Goal: Task Accomplishment & Management: Use online tool/utility

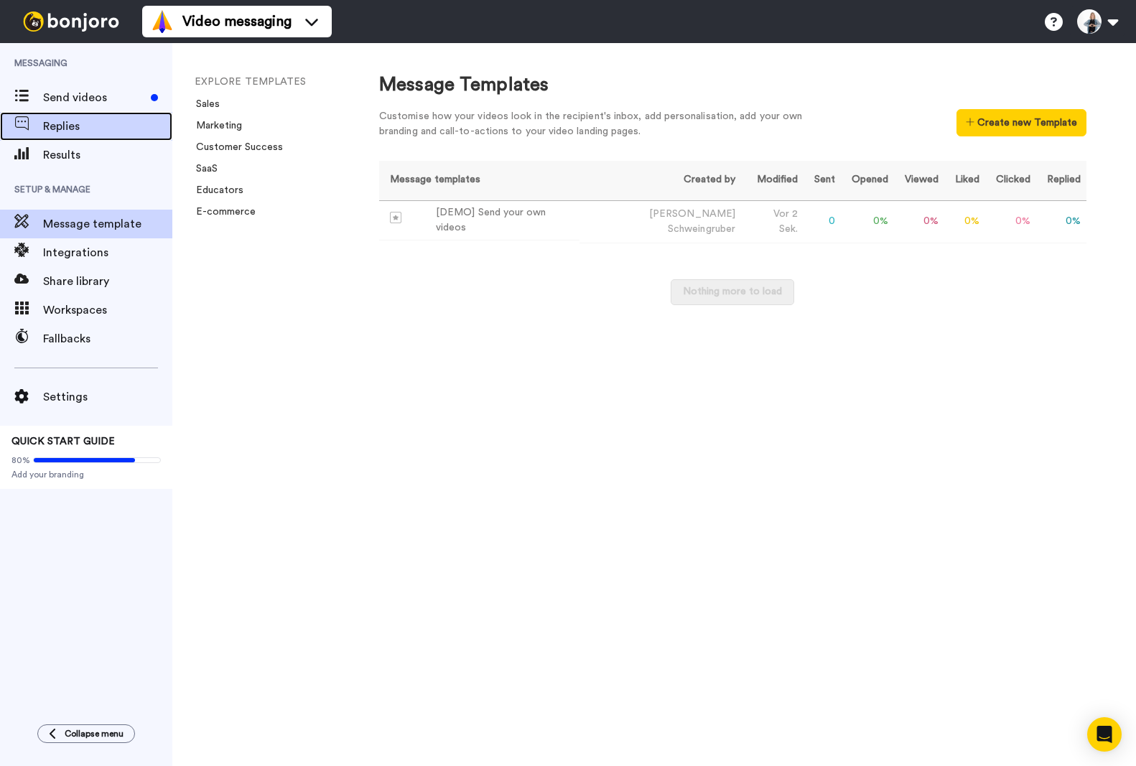
click at [66, 134] on span "Replies" at bounding box center [107, 126] width 129 height 17
click at [75, 91] on span "Send videos" at bounding box center [94, 97] width 102 height 17
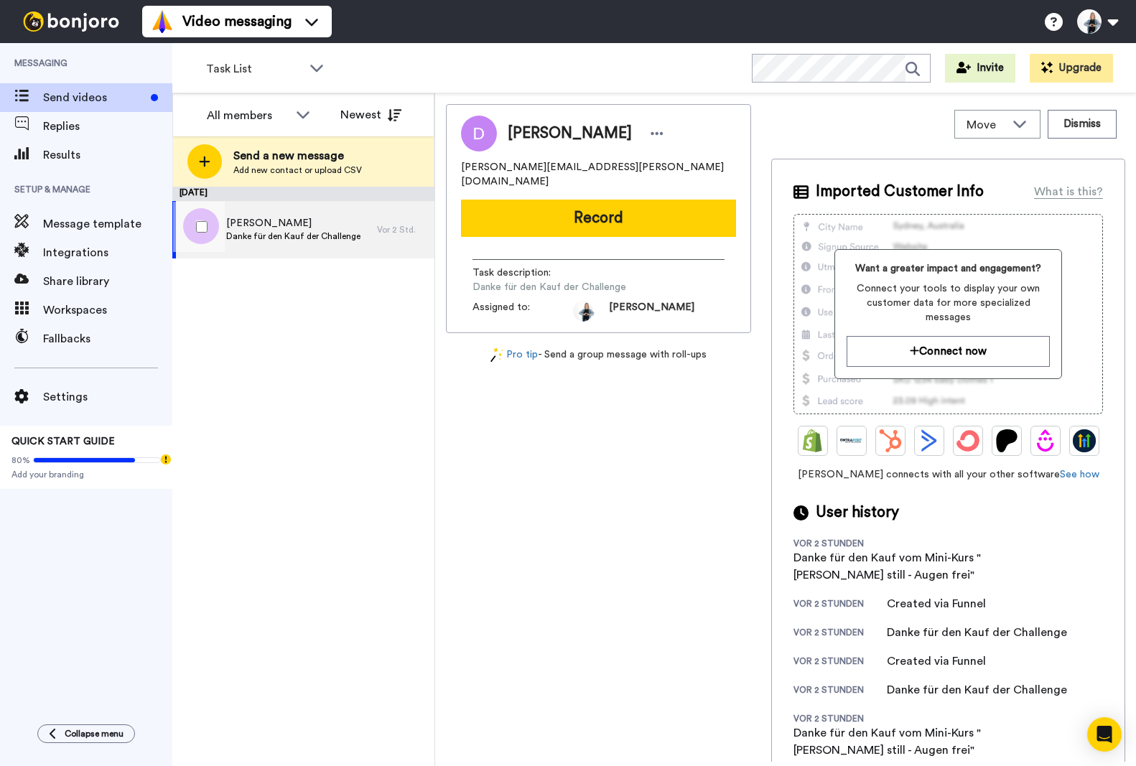
click at [269, 233] on span "Danke für den Kauf der Challenge" at bounding box center [293, 236] width 134 height 11
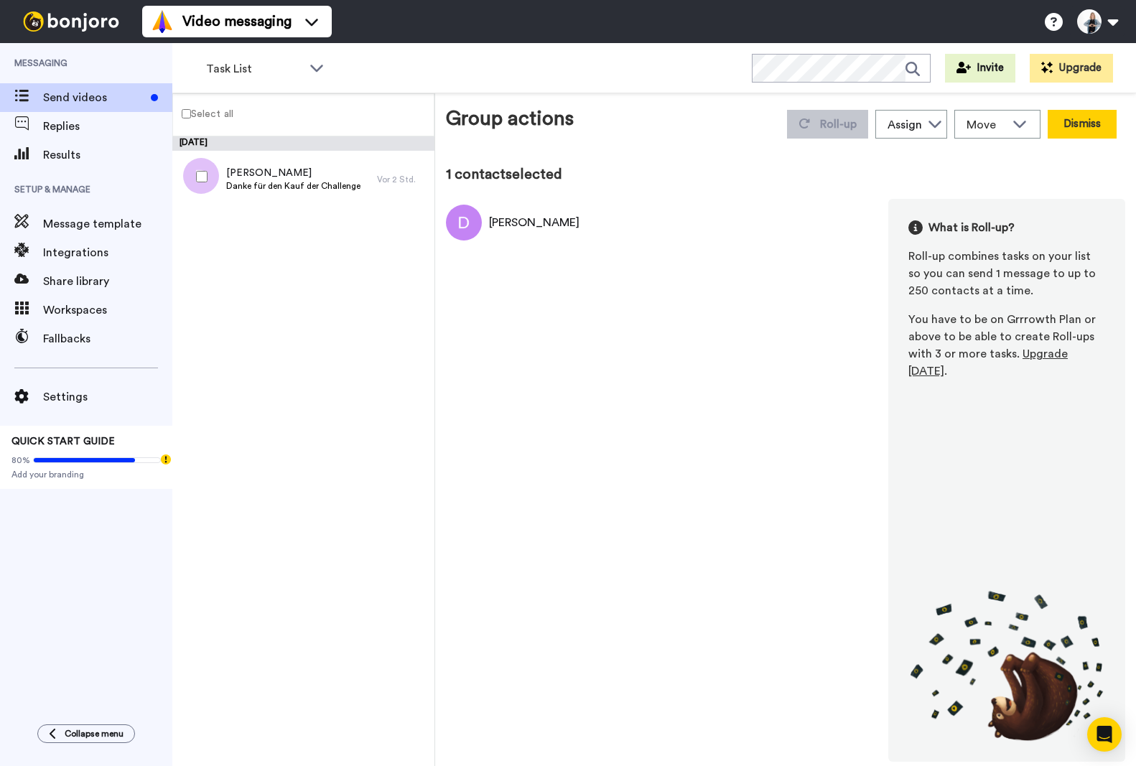
click at [1089, 131] on button "Dismiss" at bounding box center [1082, 124] width 69 height 29
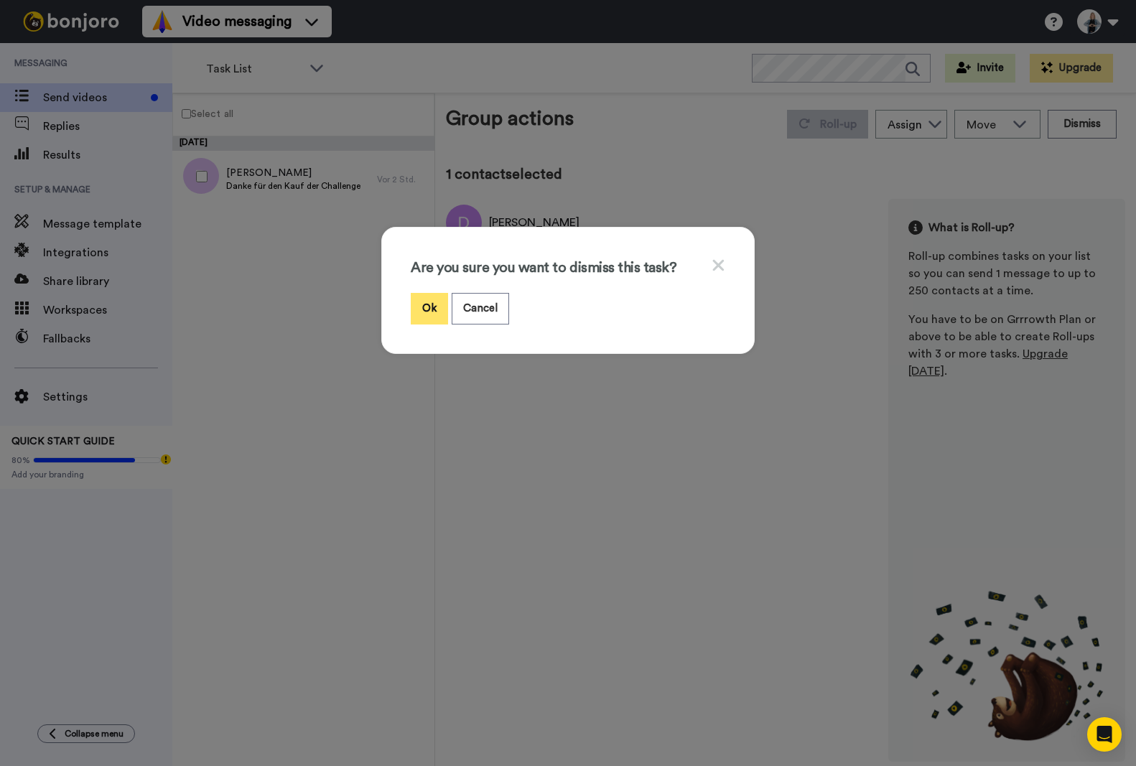
click at [424, 304] on button "Ok" at bounding box center [429, 308] width 37 height 31
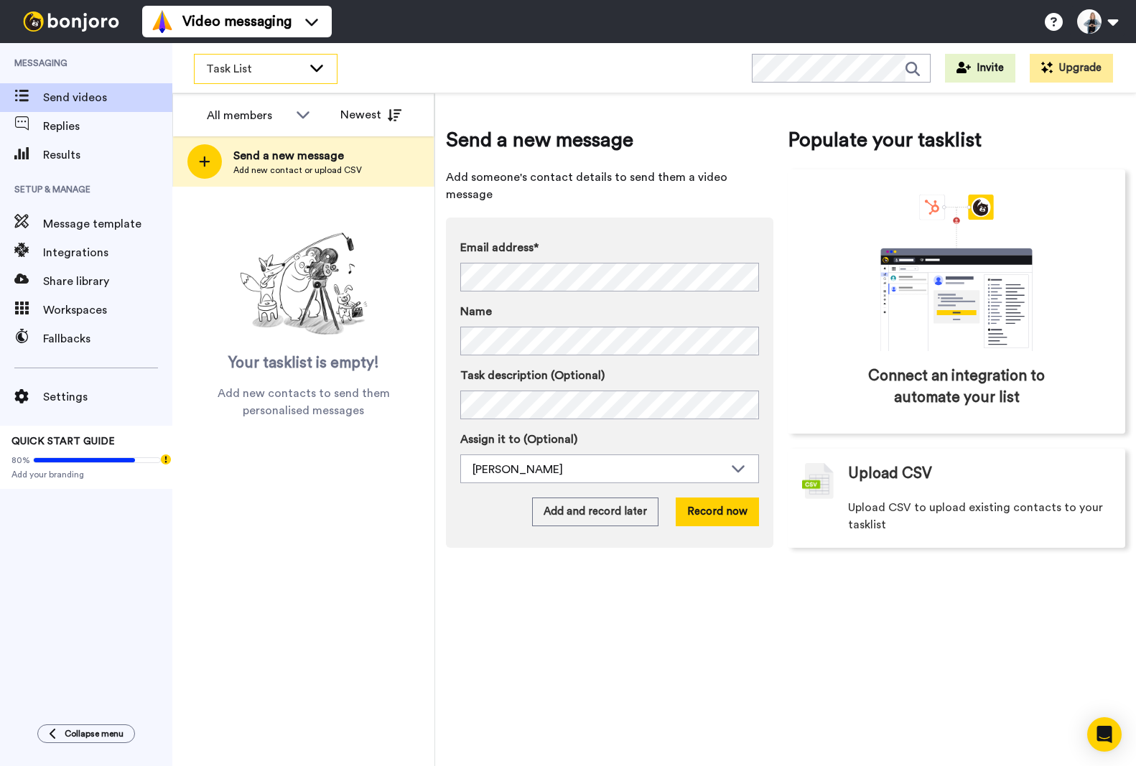
click at [255, 70] on span "Task List" at bounding box center [254, 68] width 96 height 17
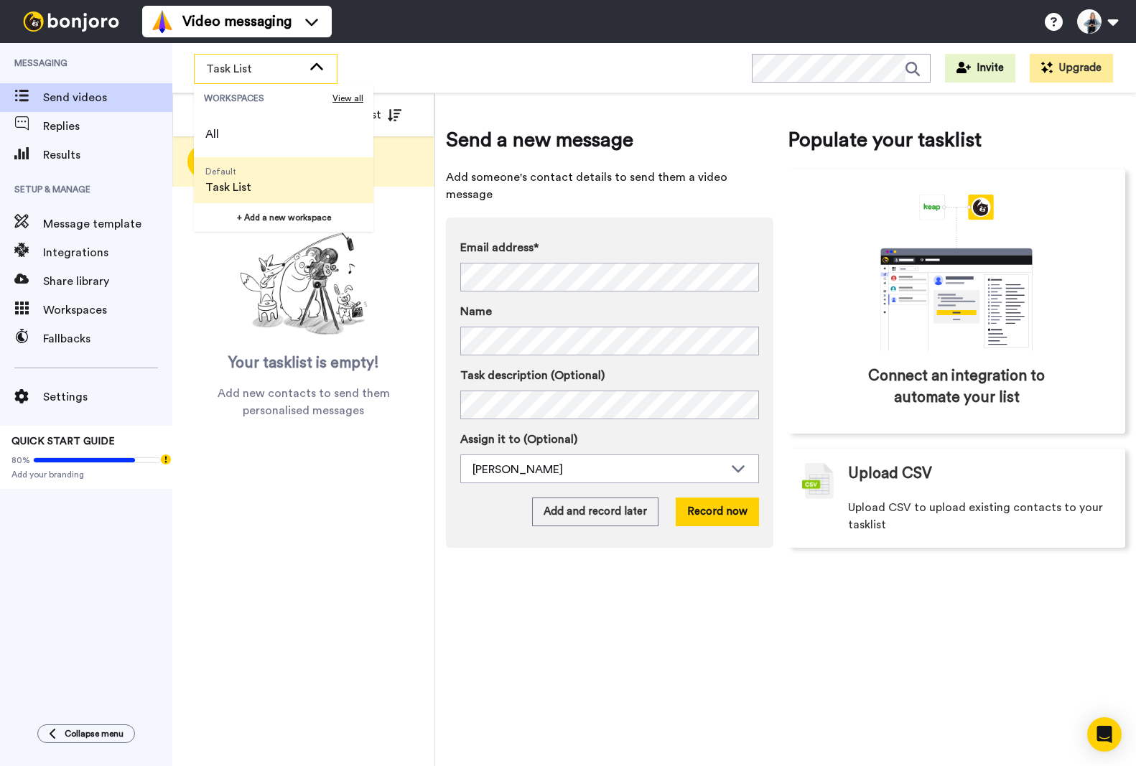
click at [256, 71] on span "Task List" at bounding box center [254, 68] width 96 height 17
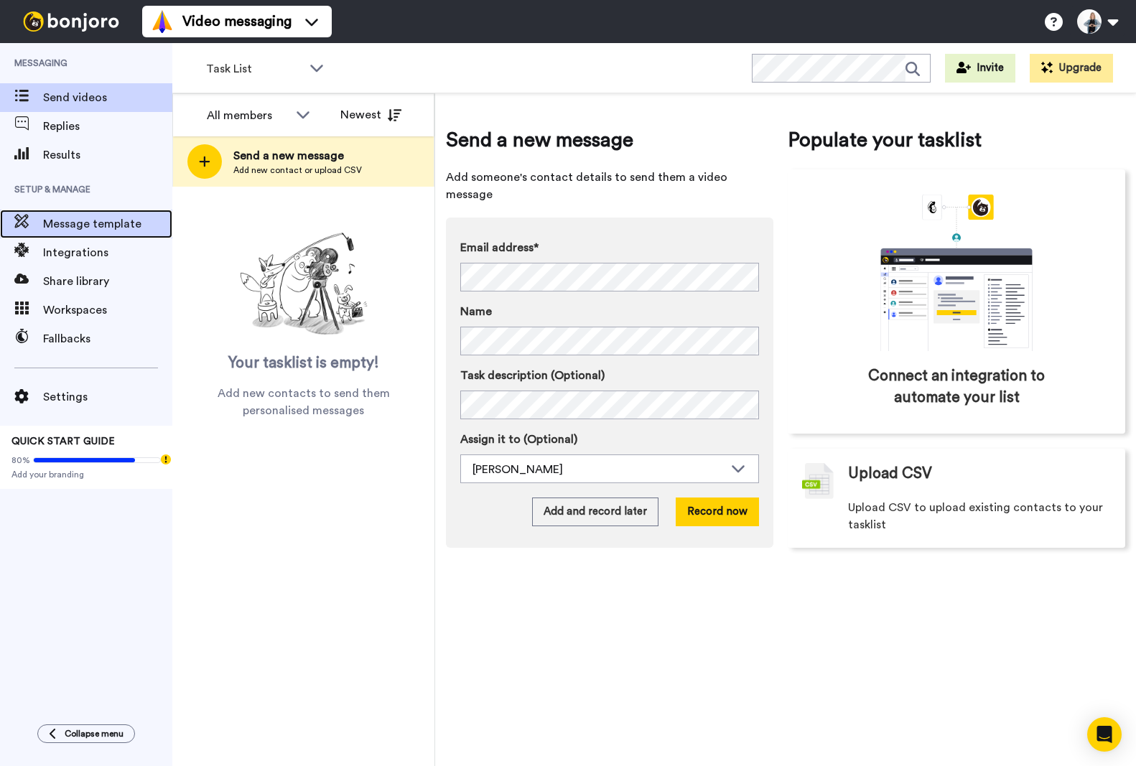
click at [78, 227] on span "Message template" at bounding box center [107, 223] width 129 height 17
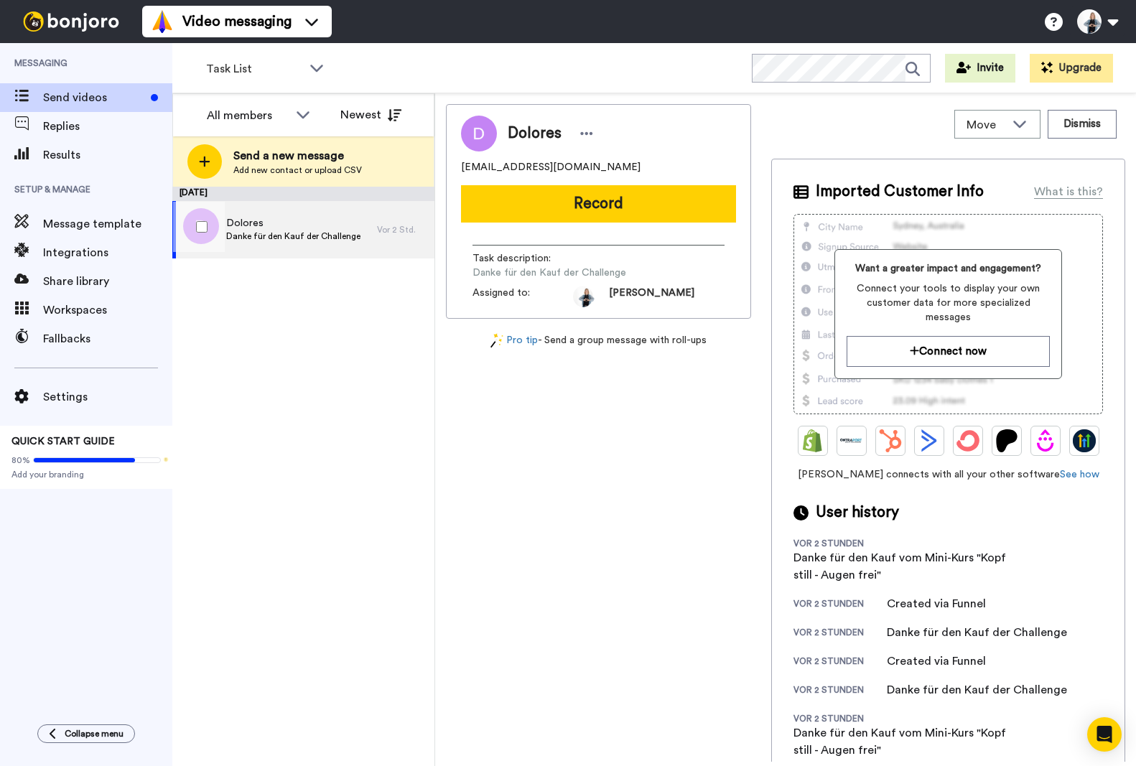
click at [270, 238] on span "Danke für den Kauf der Challenge" at bounding box center [293, 236] width 134 height 11
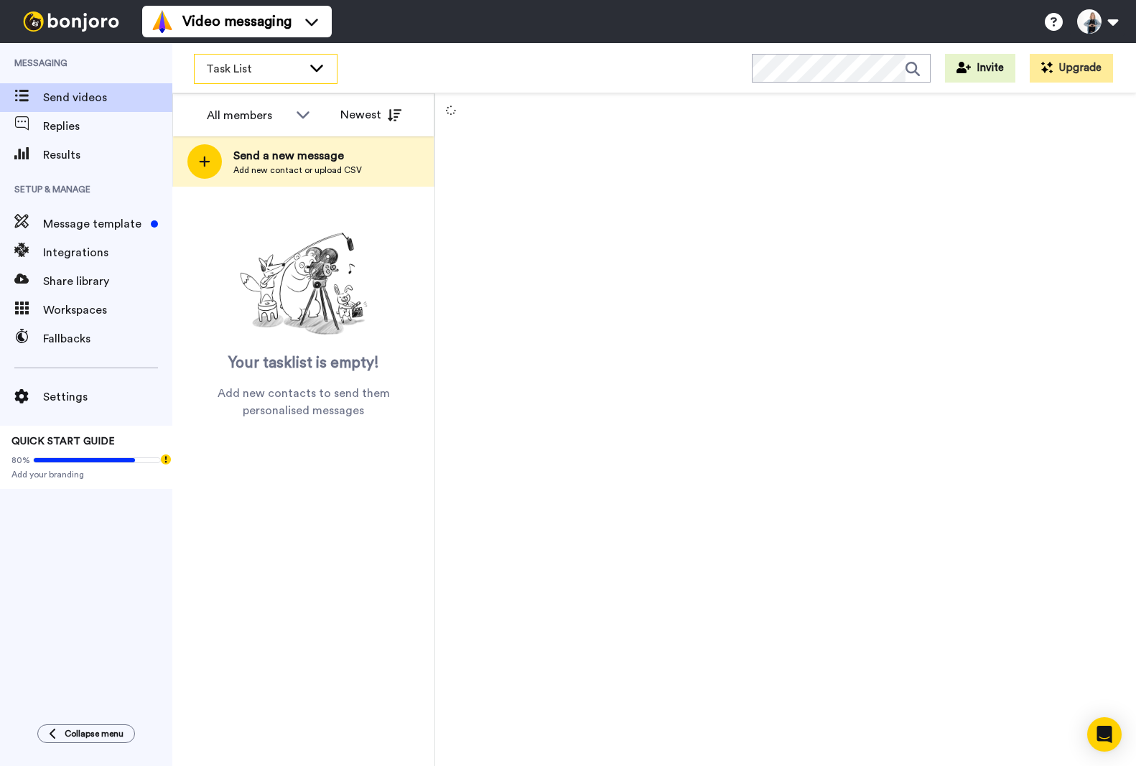
click at [237, 65] on span "Task List" at bounding box center [254, 68] width 96 height 17
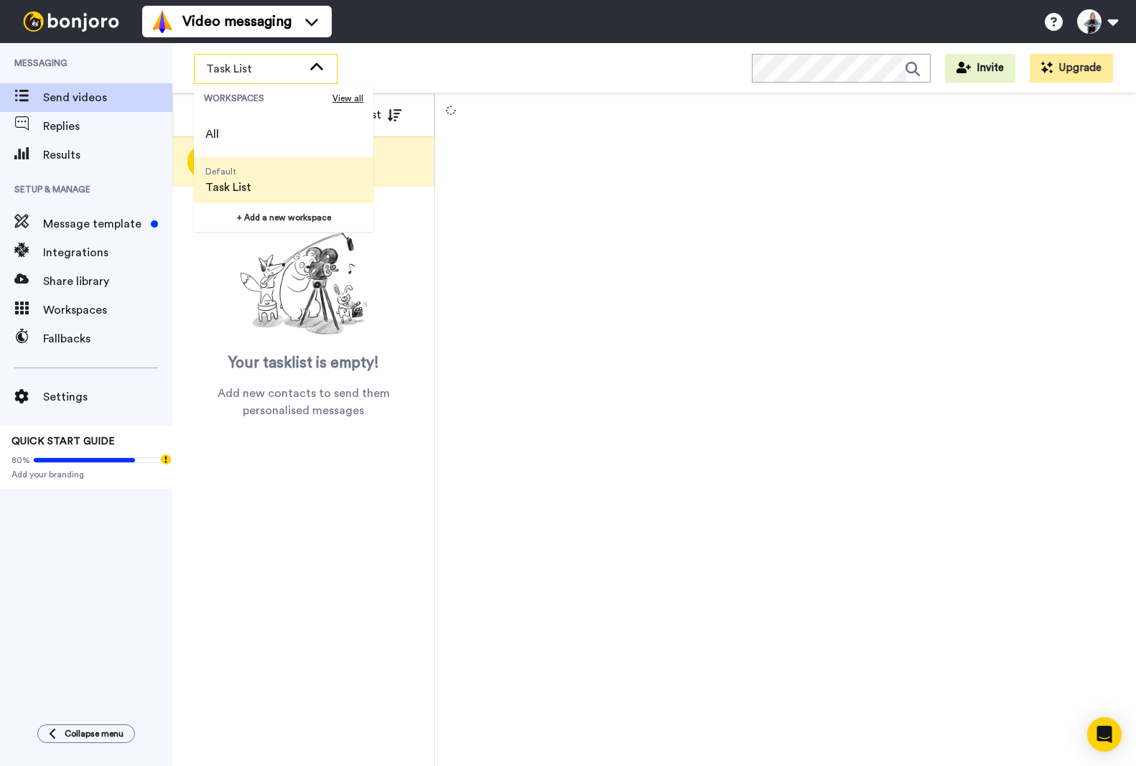
click at [237, 65] on span "Task List" at bounding box center [254, 68] width 96 height 17
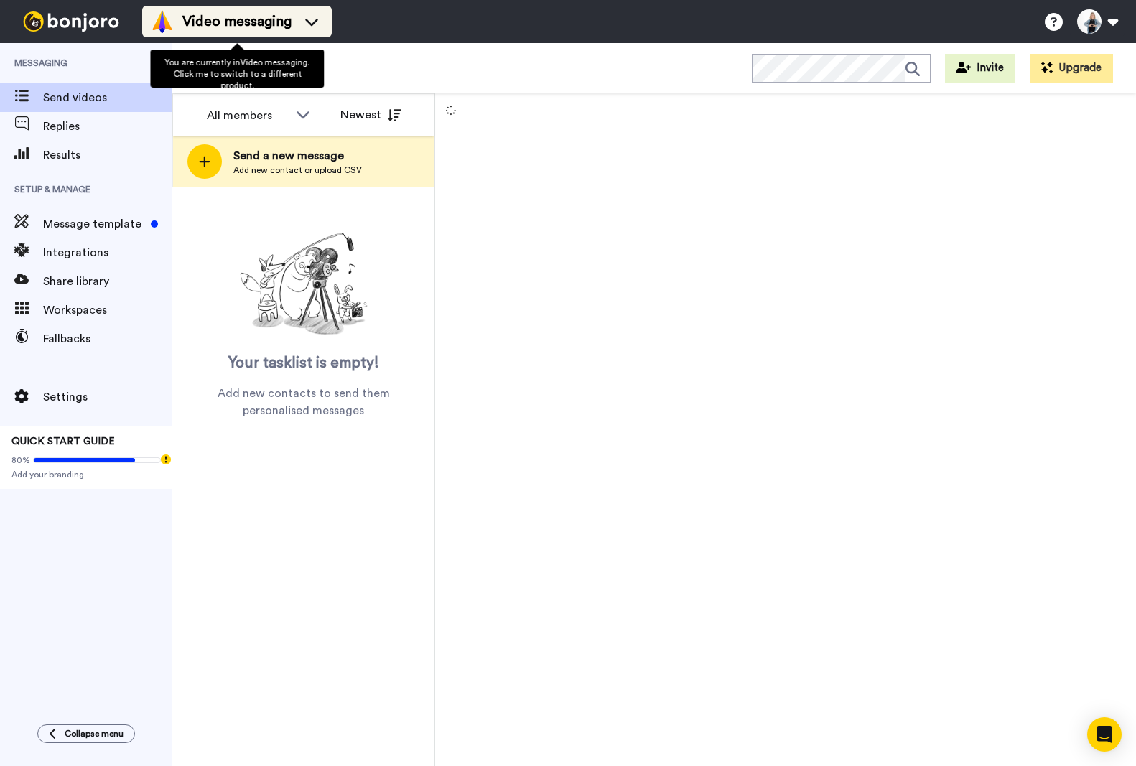
click at [233, 24] on span "Video messaging" at bounding box center [236, 21] width 109 height 20
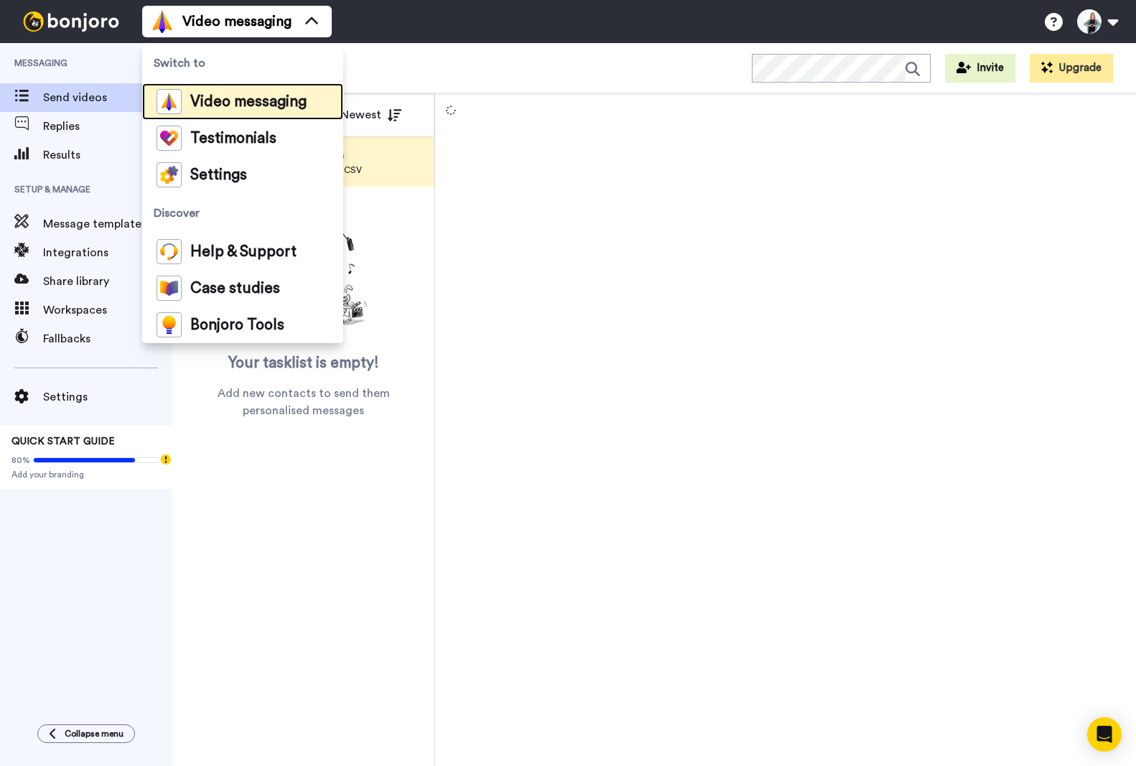
click at [240, 101] on span "Video messaging" at bounding box center [248, 102] width 116 height 14
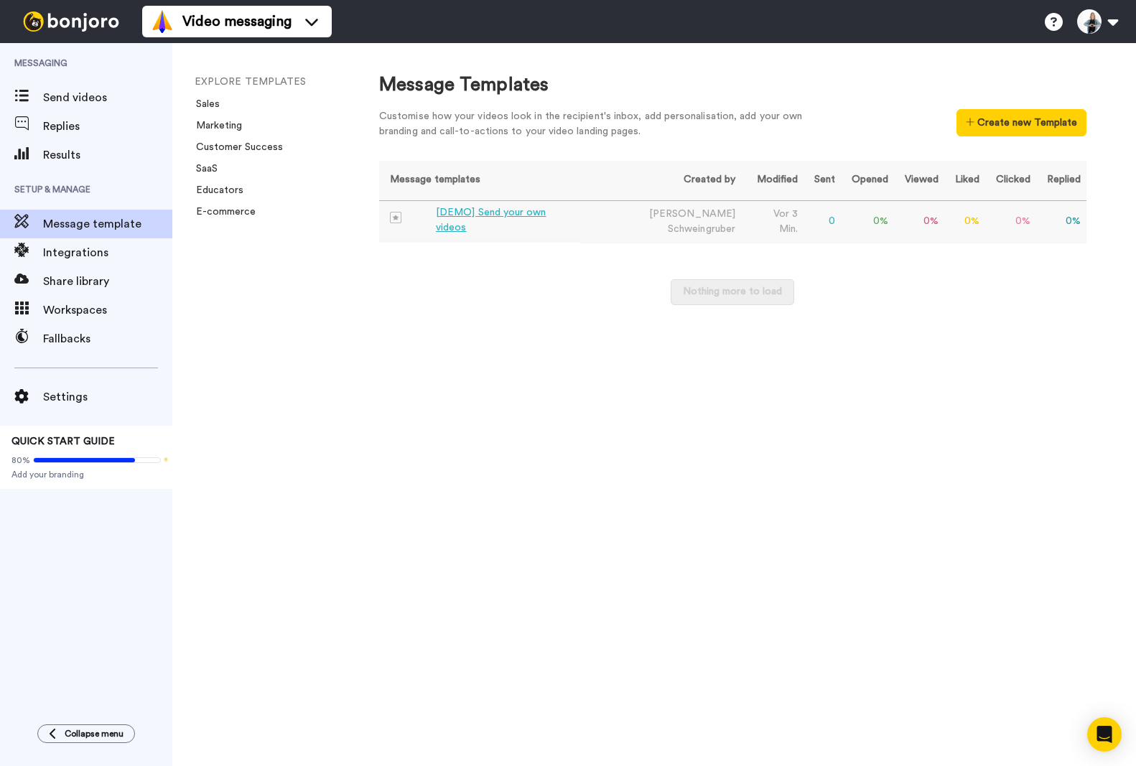
click at [484, 217] on div "[DEMO] Send your own videos" at bounding box center [505, 220] width 138 height 30
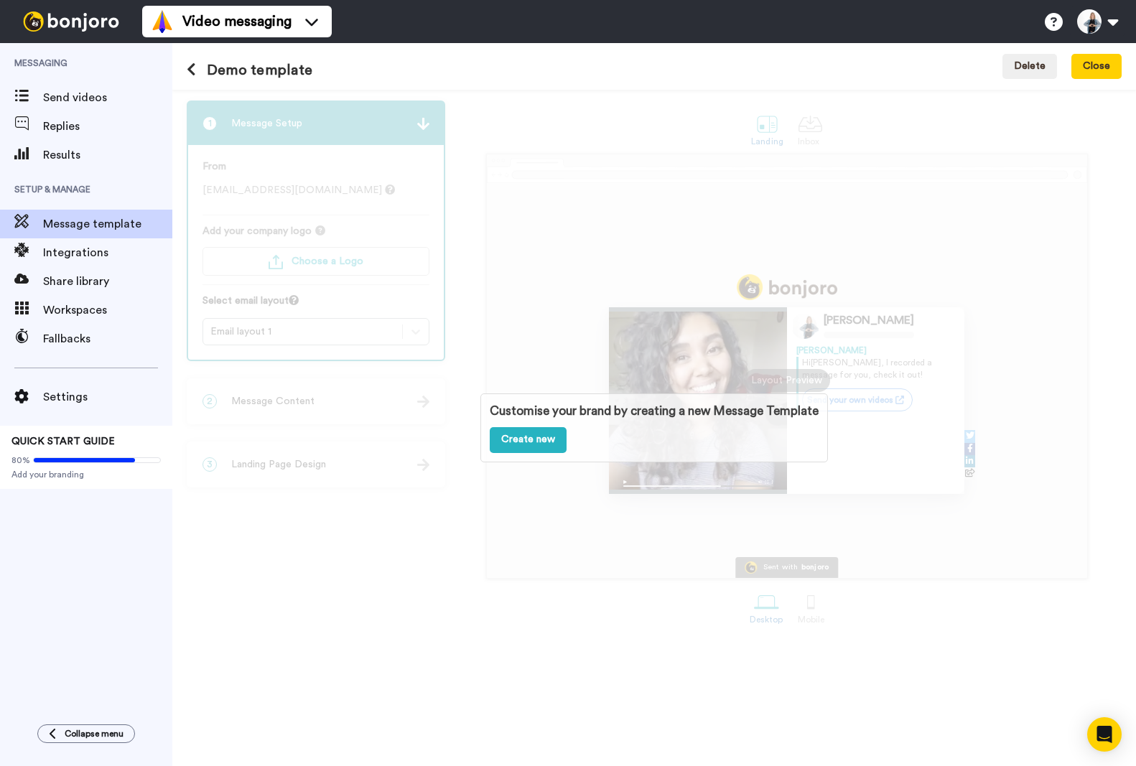
click at [516, 612] on div "Customise your brand by creating a new Message Template Create new" at bounding box center [654, 428] width 964 height 677
click at [496, 445] on link "Create new" at bounding box center [528, 440] width 77 height 26
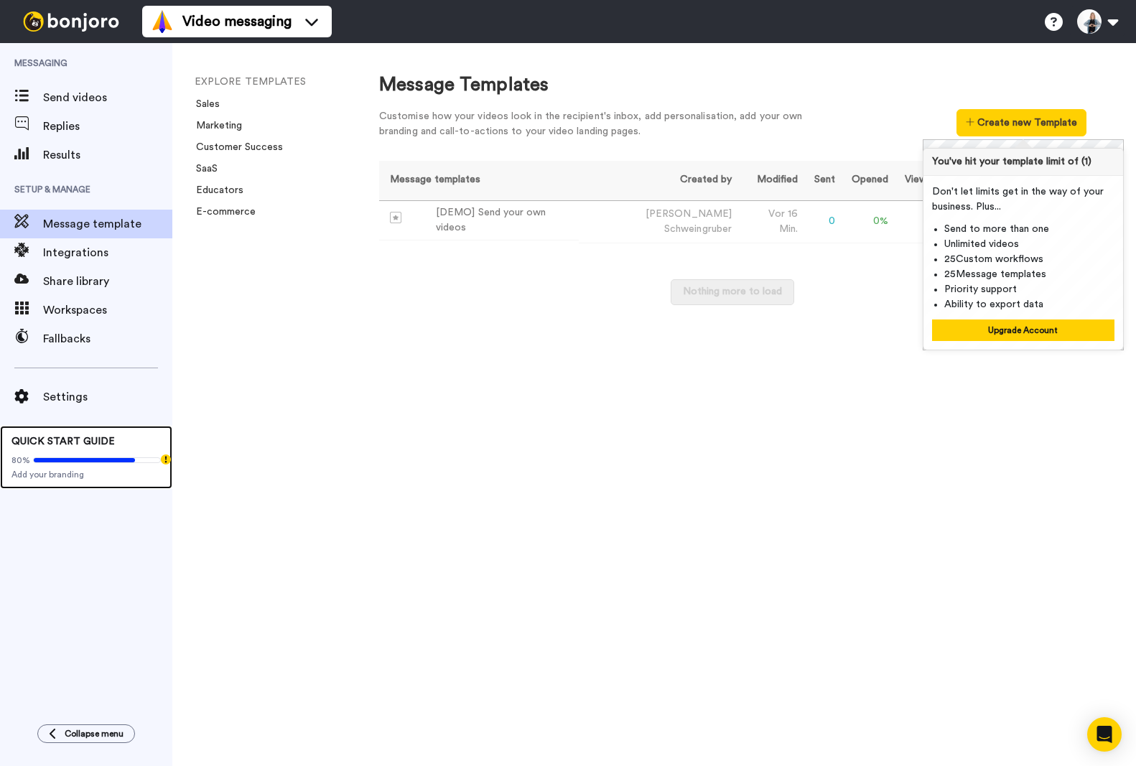
click at [80, 456] on div "80%" at bounding box center [85, 460] width 149 height 11
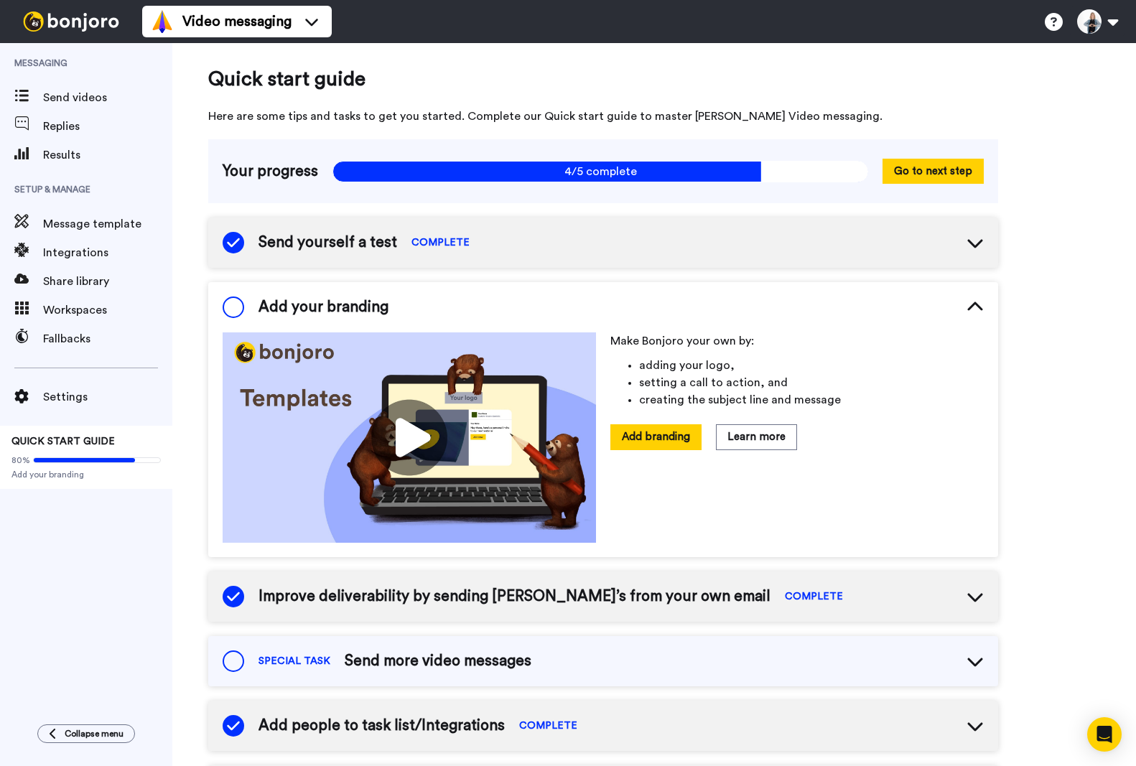
scroll to position [15, 0]
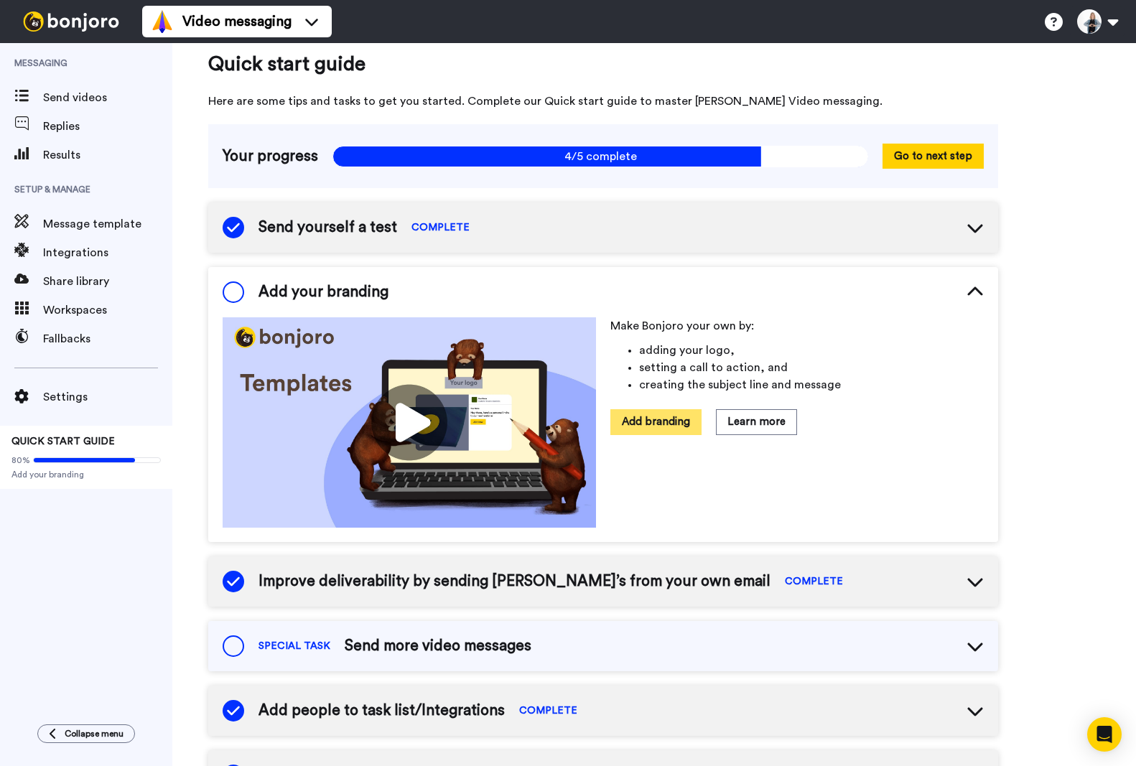
click at [626, 424] on button "Add branding" at bounding box center [655, 421] width 91 height 25
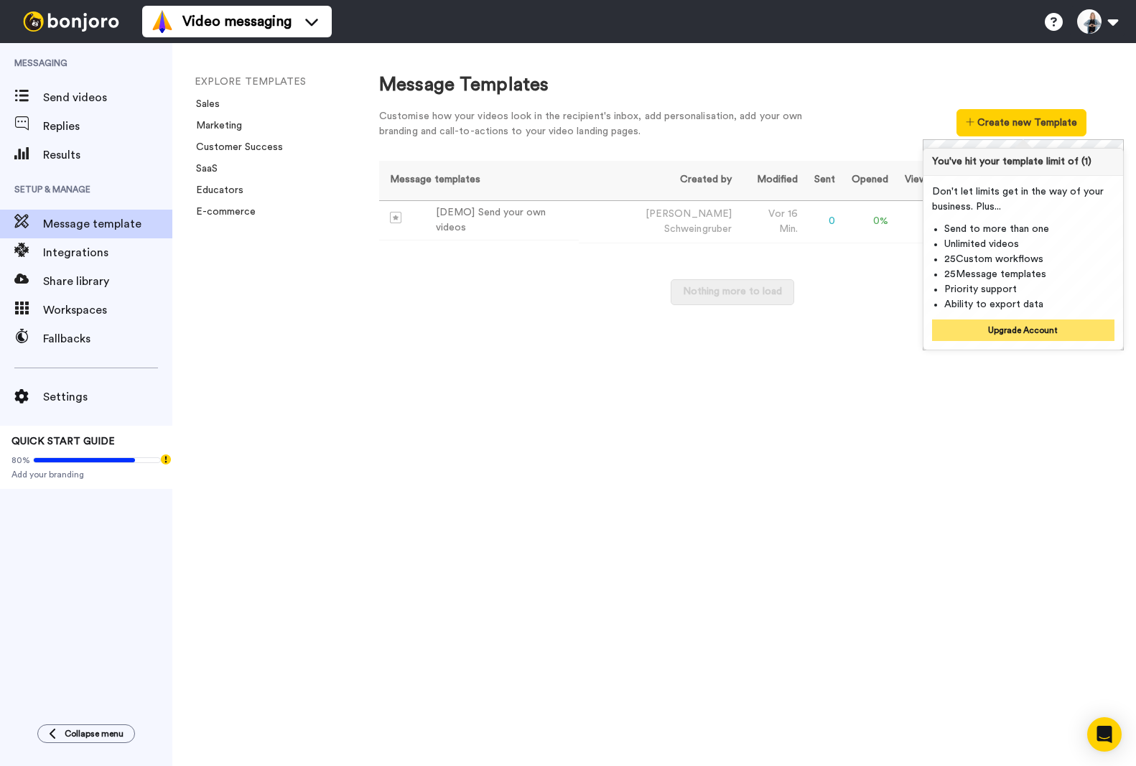
click at [1013, 335] on button "Upgrade Account" at bounding box center [1023, 331] width 182 height 22
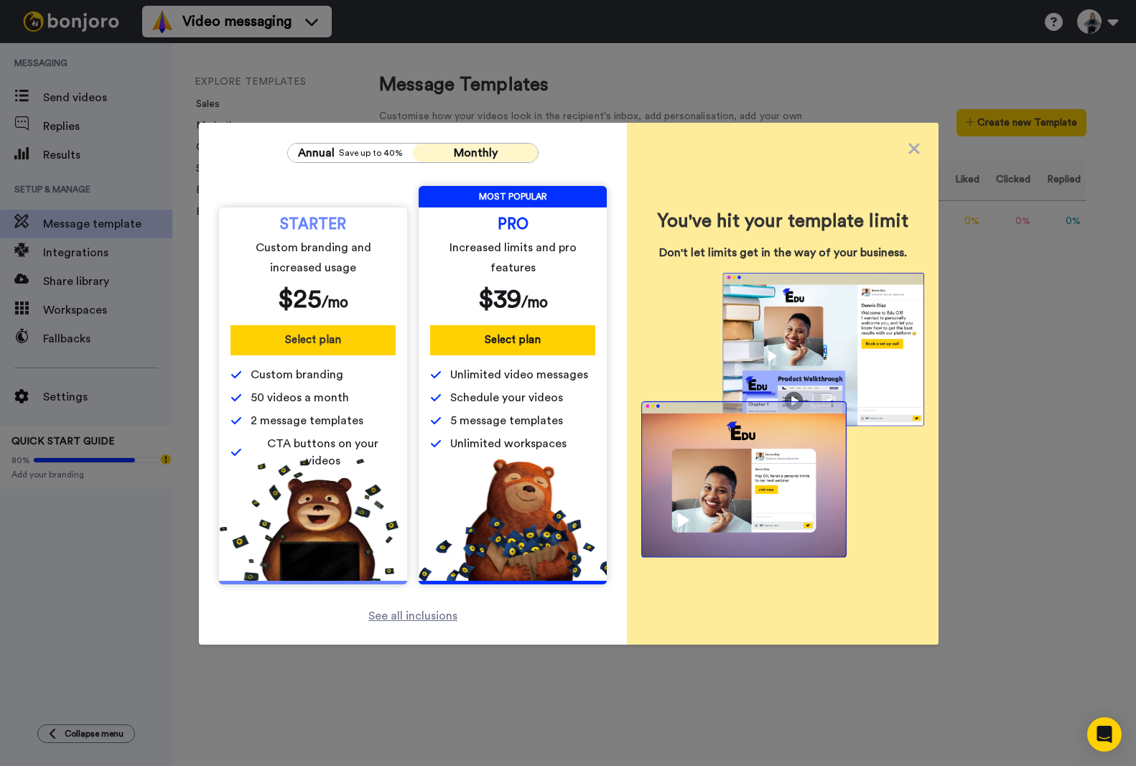
click at [315, 340] on button "Select plan" at bounding box center [313, 340] width 165 height 30
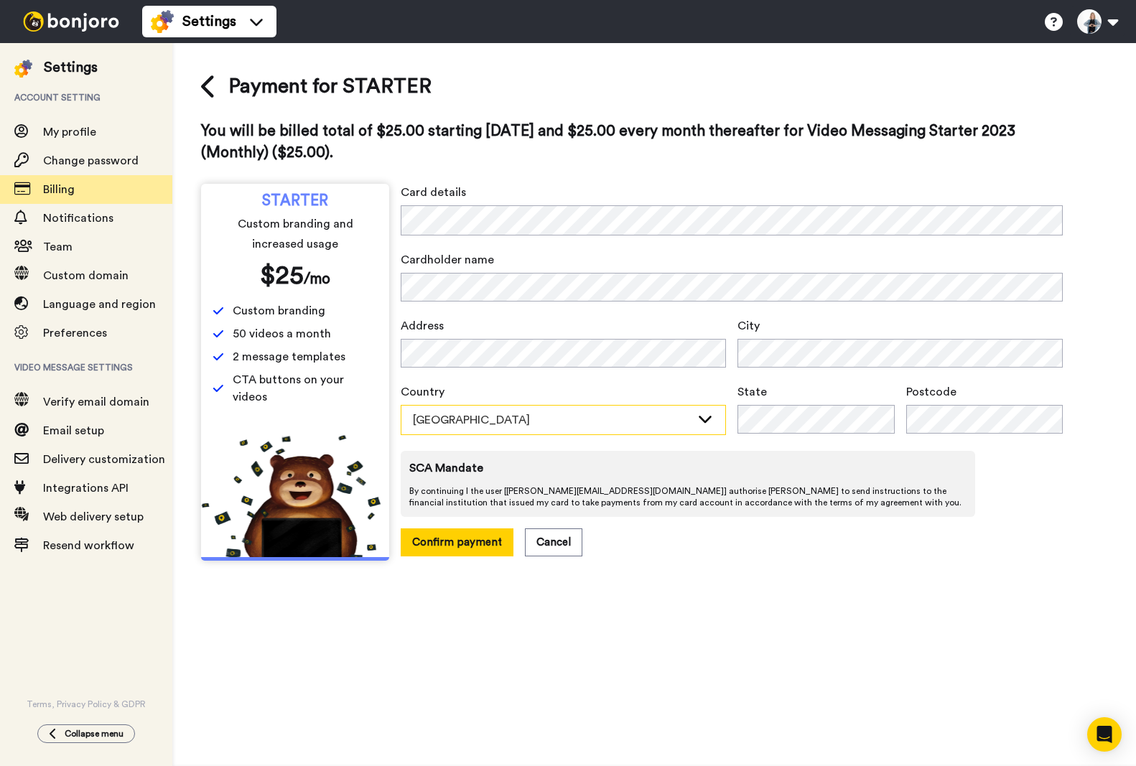
click at [699, 426] on div "Australia" at bounding box center [563, 420] width 324 height 29
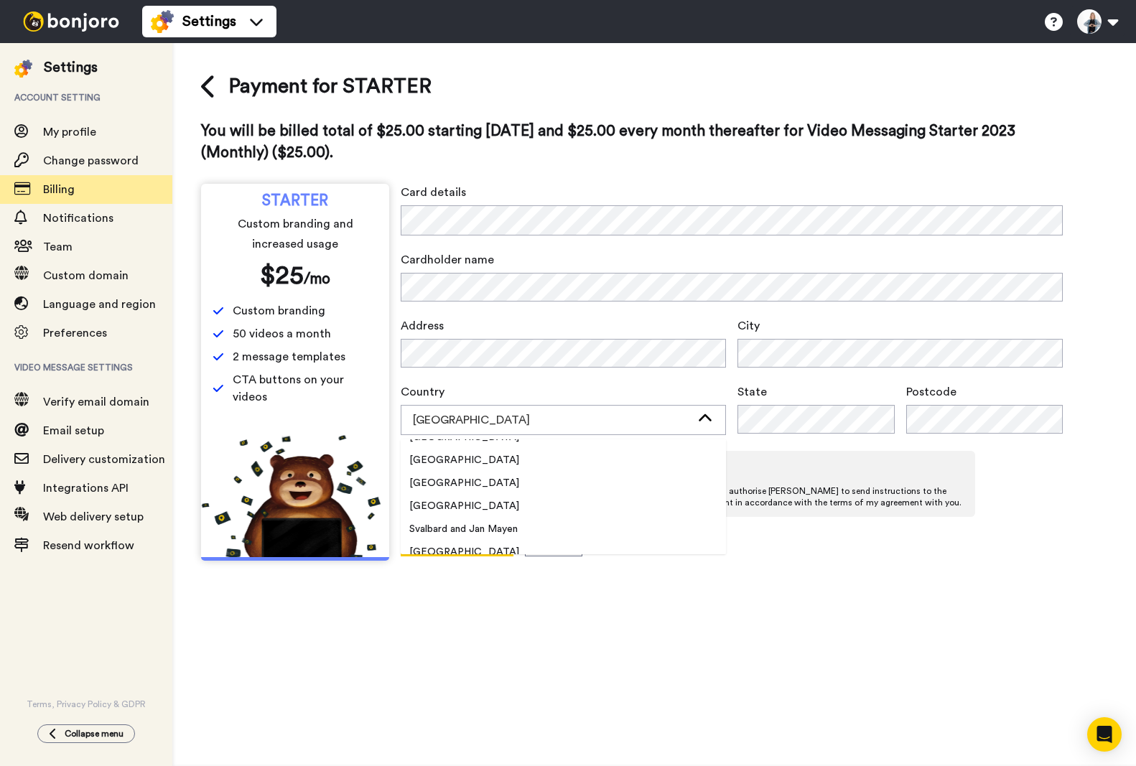
scroll to position [4955, 0]
click at [468, 537] on li "Switzerland" at bounding box center [563, 528] width 325 height 23
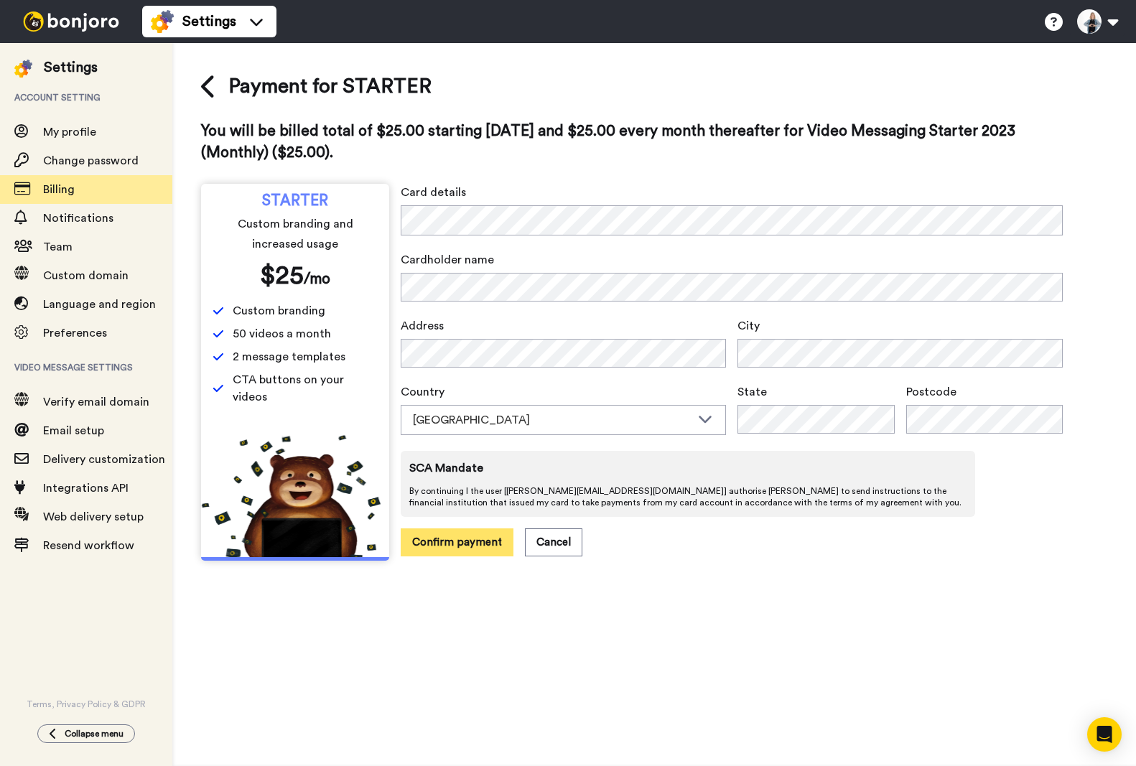
click at [478, 549] on button "Confirm payment" at bounding box center [457, 543] width 113 height 28
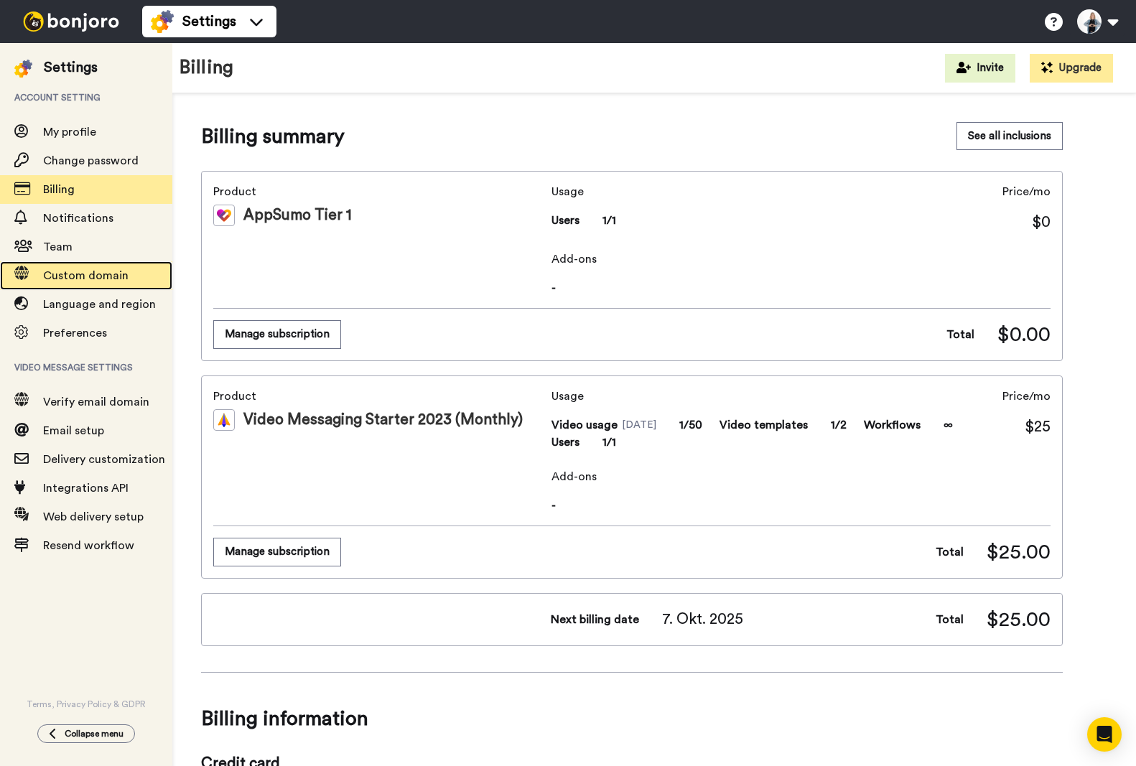
click at [66, 278] on span "Custom domain" at bounding box center [85, 275] width 85 height 11
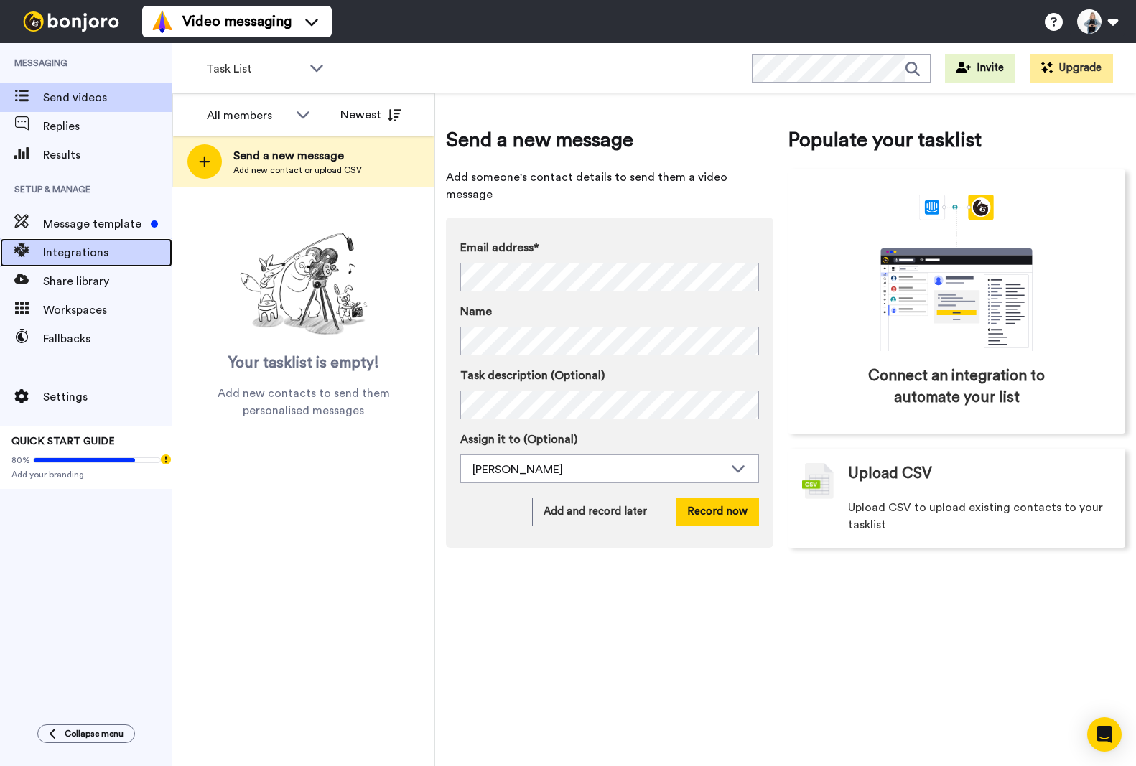
click at [76, 263] on div "Integrations" at bounding box center [86, 252] width 172 height 29
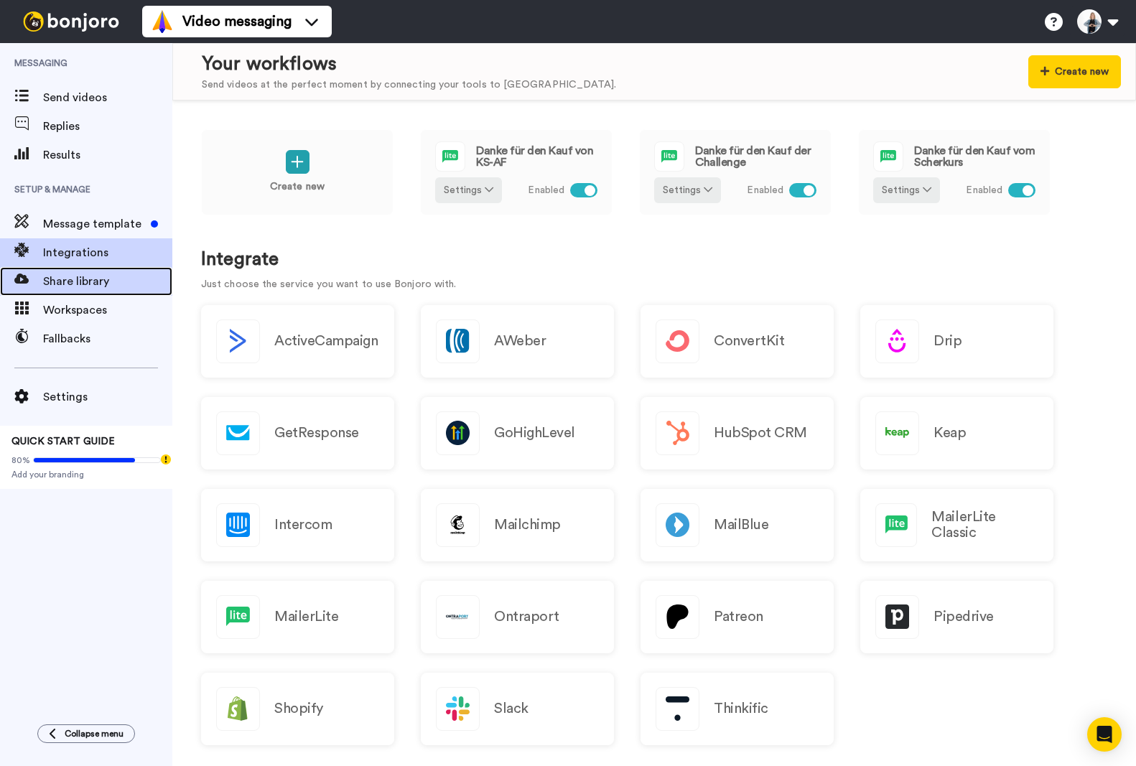
click at [67, 279] on span "Share library" at bounding box center [107, 281] width 129 height 17
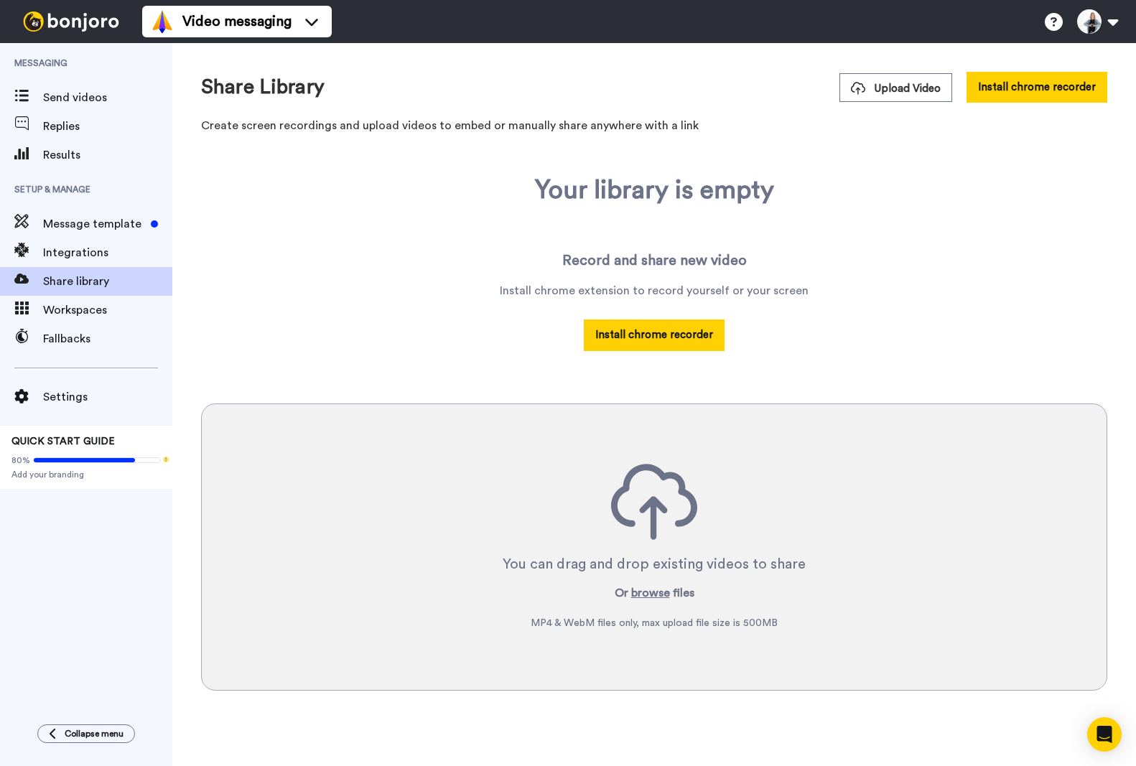
click at [806, 177] on div "Your library is empty Record and share new video Install chrome extension to re…" at bounding box center [654, 453] width 906 height 554
click at [103, 226] on span "Message template" at bounding box center [94, 223] width 102 height 17
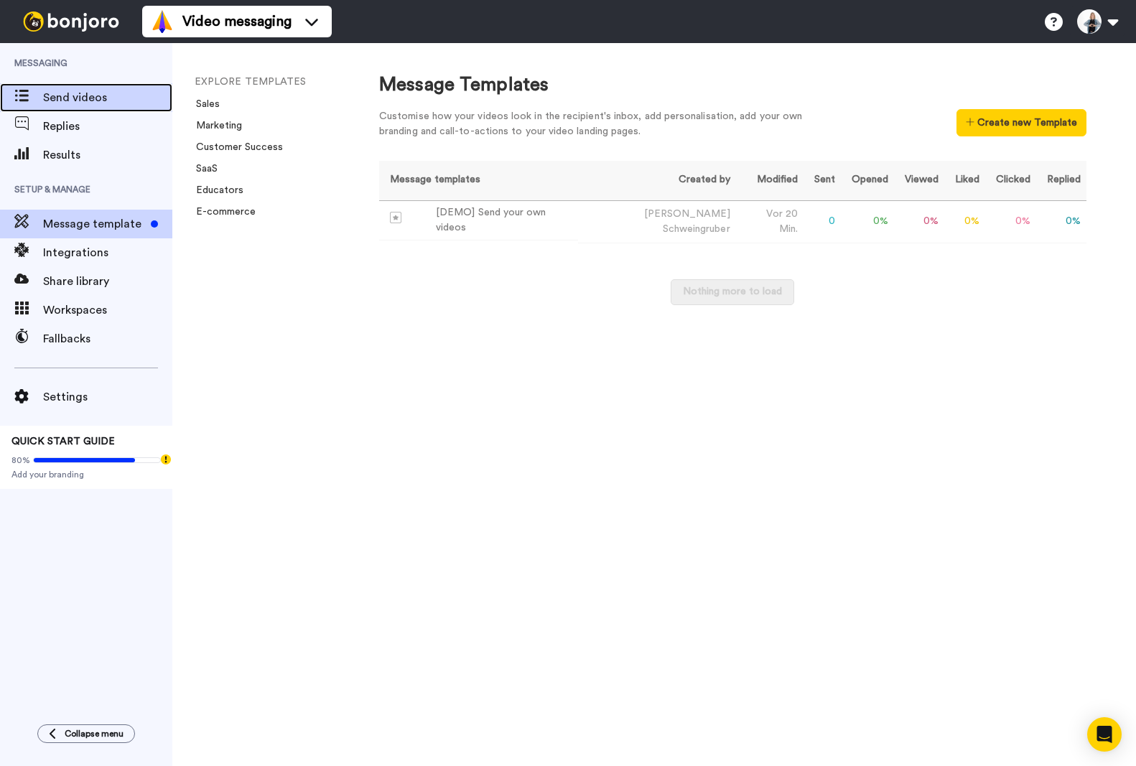
click at [84, 93] on span "Send videos" at bounding box center [107, 97] width 129 height 17
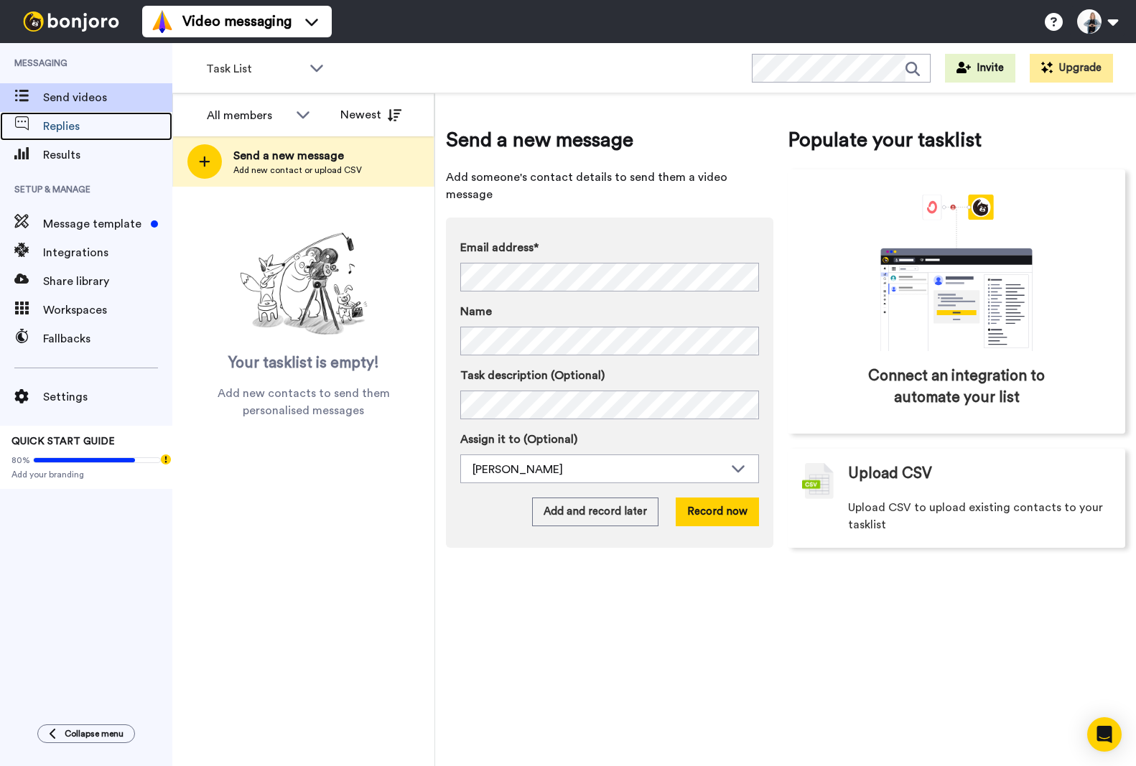
click at [78, 126] on span "Replies" at bounding box center [107, 126] width 129 height 17
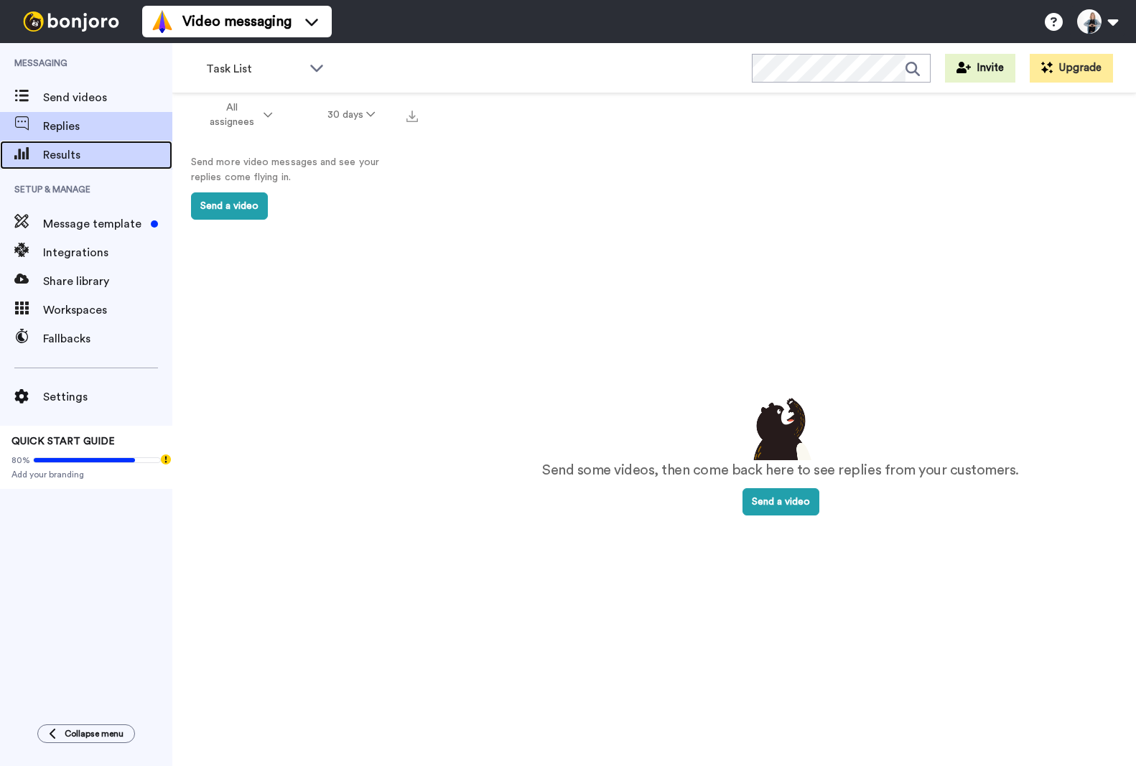
click at [72, 159] on span "Results" at bounding box center [107, 155] width 129 height 17
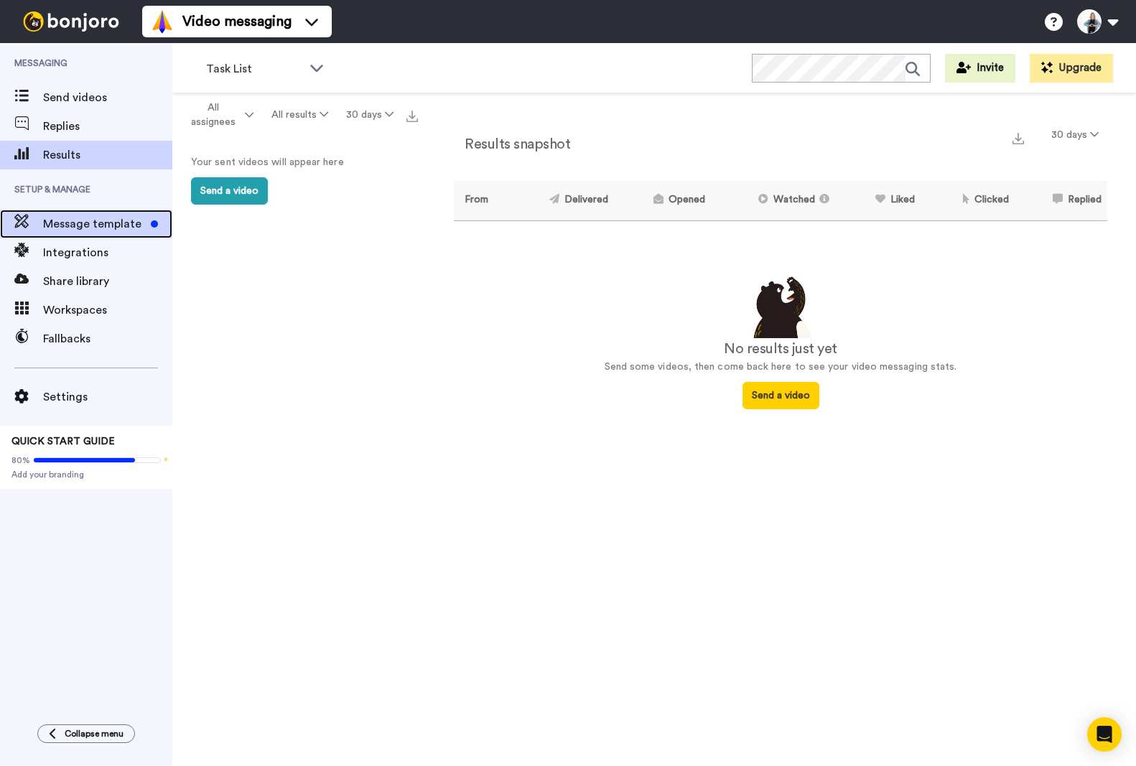
click at [94, 231] on span "Message template" at bounding box center [94, 223] width 102 height 17
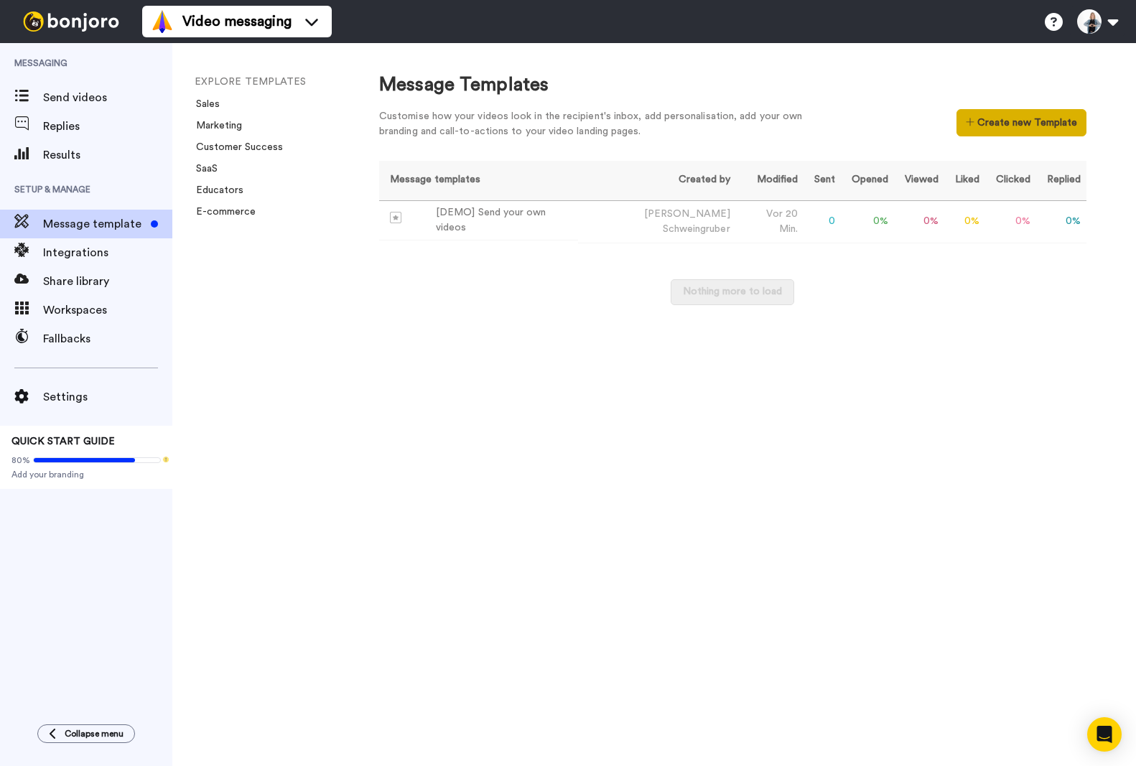
click at [1041, 118] on button "Create new Template" at bounding box center [1022, 122] width 130 height 27
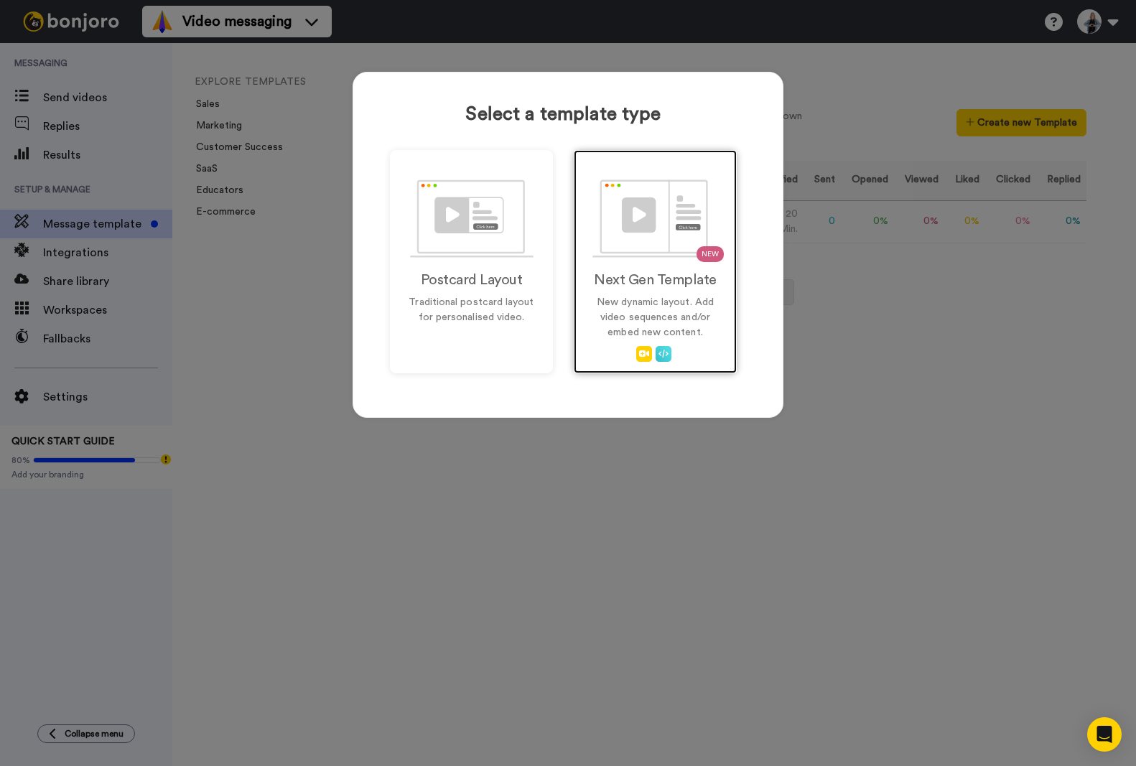
click at [659, 327] on p "New dynamic layout. Add video sequences and/or embed new content." at bounding box center [655, 317] width 133 height 45
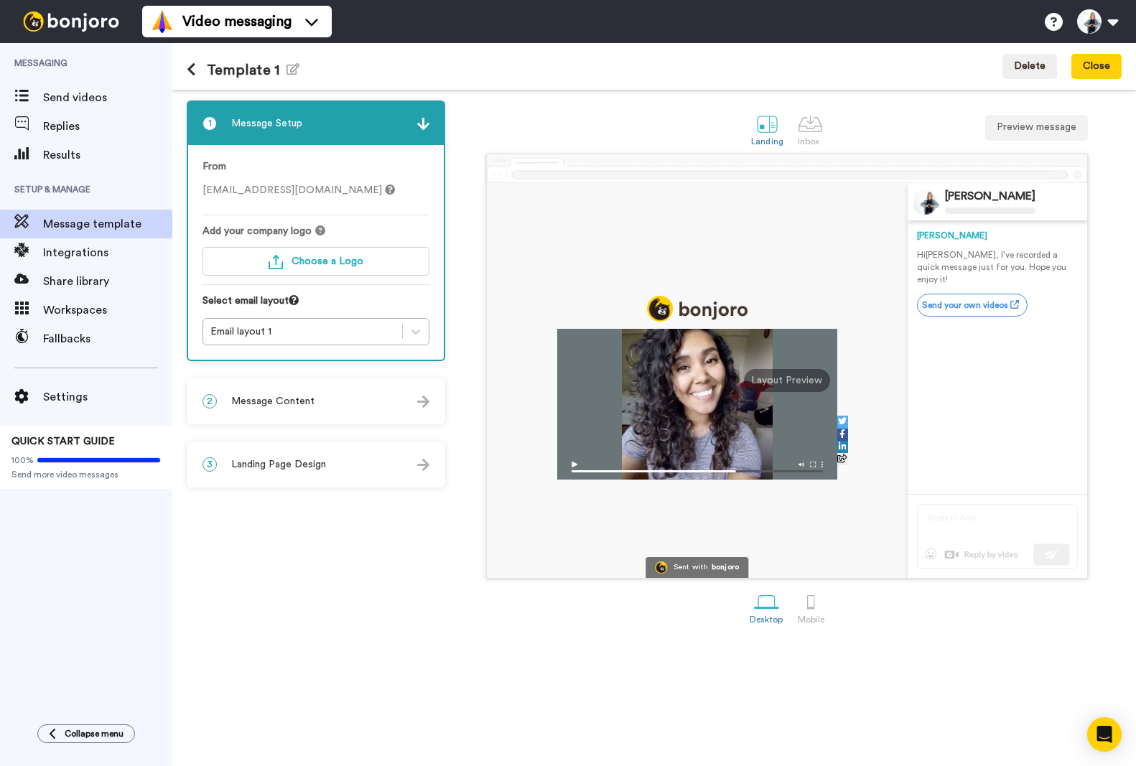
click at [304, 232] on span "Add your company logo" at bounding box center [257, 231] width 109 height 14
click at [297, 262] on span "Choose a Logo" at bounding box center [328, 261] width 72 height 10
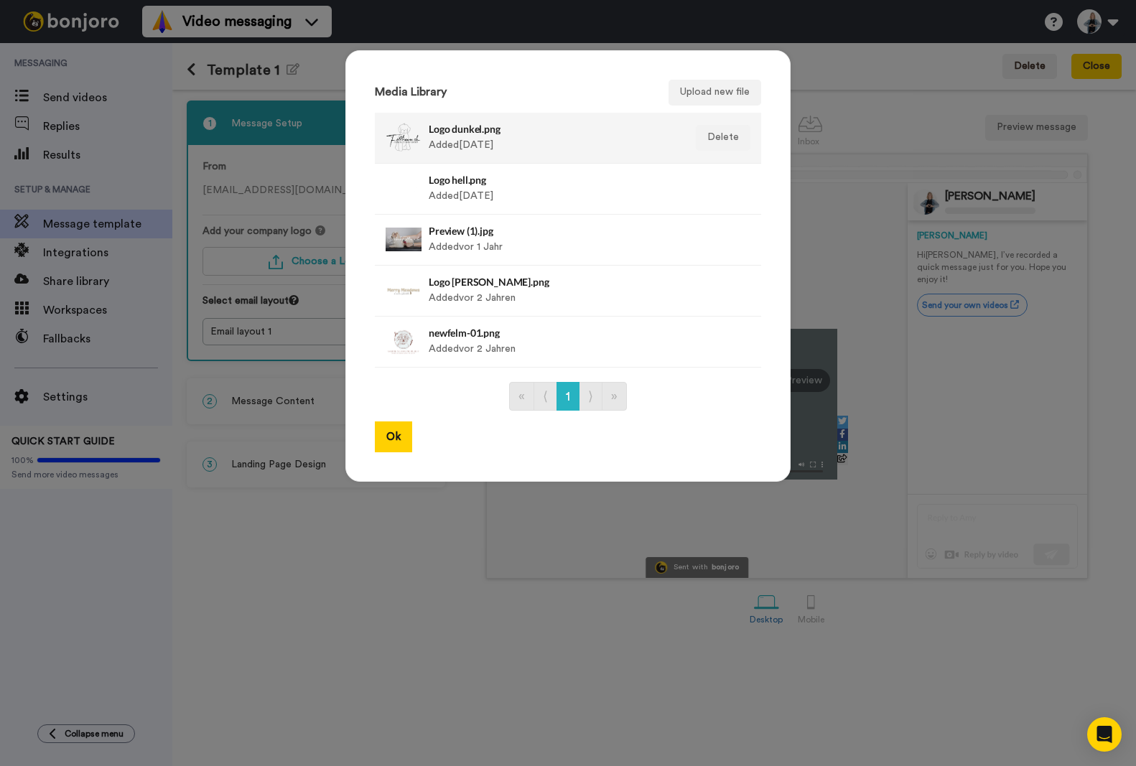
click at [450, 144] on div "Logo dunkel.png Added [DATE]" at bounding box center [553, 138] width 248 height 36
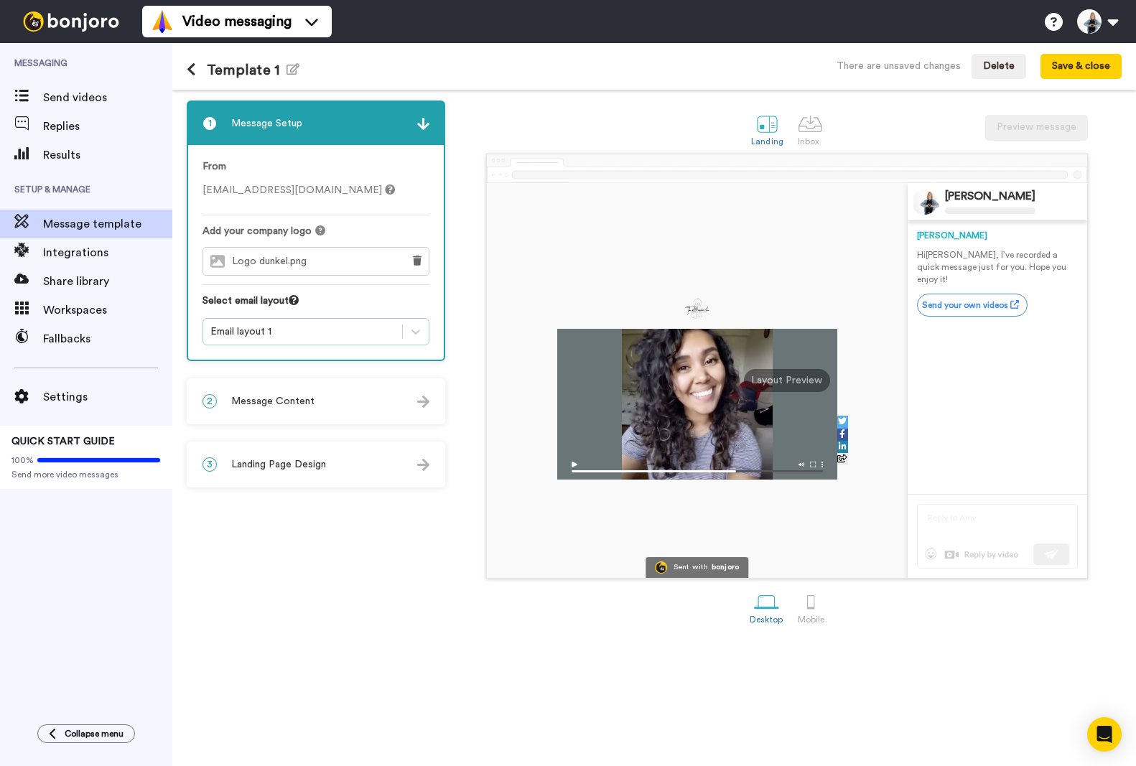
click at [249, 334] on div "Email layout 1" at bounding box center [302, 332] width 185 height 14
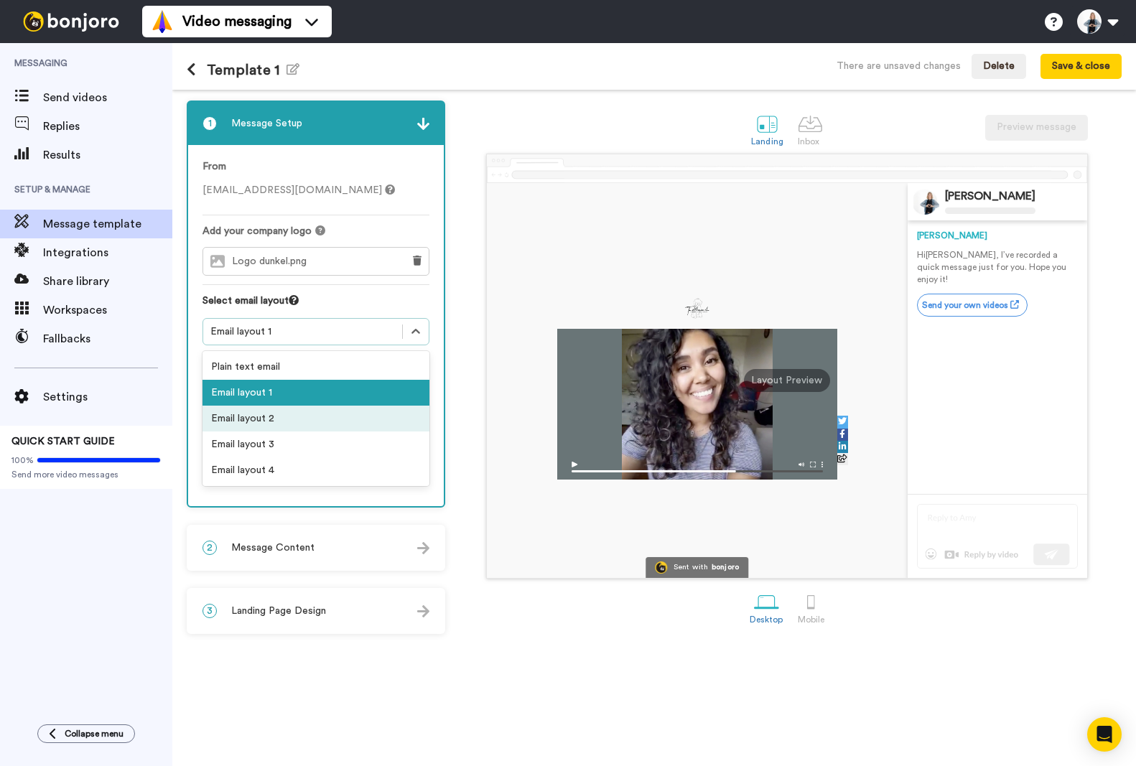
click at [269, 412] on div "Email layout 2" at bounding box center [316, 419] width 227 height 26
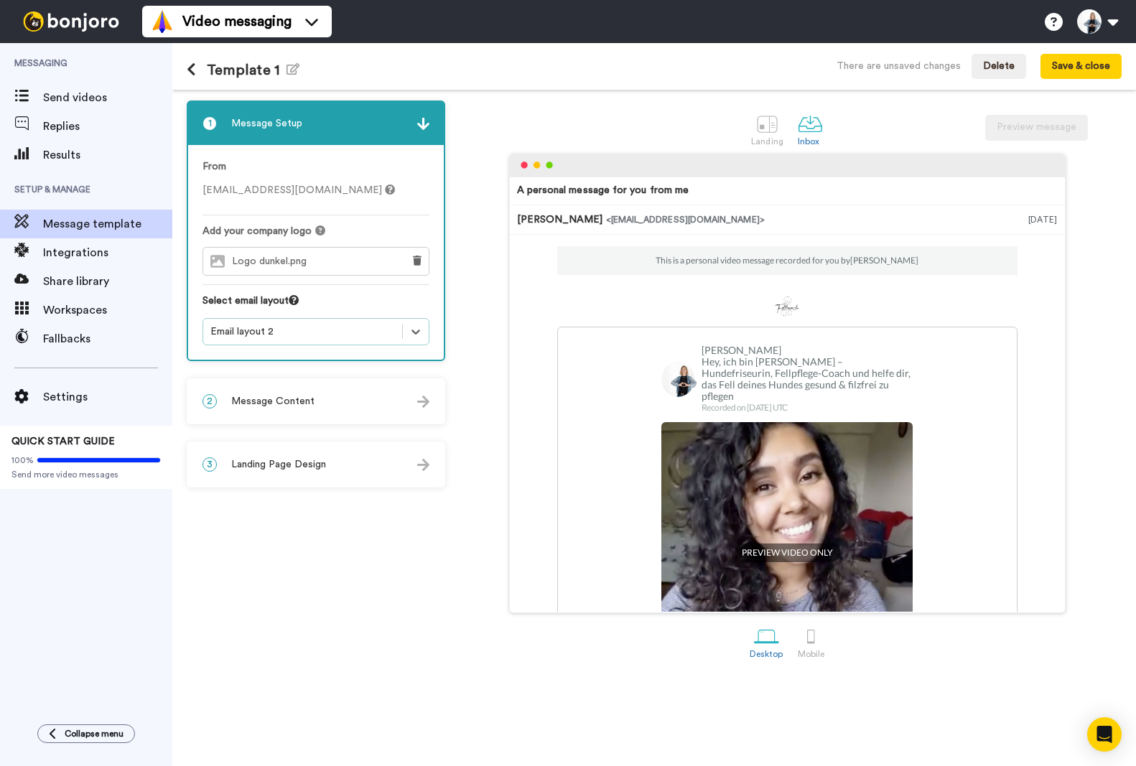
click at [286, 331] on div "Email layout 2" at bounding box center [302, 332] width 185 height 14
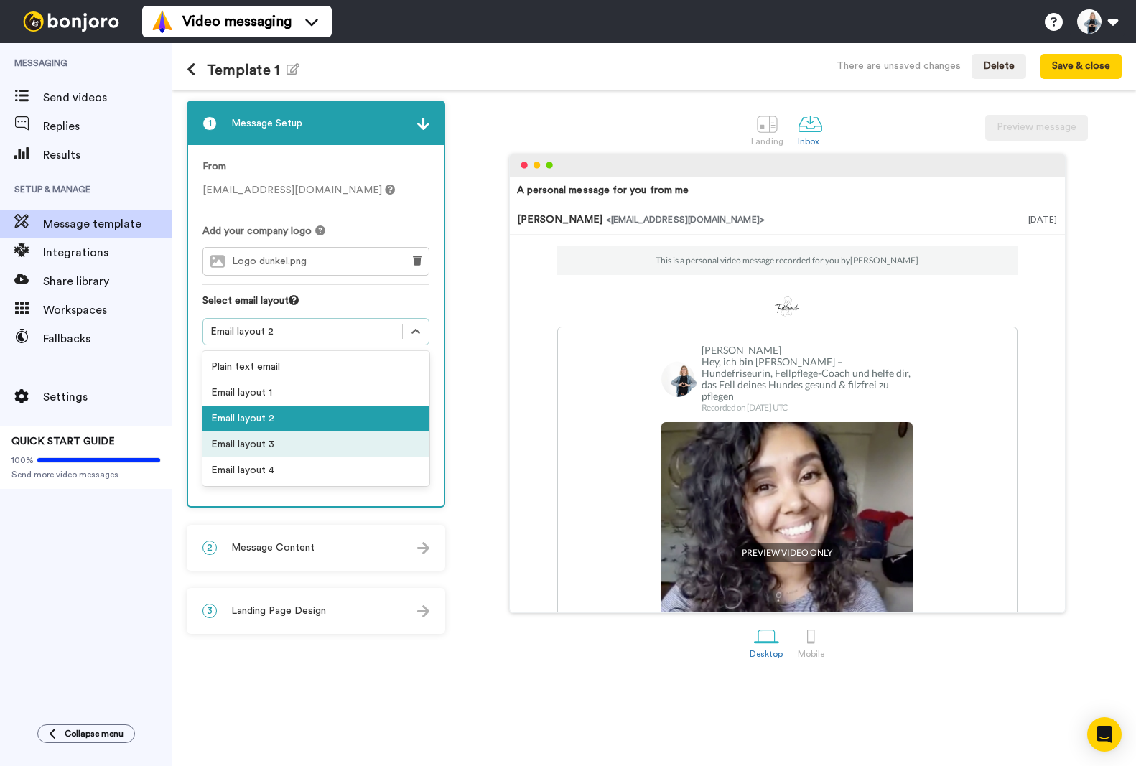
click at [275, 441] on div "Email layout 3" at bounding box center [316, 445] width 227 height 26
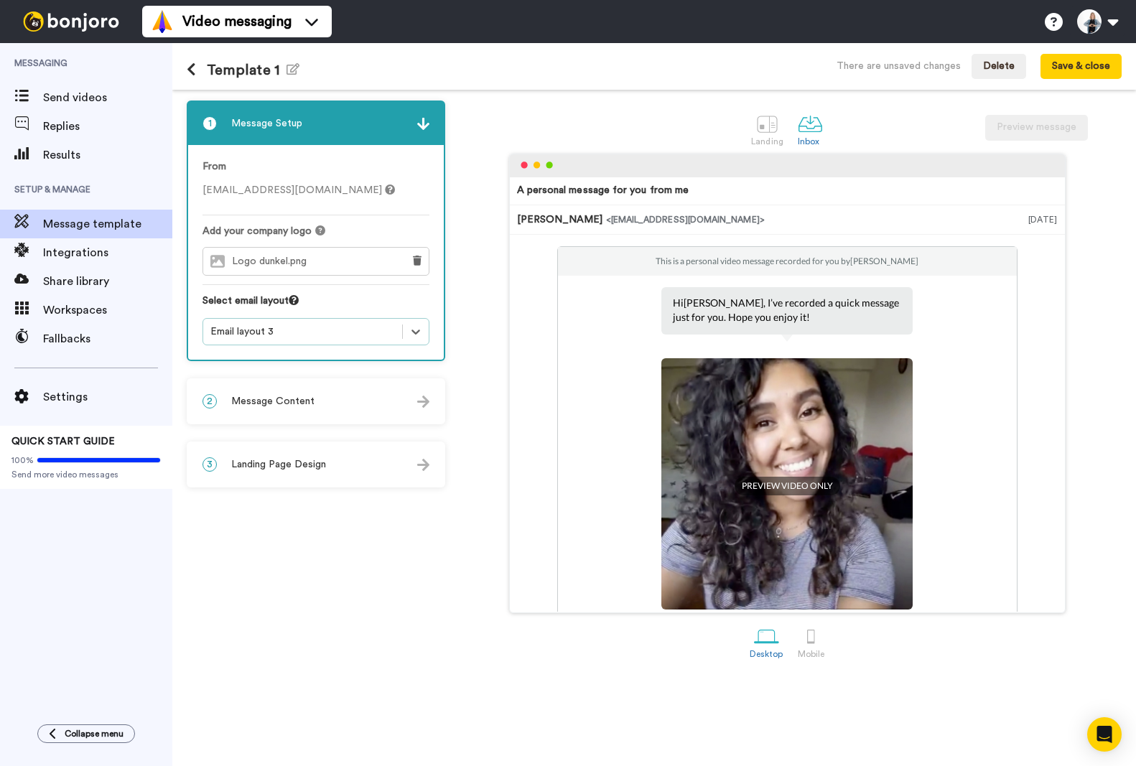
click at [293, 398] on span "Message Content" at bounding box center [272, 401] width 83 height 14
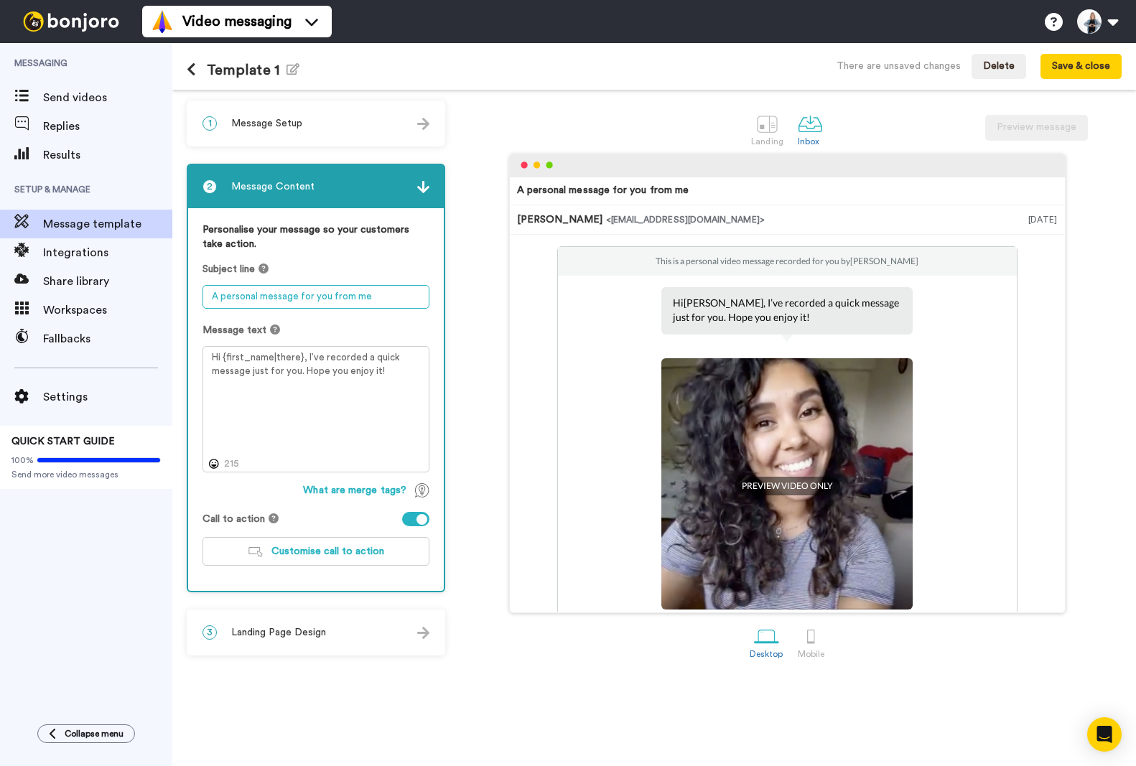
drag, startPoint x: 380, startPoint y: 299, endPoint x: 204, endPoint y: 303, distance: 176.0
click at [204, 303] on textarea "A personal message for you from me" at bounding box center [316, 297] width 227 height 24
paste textarea "🐾 „Hallo und herzlich willkommen – von mir für dich“"
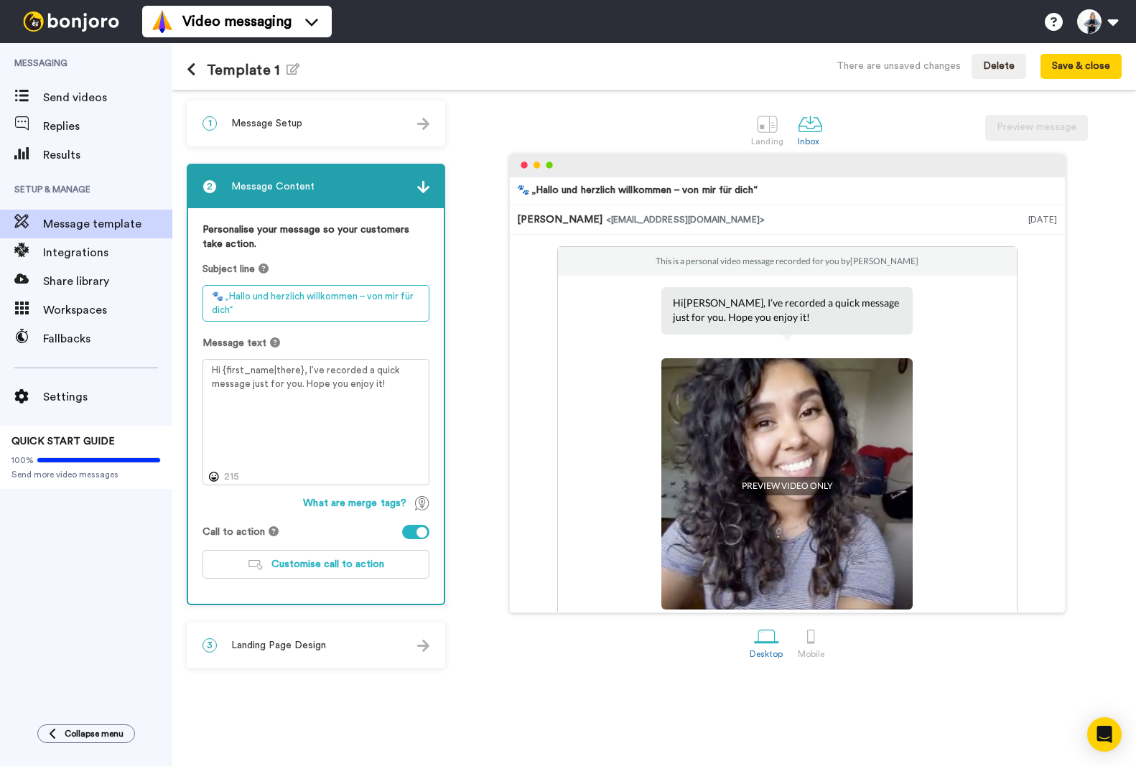
click at [231, 295] on textarea "🐾 „Hallo und herzlich willkommen – von mir für dich“" at bounding box center [316, 303] width 227 height 37
click at [256, 312] on textarea "🐾 Hallo und herzlich willkommen – von mir für dich“" at bounding box center [316, 303] width 227 height 37
drag, startPoint x: 291, startPoint y: 312, endPoint x: 227, endPoint y: 294, distance: 66.4
click at [227, 294] on textarea "🐾 Hallo und herzlich willkommen – von mir für dich" at bounding box center [316, 303] width 227 height 37
paste textarea "Eine persönliche Nachricht"
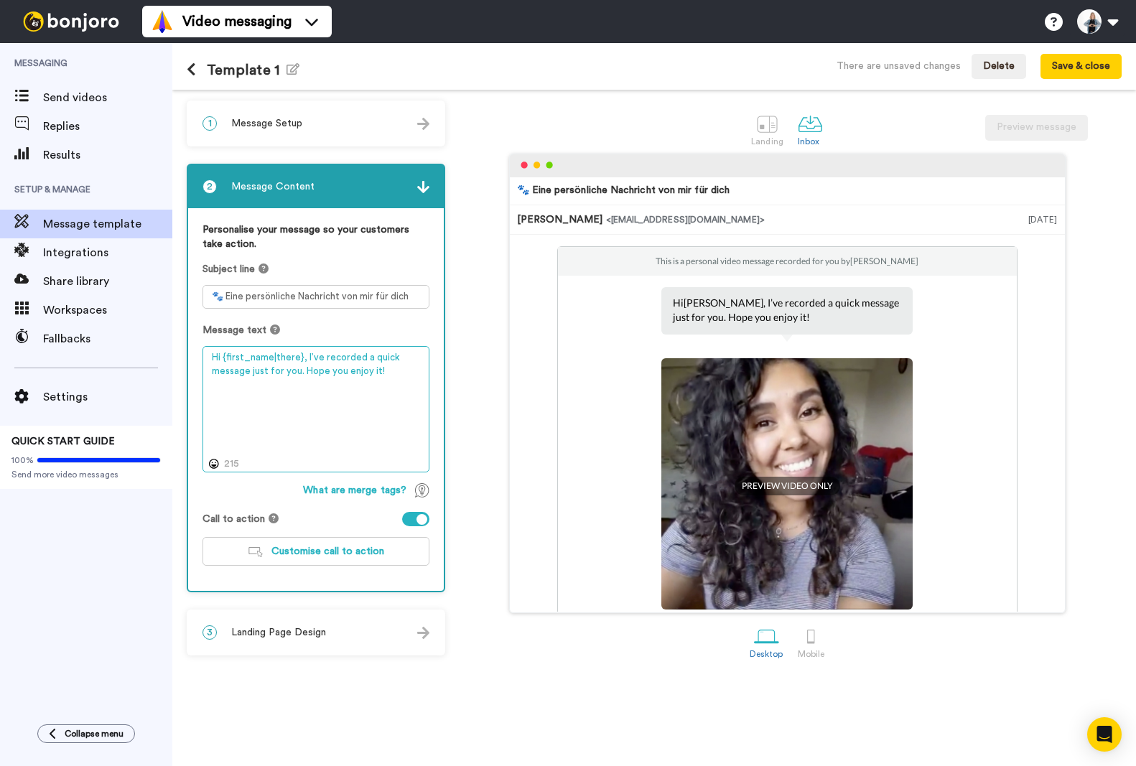
click at [322, 376] on textarea "Hi {first_name|there}, I’ve recorded a quick message just for you. Hope you enj…" at bounding box center [316, 409] width 227 height 126
drag, startPoint x: 399, startPoint y: 376, endPoint x: 204, endPoint y: 353, distance: 196.6
click at [204, 353] on textarea "Hi {first_name|there}, I’ve recorded a quick message just for you. Hope you enj…" at bounding box center [316, 409] width 227 height 126
click at [310, 287] on textarea "🐾 Eine persönliche Nachricht von mir für dich" at bounding box center [316, 297] width 227 height 24
click at [214, 298] on textarea "🐾 Eine persönliche Nachricht von mir für dich" at bounding box center [316, 297] width 227 height 24
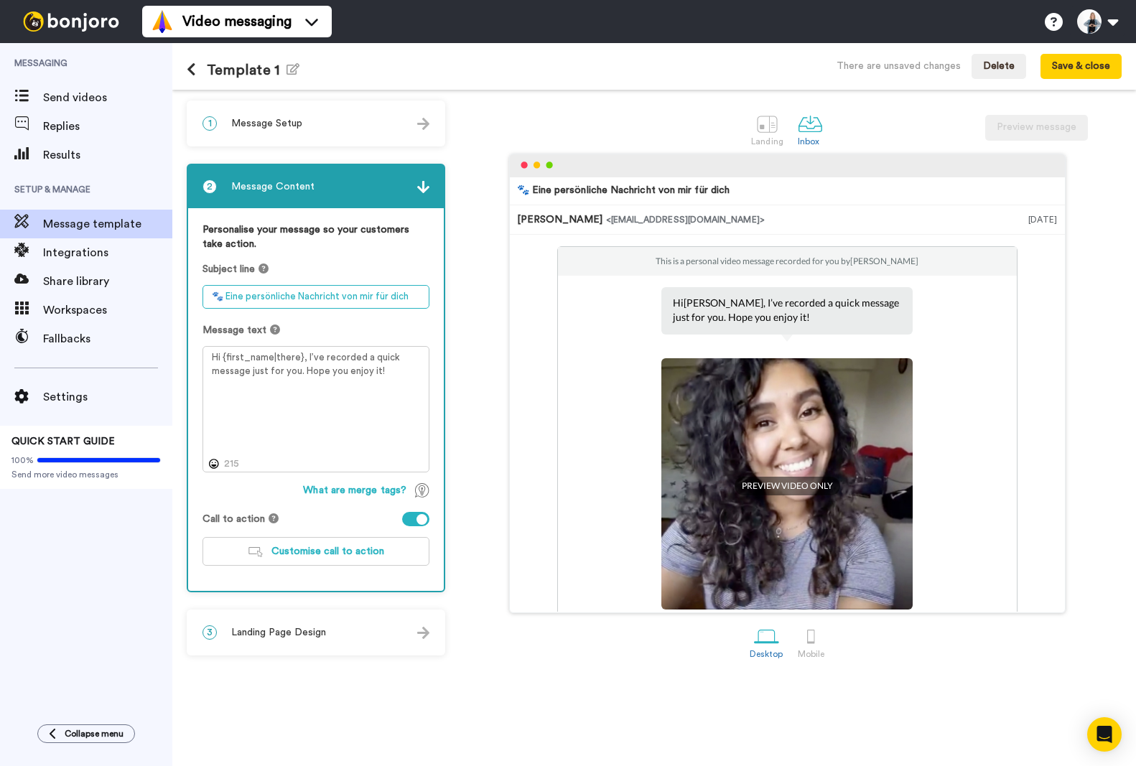
paste textarea "Dein Willkommensgruss – von mir für dich 🌟"
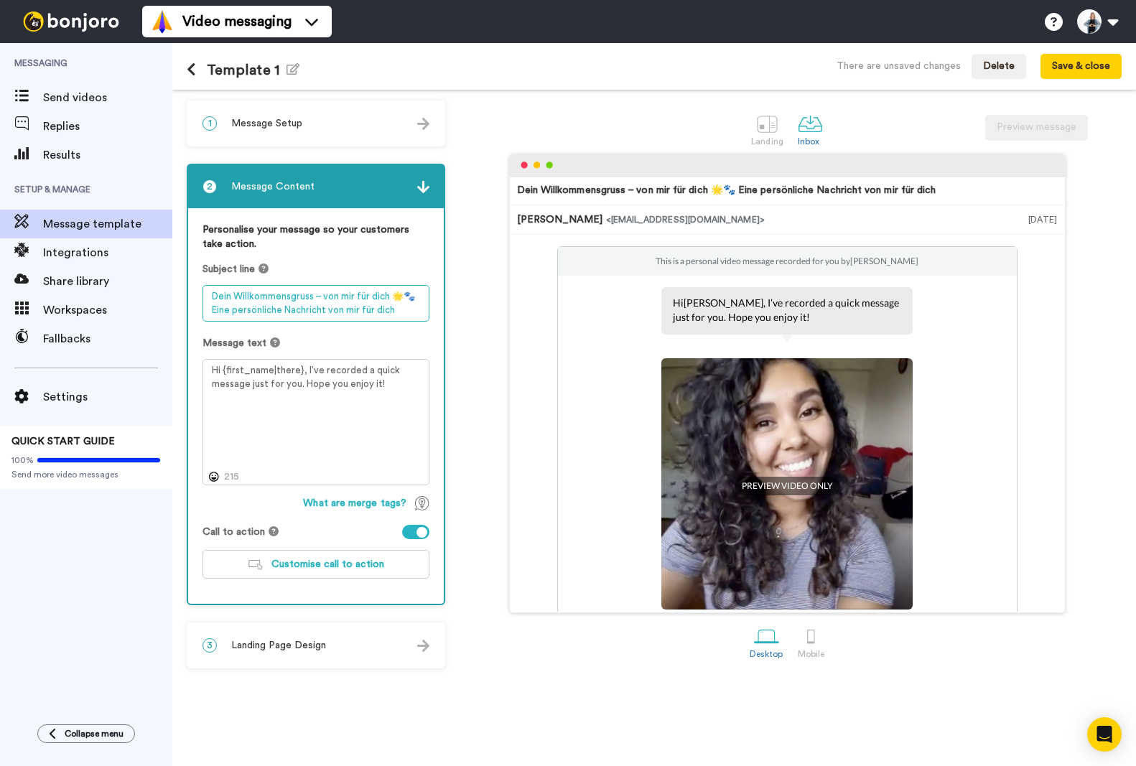
click at [396, 295] on textarea "Dein Willkommensgruss – von mir für dich 🌟🐾 Eine persönliche Nachricht von mir …" at bounding box center [316, 303] width 227 height 37
drag, startPoint x: 404, startPoint y: 308, endPoint x: 160, endPoint y: 306, distance: 243.5
click at [160, 306] on div "Messaging Send videos Replies Results Setup & Manage Message template Integrati…" at bounding box center [568, 404] width 1136 height 723
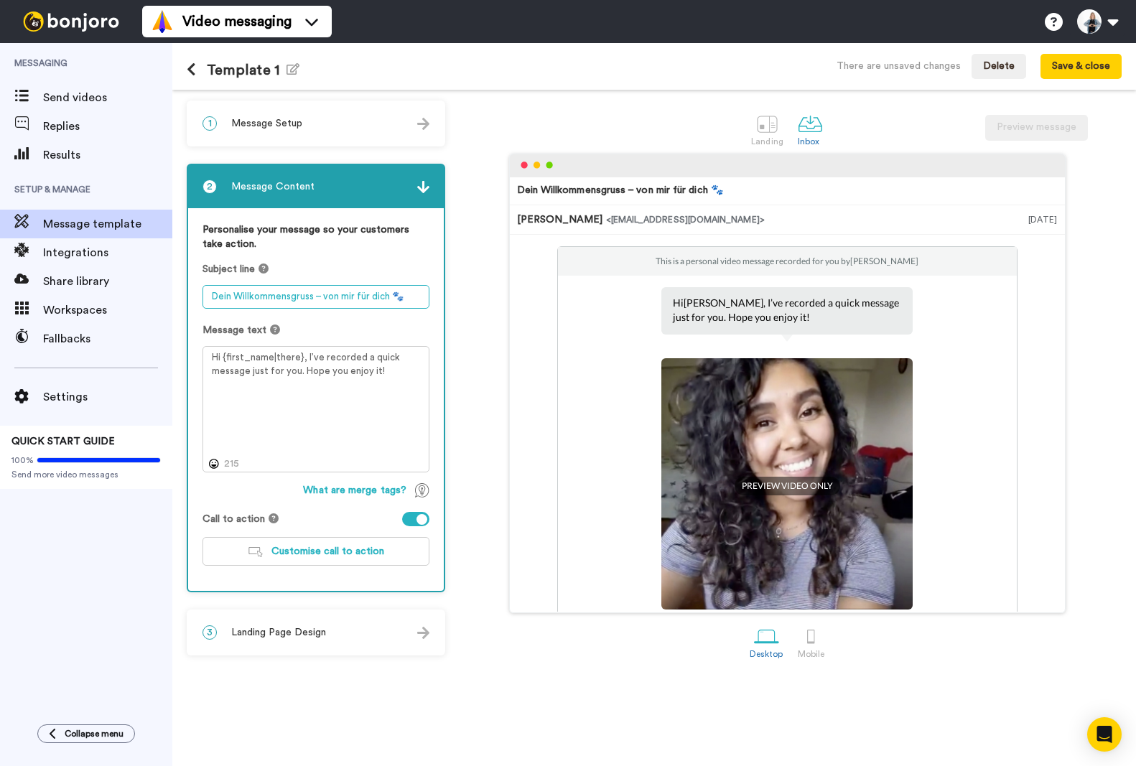
type textarea "Dein Willkommensgruss – von mir für dich 🐾"
drag, startPoint x: 401, startPoint y: 372, endPoint x: 203, endPoint y: 338, distance: 201.8
click at [203, 338] on div "Message text Hi {first_name|there}, I’ve recorded a quick message just for you.…" at bounding box center [316, 397] width 227 height 149
click at [333, 380] on textarea "Hi {first_name|there}, I’ve recorded a quick message just for you. Hope you enj…" at bounding box center [316, 409] width 227 height 126
drag, startPoint x: 302, startPoint y: 357, endPoint x: 389, endPoint y: 382, distance: 90.5
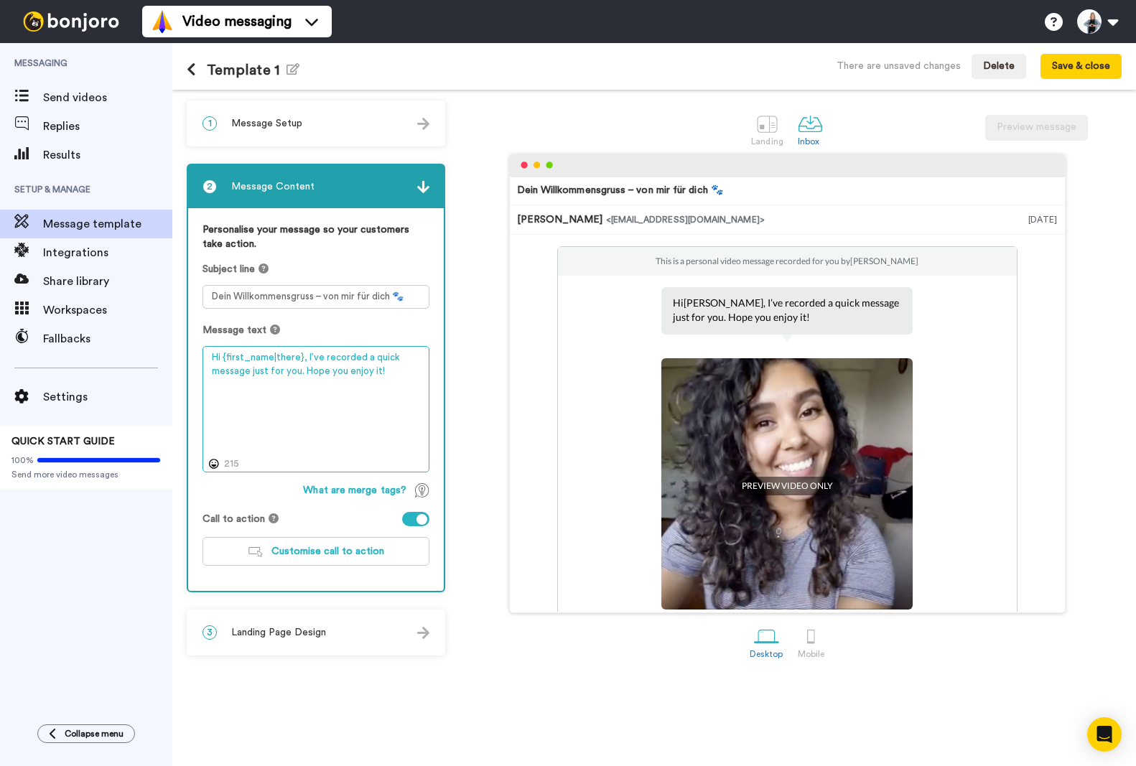
click at [389, 382] on textarea "Hi {first_name|there}, I’ve recorded a quick message just for you. Hope you enj…" at bounding box center [316, 409] width 227 height 126
paste textarea "Hey {Vorname}, ich wollte dir kurz persönlich hallo sagen – ich hoffe, dir gefä…"
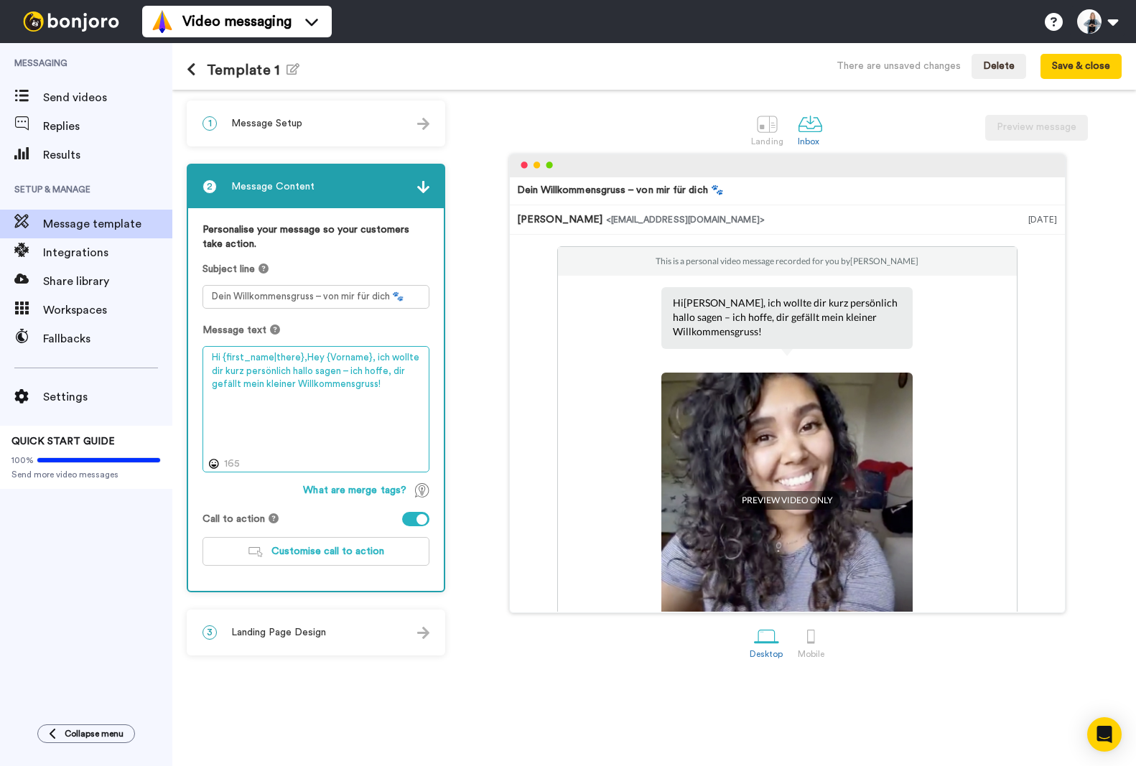
click at [218, 358] on textarea "Hi {first_name|there},Hey {Vorname}, ich wollte dir kurz persönlich hallo sagen…" at bounding box center [316, 409] width 227 height 126
click at [312, 353] on textarea "Hey {first_name|there},Hey {Vorname}, ich wollte dir kurz persönlich hallo sage…" at bounding box center [316, 409] width 227 height 126
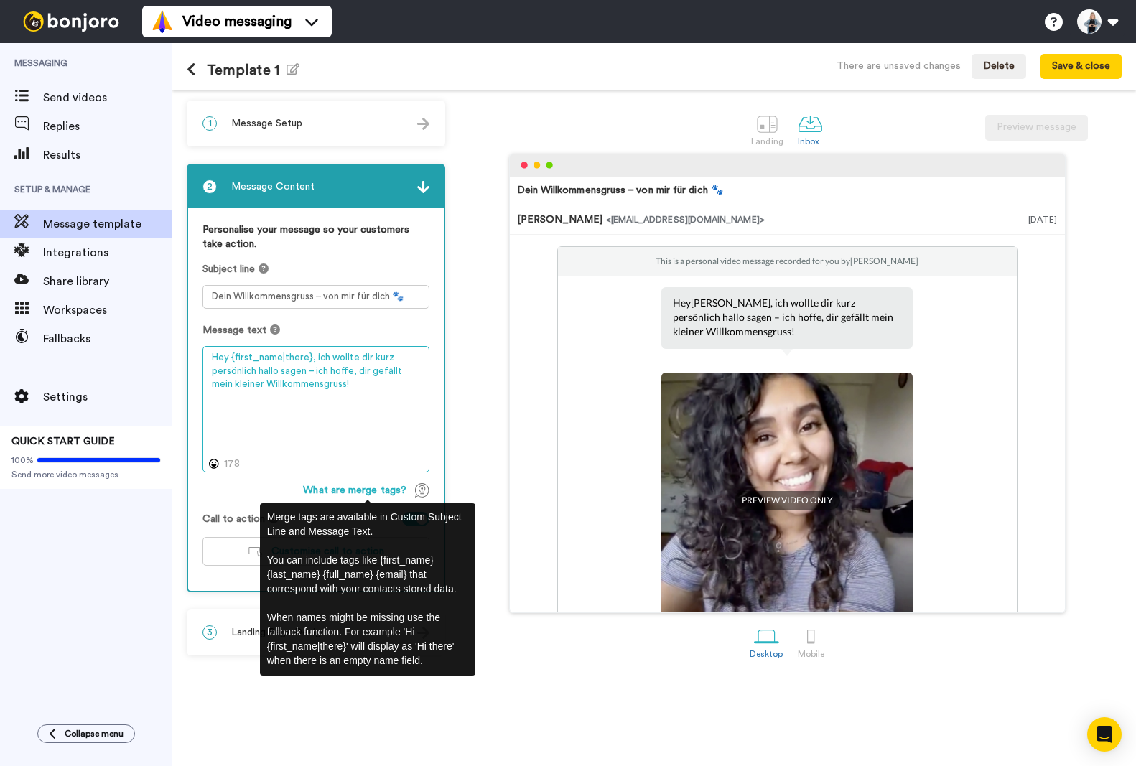
click at [299, 462] on textarea "Hey {first_name|there}, ich wollte dir kurz persönlich hallo sagen – ich hoffe,…" at bounding box center [316, 409] width 227 height 126
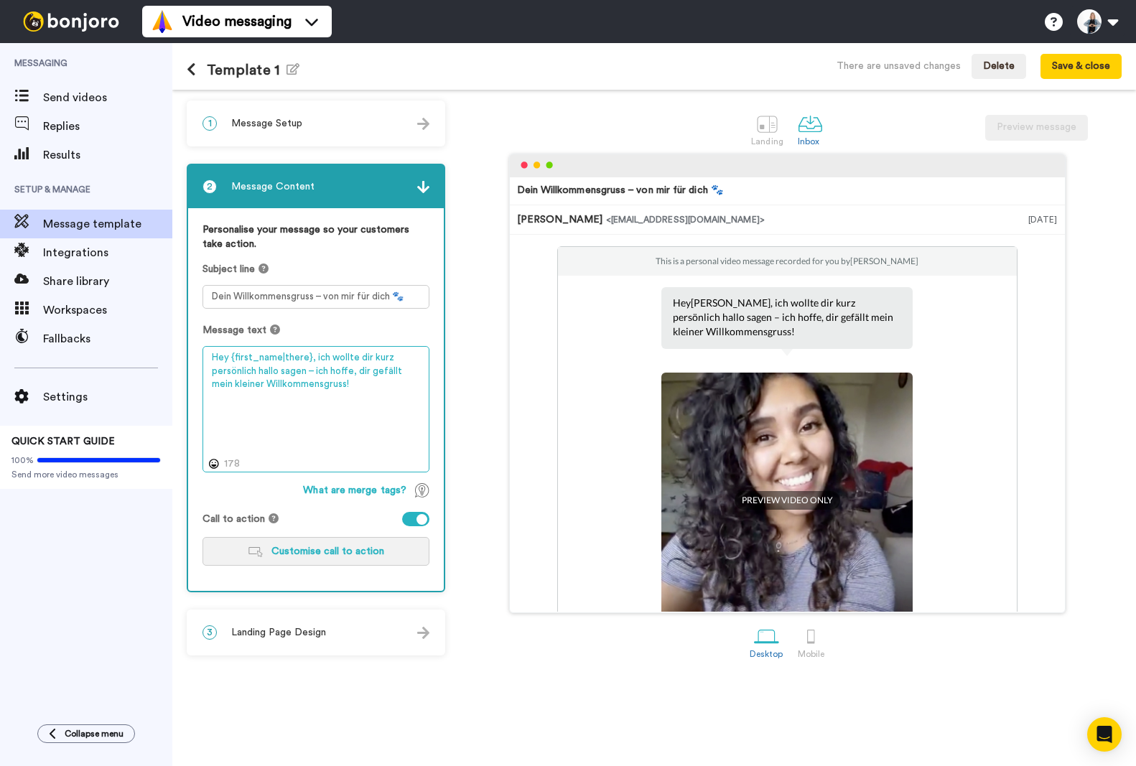
type textarea "Hey {first_name|there}, ich wollte dir kurz persönlich hallo sagen – ich hoffe,…"
click at [279, 554] on span "Customise call to action" at bounding box center [327, 552] width 113 height 10
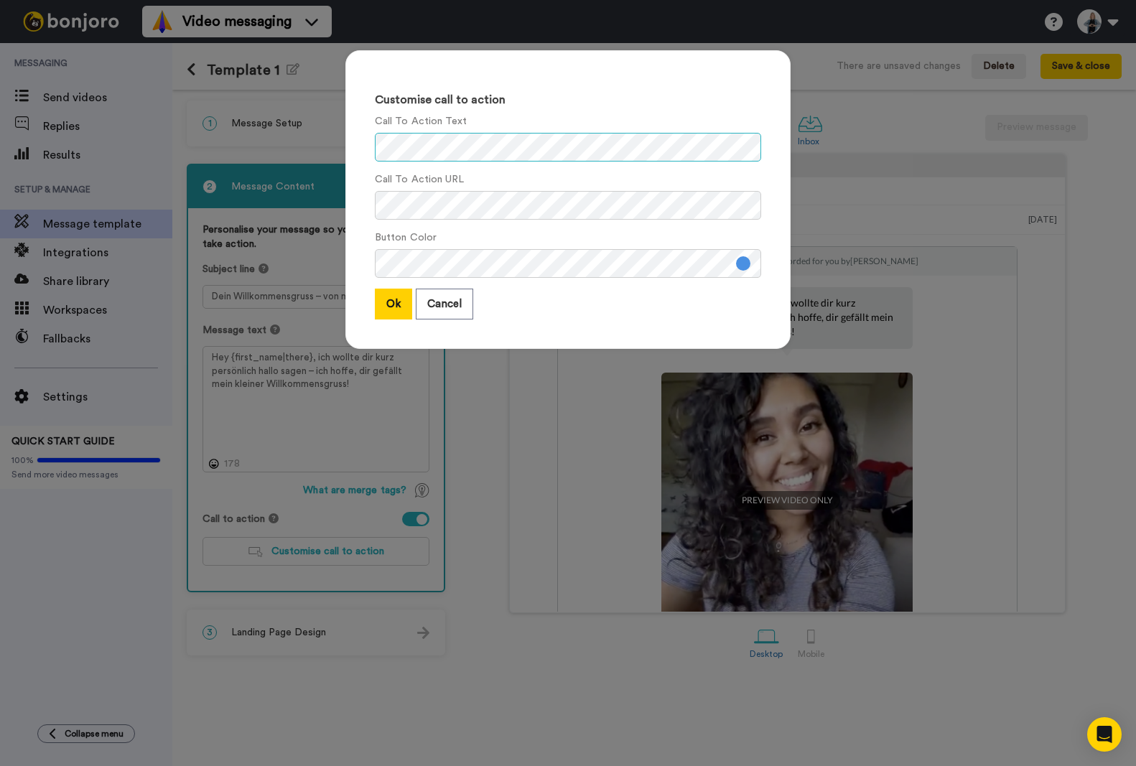
click at [368, 151] on div "Customise call to action Call To Action Text Call To Action URL Button Color Ok…" at bounding box center [567, 199] width 445 height 299
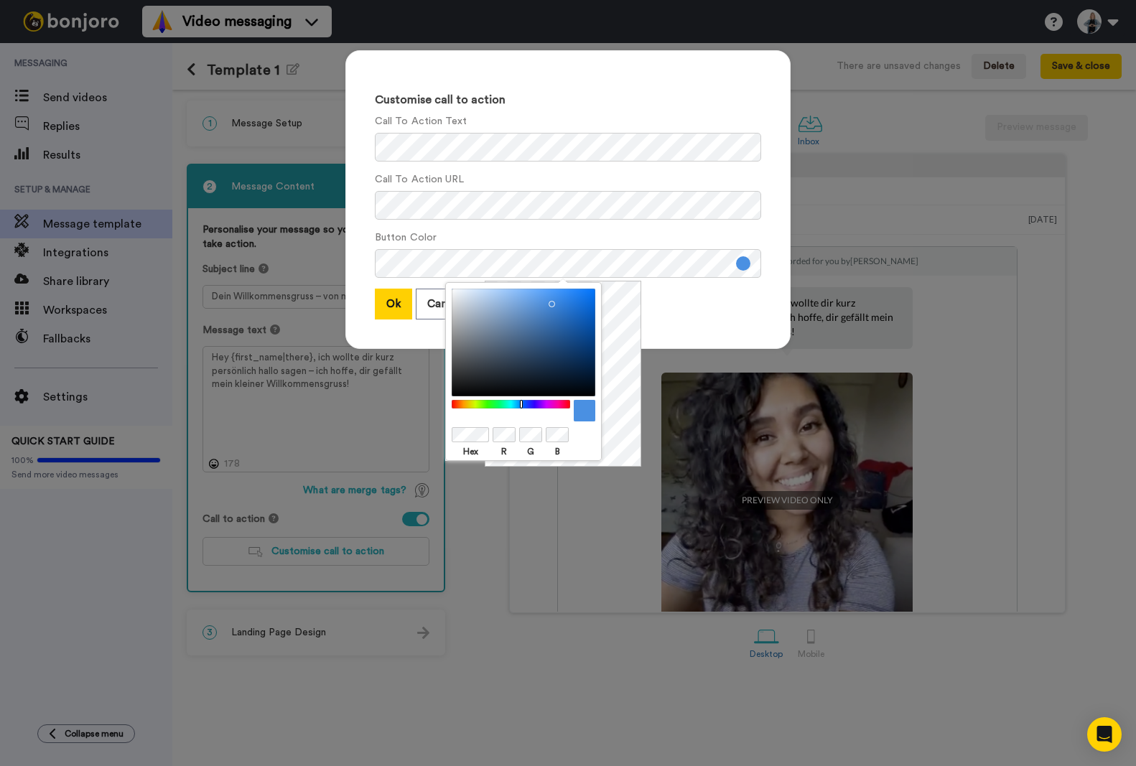
click at [438, 440] on body "Video messaging Switch to Video messaging Testimonials Settings Discover Help &…" at bounding box center [568, 383] width 1136 height 766
click at [435, 434] on body "Video messaging Switch to Video messaging Testimonials Settings Discover Help &…" at bounding box center [568, 383] width 1136 height 766
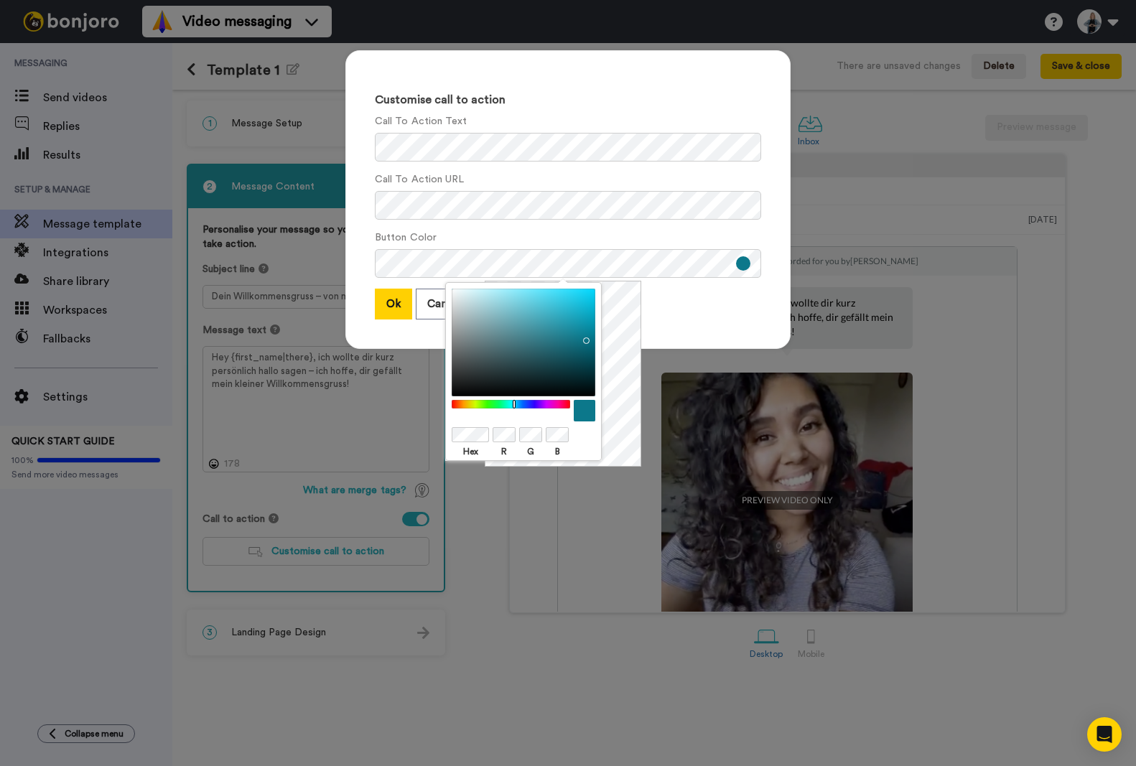
click at [635, 332] on div "Hex R G B" at bounding box center [563, 374] width 157 height 186
click at [425, 231] on label "Button Color" at bounding box center [406, 238] width 62 height 15
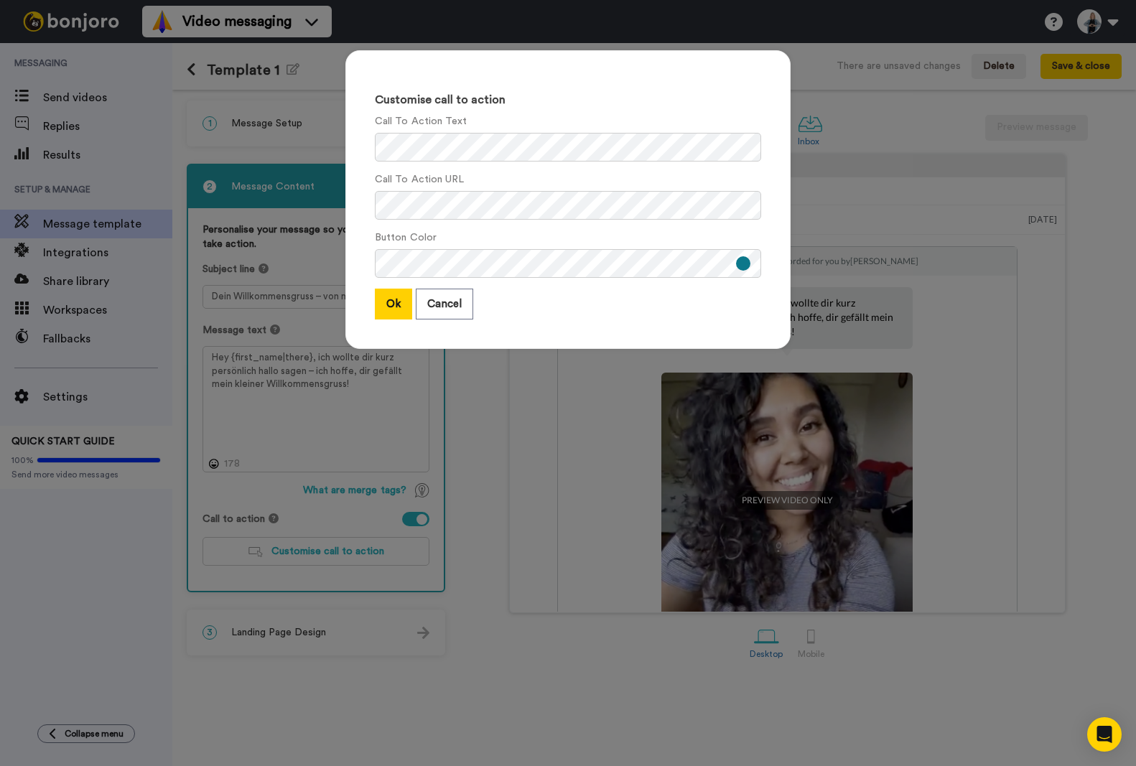
drag, startPoint x: 279, startPoint y: 537, endPoint x: 279, endPoint y: 493, distance: 43.8
click at [274, 534] on div "Customise call to action Call To Action Text Call To Action URL Button Color Ok…" at bounding box center [568, 383] width 1136 height 766
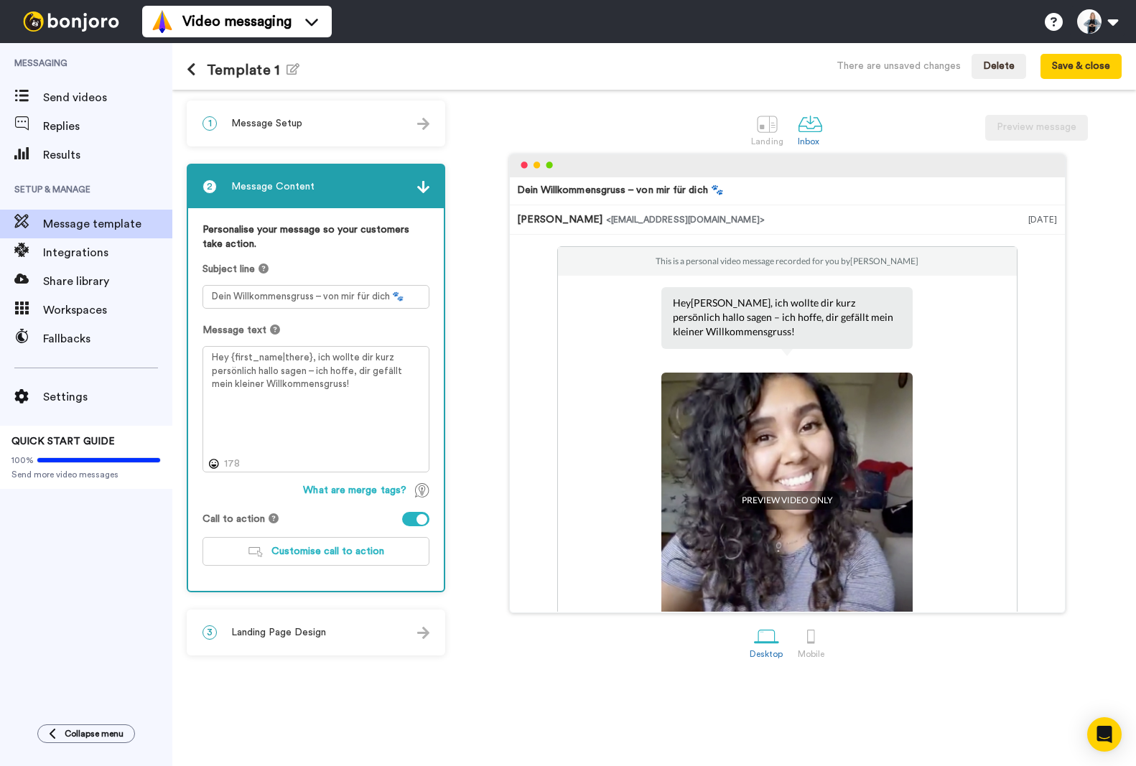
click at [220, 516] on span "Call to action" at bounding box center [234, 519] width 62 height 14
click at [328, 553] on span "Customise call to action" at bounding box center [327, 552] width 113 height 10
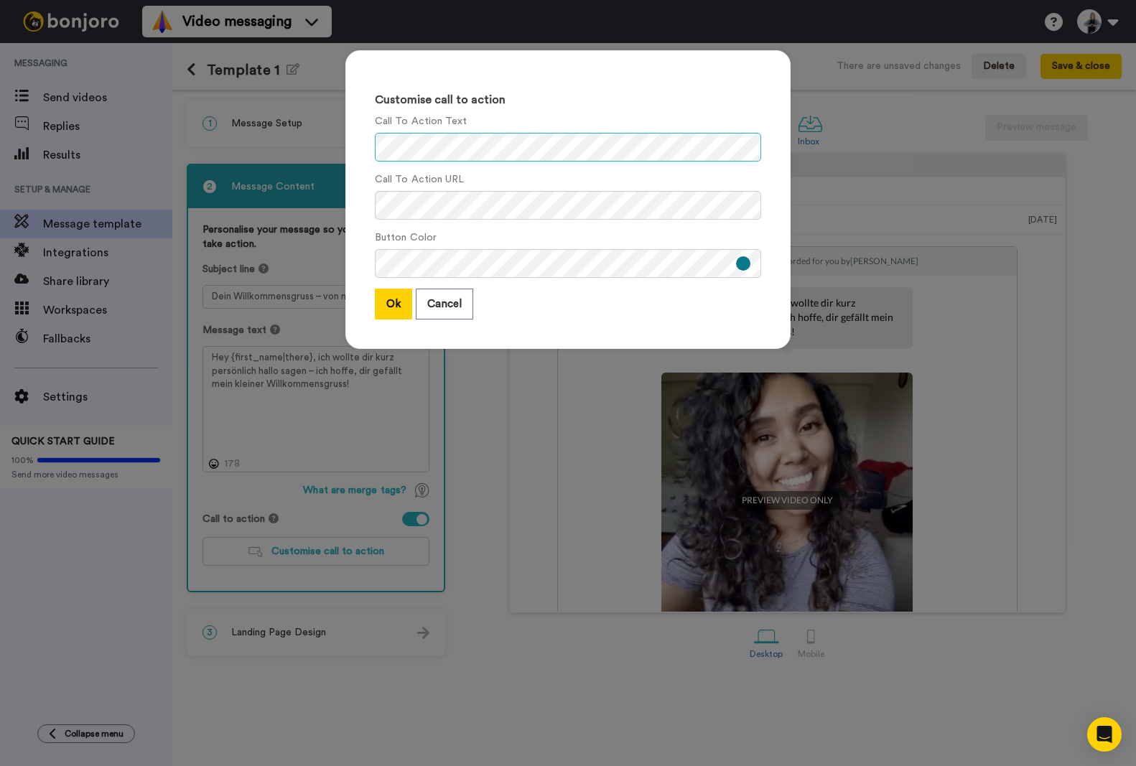
click at [334, 133] on div "Customise call to action Call To Action Text Call To Action URL Button Color Ok…" at bounding box center [568, 207] width 474 height 342
click at [387, 309] on button "Ok" at bounding box center [393, 304] width 37 height 31
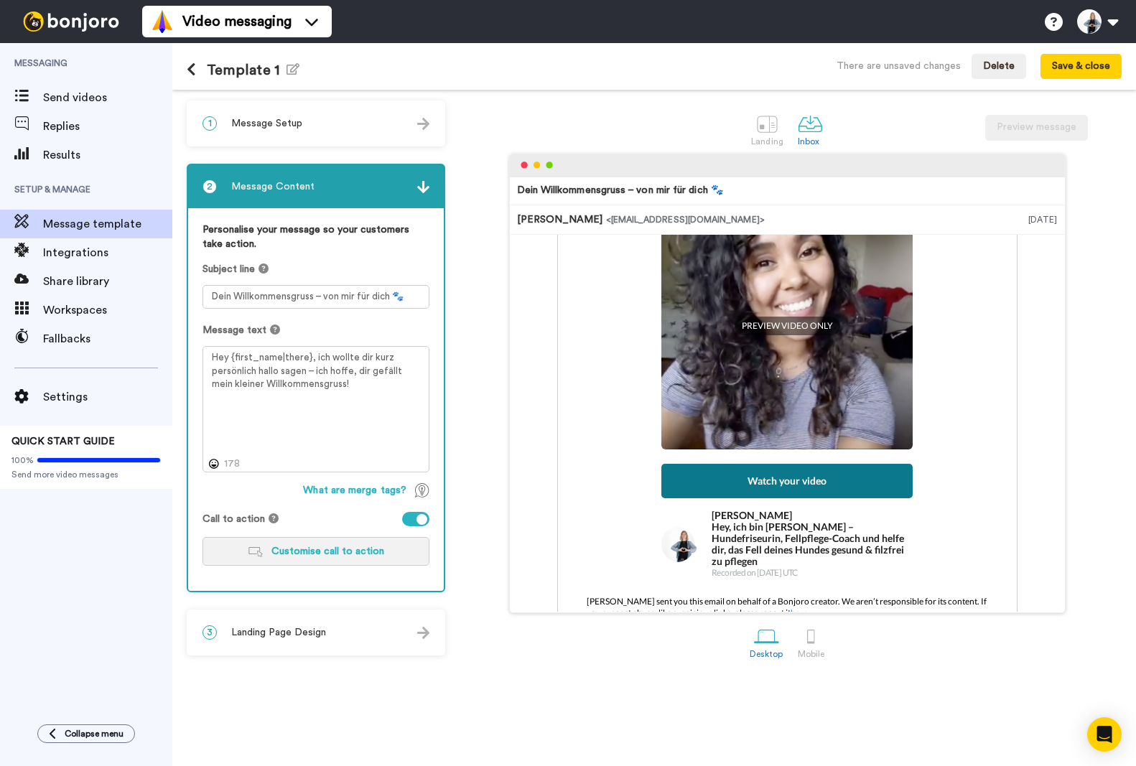
scroll to position [207, 0]
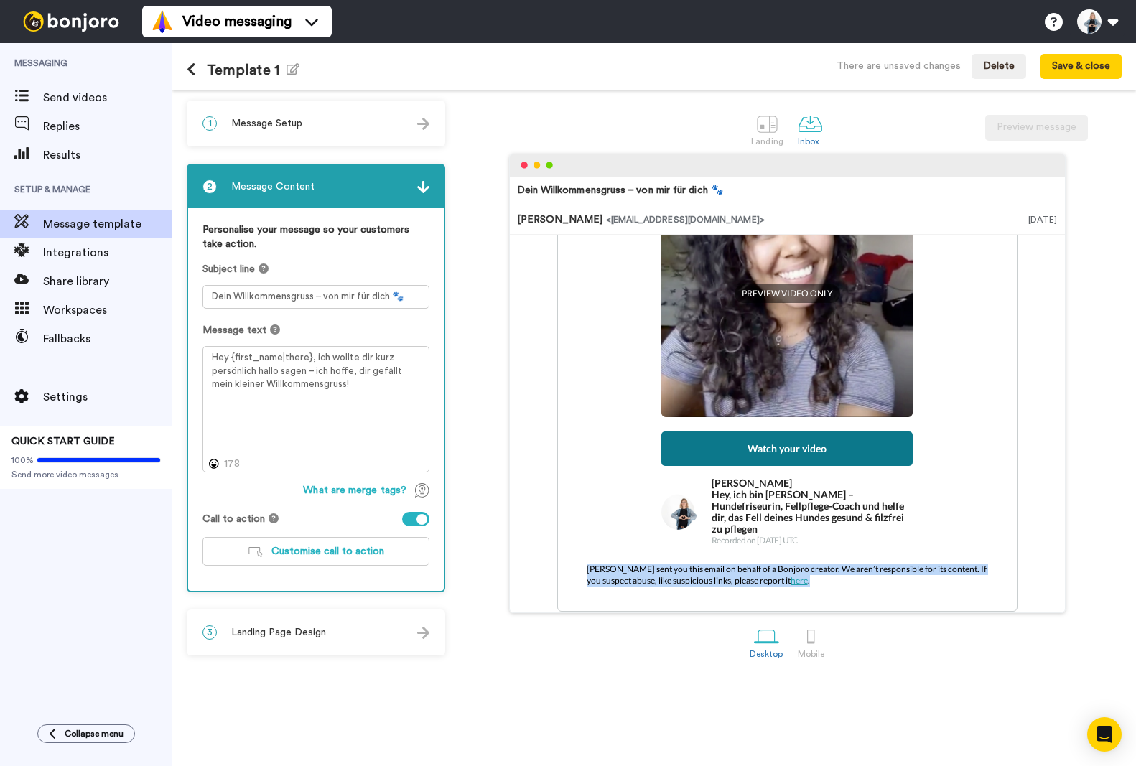
drag, startPoint x: 588, startPoint y: 556, endPoint x: 816, endPoint y: 580, distance: 229.0
click at [816, 580] on p "Bonjoro sent you this email on behalf of a Bonjoro creator. We aren’t responsib…" at bounding box center [787, 575] width 459 height 57
copy p "Bonjoro sent you this email on behalf of a Bonjoro creator. We aren’t responsib…"
click at [292, 633] on span "Landing Page Design" at bounding box center [278, 633] width 95 height 14
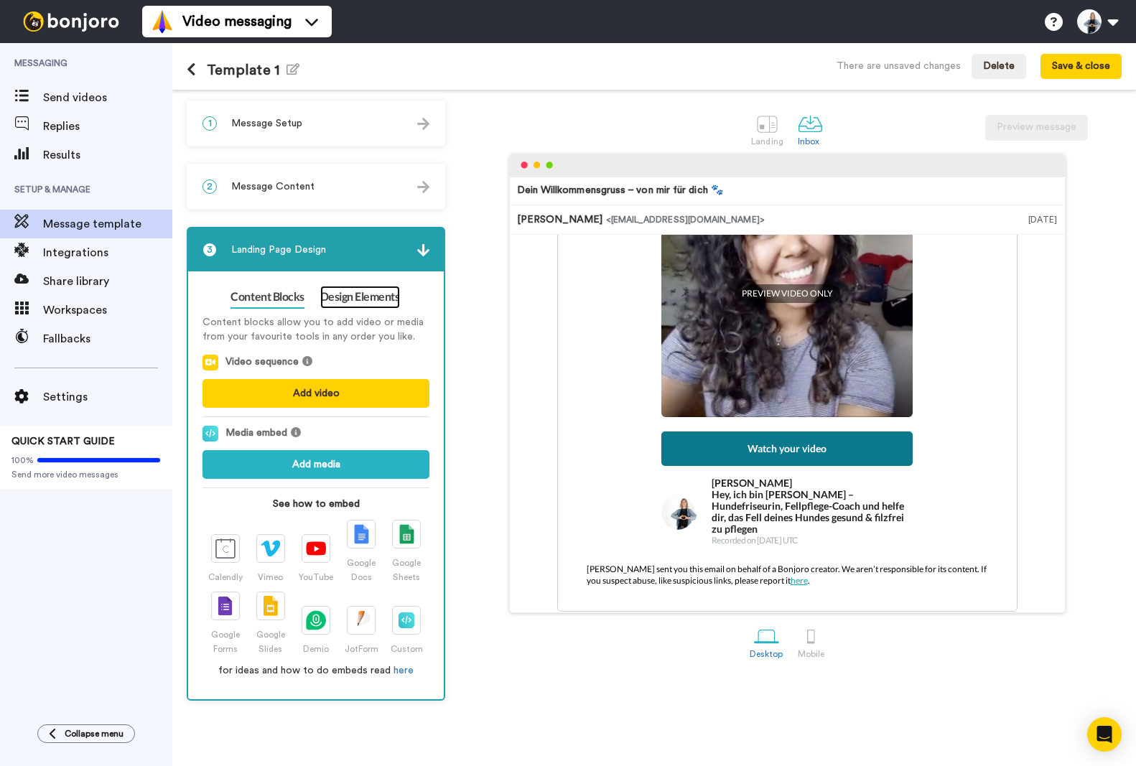
click at [371, 302] on link "Design Elements" at bounding box center [360, 297] width 80 height 23
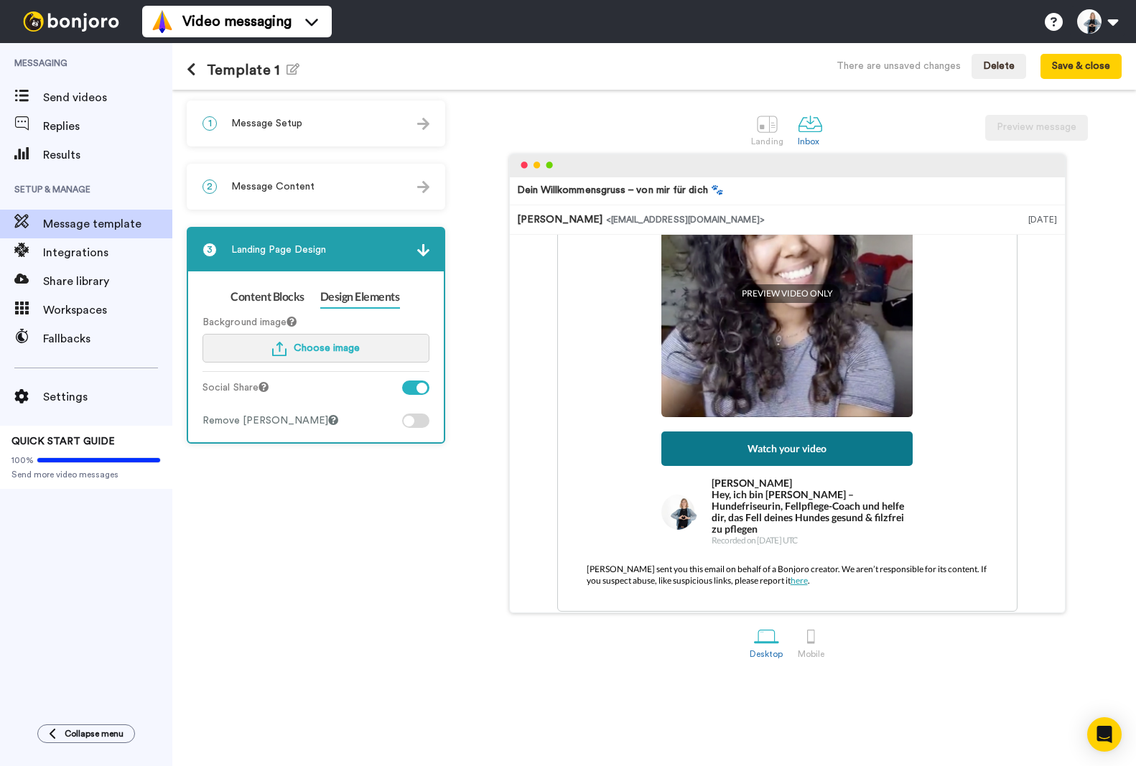
click at [312, 344] on span "Choose image" at bounding box center [327, 348] width 66 height 10
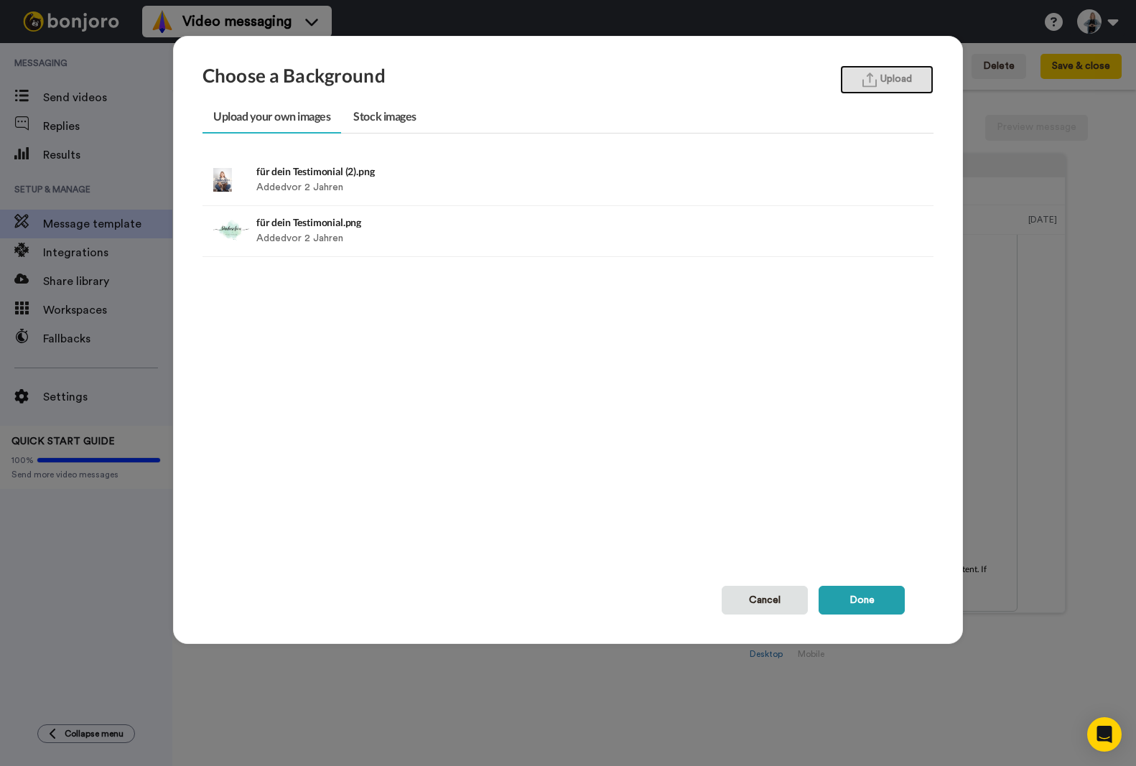
click at [866, 74] on img "button" at bounding box center [870, 80] width 14 height 15
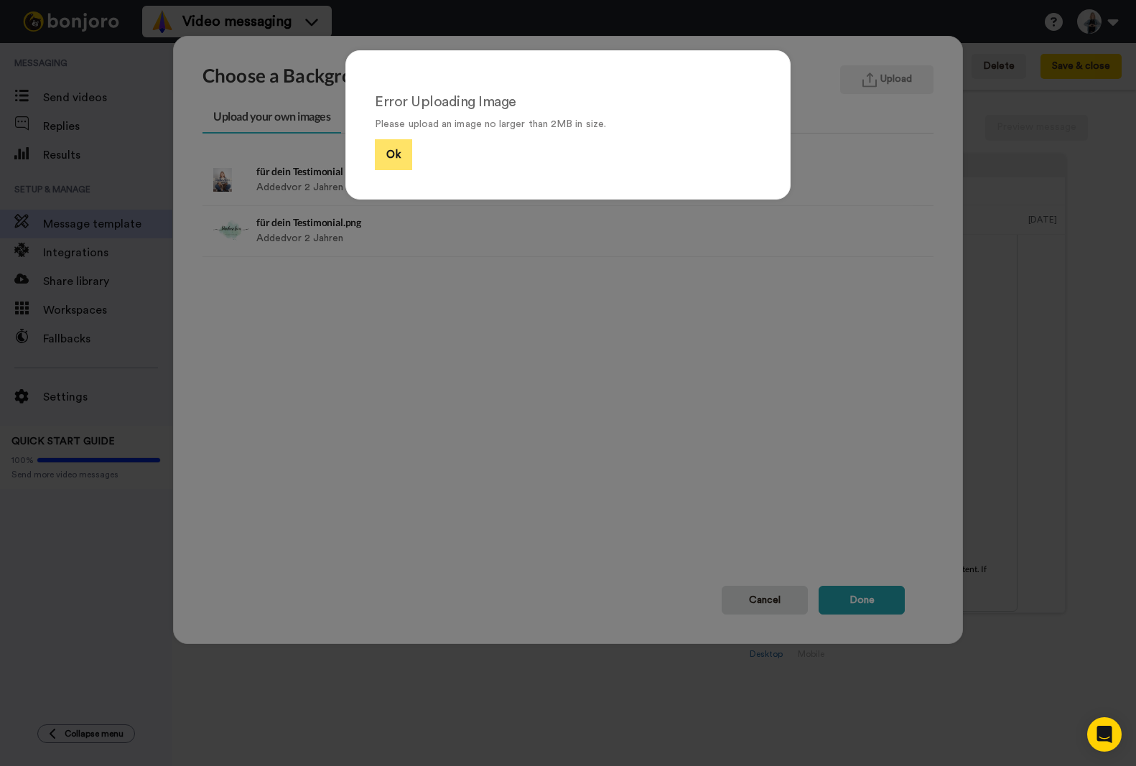
click at [394, 159] on button "Ok" at bounding box center [393, 154] width 37 height 31
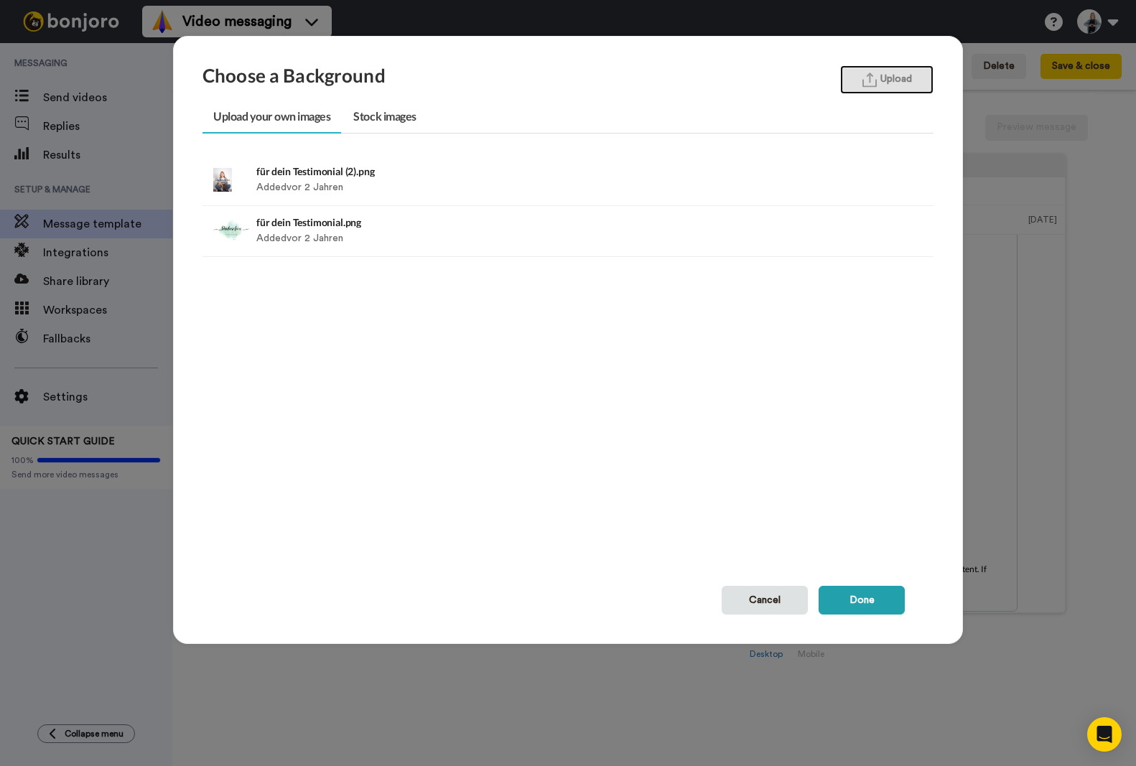
click at [863, 78] on img "button" at bounding box center [870, 80] width 14 height 15
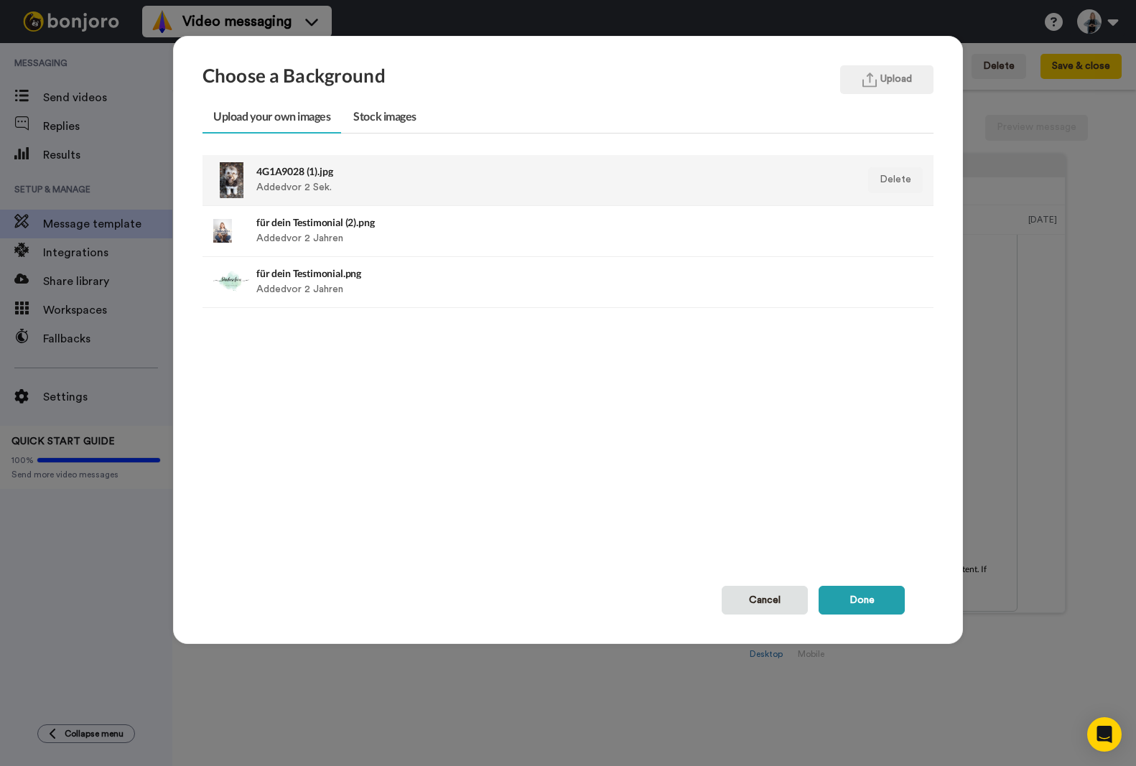
click at [235, 176] on div at bounding box center [231, 180] width 36 height 36
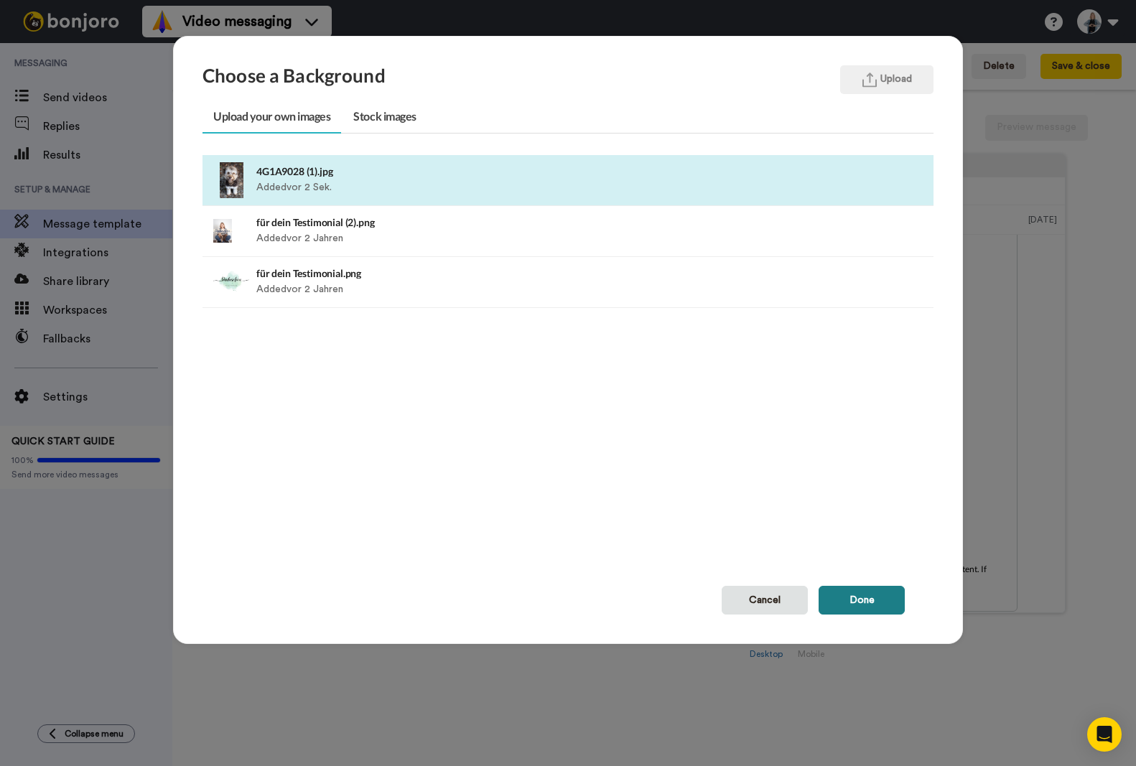
click at [856, 604] on button "Done" at bounding box center [862, 600] width 86 height 29
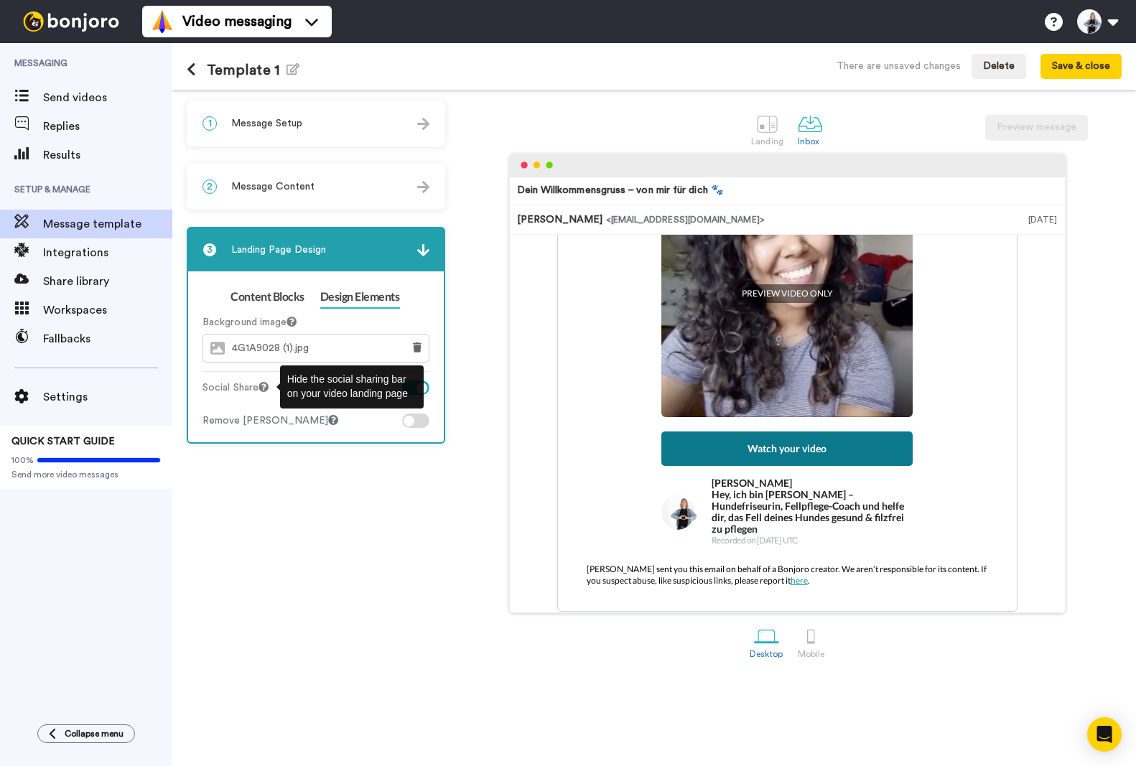
click at [266, 386] on icon at bounding box center [264, 387] width 10 height 10
click at [423, 386] on div at bounding box center [422, 388] width 11 height 11
click at [423, 386] on div at bounding box center [415, 388] width 27 height 14
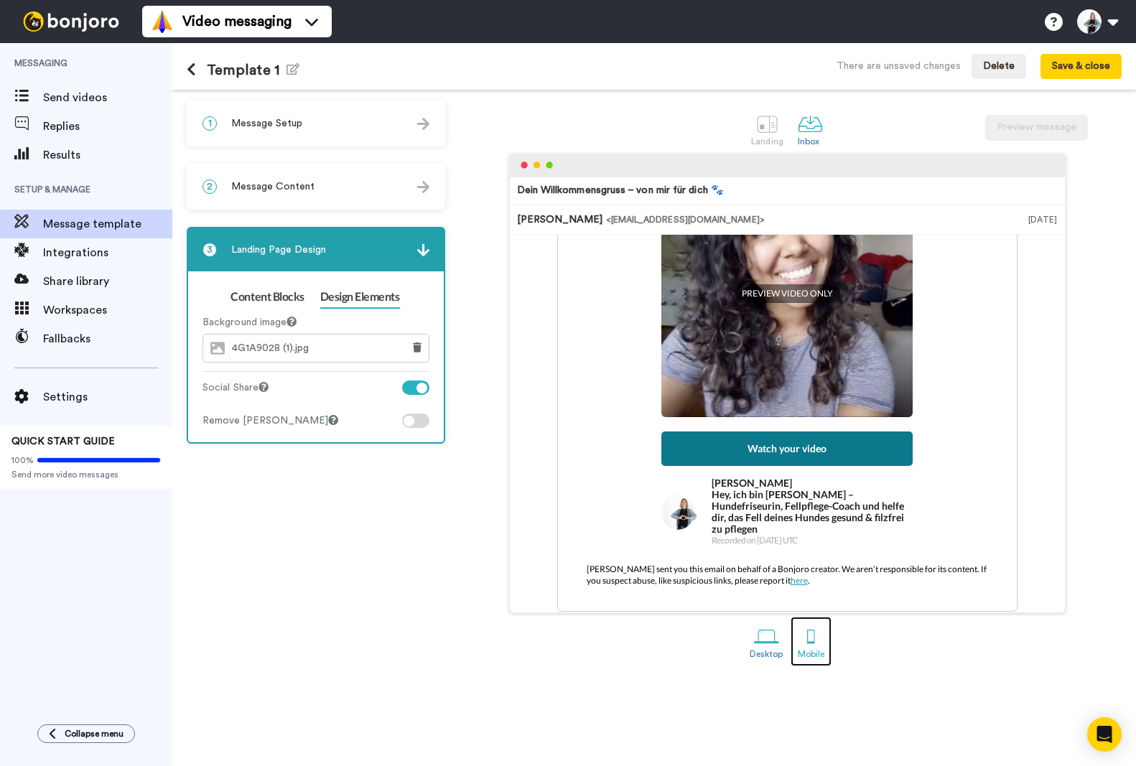
click at [814, 641] on div at bounding box center [811, 636] width 25 height 25
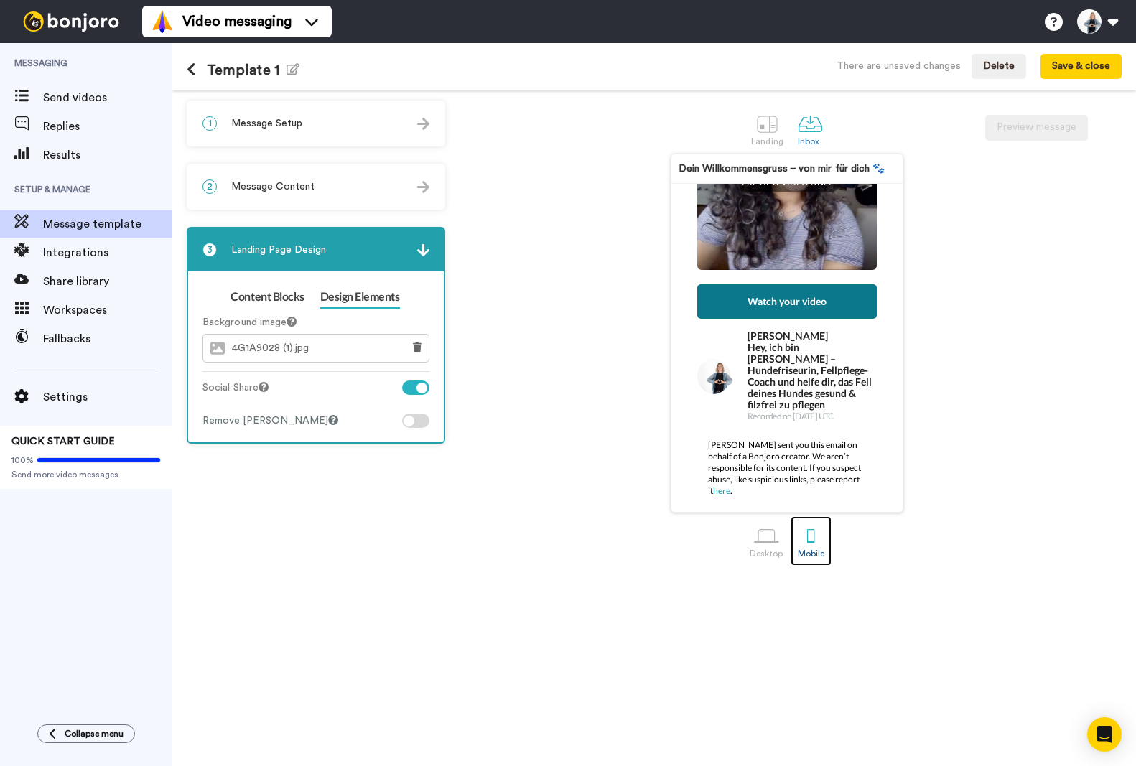
scroll to position [257, 0]
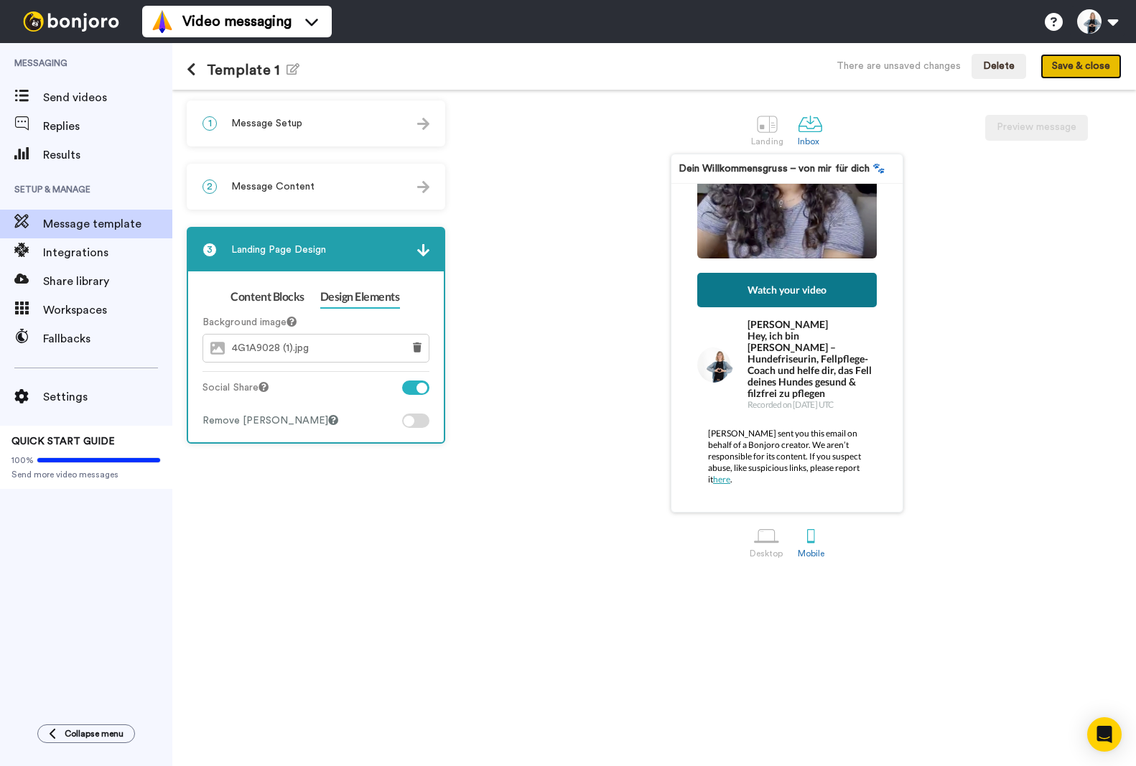
click at [1075, 69] on button "Save & close" at bounding box center [1081, 67] width 81 height 26
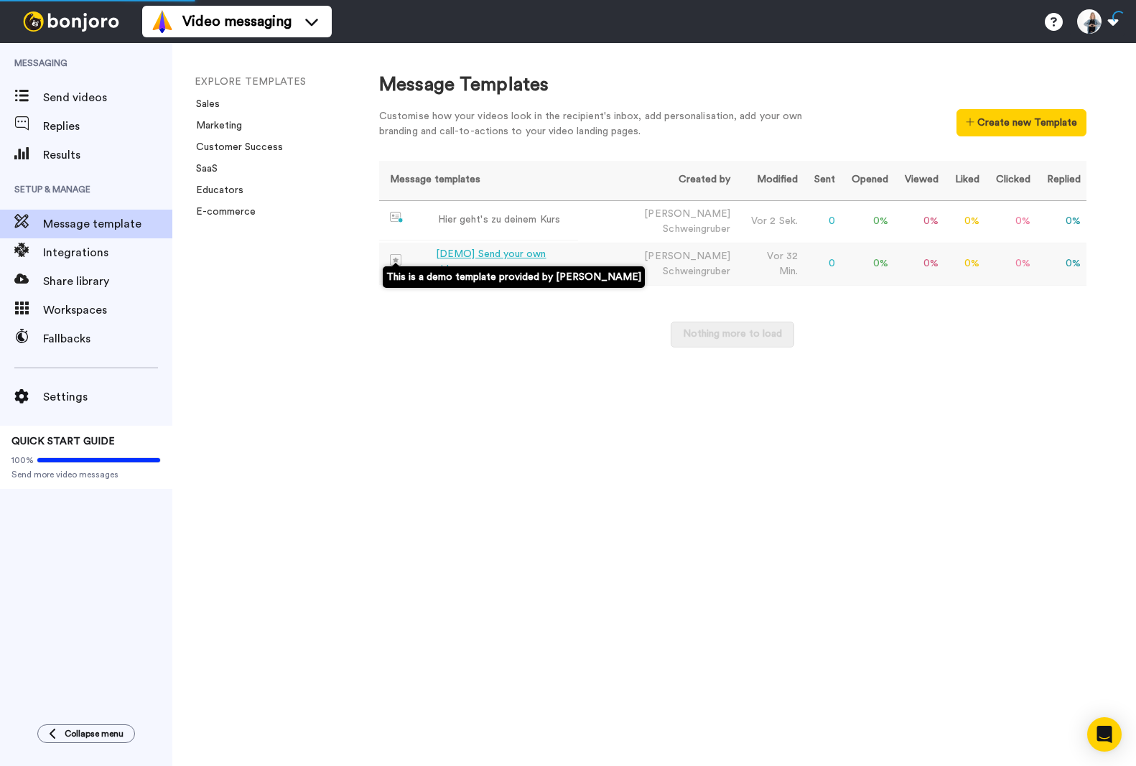
drag, startPoint x: 393, startPoint y: 261, endPoint x: 470, endPoint y: 249, distance: 78.4
click at [470, 249] on td "[DEMO] Send your own videos" at bounding box center [478, 262] width 199 height 39
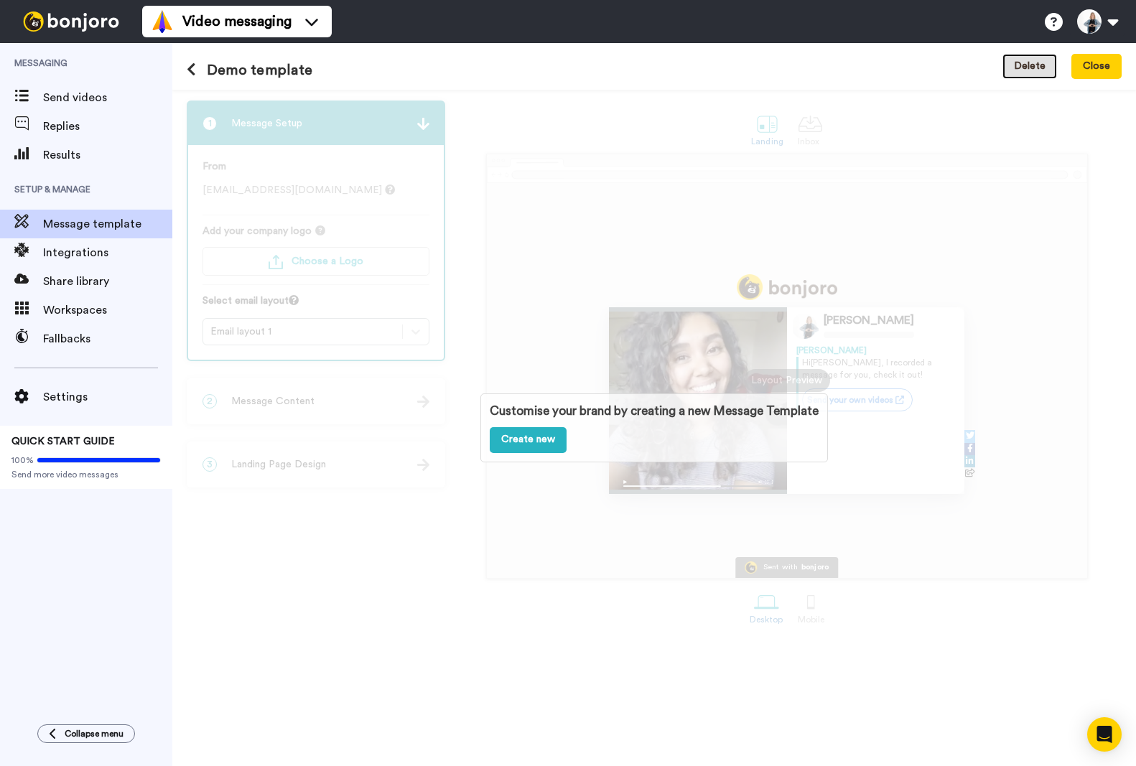
click at [1031, 68] on button "Delete" at bounding box center [1030, 67] width 55 height 26
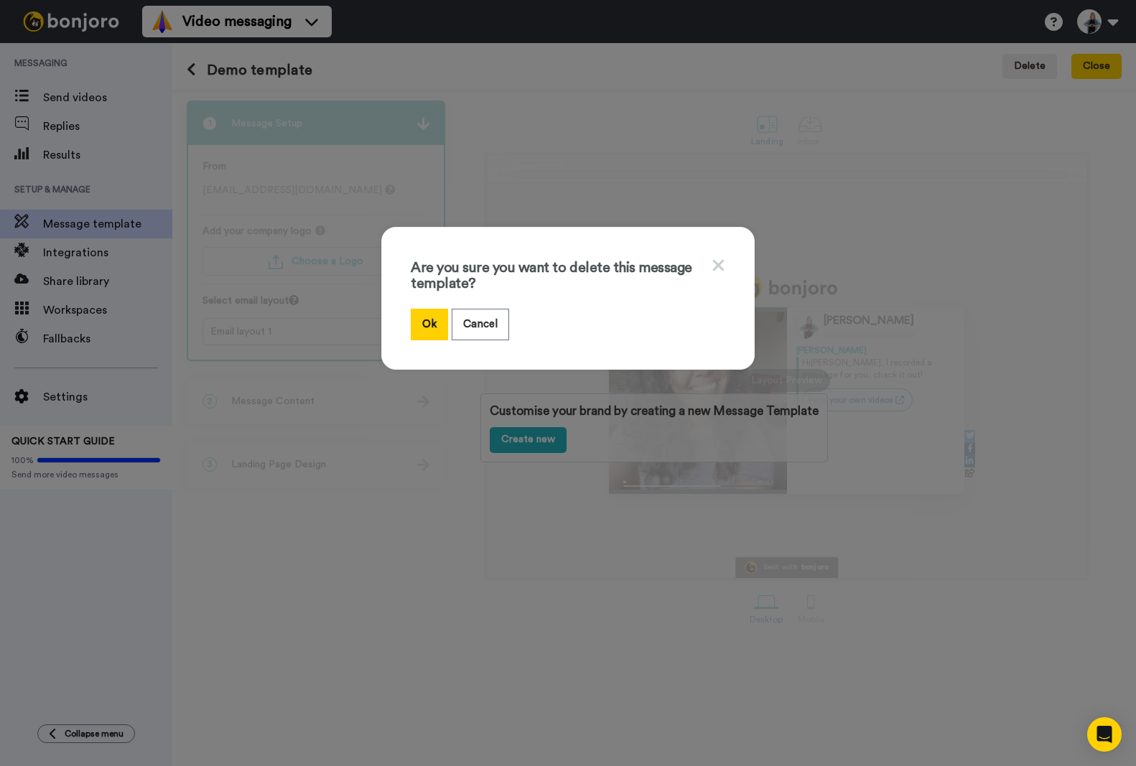
drag, startPoint x: 469, startPoint y: 316, endPoint x: 417, endPoint y: 349, distance: 62.0
click at [417, 349] on div "Are you sure you want to delete this message template? Ok Cancel" at bounding box center [567, 298] width 373 height 142
click at [415, 320] on button "Ok" at bounding box center [429, 324] width 37 height 31
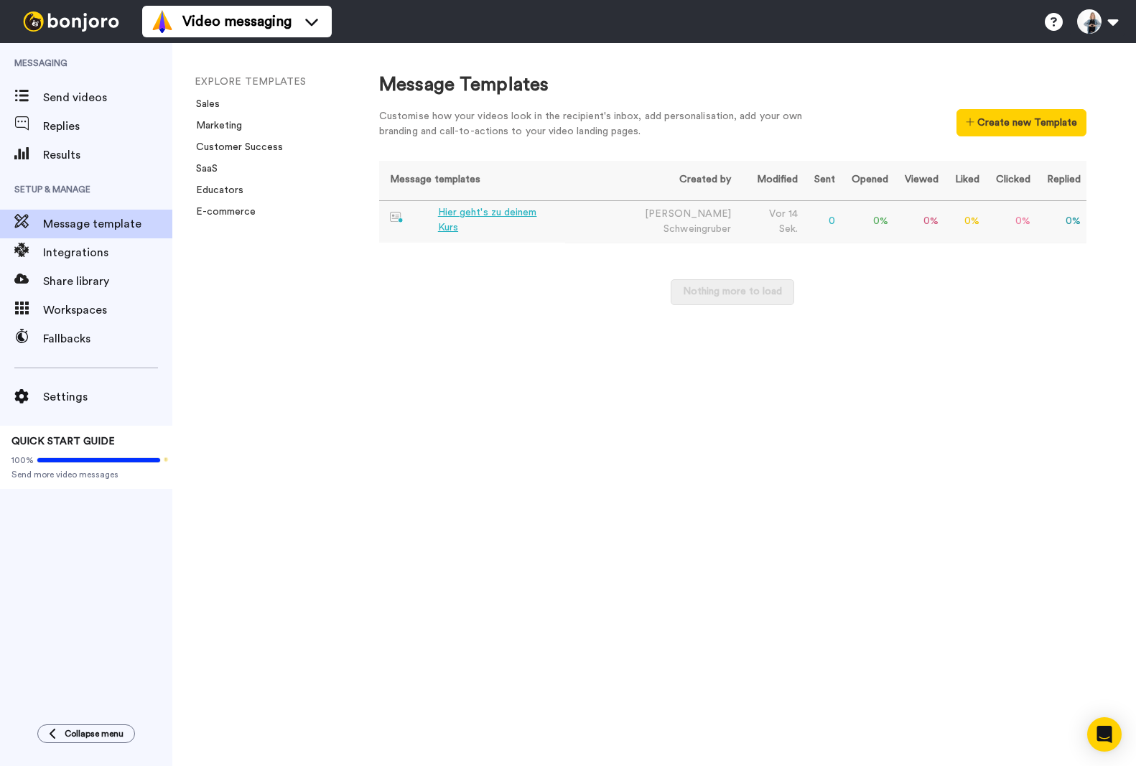
click at [522, 217] on div "Hier geht's zu deinem Kurs" at bounding box center [498, 220] width 121 height 30
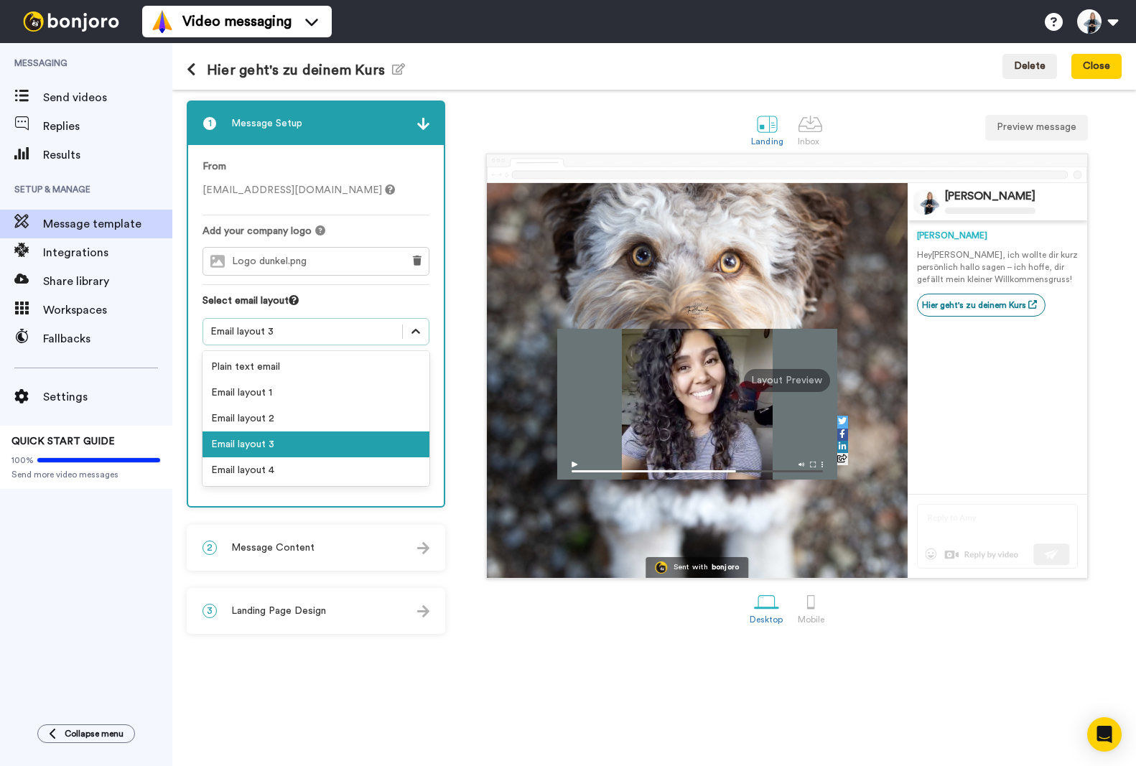
click at [413, 332] on icon at bounding box center [416, 331] width 9 height 5
click at [270, 467] on div "Email layout 4" at bounding box center [316, 470] width 227 height 26
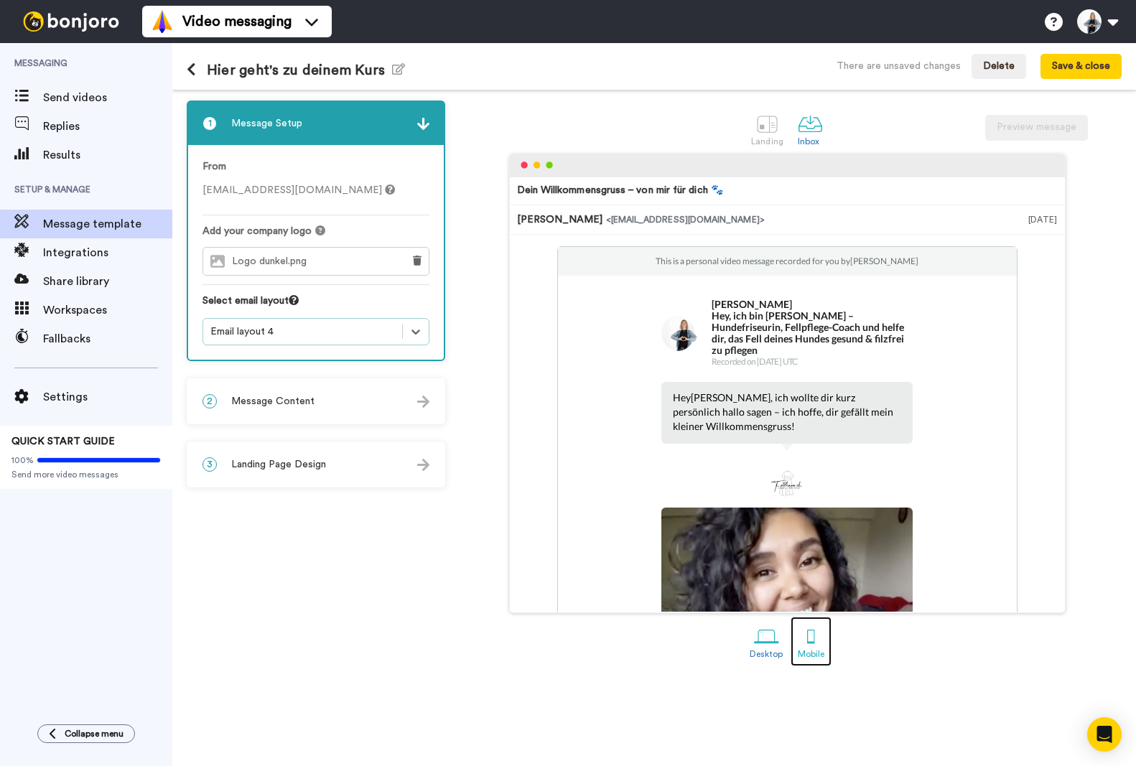
click at [806, 626] on div at bounding box center [811, 636] width 25 height 25
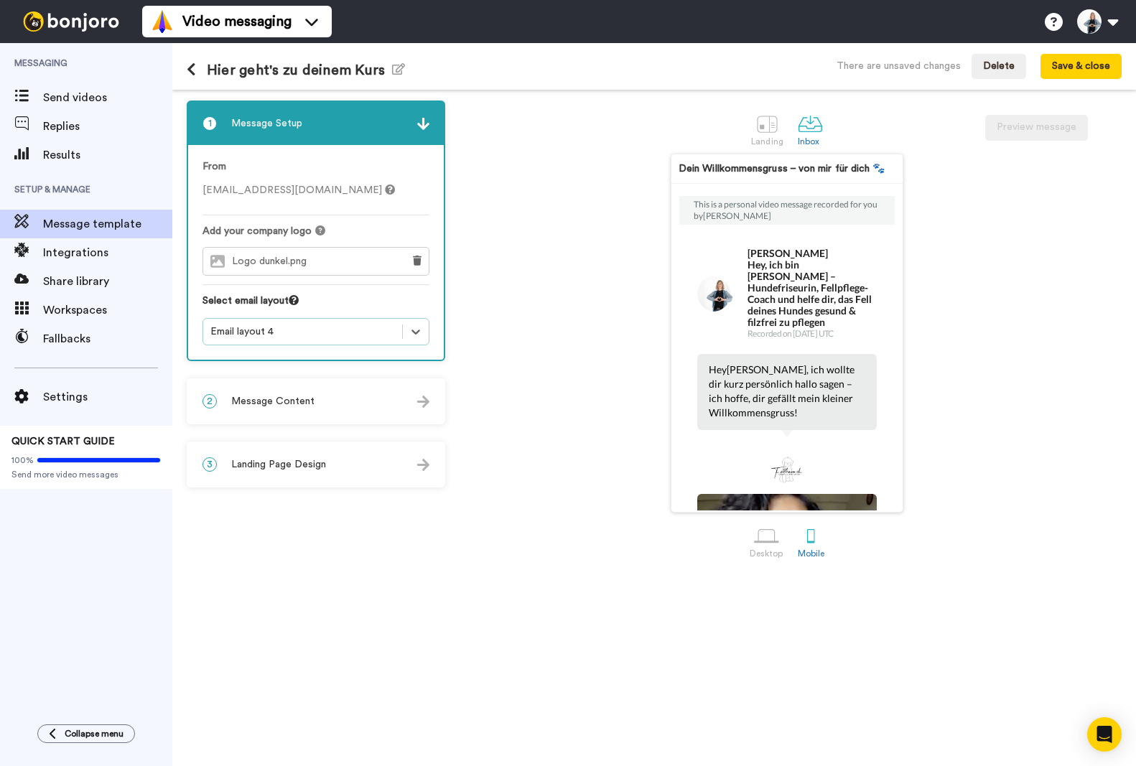
click at [259, 343] on div "Email layout 4" at bounding box center [316, 331] width 227 height 27
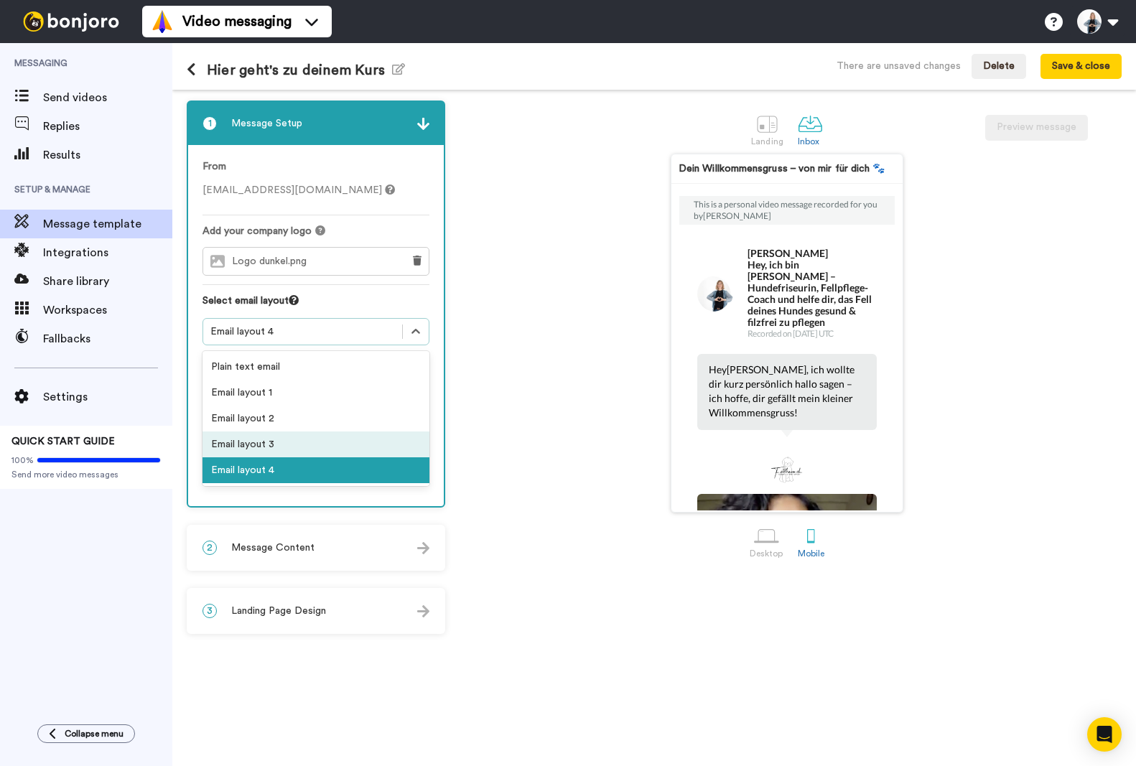
click at [274, 445] on div "Email layout 3" at bounding box center [316, 445] width 227 height 26
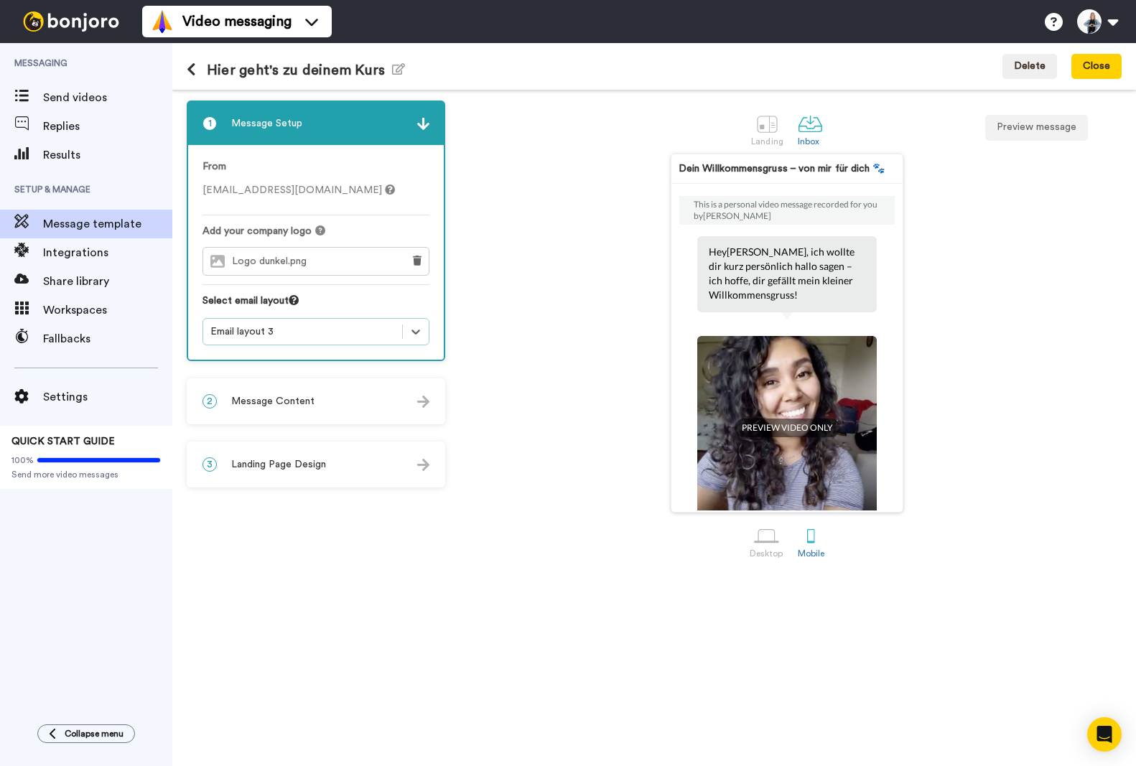
click at [328, 261] on div "Logo dunkel.png" at bounding box center [299, 261] width 192 height 27
click at [411, 260] on button at bounding box center [417, 261] width 23 height 27
click at [307, 259] on span "Choose a Logo" at bounding box center [328, 261] width 72 height 10
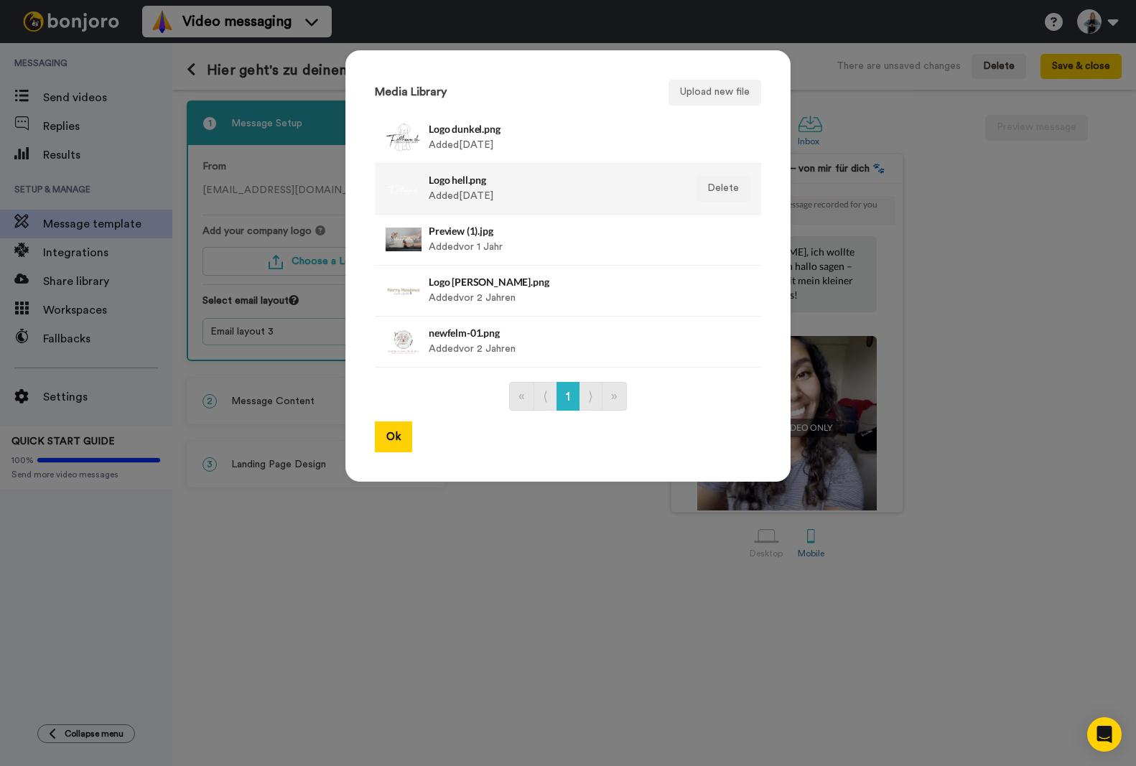
click at [484, 185] on h4 "Logo hell.png" at bounding box center [553, 180] width 248 height 11
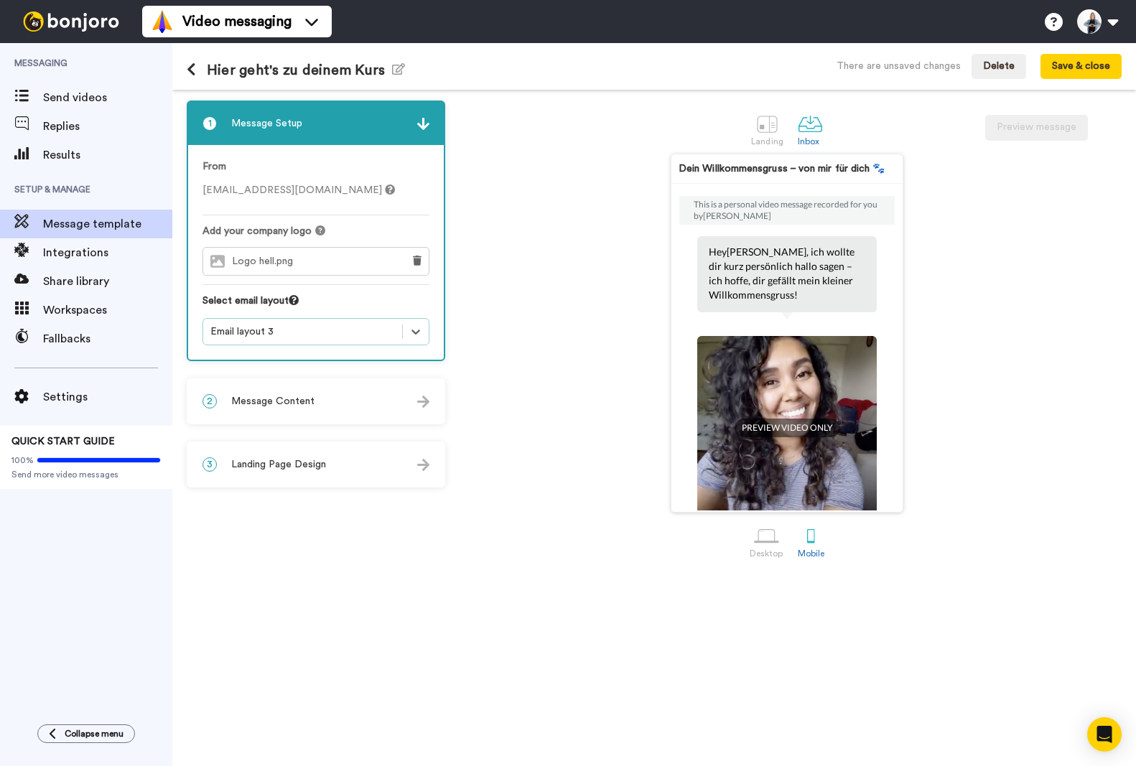
click at [275, 407] on span "Message Content" at bounding box center [272, 401] width 83 height 14
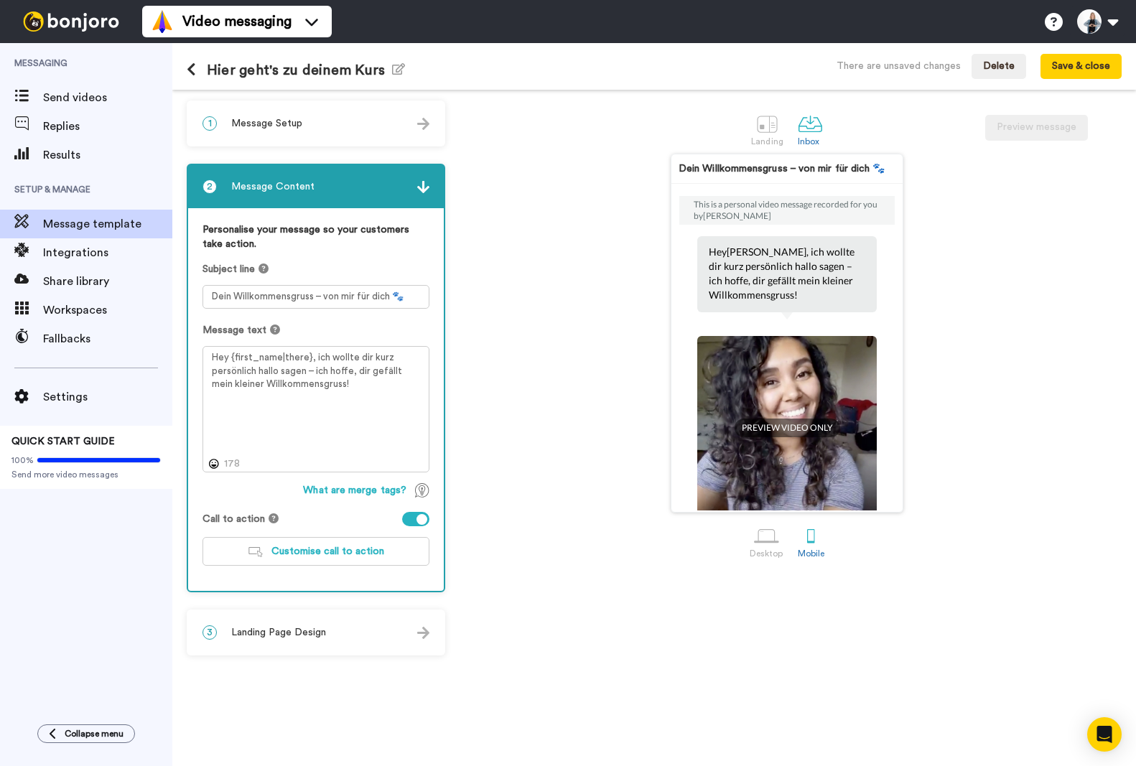
click at [300, 638] on span "Landing Page Design" at bounding box center [278, 633] width 95 height 14
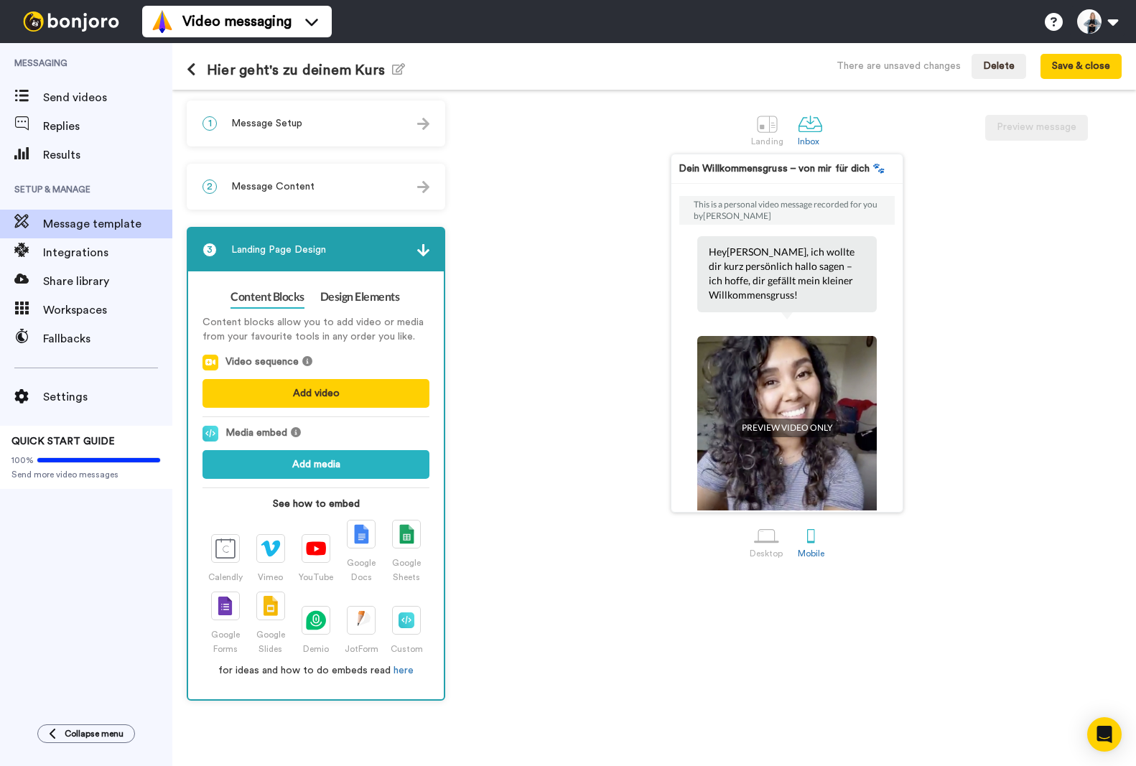
click at [331, 185] on div "2 Message Content" at bounding box center [316, 186] width 256 height 43
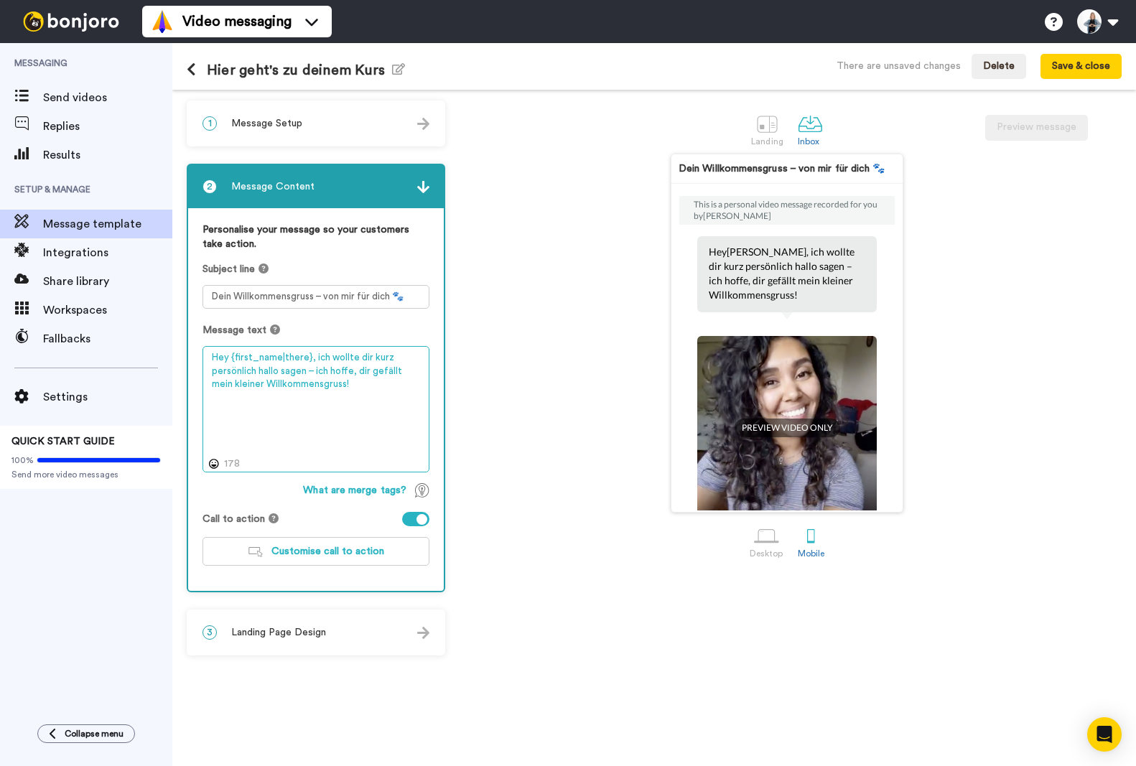
click at [310, 357] on textarea "Hey {first_name|there}, ich wollte dir kurz persönlich hallo sagen – ich hoffe,…" at bounding box center [316, 409] width 227 height 126
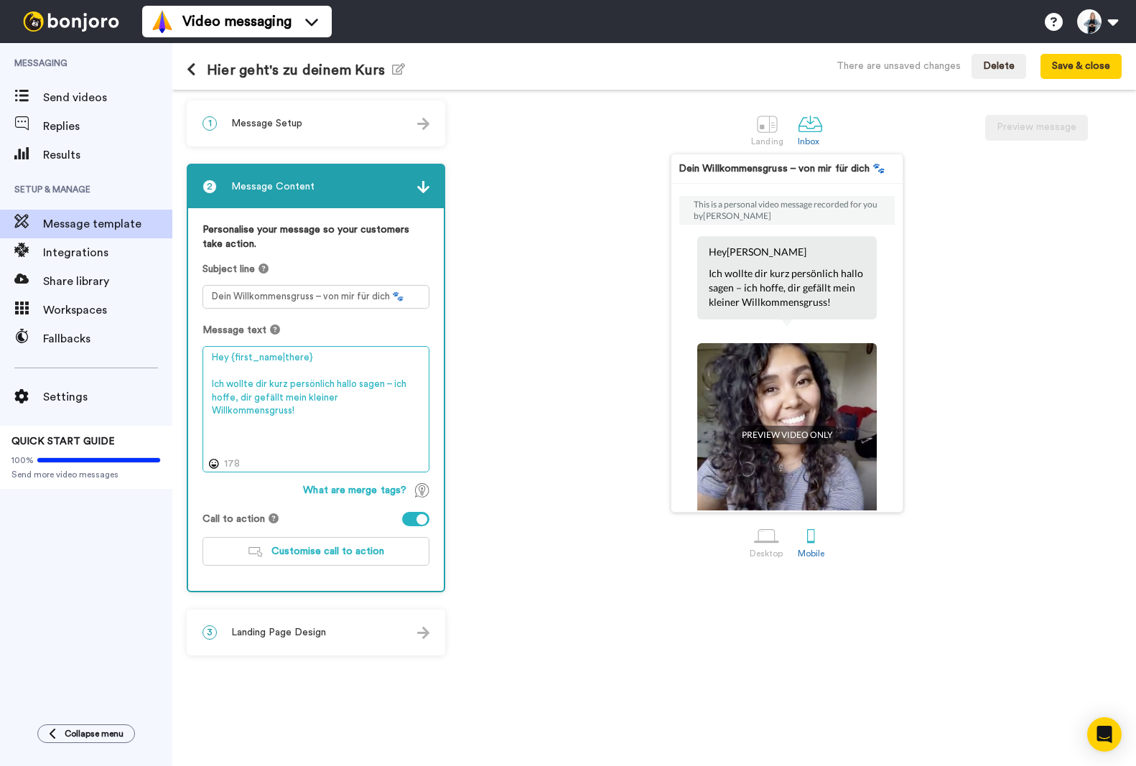
type textarea "Hey {first_name|there} Ich wollte dir kurz persönlich hallo sagen – ich hoffe, …"
click at [304, 638] on span "Landing Page Design" at bounding box center [278, 633] width 95 height 14
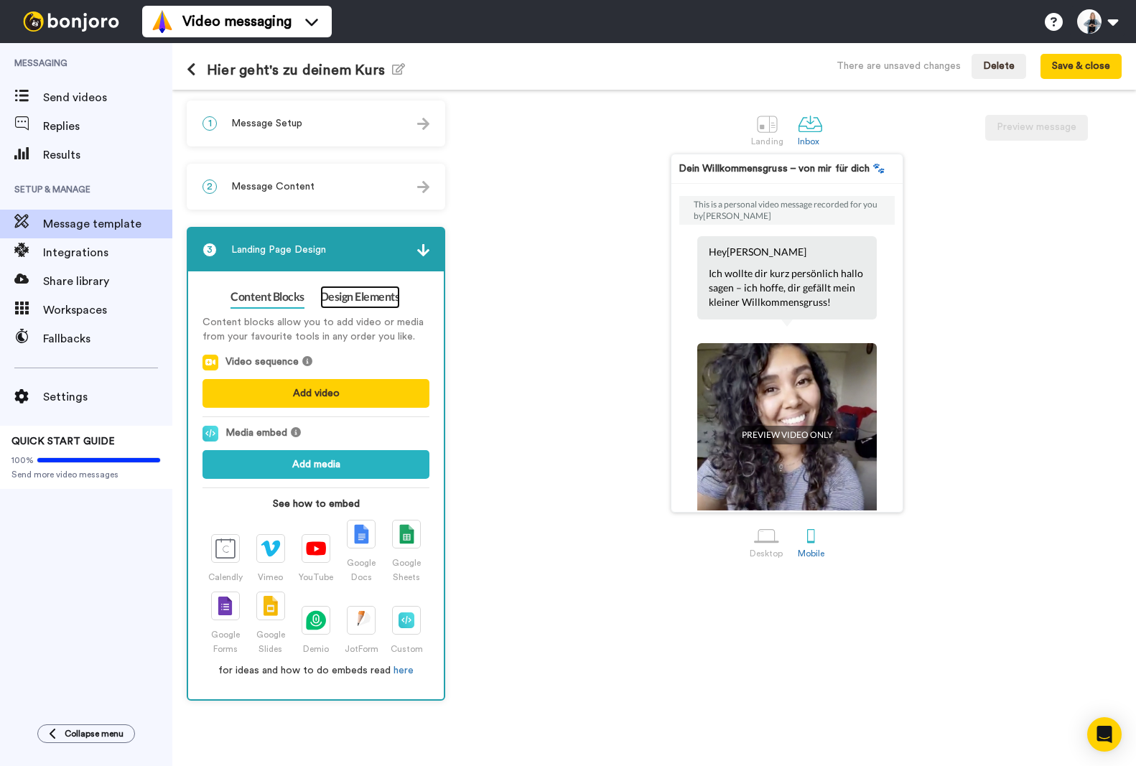
drag, startPoint x: 351, startPoint y: 308, endPoint x: 353, endPoint y: 301, distance: 7.5
click at [351, 308] on link "Design Elements" at bounding box center [360, 297] width 80 height 23
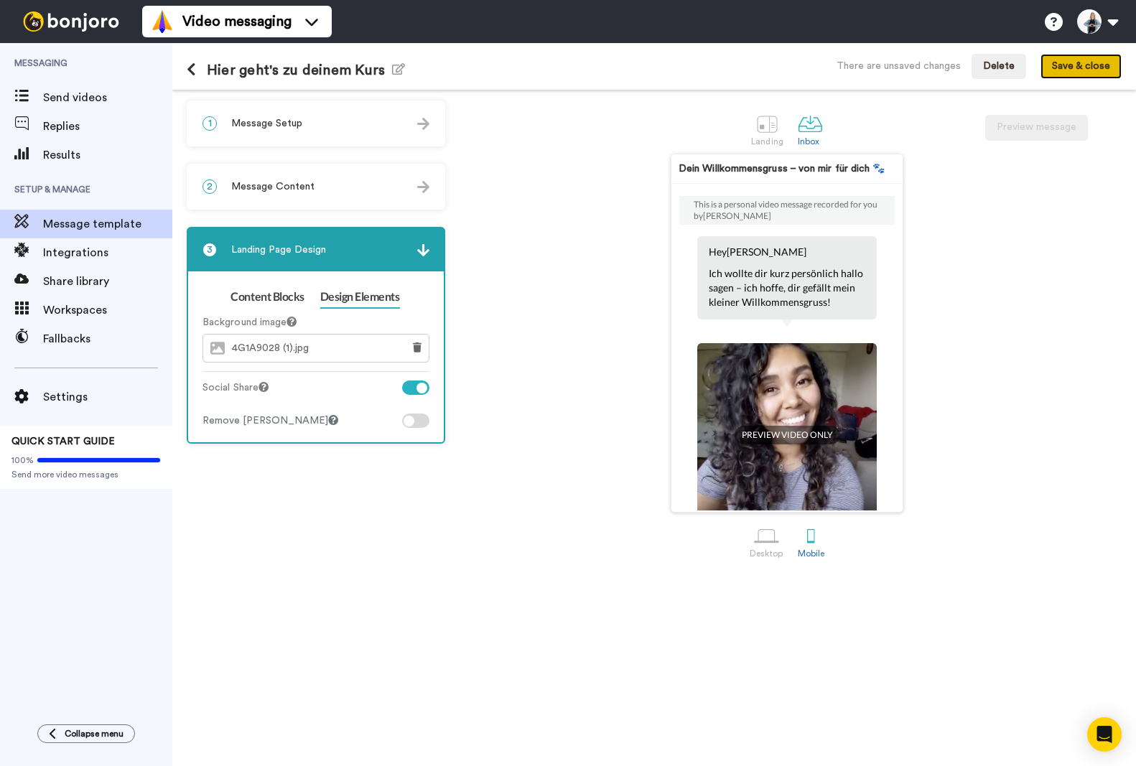
click at [1086, 63] on button "Save & close" at bounding box center [1081, 67] width 81 height 26
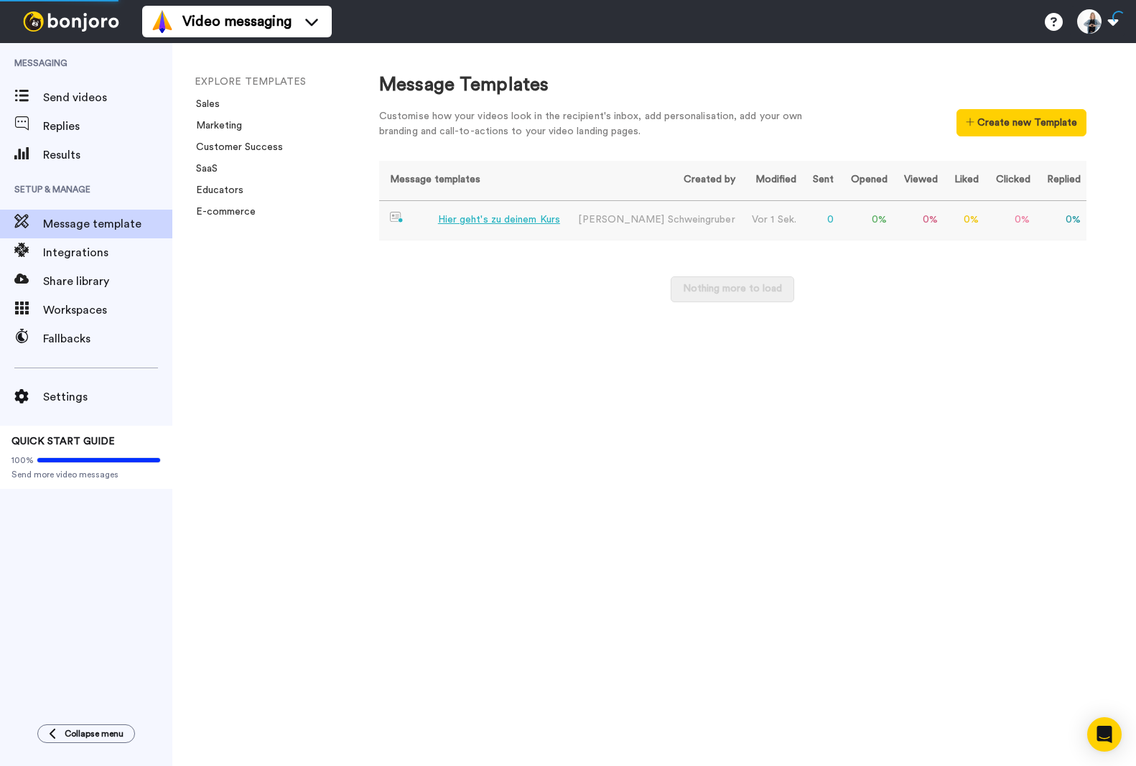
click at [469, 210] on td "Hier geht's zu deinem Kurs" at bounding box center [472, 220] width 187 height 39
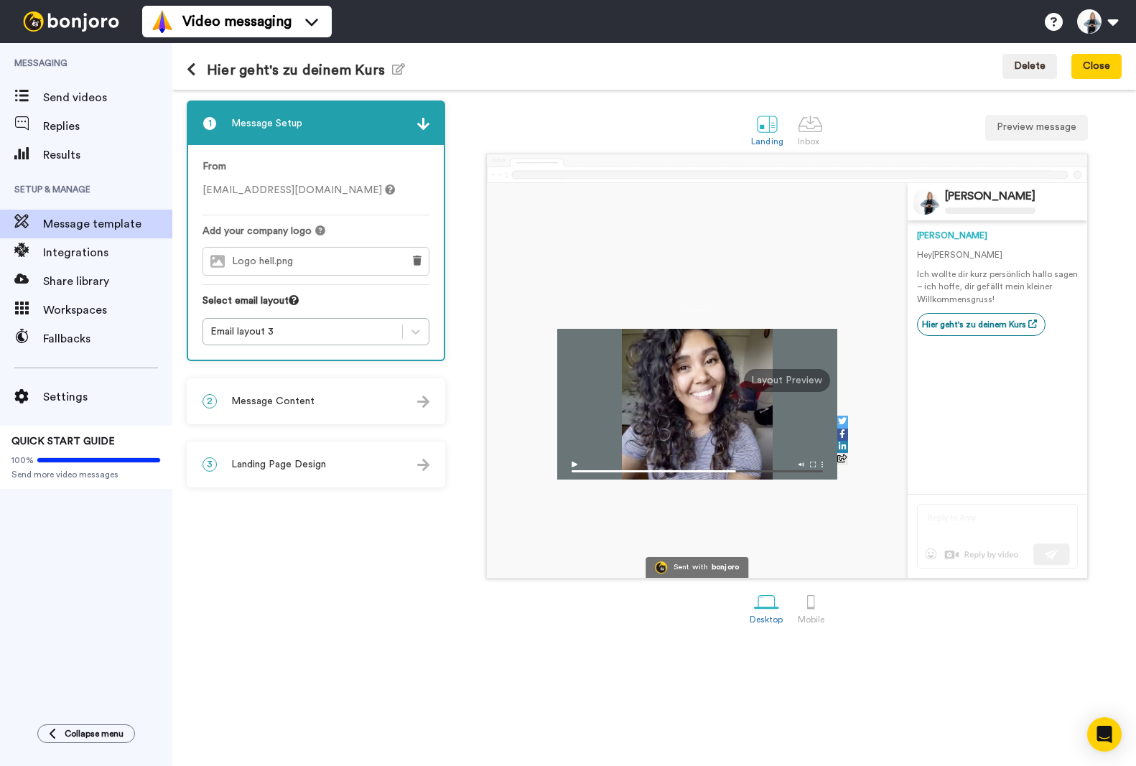
click at [843, 427] on div at bounding box center [842, 422] width 11 height 12
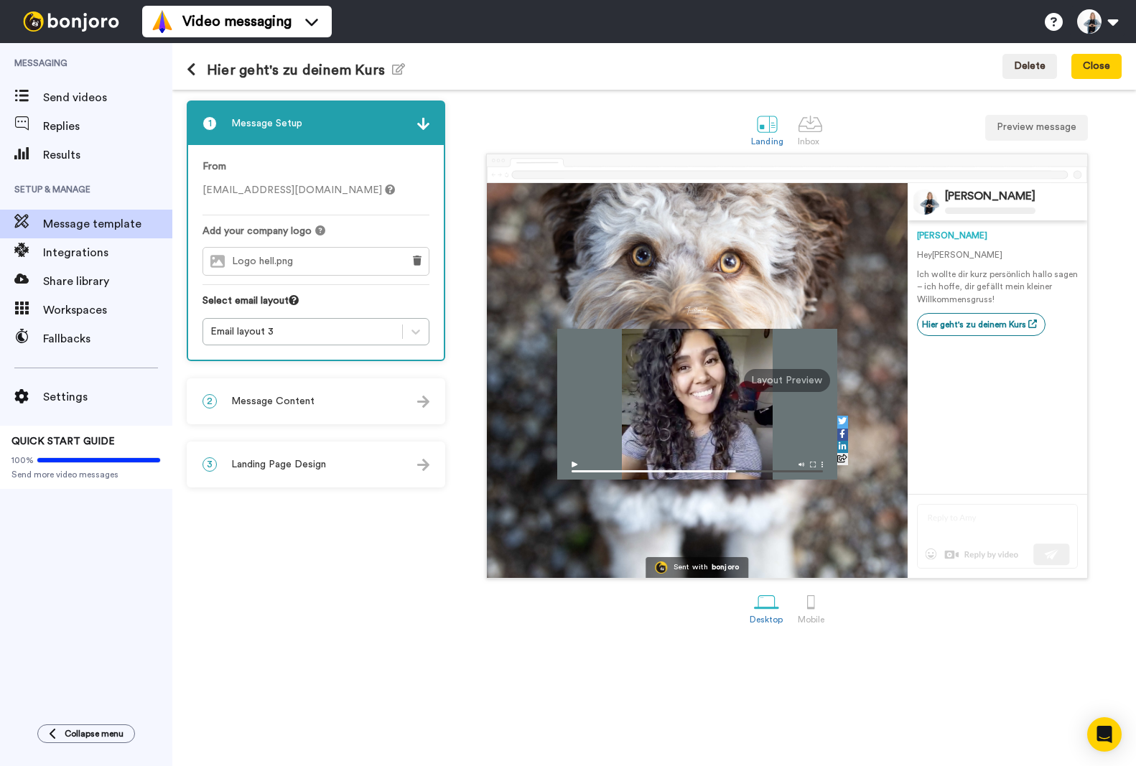
click at [840, 452] on div at bounding box center [842, 447] width 11 height 12
click at [843, 434] on icon at bounding box center [843, 434] width 6 height 9
click at [565, 457] on img at bounding box center [697, 467] width 280 height 25
click at [577, 462] on img at bounding box center [697, 467] width 280 height 25
click at [684, 383] on div at bounding box center [697, 404] width 280 height 151
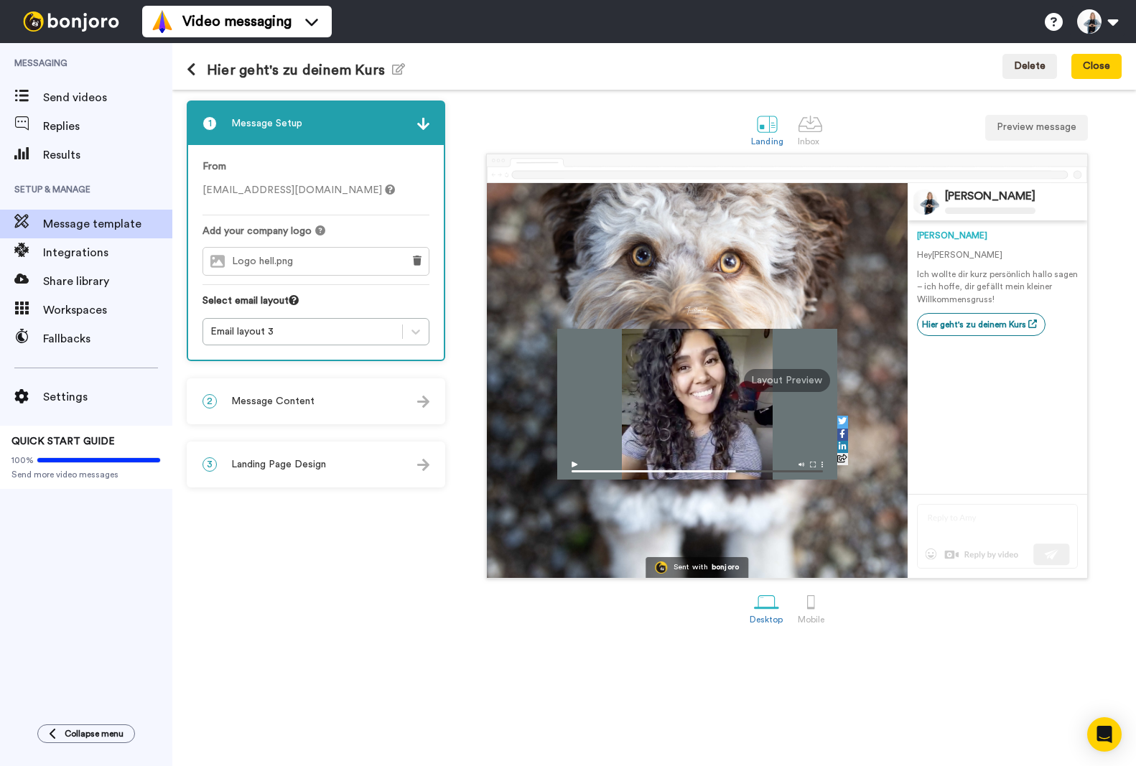
click at [246, 460] on span "Landing Page Design" at bounding box center [278, 464] width 95 height 14
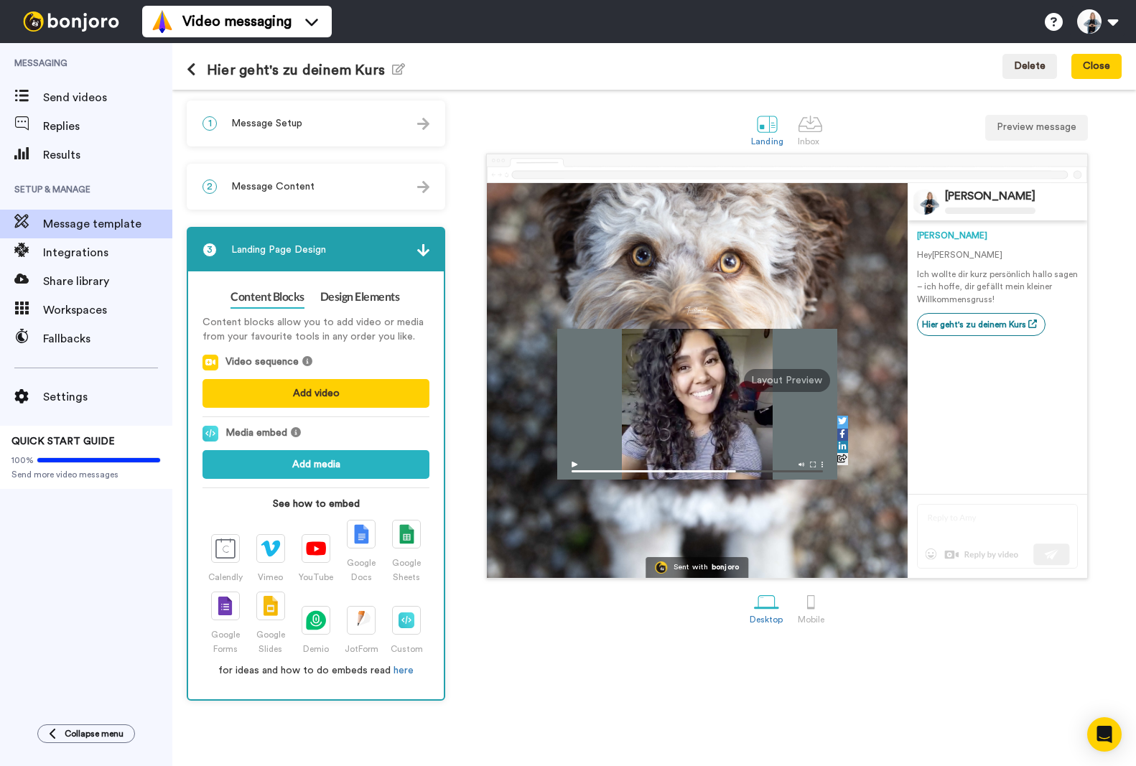
click at [304, 362] on icon at bounding box center [307, 361] width 10 height 10
click at [349, 294] on link "Design Elements" at bounding box center [360, 297] width 80 height 23
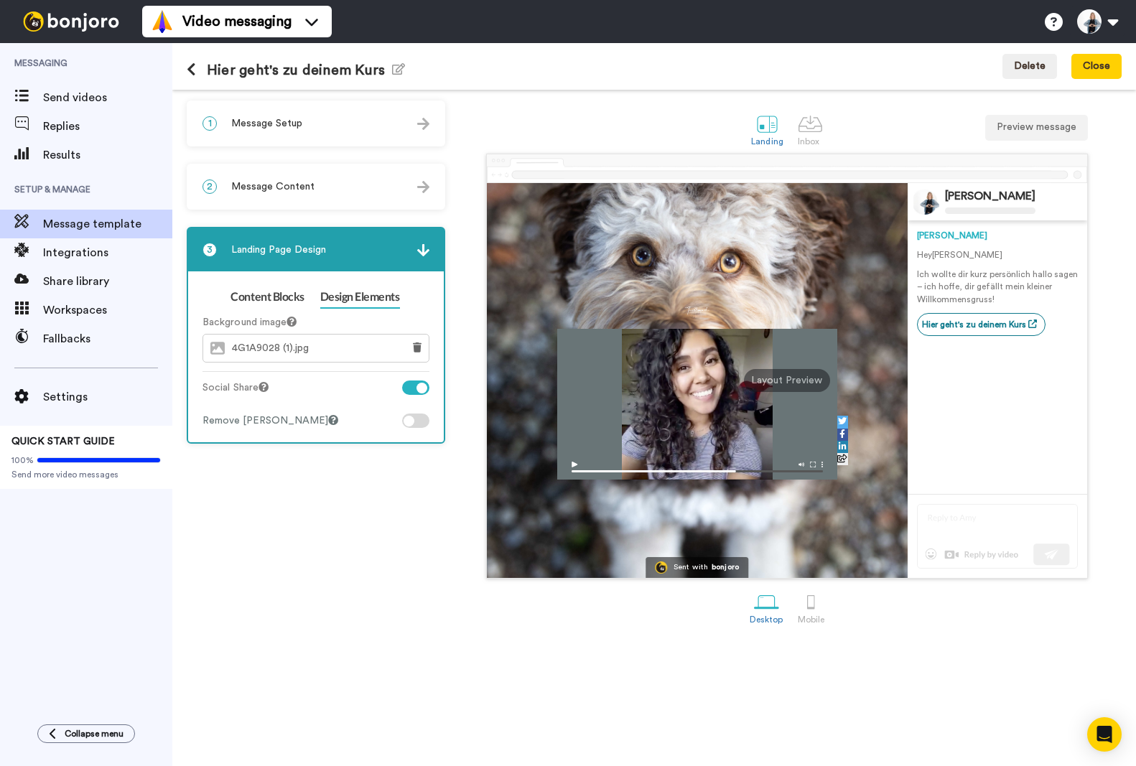
click at [301, 341] on div "4G1A9028 (1).jpg" at bounding box center [299, 348] width 192 height 27
click at [296, 350] on span "4G1A9028 (1).jpg" at bounding box center [274, 349] width 84 height 12
click at [277, 345] on span "4G1A9028 (1).jpg" at bounding box center [274, 349] width 84 height 12
click at [415, 351] on icon at bounding box center [417, 348] width 9 height 10
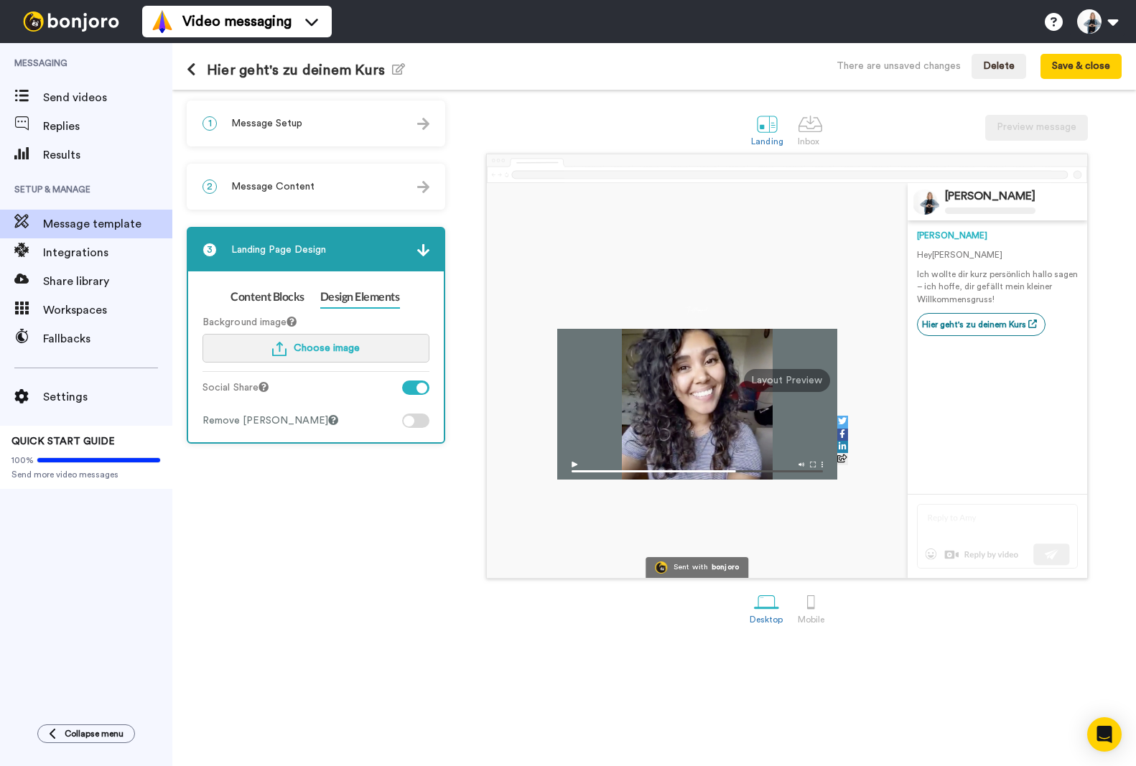
click at [332, 352] on span "Choose image" at bounding box center [327, 348] width 66 height 10
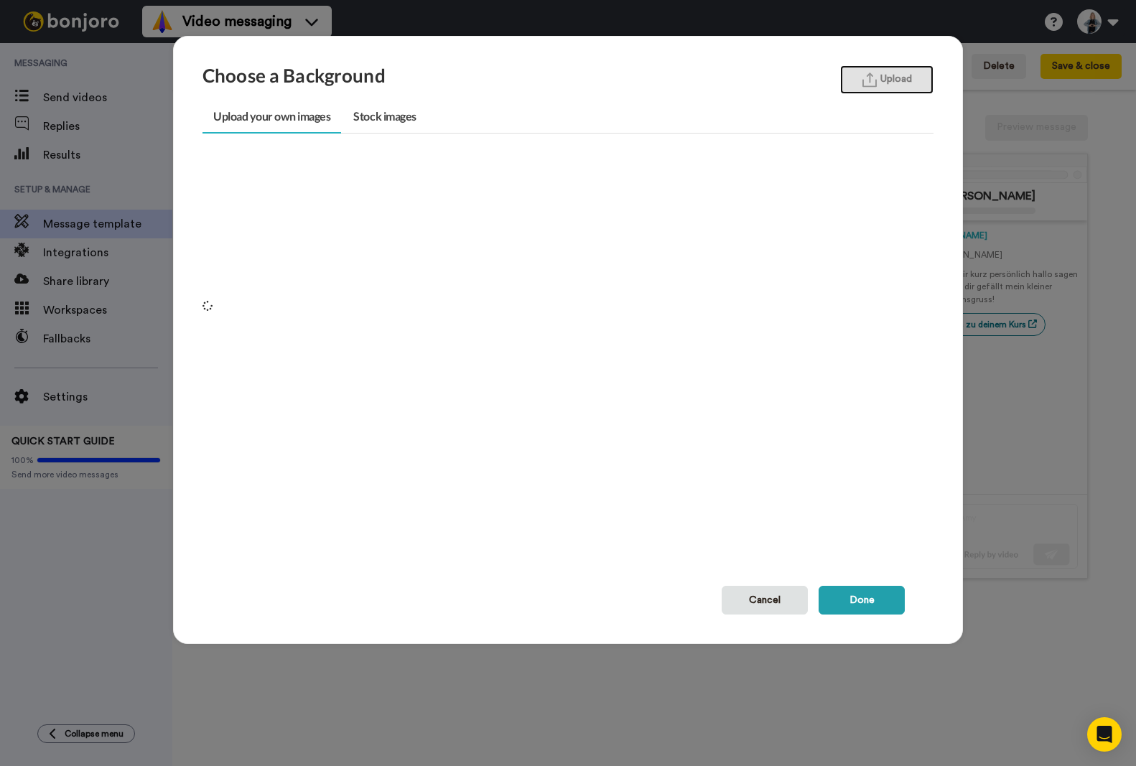
click at [901, 79] on button "Upload" at bounding box center [886, 79] width 93 height 29
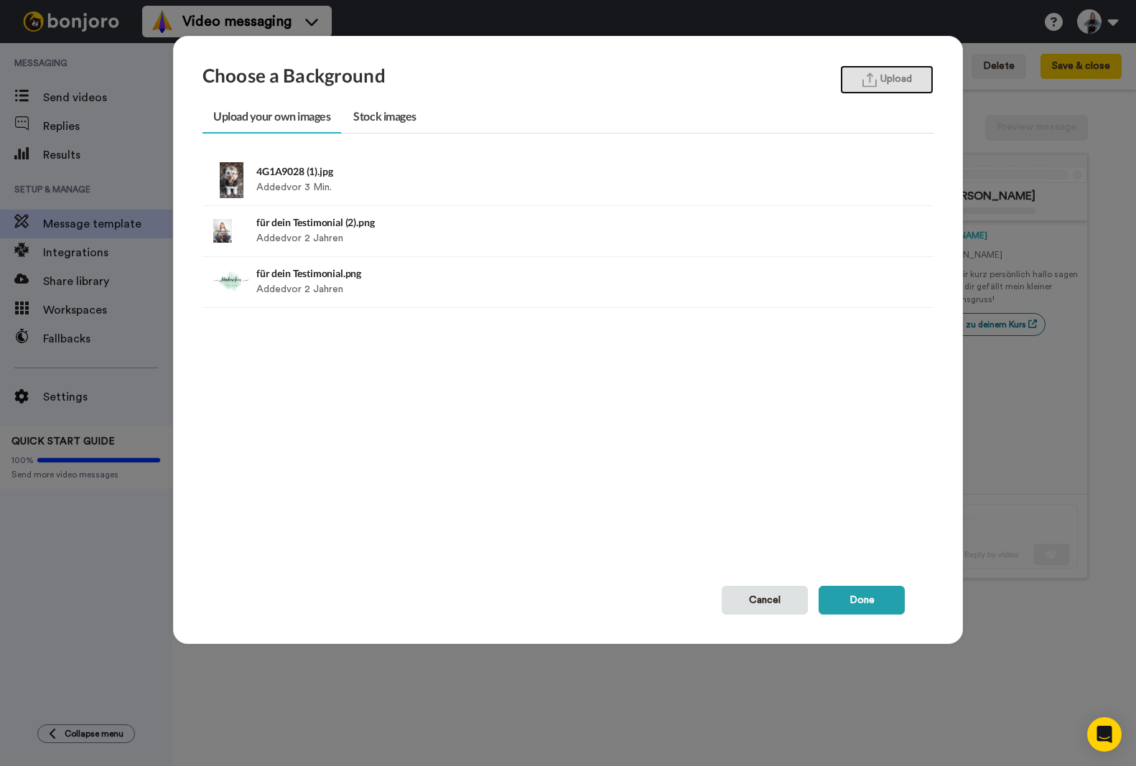
click at [884, 85] on button "Upload" at bounding box center [886, 79] width 93 height 29
click at [872, 80] on button "Upload" at bounding box center [886, 79] width 93 height 29
click at [860, 601] on button "Done" at bounding box center [862, 600] width 86 height 29
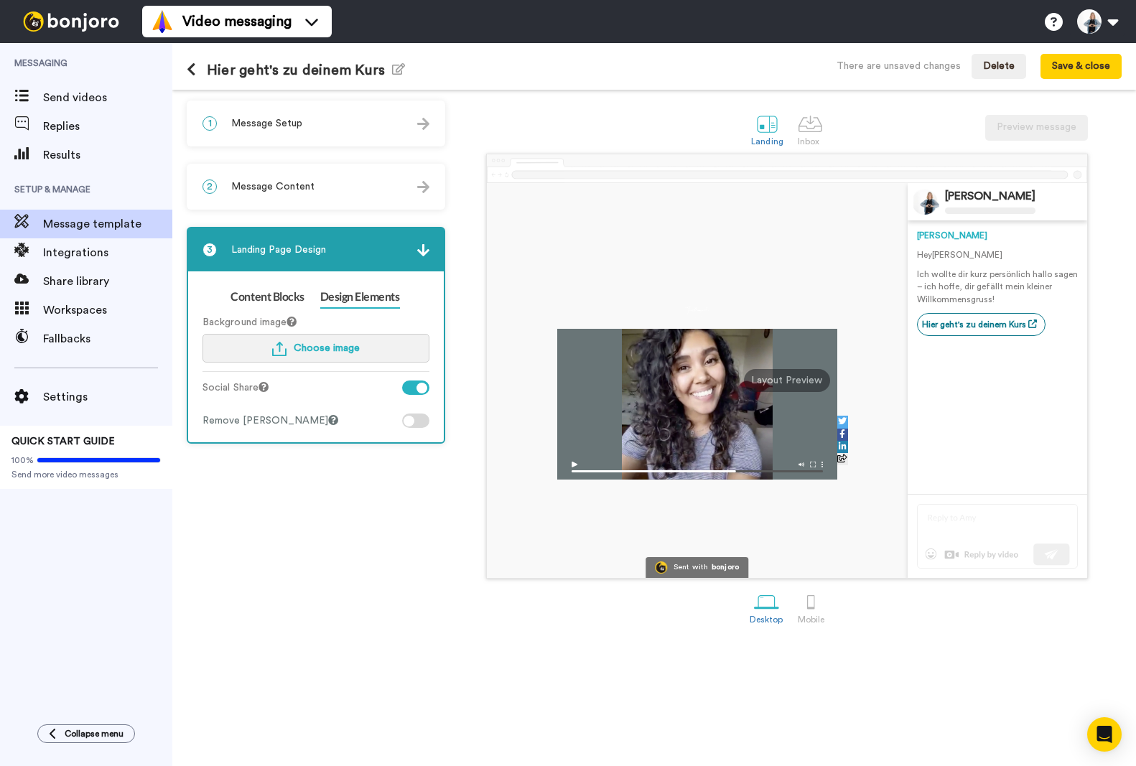
click at [326, 346] on span "Choose image" at bounding box center [327, 348] width 66 height 10
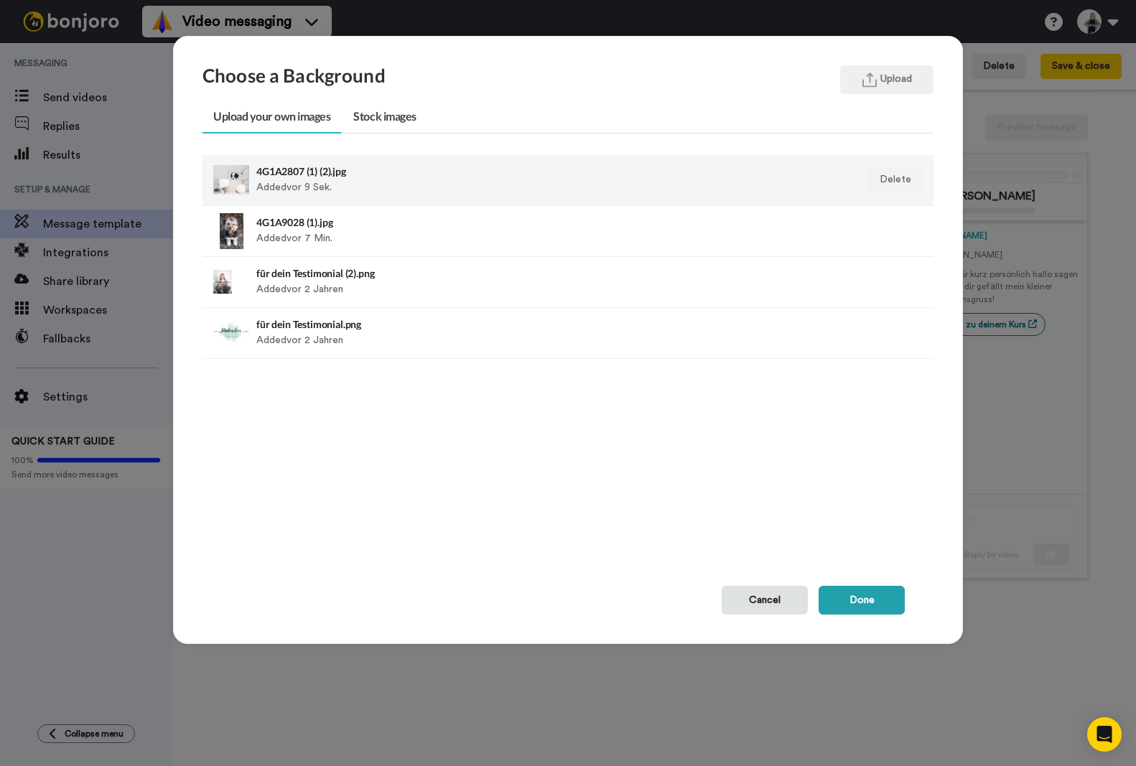
click at [292, 183] on div "4G1A2807 (1) (2).jpg Added vor 9 Sek." at bounding box center [497, 180] width 483 height 36
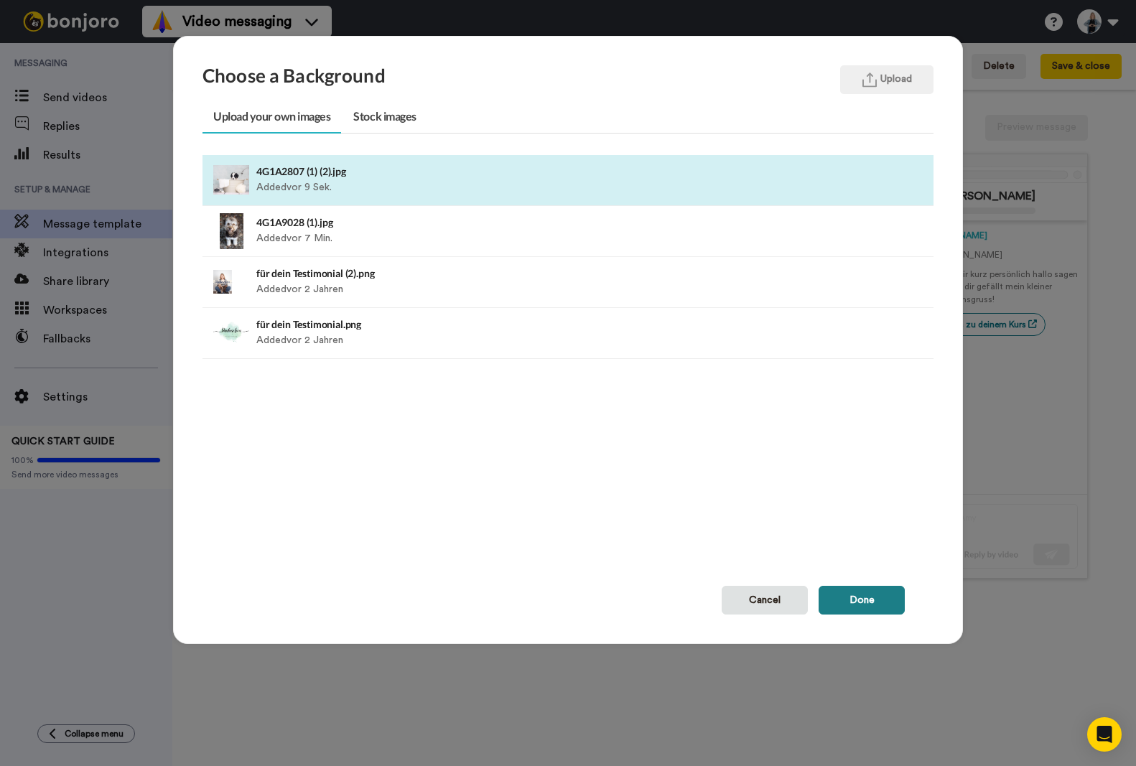
click at [874, 598] on button "Done" at bounding box center [862, 600] width 86 height 29
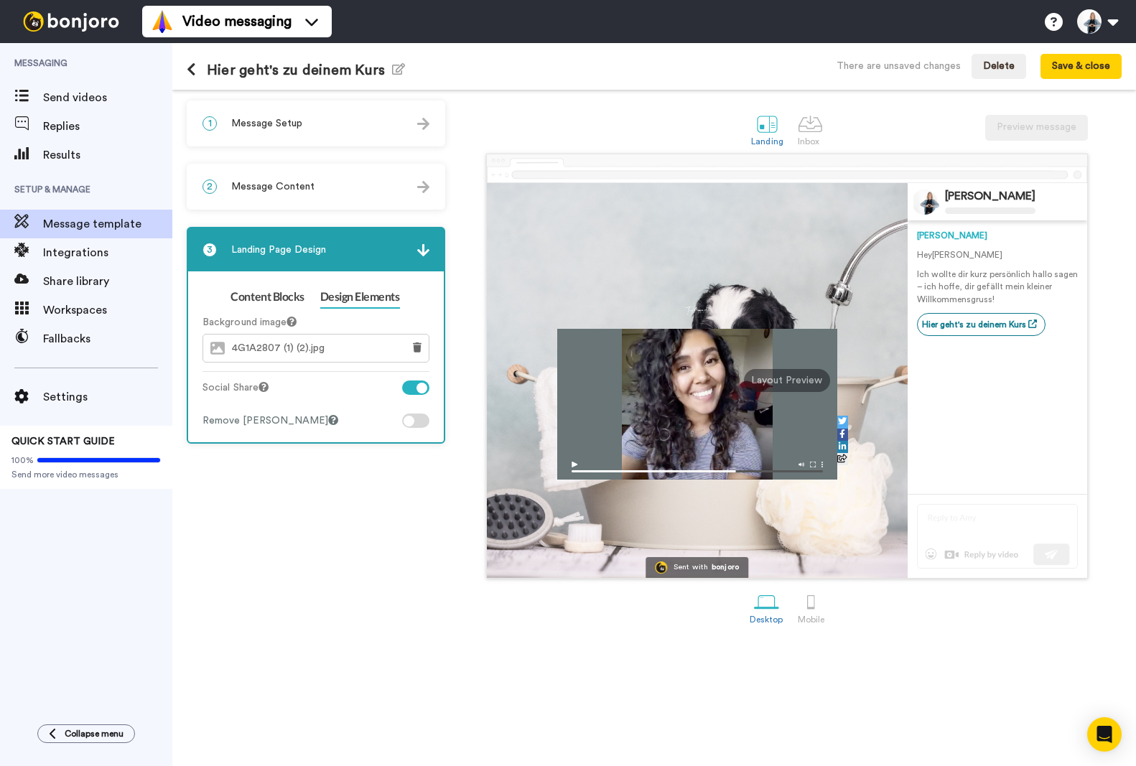
click at [372, 357] on div "4G1A2807 (1) (2).jpg" at bounding box center [299, 348] width 192 height 27
click at [418, 348] on icon at bounding box center [417, 348] width 9 height 10
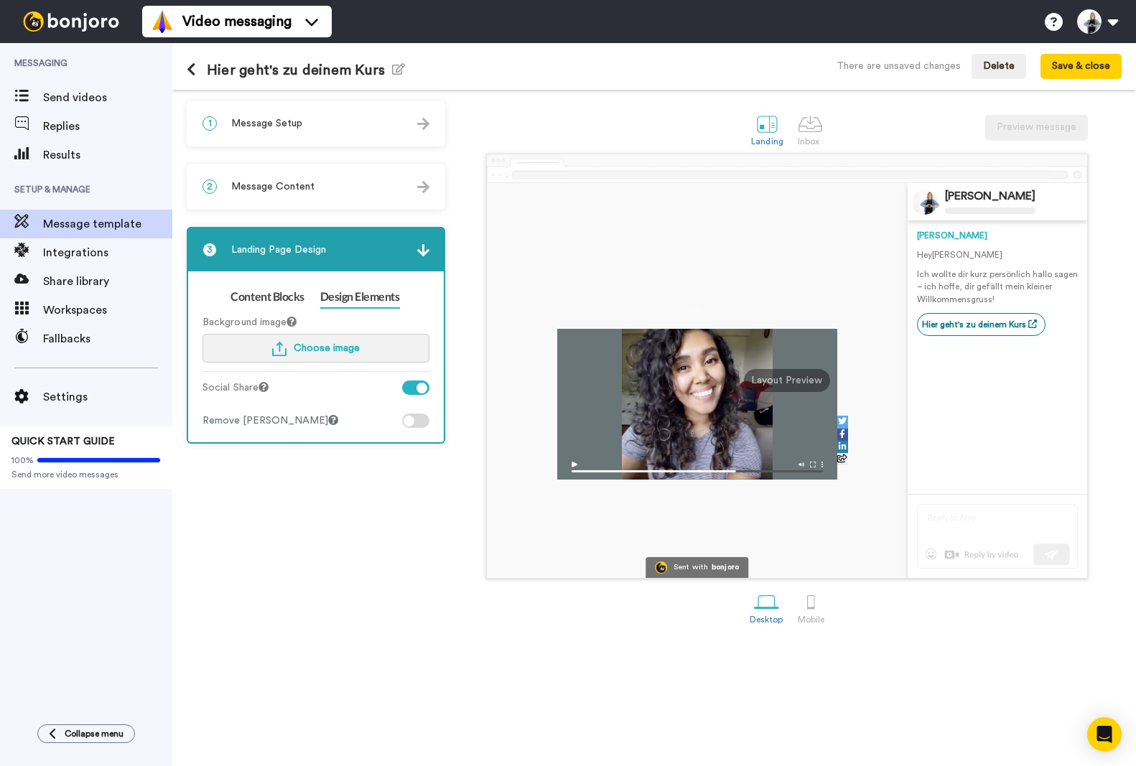
click at [310, 345] on span "Choose image" at bounding box center [327, 348] width 66 height 10
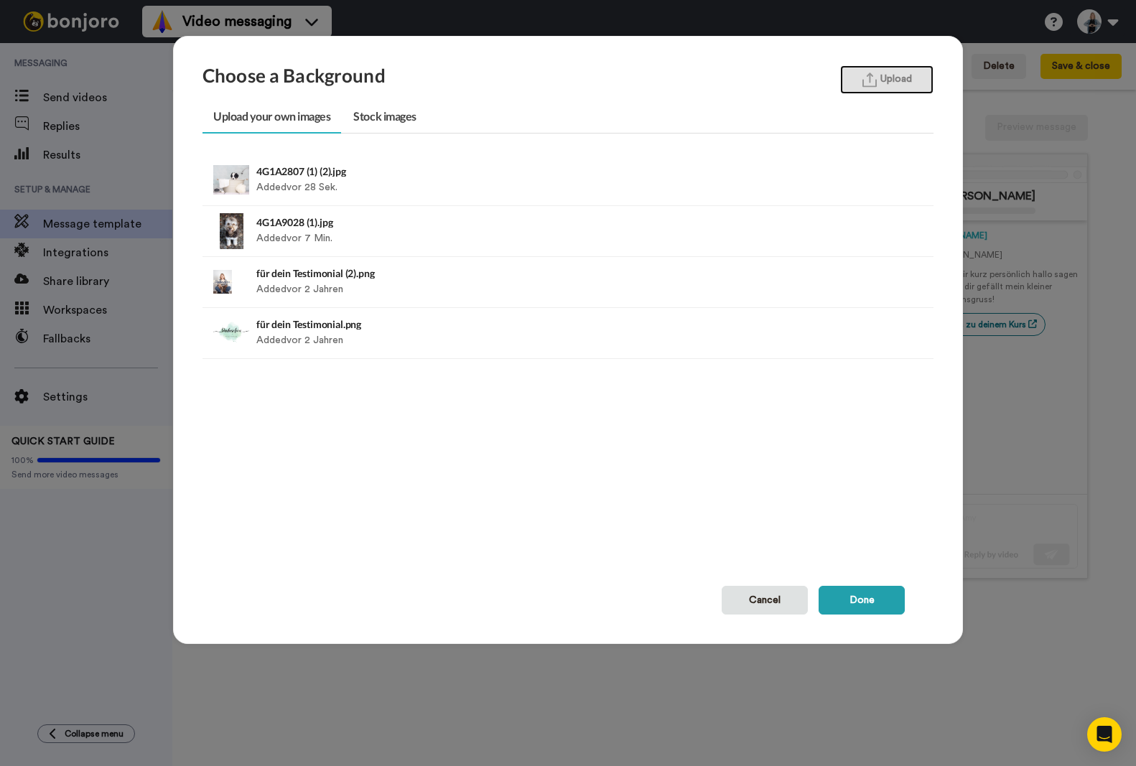
click at [864, 86] on img "button" at bounding box center [870, 80] width 14 height 15
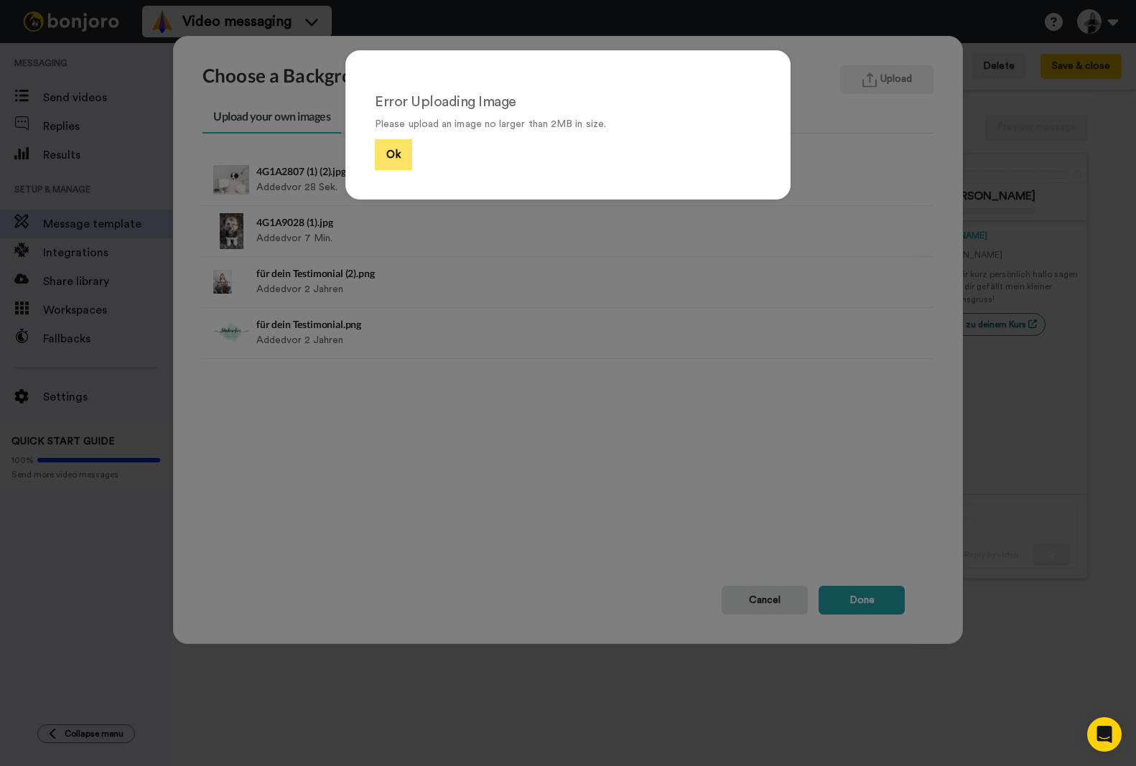
click at [399, 163] on button "Ok" at bounding box center [393, 154] width 37 height 31
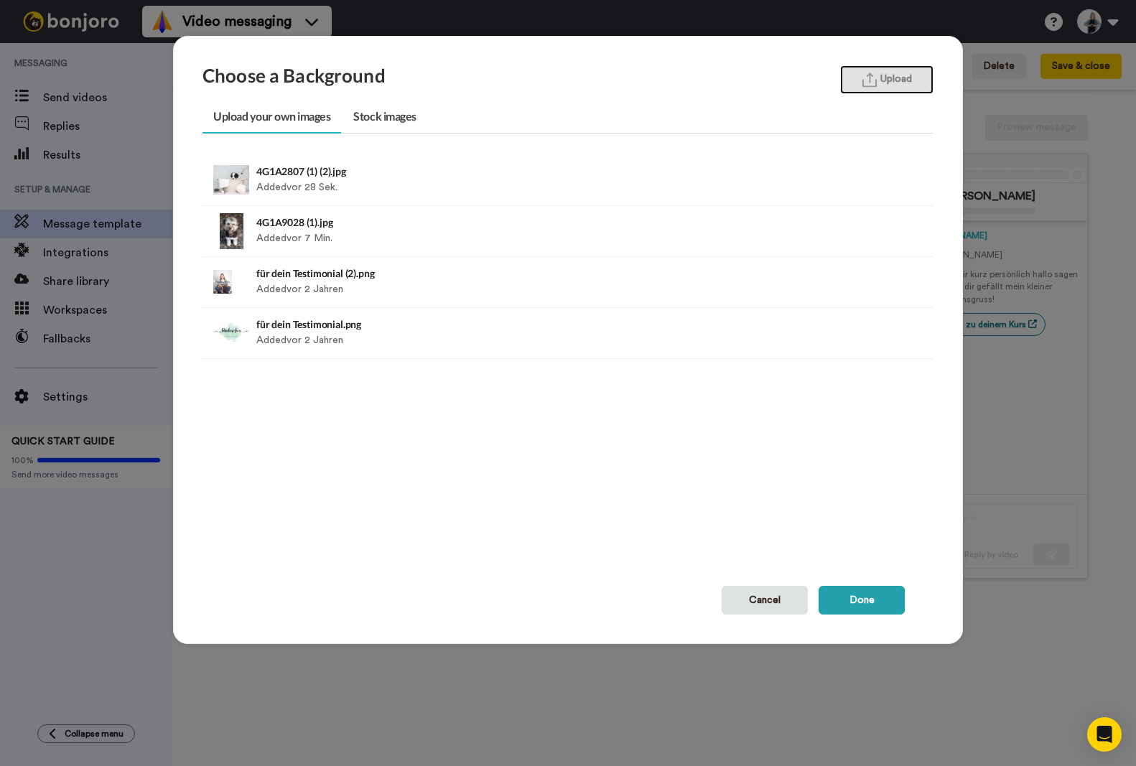
click at [909, 74] on button "Upload" at bounding box center [886, 79] width 93 height 29
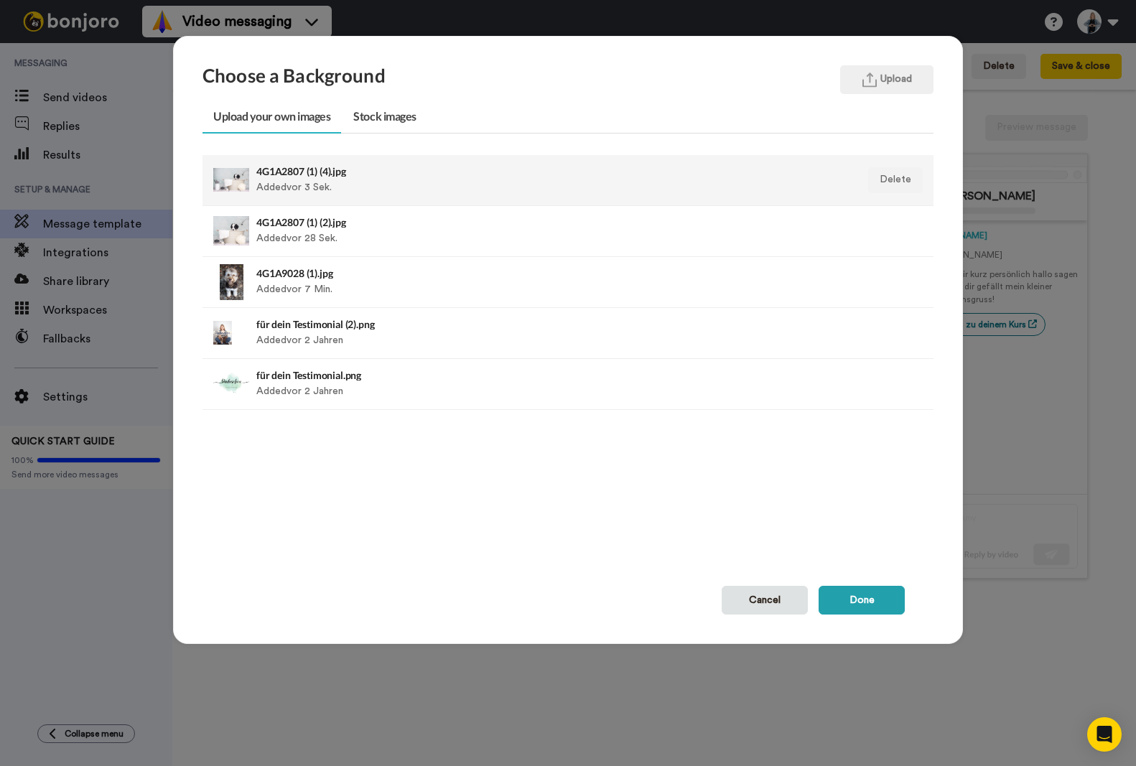
click at [268, 178] on div "4G1A2807 (1) (4).jpg Added vor 3 Sek." at bounding box center [497, 180] width 483 height 36
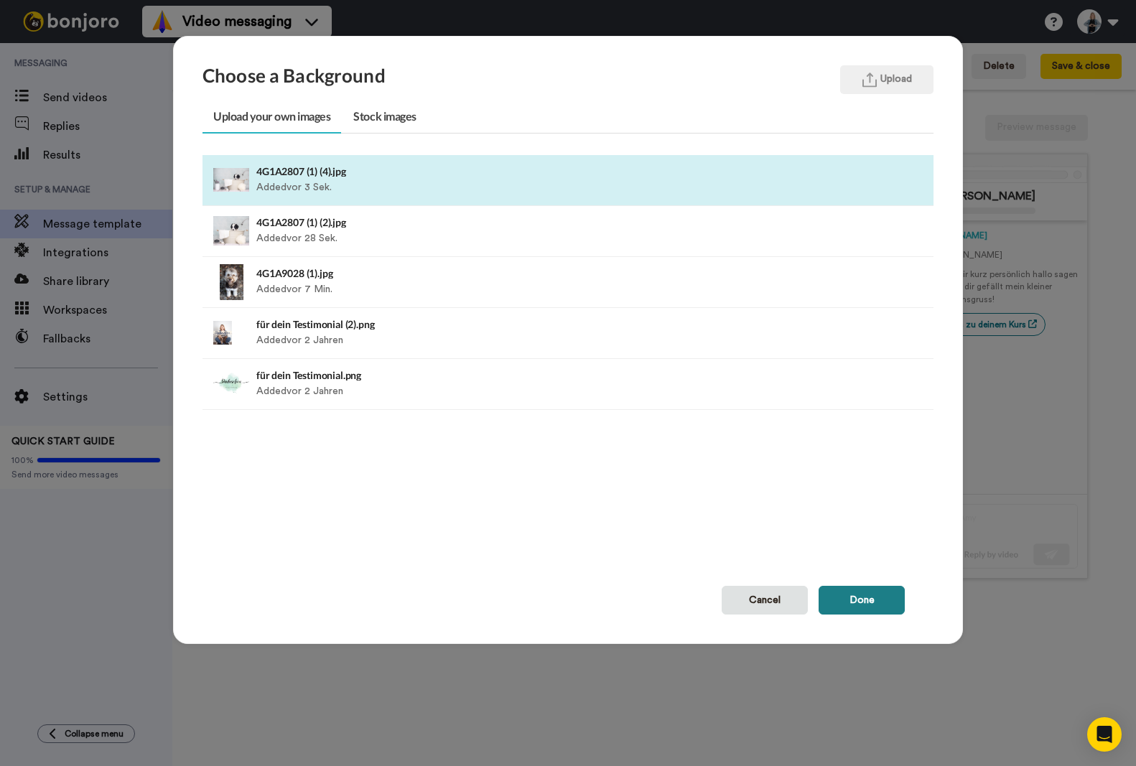
click at [856, 601] on button "Done" at bounding box center [862, 600] width 86 height 29
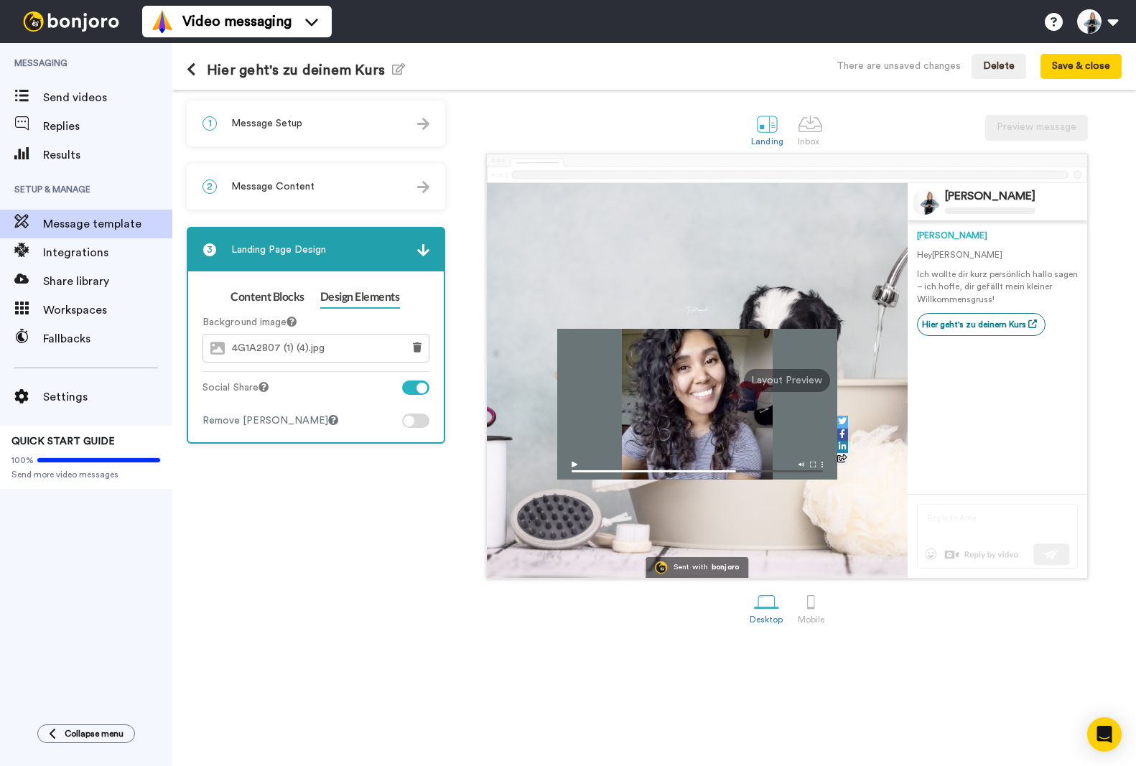
click at [418, 391] on div at bounding box center [422, 388] width 11 height 11
click at [417, 391] on div at bounding box center [415, 388] width 27 height 14
click at [417, 391] on div at bounding box center [422, 388] width 11 height 11
click at [338, 342] on div "4G1A2807 (1) (4).jpg" at bounding box center [299, 348] width 192 height 27
click at [414, 347] on icon at bounding box center [417, 348] width 9 height 10
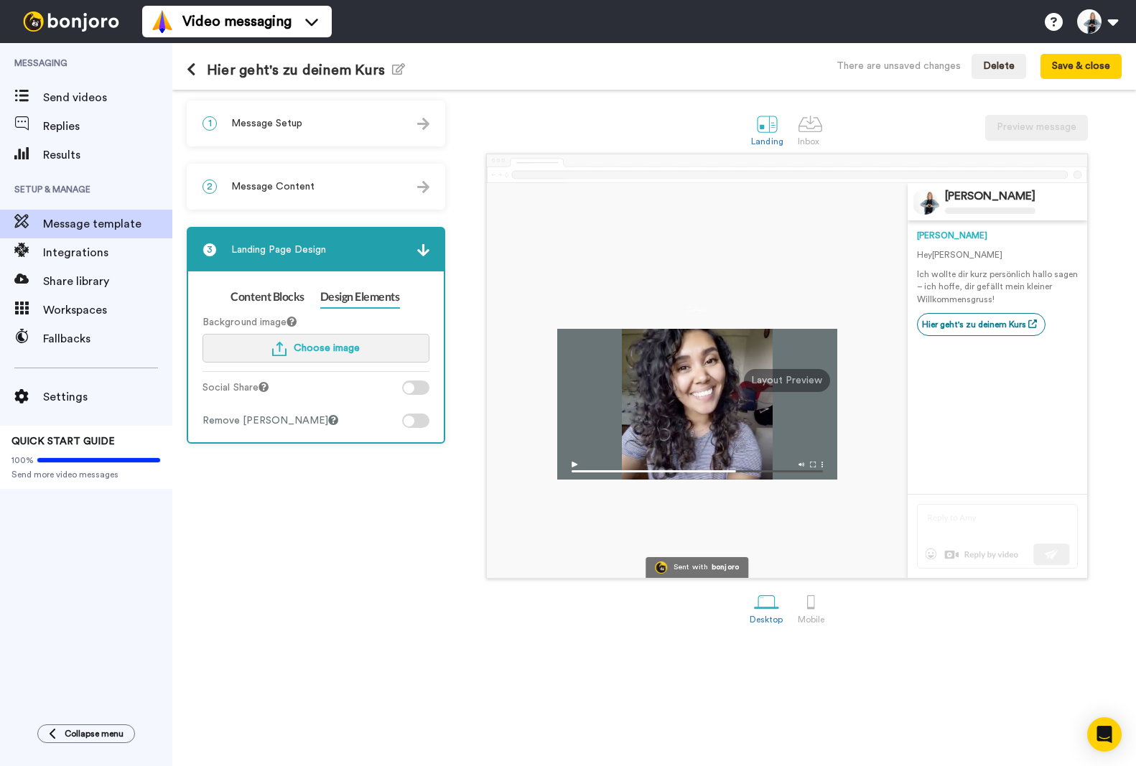
click at [333, 350] on span "Choose image" at bounding box center [327, 348] width 66 height 10
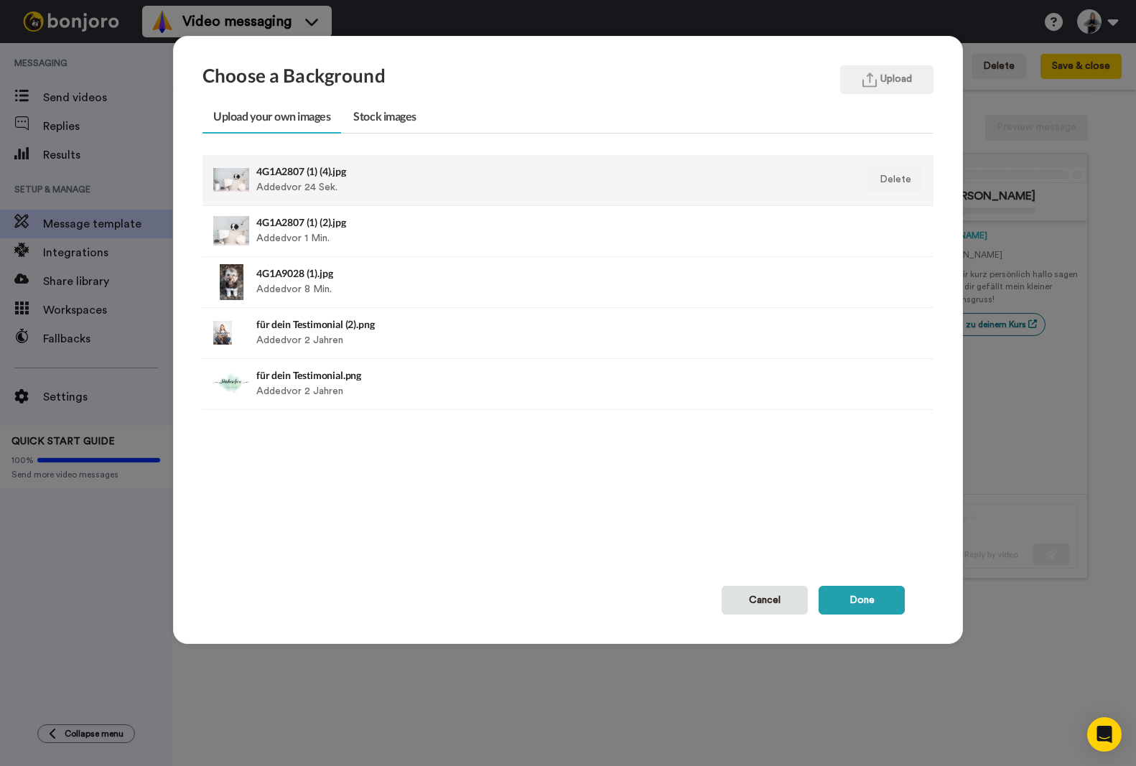
click at [358, 175] on h4 "4G1A2807 (1) (4).jpg" at bounding box center [497, 171] width 483 height 11
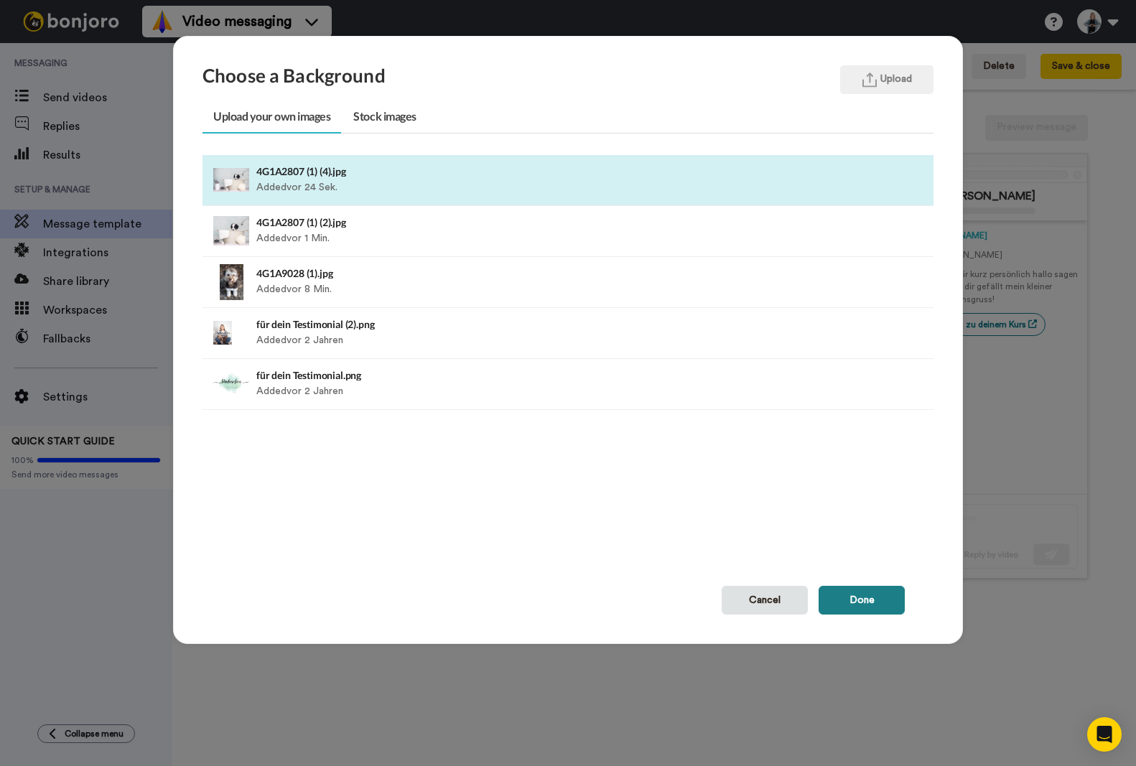
click at [876, 608] on button "Done" at bounding box center [862, 600] width 86 height 29
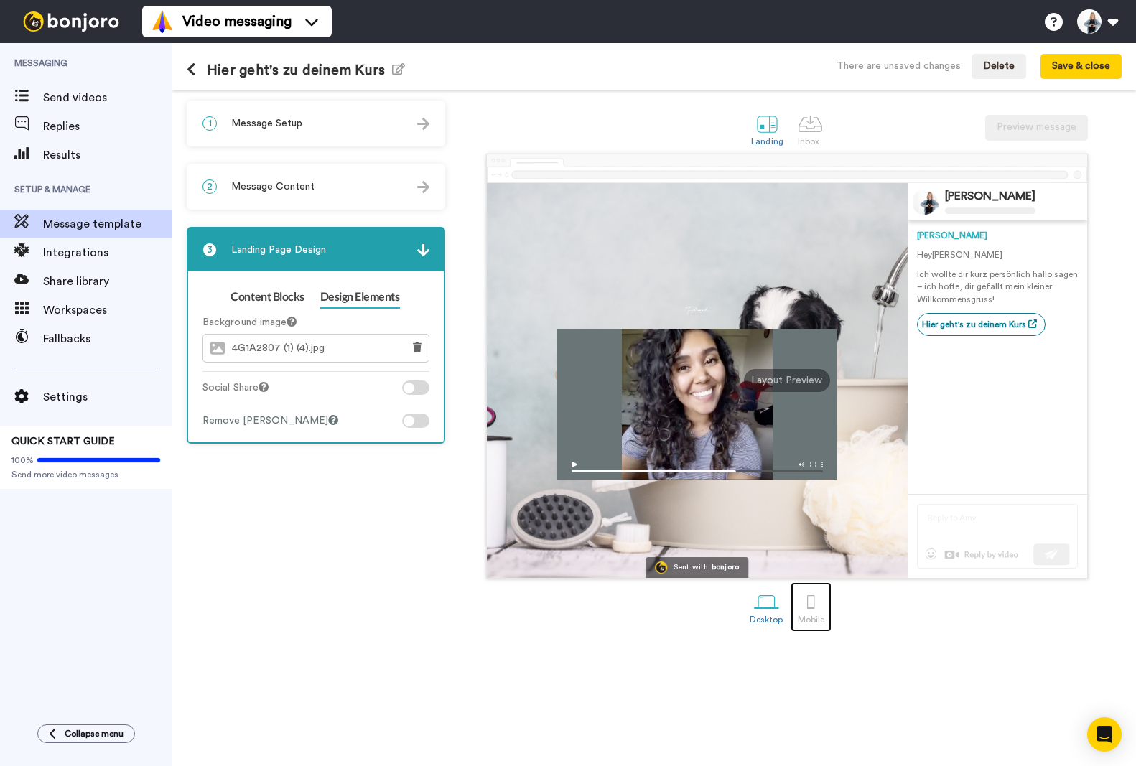
click at [801, 598] on div at bounding box center [811, 602] width 25 height 25
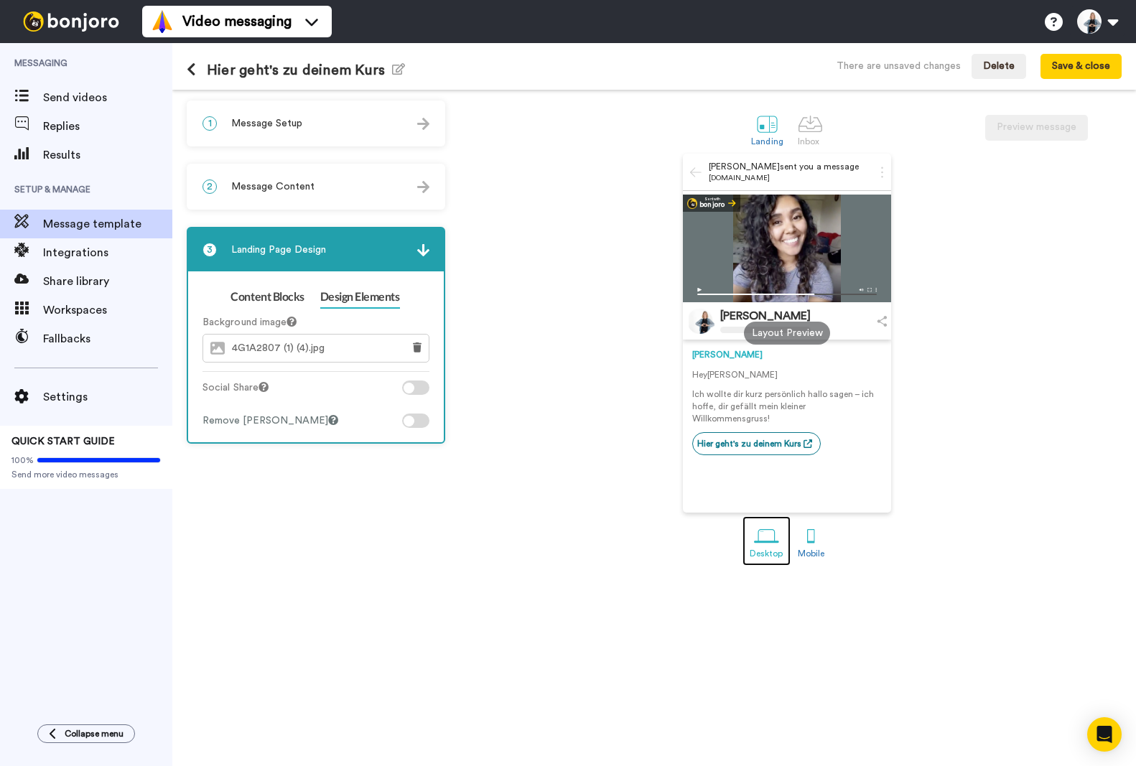
click at [766, 547] on div at bounding box center [766, 536] width 25 height 25
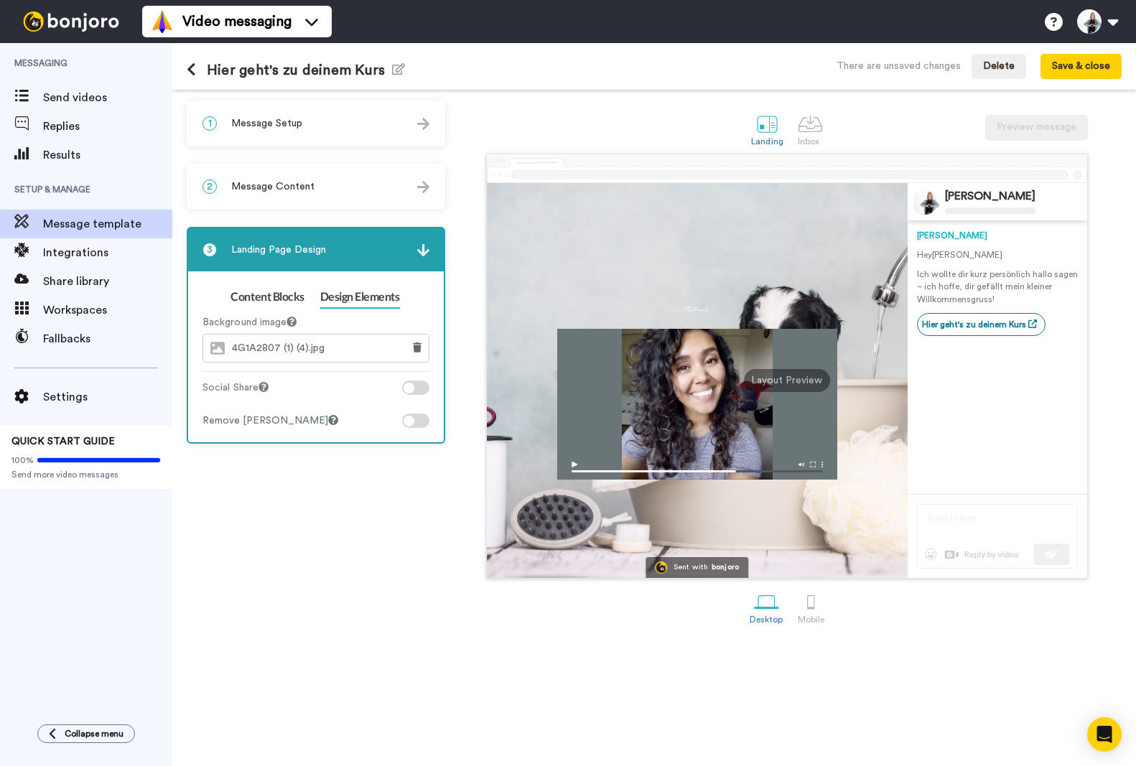
click at [345, 350] on div "4G1A2807 (1) (4).jpg" at bounding box center [299, 348] width 192 height 27
click at [424, 349] on button at bounding box center [417, 348] width 23 height 27
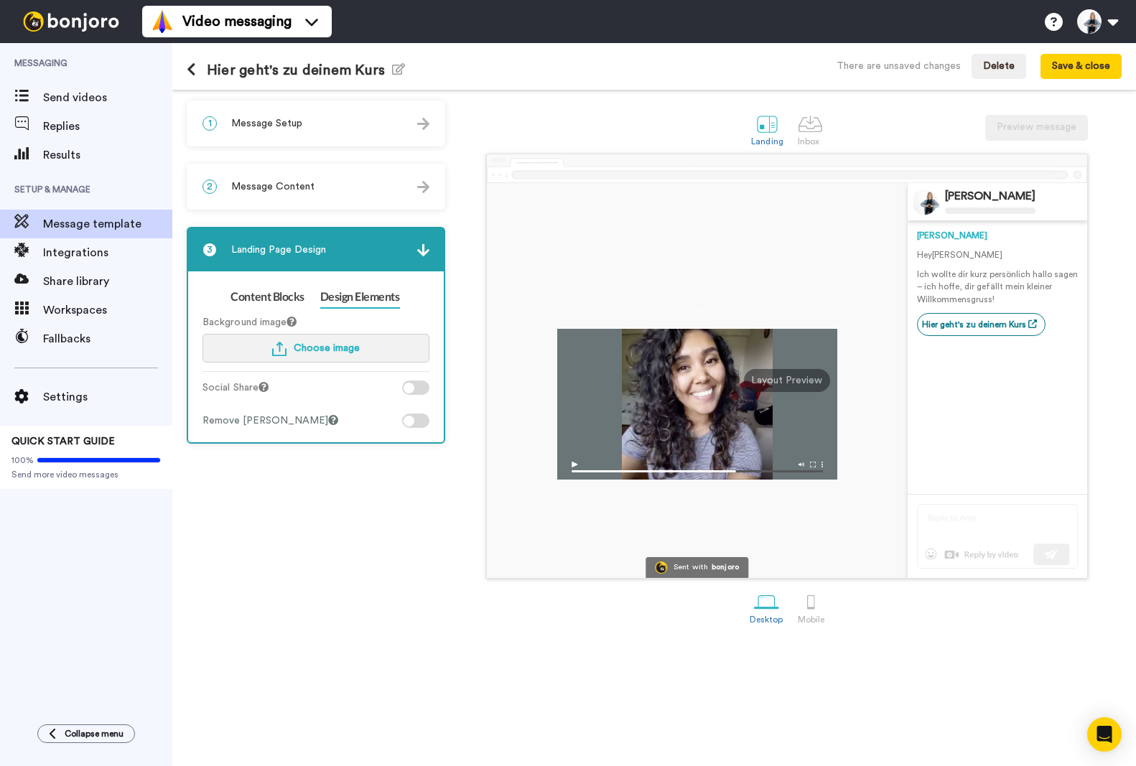
click at [330, 349] on span "Choose image" at bounding box center [327, 348] width 66 height 10
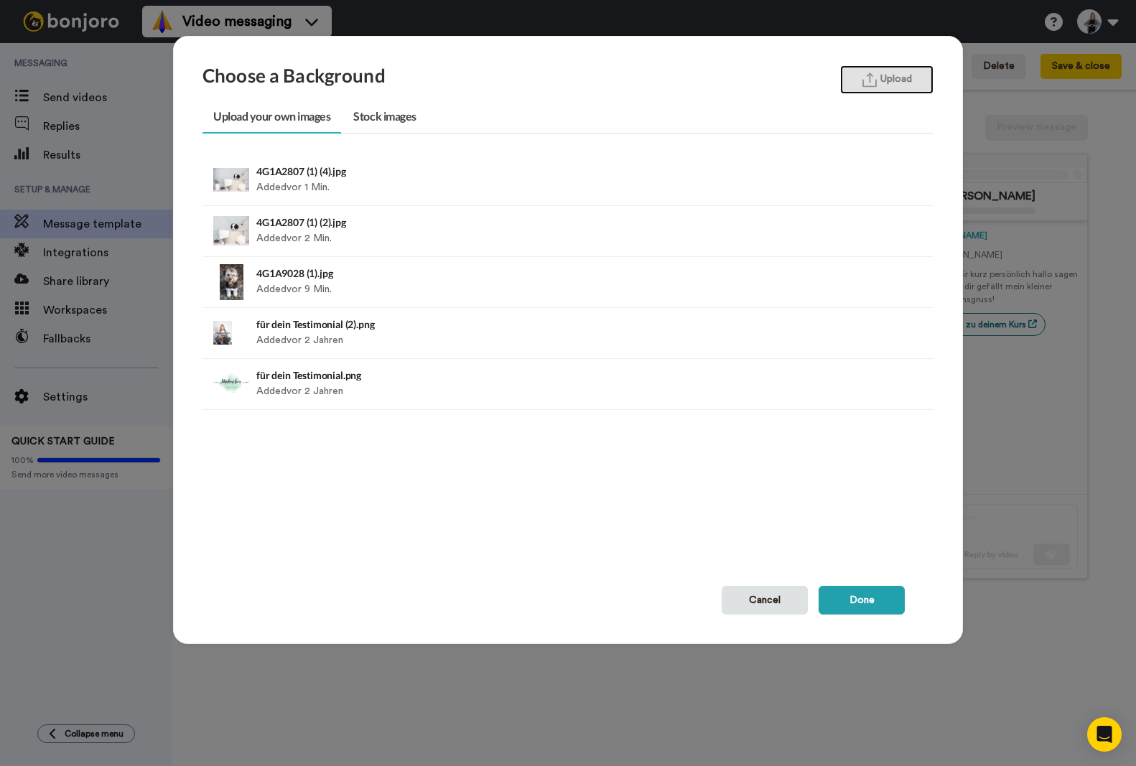
click at [876, 85] on button "Upload" at bounding box center [886, 79] width 93 height 29
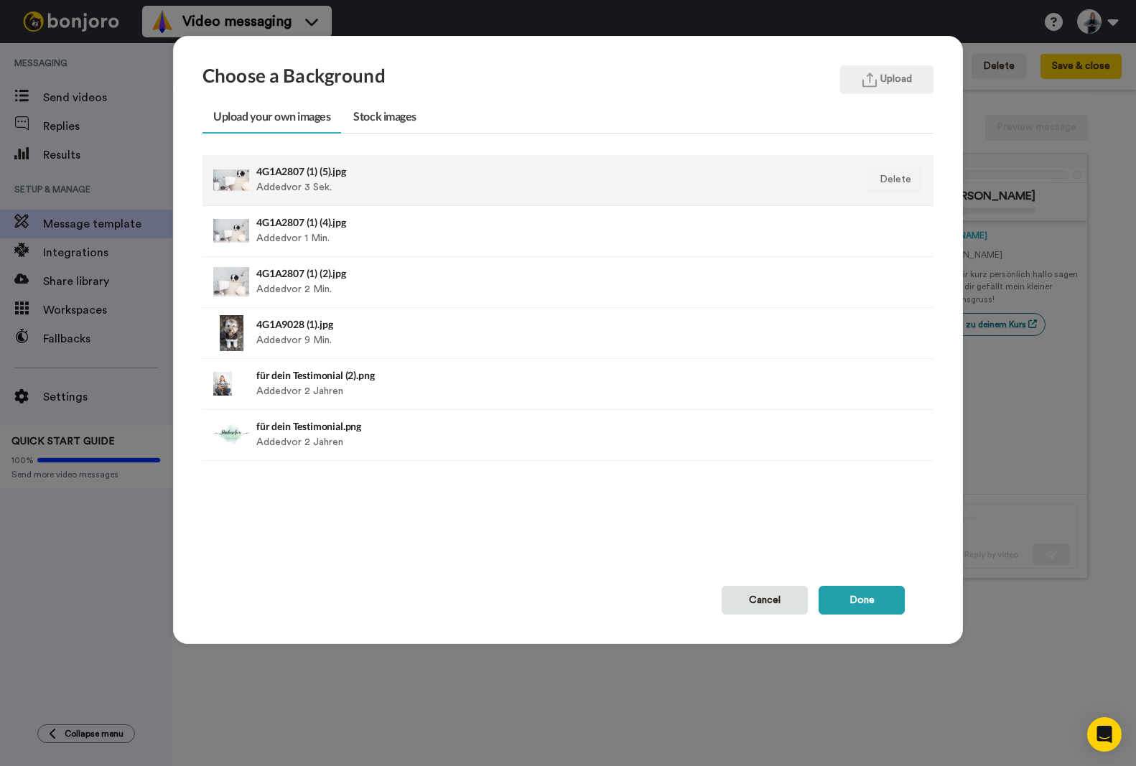
click at [316, 184] on div "4G1A2807 (1) (5).jpg Added vor 3 Sek." at bounding box center [497, 180] width 483 height 36
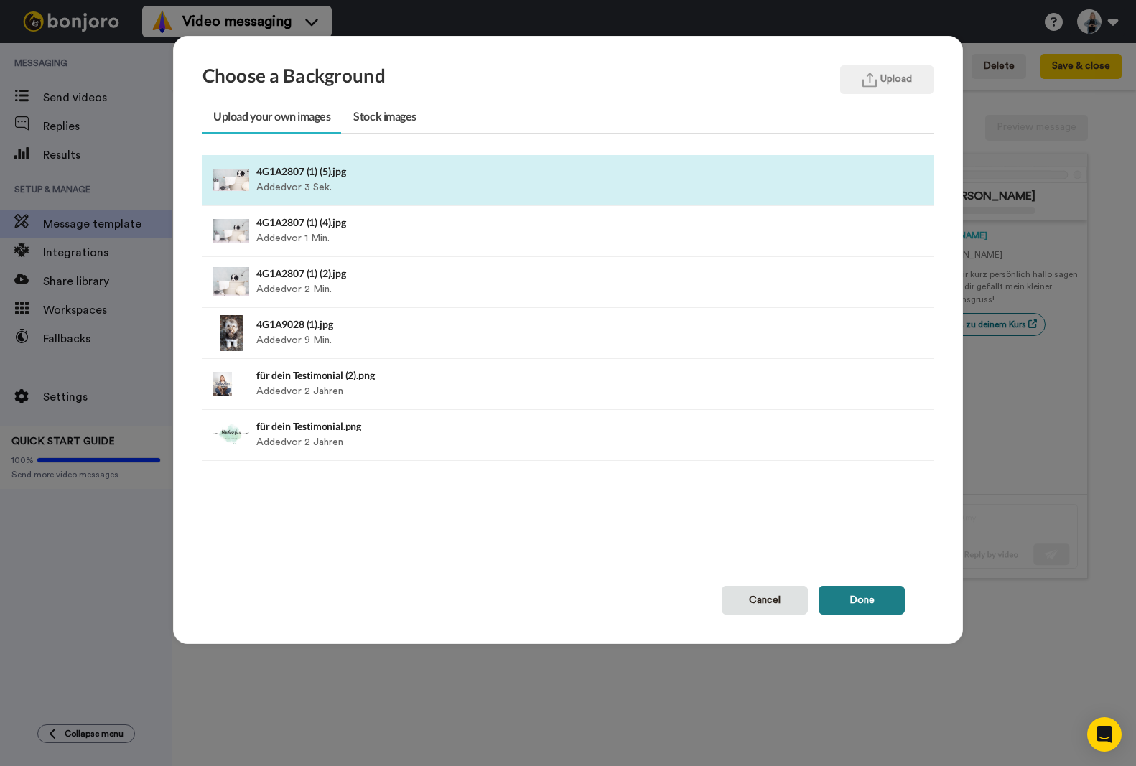
click at [847, 598] on button "Done" at bounding box center [862, 600] width 86 height 29
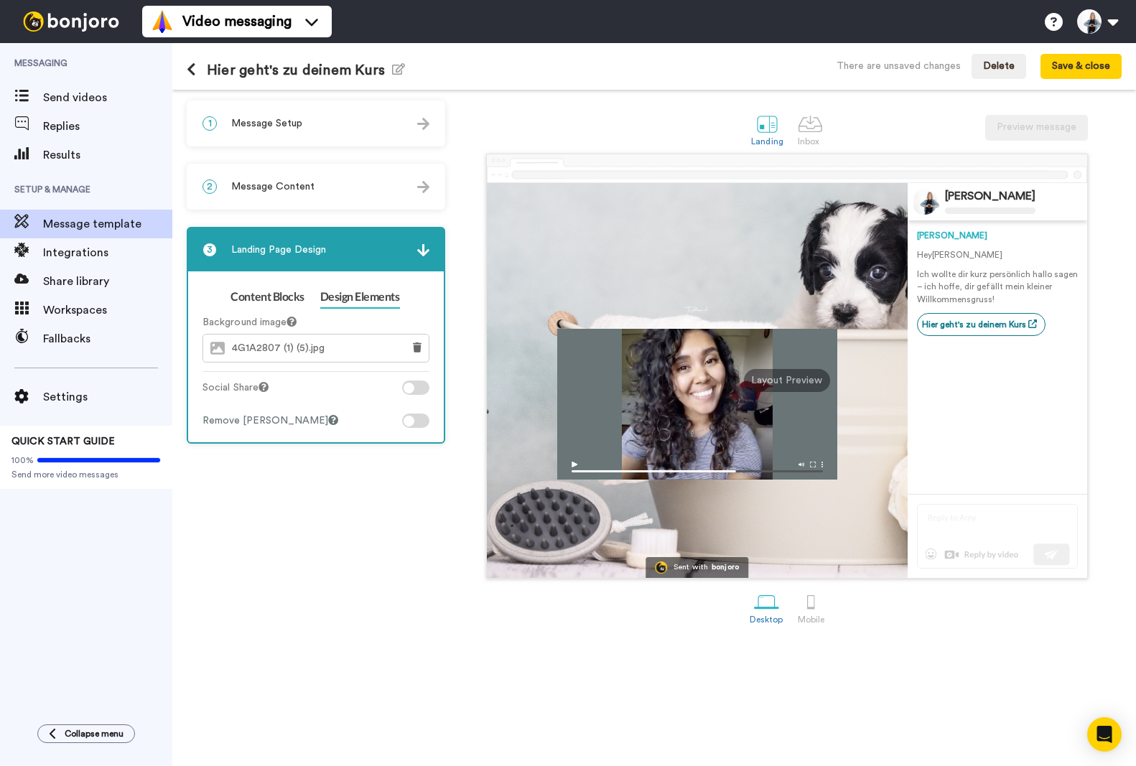
click at [247, 186] on span "Message Content" at bounding box center [272, 187] width 83 height 14
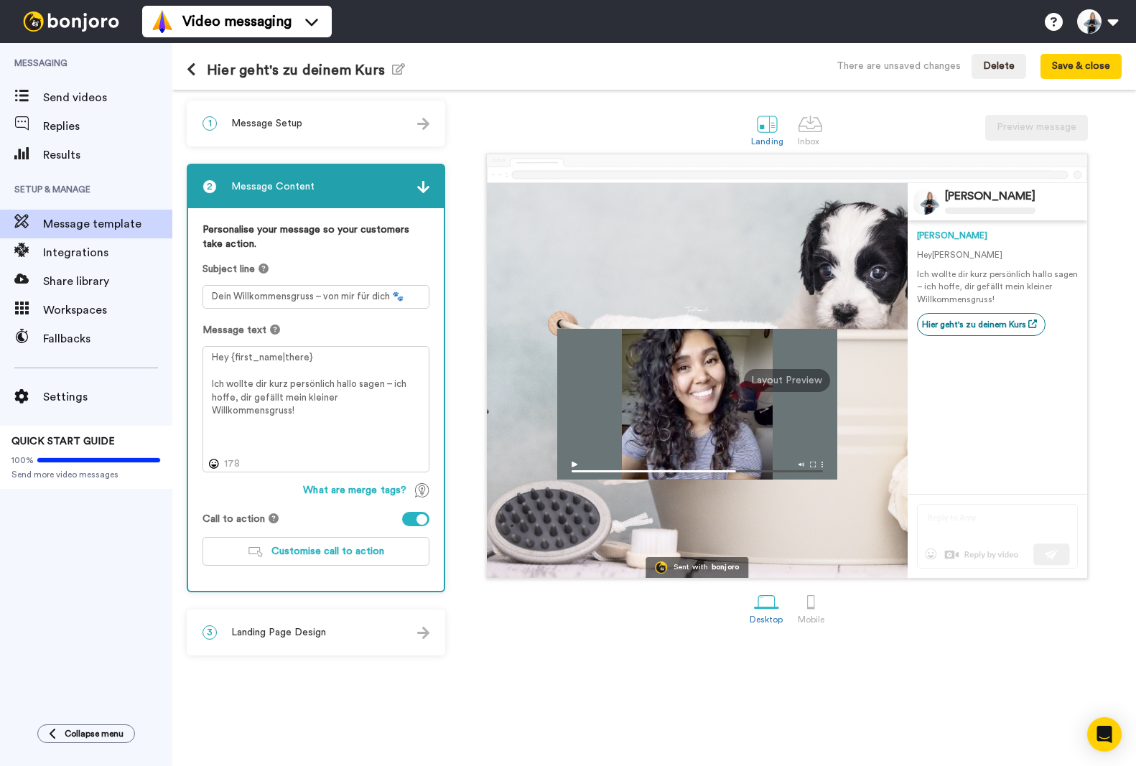
click at [254, 121] on span "Message Setup" at bounding box center [266, 123] width 71 height 14
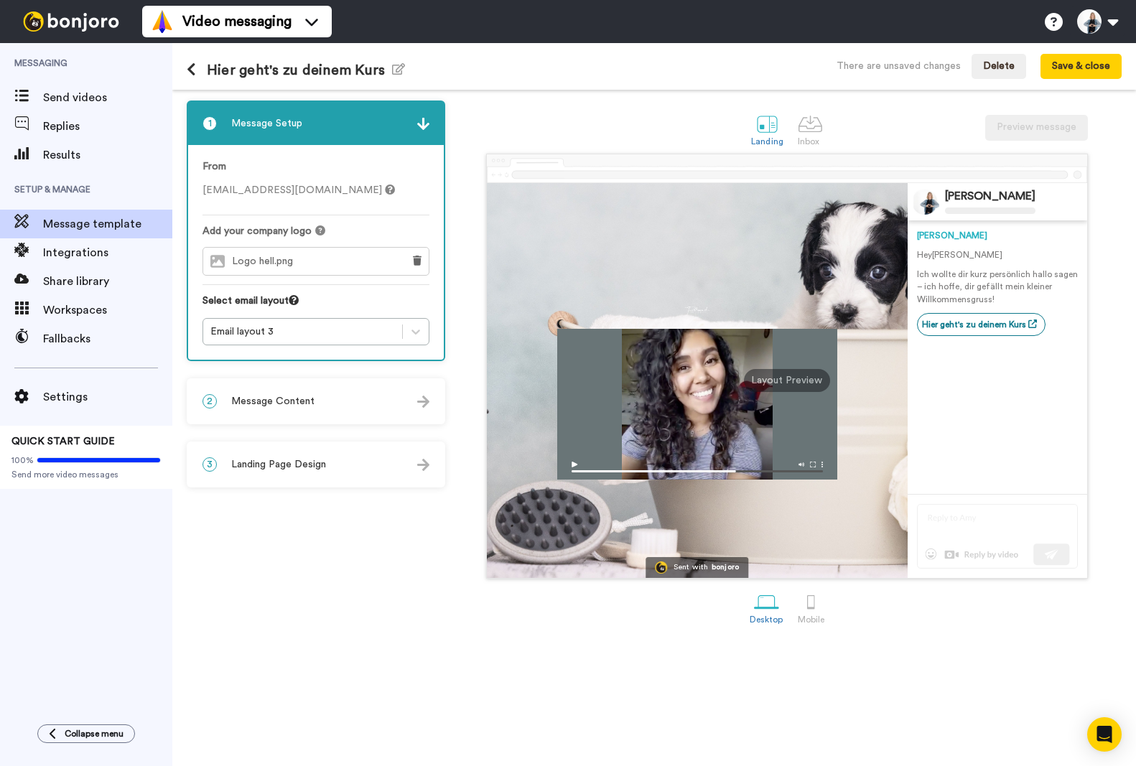
click at [270, 264] on span "Logo hell.png" at bounding box center [266, 262] width 68 height 12
click at [413, 261] on icon at bounding box center [417, 261] width 9 height 10
click at [373, 261] on button "Choose a Logo" at bounding box center [316, 261] width 227 height 29
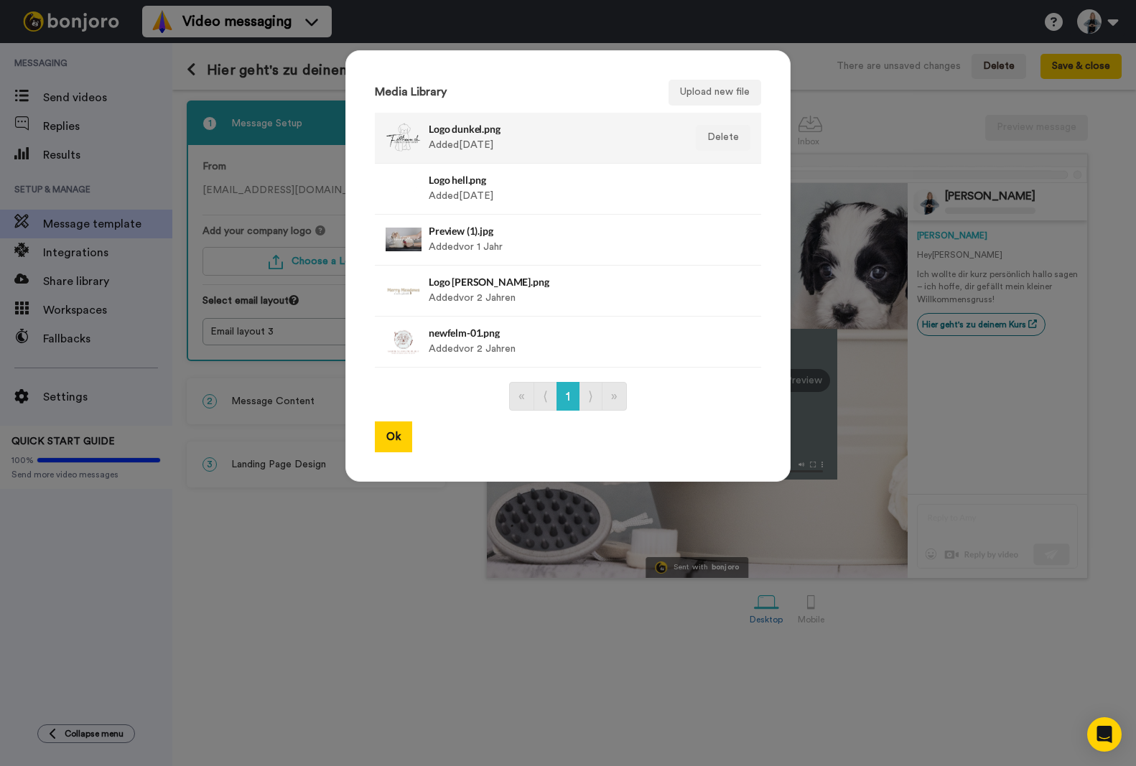
click at [475, 141] on div "Logo dunkel.png Added vor 5 Monaten" at bounding box center [553, 138] width 248 height 36
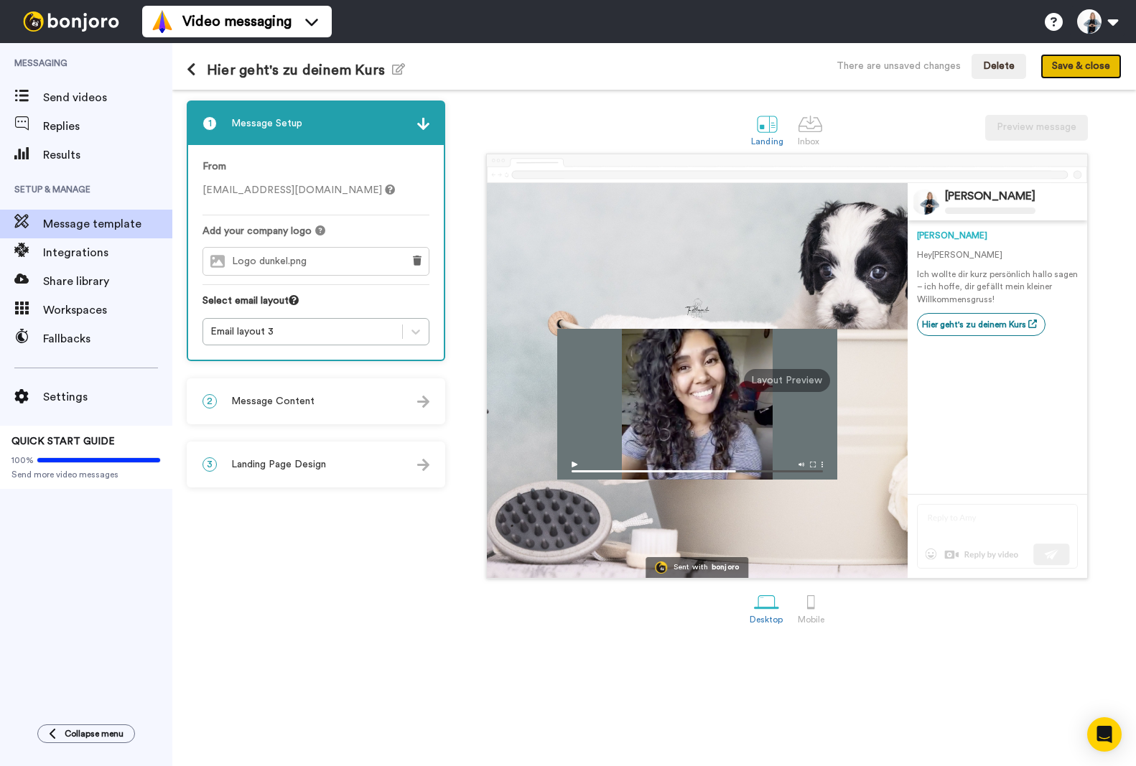
click at [1085, 65] on button "Save & close" at bounding box center [1081, 67] width 81 height 26
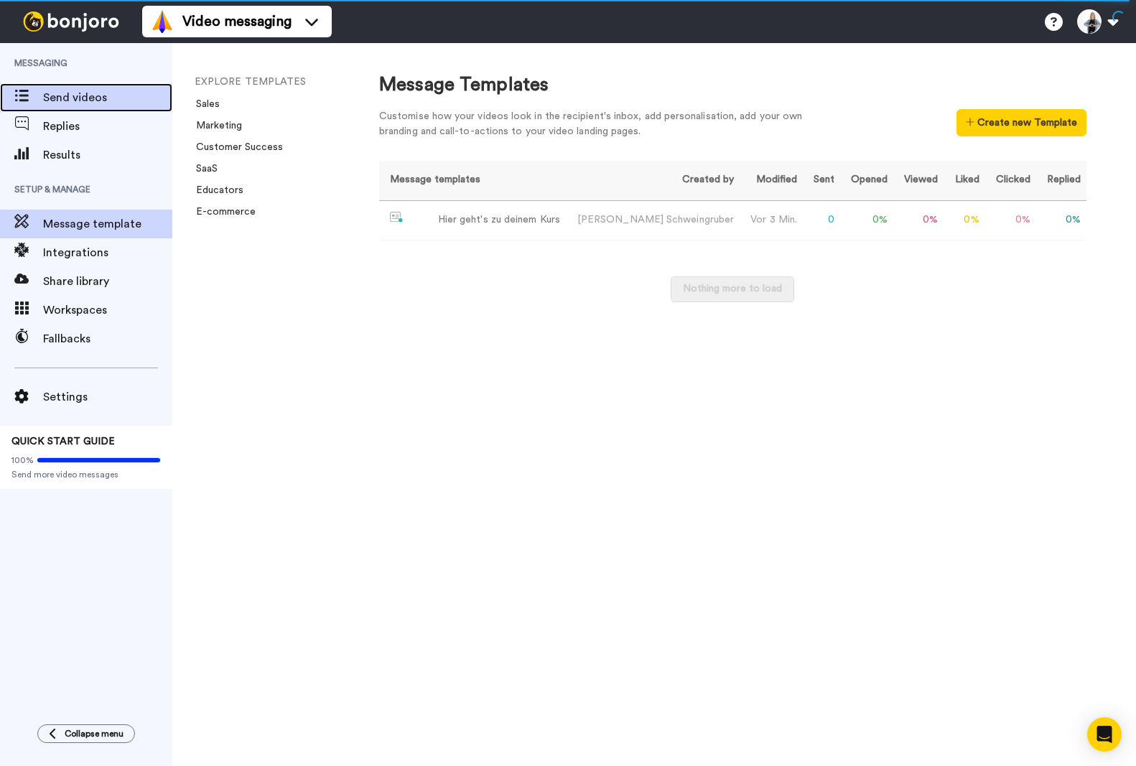
click at [68, 94] on span "Send videos" at bounding box center [107, 97] width 129 height 17
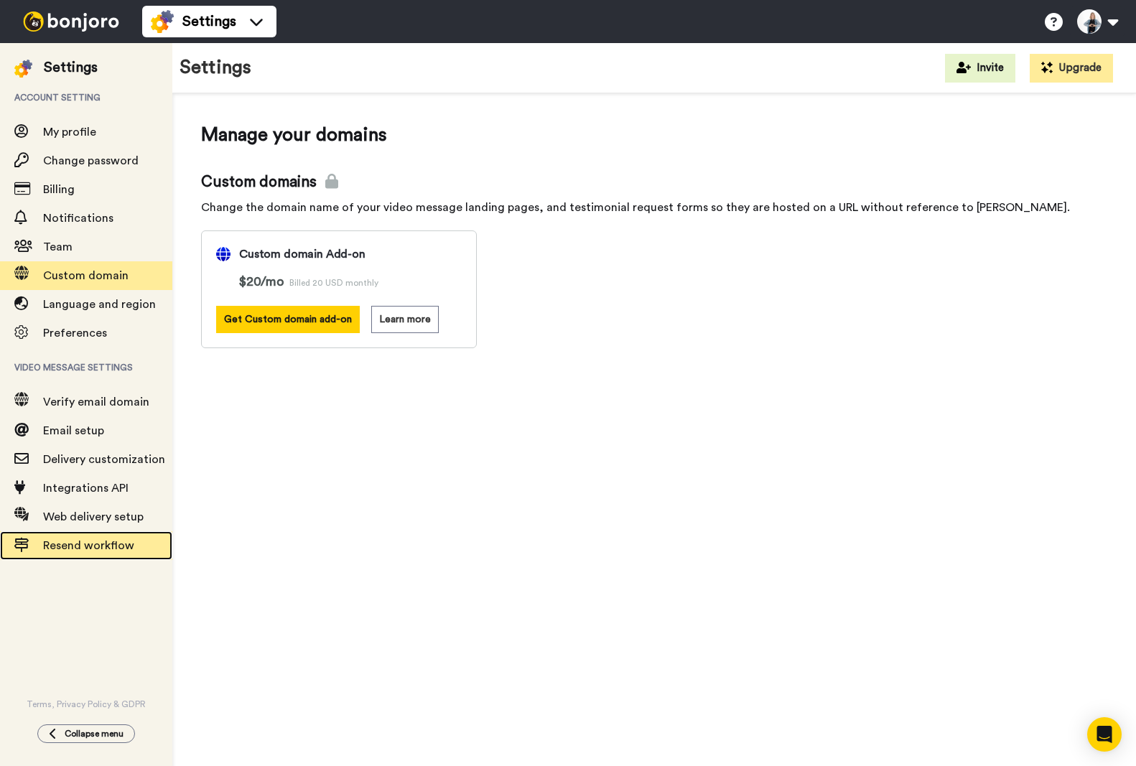
click at [66, 545] on span "Resend workflow" at bounding box center [88, 545] width 91 height 11
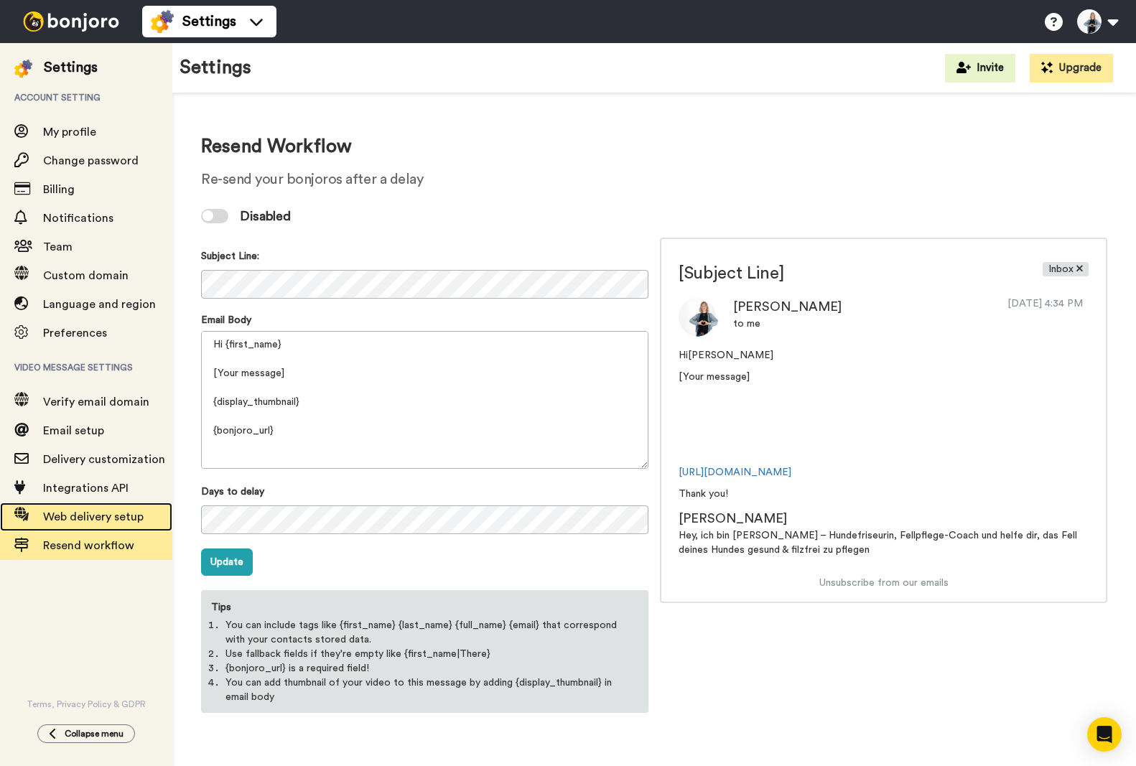
click at [69, 516] on span "Web delivery setup" at bounding box center [93, 516] width 101 height 11
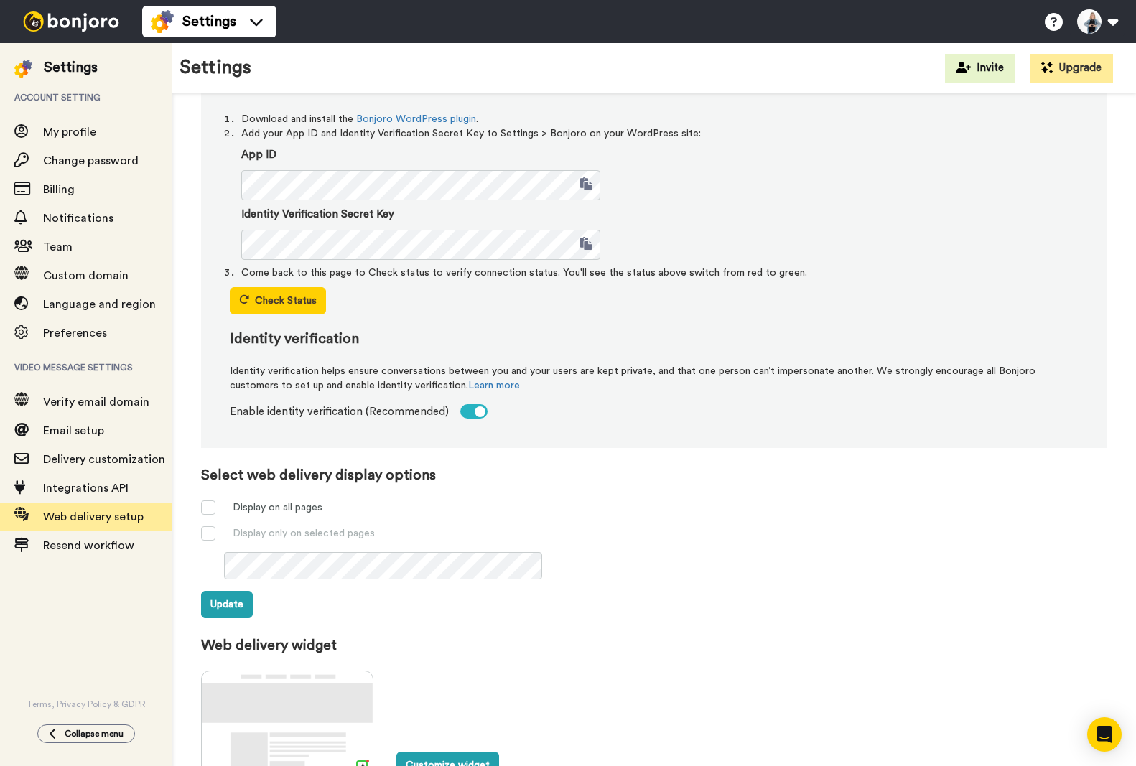
scroll to position [278, 0]
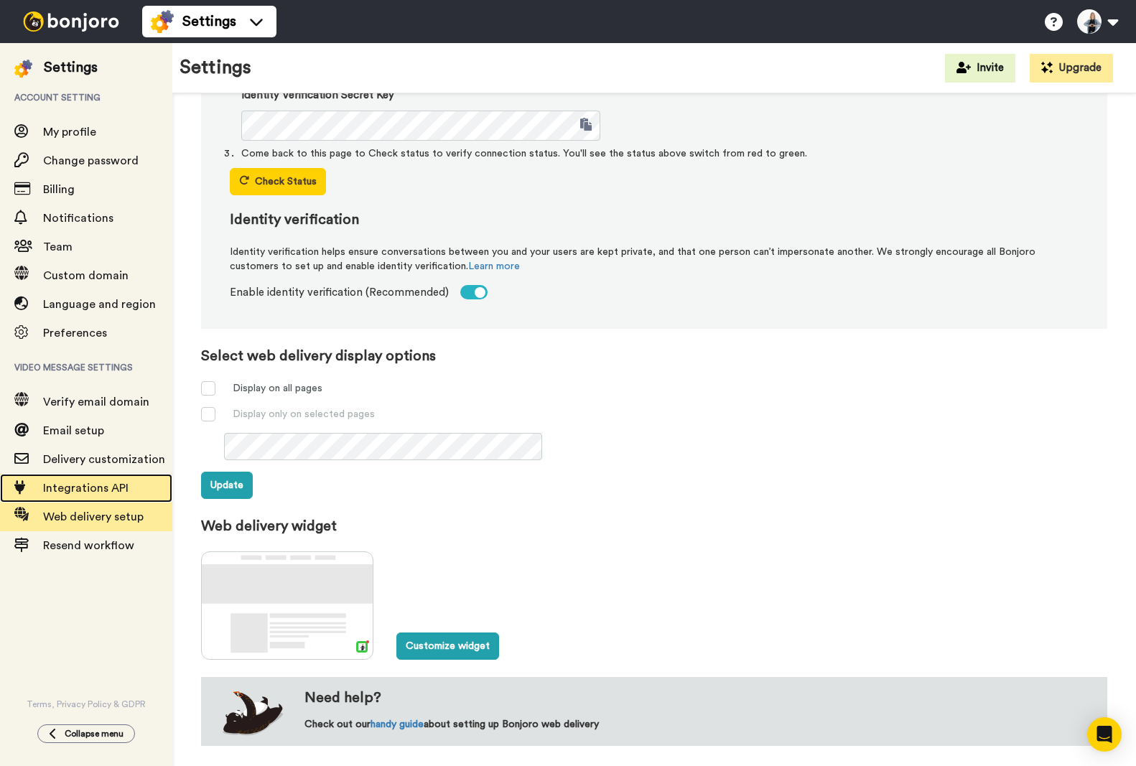
click at [83, 477] on div "Integrations API" at bounding box center [86, 488] width 172 height 29
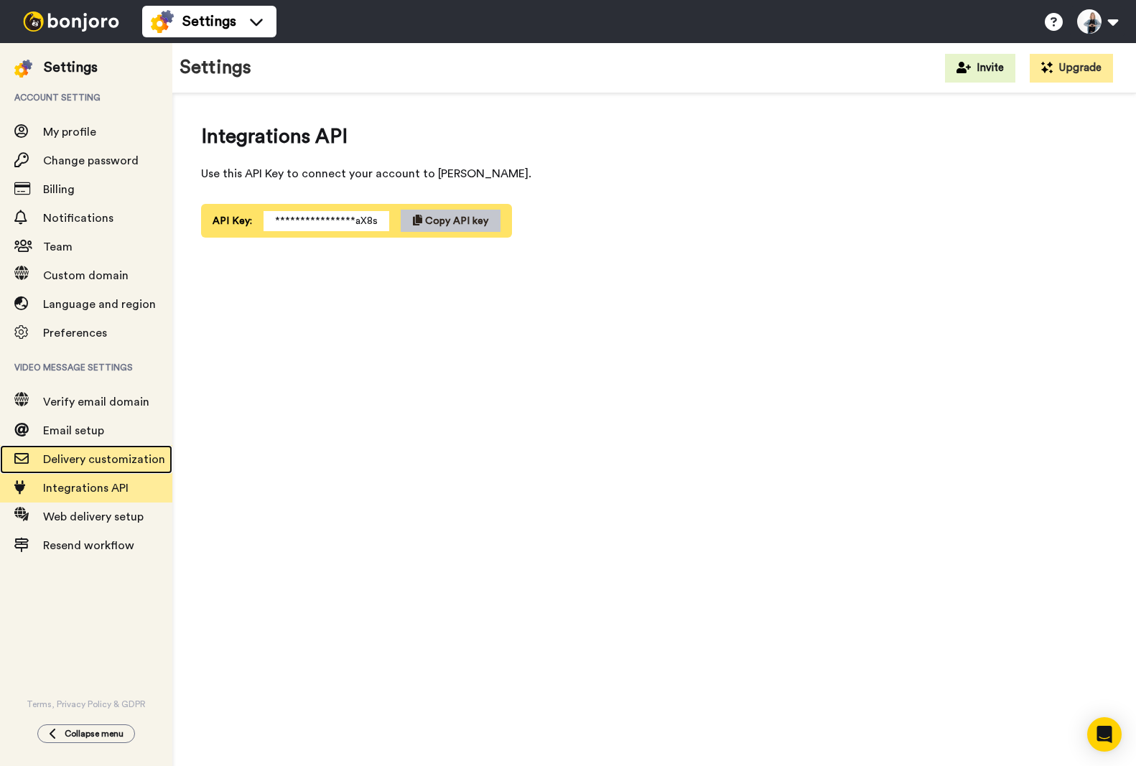
click at [82, 459] on span "Delivery customization" at bounding box center [104, 459] width 122 height 11
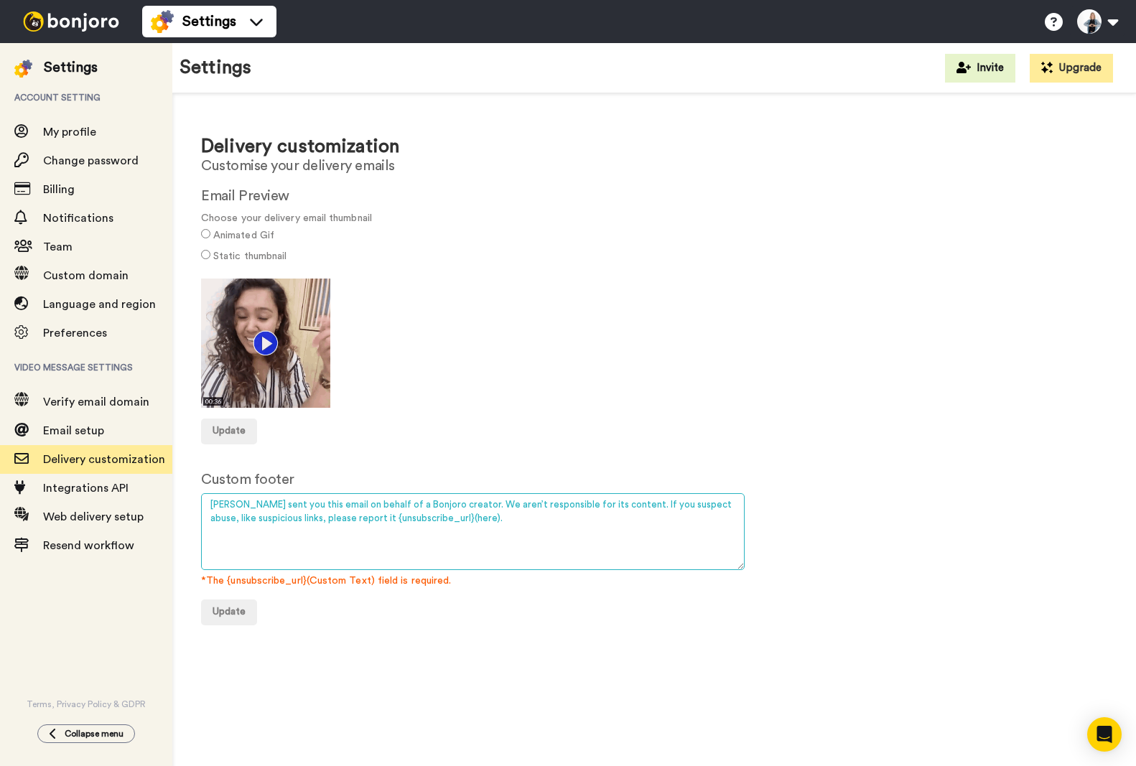
drag, startPoint x: 343, startPoint y: 519, endPoint x: 200, endPoint y: 490, distance: 145.1
click at [200, 490] on div "Delivery customization Customise your delivery emails Email Preview Choose your…" at bounding box center [654, 373] width 964 height 561
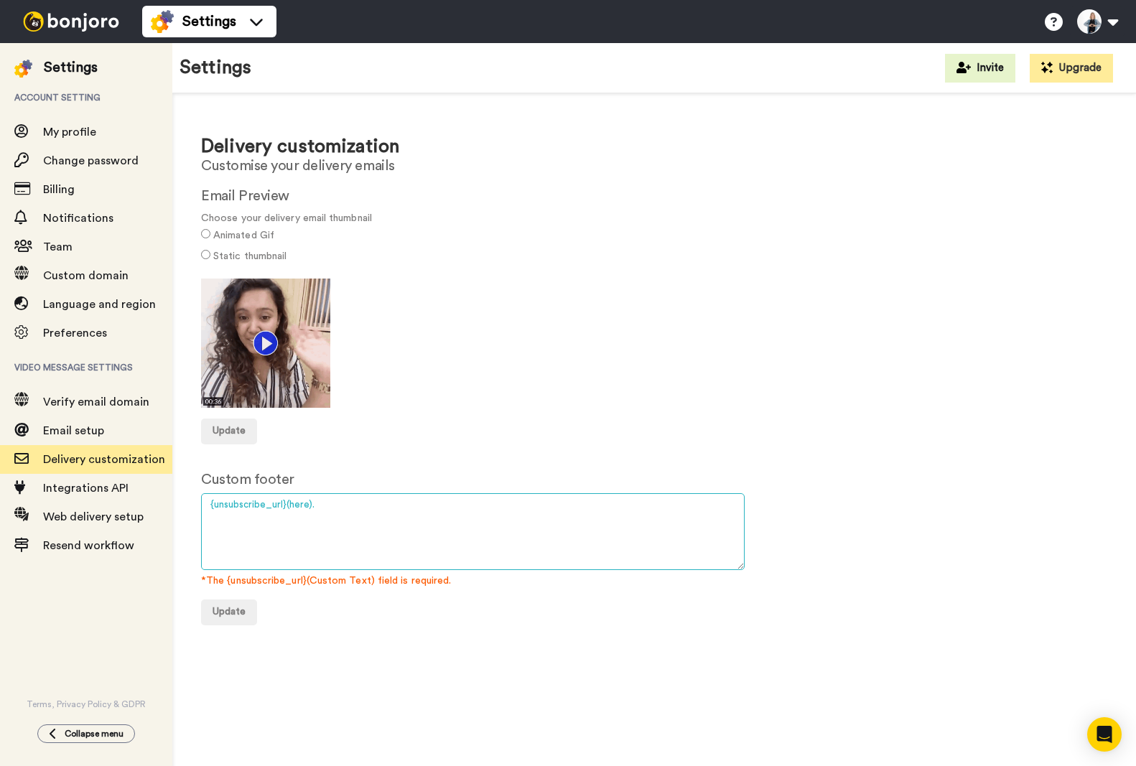
paste textarea "[PERSON_NAME] hat dir diese E-Mail im Namen eines Bonjoro-Erstellers gesendet. …"
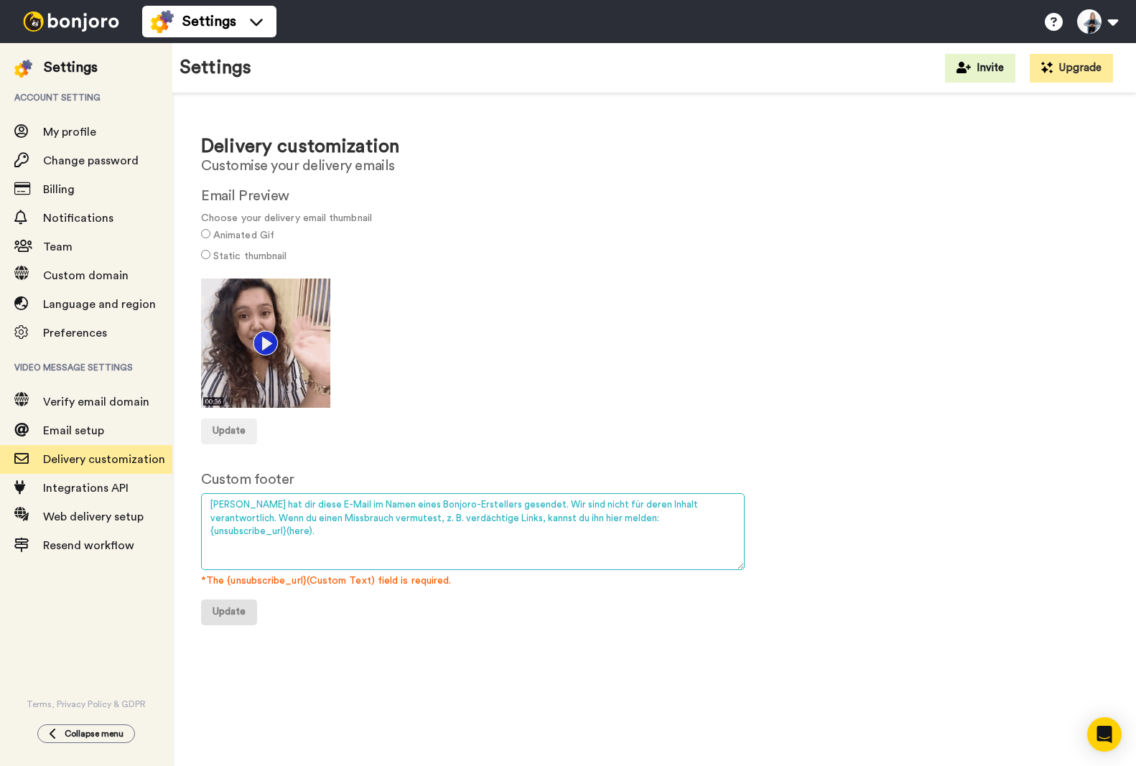
type textarea "[PERSON_NAME] hat dir diese E-Mail im Namen eines Bonjoro-Erstellers gesendet. …"
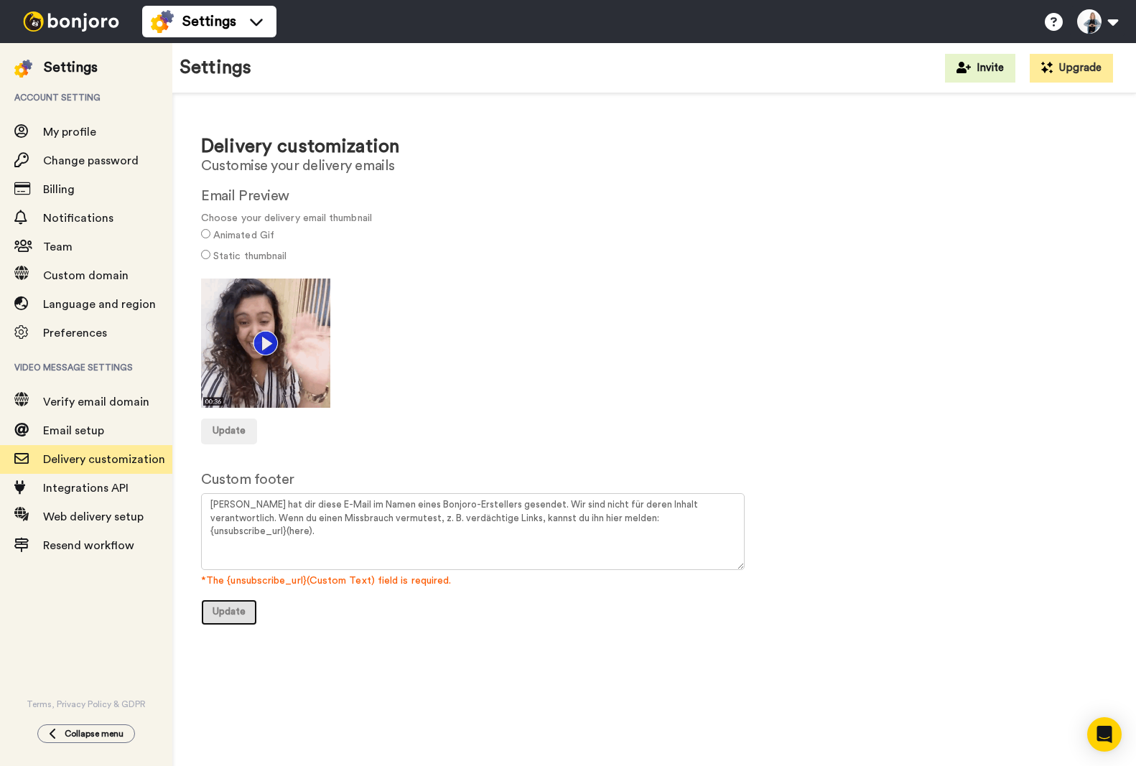
click at [238, 612] on span "Update" at bounding box center [229, 612] width 33 height 10
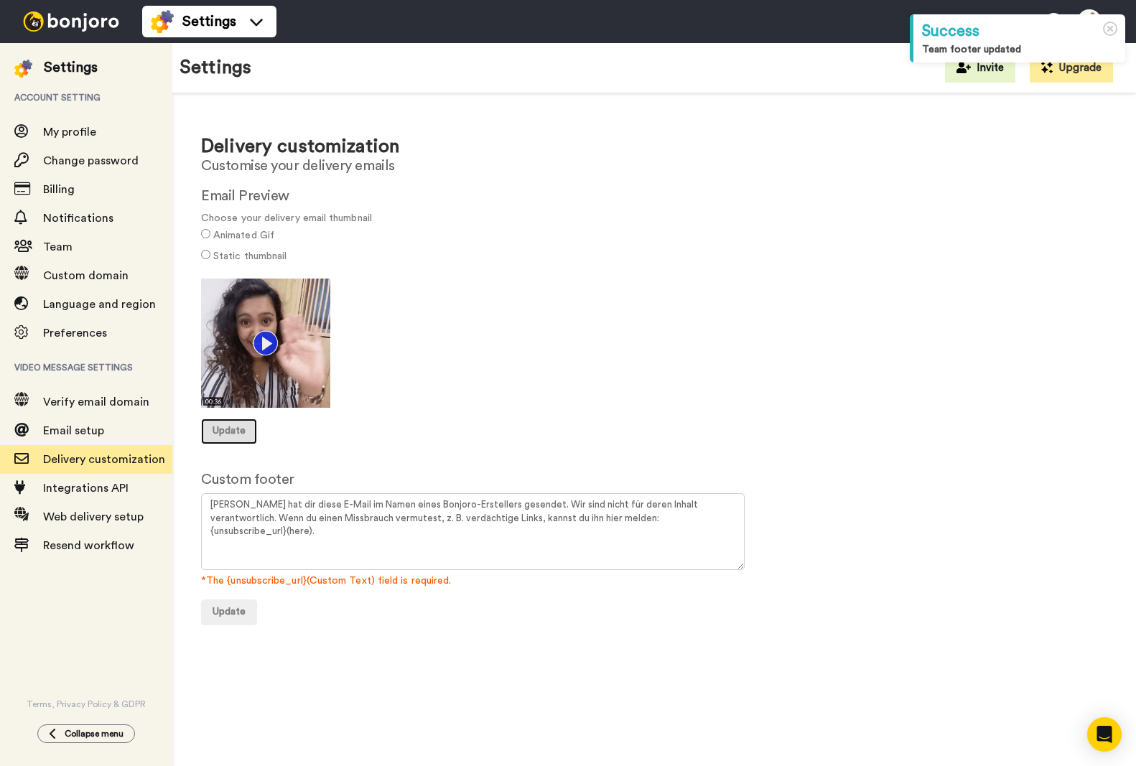
click at [232, 429] on span "Update" at bounding box center [229, 431] width 33 height 10
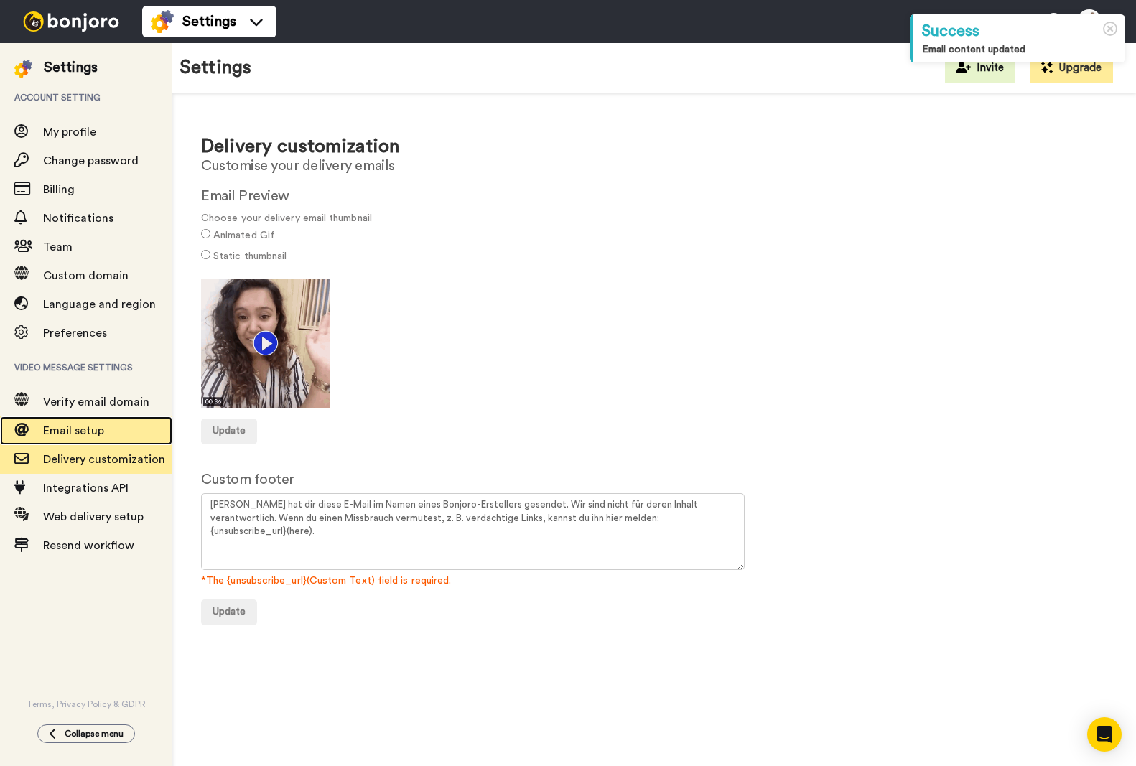
click at [78, 427] on span "Email setup" at bounding box center [73, 430] width 61 height 11
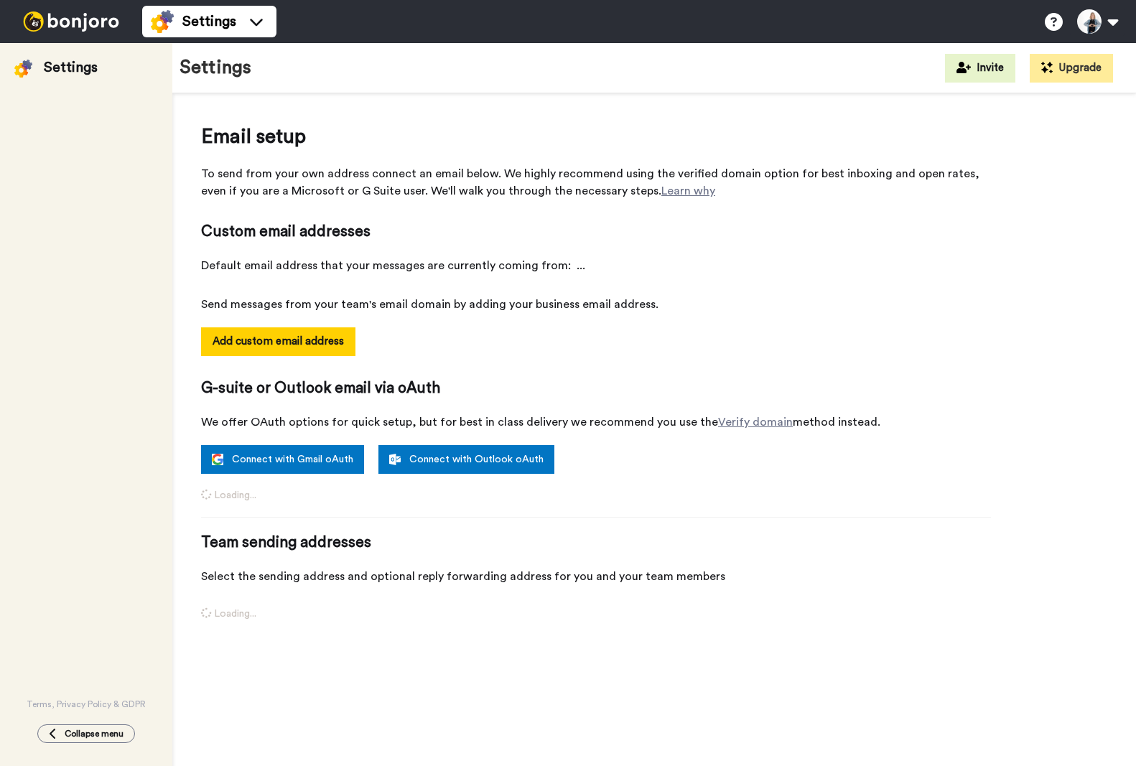
select select "164326"
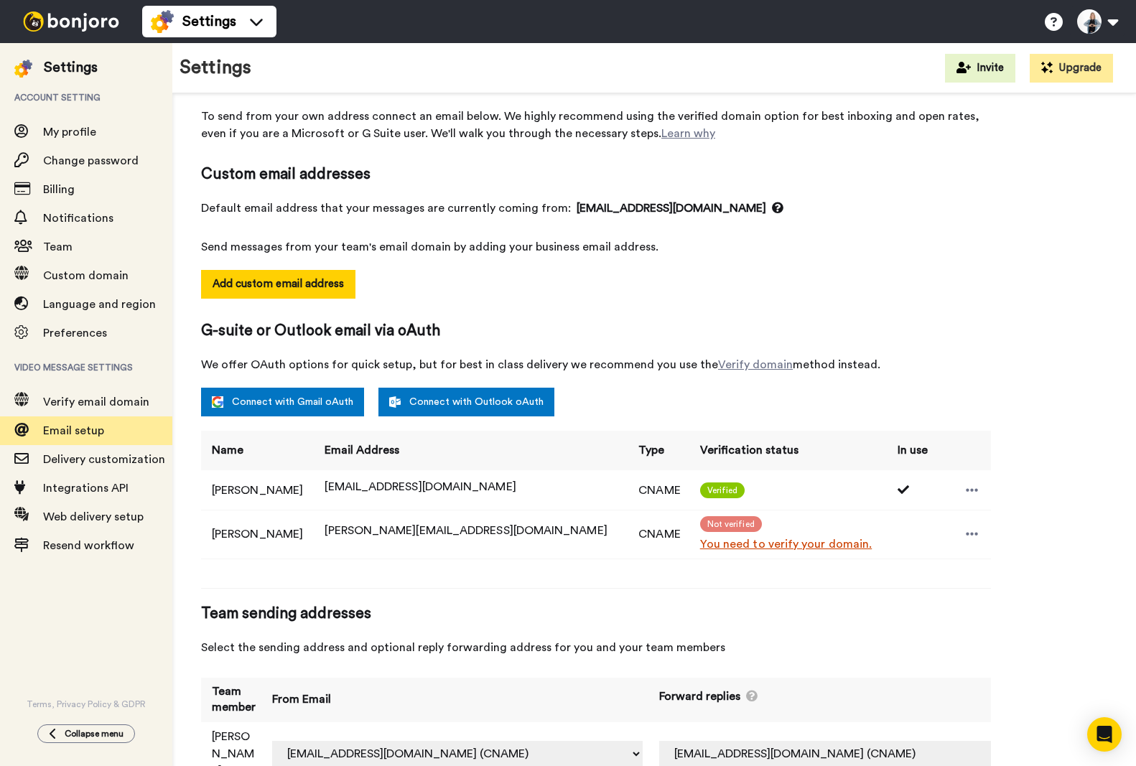
scroll to position [90, 0]
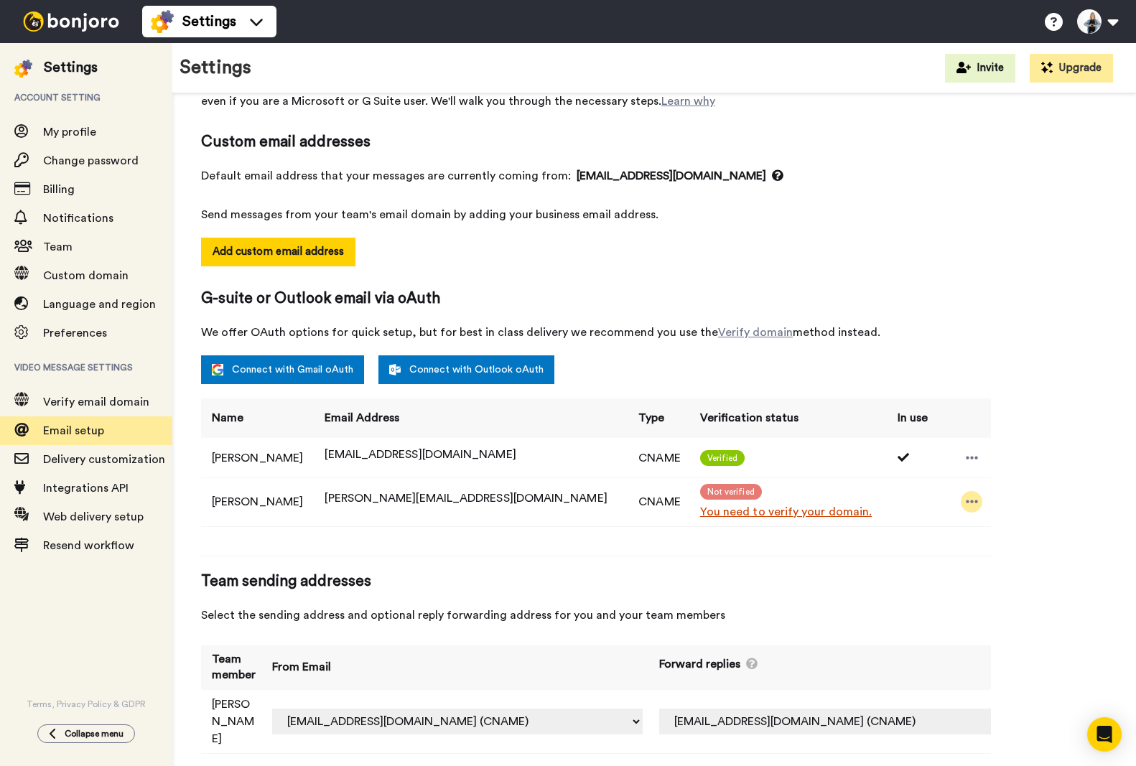
click at [966, 500] on icon at bounding box center [972, 502] width 13 height 14
click at [969, 505] on icon at bounding box center [972, 502] width 13 height 14
click at [994, 529] on li "Resend email" at bounding box center [1004, 526] width 104 height 20
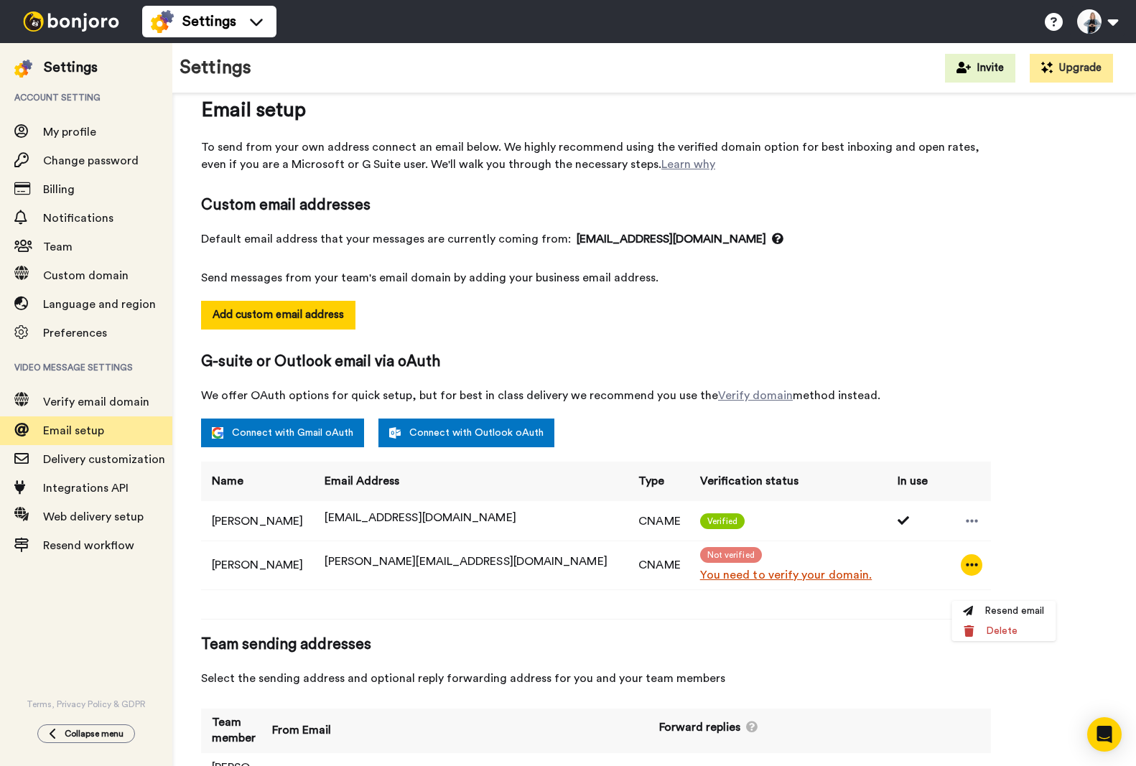
scroll to position [0, 0]
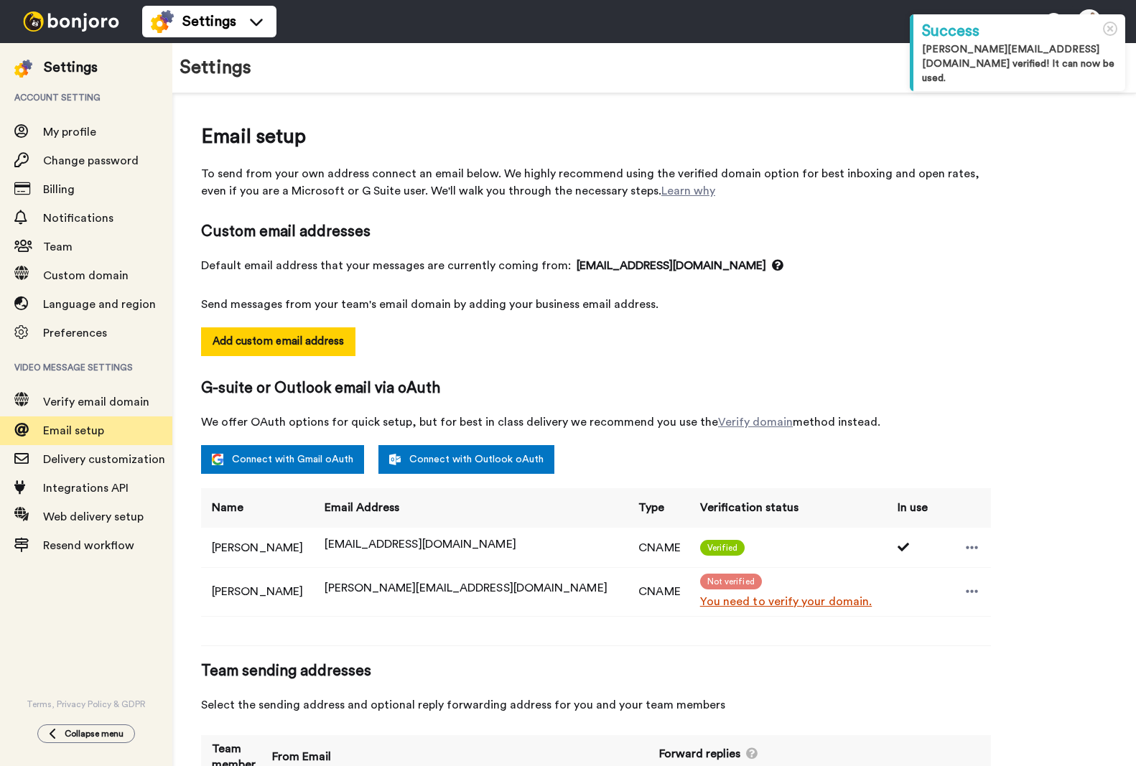
select select "164326"
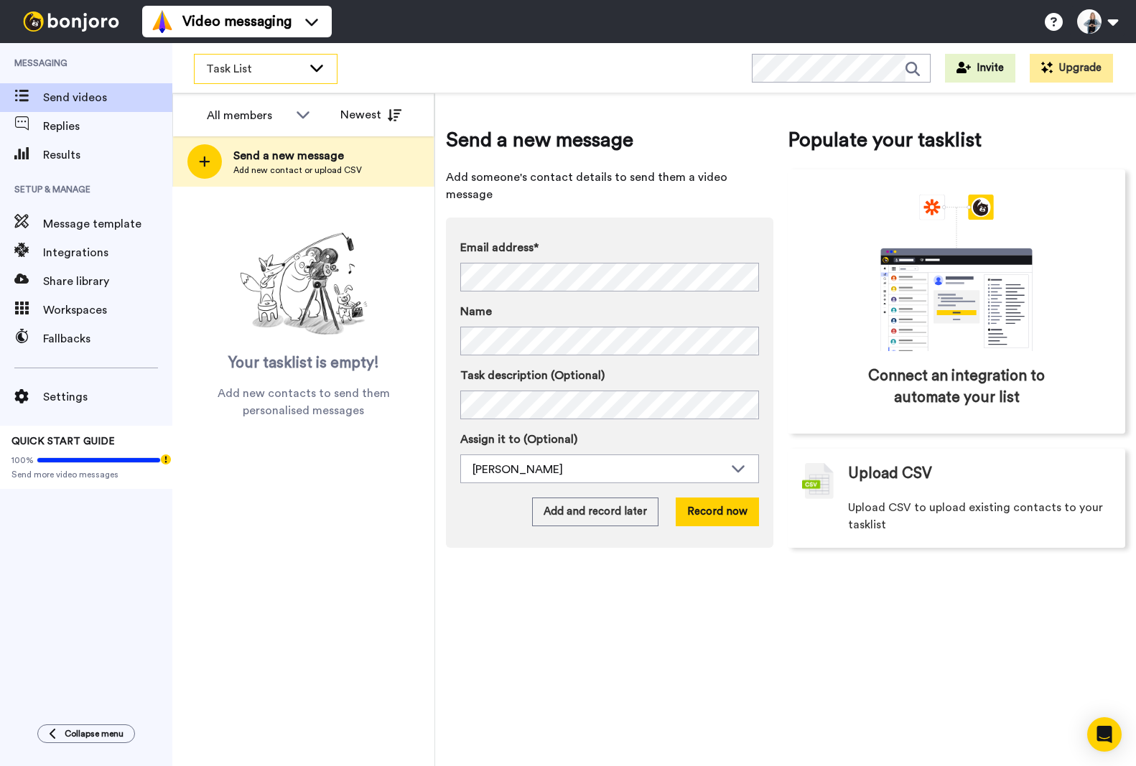
click at [226, 64] on span "Task List" at bounding box center [254, 68] width 96 height 17
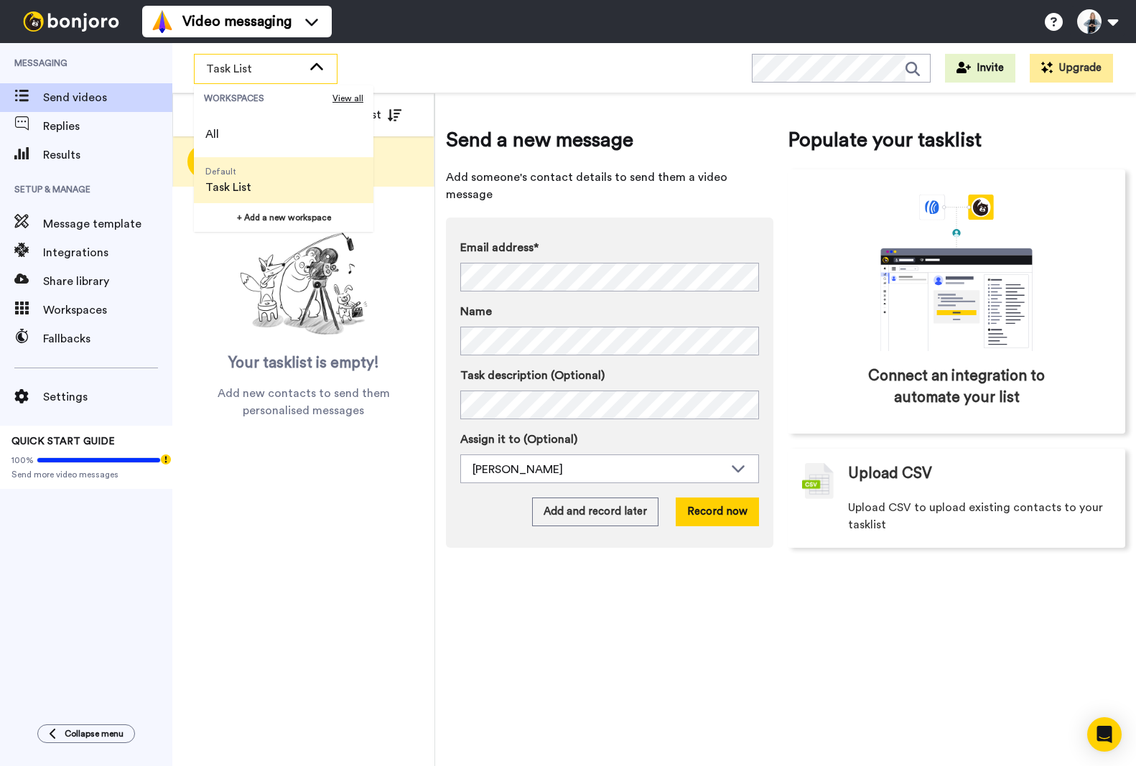
click at [226, 64] on span "Task List" at bounding box center [254, 68] width 96 height 17
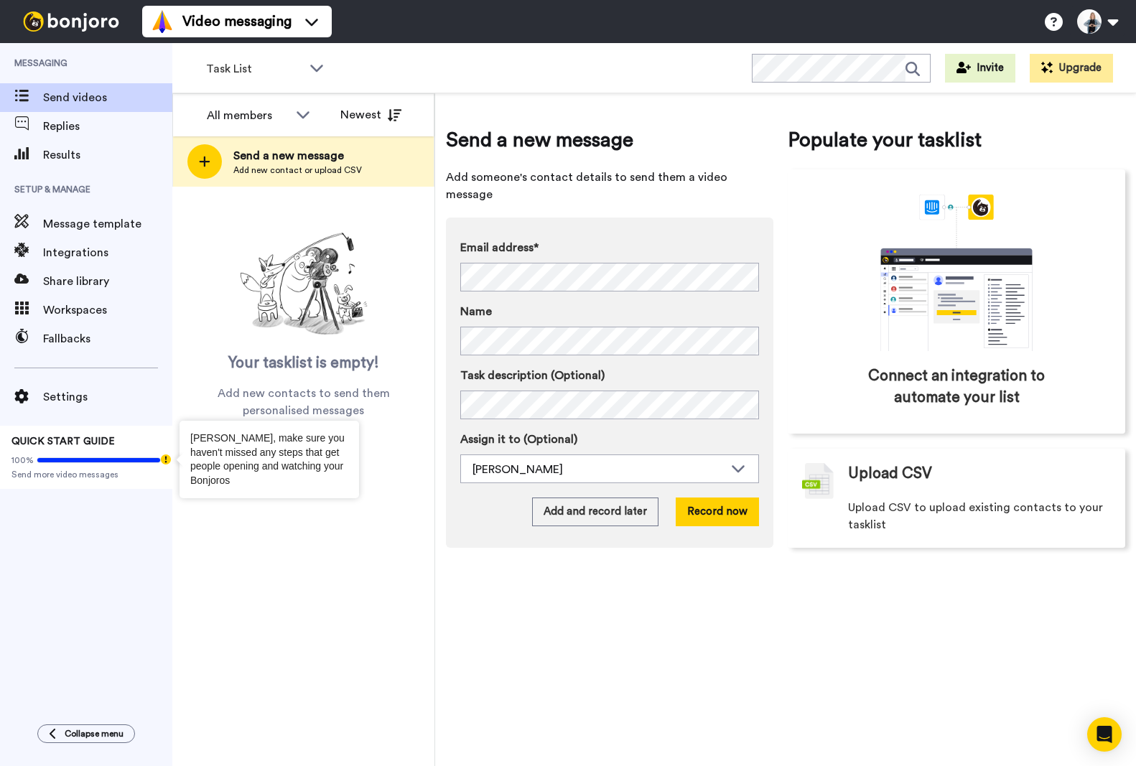
click at [169, 457] on icon "Tooltip anchor" at bounding box center [166, 460] width 10 height 10
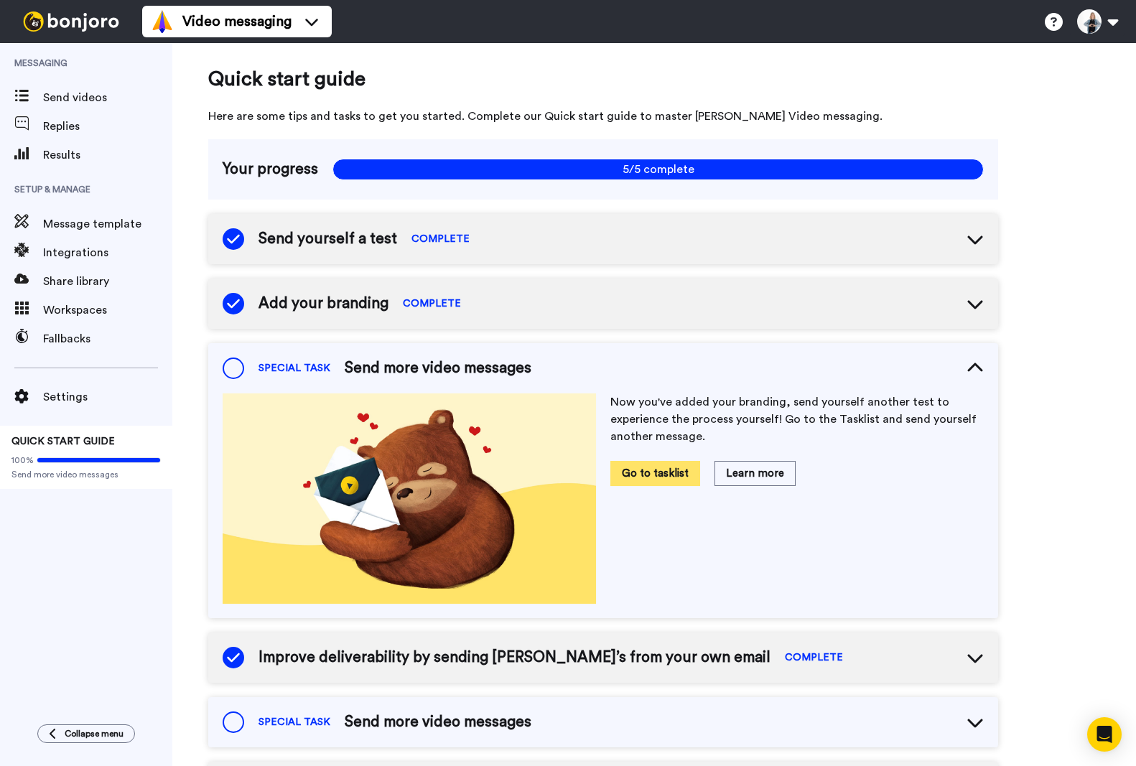
click at [666, 475] on button "Go to tasklist" at bounding box center [655, 473] width 90 height 25
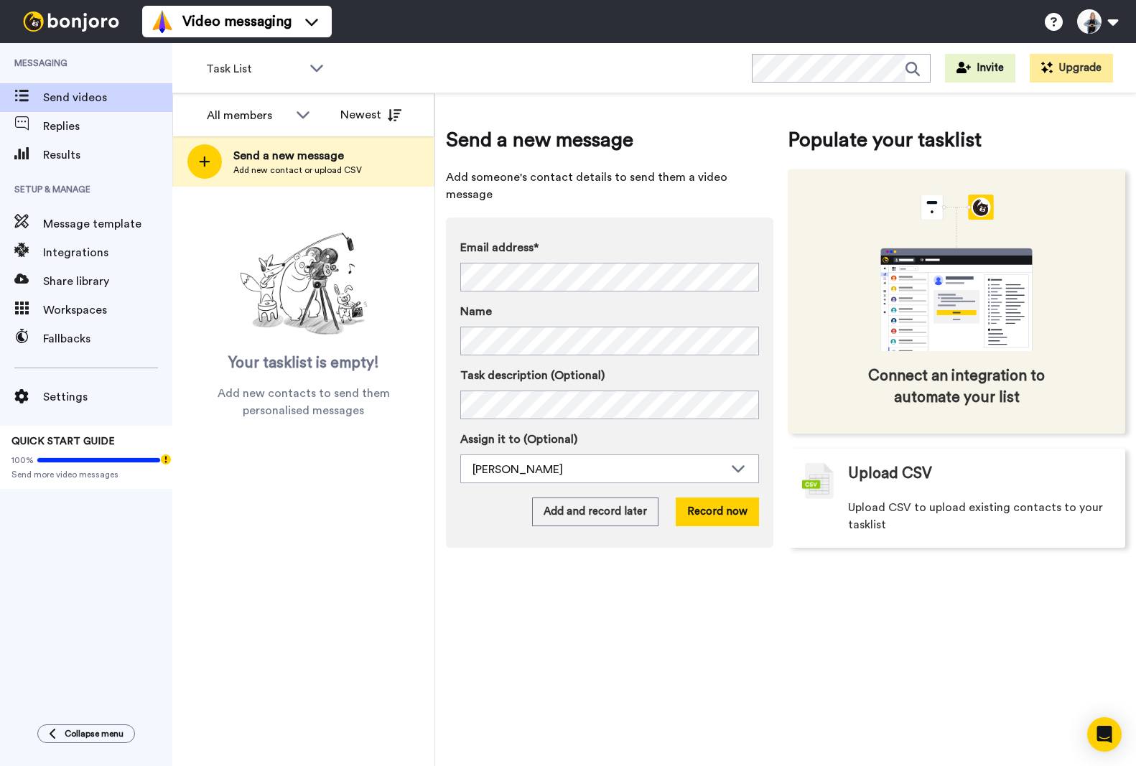
click at [990, 392] on span "Connect an integration to automate your list" at bounding box center [956, 387] width 215 height 43
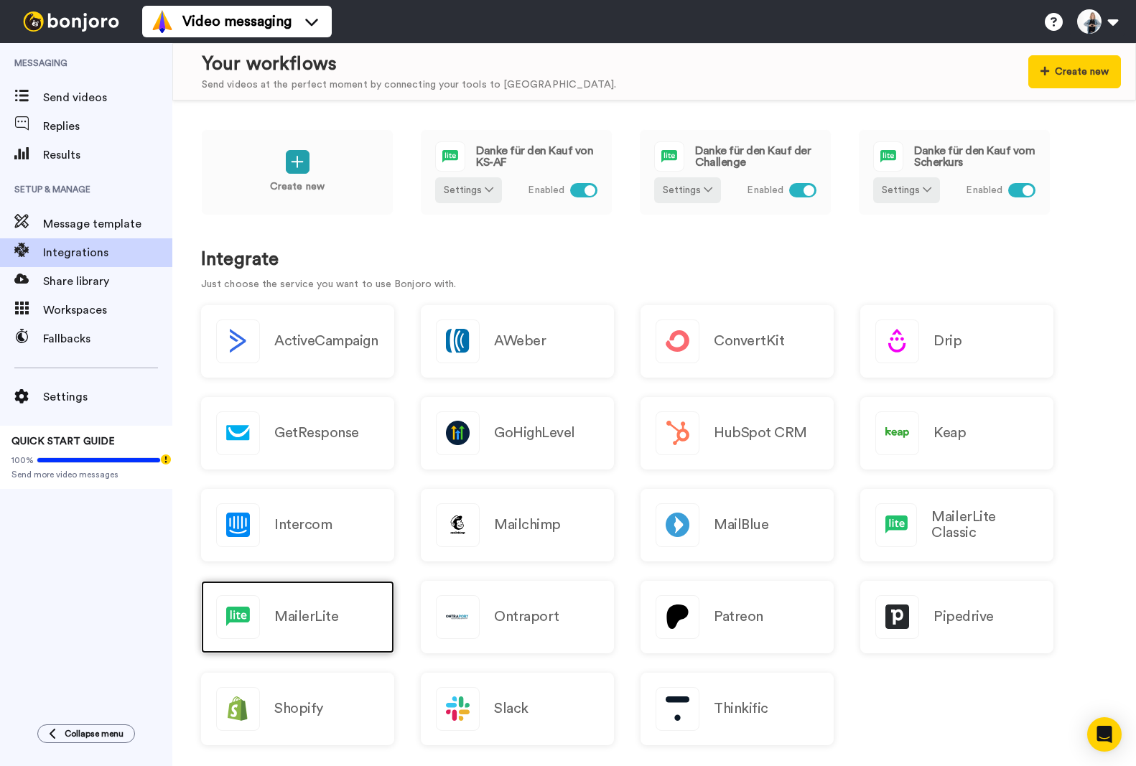
click at [251, 615] on img at bounding box center [238, 617] width 42 height 42
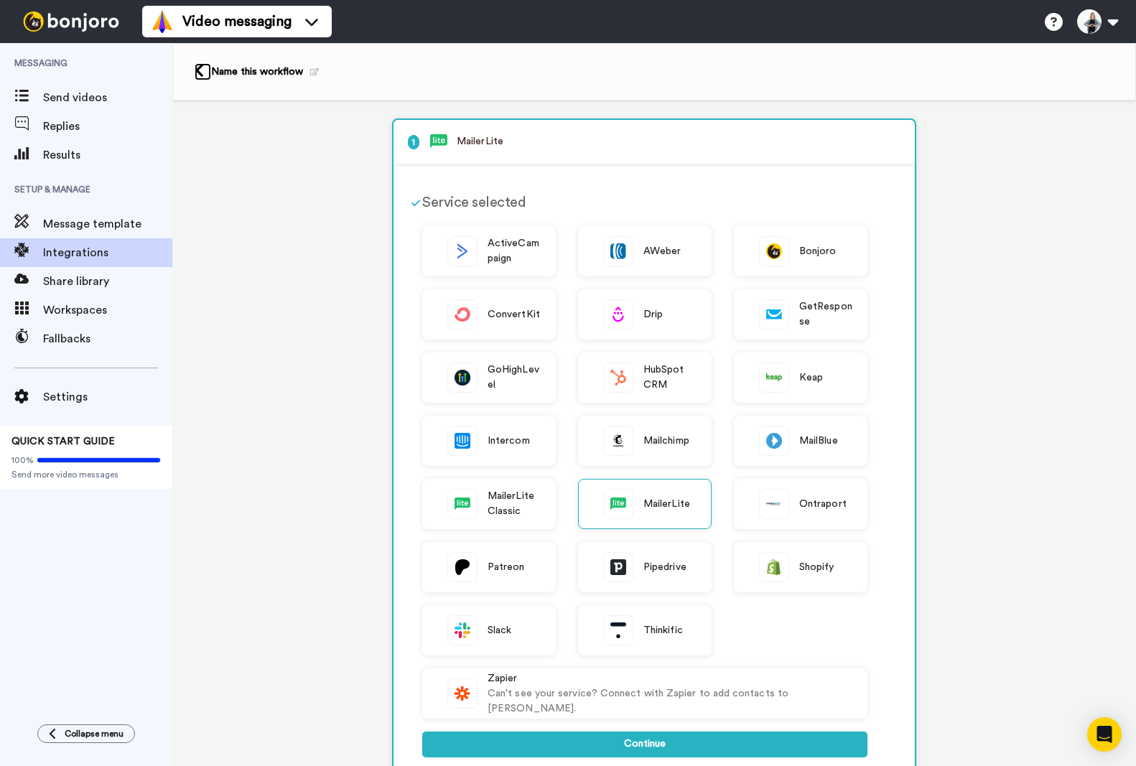
click at [195, 68] on icon at bounding box center [199, 70] width 9 height 15
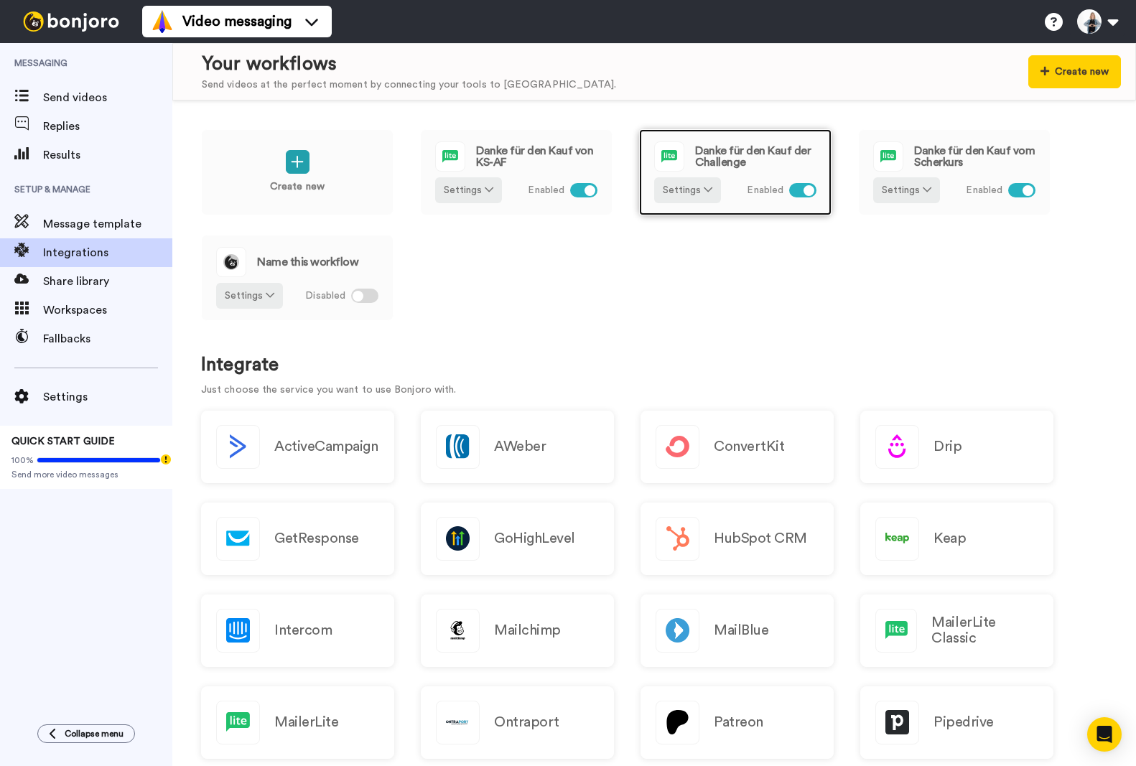
click at [701, 154] on span "Danke für den Kauf der Challenge" at bounding box center [755, 156] width 121 height 23
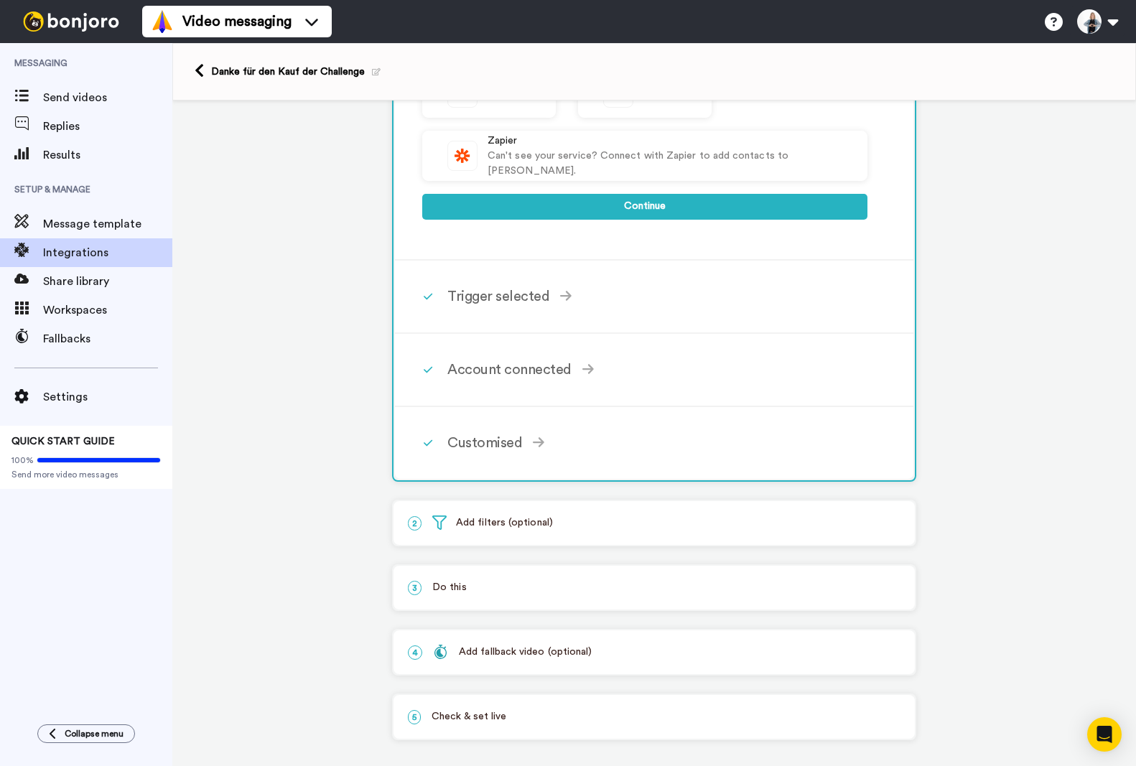
scroll to position [548, 0]
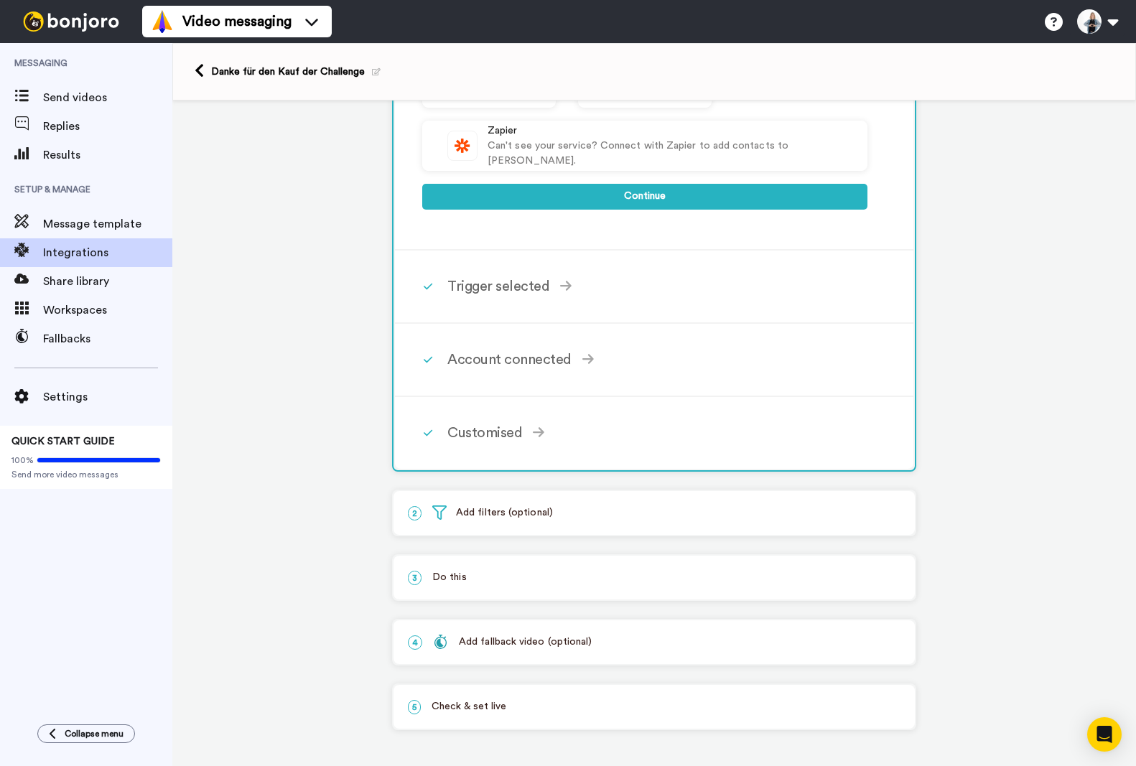
click at [474, 512] on p "2 Add filters (optional)" at bounding box center [654, 513] width 493 height 15
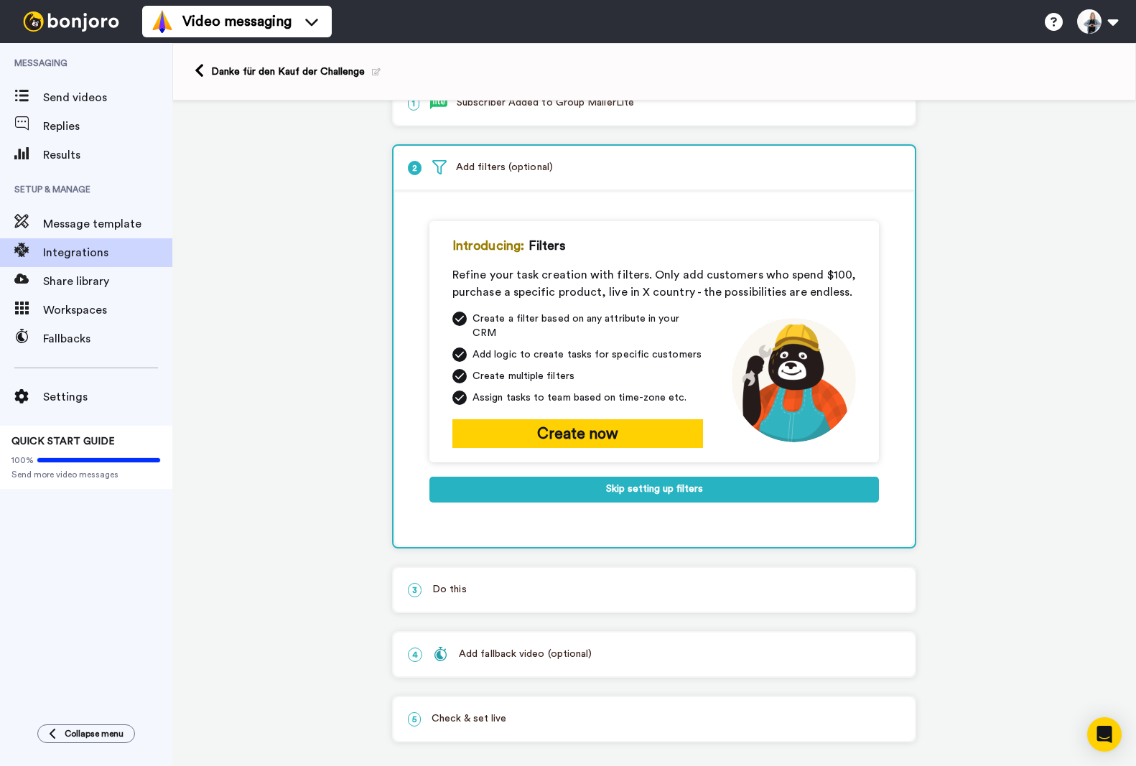
scroll to position [0, 0]
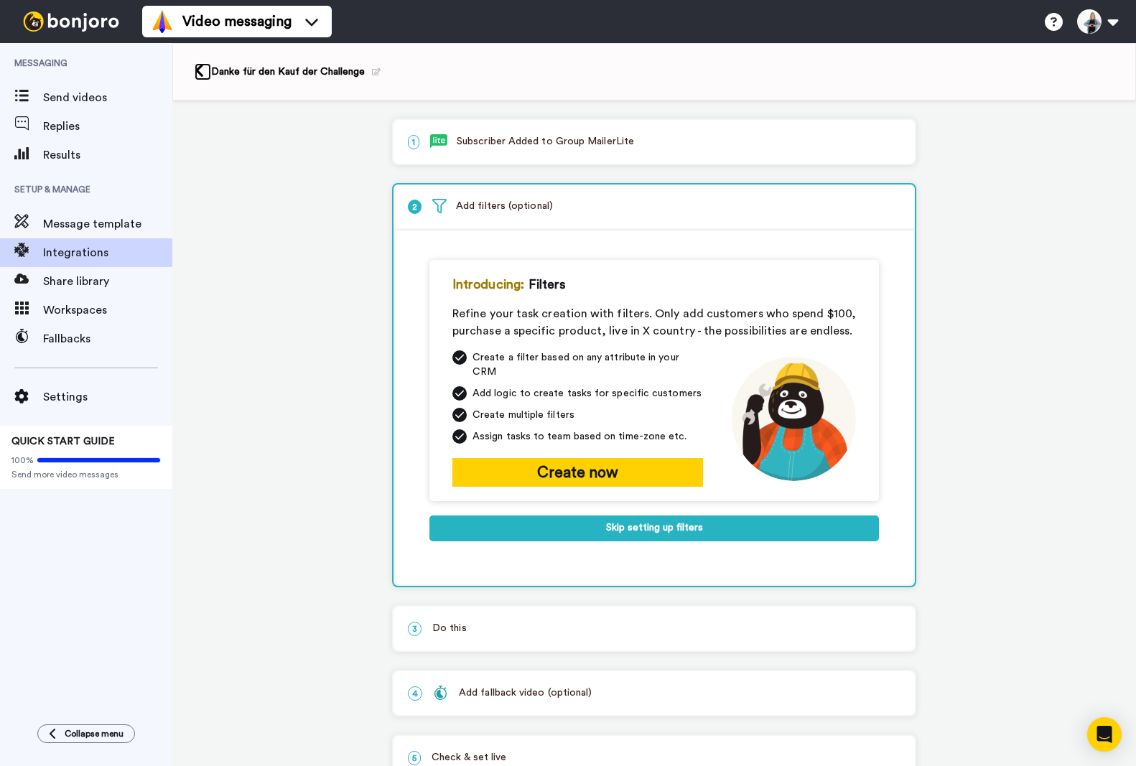
click at [204, 70] on icon at bounding box center [199, 70] width 9 height 15
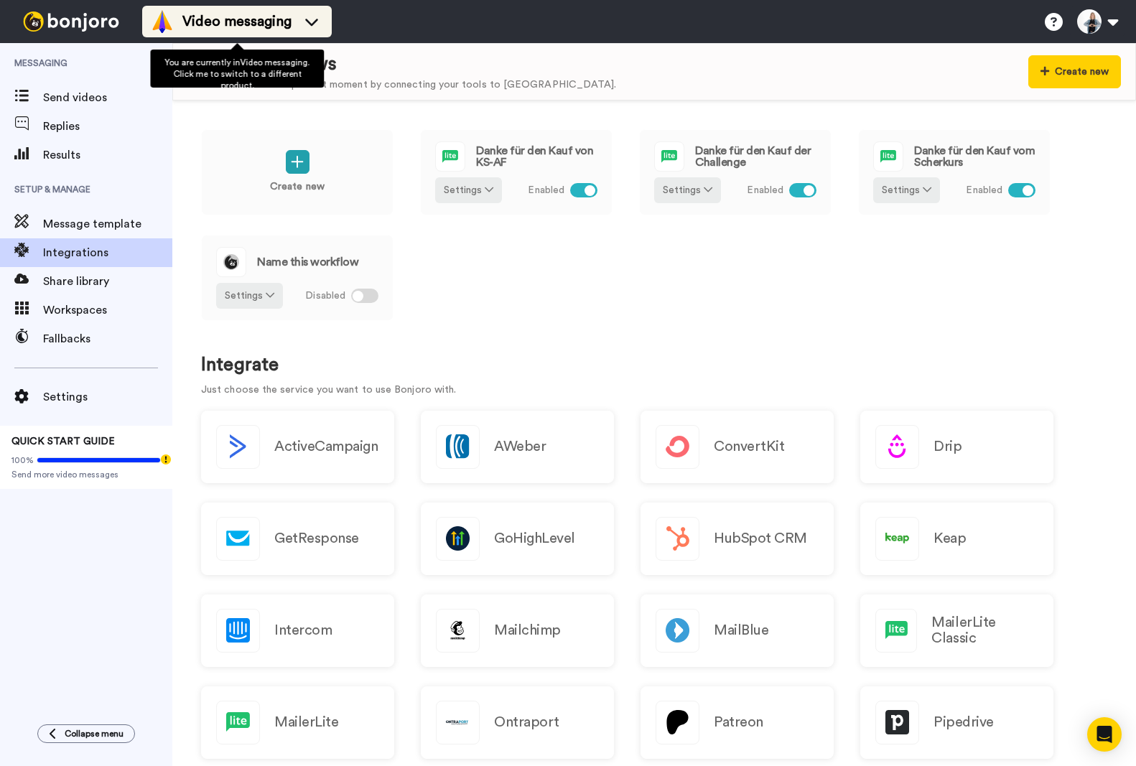
click at [221, 19] on span "Video messaging" at bounding box center [236, 21] width 109 height 20
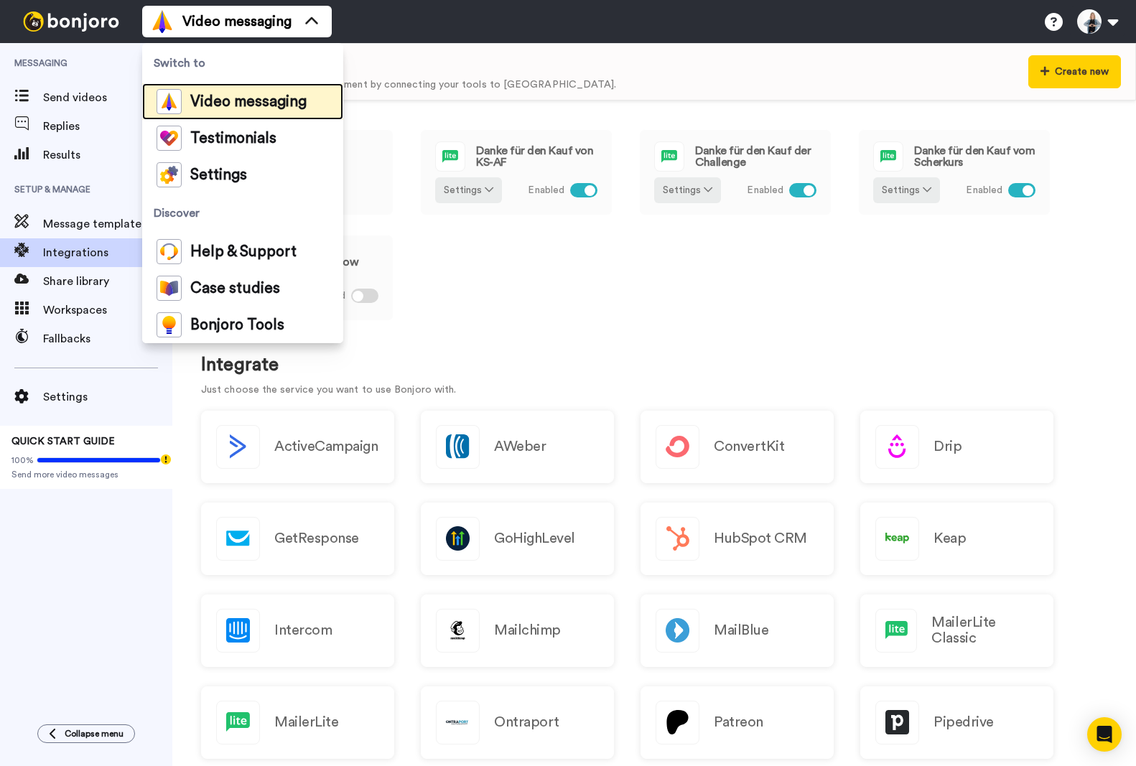
click at [243, 107] on span "Video messaging" at bounding box center [248, 102] width 116 height 14
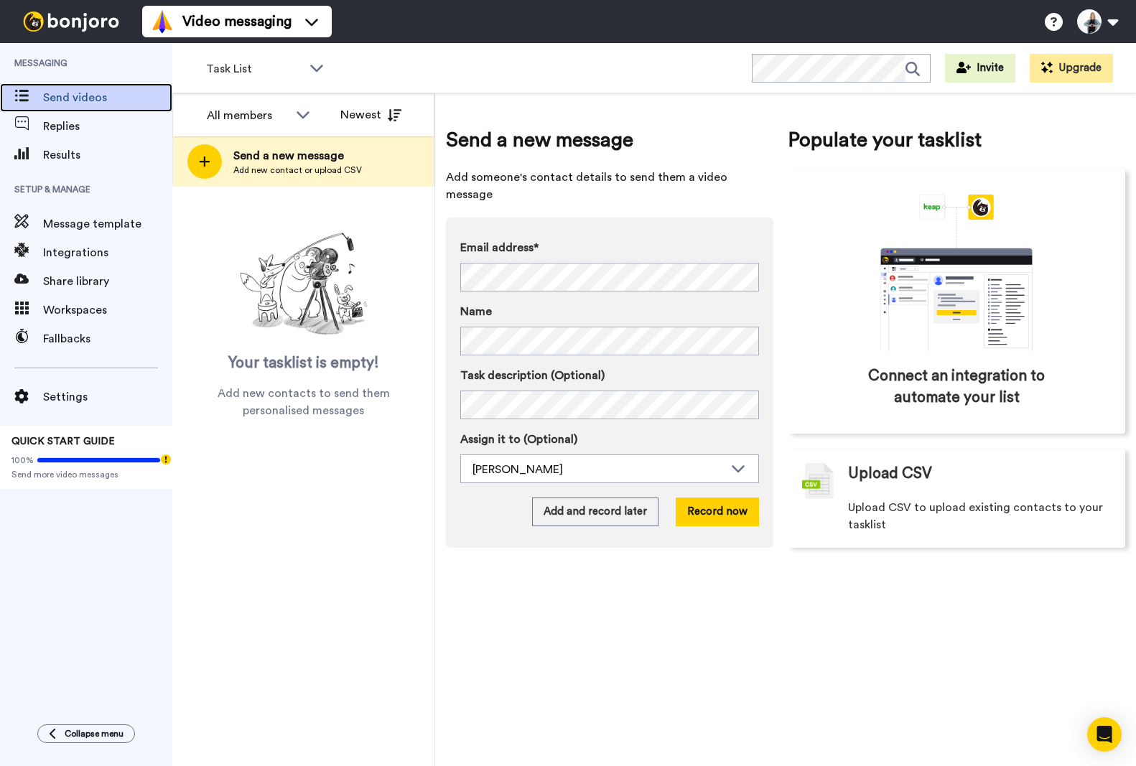
click at [60, 94] on span "Send videos" at bounding box center [107, 97] width 129 height 17
click at [234, 75] on span "Task List" at bounding box center [254, 68] width 96 height 17
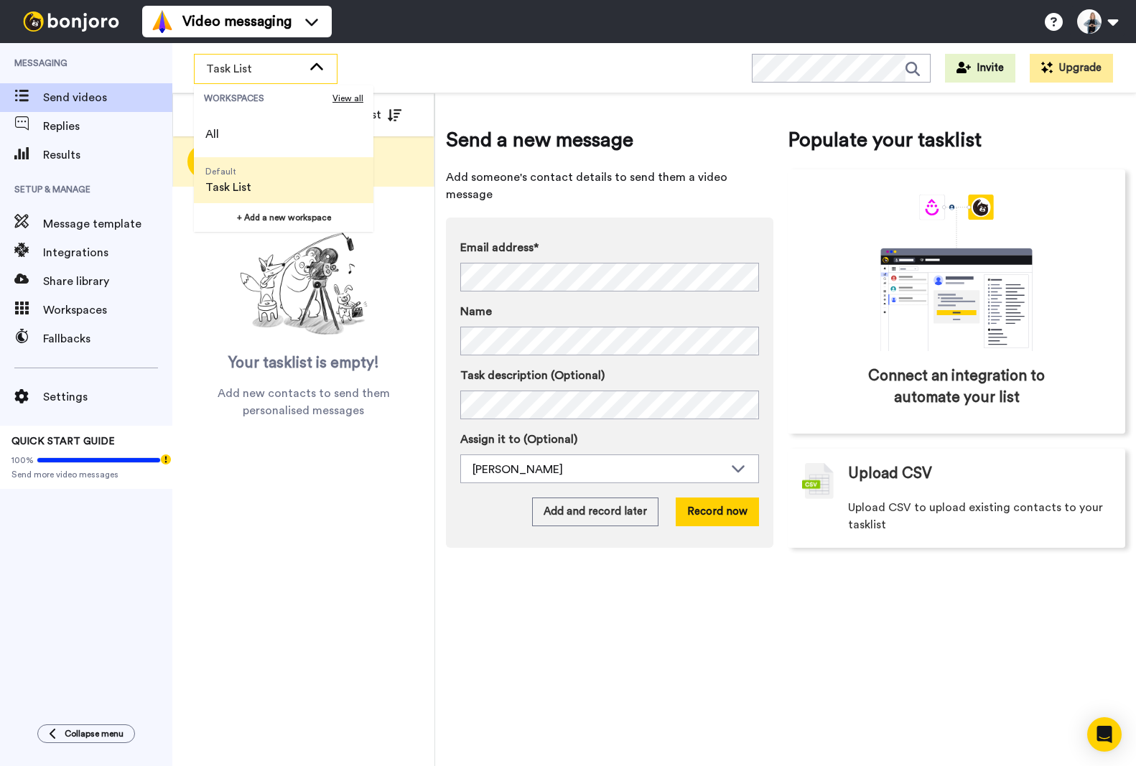
click at [225, 200] on span "Default Task List" at bounding box center [228, 180] width 69 height 46
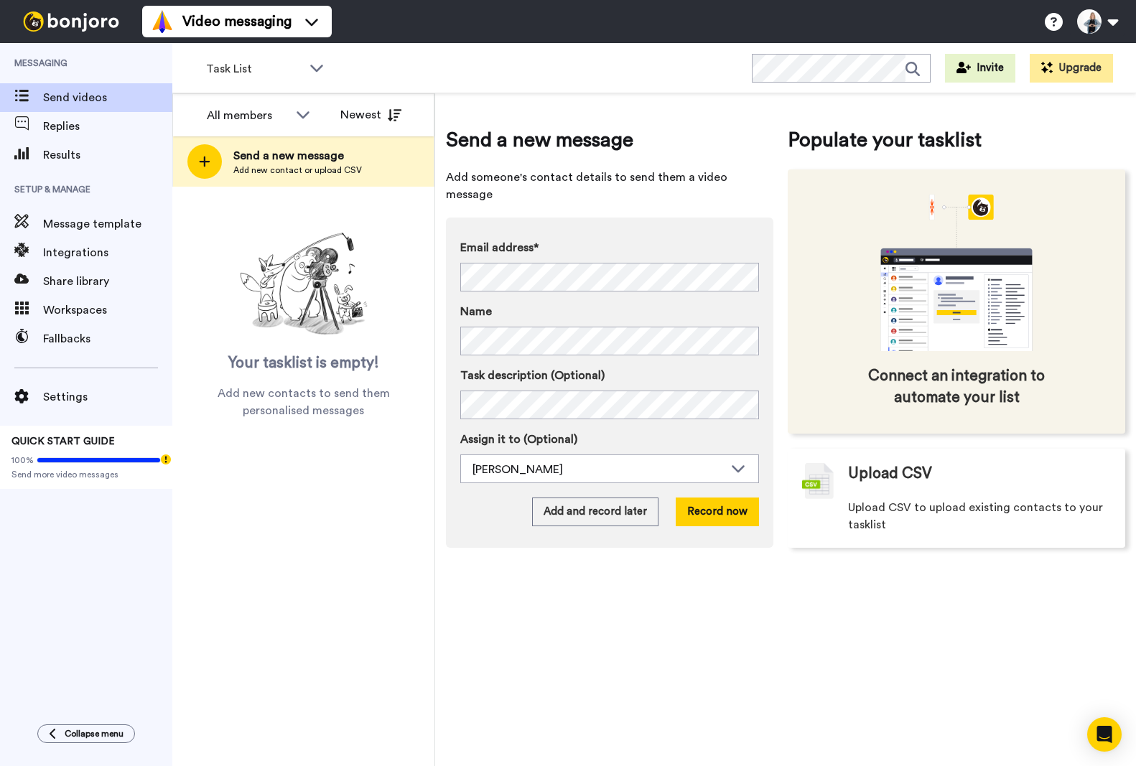
click at [905, 292] on icon "animation" at bounding box center [957, 299] width 152 height 103
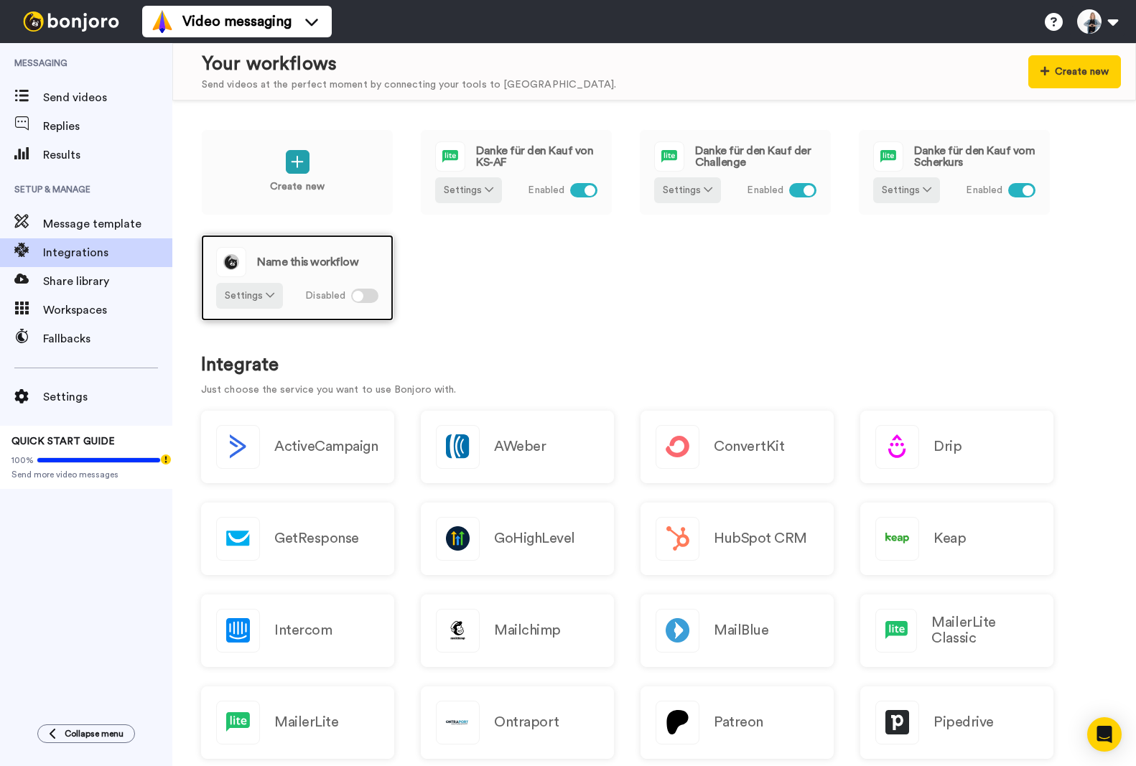
click at [366, 293] on div at bounding box center [364, 296] width 27 height 14
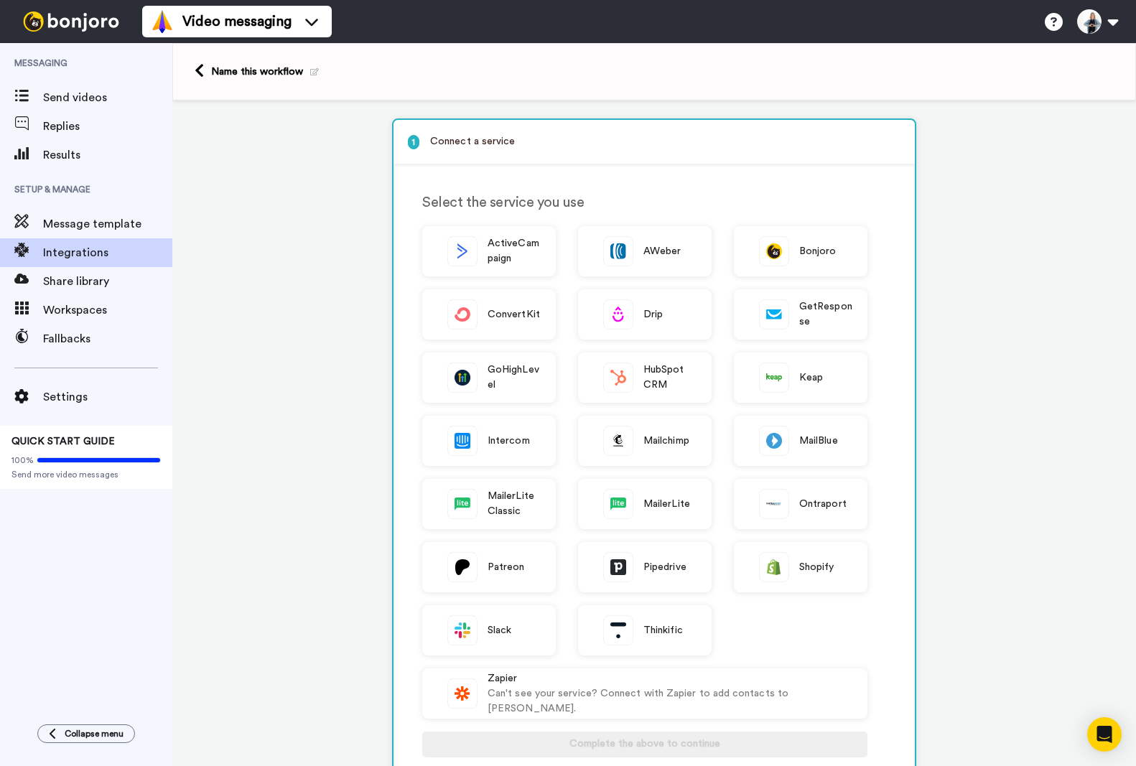
click at [314, 74] on icon at bounding box center [314, 72] width 9 height 8
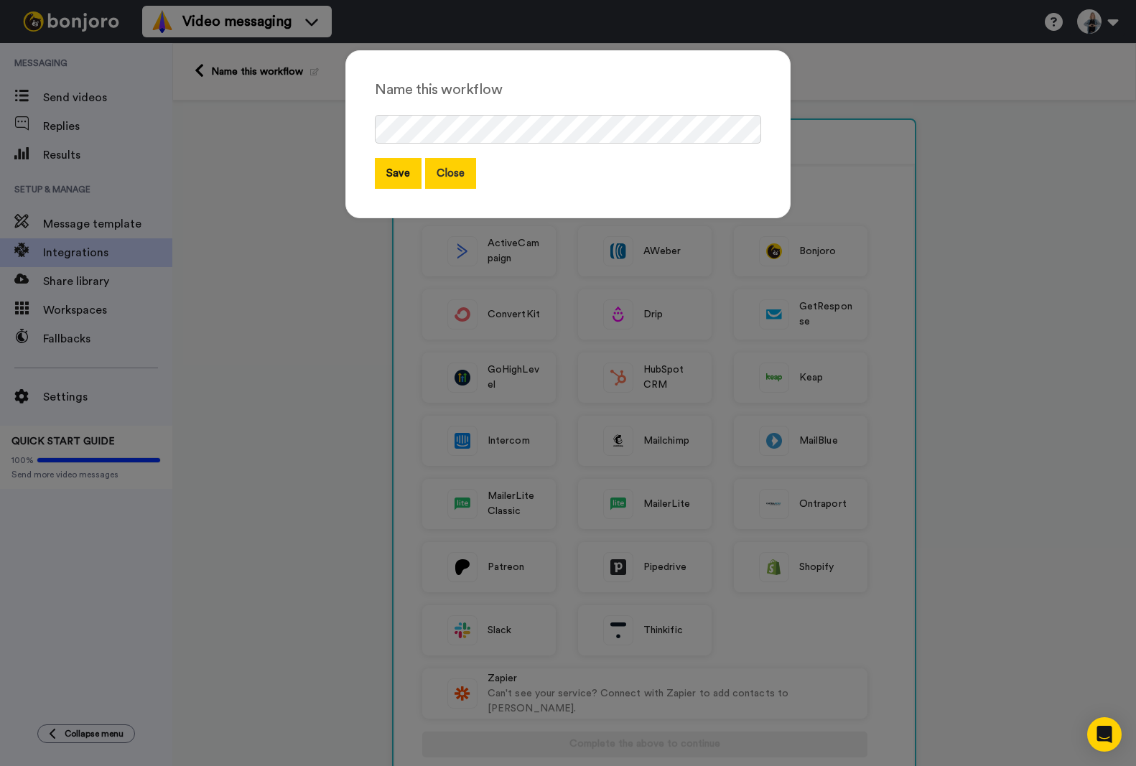
click at [434, 176] on button "Close" at bounding box center [450, 173] width 51 height 31
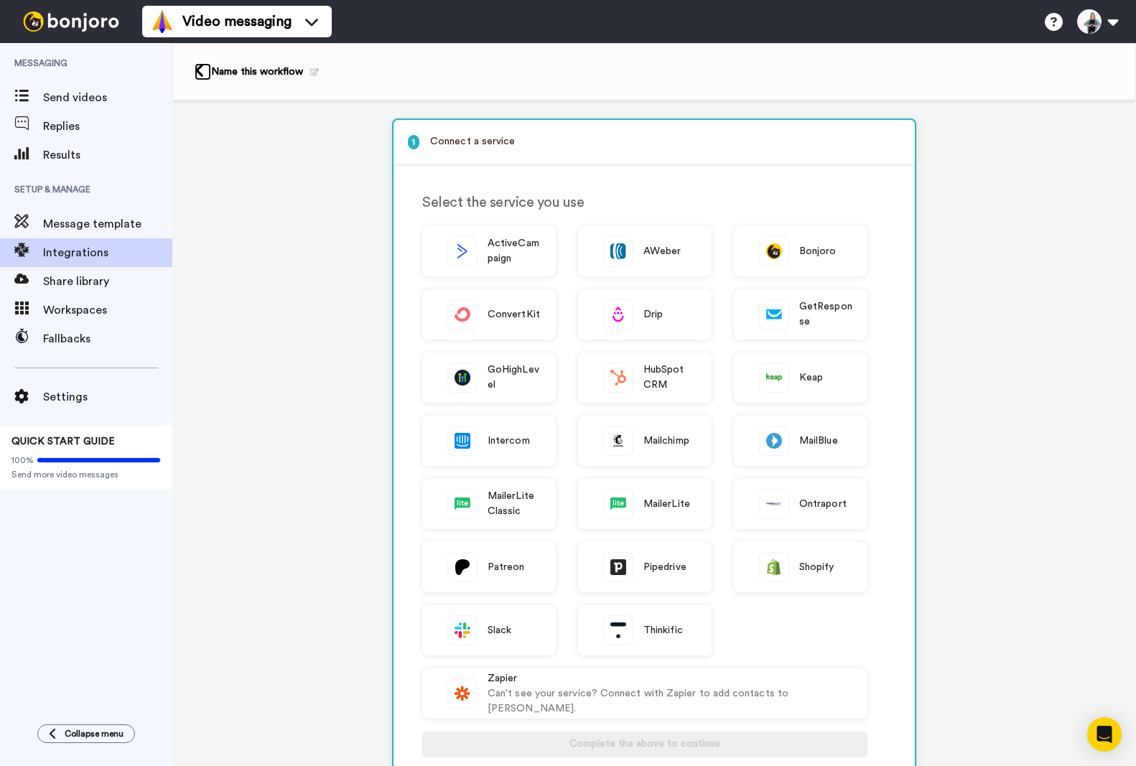
click at [197, 69] on icon at bounding box center [199, 70] width 9 height 15
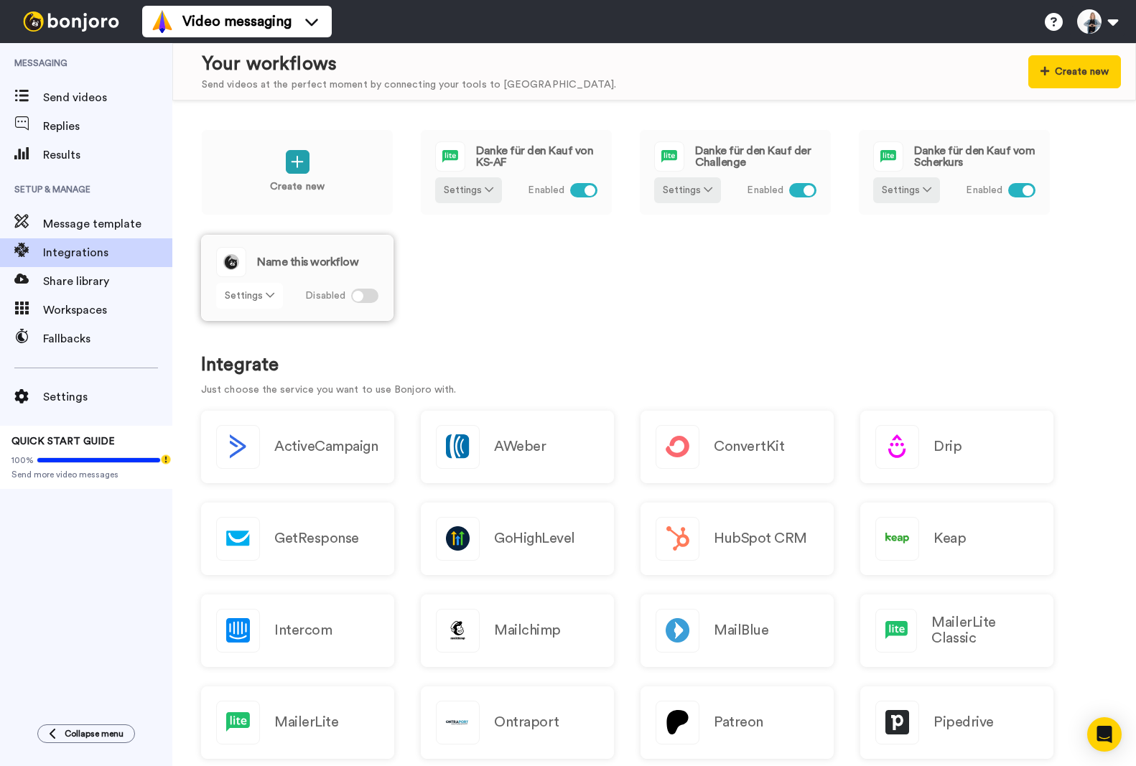
drag, startPoint x: 291, startPoint y: 248, endPoint x: 273, endPoint y: 297, distance: 52.0
click at [273, 297] on icon at bounding box center [270, 295] width 9 height 10
click at [246, 373] on span "Remove" at bounding box center [250, 376] width 42 height 11
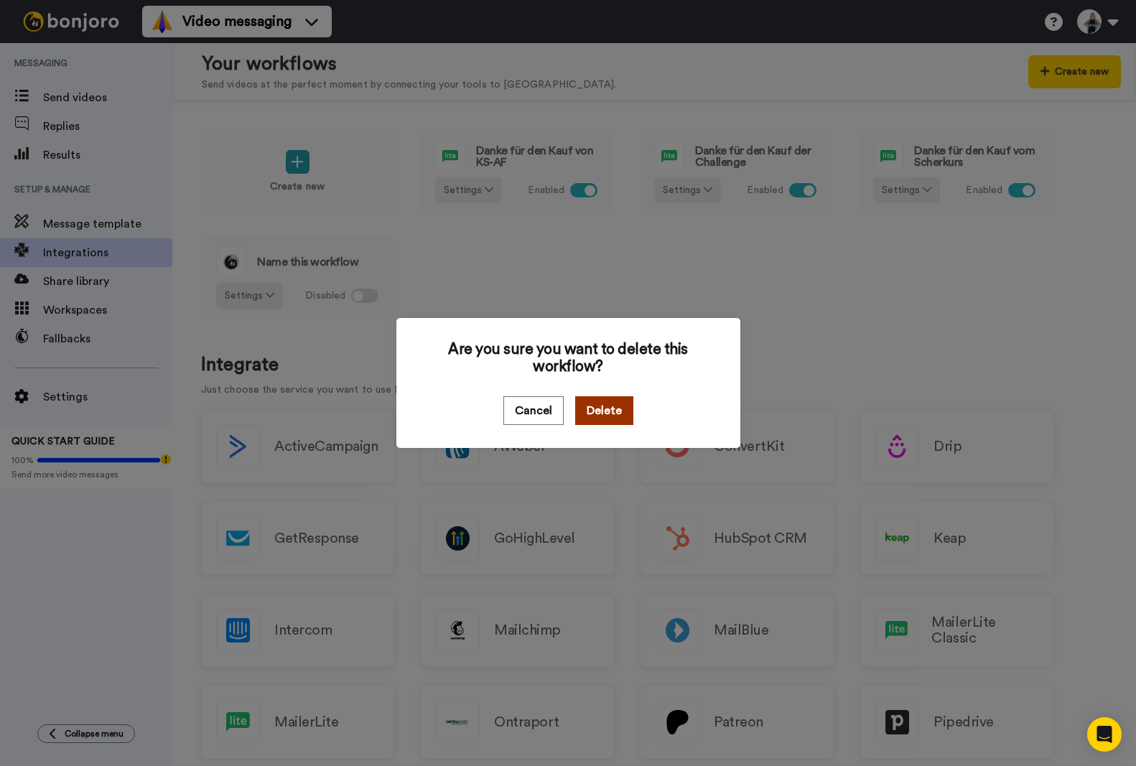
click at [602, 412] on button "Delete" at bounding box center [604, 410] width 58 height 29
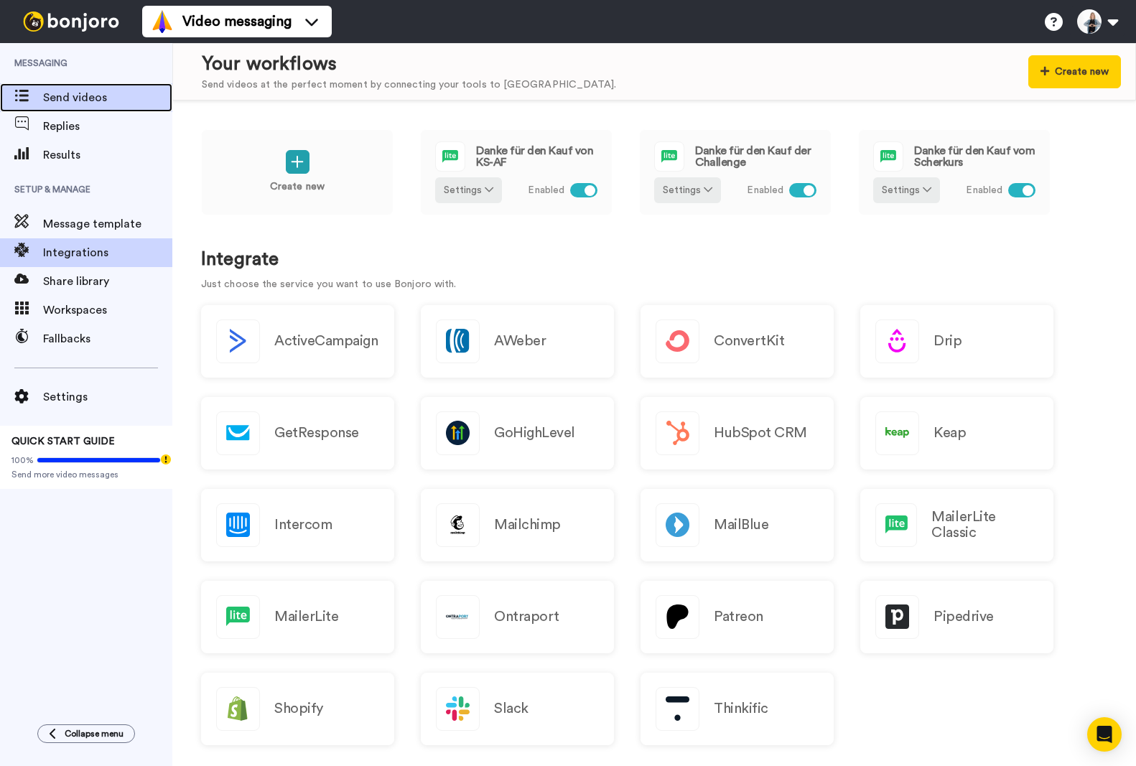
click at [84, 101] on span "Send videos" at bounding box center [107, 97] width 129 height 17
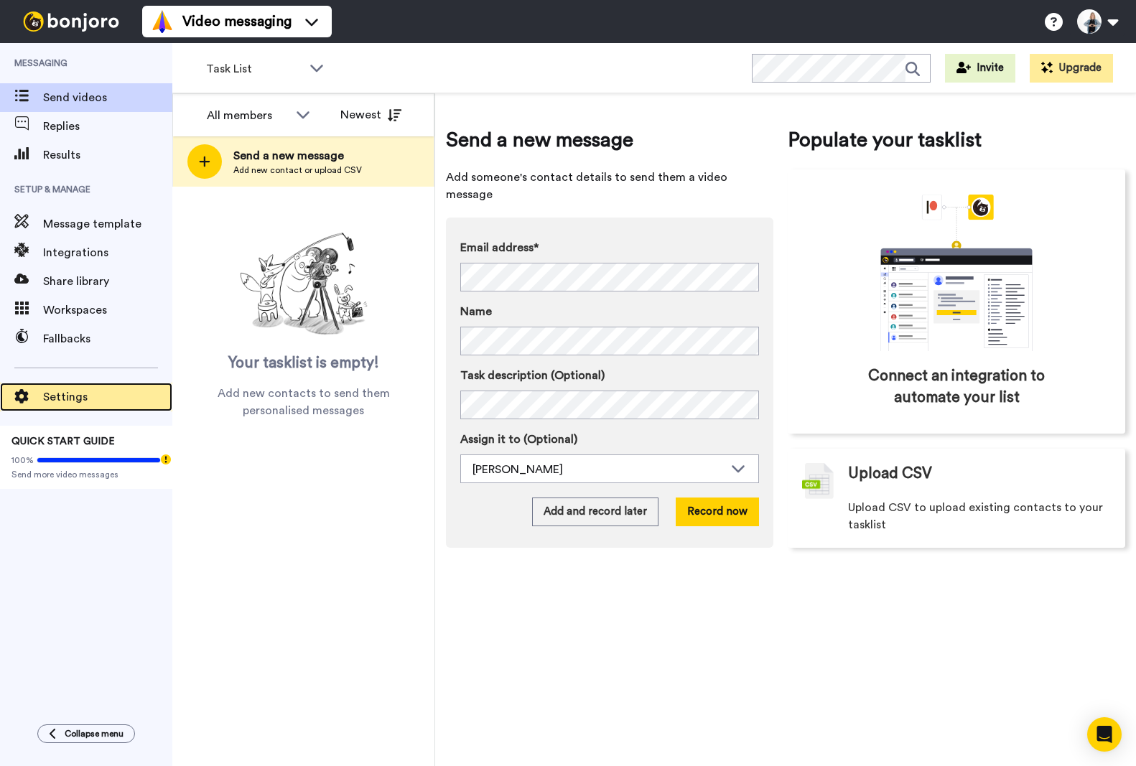
click at [74, 394] on span "Settings" at bounding box center [107, 397] width 129 height 17
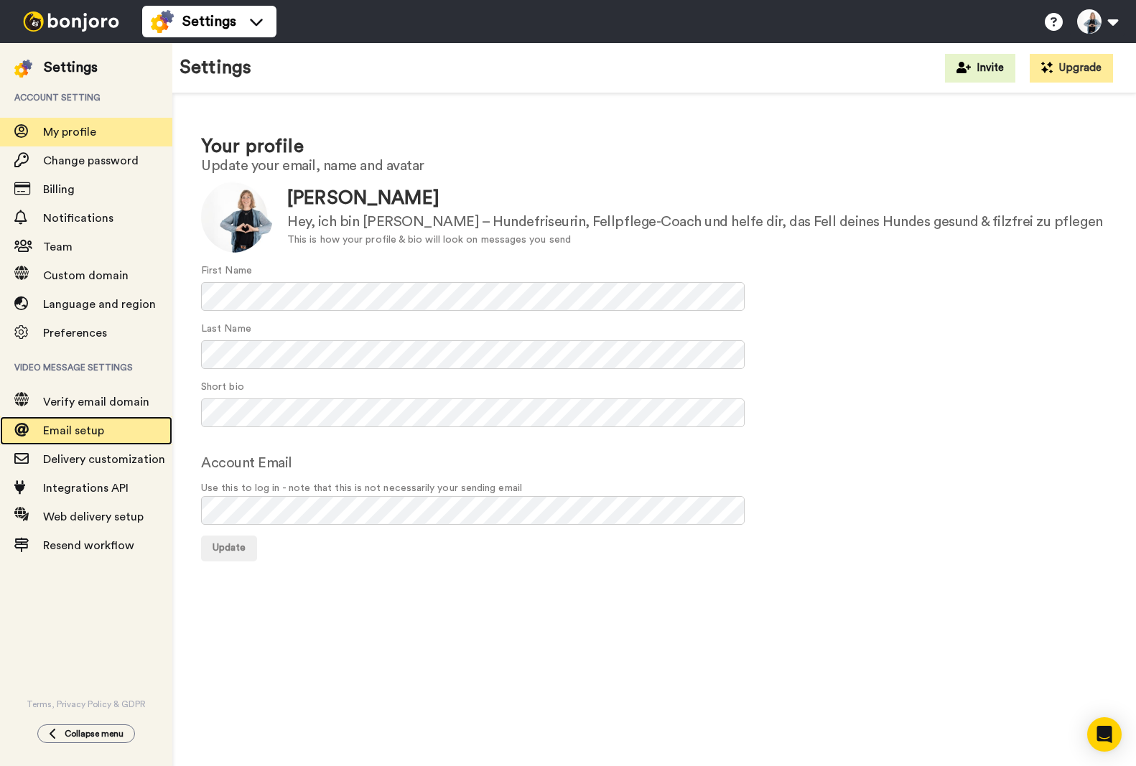
click at [71, 427] on span "Email setup" at bounding box center [73, 430] width 61 height 11
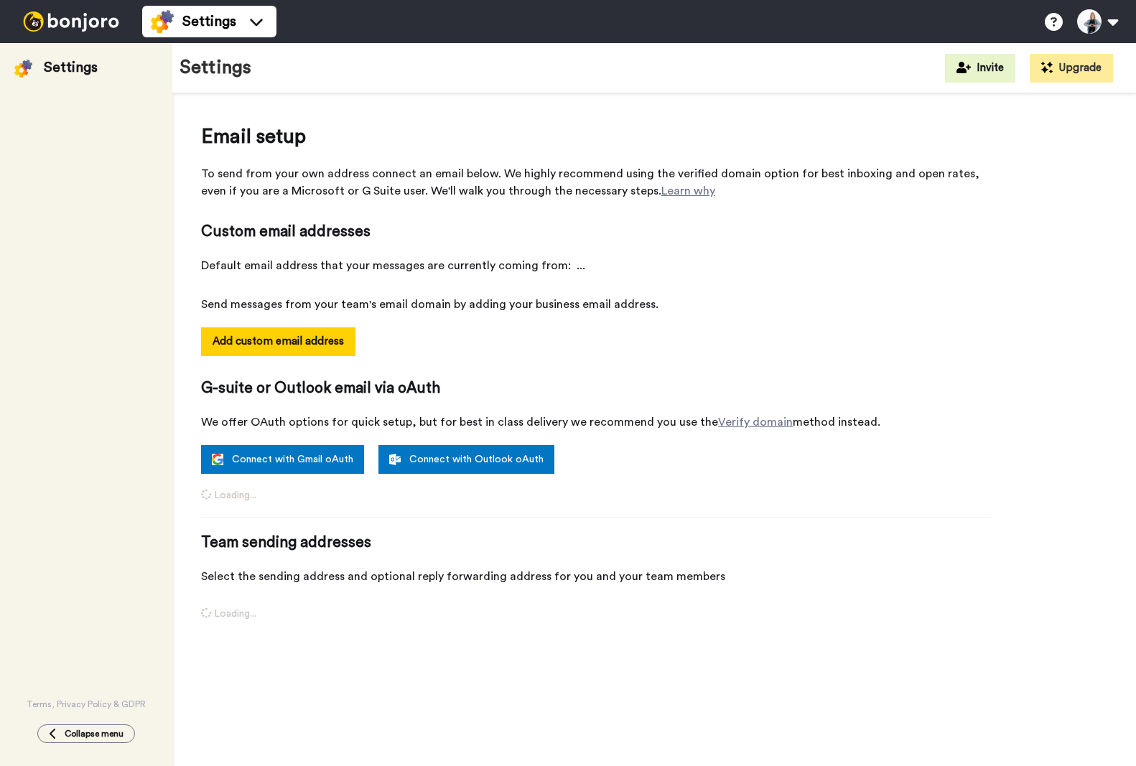
select select "164326"
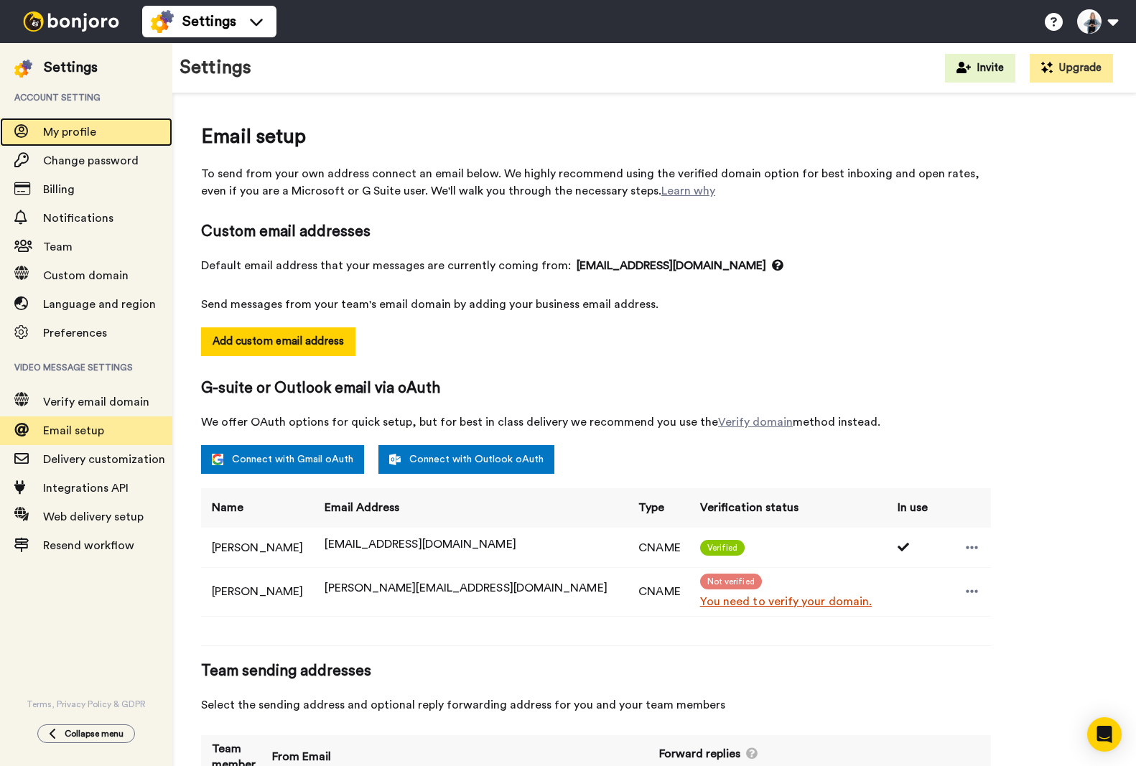
click at [41, 126] on span at bounding box center [21, 132] width 43 height 14
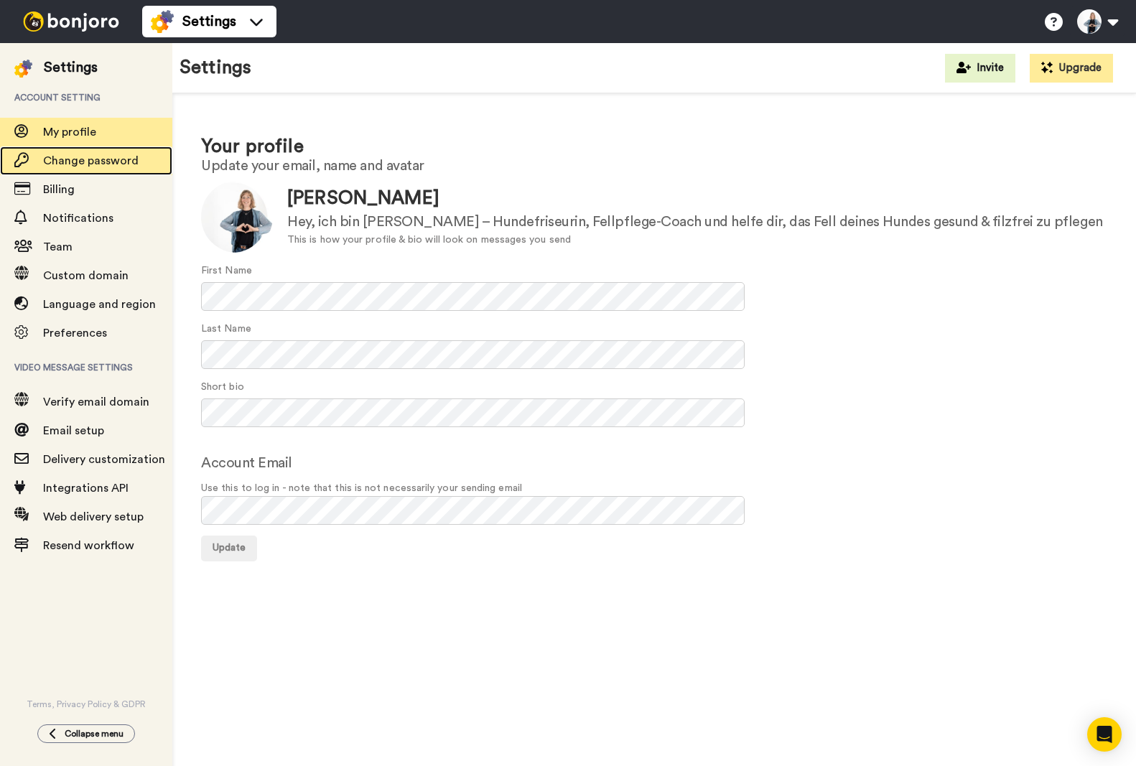
click at [85, 167] on span "Change password" at bounding box center [107, 160] width 129 height 17
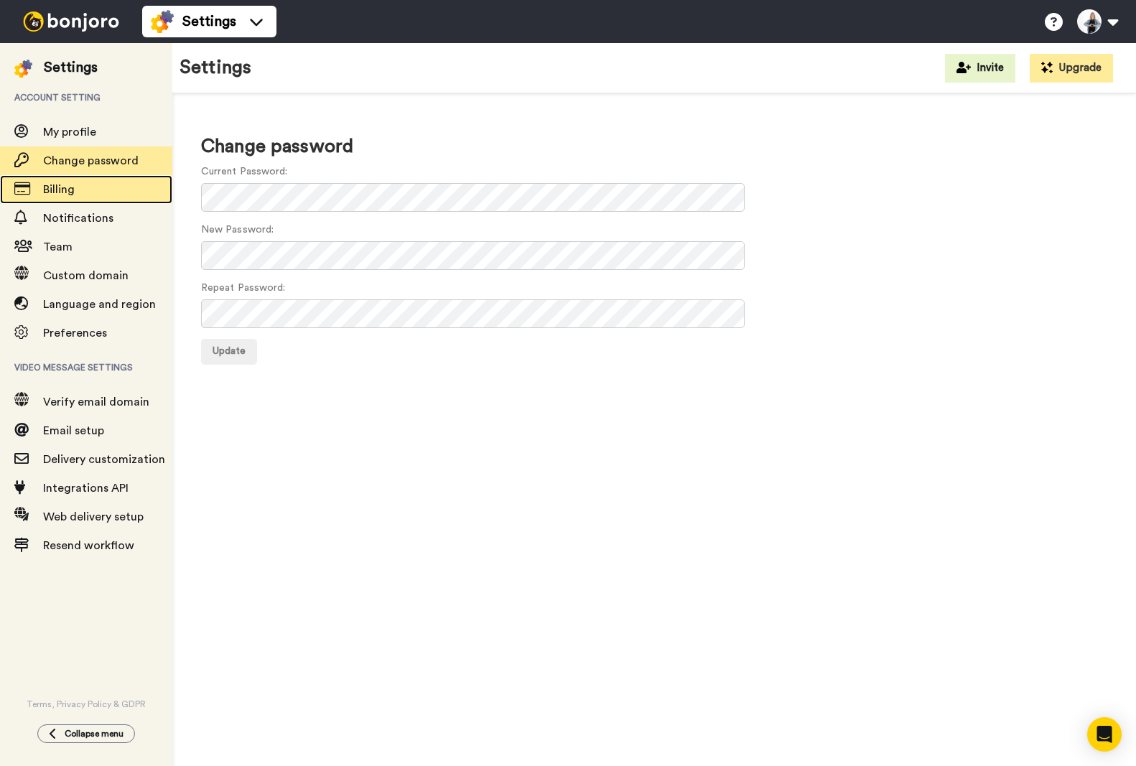
click at [57, 192] on span "Billing" at bounding box center [59, 189] width 32 height 11
click at [24, 218] on icon at bounding box center [21, 217] width 14 height 14
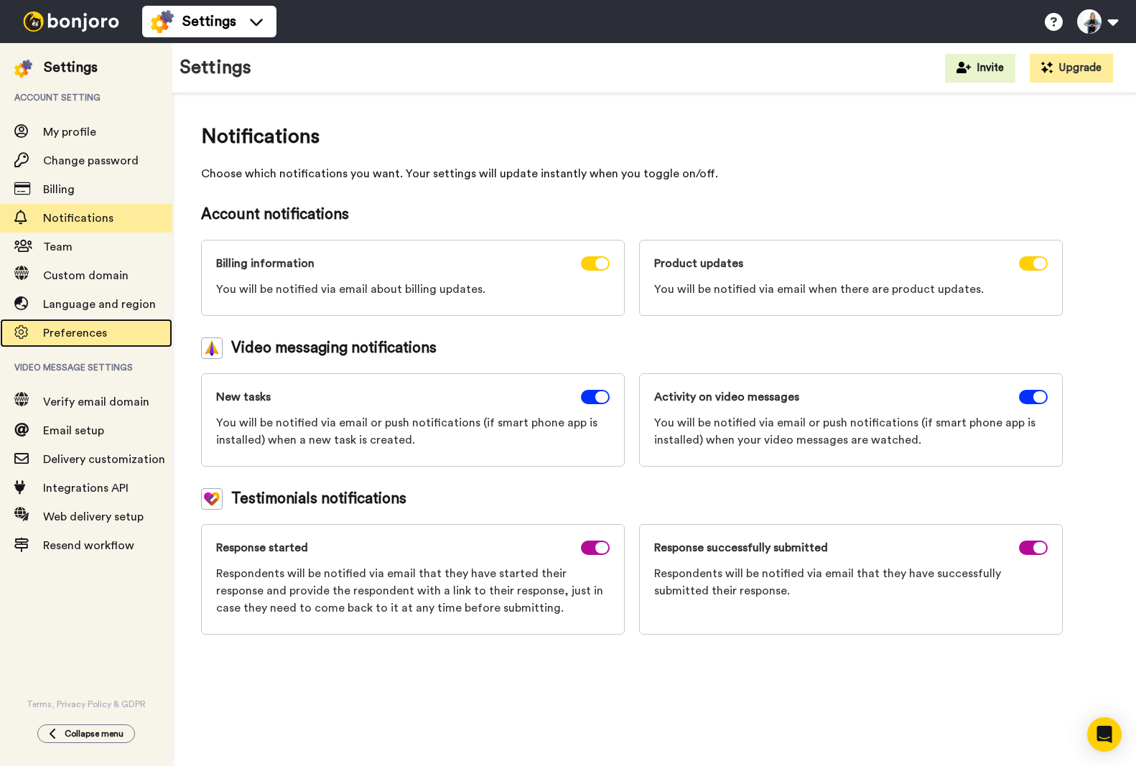
click at [70, 329] on span "Preferences" at bounding box center [75, 332] width 64 height 11
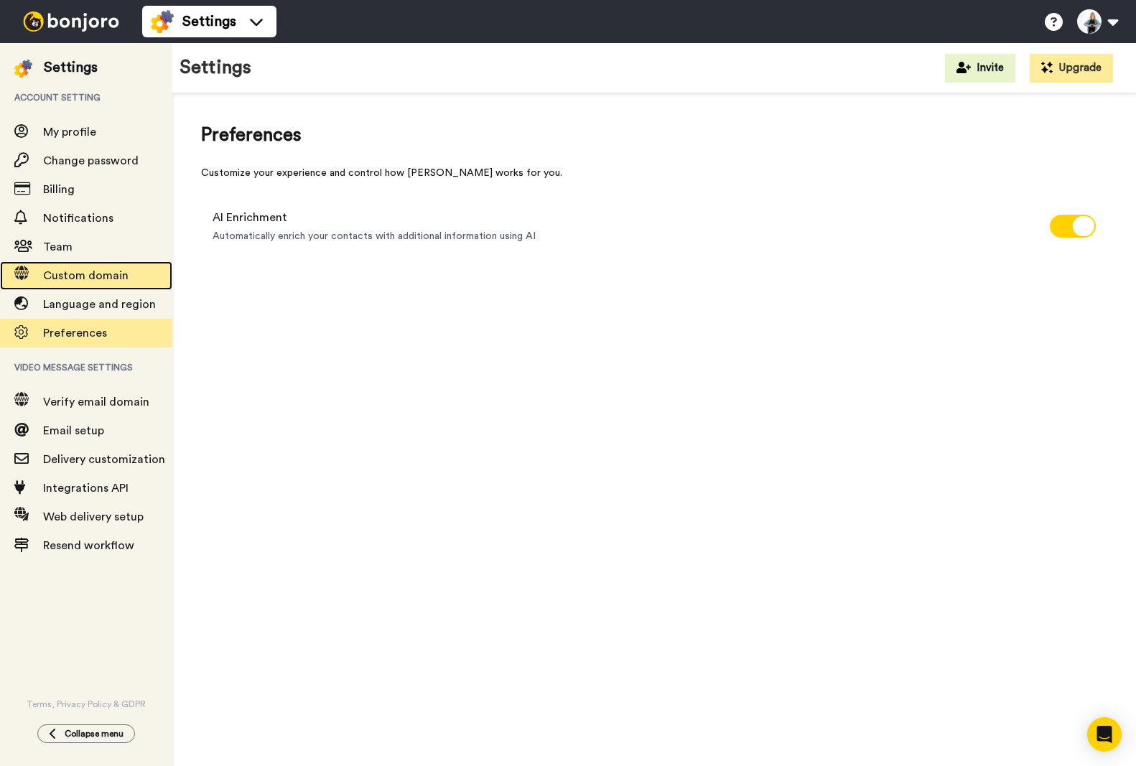
click at [65, 289] on div "Custom domain" at bounding box center [86, 275] width 172 height 29
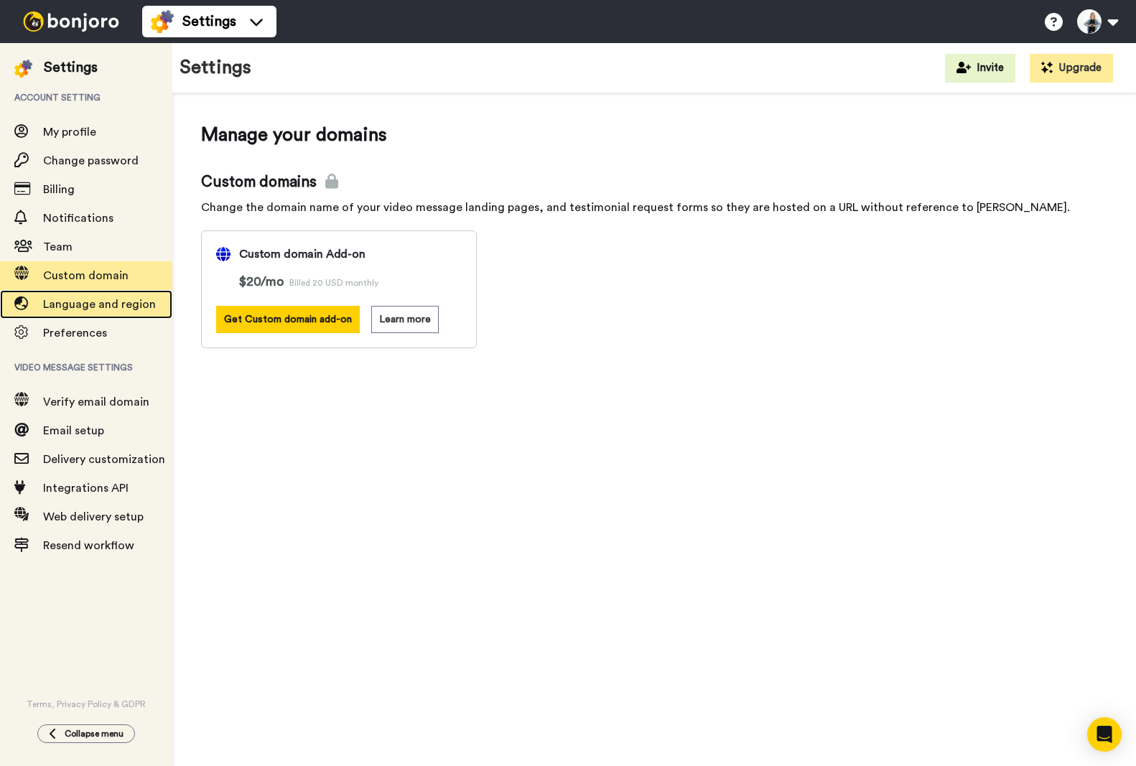
click at [67, 306] on span "Language and region" at bounding box center [99, 304] width 113 height 11
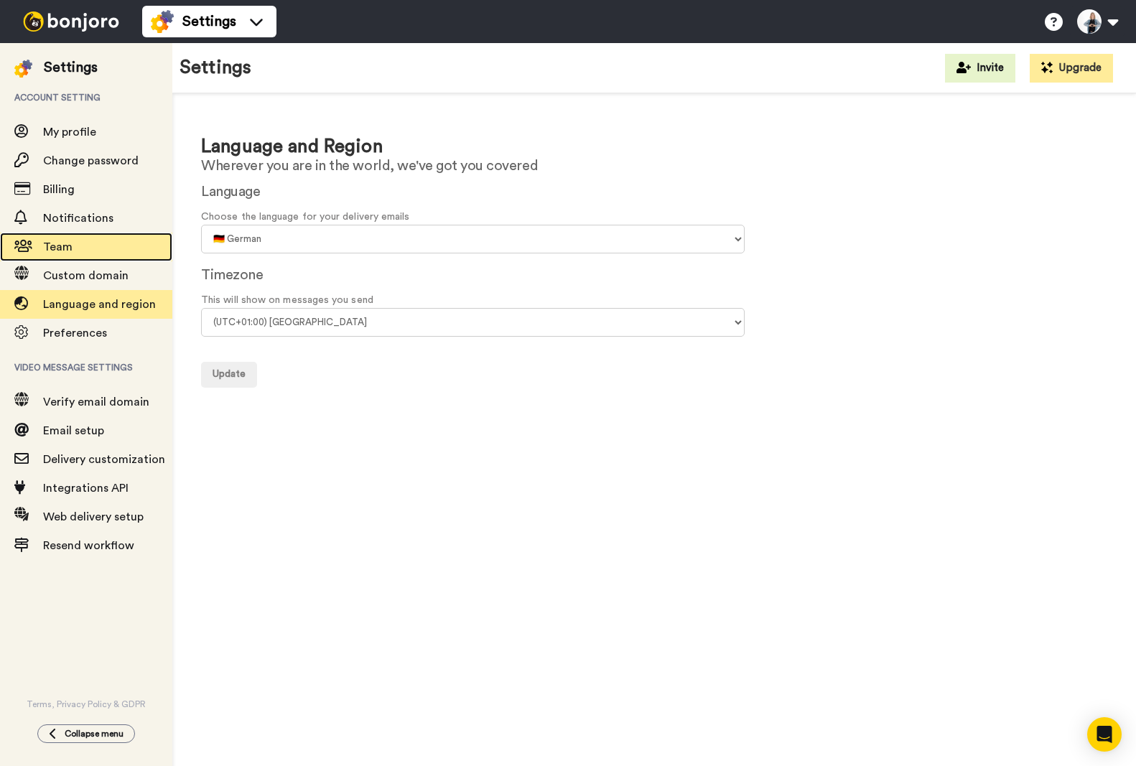
click at [60, 252] on span "Team" at bounding box center [57, 246] width 29 height 11
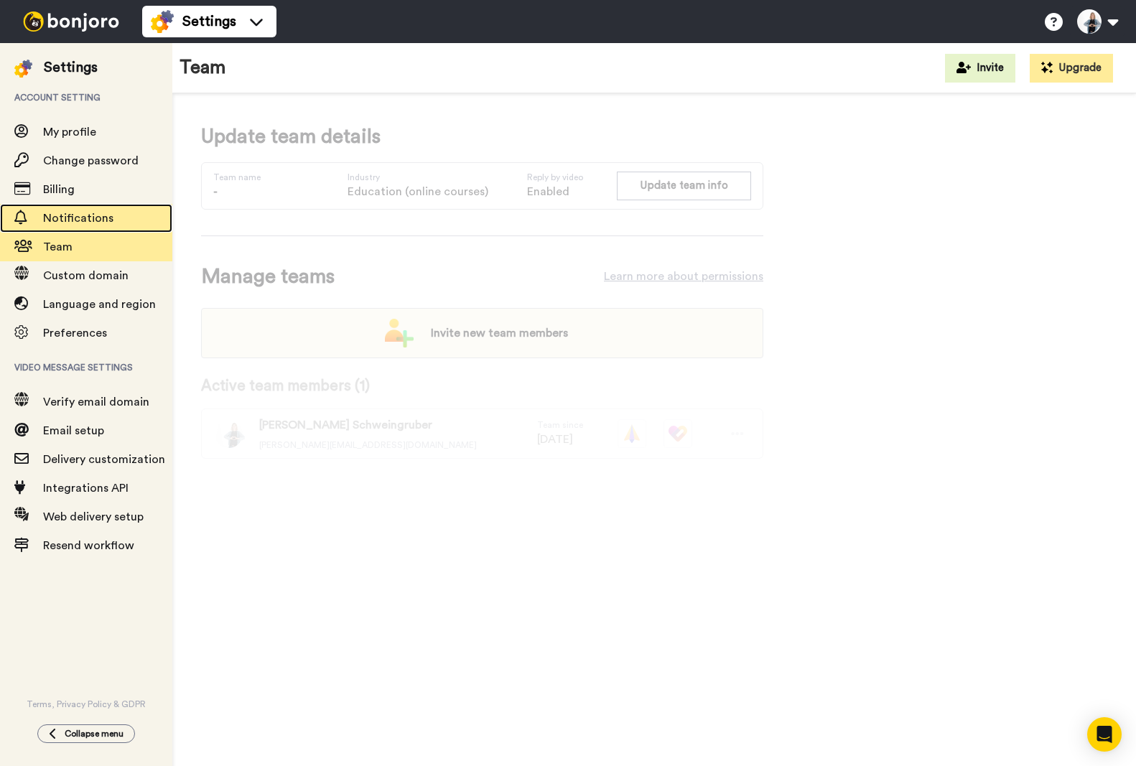
click at [74, 218] on span "Notifications" at bounding box center [78, 218] width 70 height 11
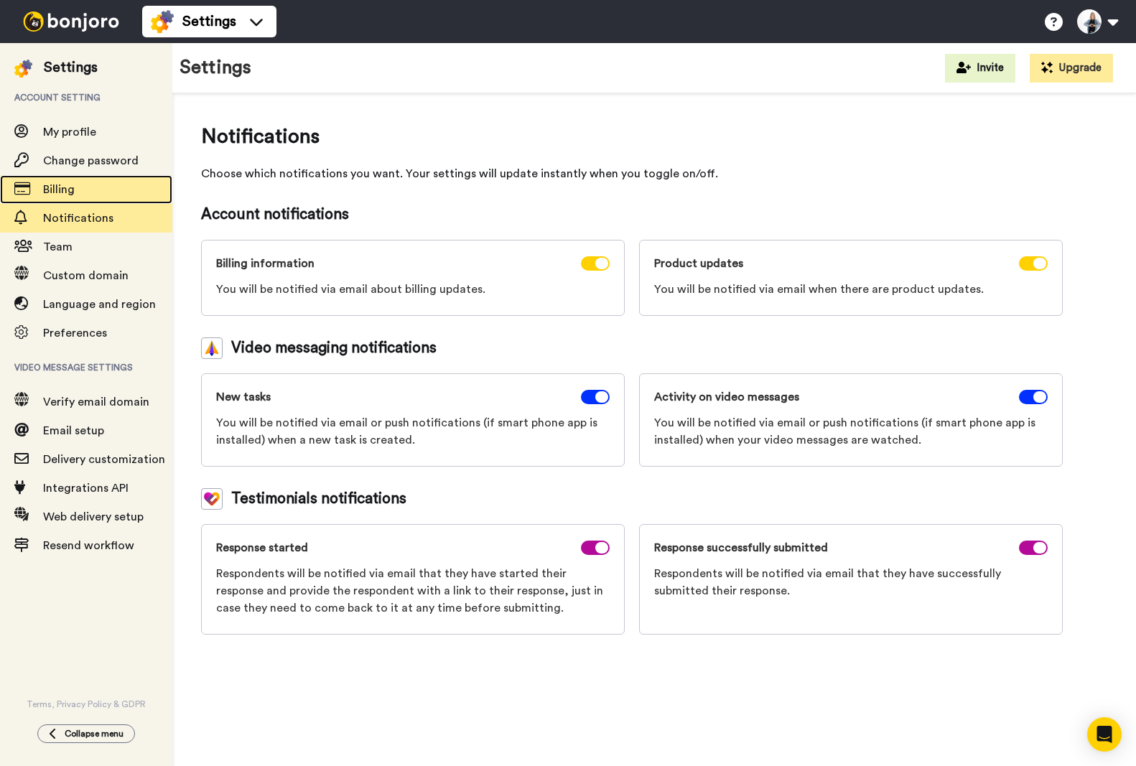
click at [60, 186] on span "Billing" at bounding box center [59, 189] width 32 height 11
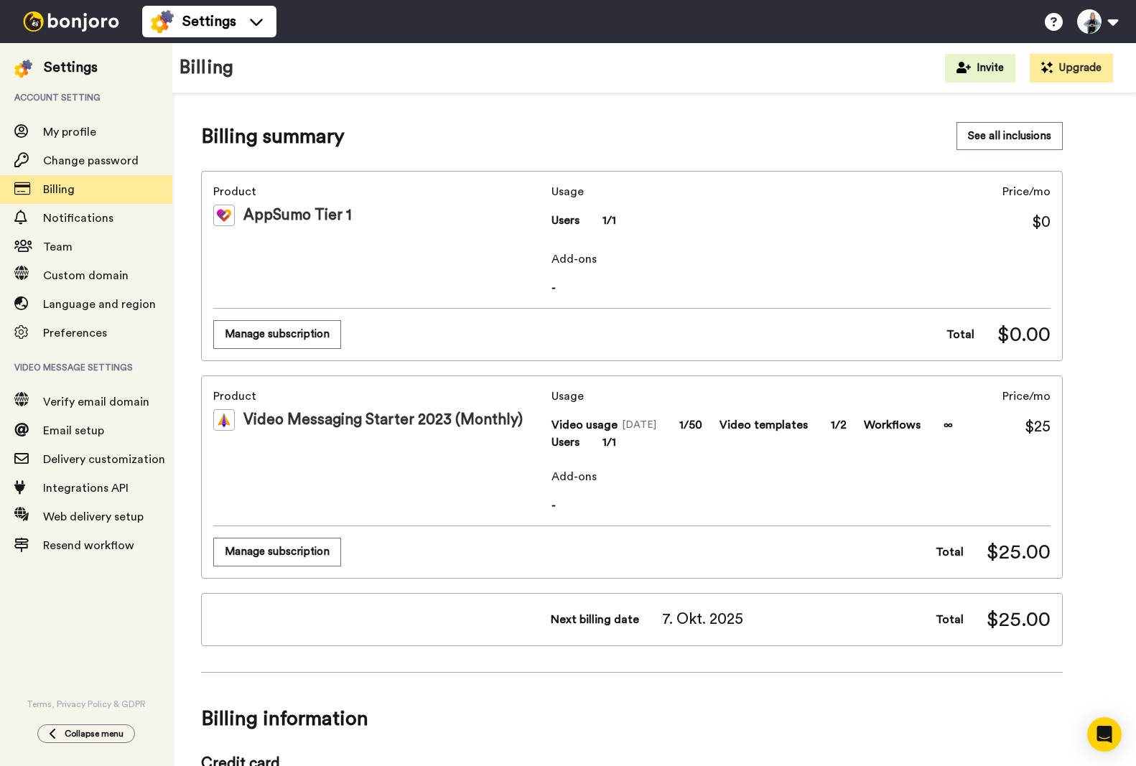
click at [52, 62] on div "Settings" at bounding box center [71, 67] width 54 height 20
click at [21, 66] on img at bounding box center [23, 69] width 18 height 18
click at [71, 73] on div "Settings" at bounding box center [71, 67] width 54 height 20
click at [205, 65] on h1 "Billing" at bounding box center [207, 67] width 54 height 21
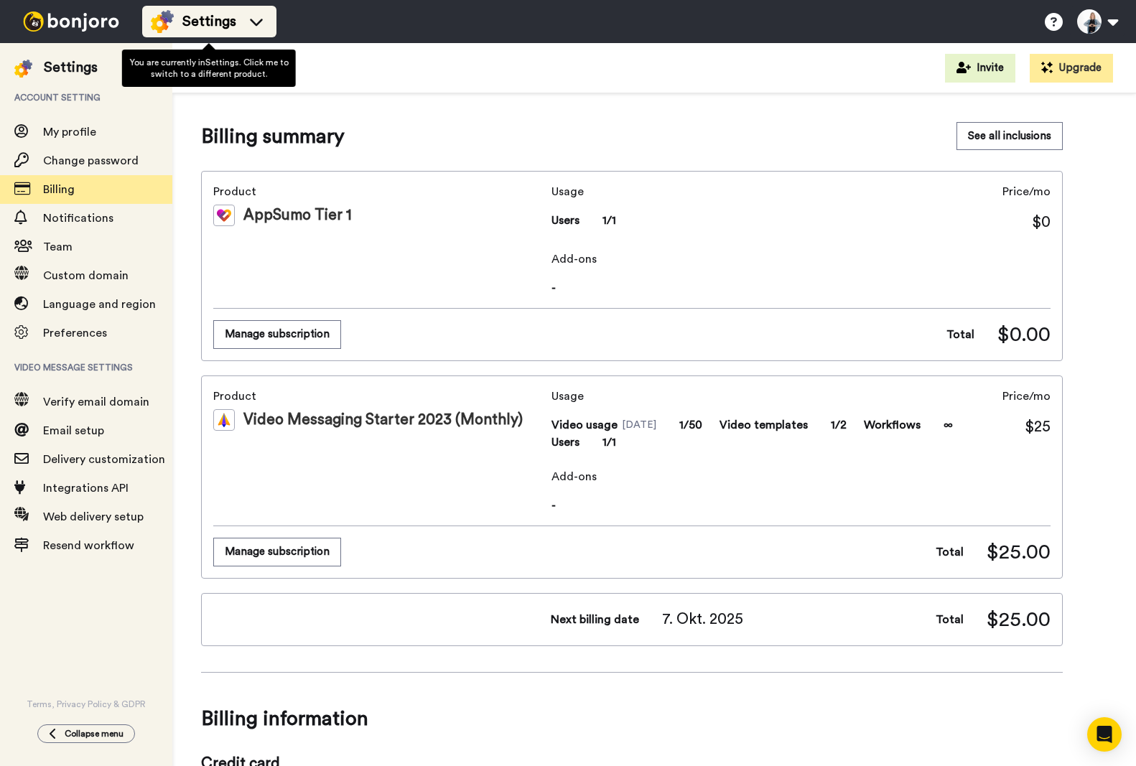
click at [263, 25] on icon at bounding box center [256, 21] width 23 height 14
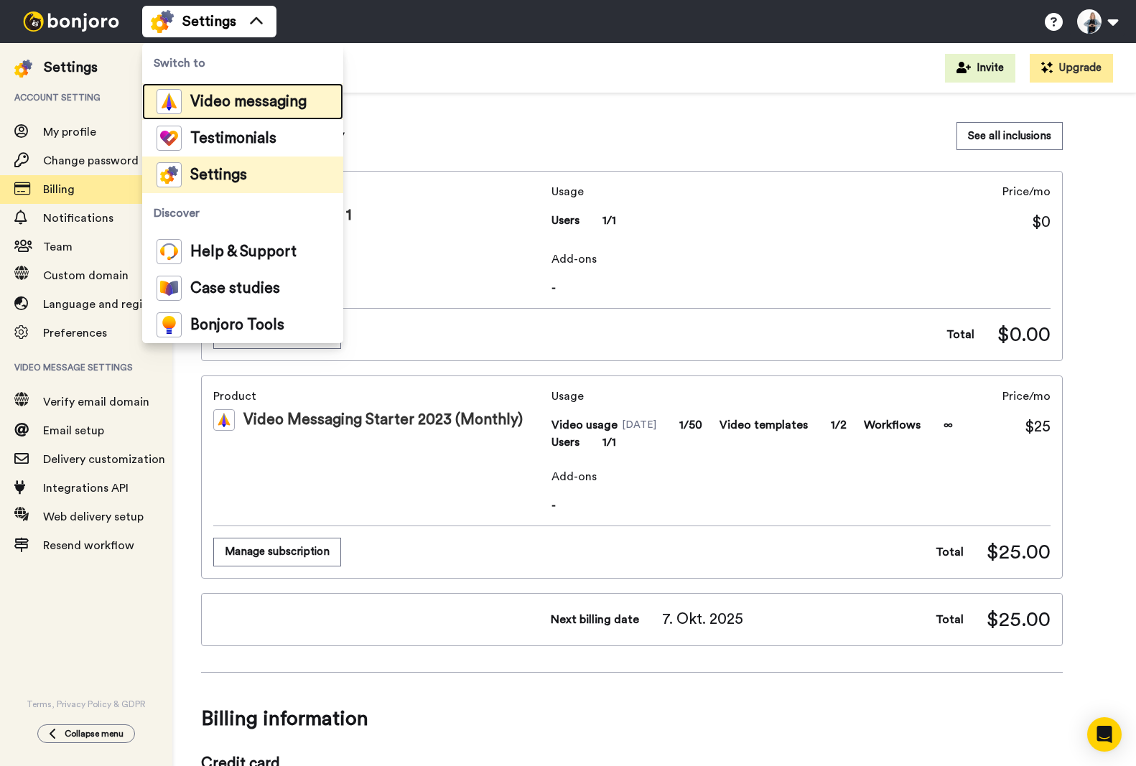
click at [234, 98] on span "Video messaging" at bounding box center [248, 102] width 116 height 14
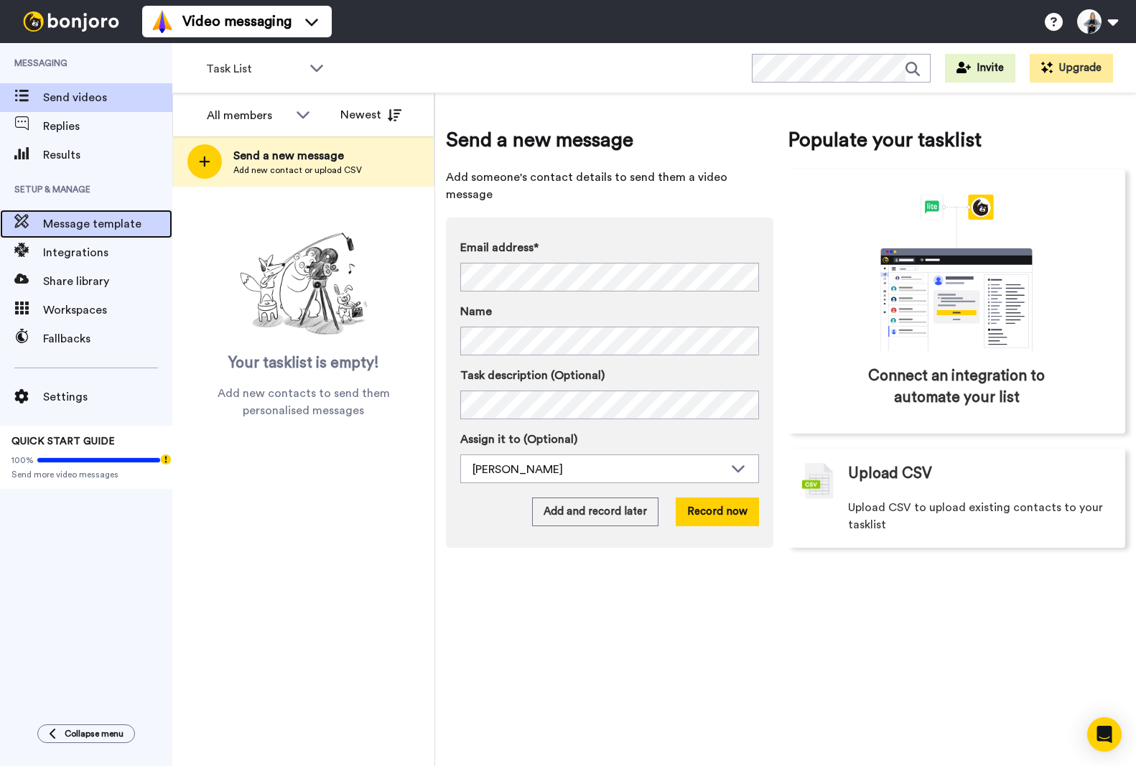
click at [74, 228] on span "Message template" at bounding box center [107, 223] width 129 height 17
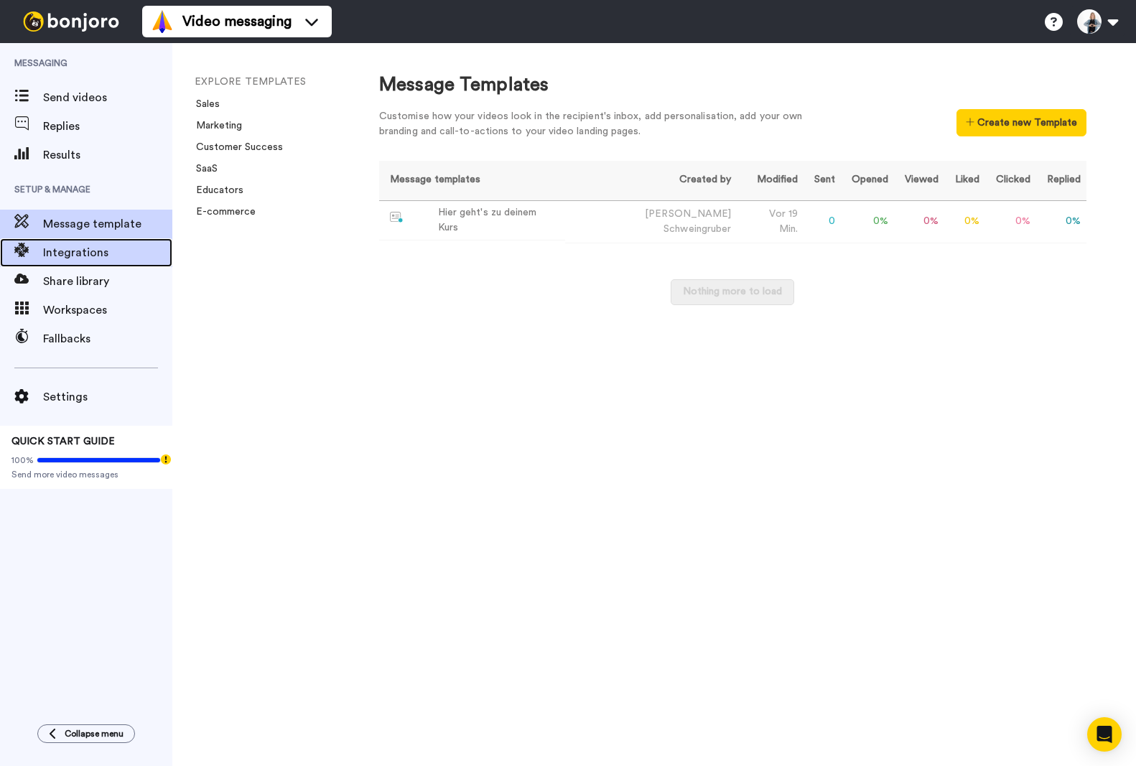
click at [75, 252] on span "Integrations" at bounding box center [107, 252] width 129 height 17
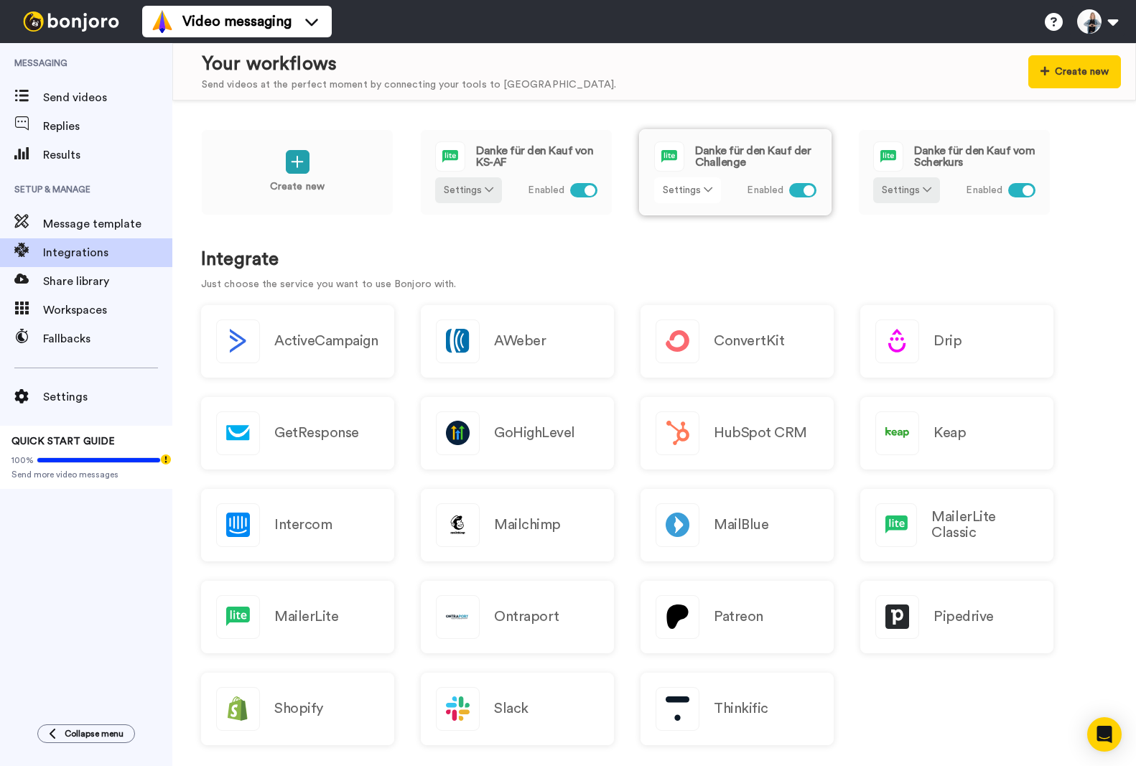
click at [702, 185] on button "Settings" at bounding box center [687, 190] width 67 height 26
click at [681, 218] on span "Edit" at bounding box center [676, 219] width 19 height 11
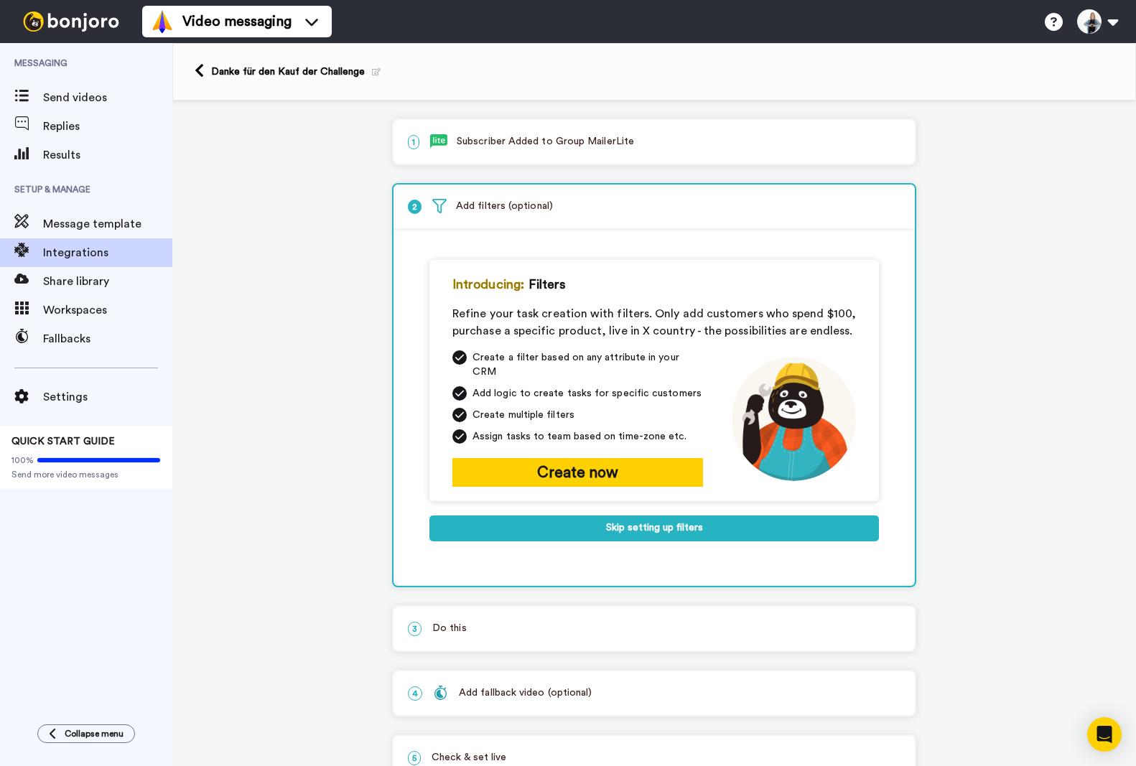
click at [484, 139] on p "1 Subscriber Added to Group MailerLite" at bounding box center [654, 141] width 493 height 15
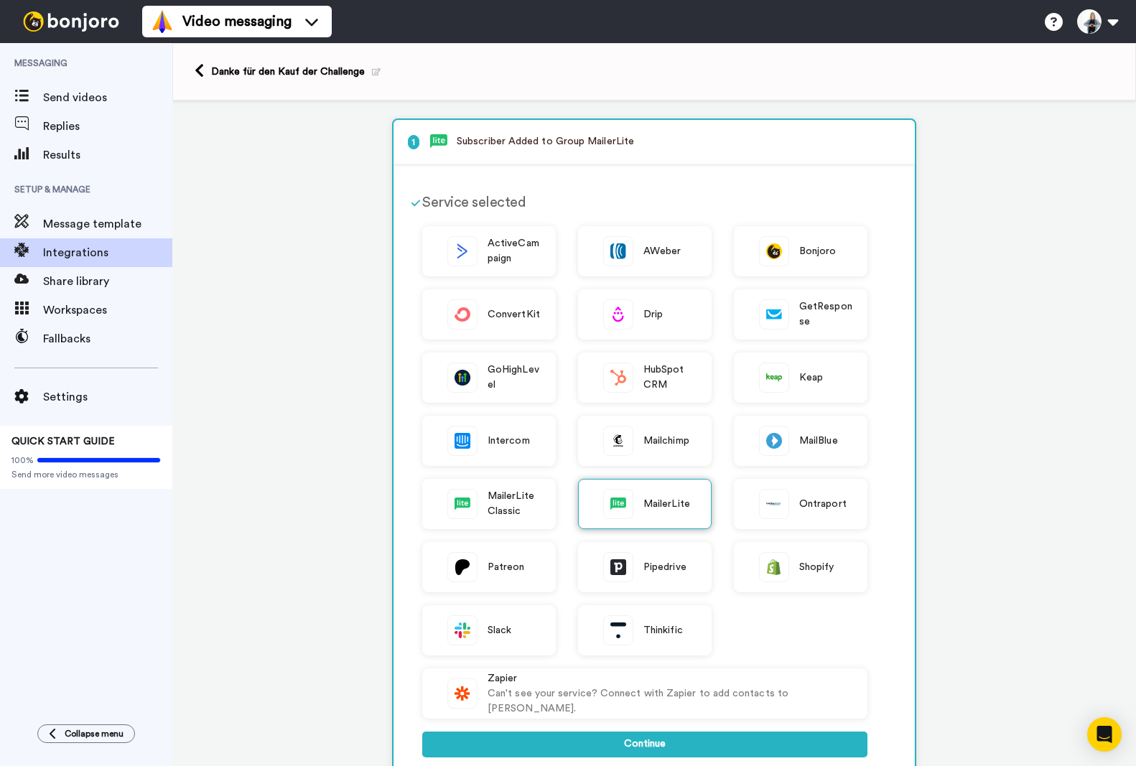
click at [659, 501] on span "MailerLite" at bounding box center [666, 504] width 47 height 15
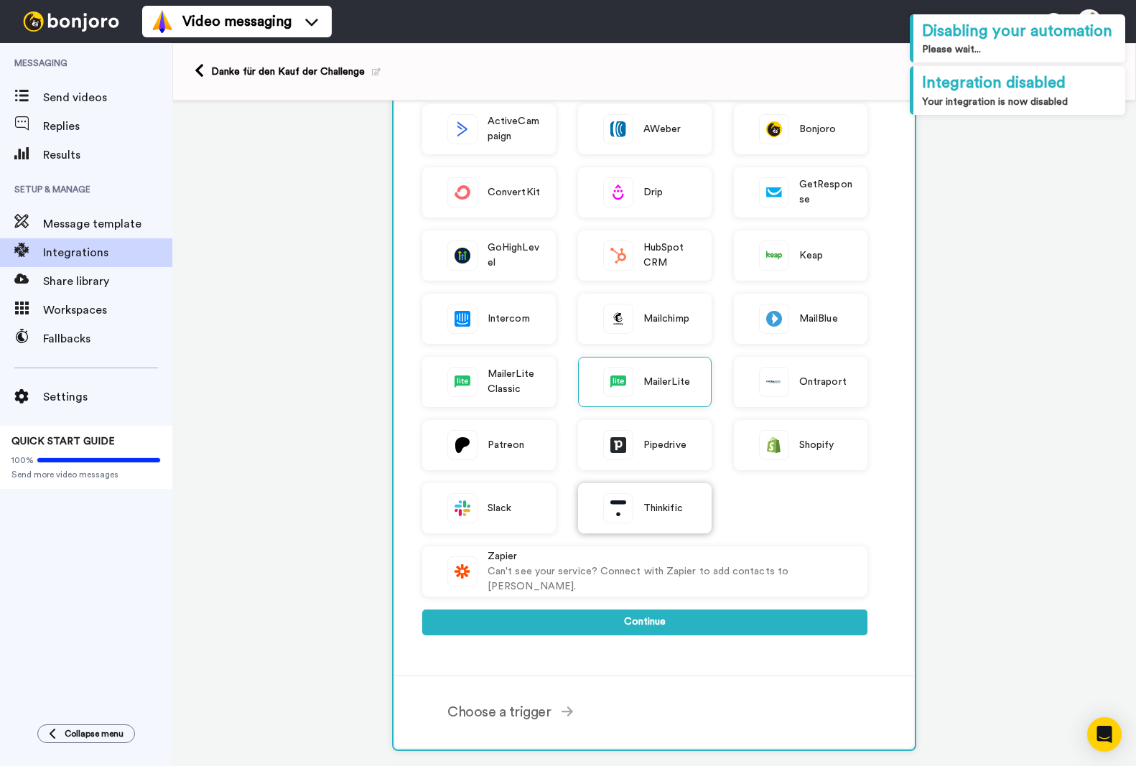
scroll to position [144, 0]
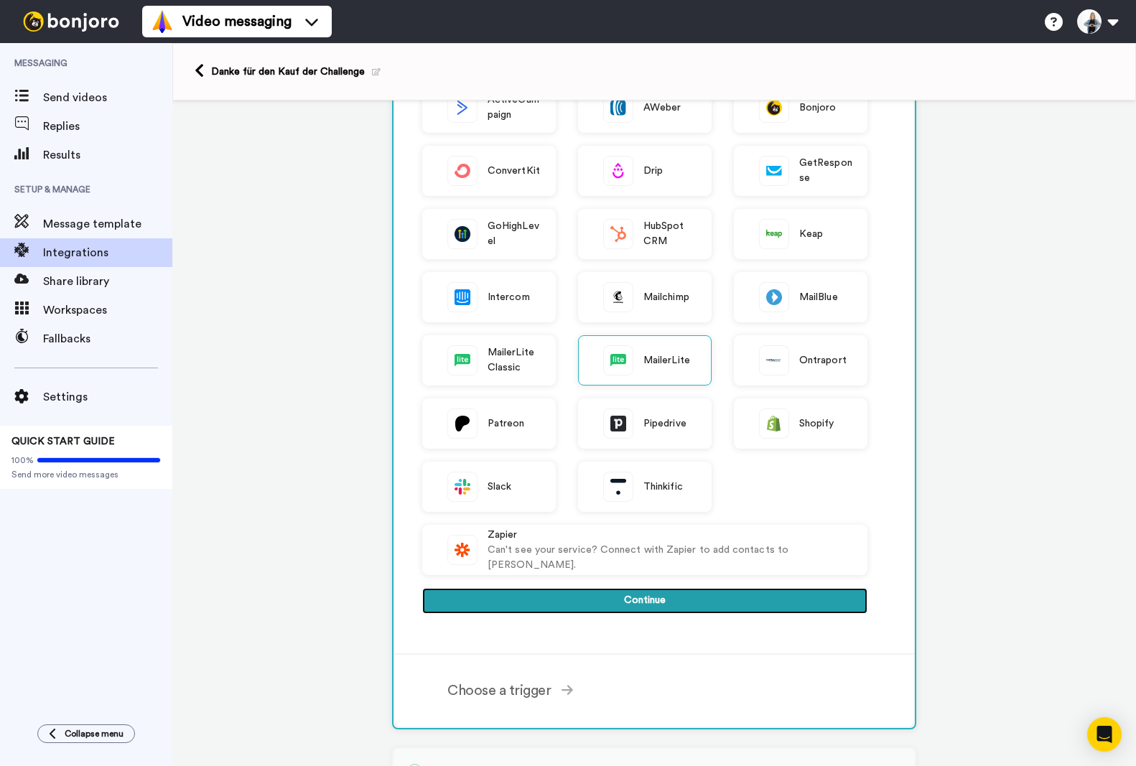
click at [638, 607] on button "Continue" at bounding box center [644, 601] width 445 height 26
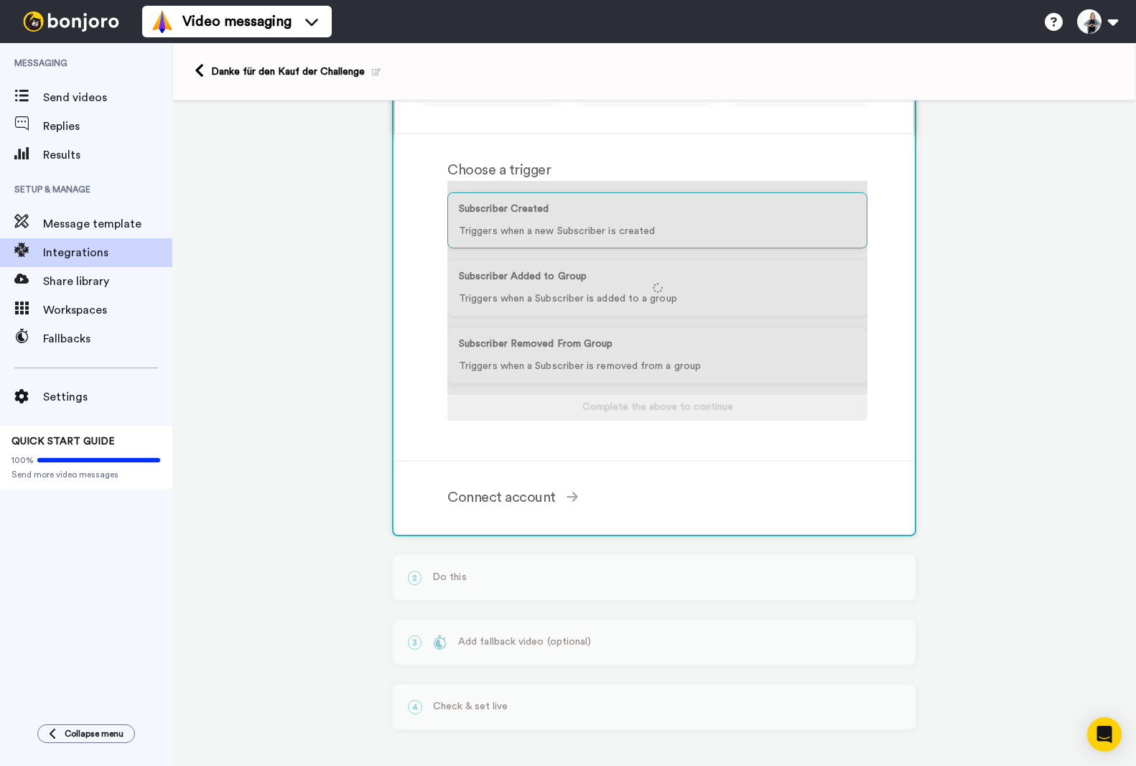
scroll to position [106, 0]
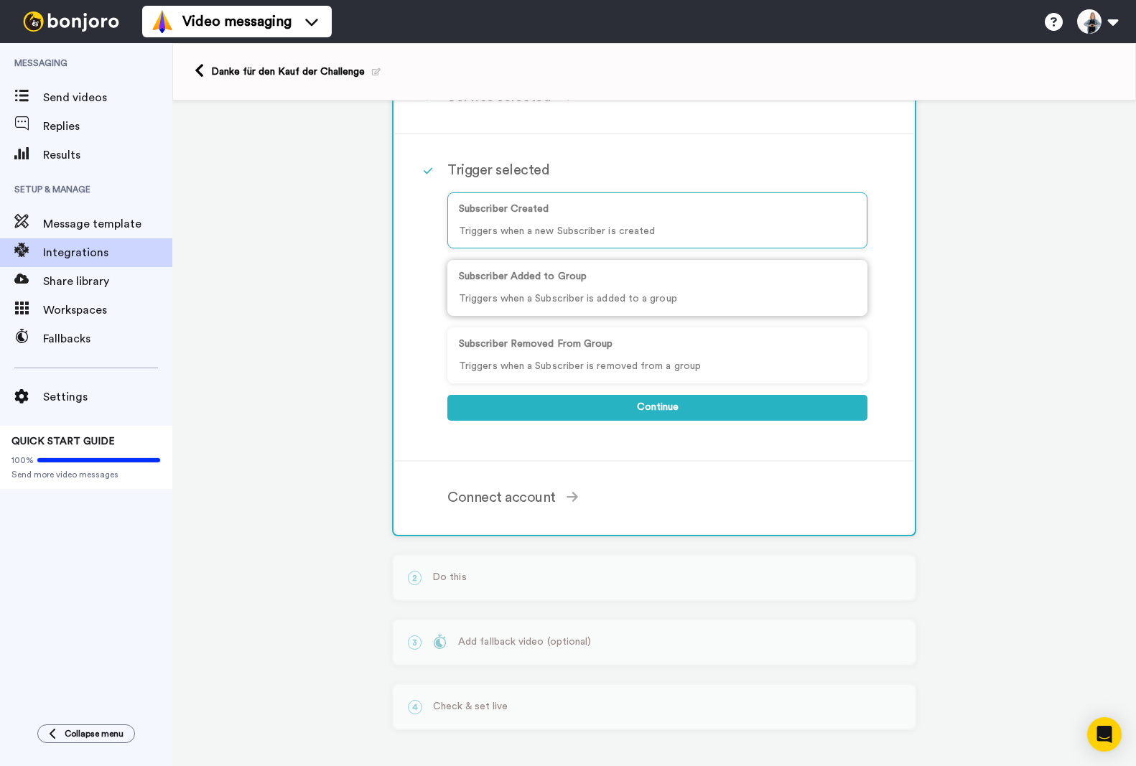
click at [559, 294] on p "Triggers when a Subscriber is added to a group" at bounding box center [657, 299] width 397 height 15
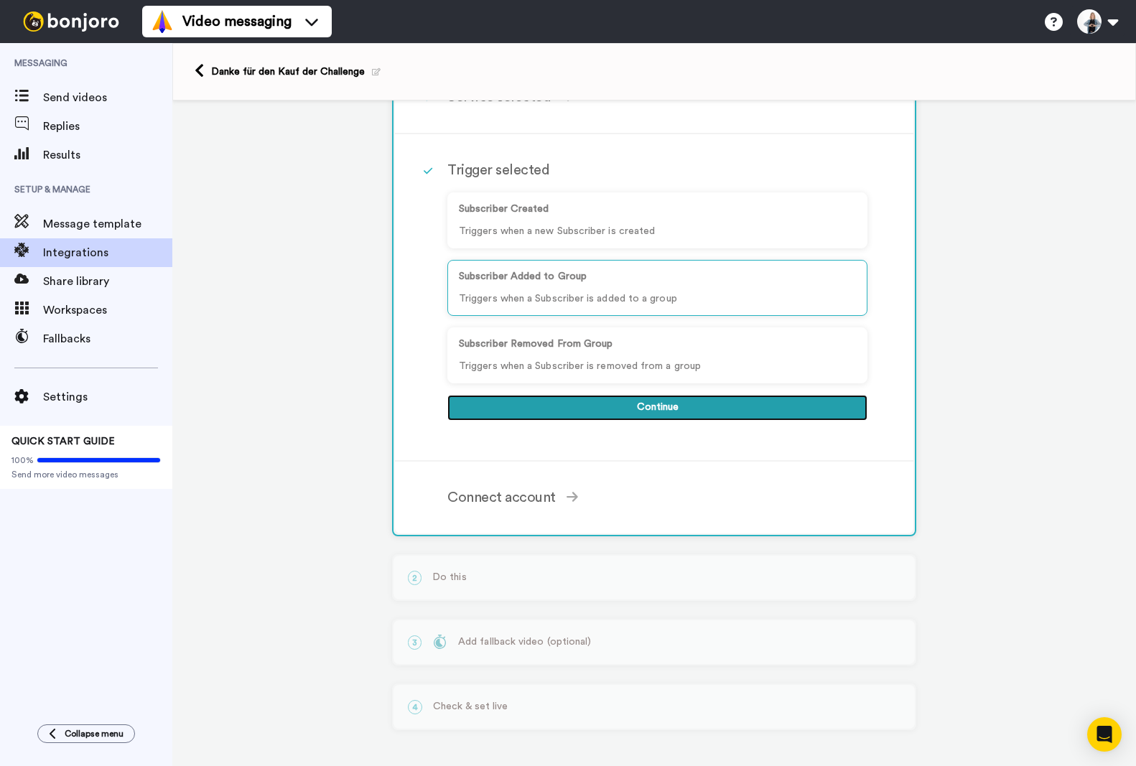
click at [662, 404] on button "Continue" at bounding box center [657, 408] width 420 height 26
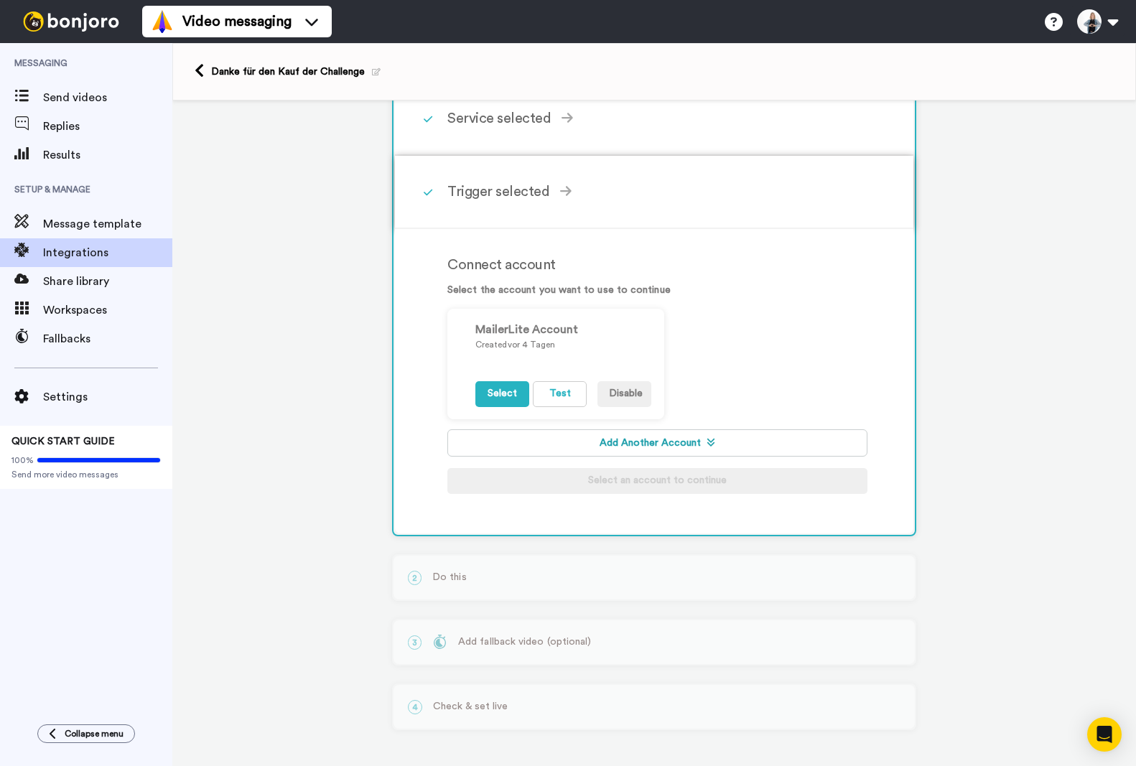
scroll to position [84, 0]
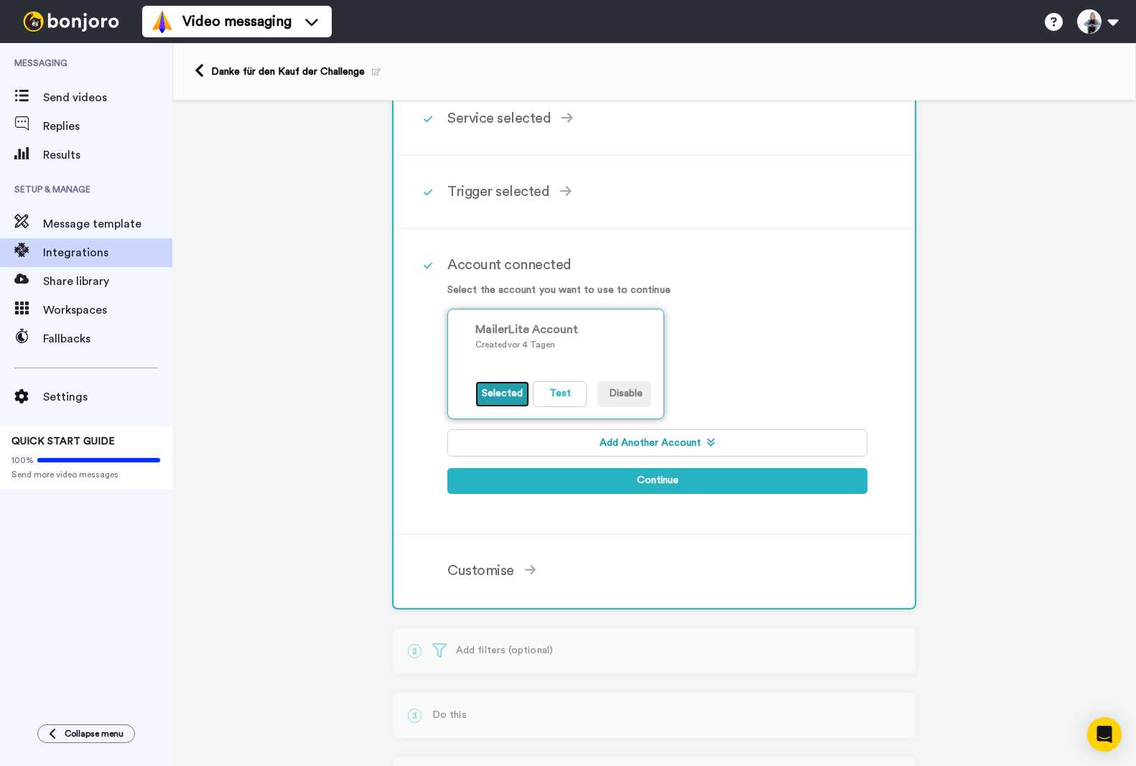
click at [496, 392] on button "Selected" at bounding box center [502, 394] width 54 height 26
click at [559, 393] on button "Test" at bounding box center [560, 394] width 54 height 26
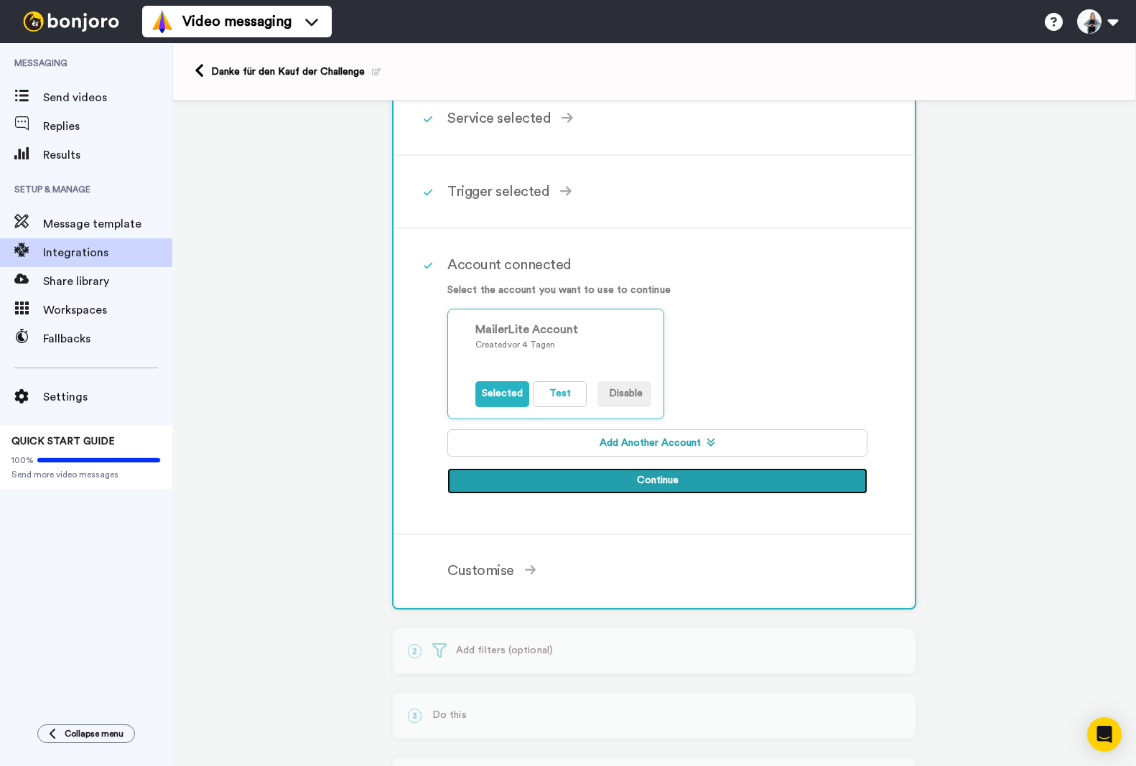
click at [633, 483] on button "Continue" at bounding box center [657, 481] width 420 height 26
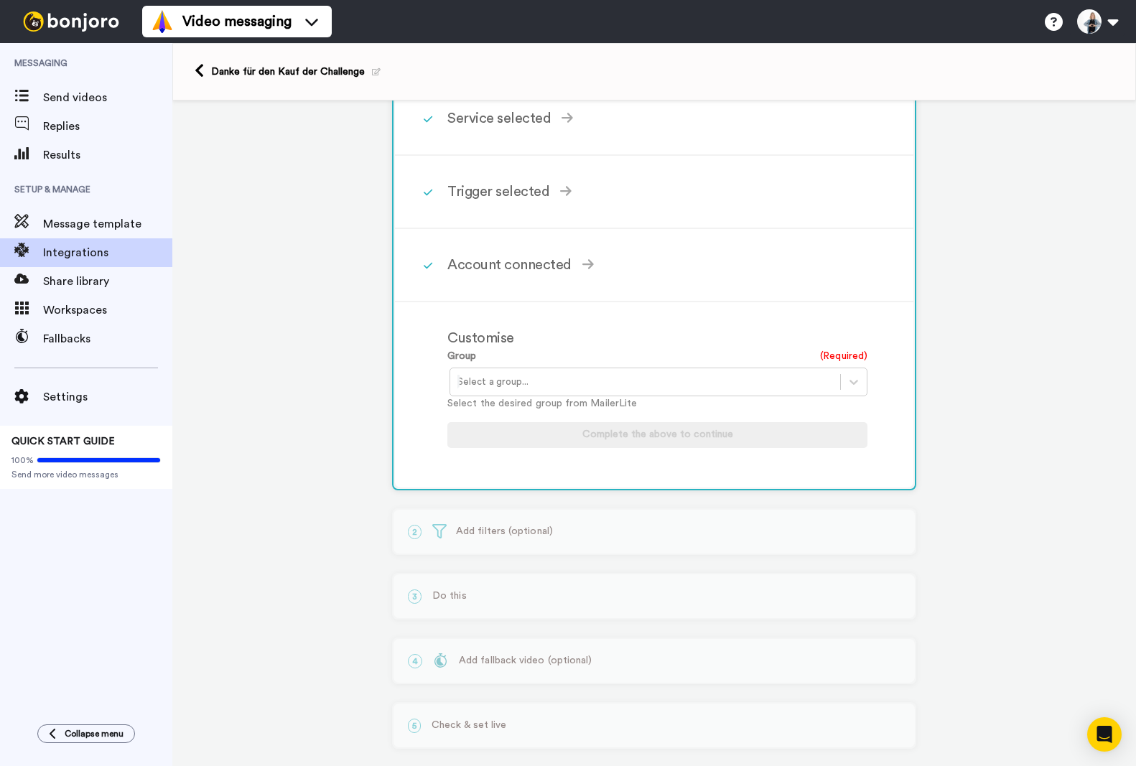
click at [527, 389] on div at bounding box center [645, 381] width 376 height 17
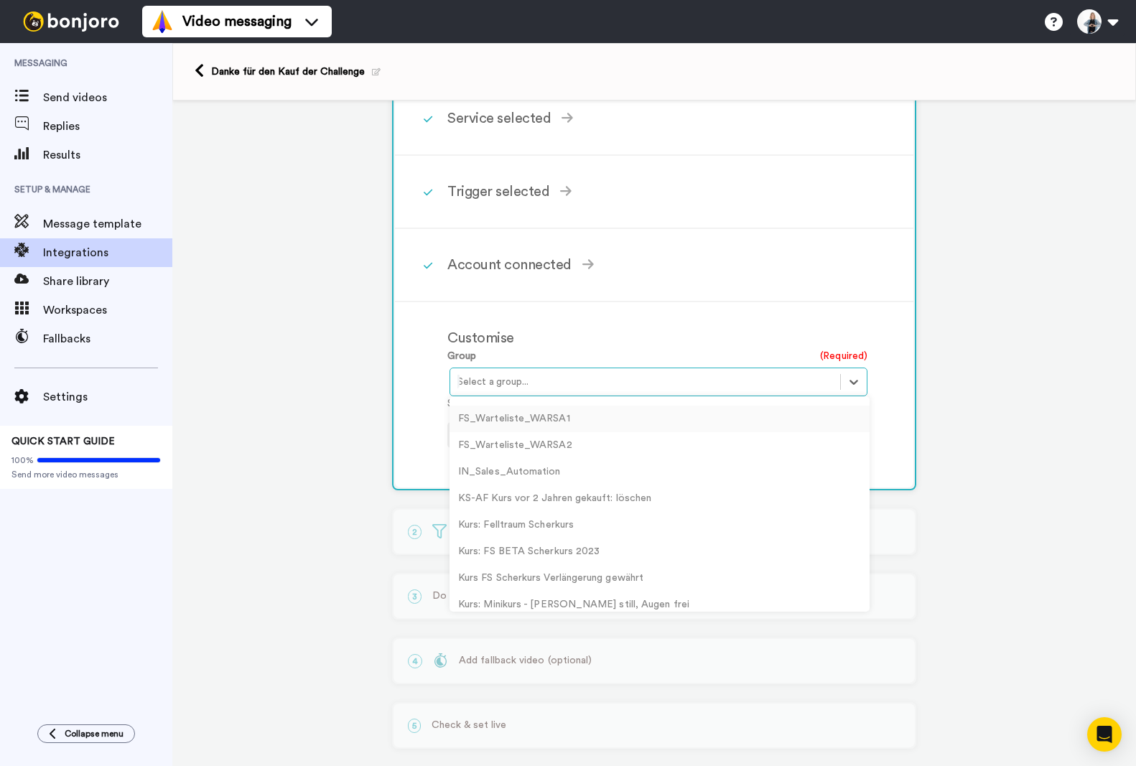
scroll to position [359, 0]
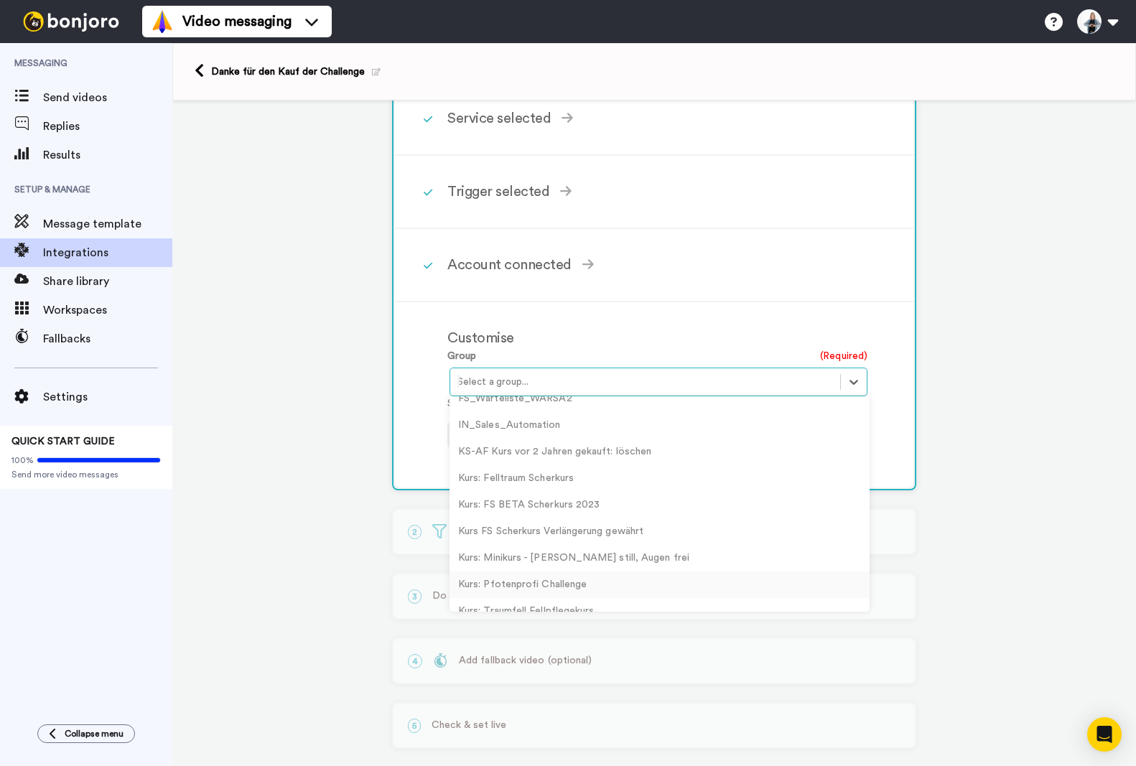
click at [529, 581] on div "Kurs: Pfotenprofi Challenge" at bounding box center [660, 585] width 420 height 27
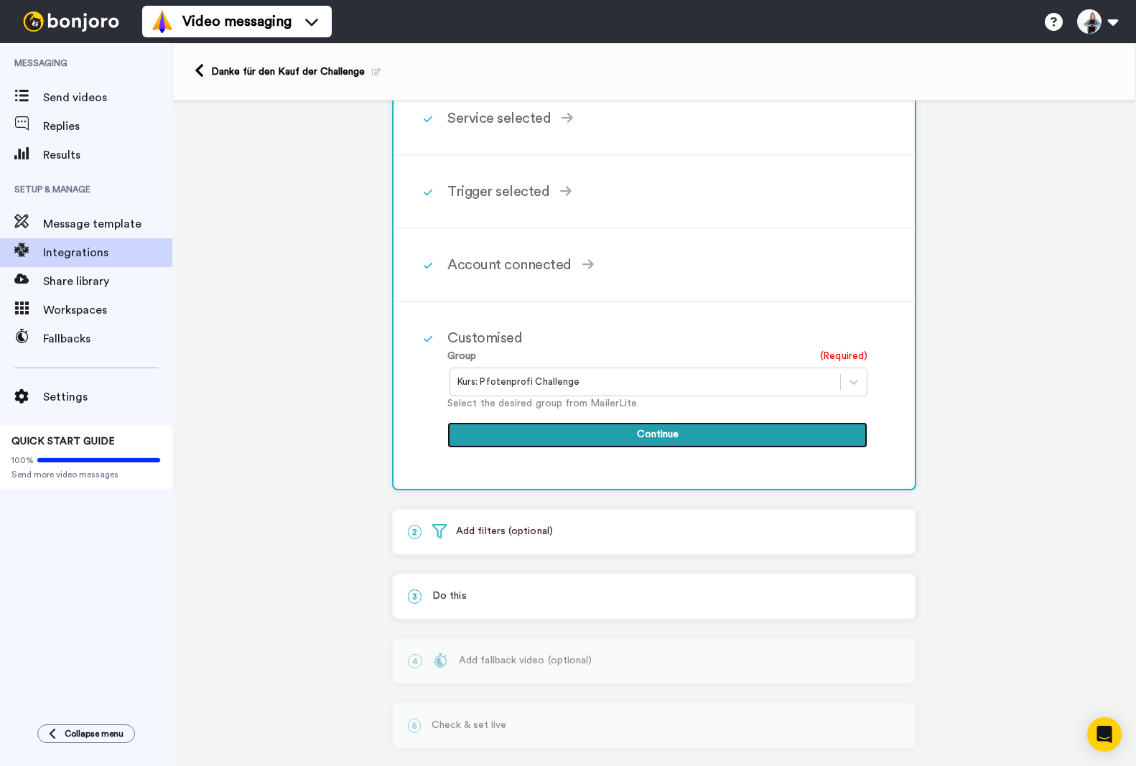
click at [638, 437] on button "Continue" at bounding box center [657, 435] width 420 height 26
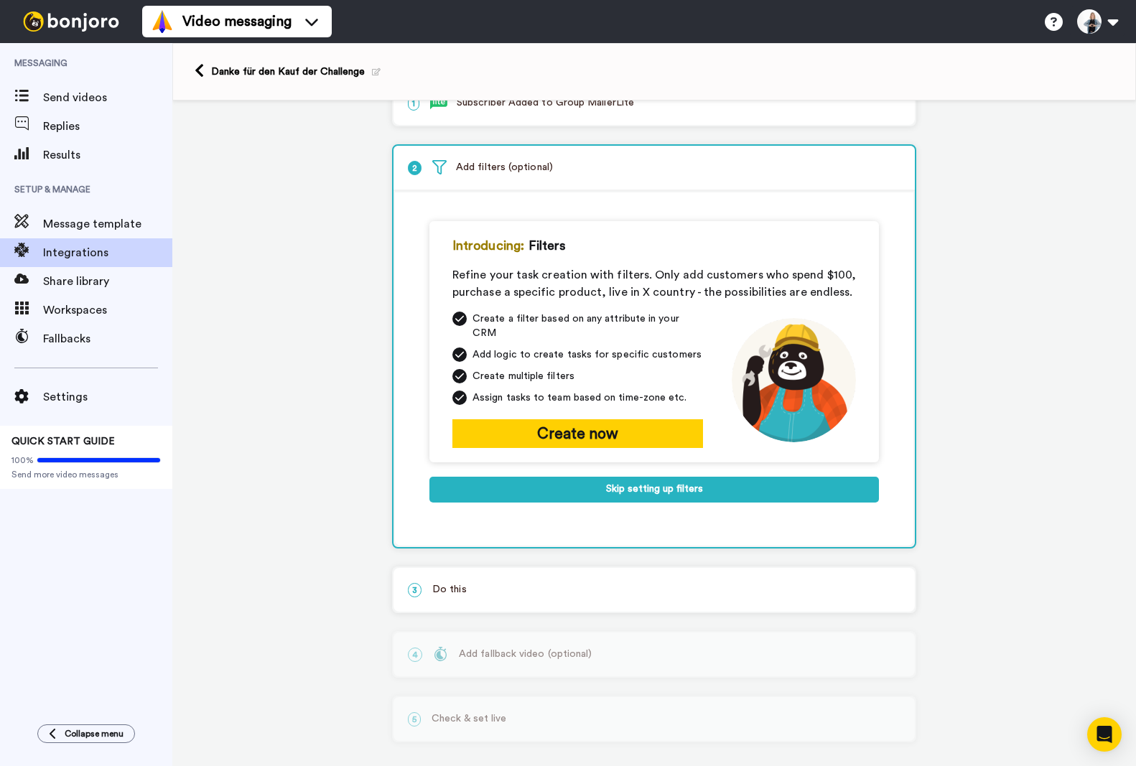
scroll to position [36, 0]
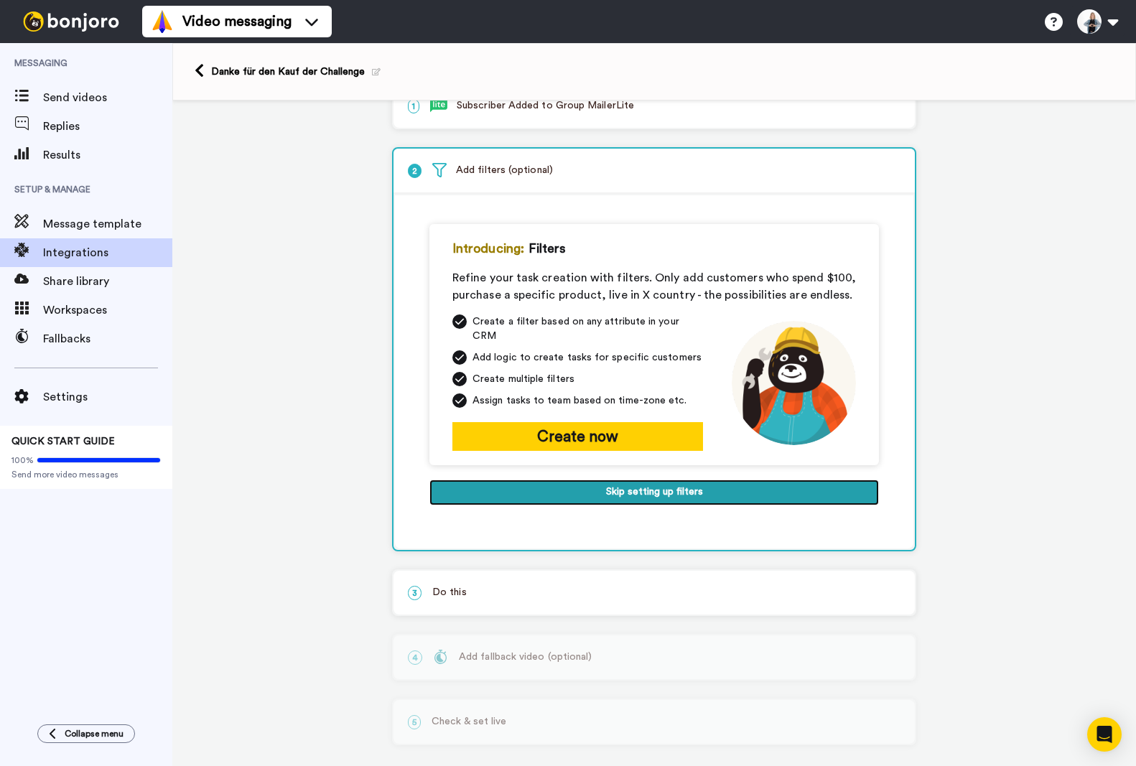
click at [610, 483] on button "Skip setting up filters" at bounding box center [654, 493] width 450 height 26
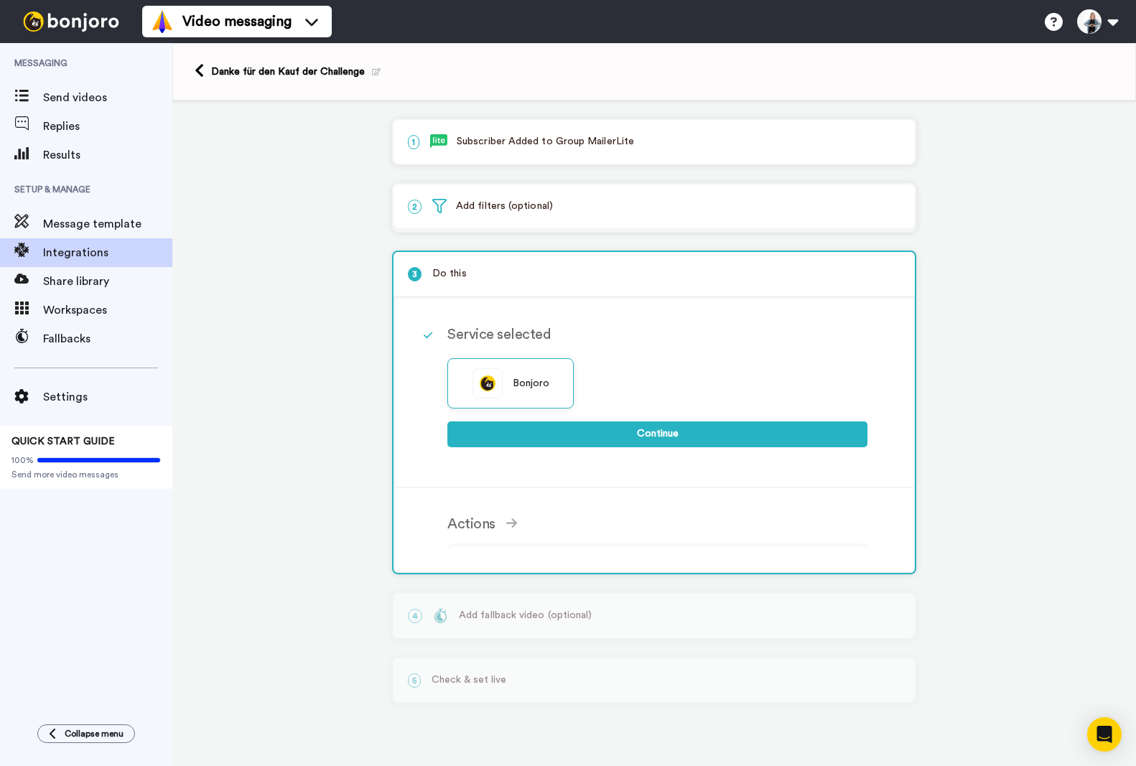
scroll to position [0, 0]
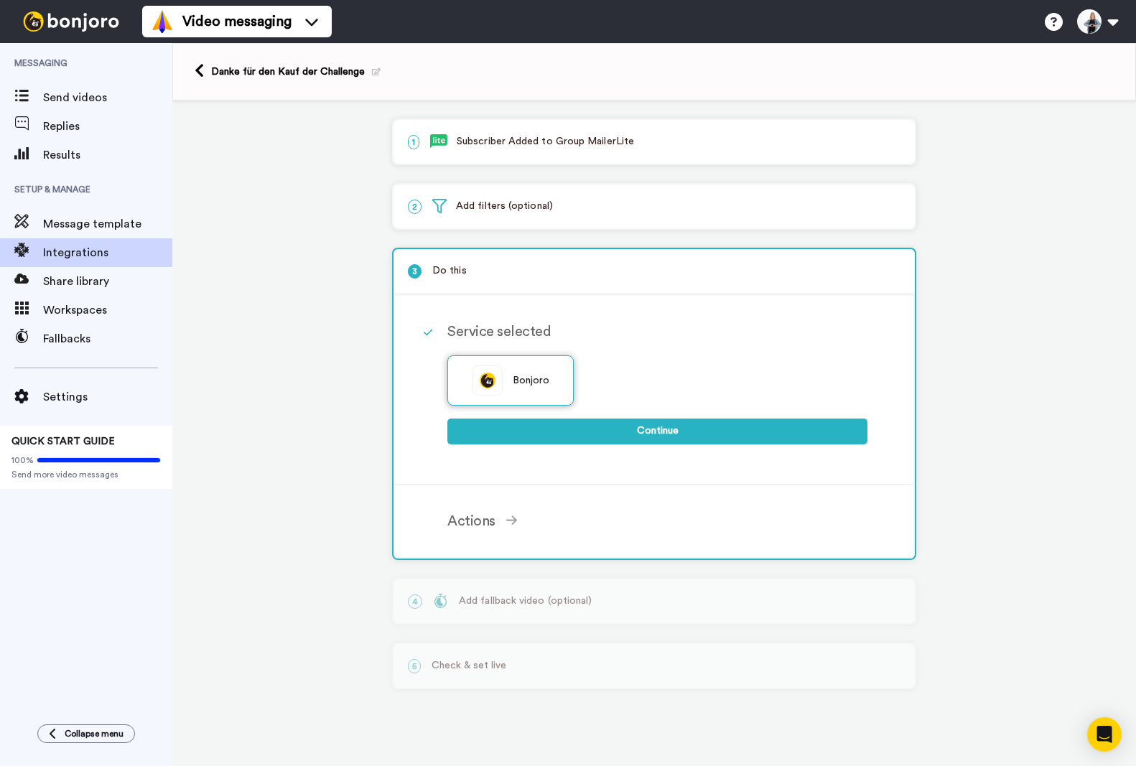
click at [549, 388] on div "Bonjoro" at bounding box center [510, 380] width 126 height 50
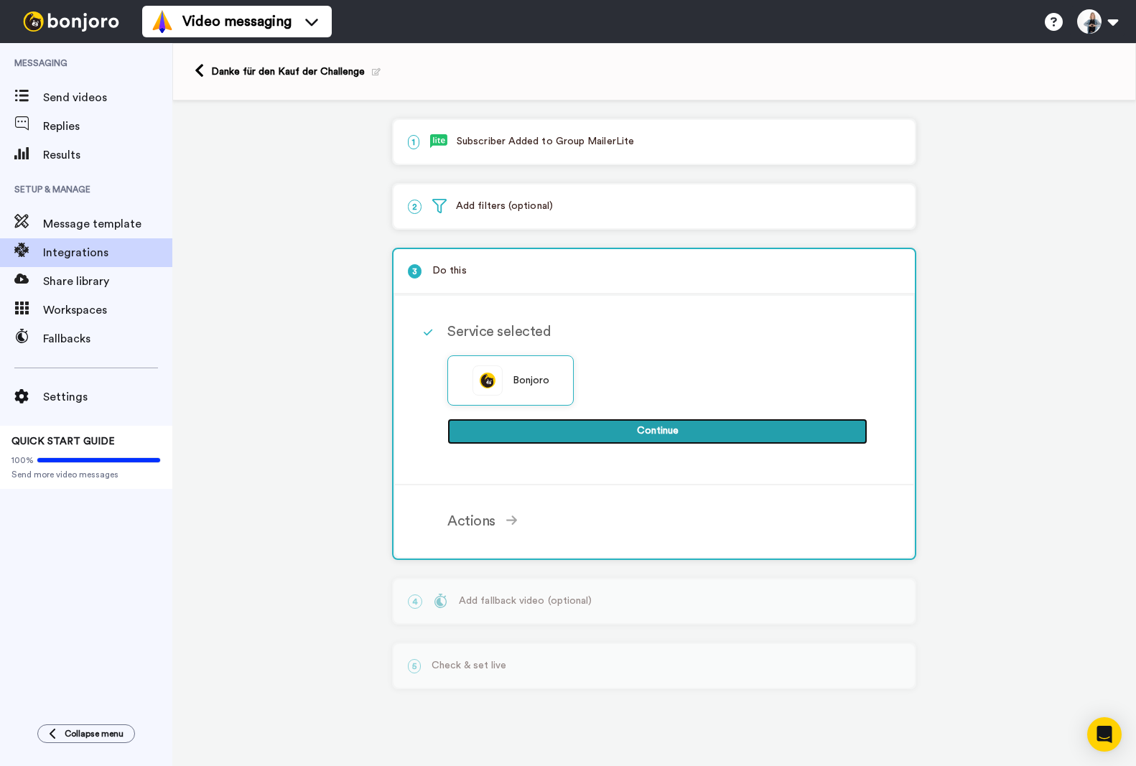
click at [658, 425] on button "Continue" at bounding box center [657, 432] width 420 height 26
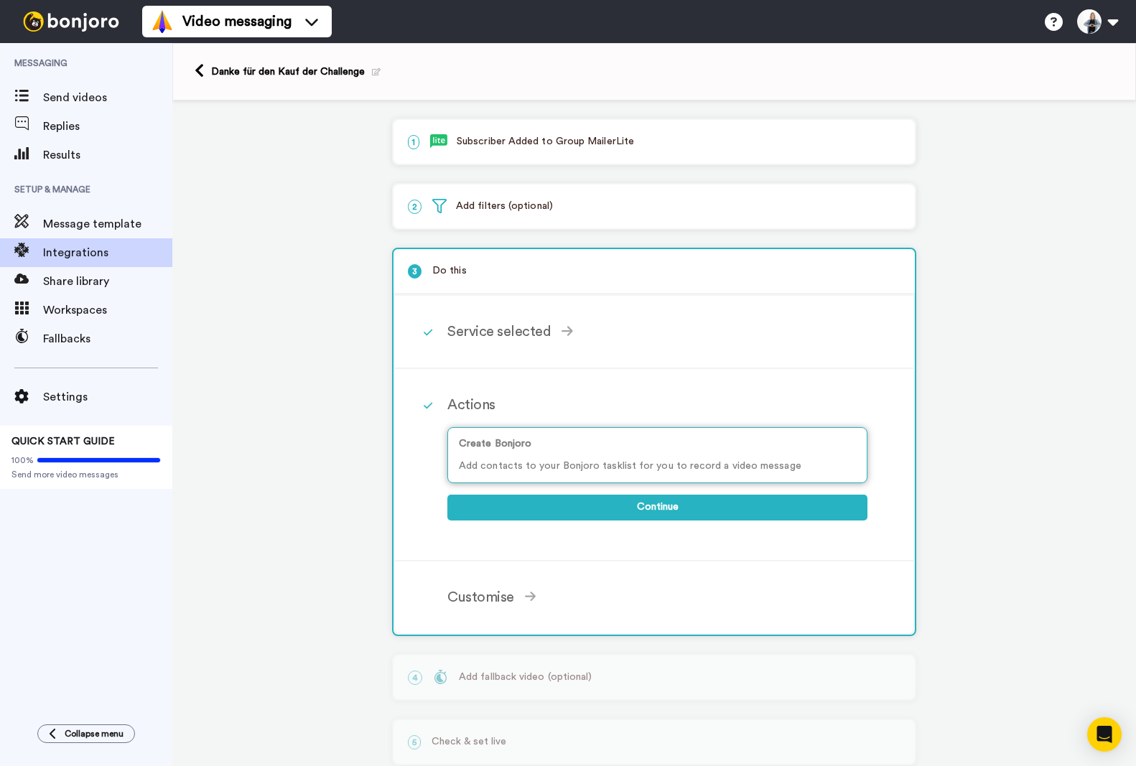
click at [674, 469] on p "Add contacts to your Bonjoro tasklist for you to record a video message" at bounding box center [657, 466] width 397 height 15
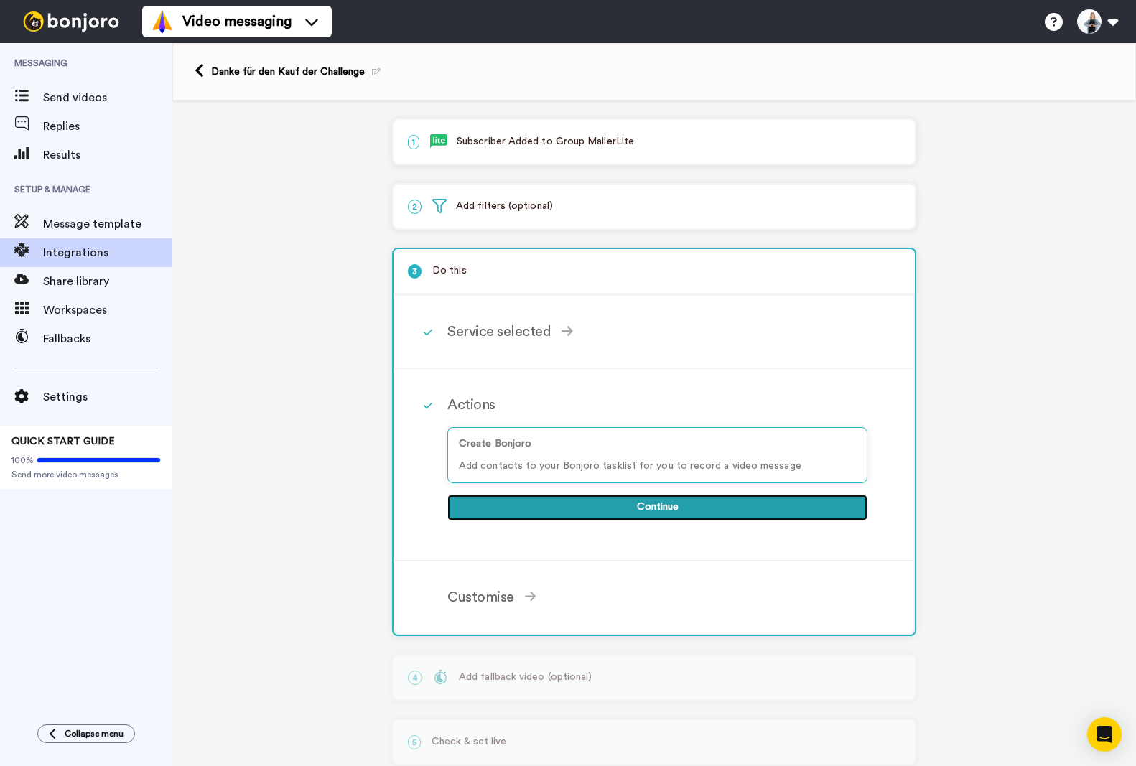
click at [635, 503] on button "Continue" at bounding box center [657, 508] width 420 height 26
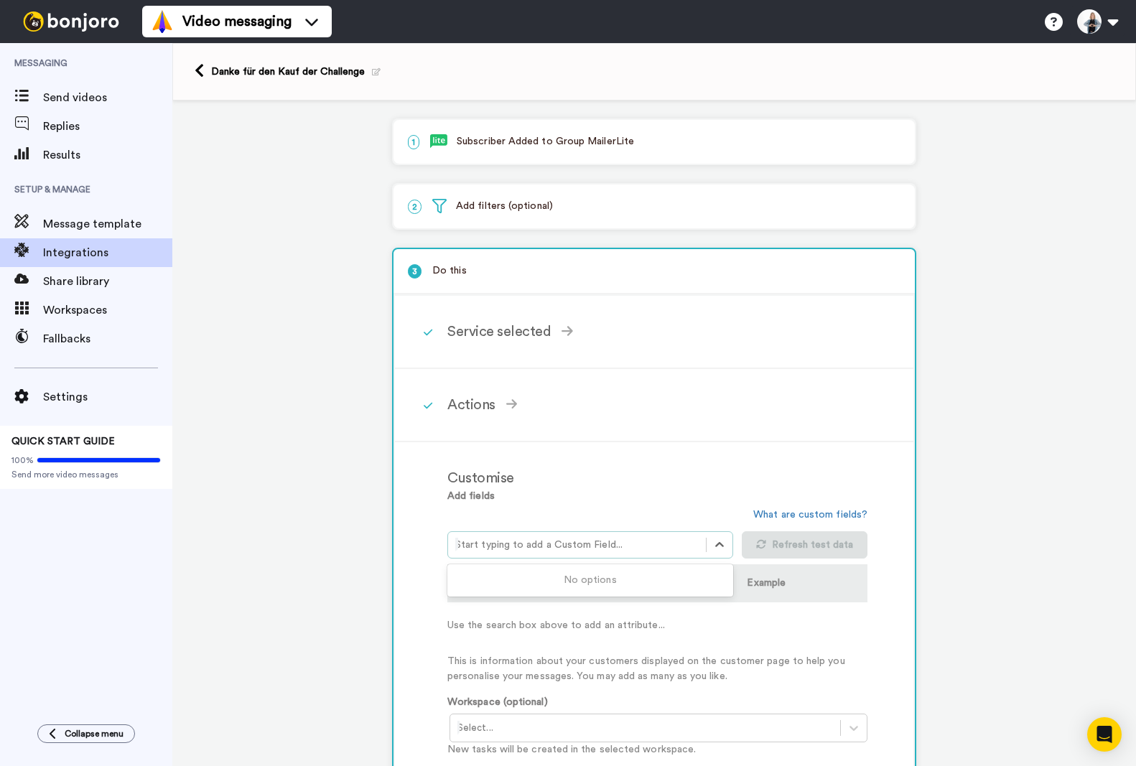
click at [565, 544] on div at bounding box center [576, 544] width 243 height 17
click at [492, 547] on div at bounding box center [576, 544] width 243 height 17
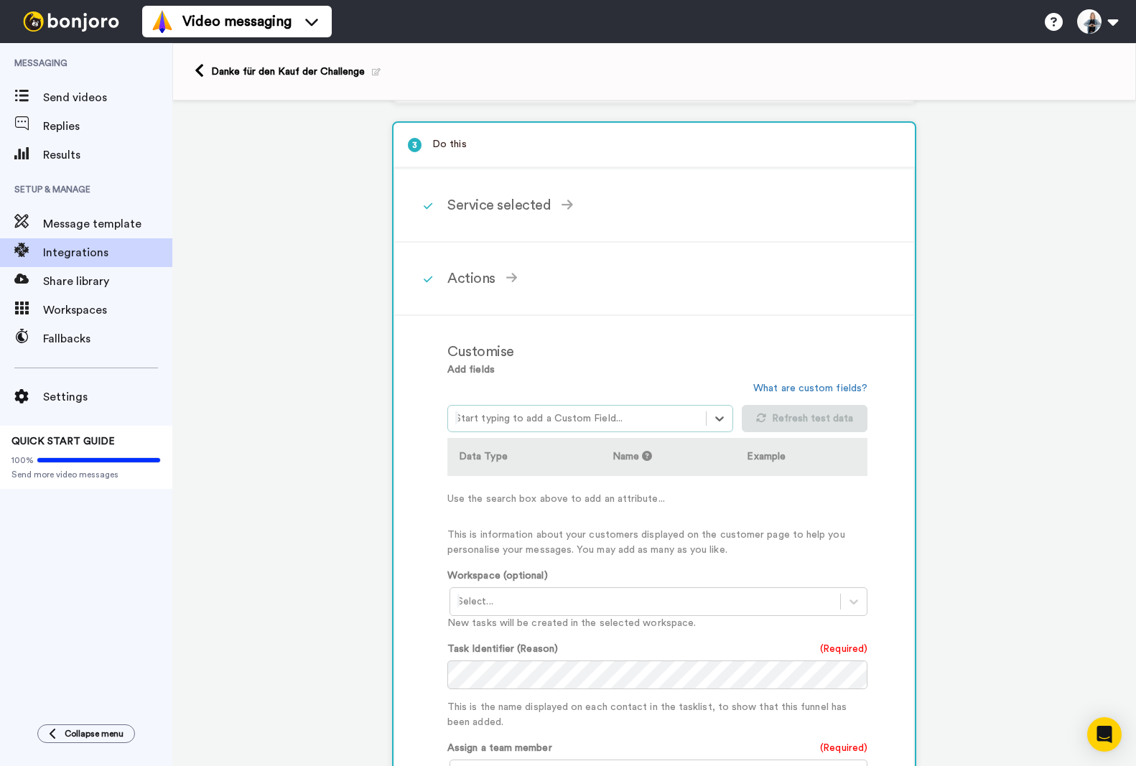
scroll to position [144, 0]
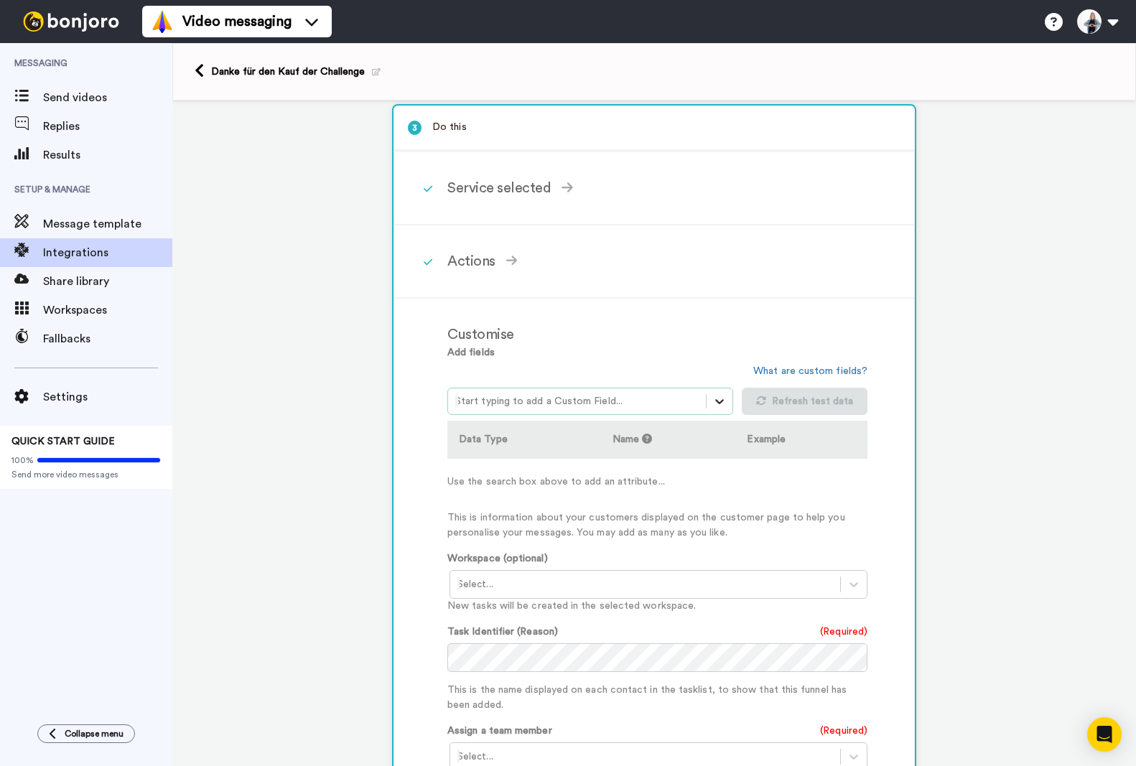
click at [712, 406] on icon at bounding box center [719, 401] width 14 height 14
click at [590, 434] on div "No options" at bounding box center [590, 437] width 286 height 27
click at [556, 424] on div "No options" at bounding box center [590, 437] width 286 height 27
click at [547, 408] on div at bounding box center [576, 401] width 243 height 17
click at [551, 396] on div at bounding box center [576, 401] width 243 height 17
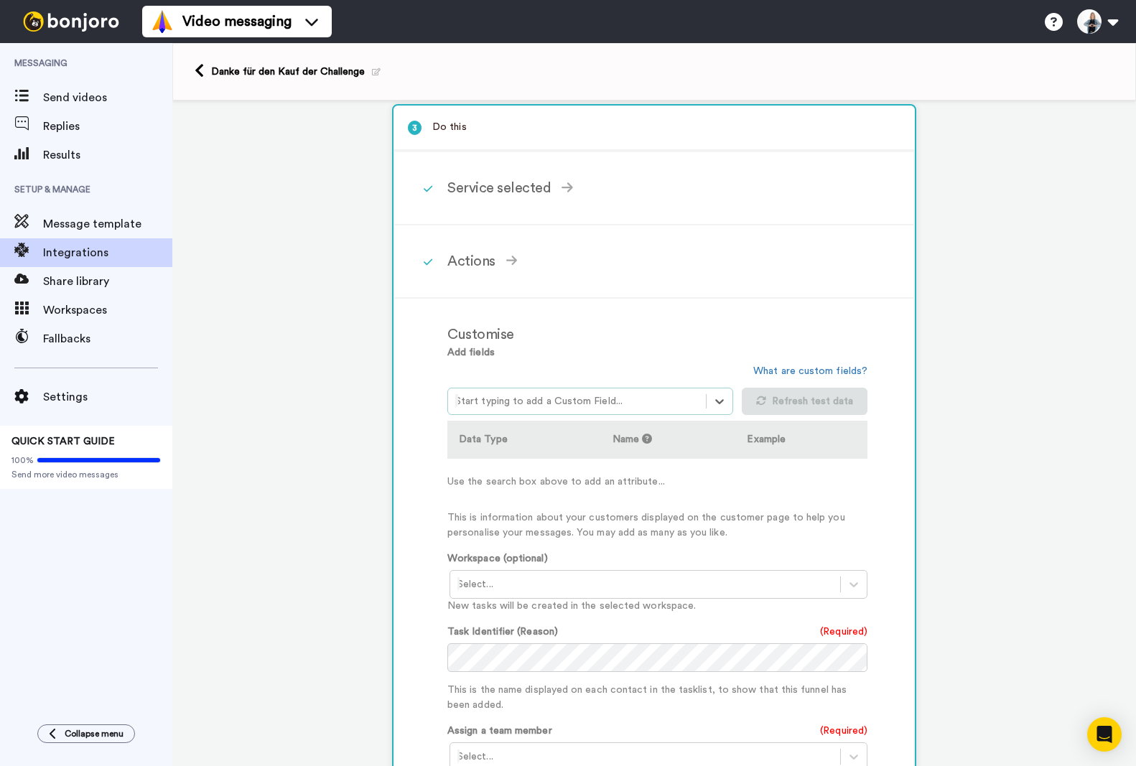
click at [513, 396] on div at bounding box center [576, 401] width 243 height 17
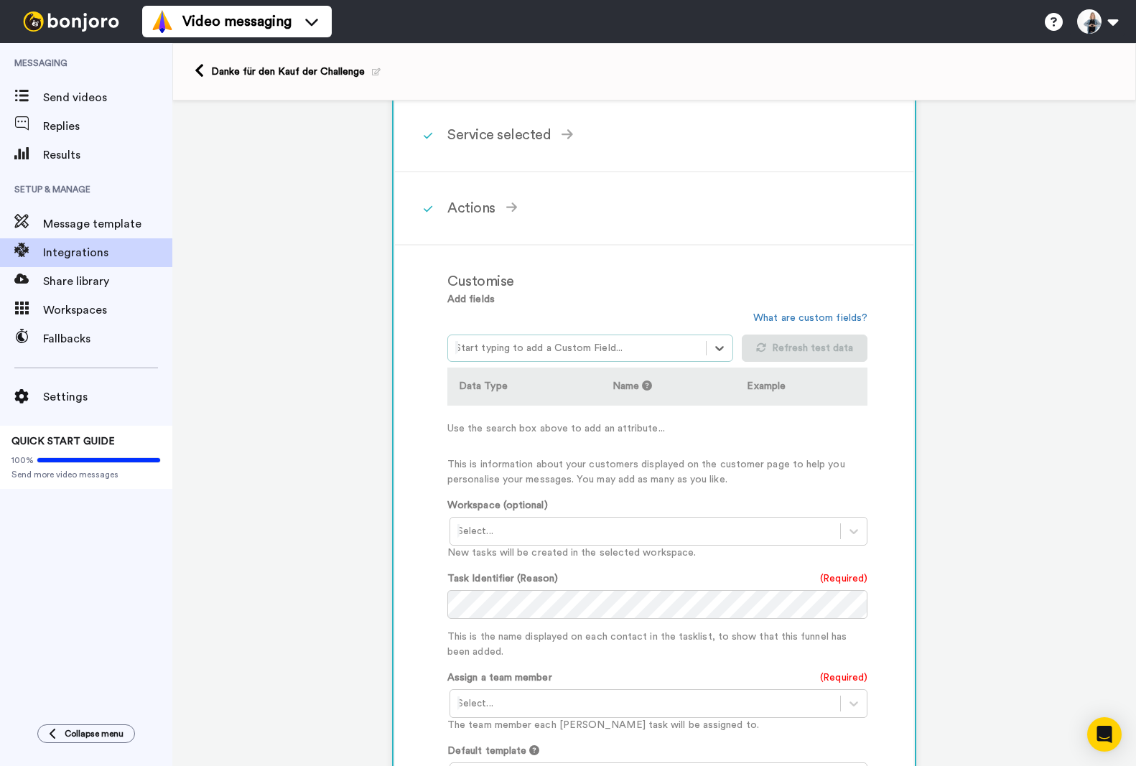
scroll to position [215, 0]
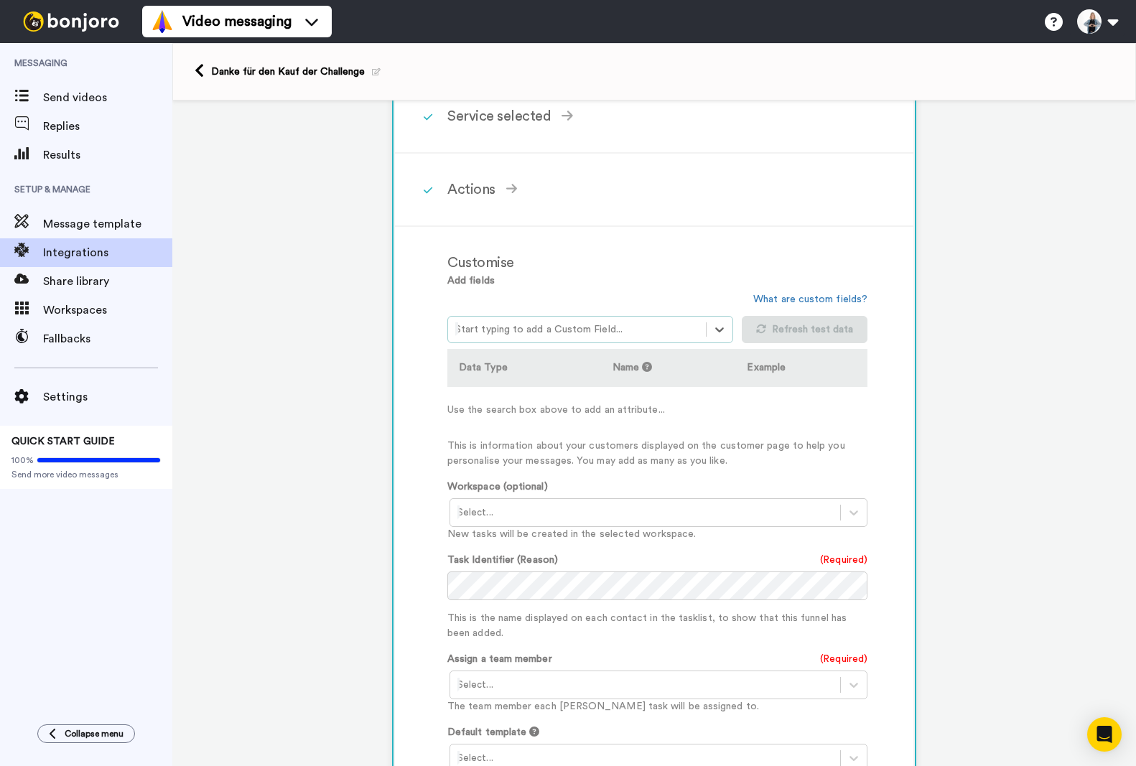
click at [485, 281] on label "Add fields" at bounding box center [470, 281] width 47 height 15
click at [829, 297] on link "What are custom fields?" at bounding box center [810, 299] width 114 height 10
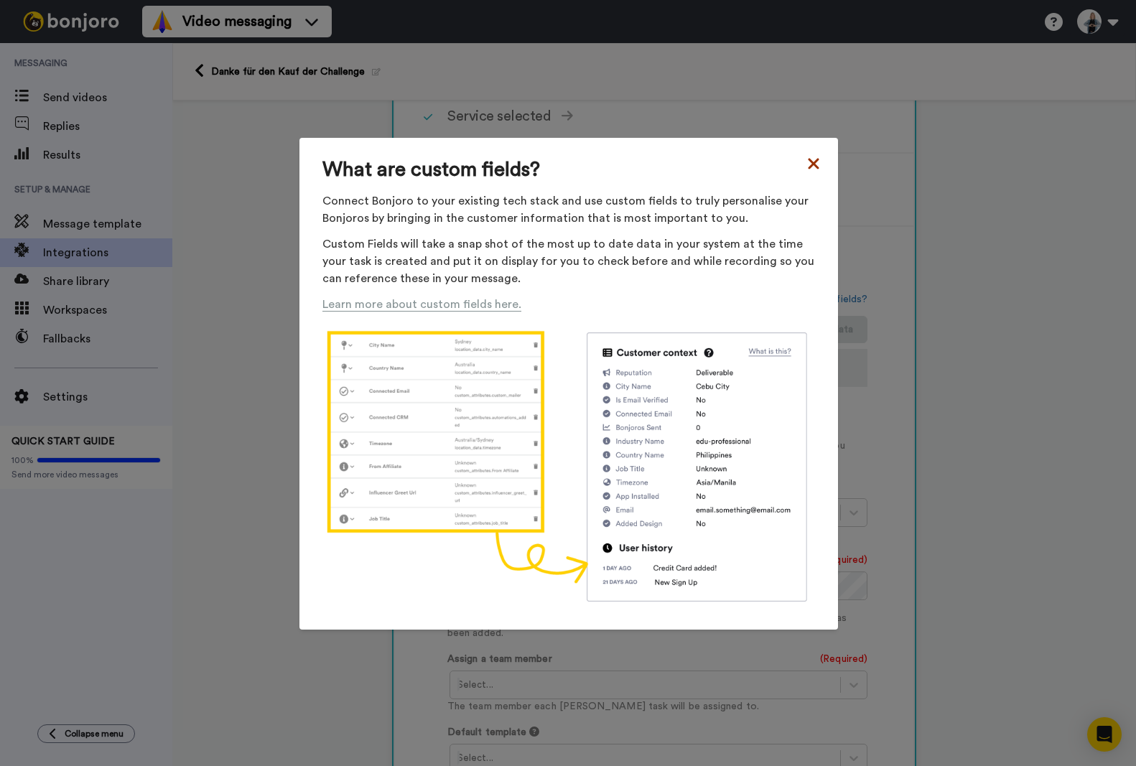
click at [811, 165] on icon at bounding box center [813, 163] width 11 height 11
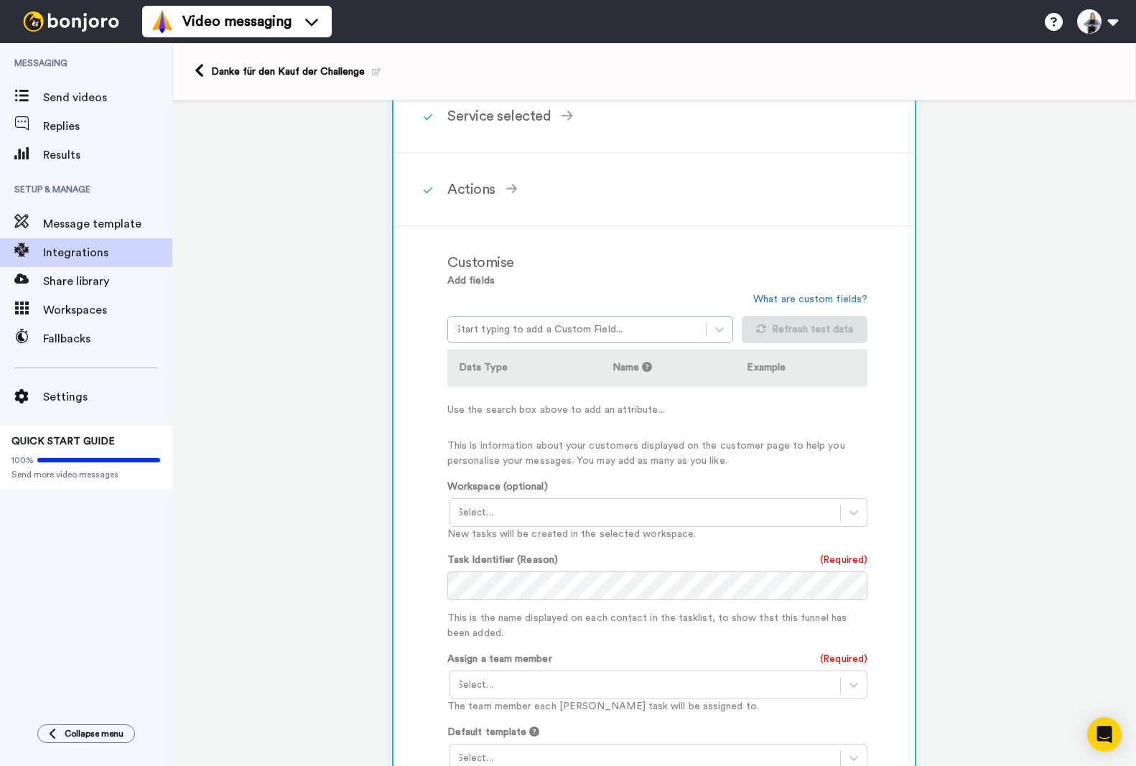
click at [505, 507] on div at bounding box center [645, 512] width 376 height 17
click at [518, 541] on div "Task List <Default>" at bounding box center [660, 543] width 420 height 27
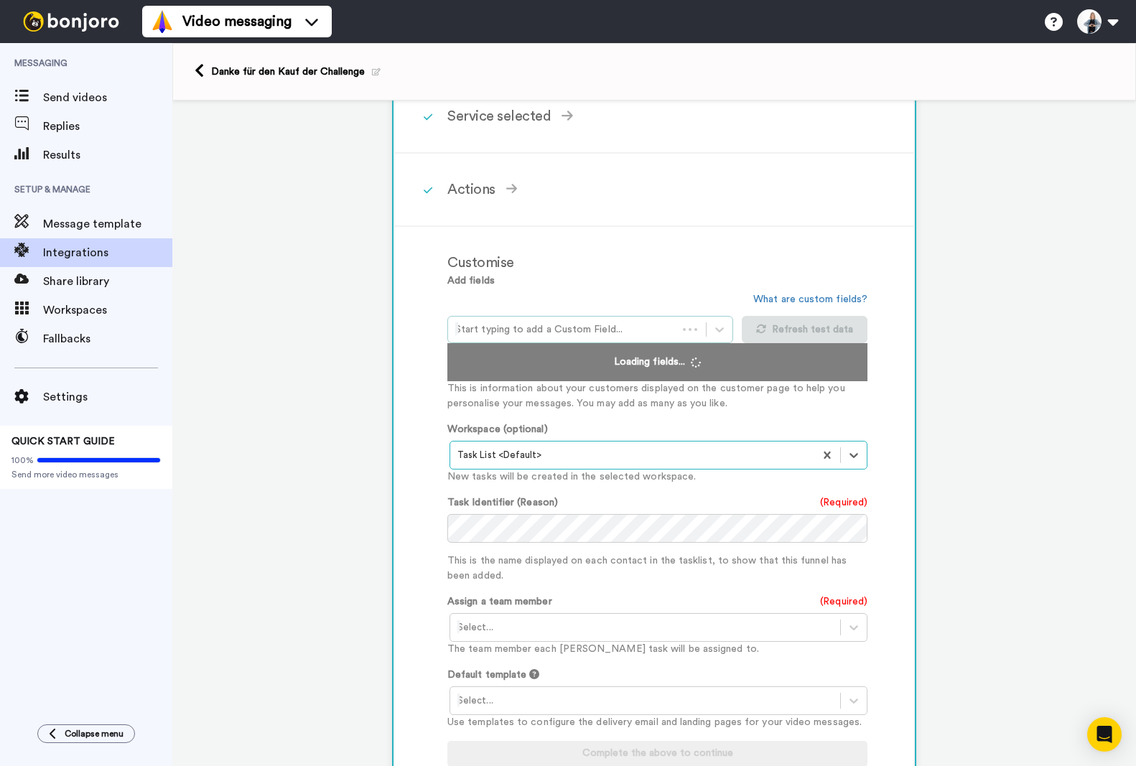
click at [503, 328] on div at bounding box center [562, 329] width 215 height 17
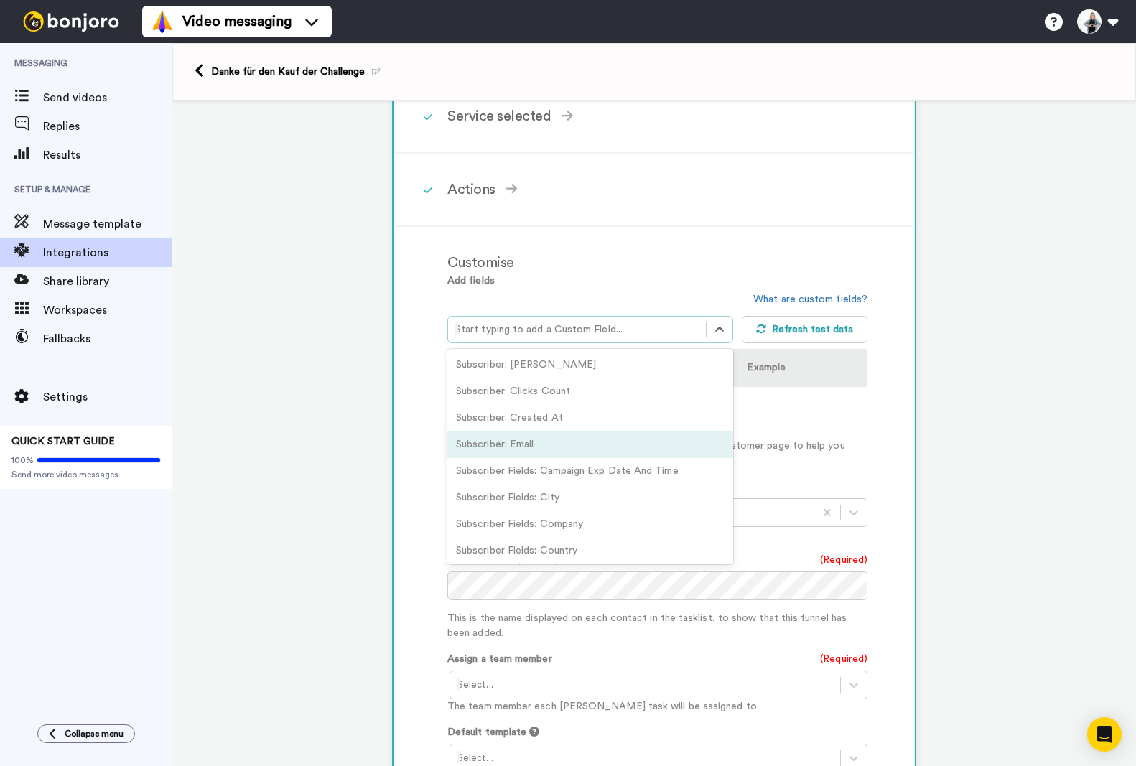
click at [519, 437] on div "Subscriber: Email" at bounding box center [590, 445] width 286 height 27
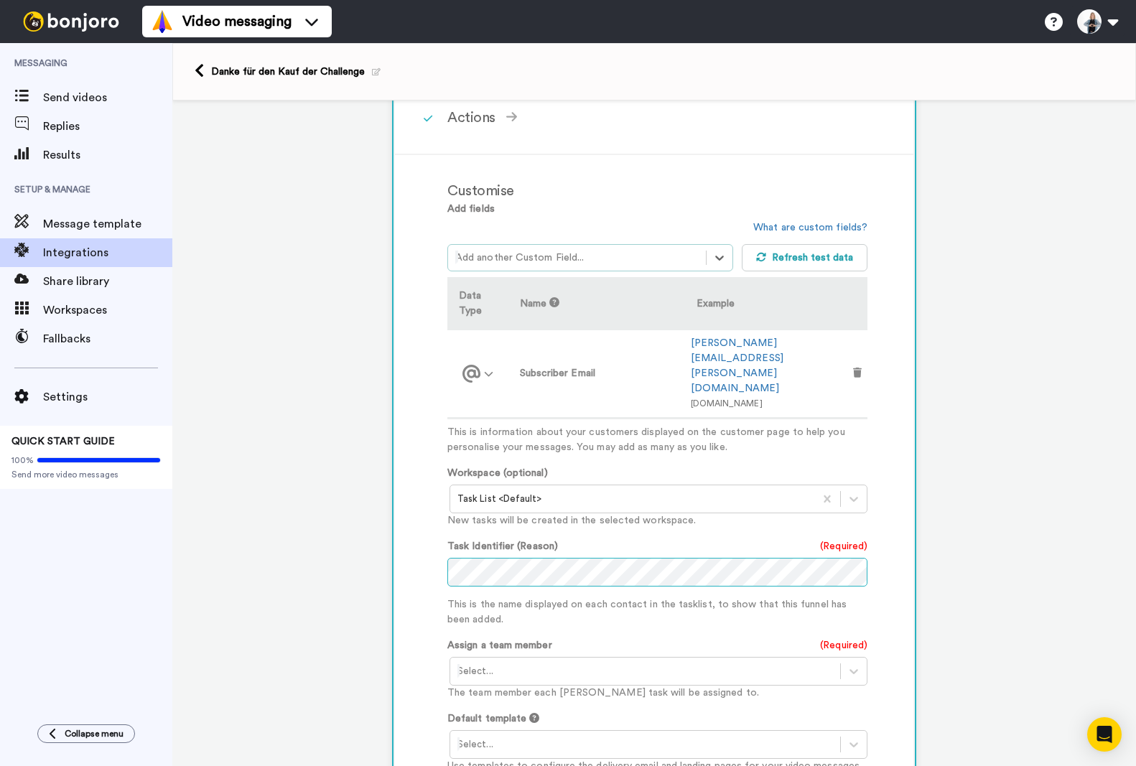
scroll to position [431, 0]
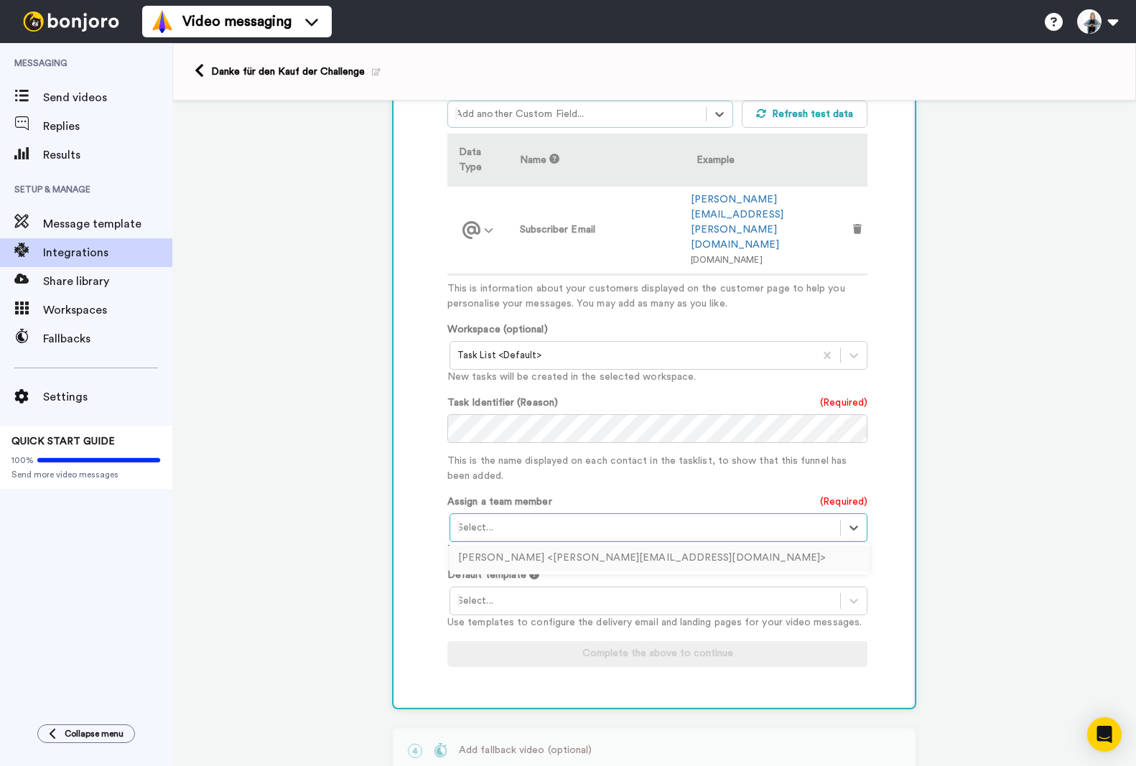
click at [496, 516] on div "Select..." at bounding box center [645, 527] width 390 height 23
click at [500, 545] on div "Sabine Schweingruber <sabine@schweingruber.cloud>" at bounding box center [660, 558] width 420 height 27
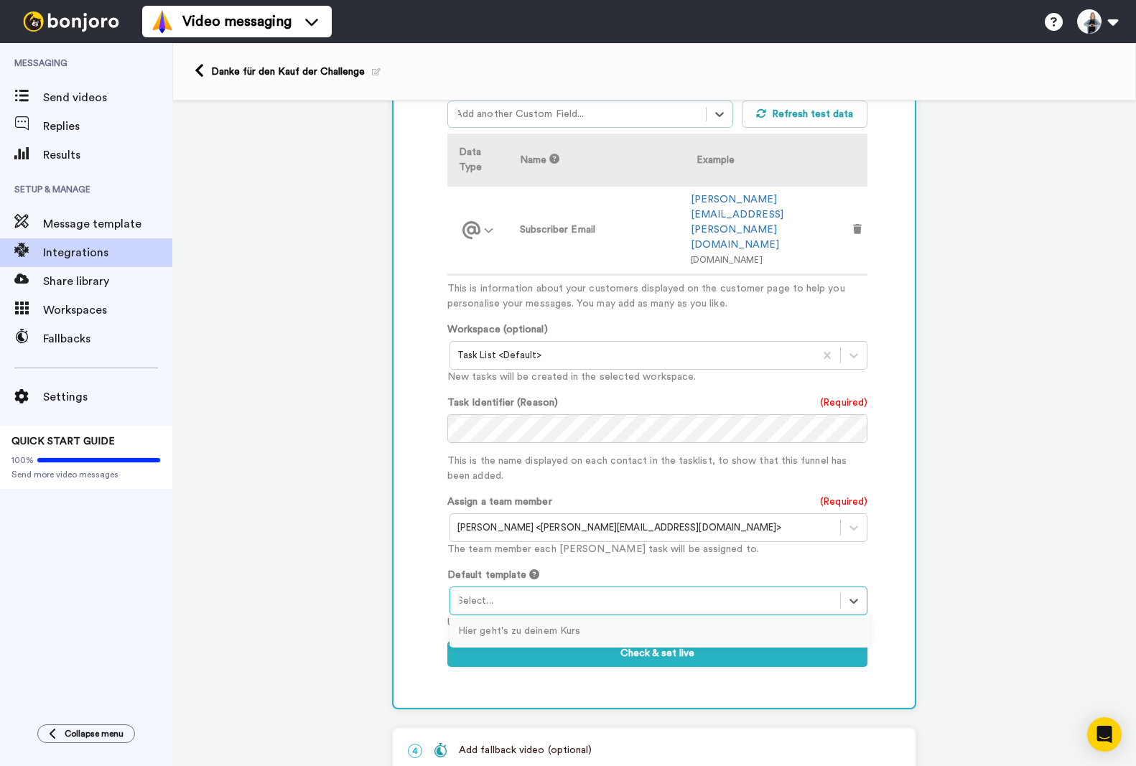
click at [499, 592] on div at bounding box center [645, 600] width 376 height 17
click at [506, 618] on div "Hier geht's zu deinem Kurs" at bounding box center [660, 631] width 420 height 27
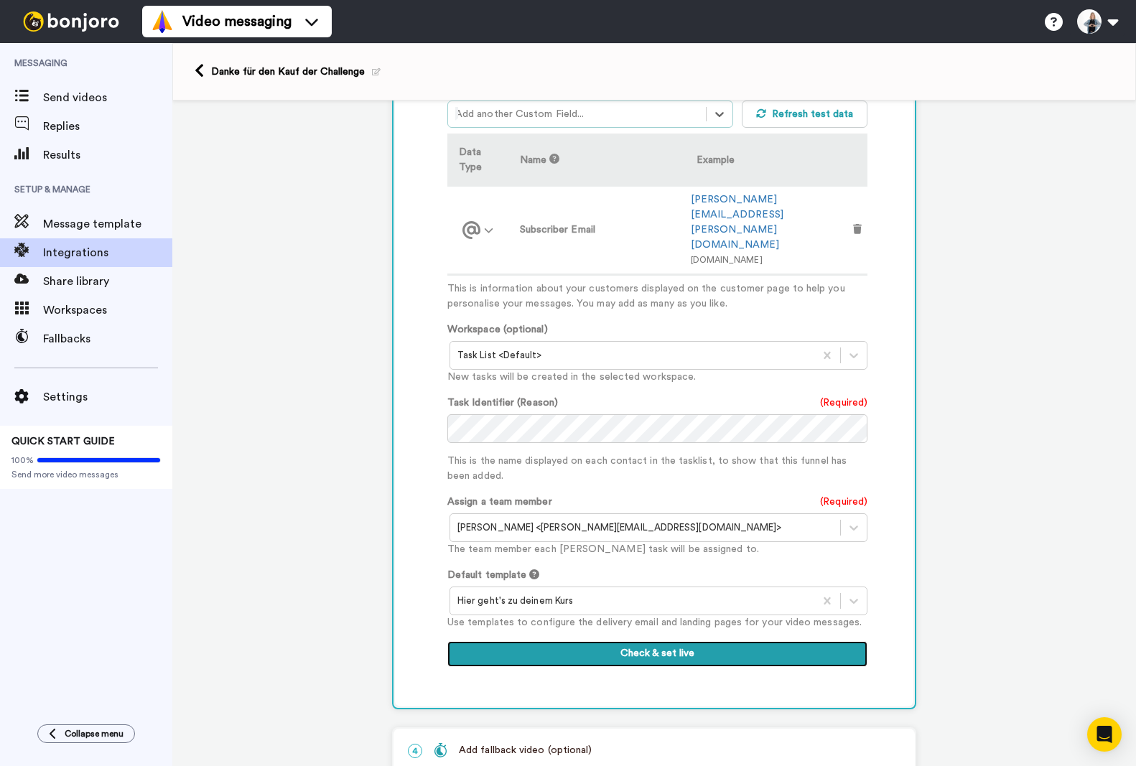
drag, startPoint x: 664, startPoint y: 599, endPoint x: 674, endPoint y: 643, distance: 45.6
click at [675, 643] on div "Customised Add fields option Subscriber: Email, selected. Select is focused ,ty…" at bounding box center [654, 358] width 519 height 695
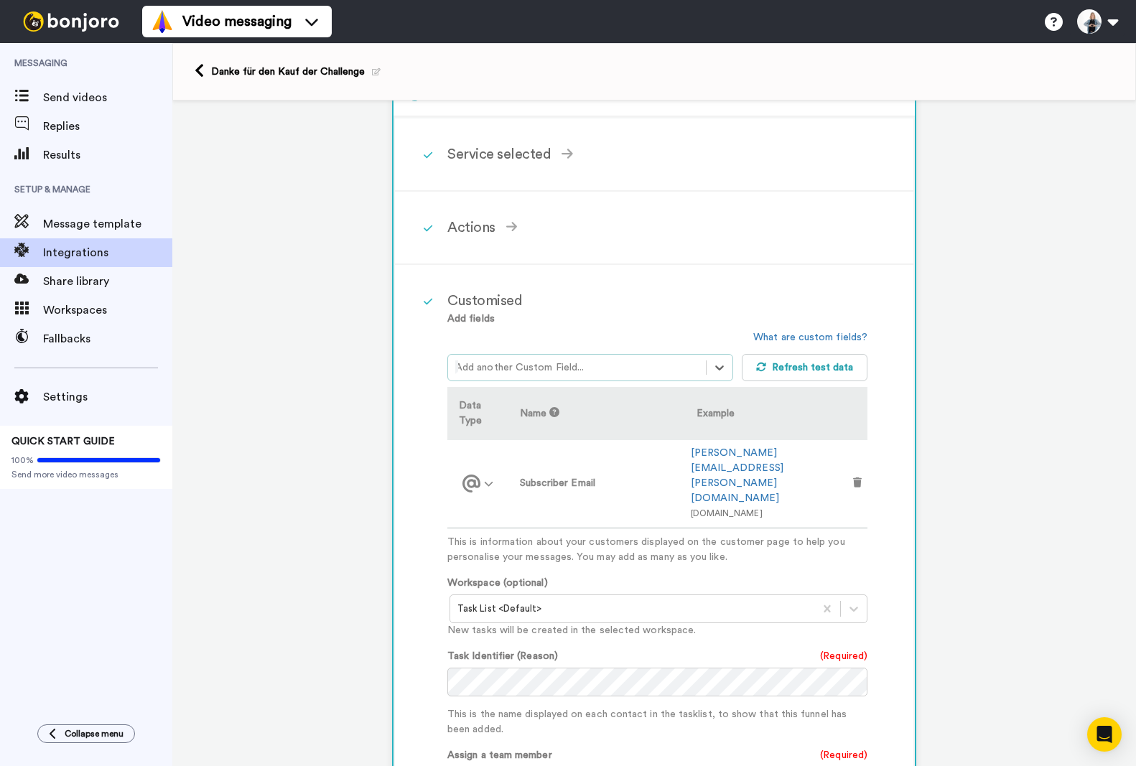
scroll to position [72, 0]
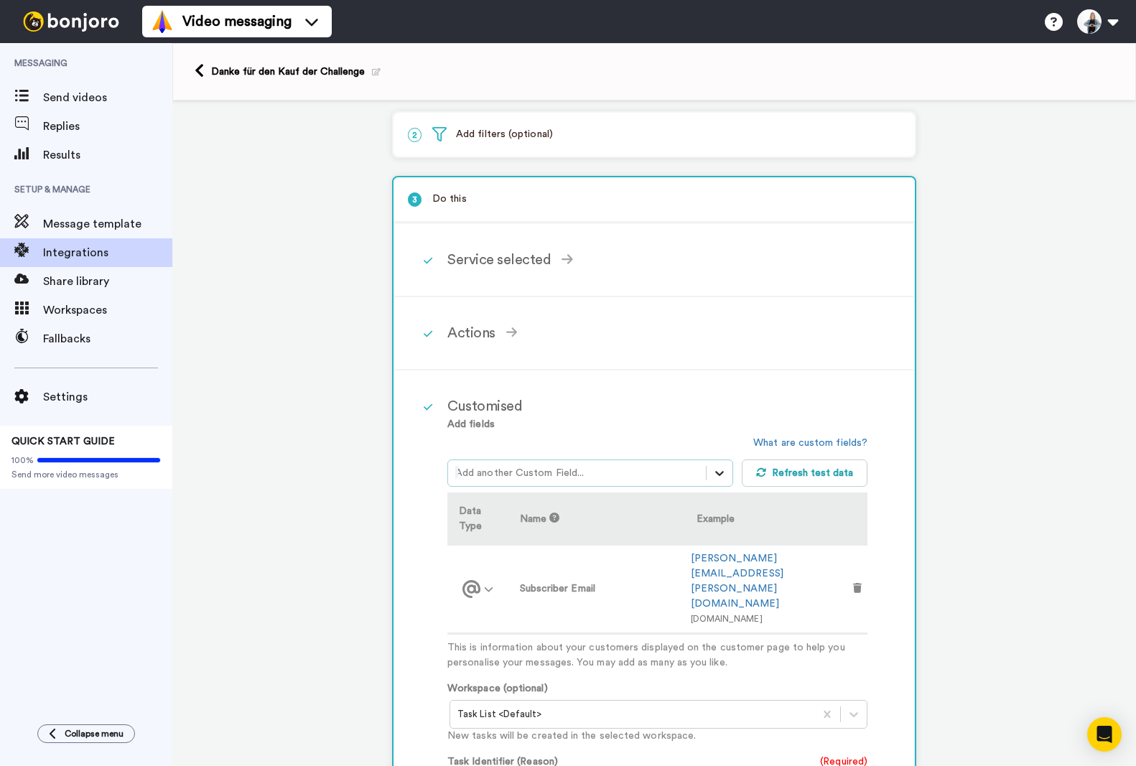
click at [715, 471] on icon at bounding box center [719, 473] width 14 height 14
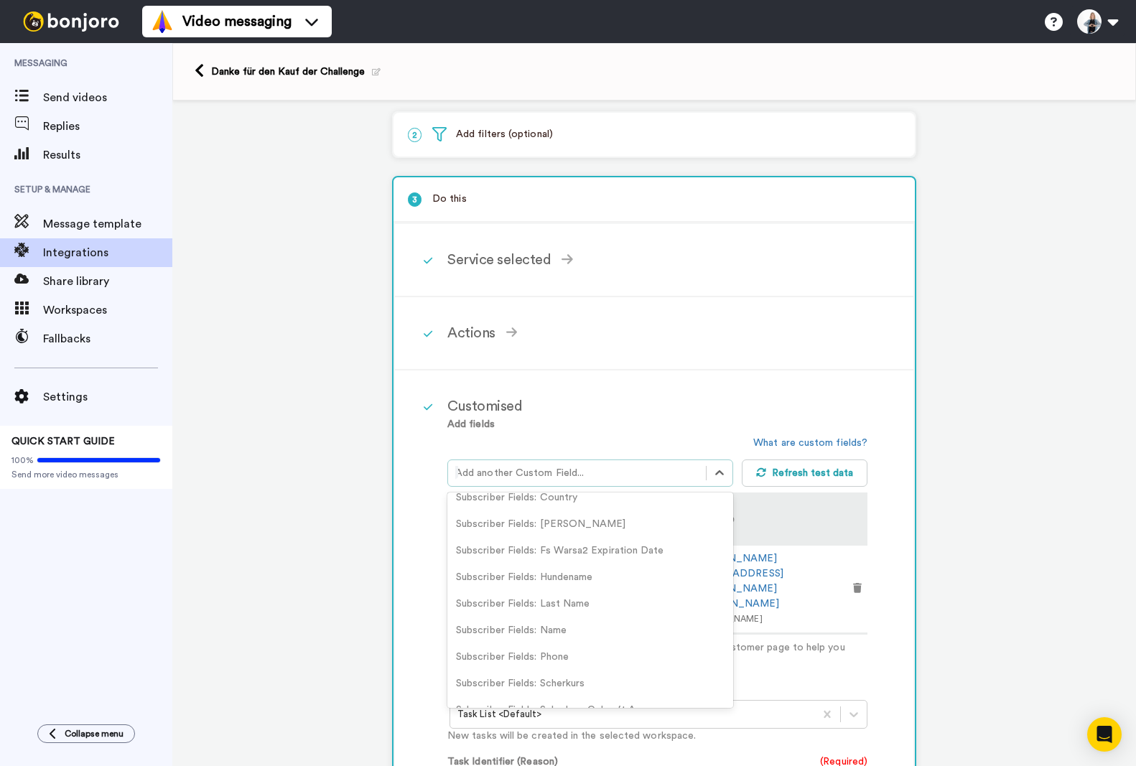
scroll to position [215, 0]
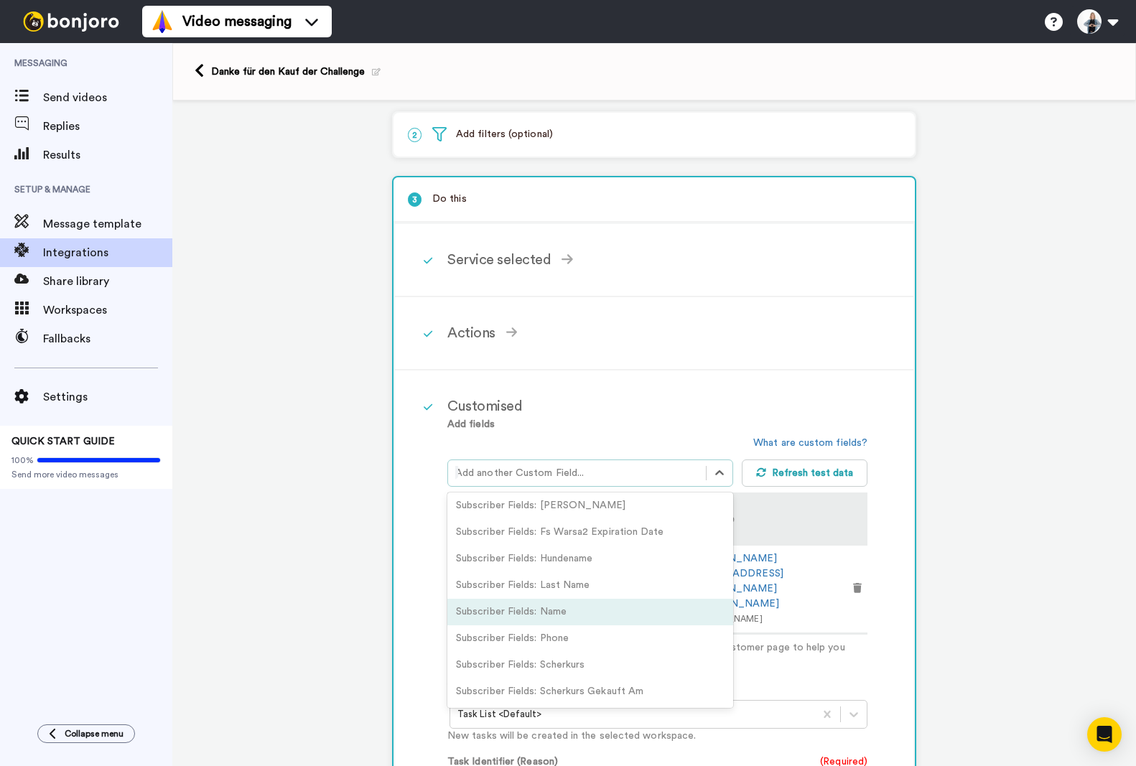
click at [567, 608] on div "Subscriber Fields: Name" at bounding box center [590, 612] width 286 height 27
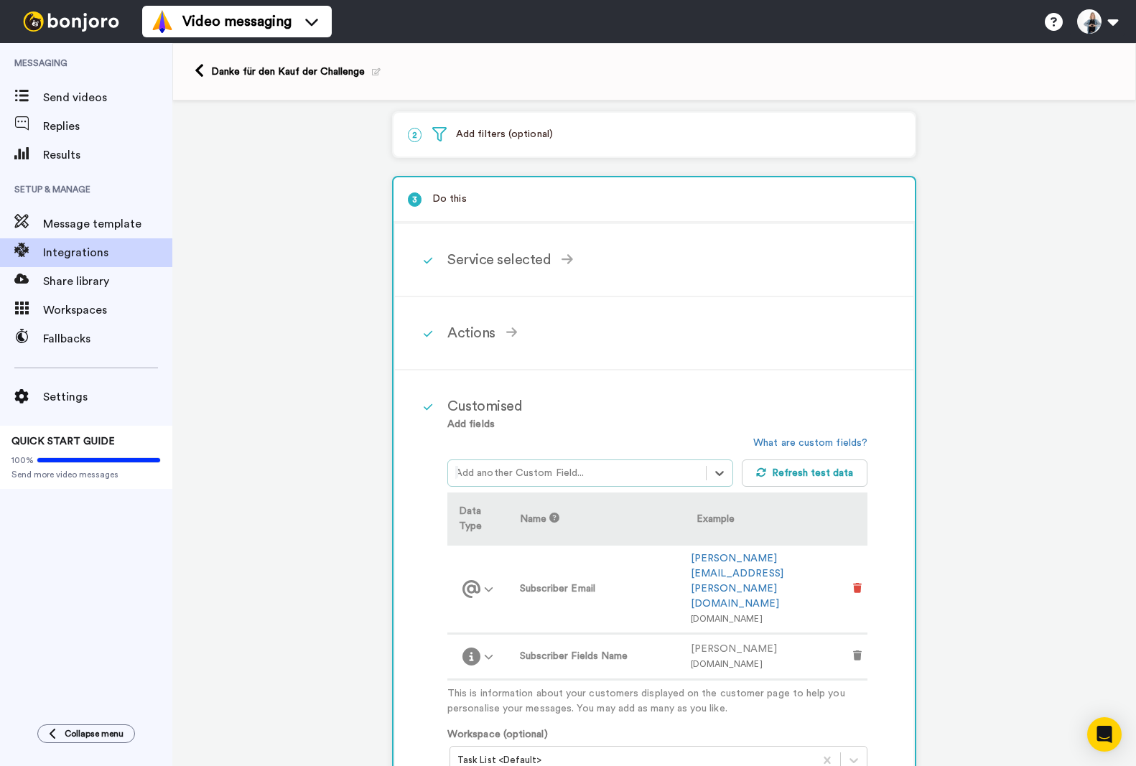
click at [853, 583] on icon at bounding box center [857, 588] width 9 height 10
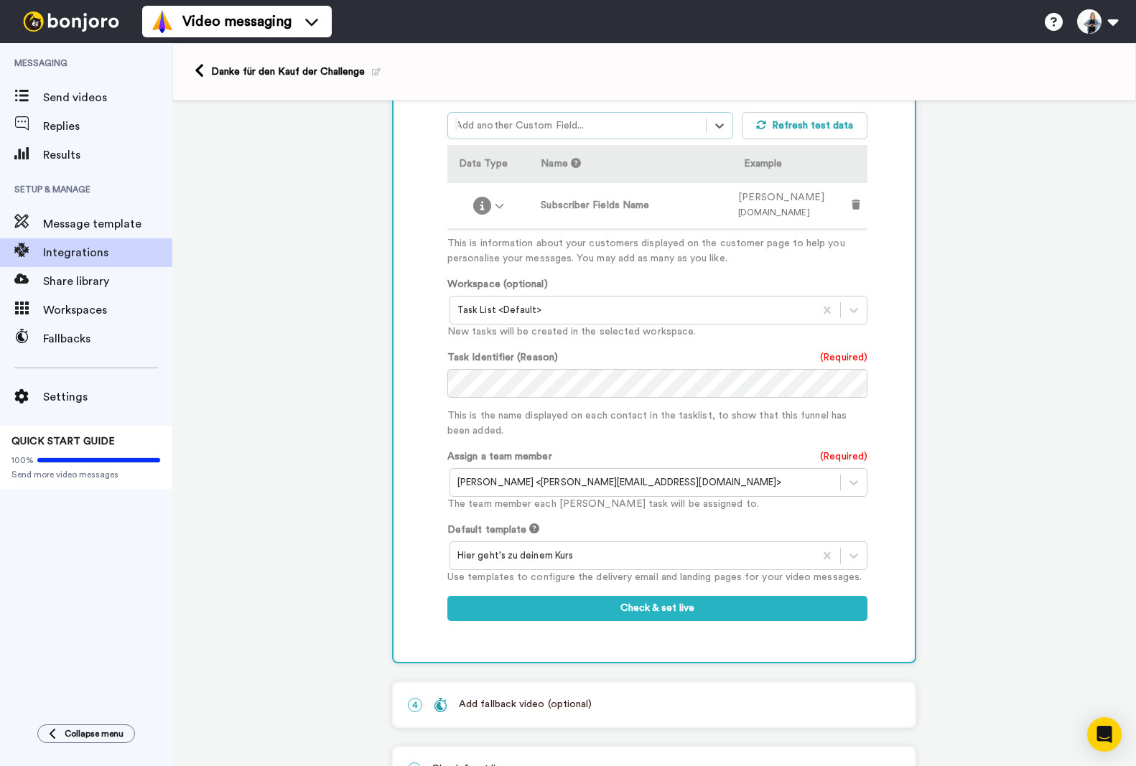
scroll to position [431, 0]
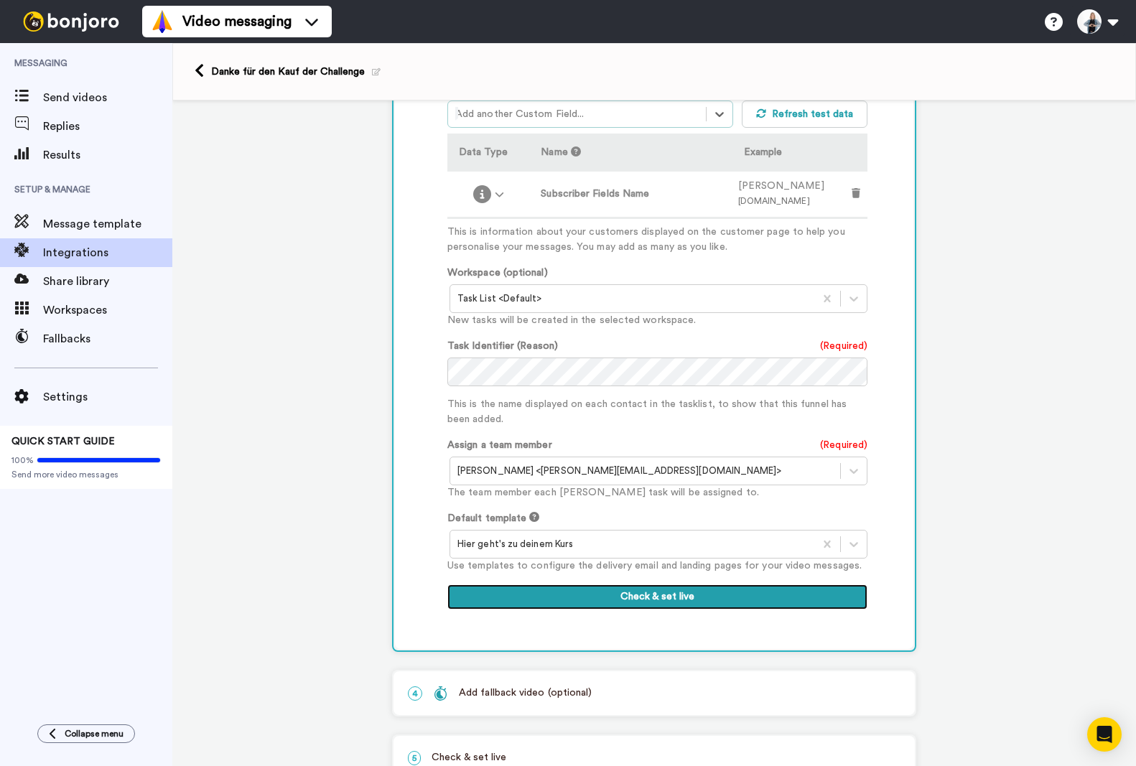
click at [666, 596] on button "Check & set live" at bounding box center [657, 598] width 420 height 26
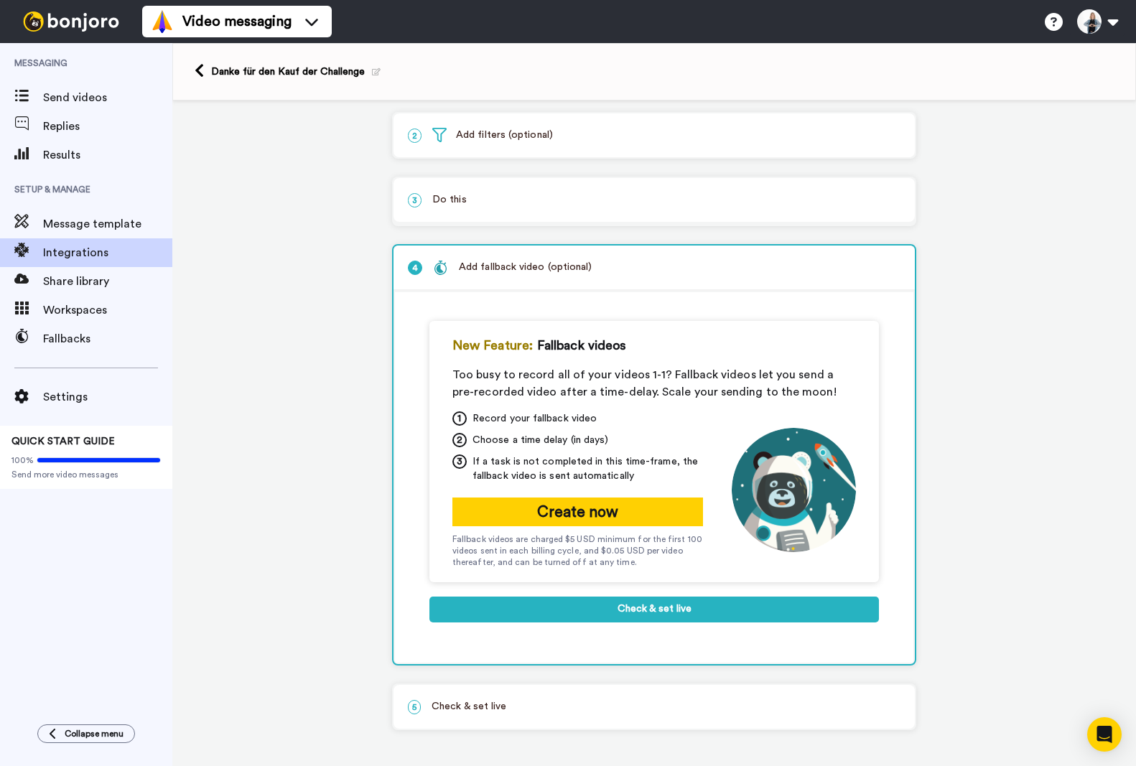
scroll to position [71, 0]
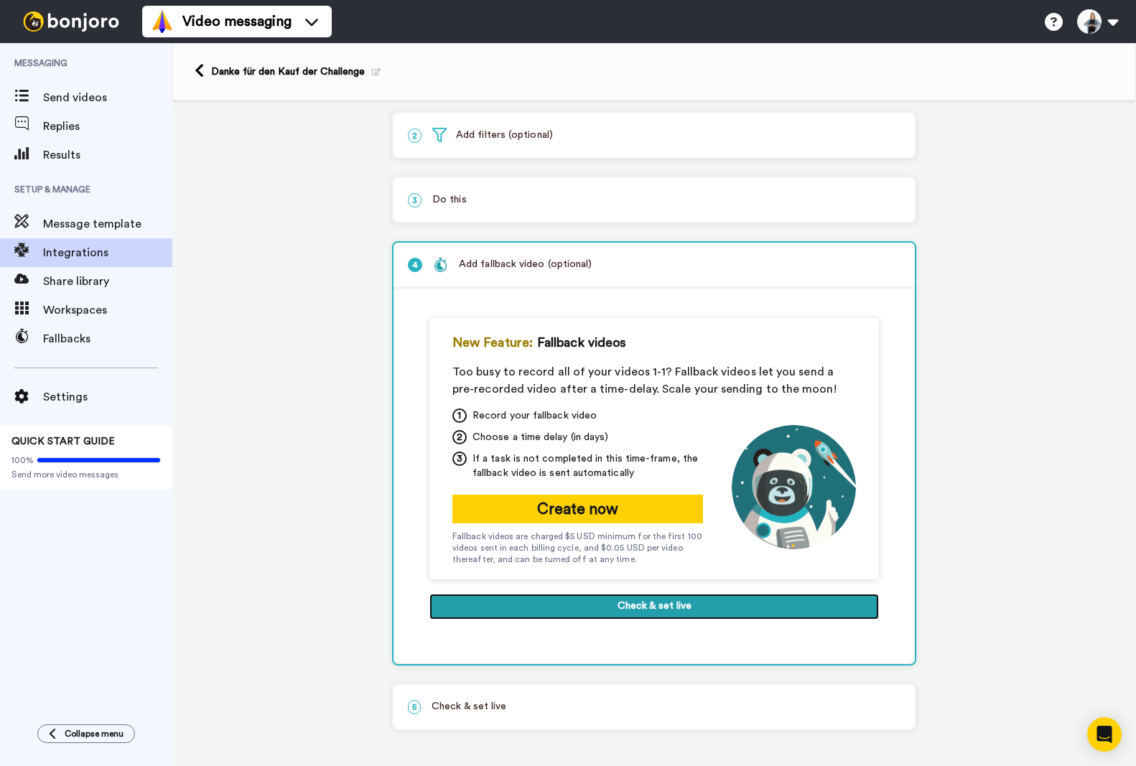
click at [653, 610] on button "Check & set live" at bounding box center [654, 607] width 450 height 26
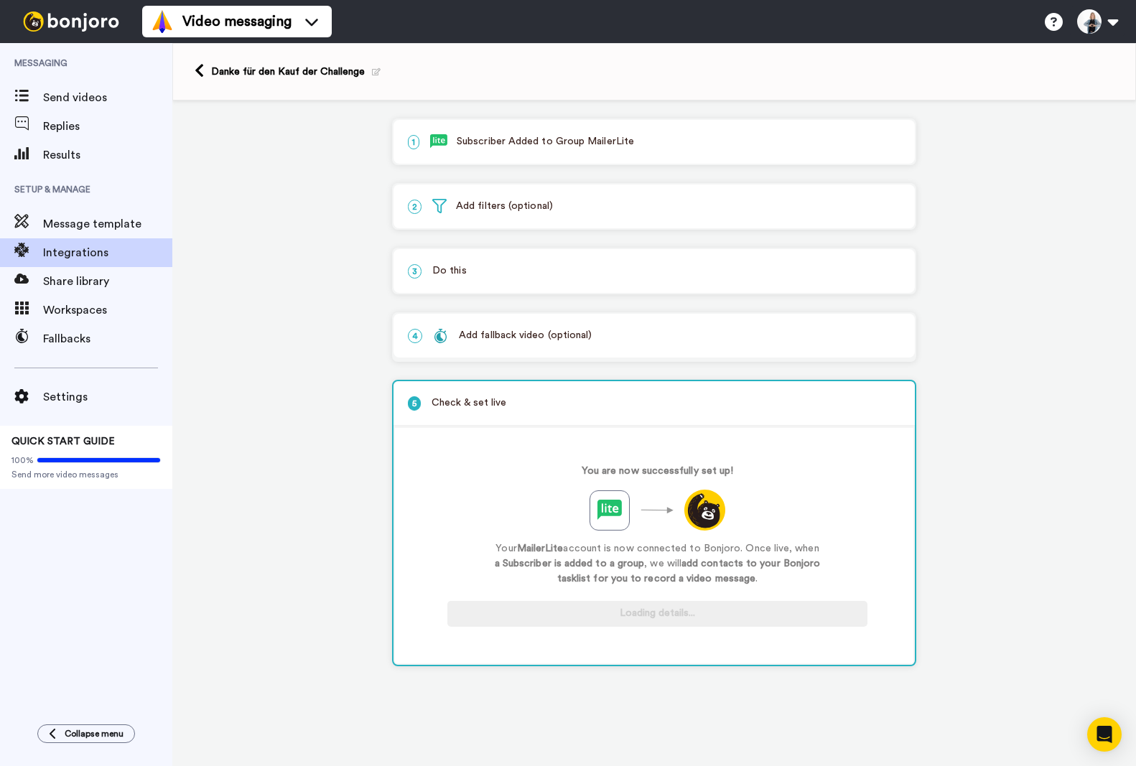
scroll to position [0, 0]
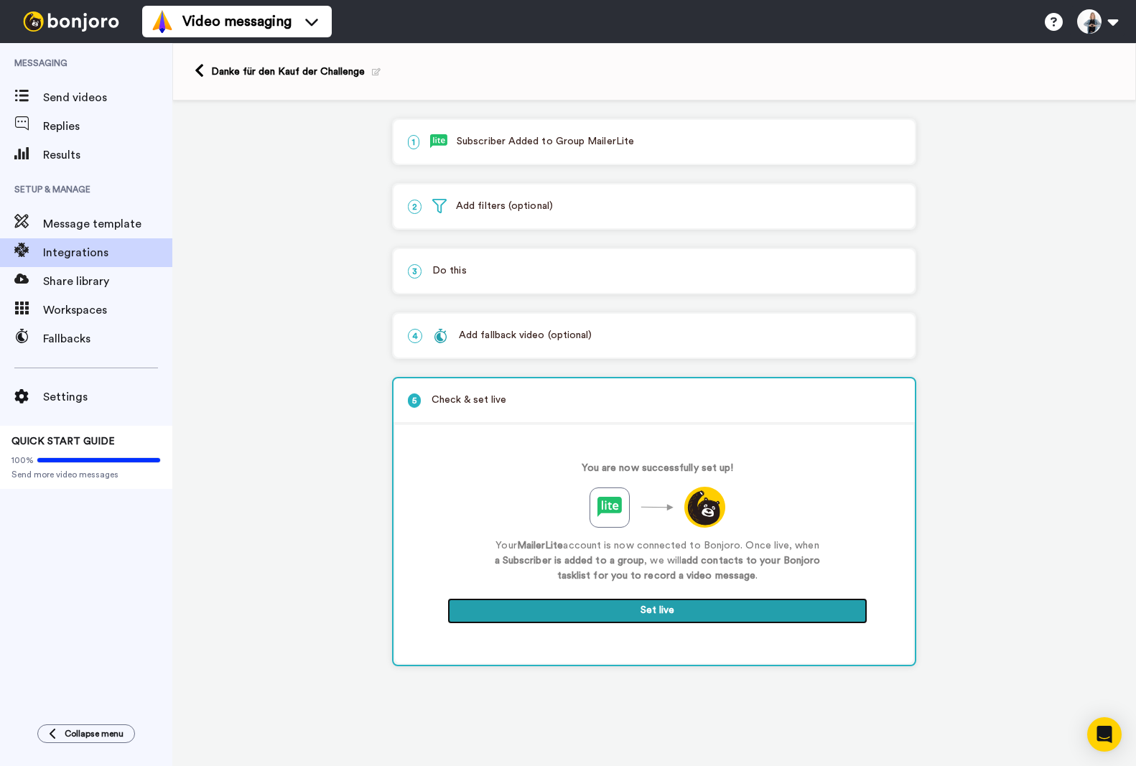
click at [659, 611] on button "Set live" at bounding box center [657, 611] width 420 height 26
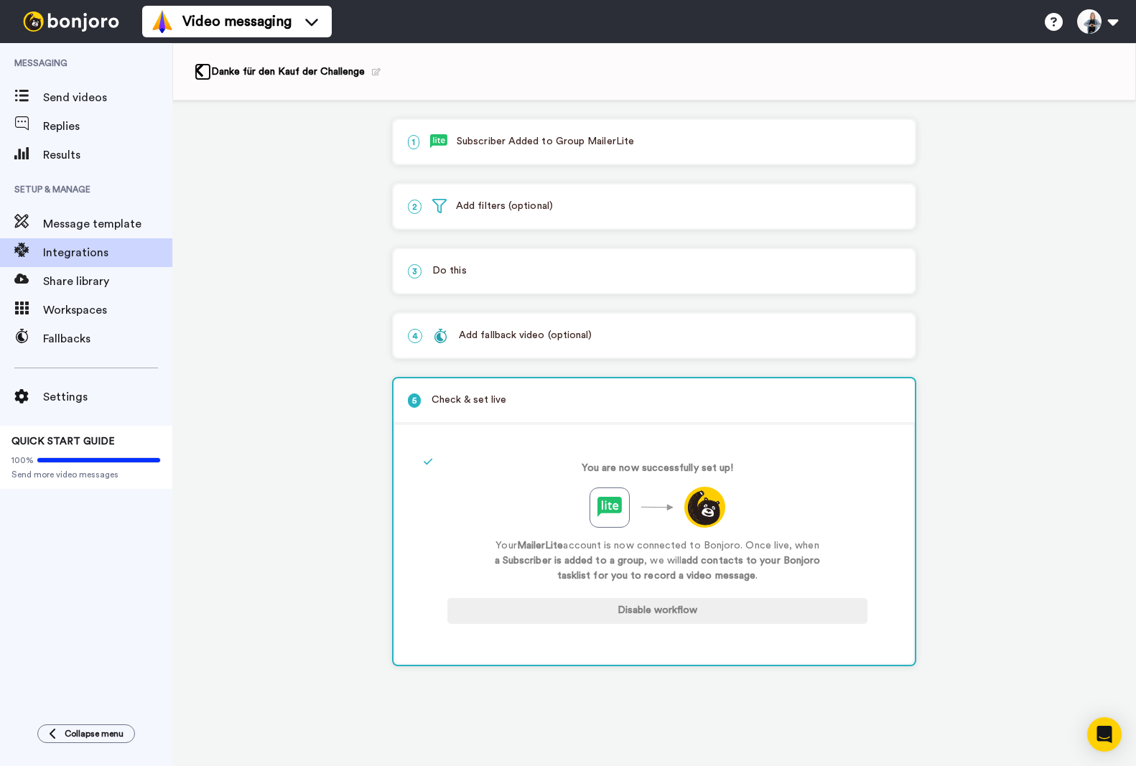
click at [196, 73] on icon at bounding box center [199, 70] width 9 height 15
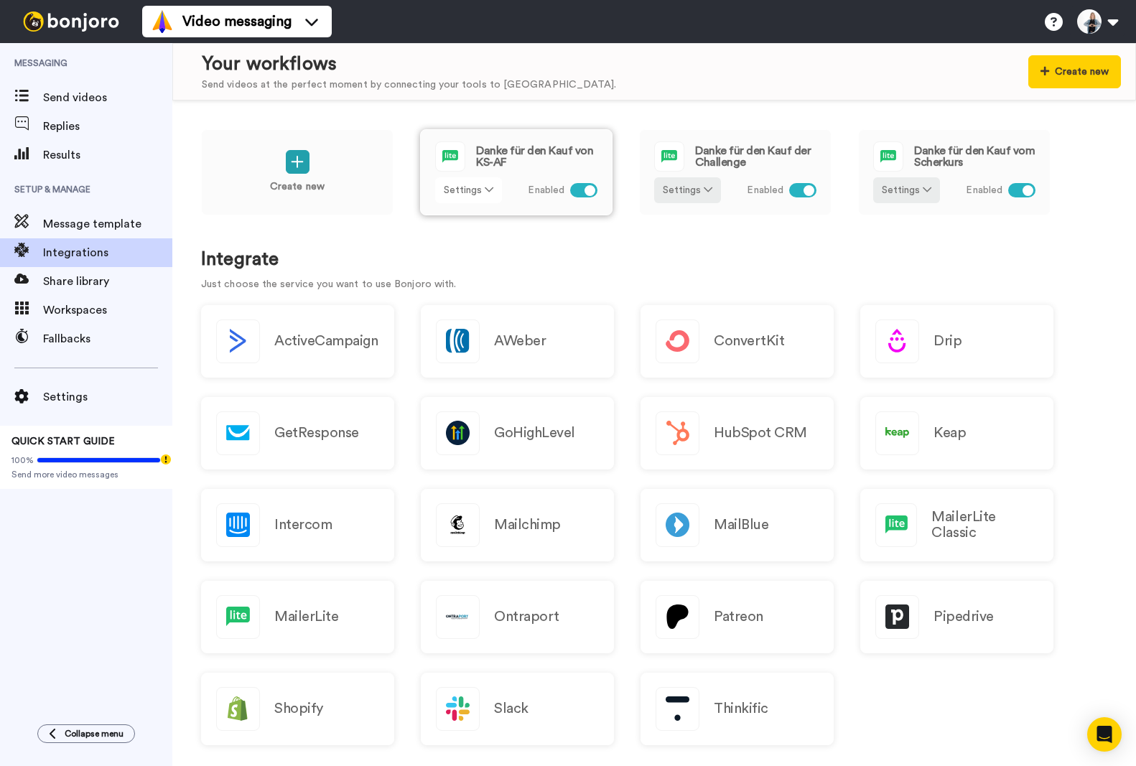
click at [472, 190] on button "Settings" at bounding box center [468, 190] width 67 height 26
click at [461, 218] on span "Edit" at bounding box center [457, 219] width 19 height 11
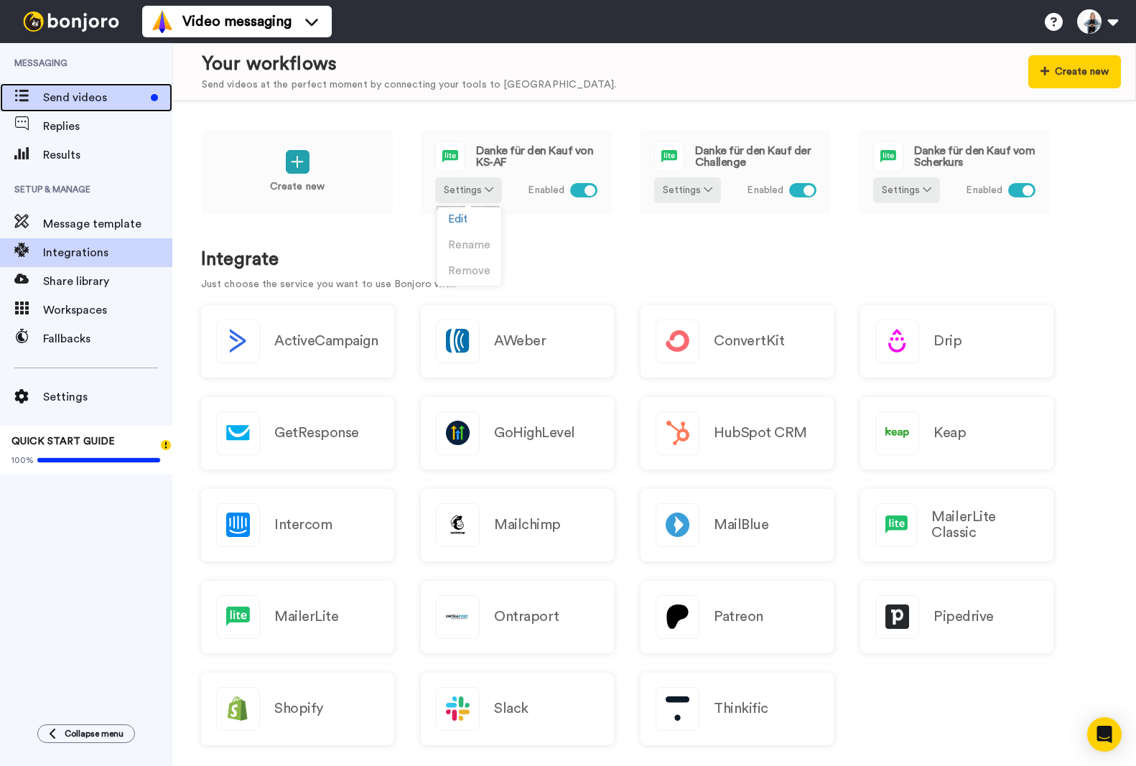
click at [102, 97] on span "Send videos" at bounding box center [94, 97] width 102 height 17
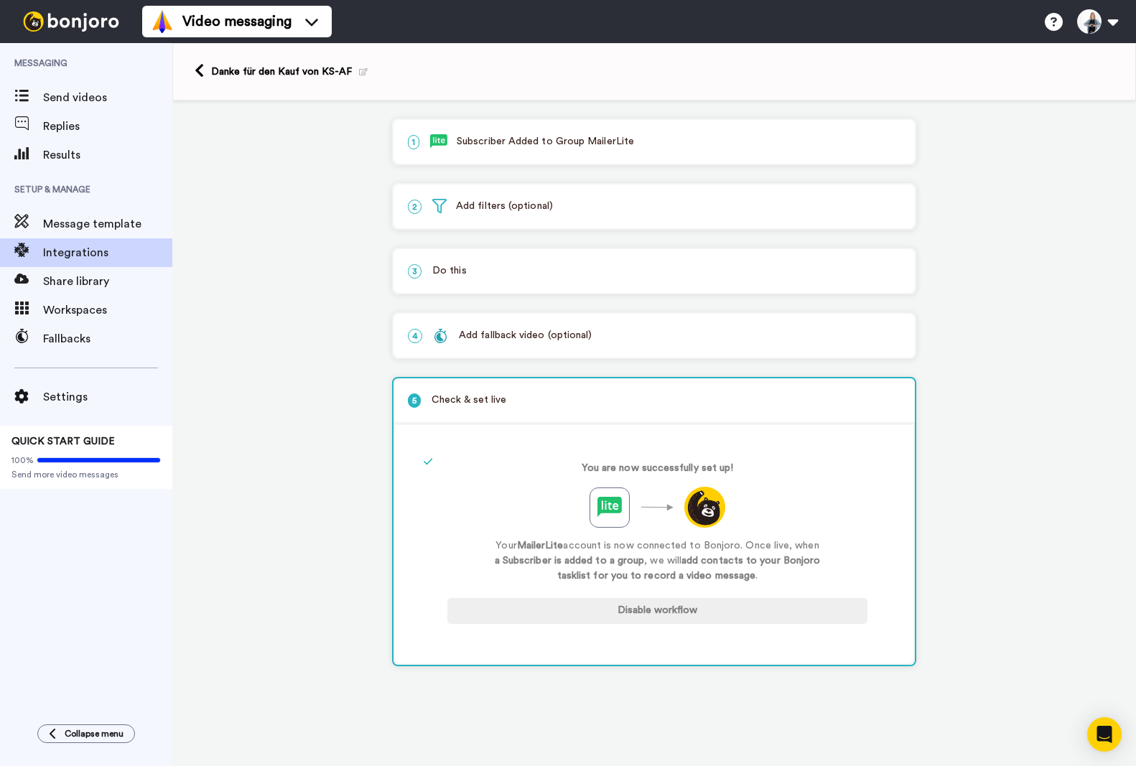
click at [564, 145] on p "1 Subscriber Added to Group MailerLite" at bounding box center [654, 141] width 493 height 15
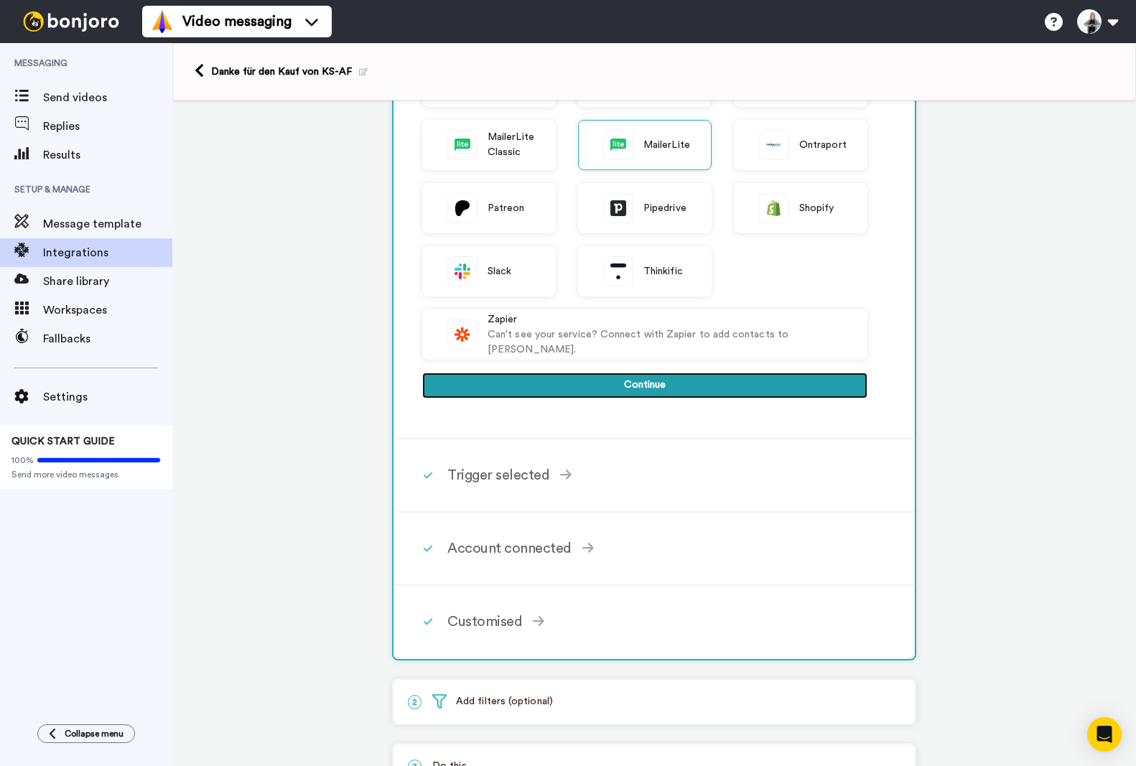
click at [649, 390] on button "Continue" at bounding box center [644, 386] width 445 height 26
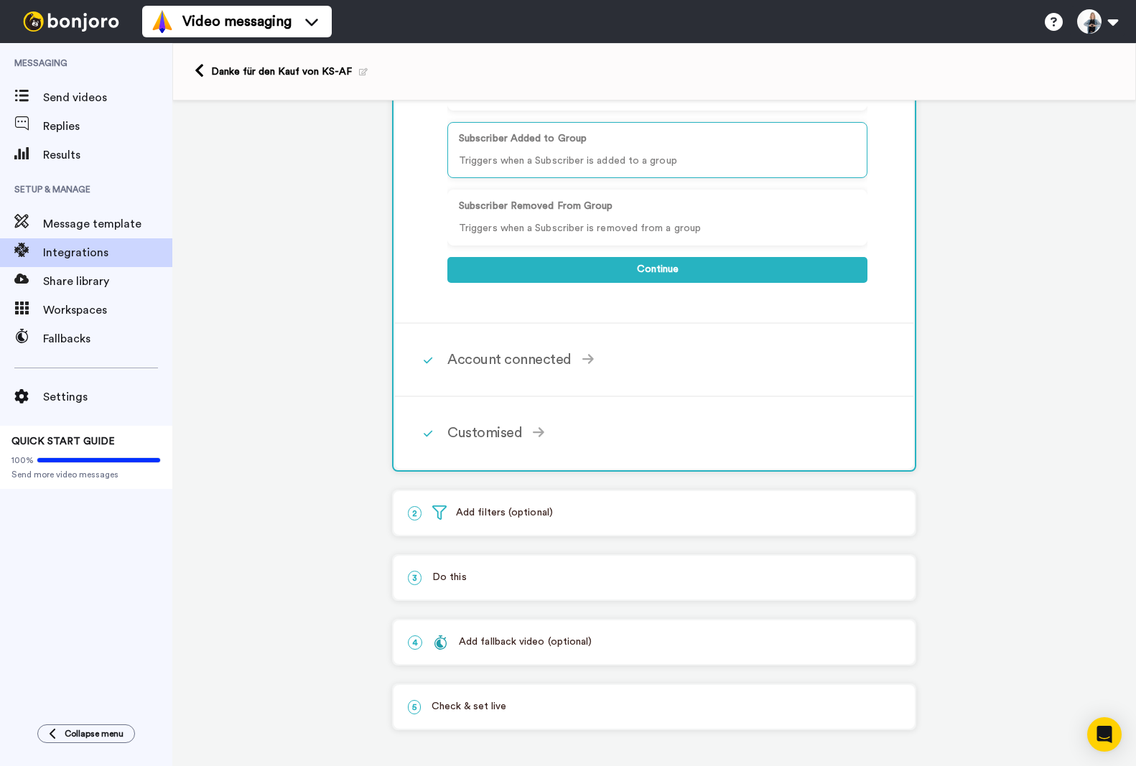
scroll to position [148, 0]
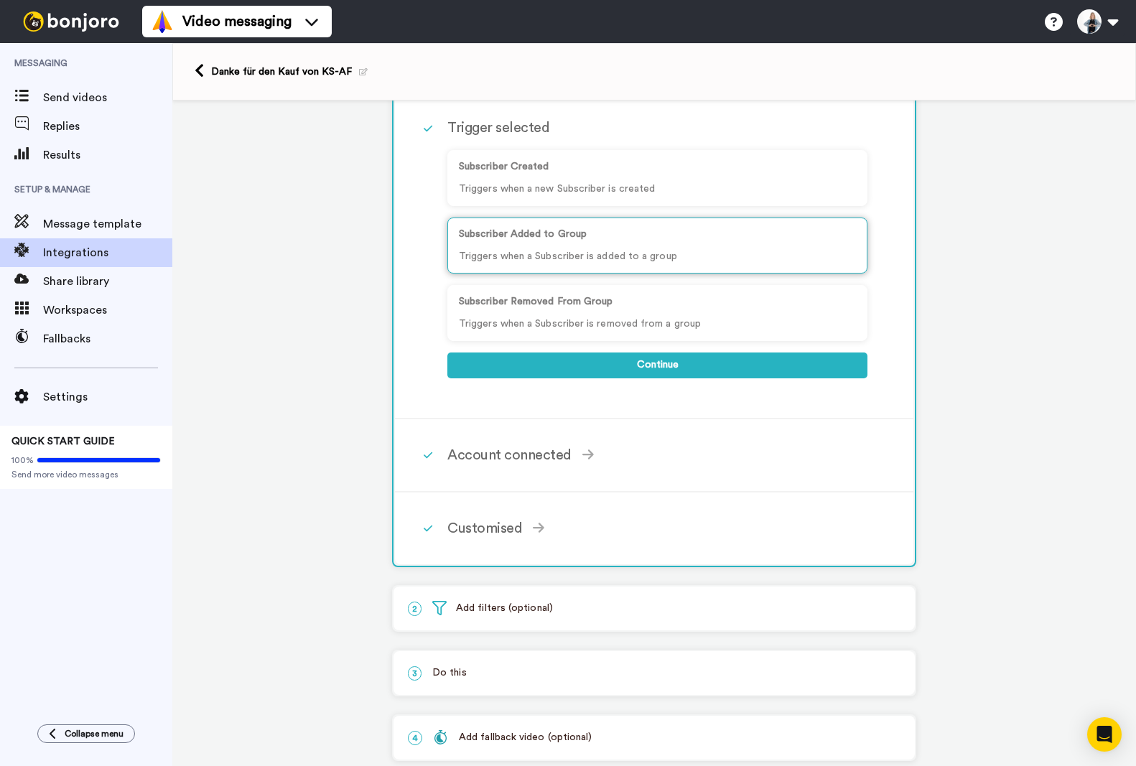
click at [631, 251] on p "Triggers when a Subscriber is added to a group" at bounding box center [657, 256] width 397 height 15
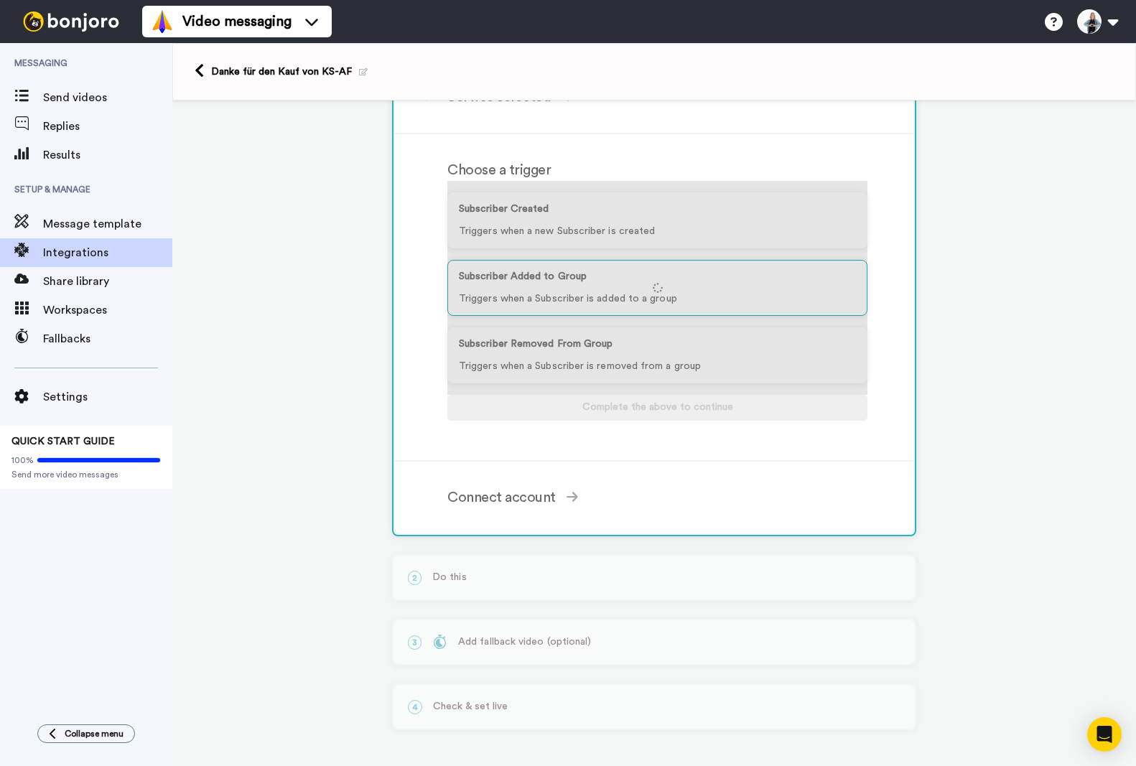
scroll to position [106, 0]
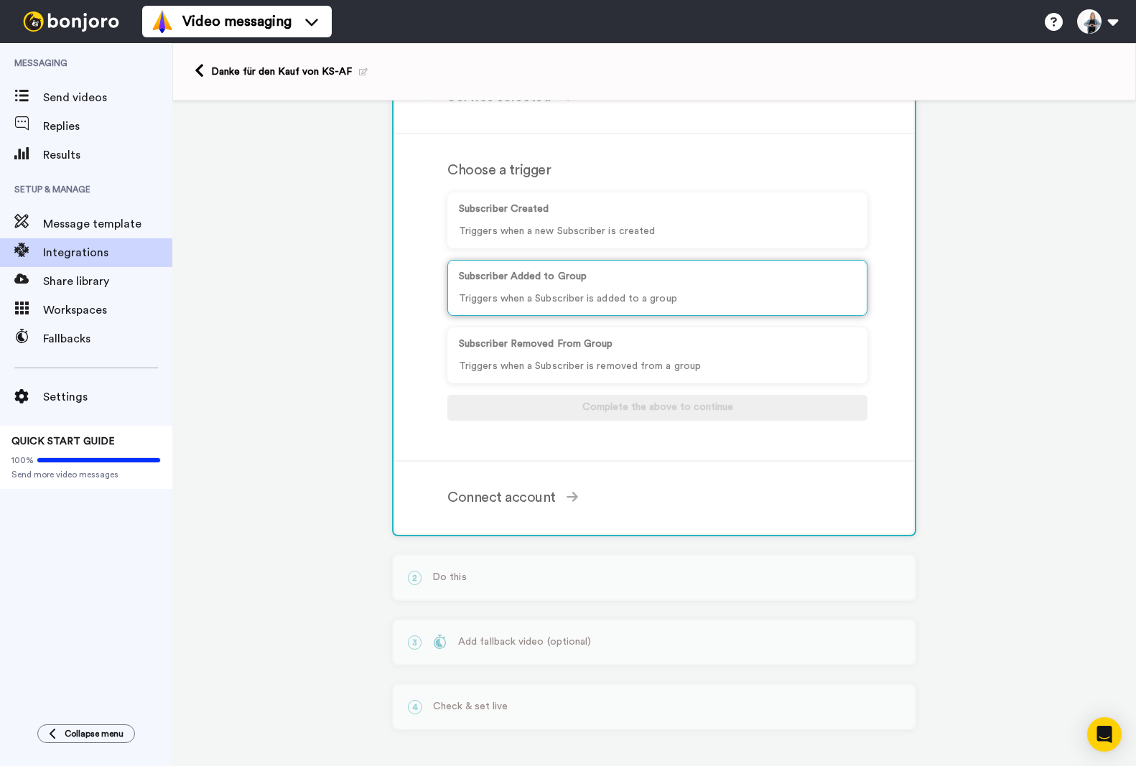
click at [591, 295] on p "Triggers when a Subscriber is added to a group" at bounding box center [657, 299] width 397 height 15
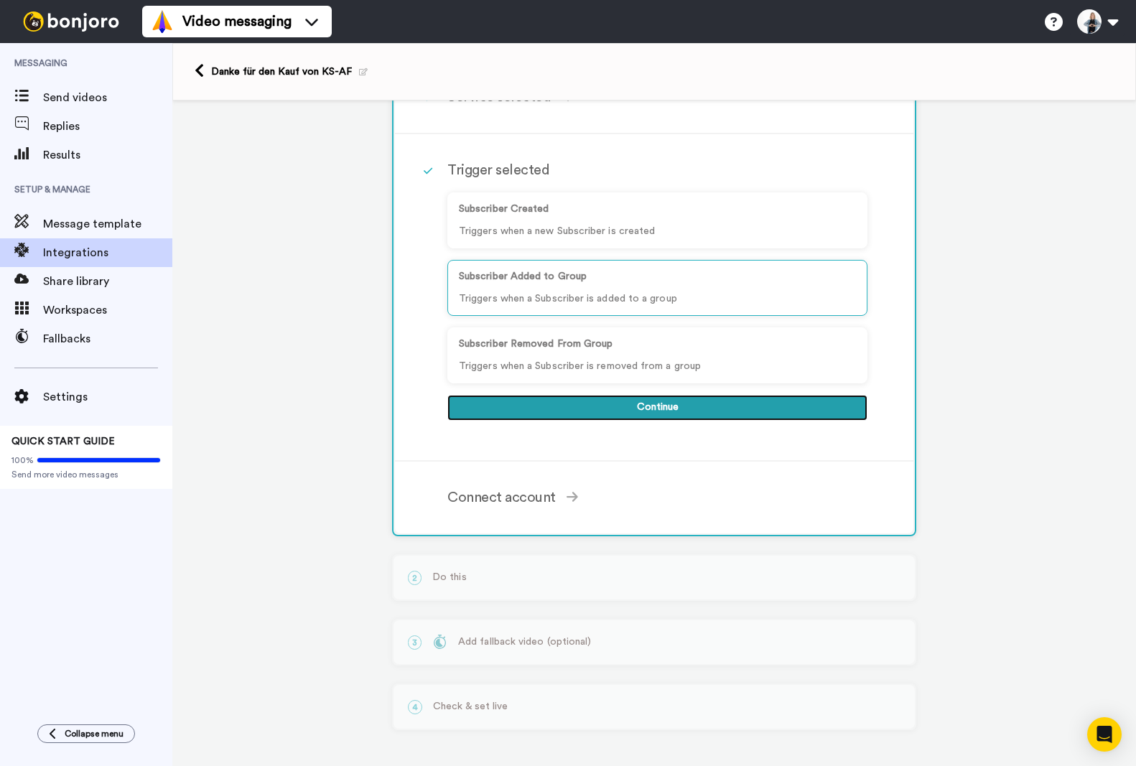
click at [645, 405] on button "Continue" at bounding box center [657, 408] width 420 height 26
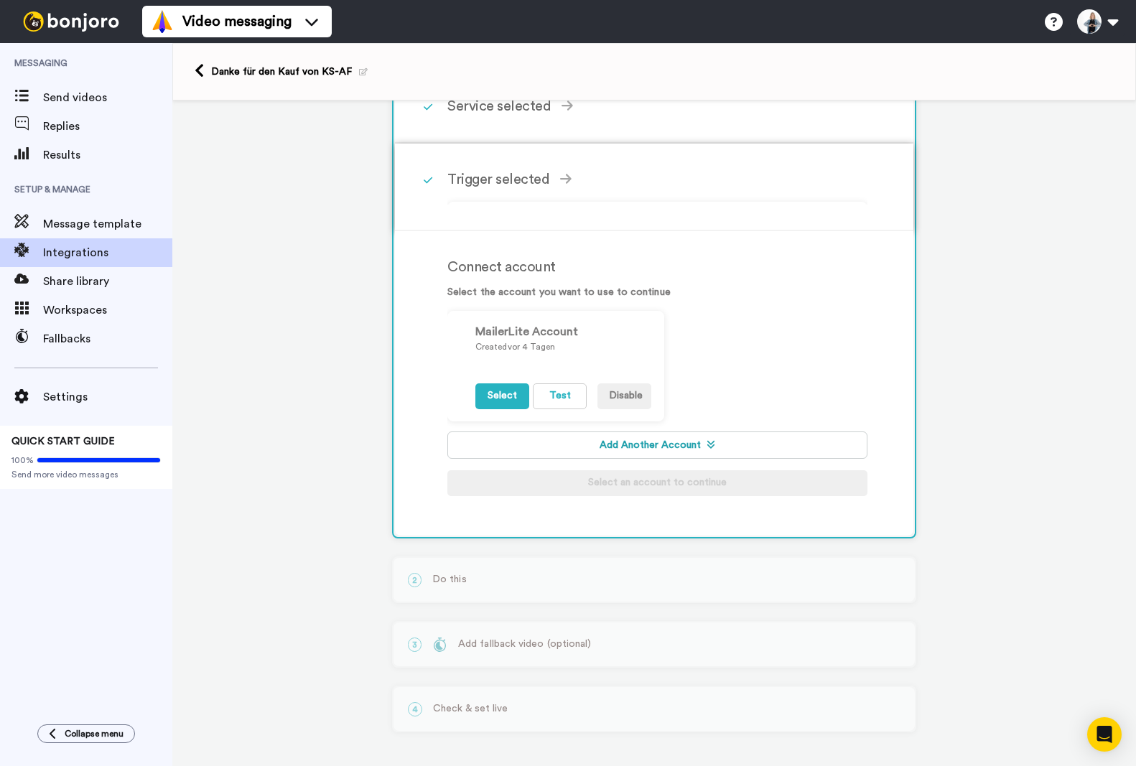
scroll to position [84, 0]
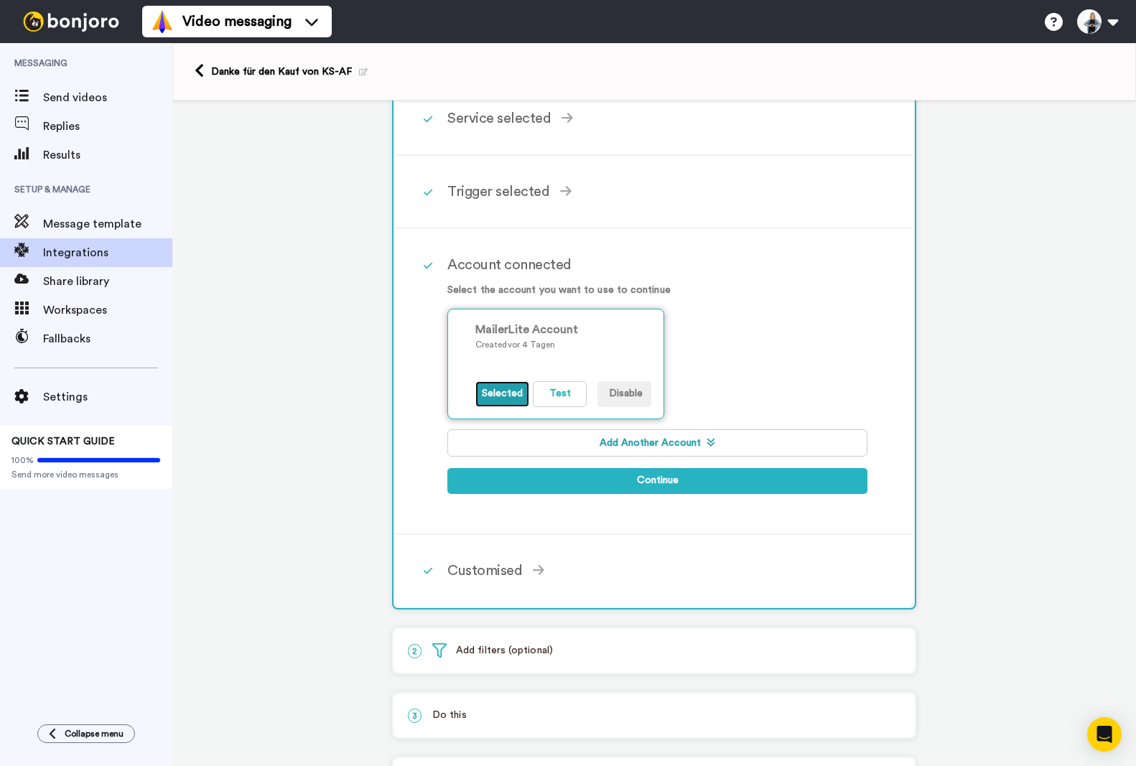
click at [506, 396] on button "Selected" at bounding box center [502, 394] width 54 height 26
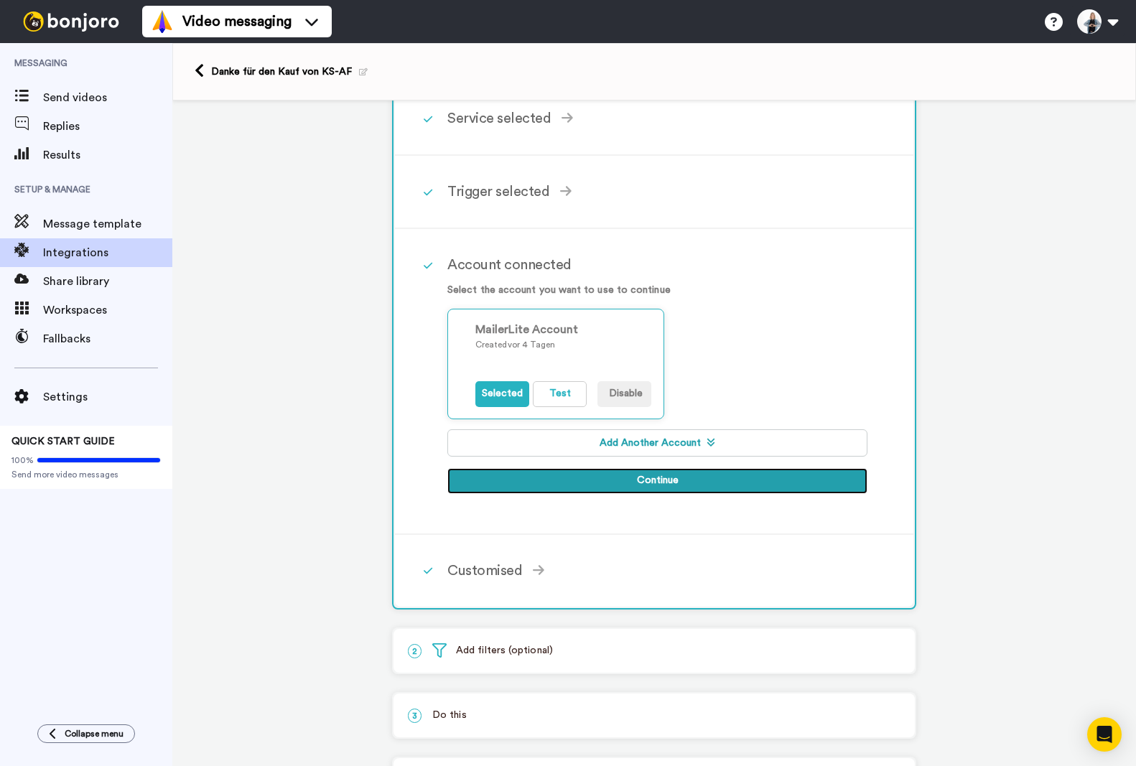
click at [664, 483] on button "Continue" at bounding box center [657, 481] width 420 height 26
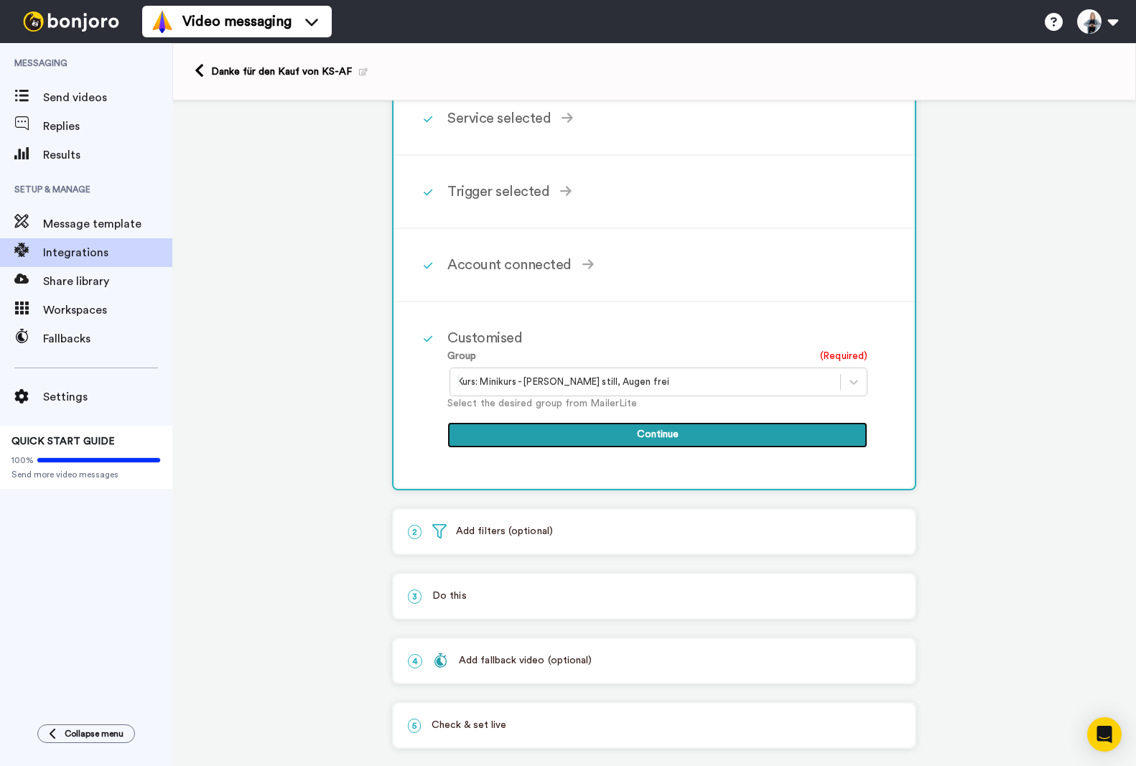
click at [636, 438] on button "Continue" at bounding box center [657, 435] width 420 height 26
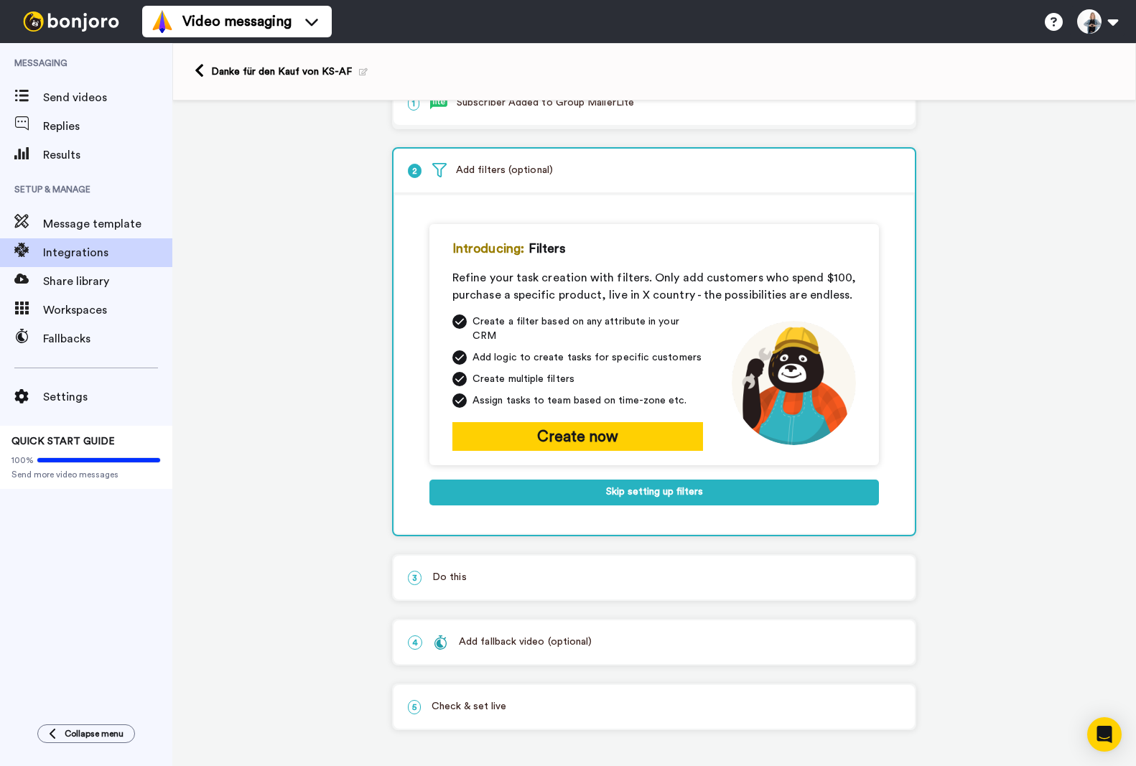
scroll to position [39, 0]
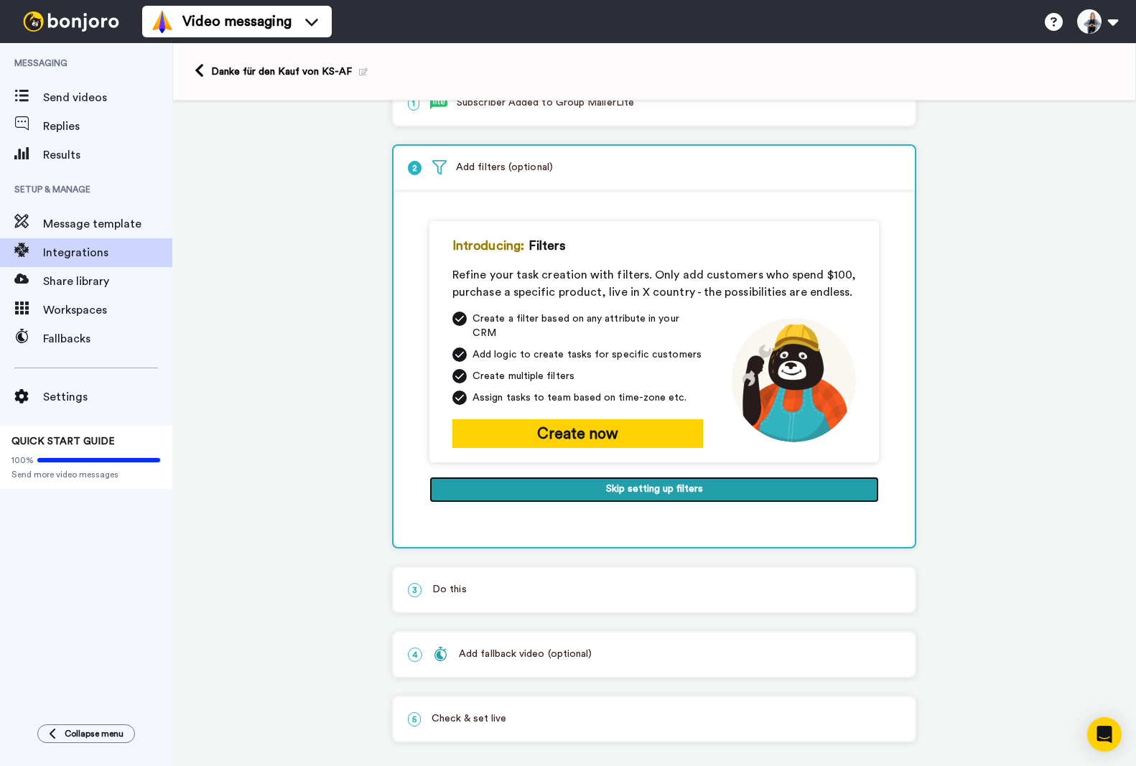
click at [638, 477] on button "Skip setting up filters" at bounding box center [654, 490] width 450 height 26
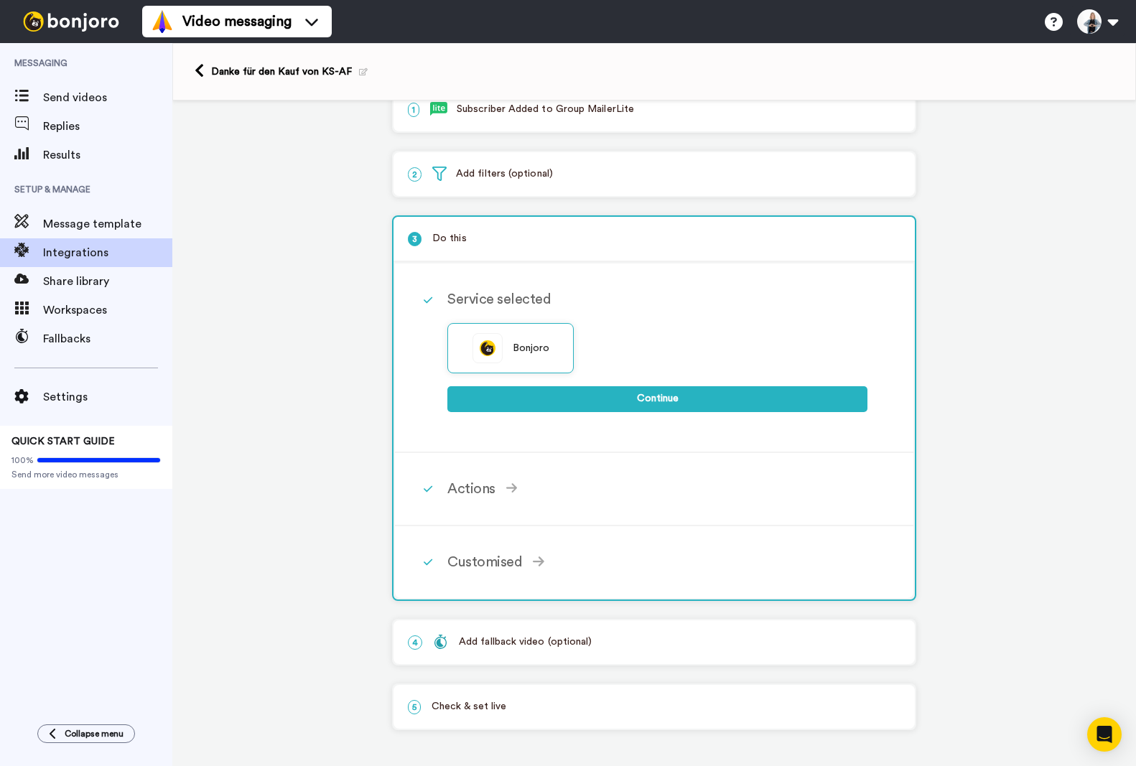
scroll to position [32, 0]
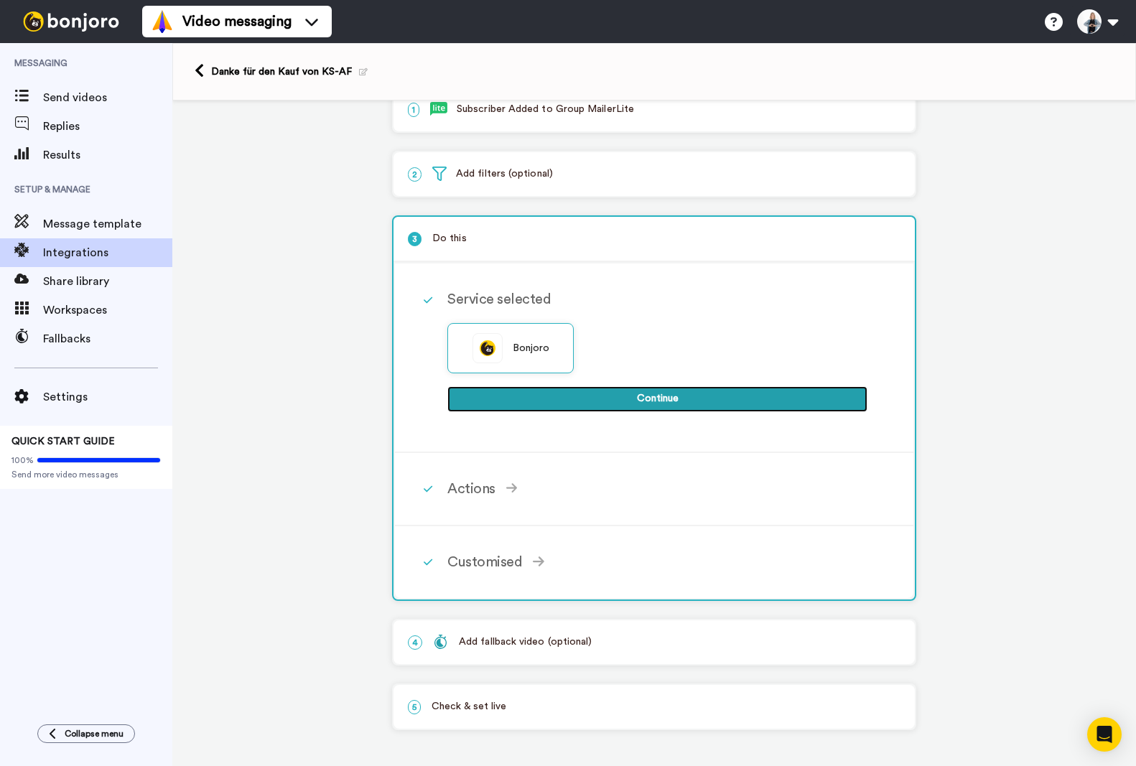
click at [674, 403] on button "Continue" at bounding box center [657, 399] width 420 height 26
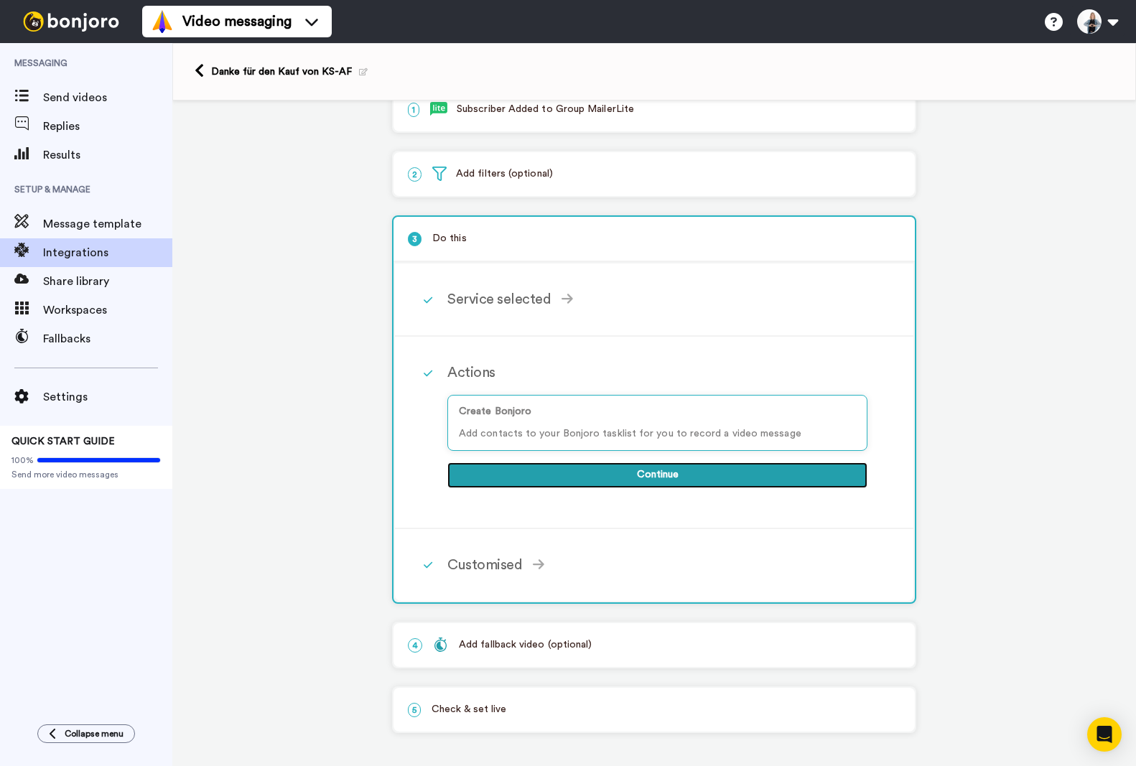
click at [666, 478] on button "Continue" at bounding box center [657, 475] width 420 height 26
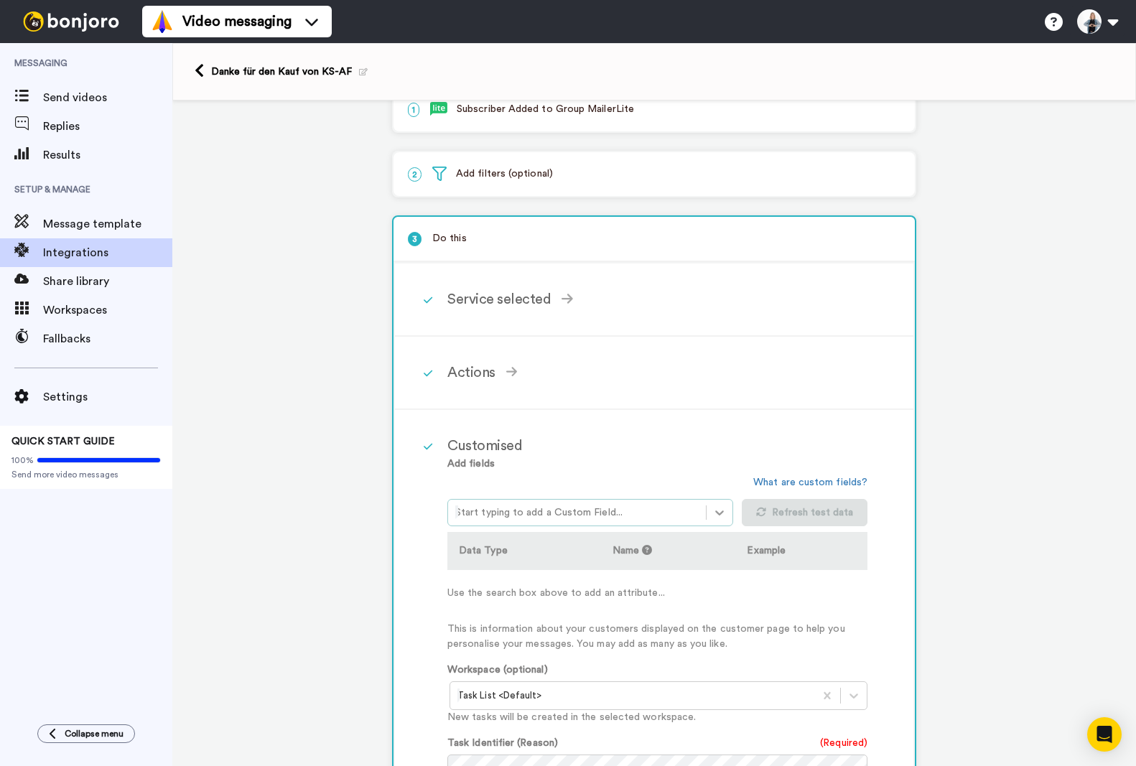
click at [715, 512] on icon at bounding box center [719, 513] width 14 height 14
click at [655, 507] on div at bounding box center [576, 512] width 243 height 17
click at [715, 511] on icon at bounding box center [719, 513] width 14 height 14
click at [530, 516] on div at bounding box center [576, 512] width 243 height 17
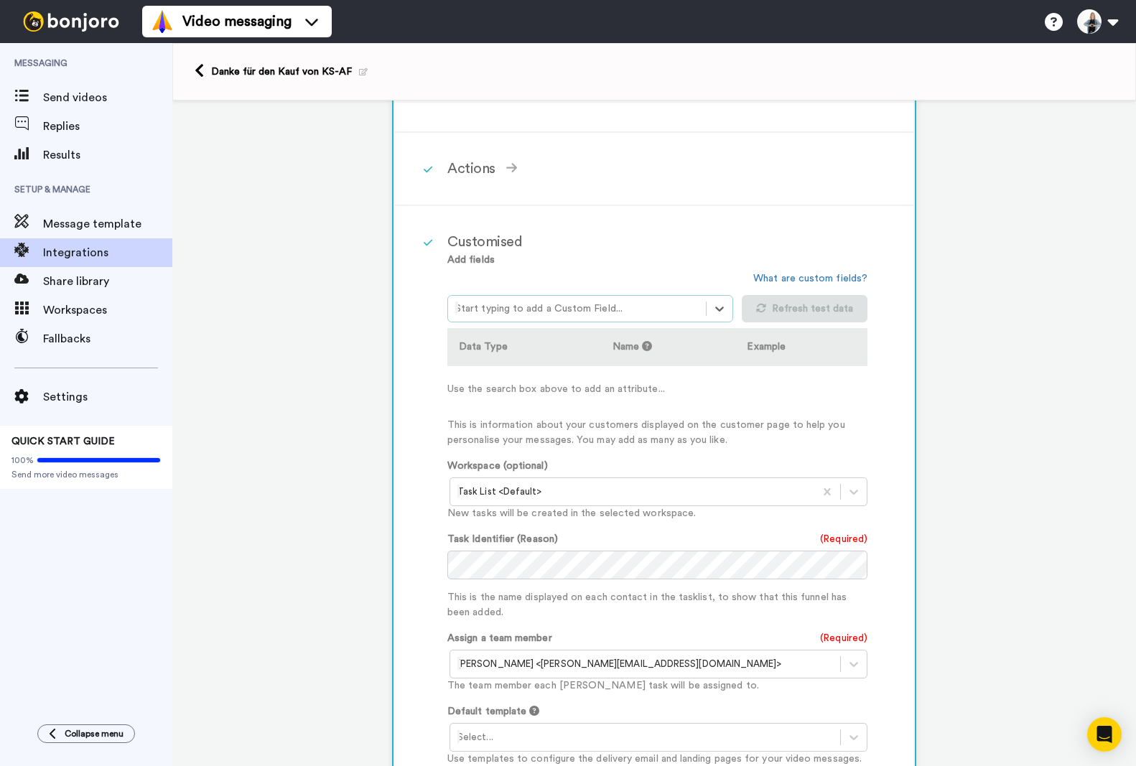
scroll to position [248, 0]
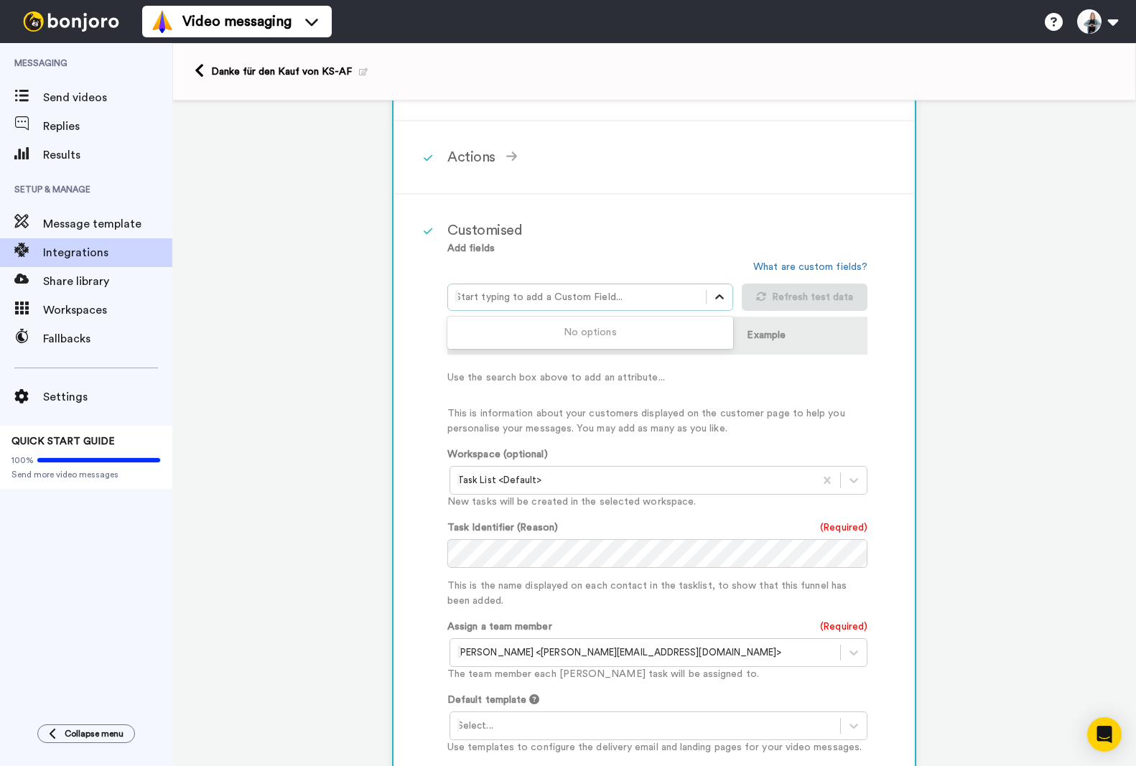
click at [715, 300] on icon at bounding box center [719, 297] width 14 height 14
click at [592, 335] on div "No options" at bounding box center [590, 333] width 286 height 27
click at [768, 264] on link "What are custom fields?" at bounding box center [810, 267] width 114 height 10
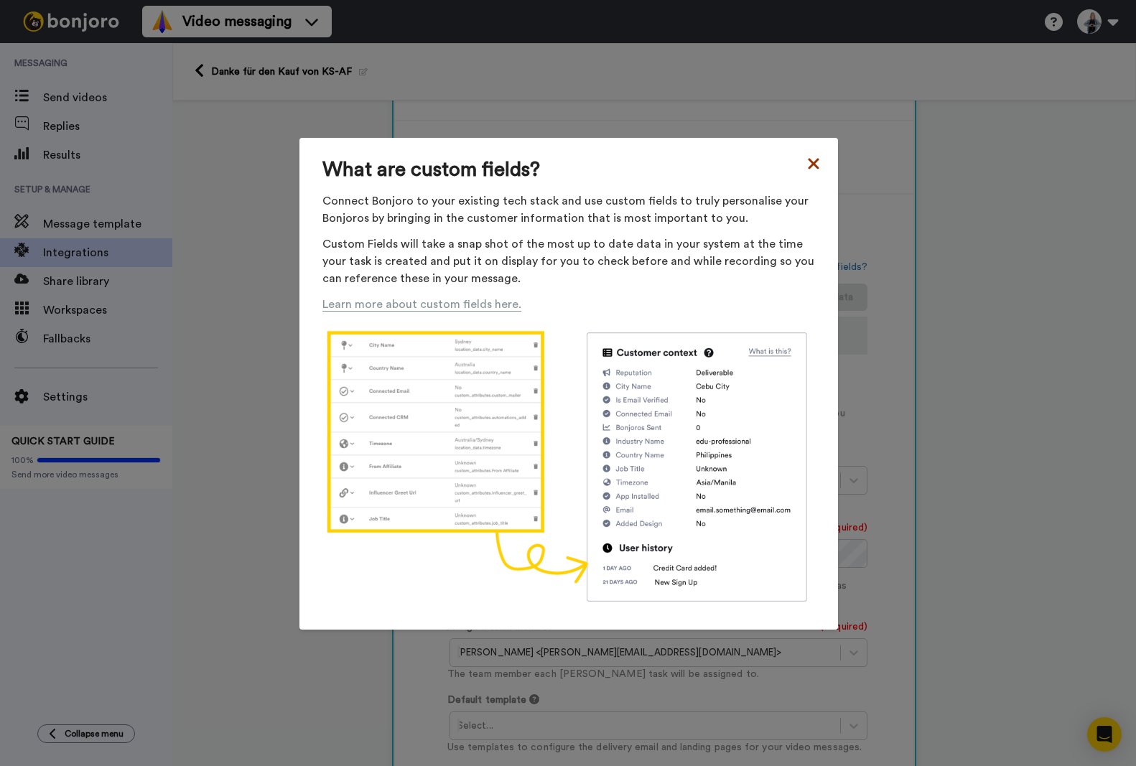
click at [809, 166] on icon at bounding box center [813, 163] width 14 height 17
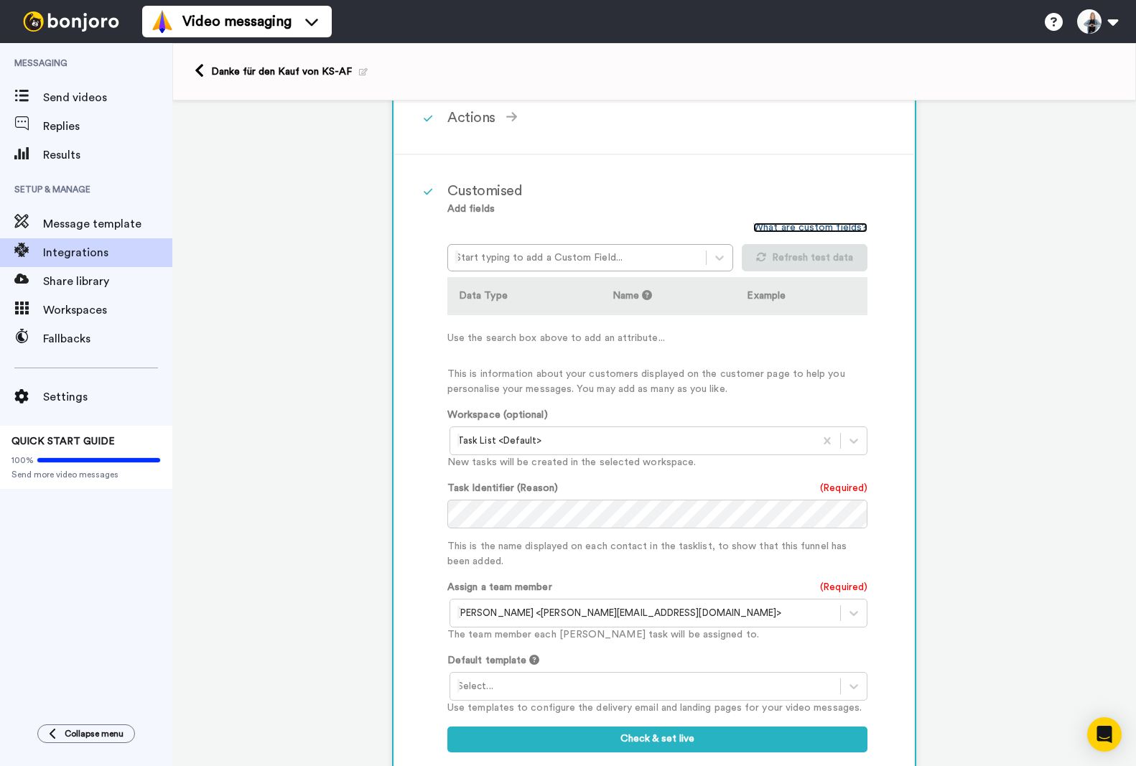
scroll to position [481, 0]
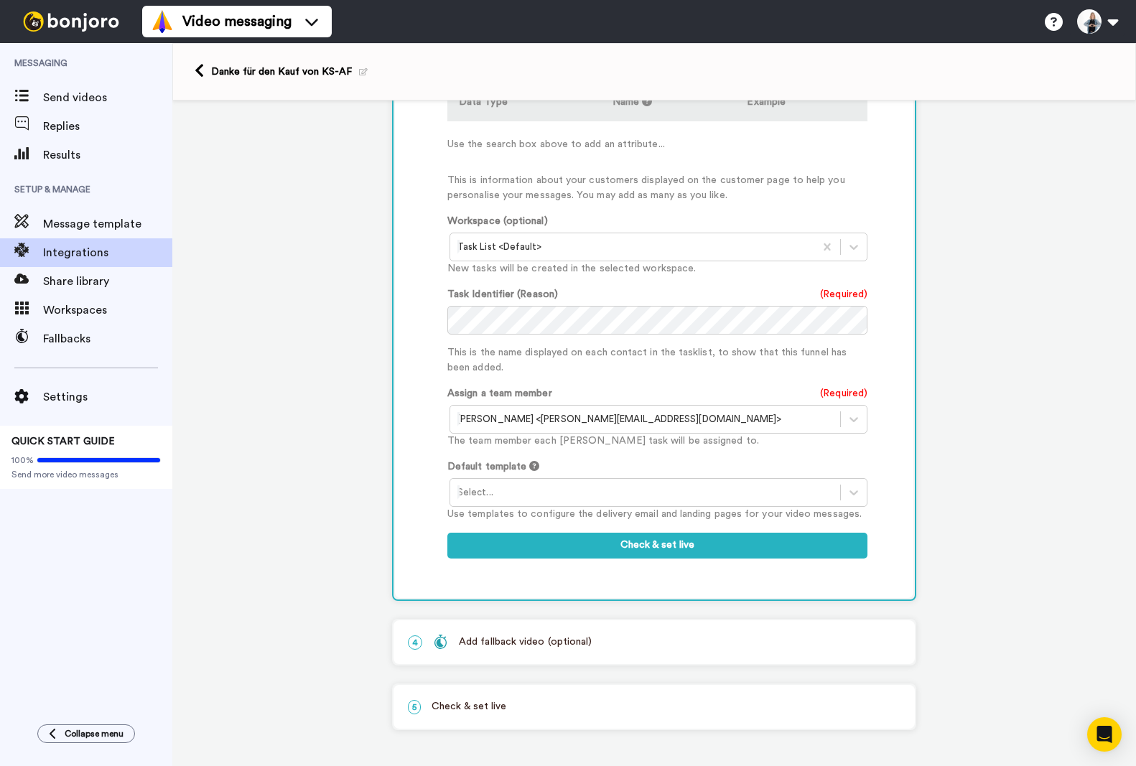
click at [534, 495] on div at bounding box center [645, 492] width 376 height 17
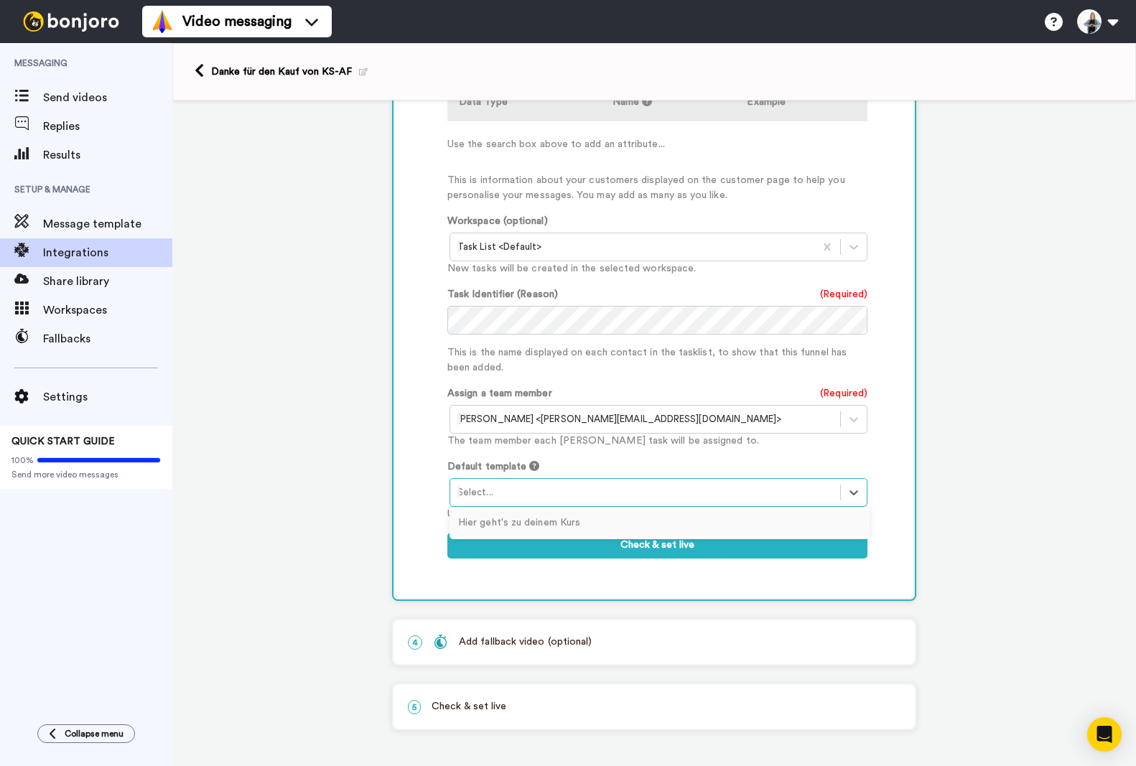
click at [547, 521] on div "Hier geht's zu deinem Kurs" at bounding box center [660, 523] width 420 height 27
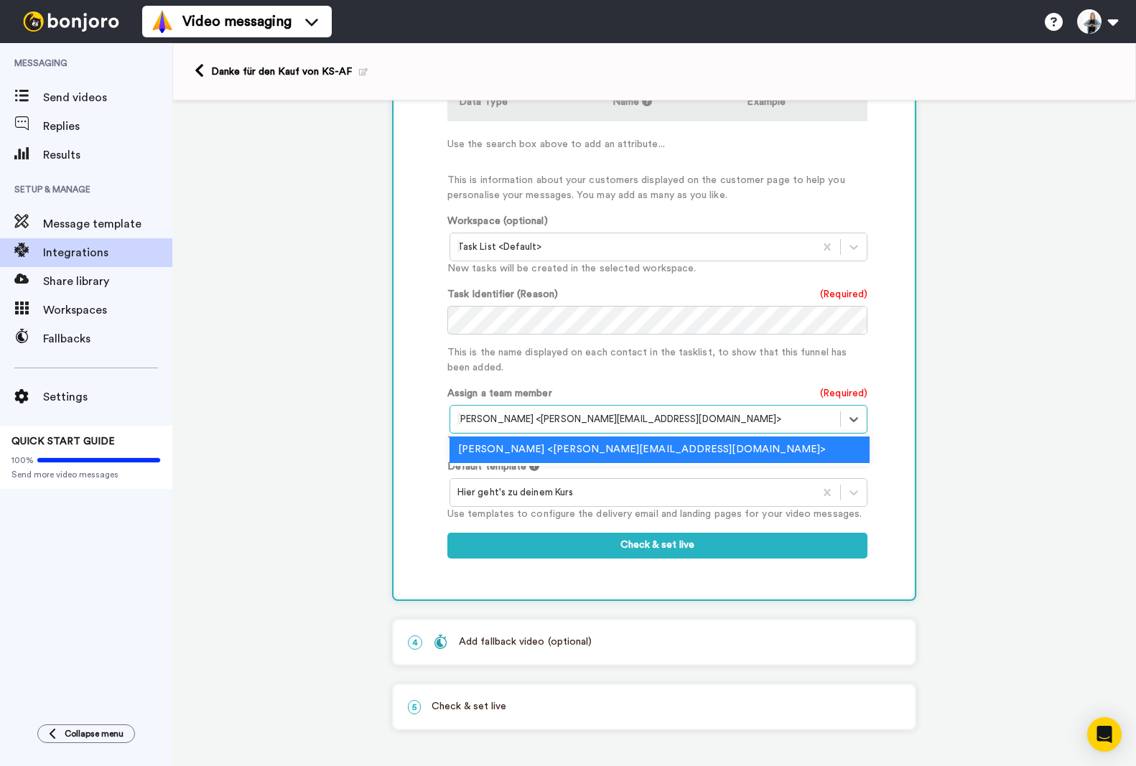
click at [690, 425] on div at bounding box center [645, 419] width 376 height 17
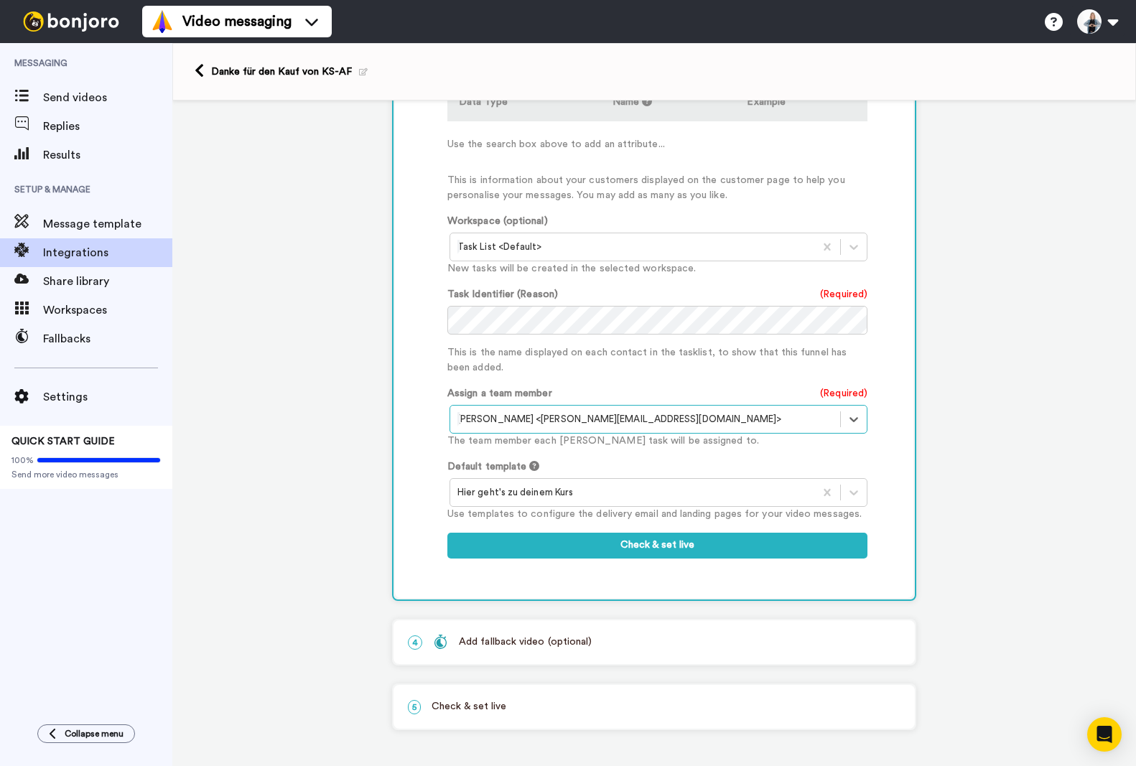
click at [690, 425] on div at bounding box center [645, 419] width 376 height 17
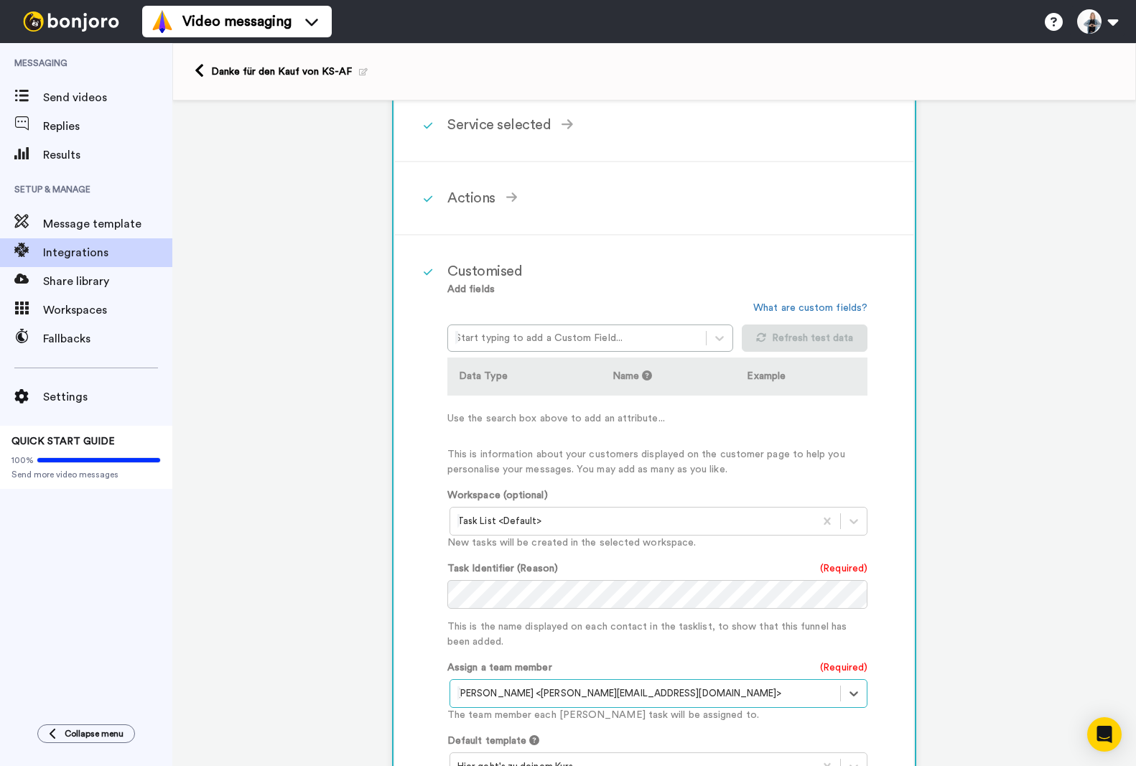
scroll to position [194, 0]
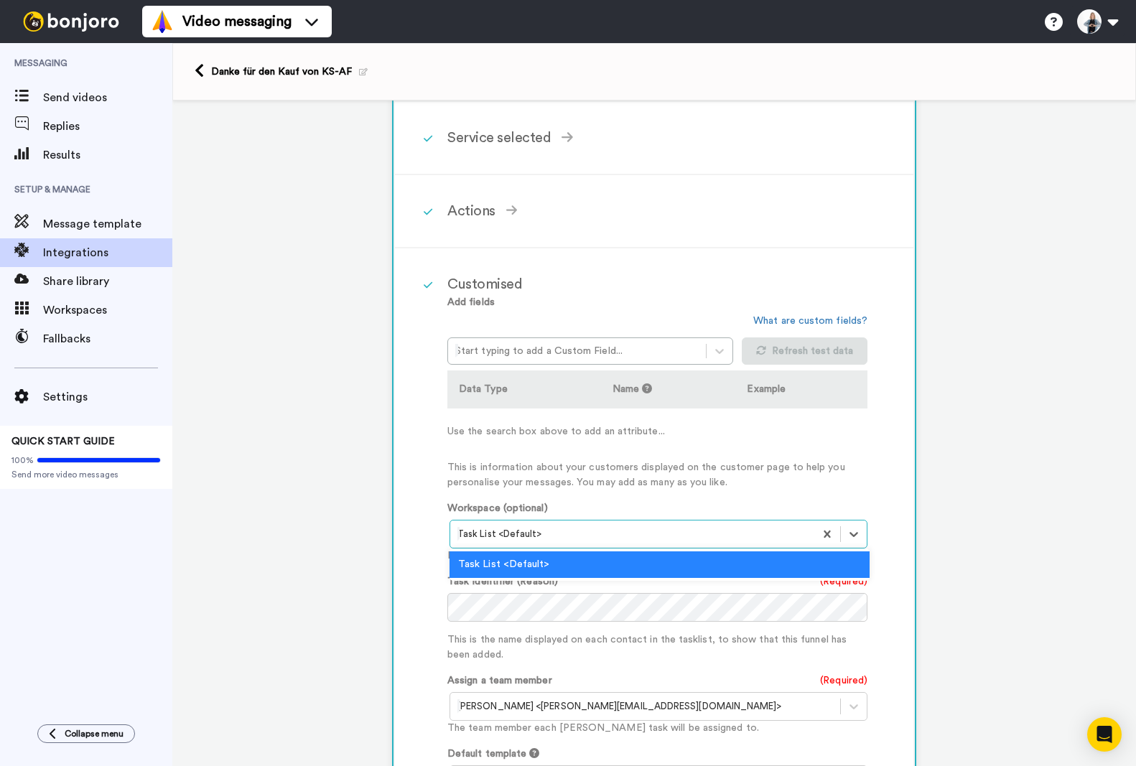
click at [582, 531] on div at bounding box center [632, 534] width 350 height 17
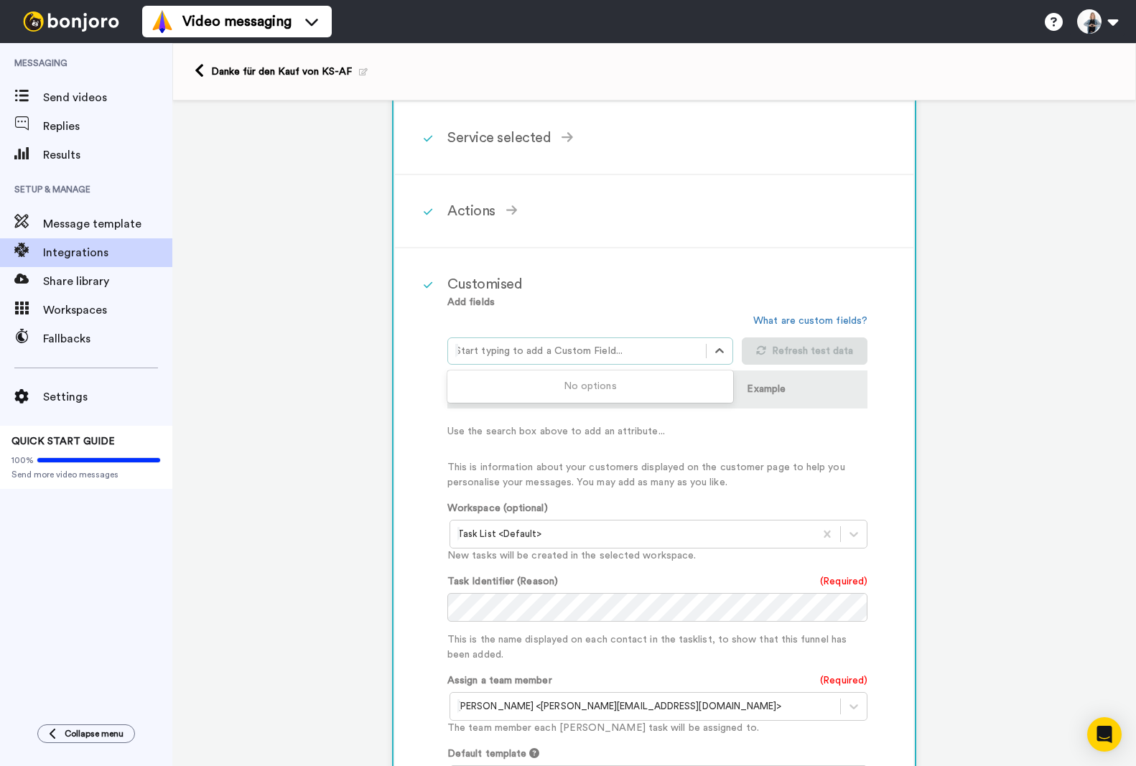
click at [556, 342] on div "Start typing to add a Custom Field..." at bounding box center [577, 351] width 258 height 23
click at [566, 347] on div at bounding box center [576, 351] width 243 height 17
click at [591, 385] on div "No options" at bounding box center [590, 386] width 286 height 27
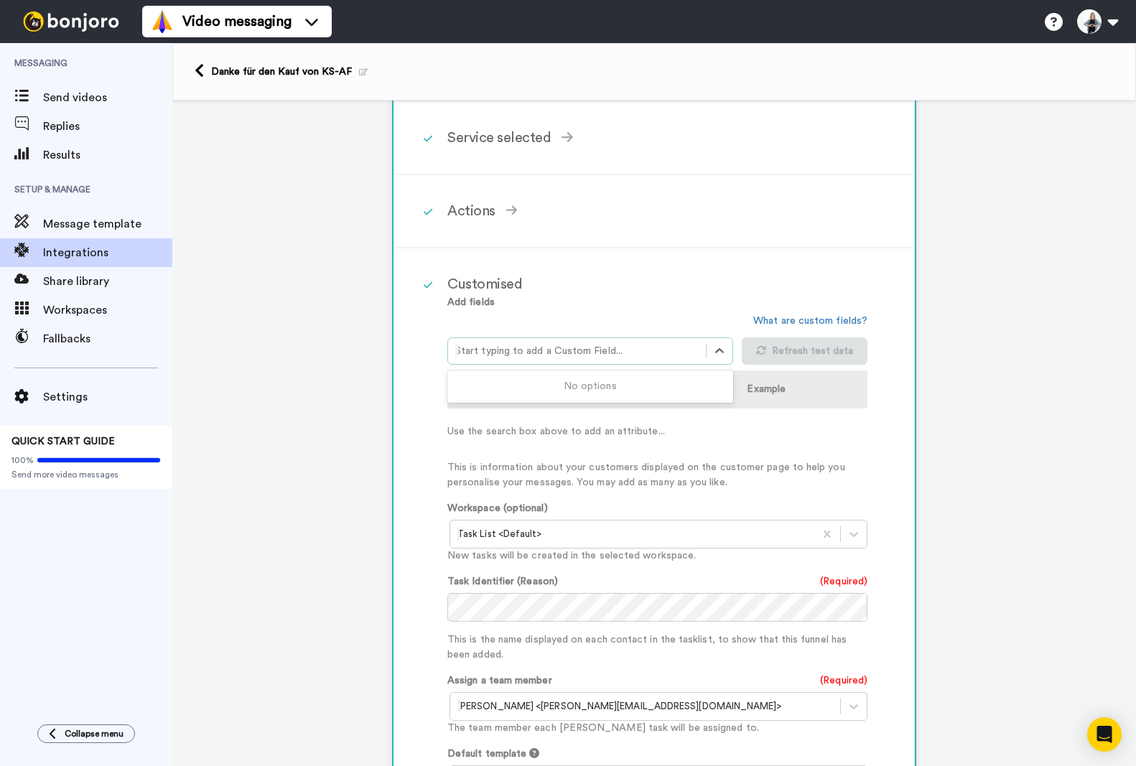
click at [591, 385] on div "No options" at bounding box center [590, 386] width 286 height 27
drag, startPoint x: 591, startPoint y: 385, endPoint x: 670, endPoint y: 376, distance: 79.5
click at [592, 386] on div "No options" at bounding box center [590, 386] width 286 height 27
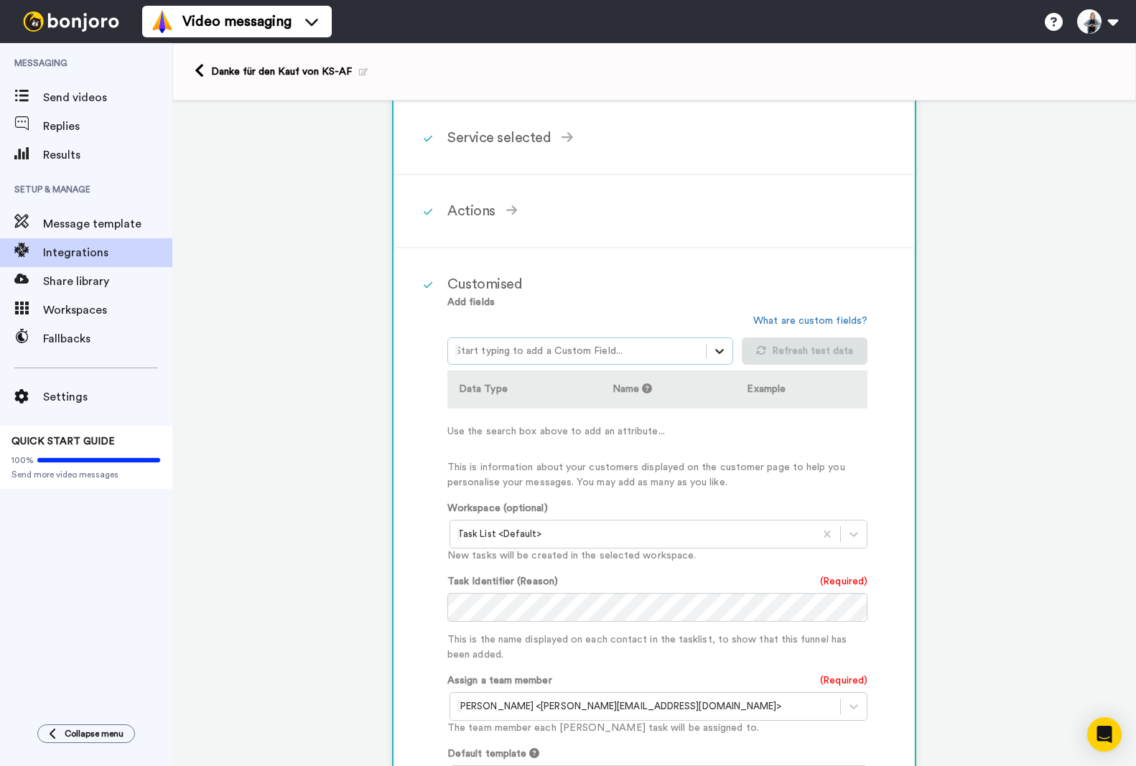
click at [717, 348] on icon at bounding box center [719, 351] width 14 height 14
click at [716, 348] on icon at bounding box center [719, 351] width 14 height 14
click at [715, 348] on icon at bounding box center [719, 351] width 14 height 14
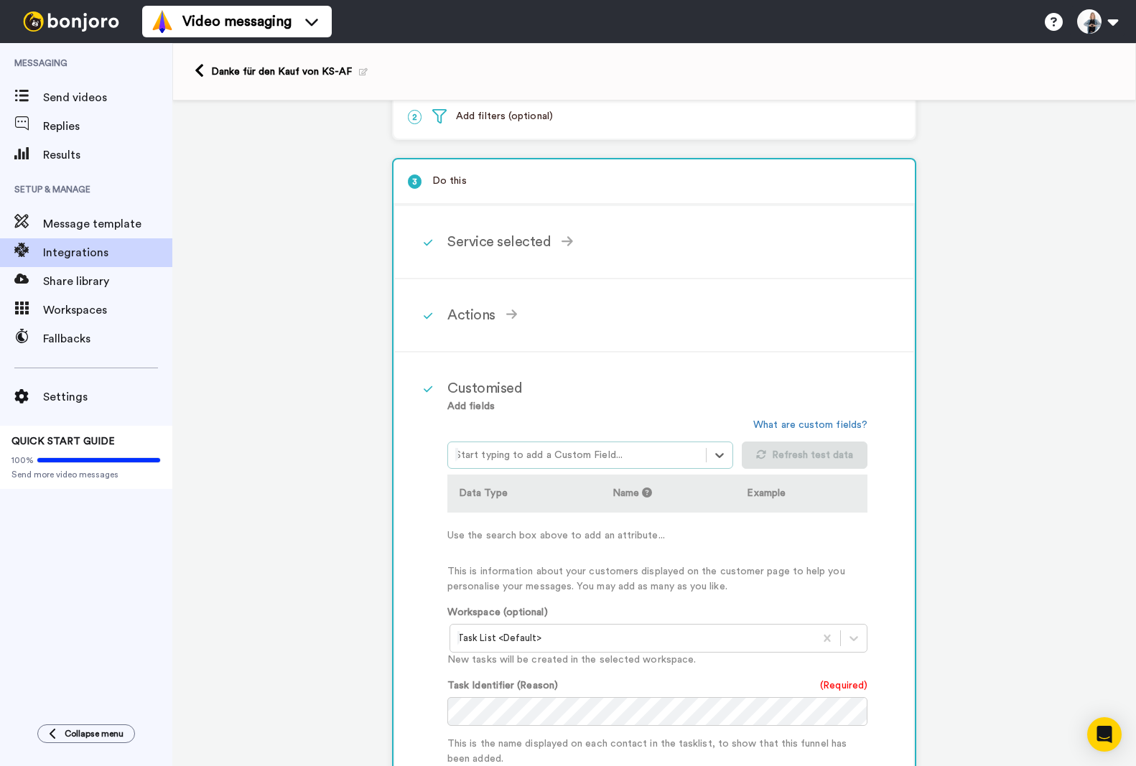
scroll to position [0, 0]
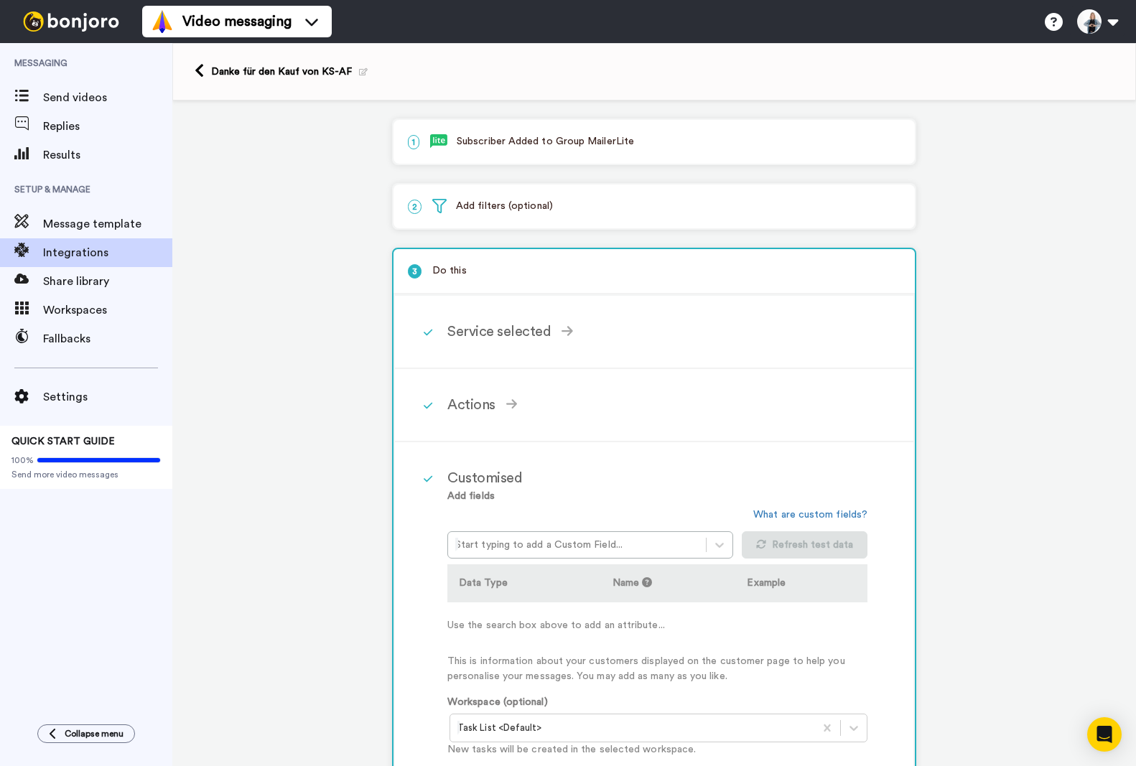
click at [597, 141] on p "1 Subscriber Added to Group MailerLite" at bounding box center [654, 141] width 493 height 15
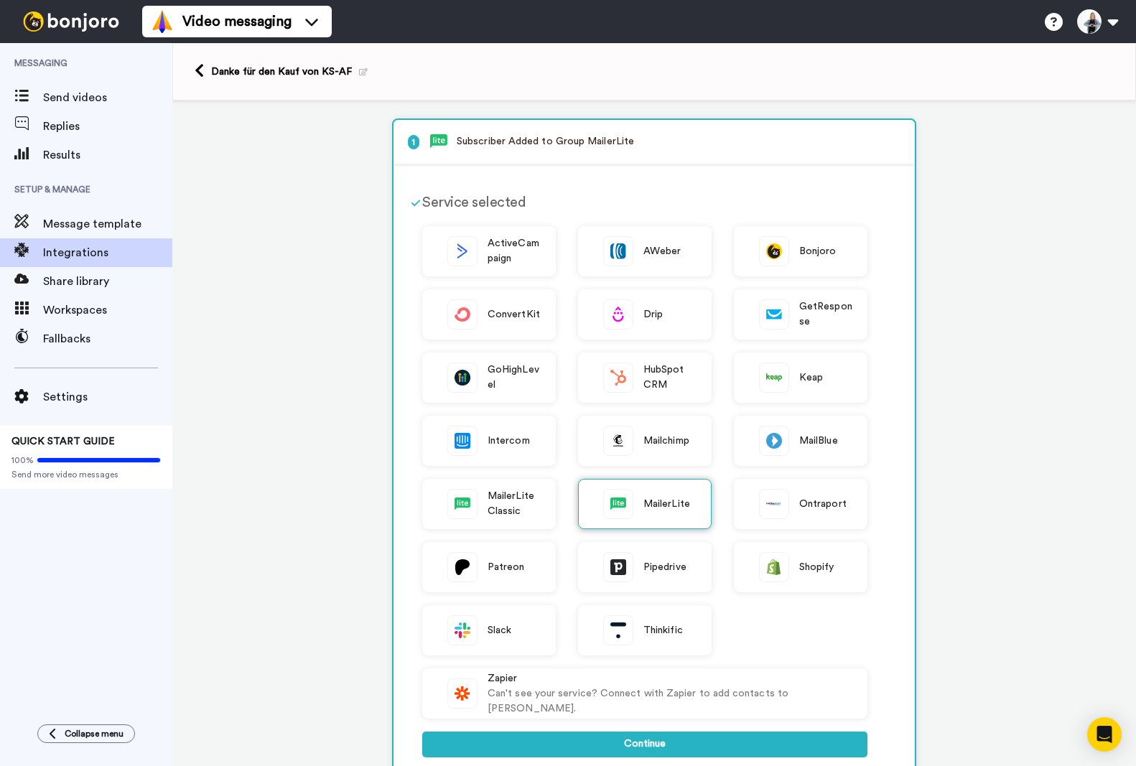
click at [643, 501] on span "MailerLite" at bounding box center [666, 504] width 47 height 15
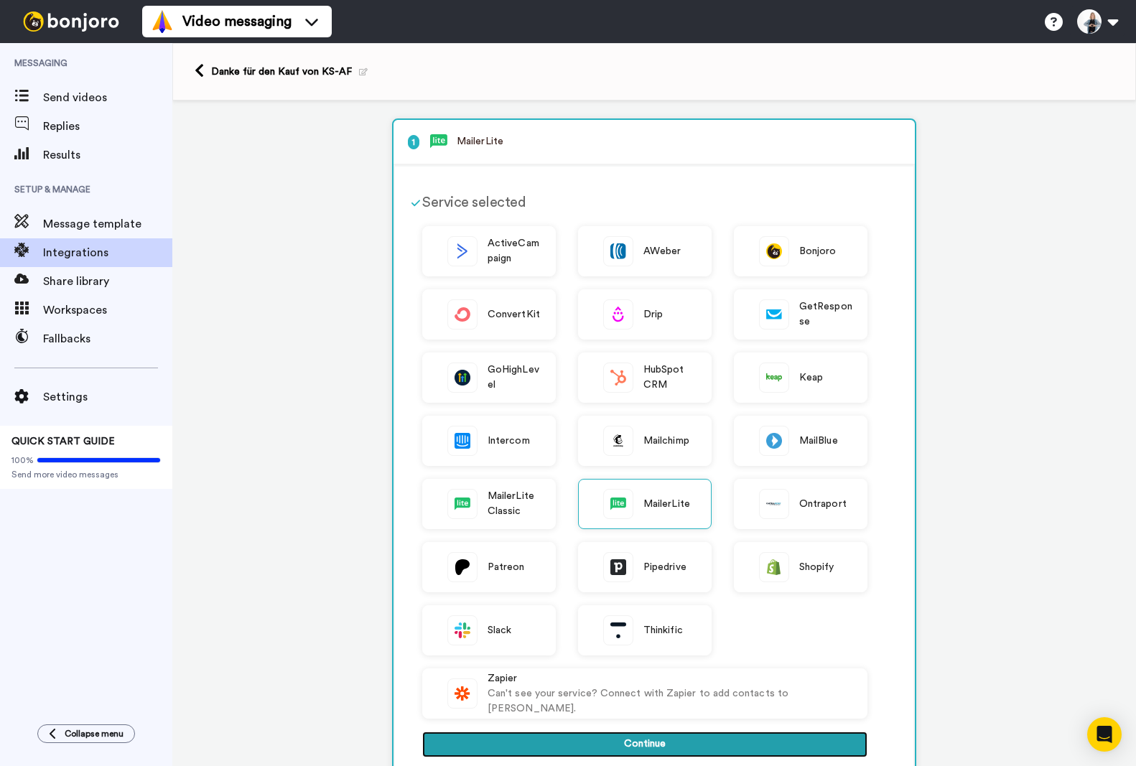
click at [663, 748] on button "Continue" at bounding box center [644, 745] width 445 height 26
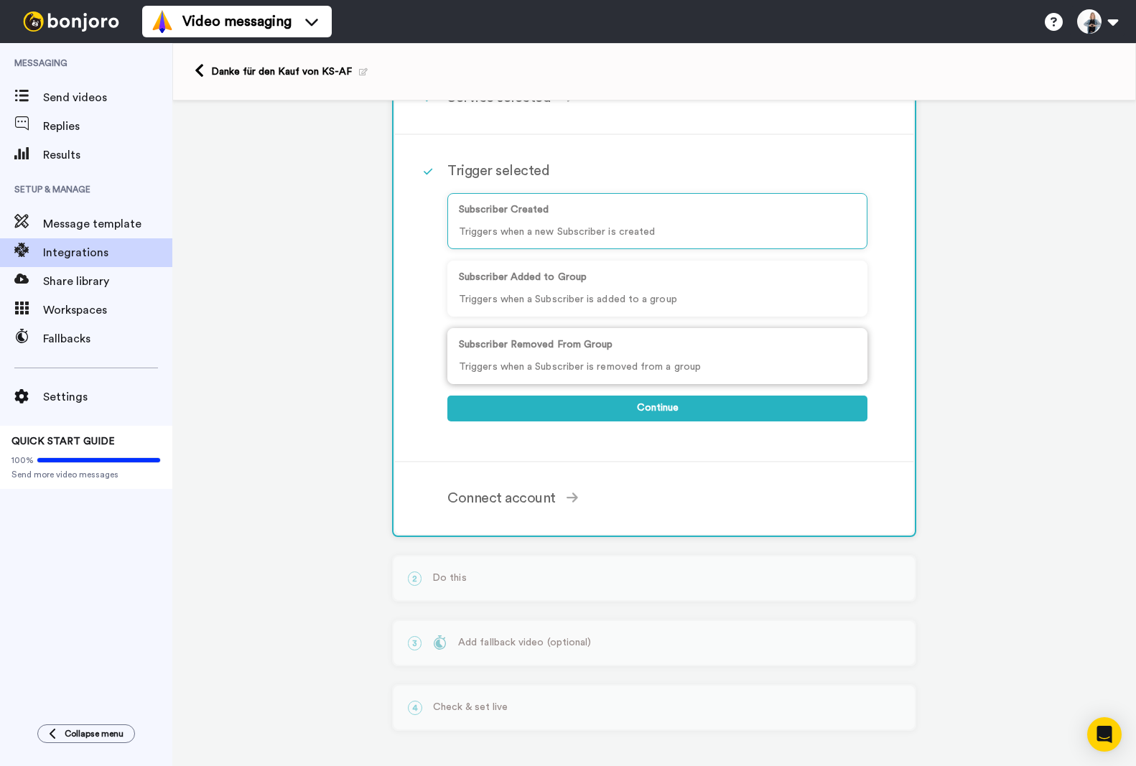
scroll to position [106, 0]
click at [542, 292] on p "Triggers when a Subscriber is added to a group" at bounding box center [657, 299] width 397 height 15
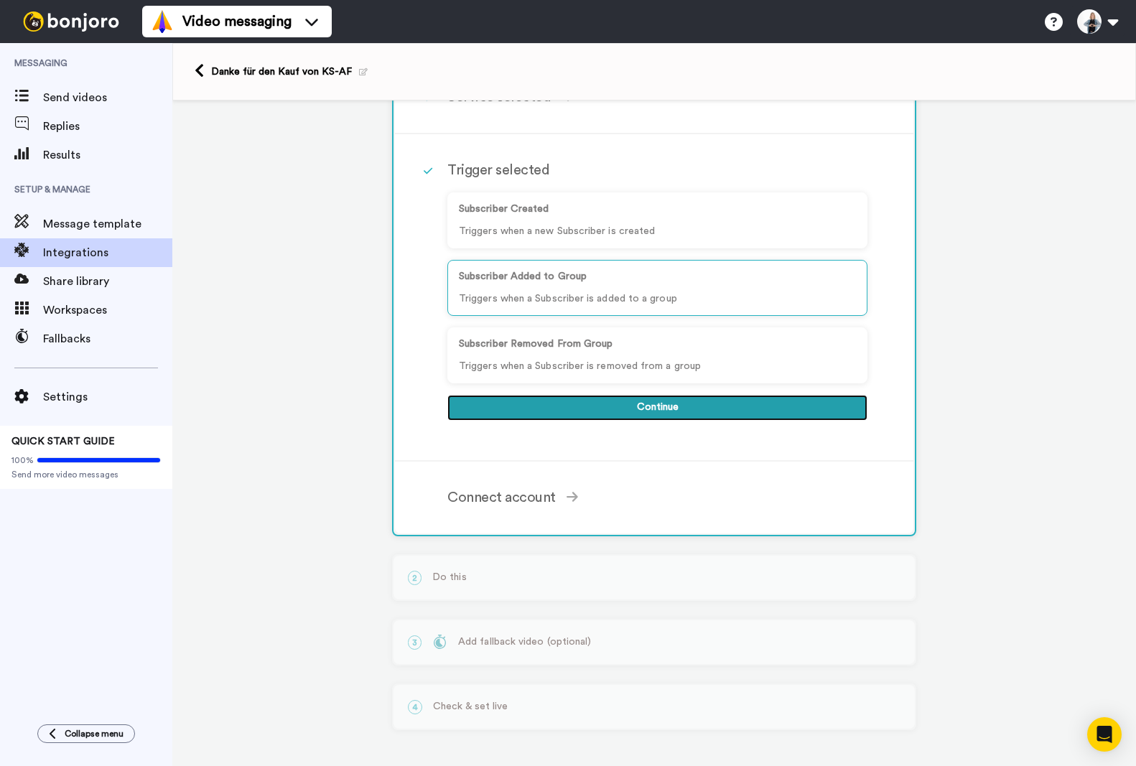
click at [673, 398] on button "Continue" at bounding box center [657, 408] width 420 height 26
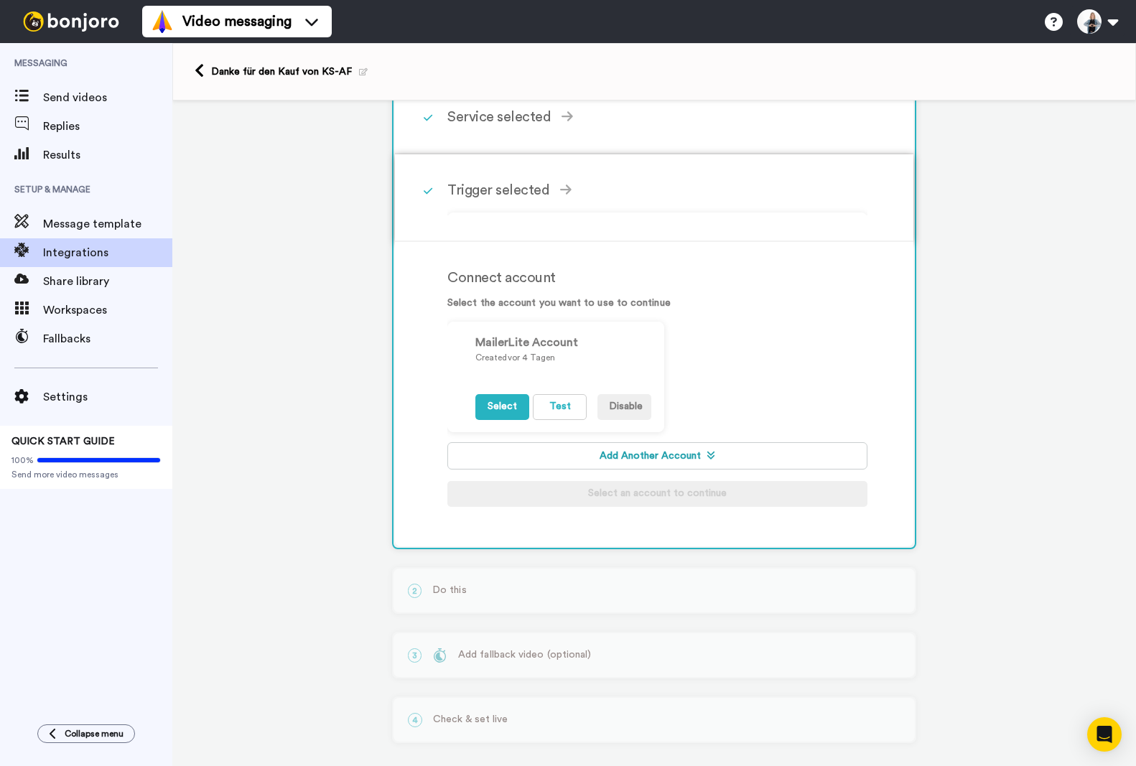
scroll to position [84, 0]
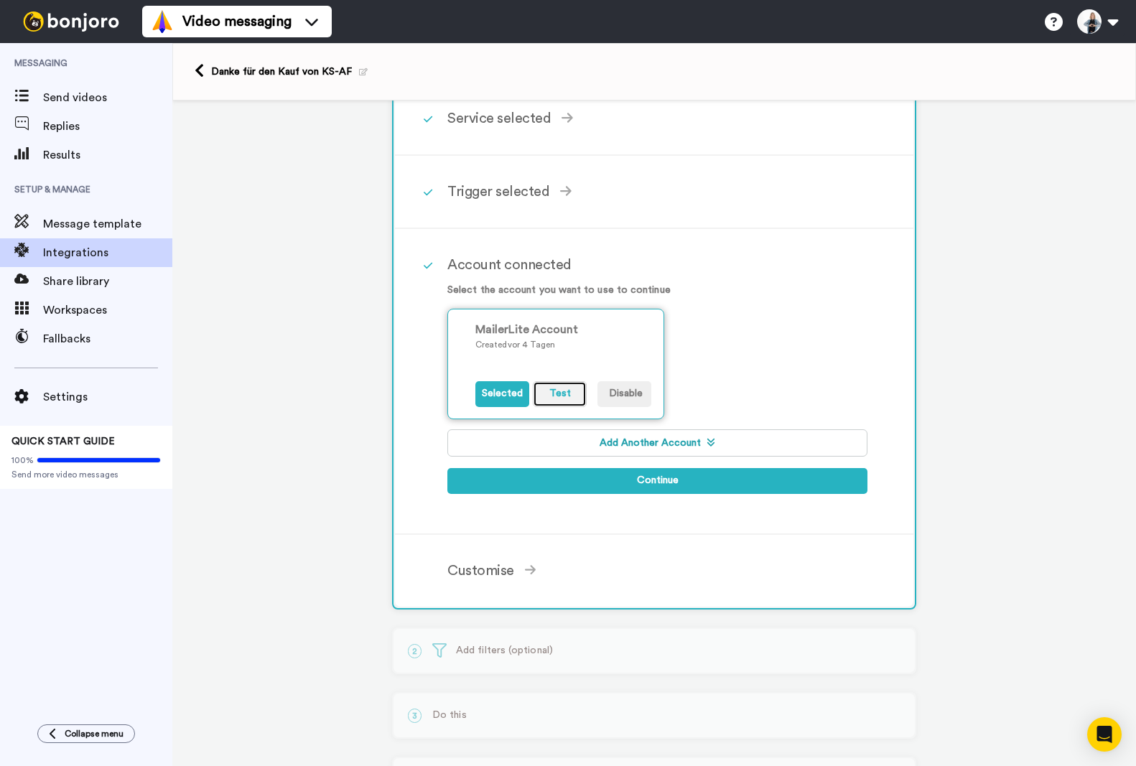
click at [536, 391] on button "Test" at bounding box center [560, 394] width 54 height 26
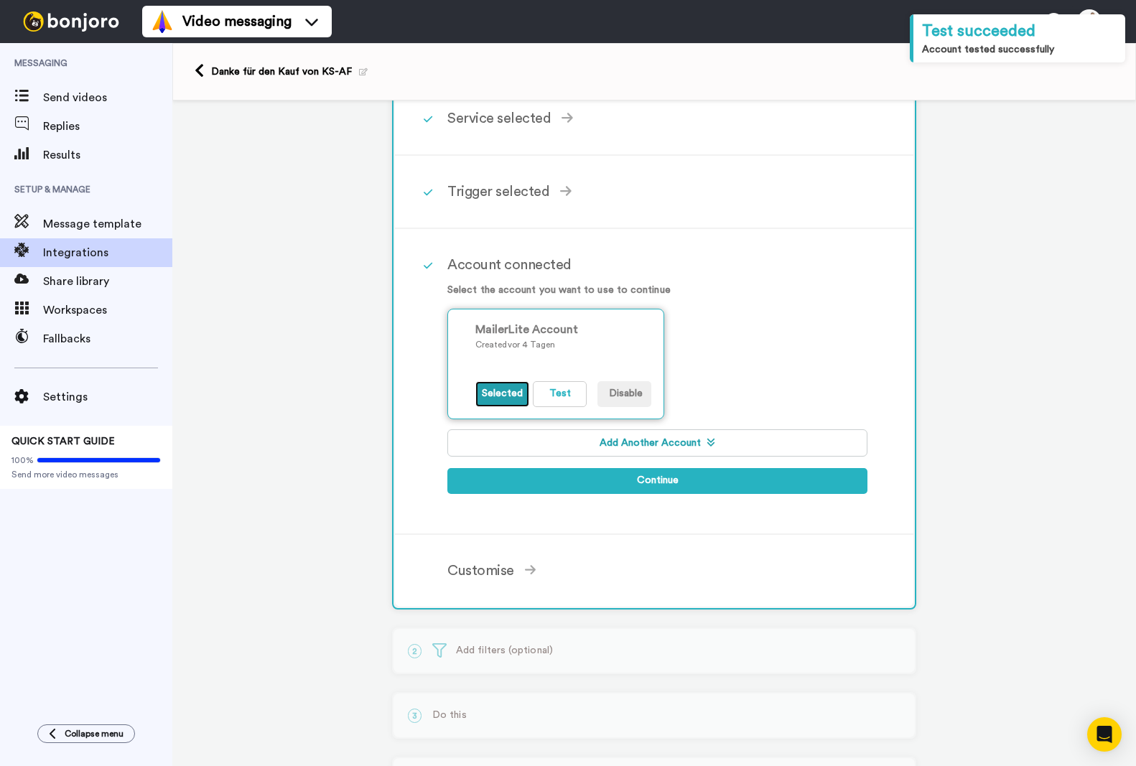
click at [493, 391] on button "Selected" at bounding box center [502, 394] width 54 height 26
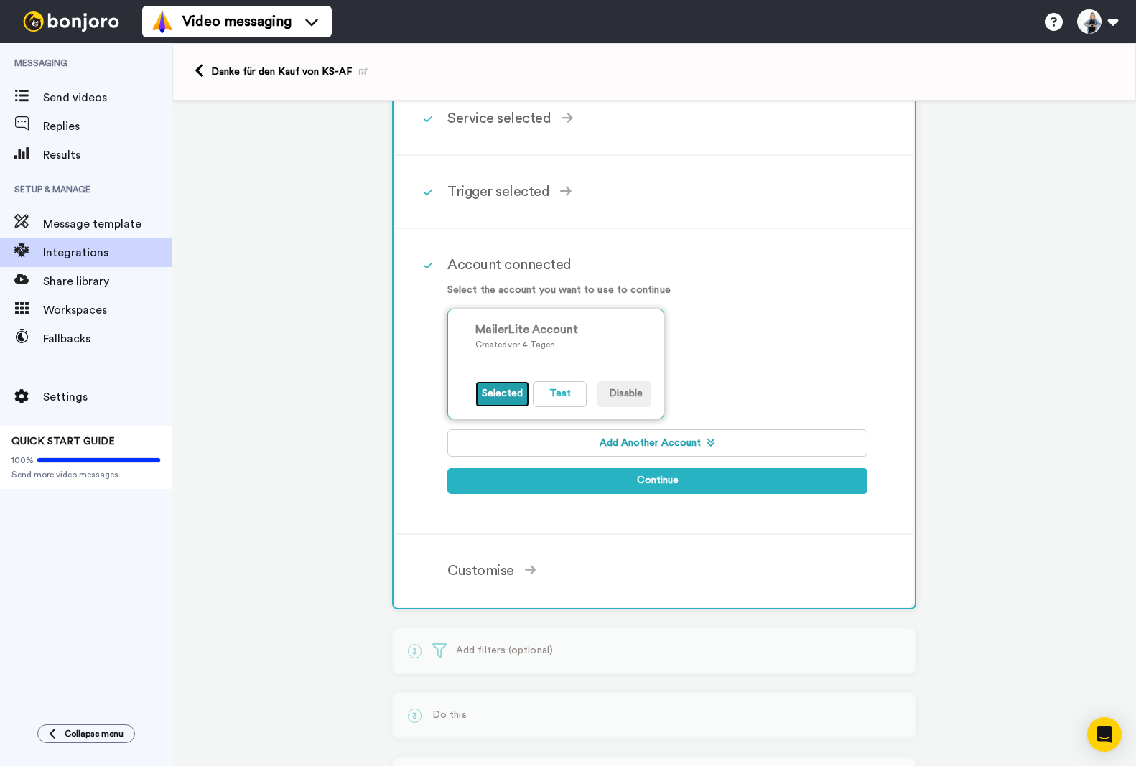
click at [483, 392] on button "Selected" at bounding box center [502, 394] width 54 height 26
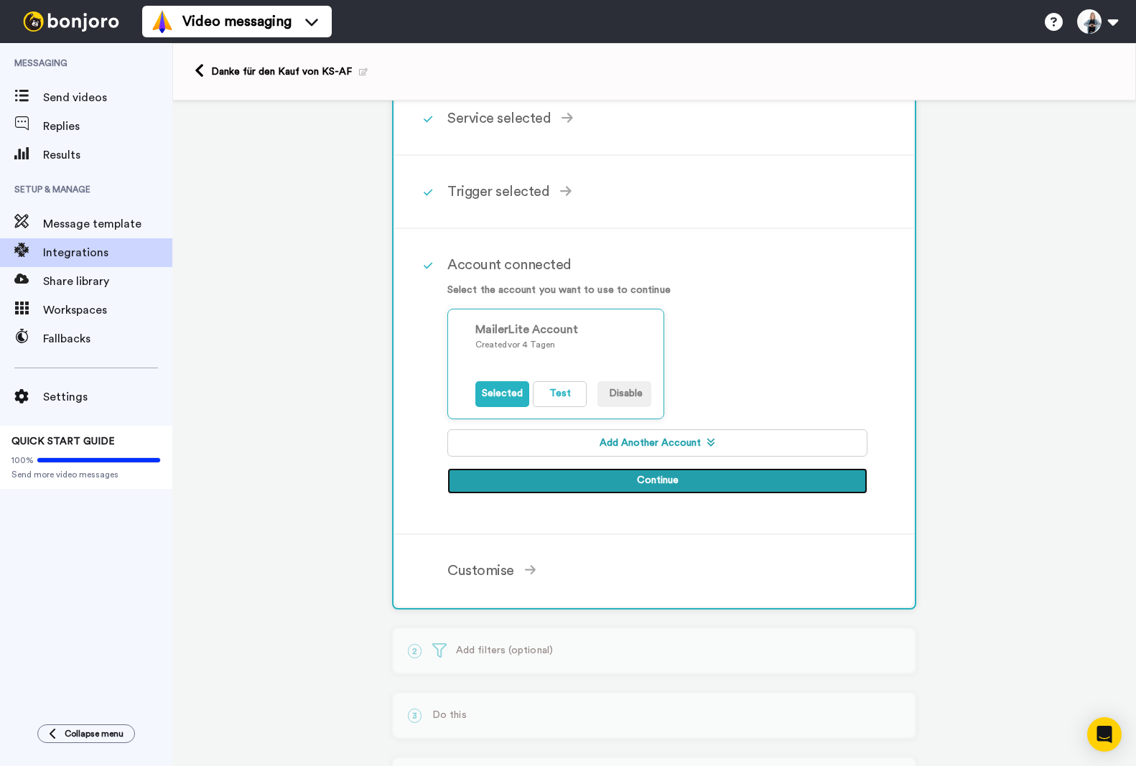
click at [656, 483] on button "Continue" at bounding box center [657, 481] width 420 height 26
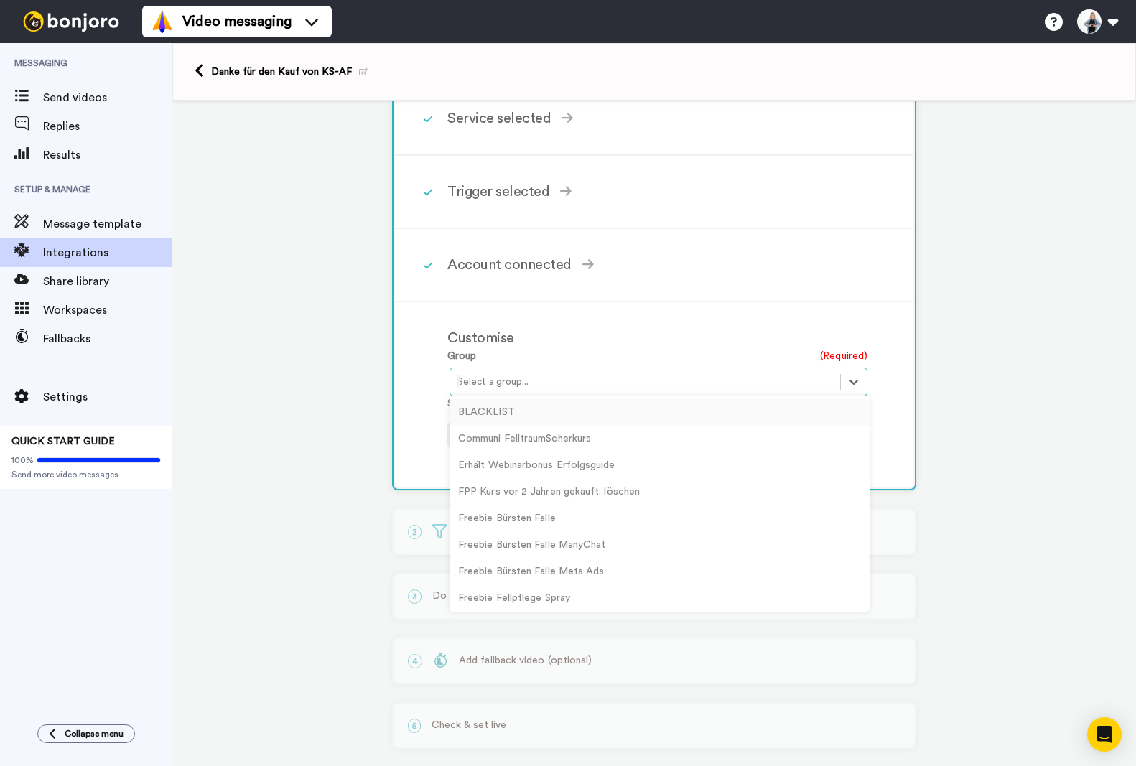
click at [570, 394] on div "Select a group..." at bounding box center [659, 382] width 418 height 29
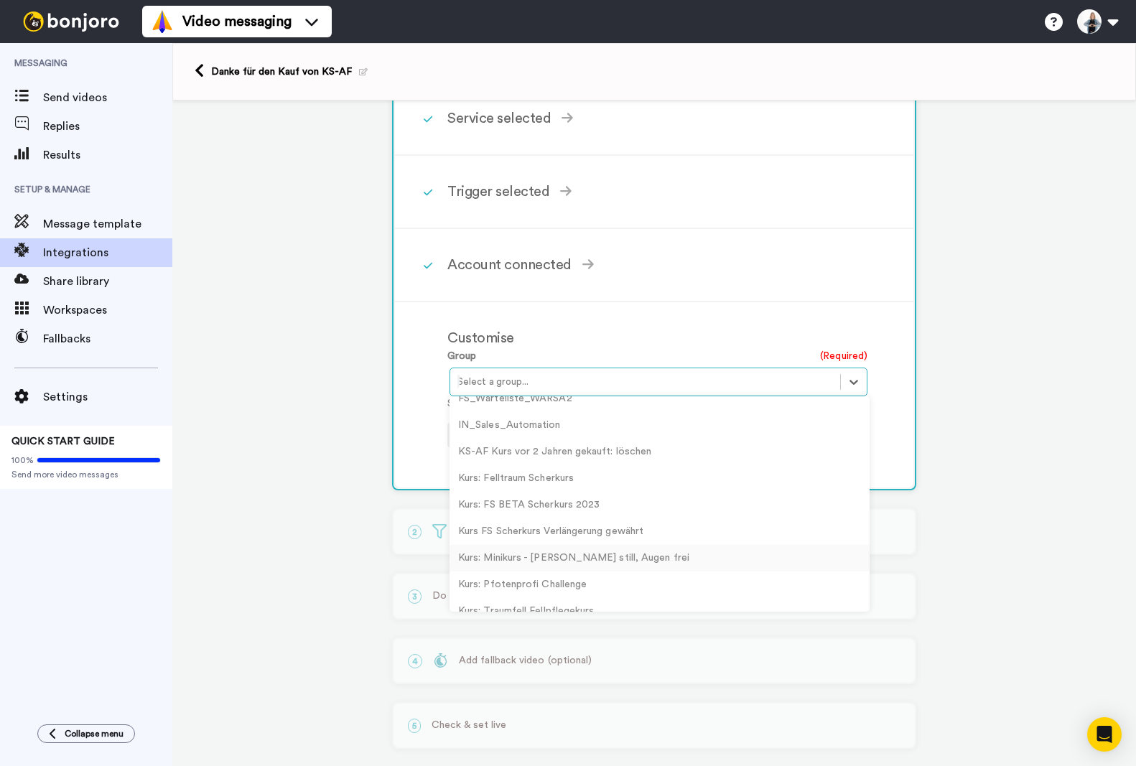
click at [528, 560] on div "Kurs: Minikurs - Kopf still, Augen frei" at bounding box center [660, 558] width 420 height 27
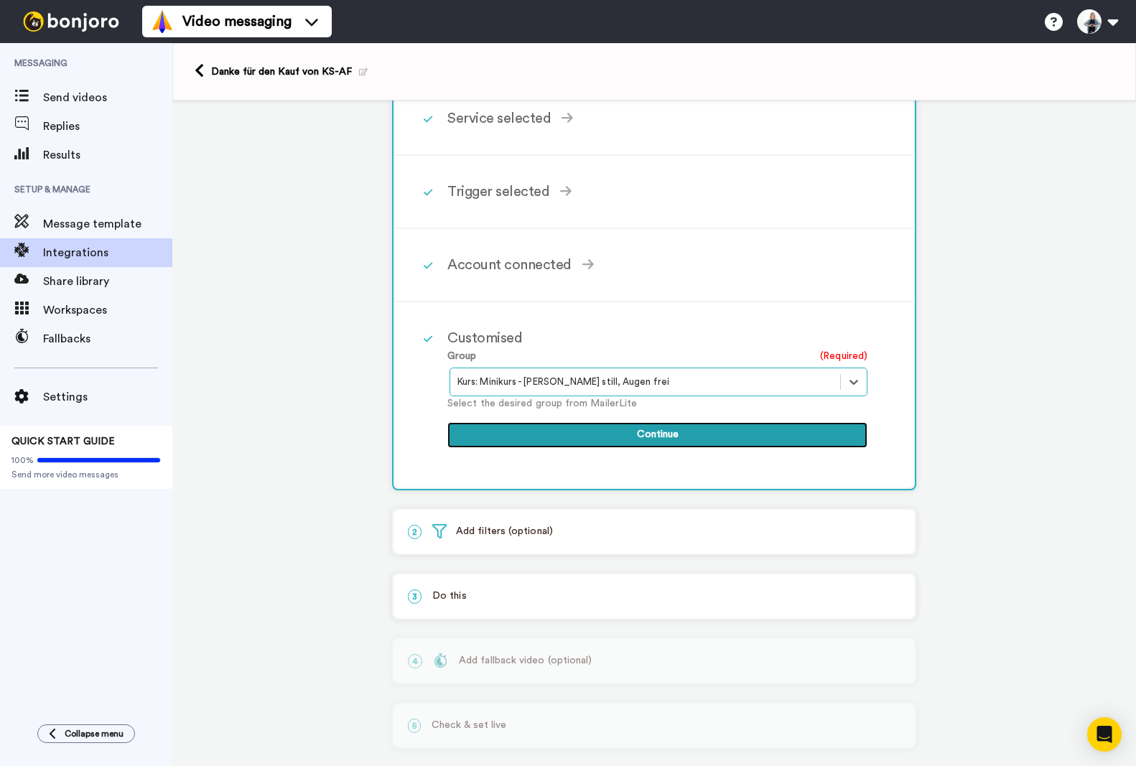
click at [651, 431] on button "Continue" at bounding box center [657, 435] width 420 height 26
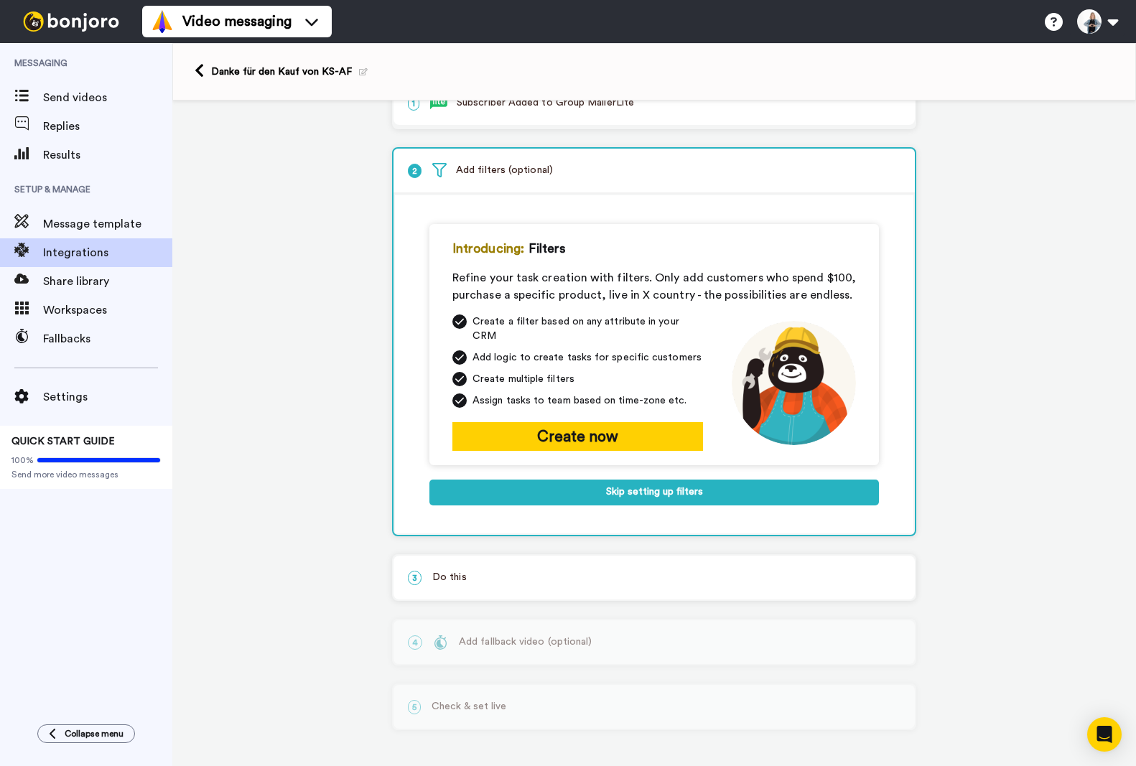
scroll to position [33, 0]
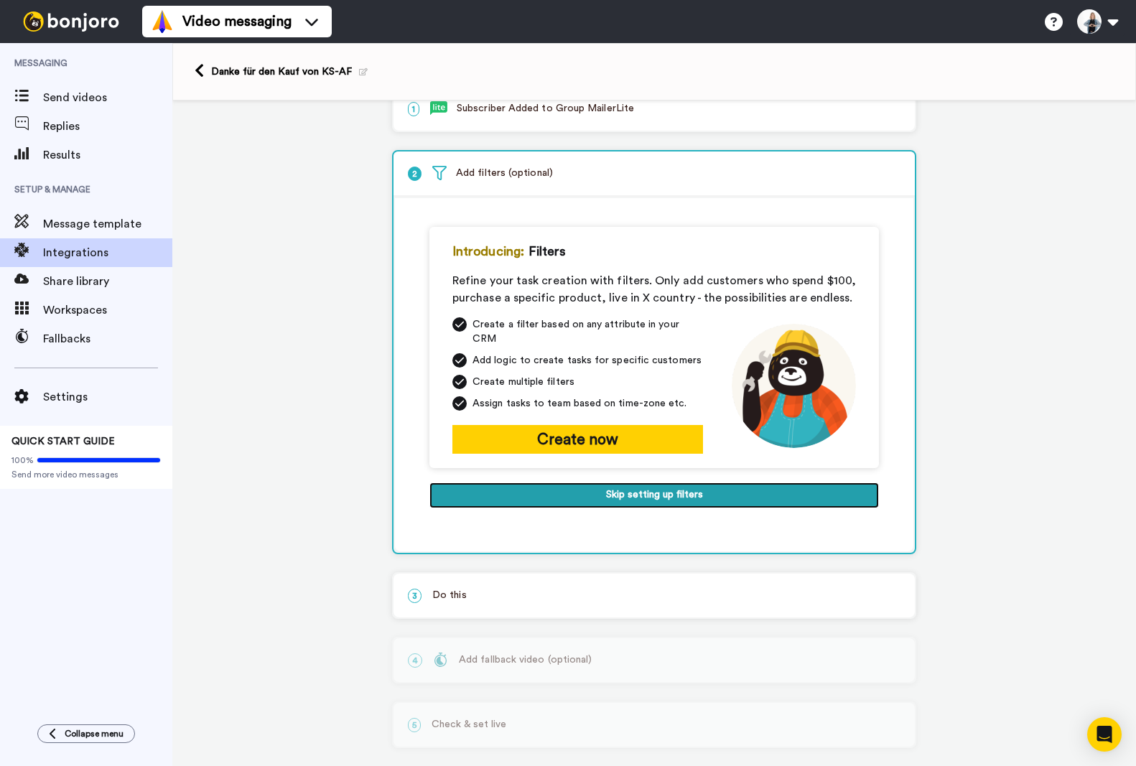
click at [633, 491] on button "Skip setting up filters" at bounding box center [654, 496] width 450 height 26
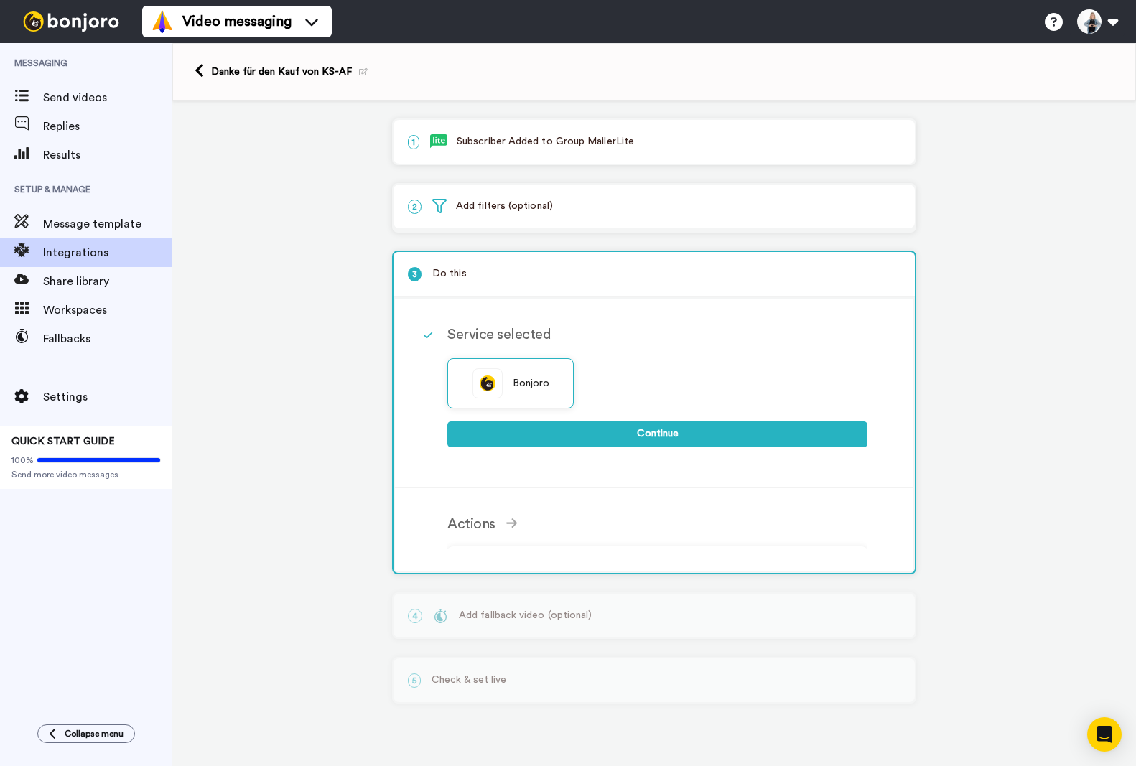
scroll to position [0, 0]
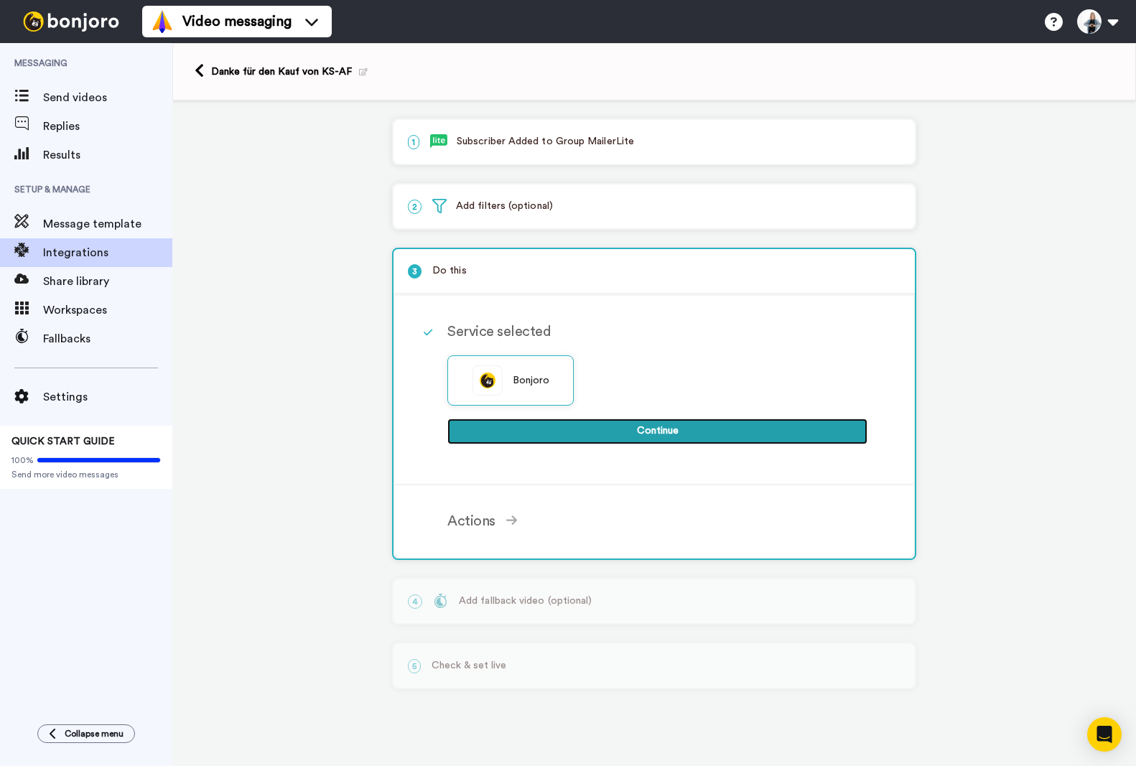
click at [672, 441] on button "Continue" at bounding box center [657, 432] width 420 height 26
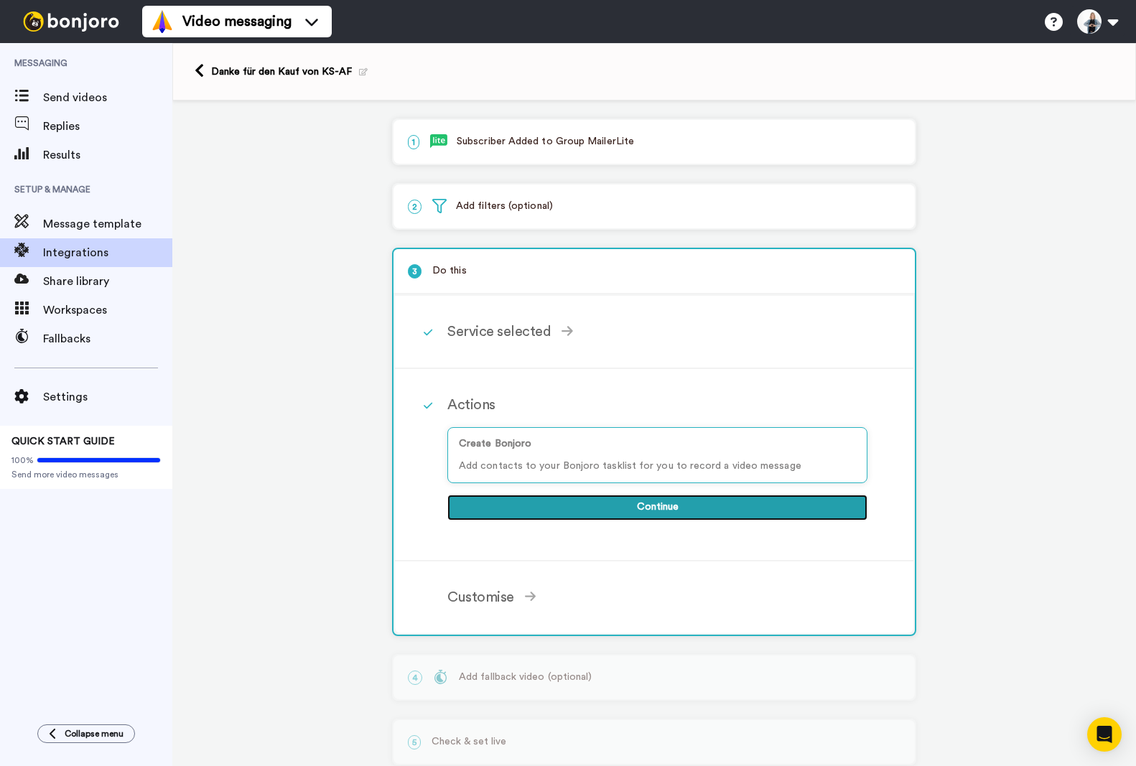
click at [661, 513] on button "Continue" at bounding box center [657, 508] width 420 height 26
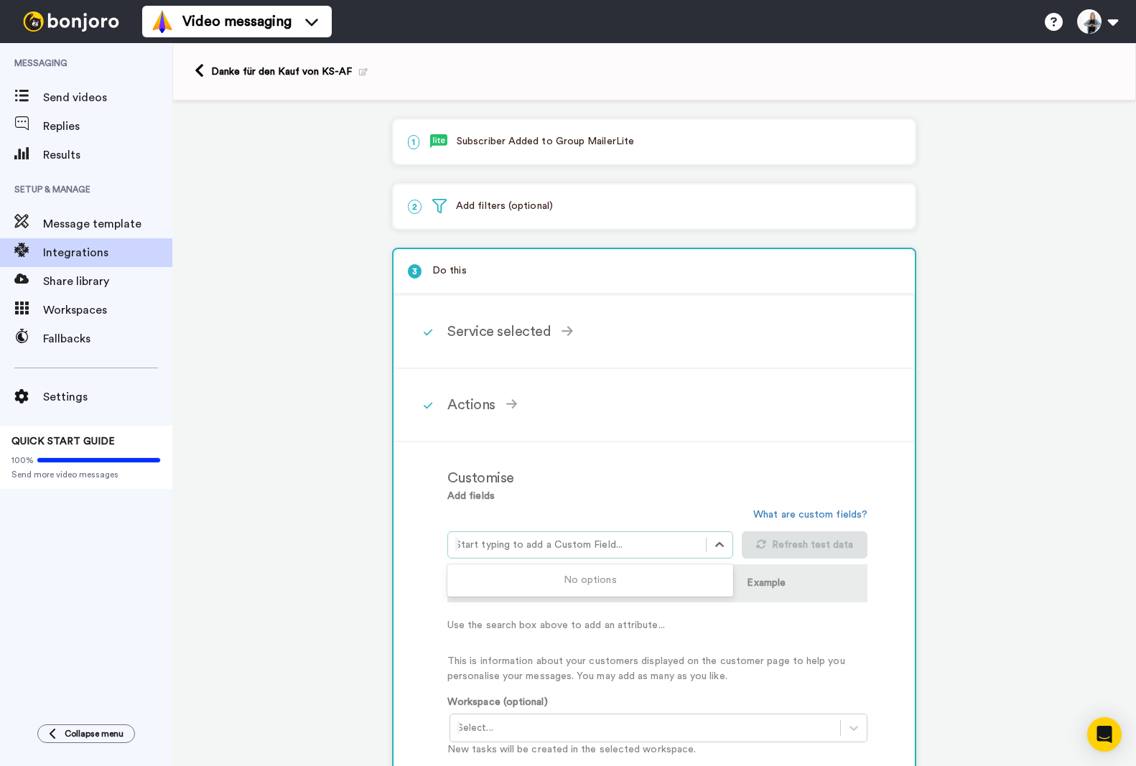
click at [585, 547] on div at bounding box center [576, 544] width 243 height 17
click at [599, 579] on div "No options" at bounding box center [590, 580] width 286 height 27
click at [717, 547] on icon at bounding box center [719, 545] width 14 height 14
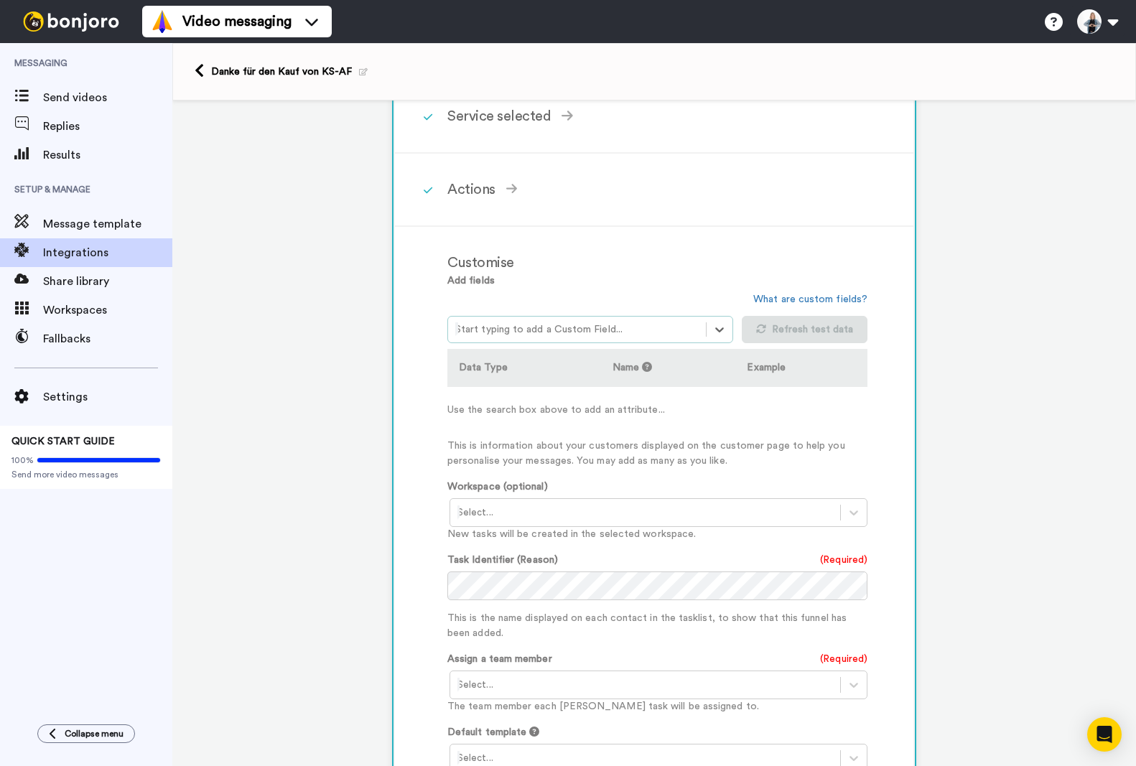
scroll to position [287, 0]
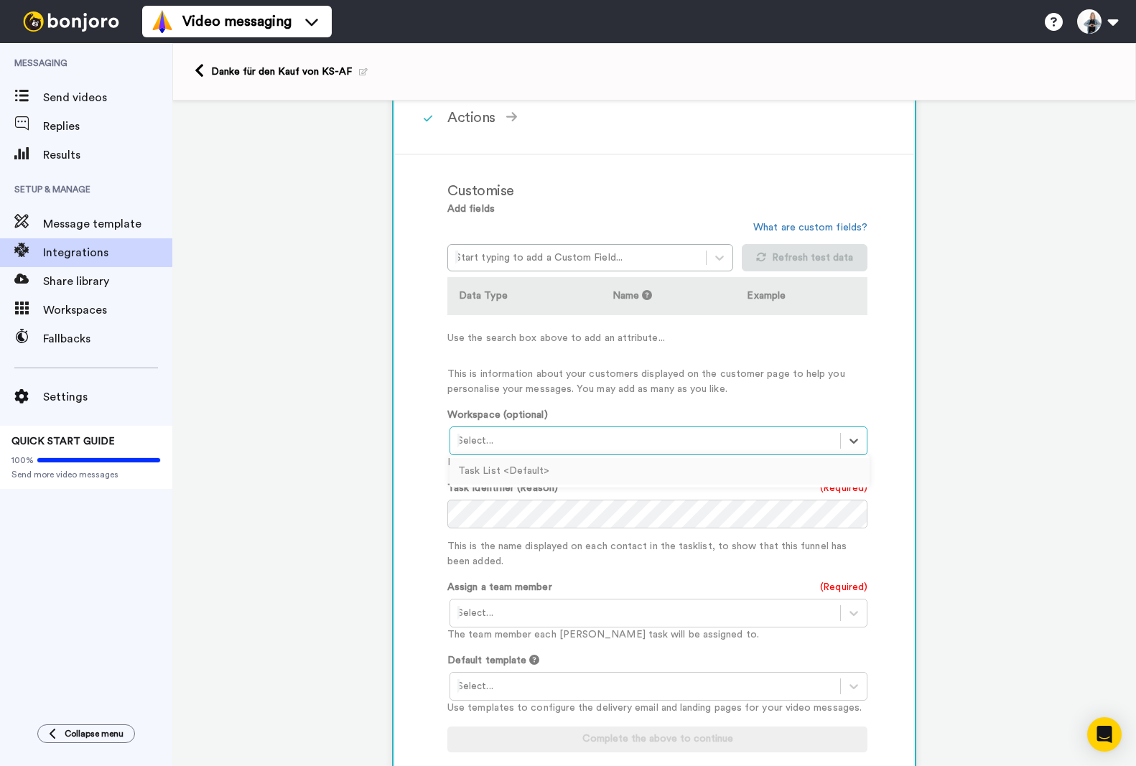
click at [588, 442] on div at bounding box center [645, 440] width 376 height 17
click at [569, 470] on div "Task List <Default>" at bounding box center [660, 471] width 420 height 27
click at [646, 254] on div at bounding box center [576, 257] width 243 height 17
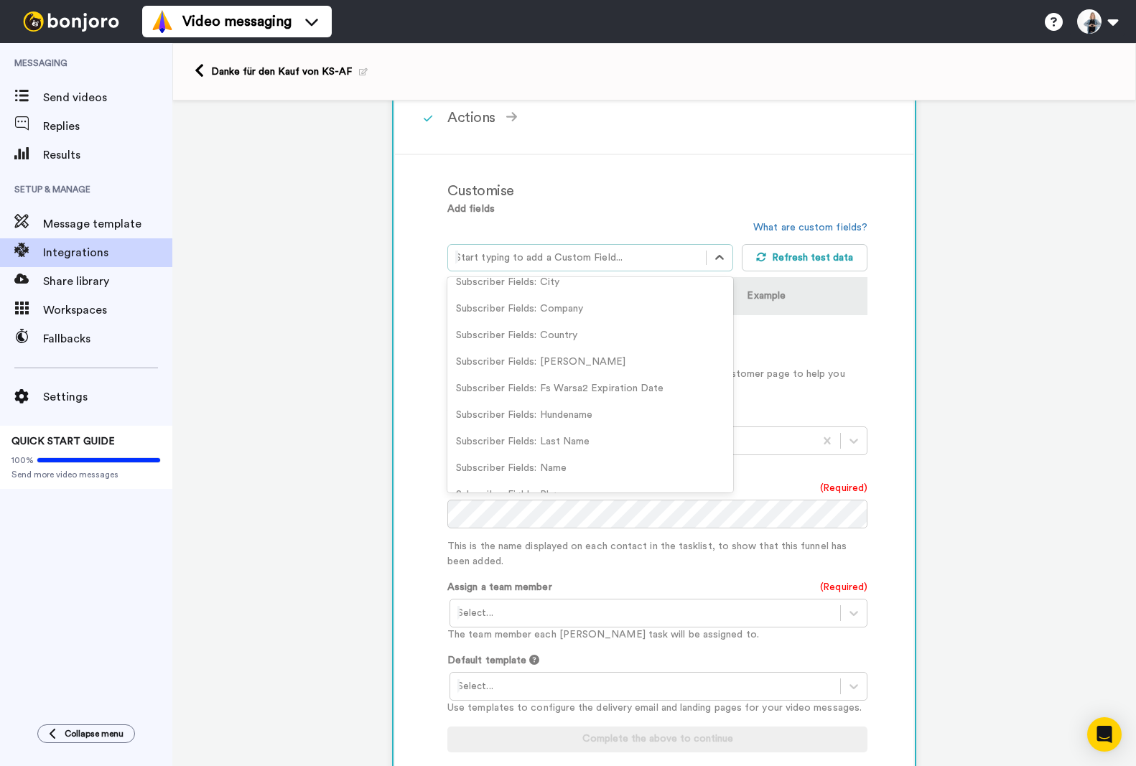
scroll to position [215, 0]
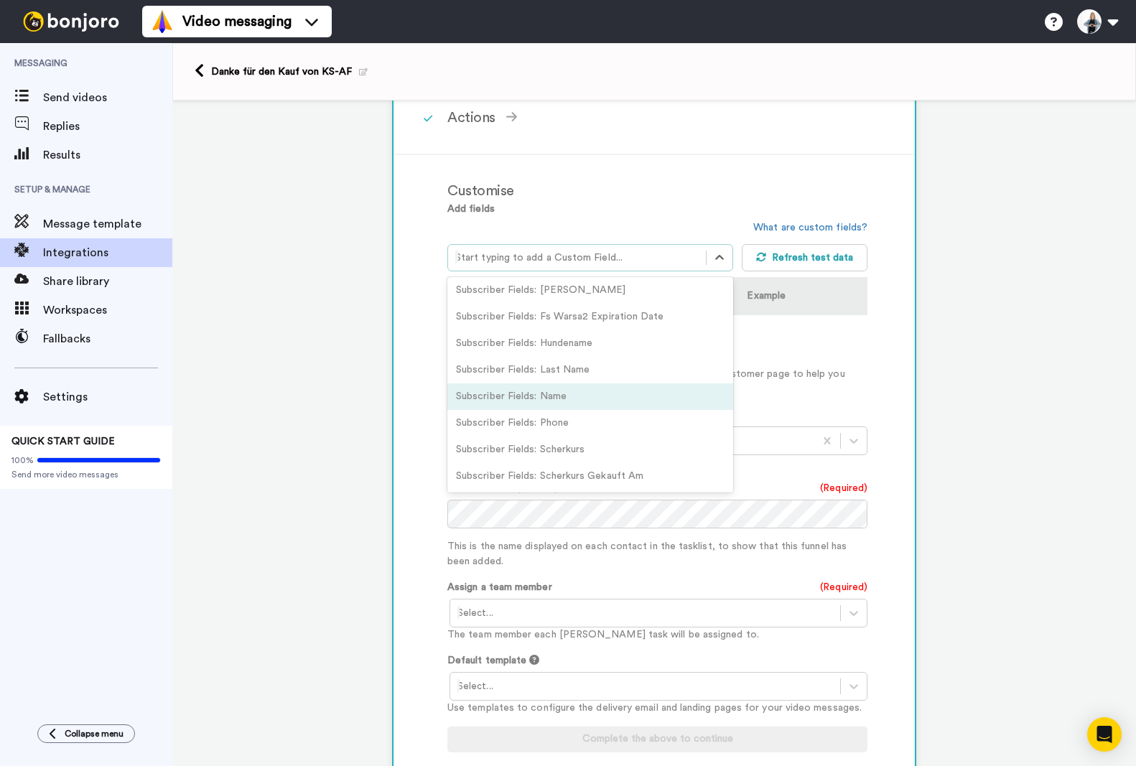
click at [568, 399] on div "Subscriber Fields: Name" at bounding box center [590, 396] width 286 height 27
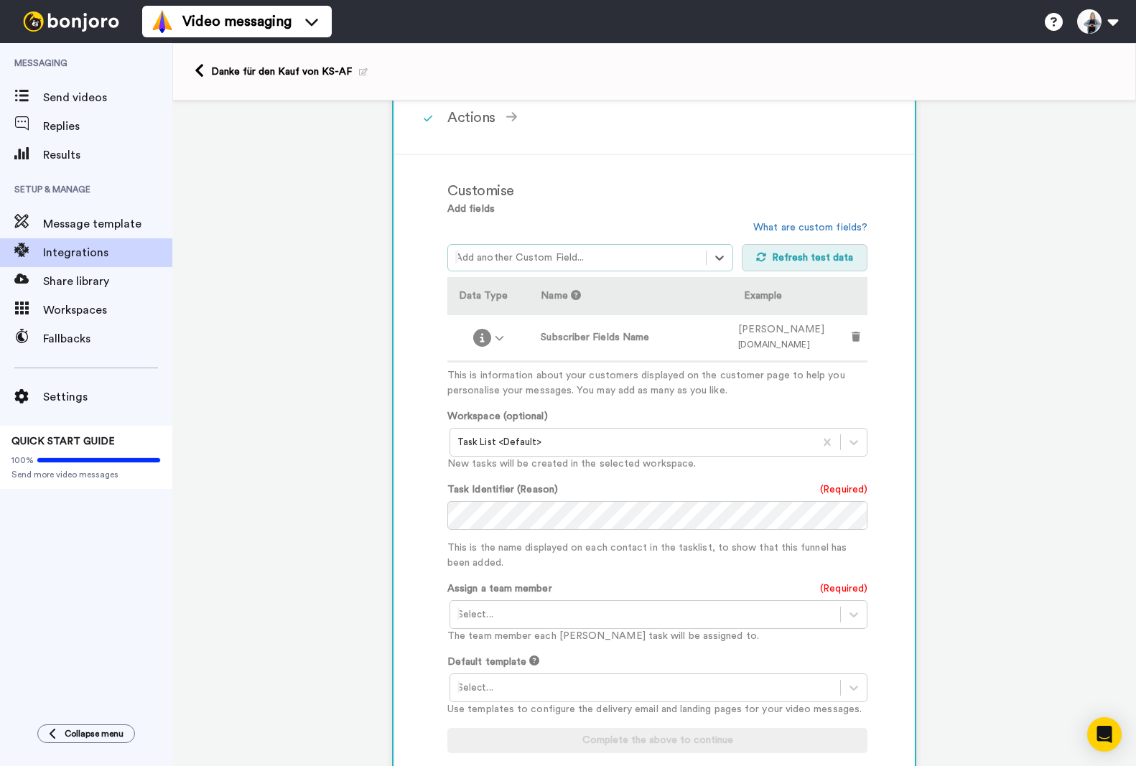
click at [791, 261] on button "Refresh test data" at bounding box center [805, 257] width 126 height 27
click at [528, 621] on div at bounding box center [645, 614] width 376 height 17
click at [526, 650] on div "Sabine Schweingruber <sabine@schweingruber.cloud>" at bounding box center [660, 645] width 420 height 27
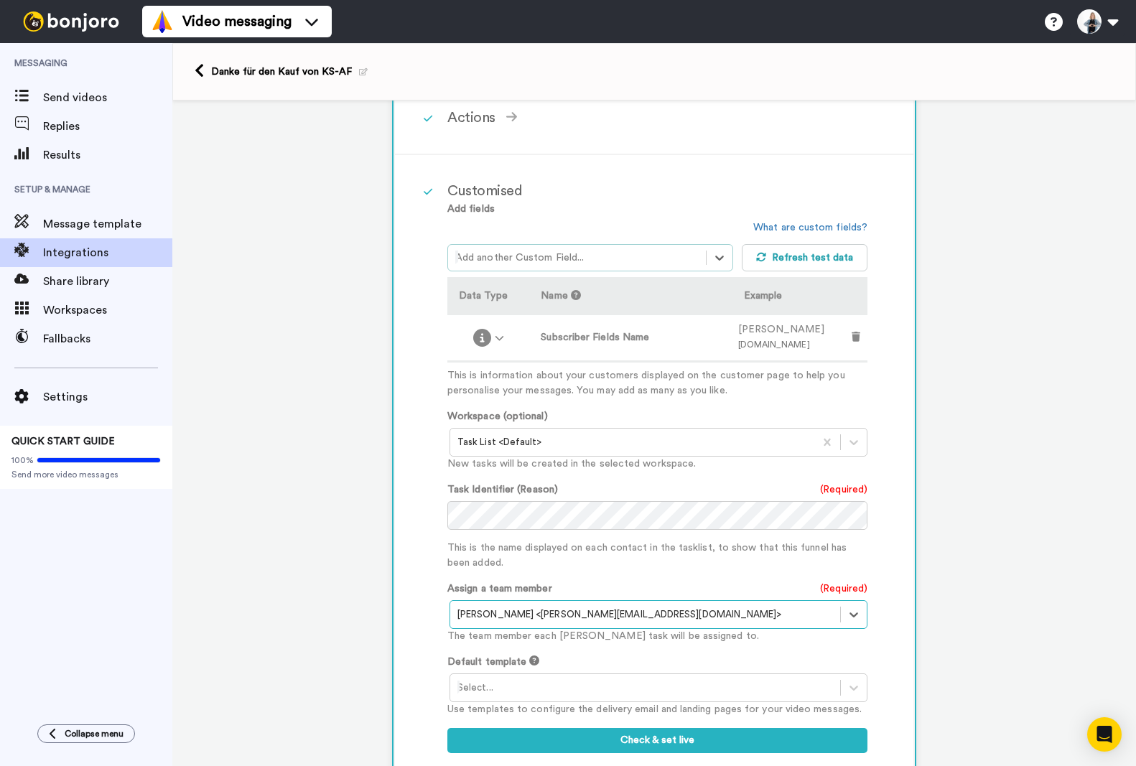
click at [528, 682] on div at bounding box center [645, 687] width 376 height 17
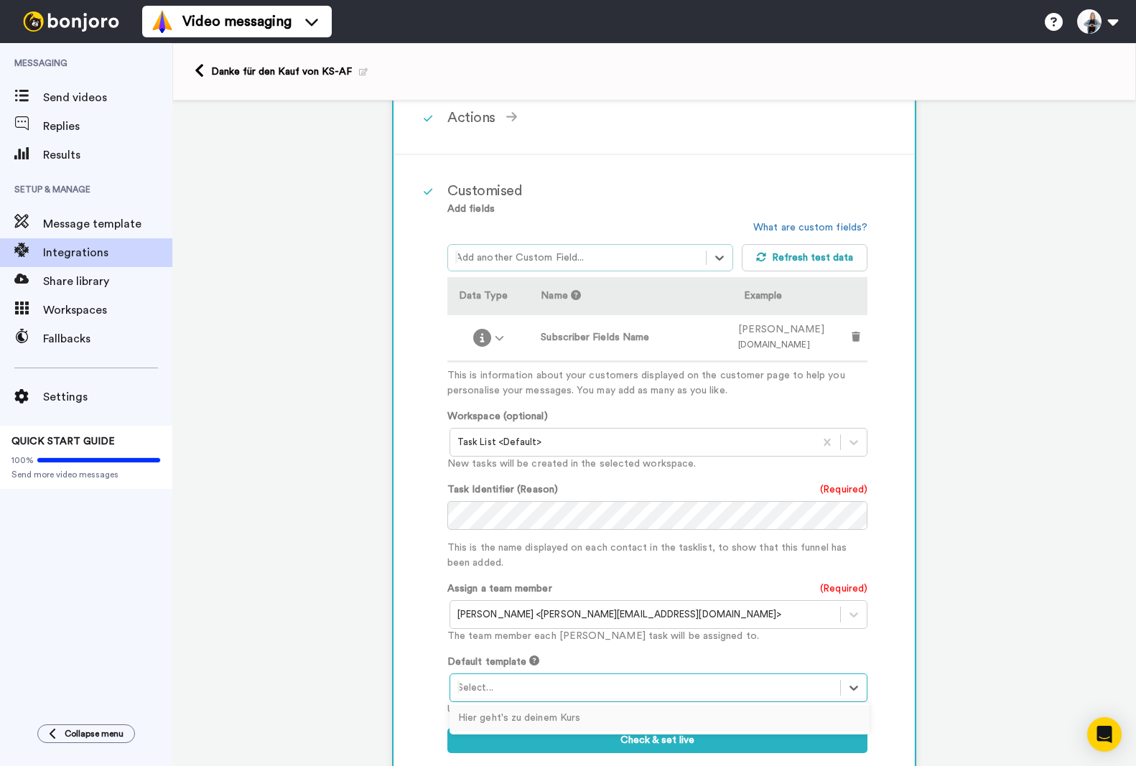
click at [533, 712] on div "Hier geht's zu deinem Kurs" at bounding box center [660, 718] width 420 height 27
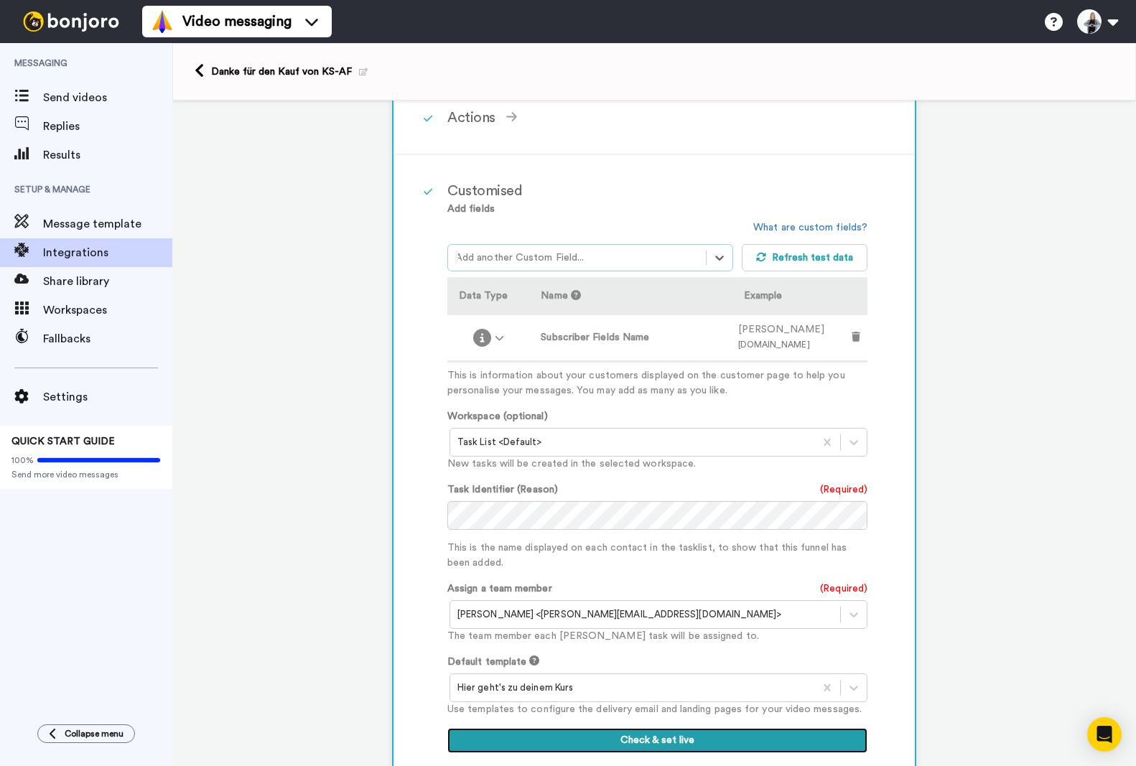
click at [639, 742] on button "Check & set live" at bounding box center [657, 741] width 420 height 26
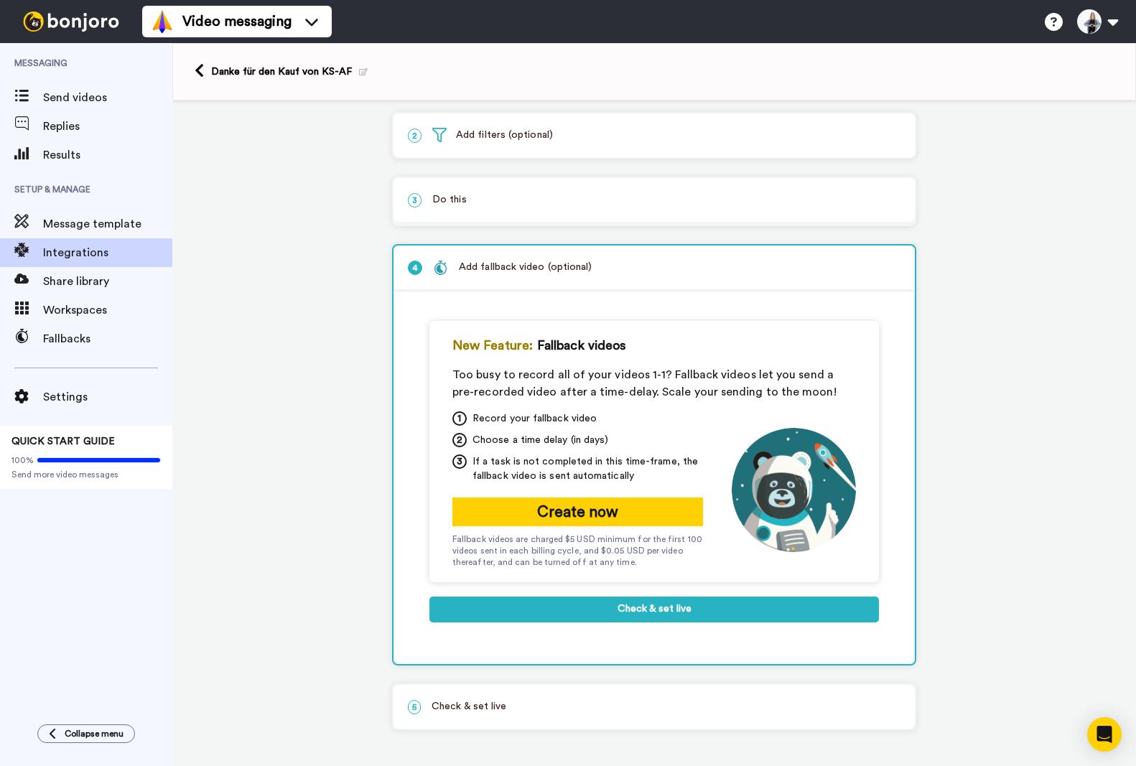
scroll to position [71, 0]
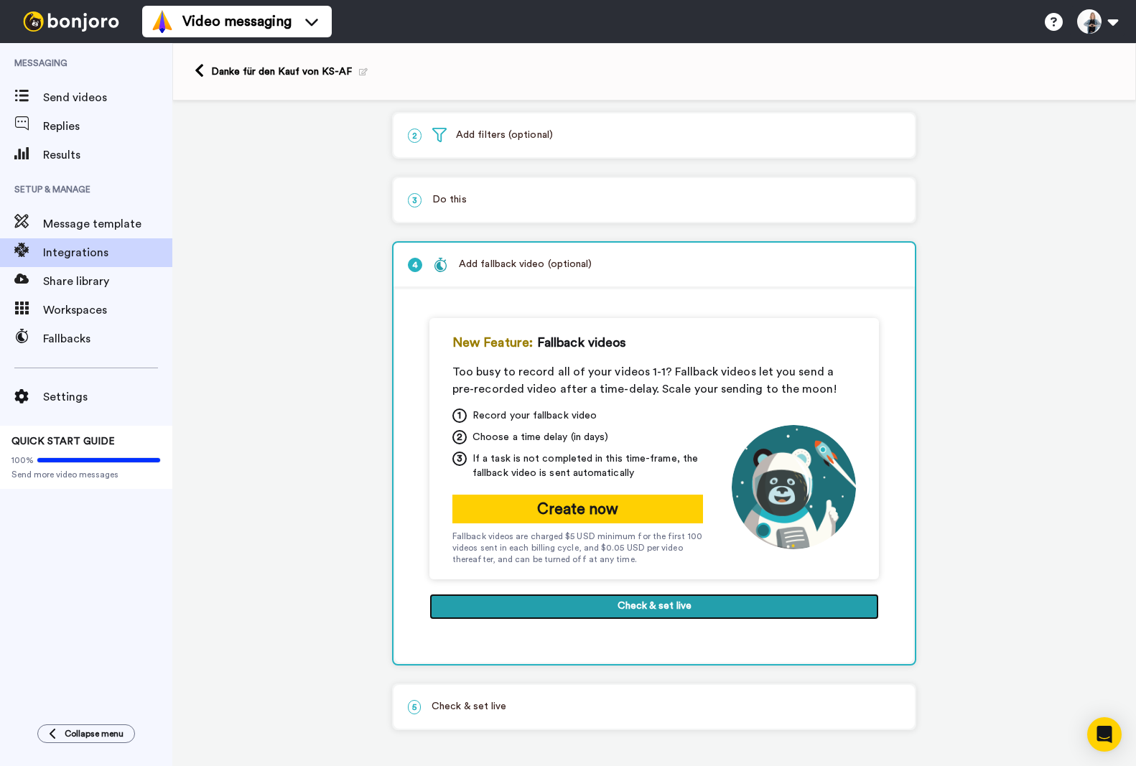
click at [620, 608] on button "Check & set live" at bounding box center [654, 607] width 450 height 26
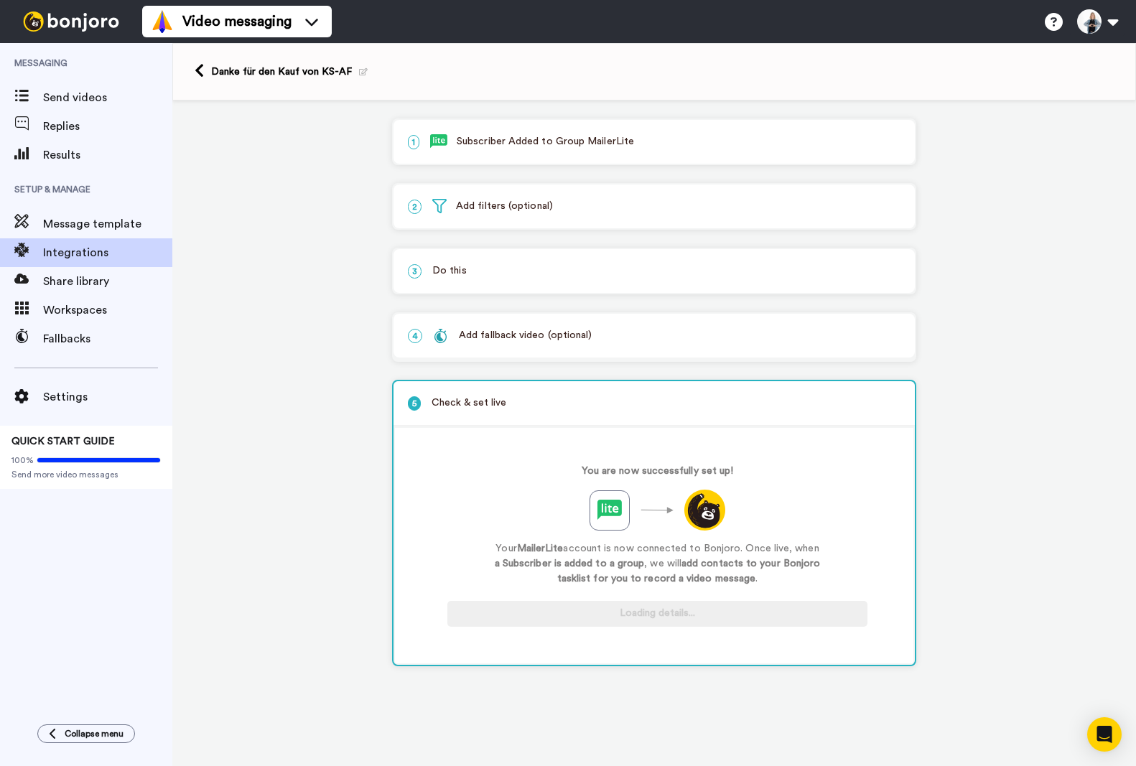
scroll to position [0, 0]
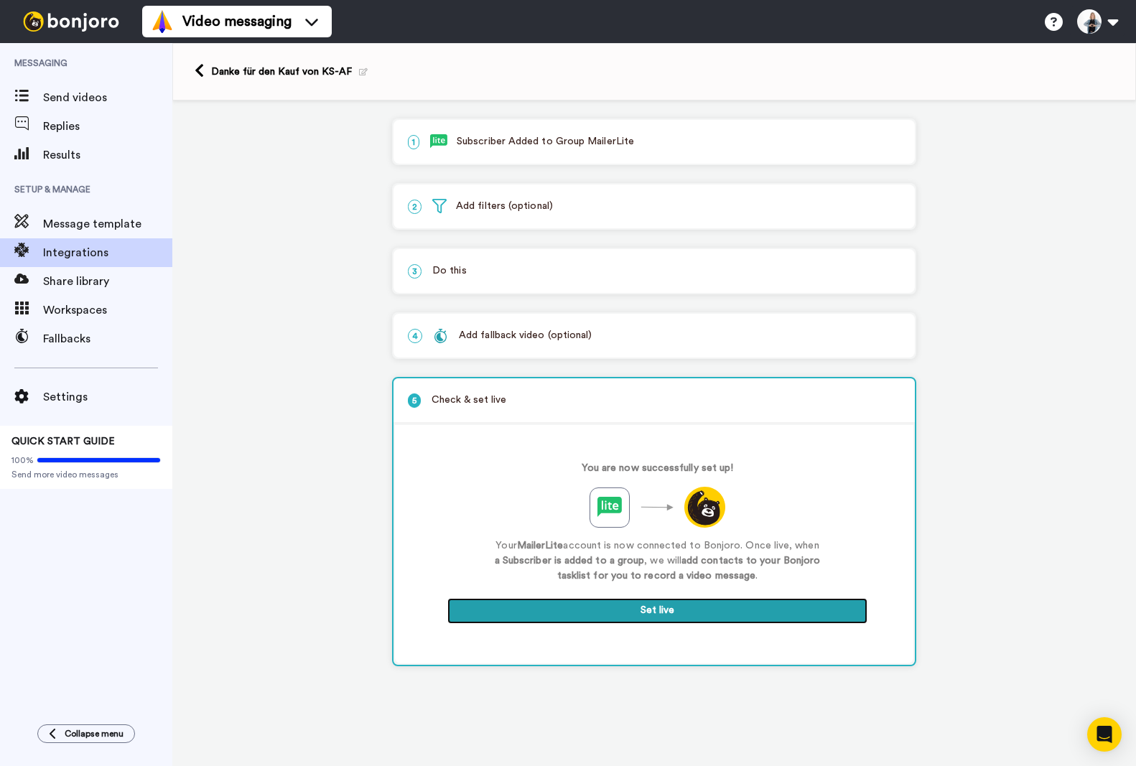
click at [620, 608] on button "Set live" at bounding box center [657, 611] width 420 height 26
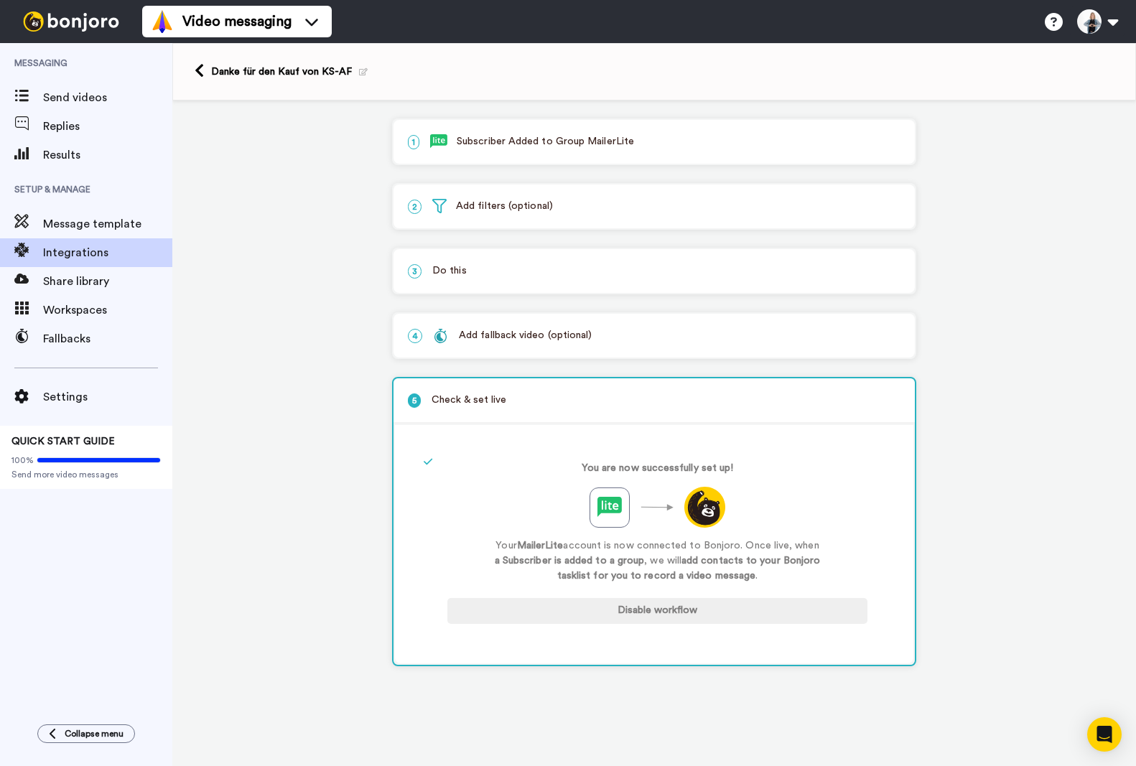
click at [189, 72] on div "Danke für den Kauf von KS-AF" at bounding box center [654, 71] width 964 height 57
click at [213, 67] on div "Danke für den Kauf von KS-AF" at bounding box center [289, 72] width 157 height 14
click at [203, 68] on icon at bounding box center [199, 70] width 9 height 15
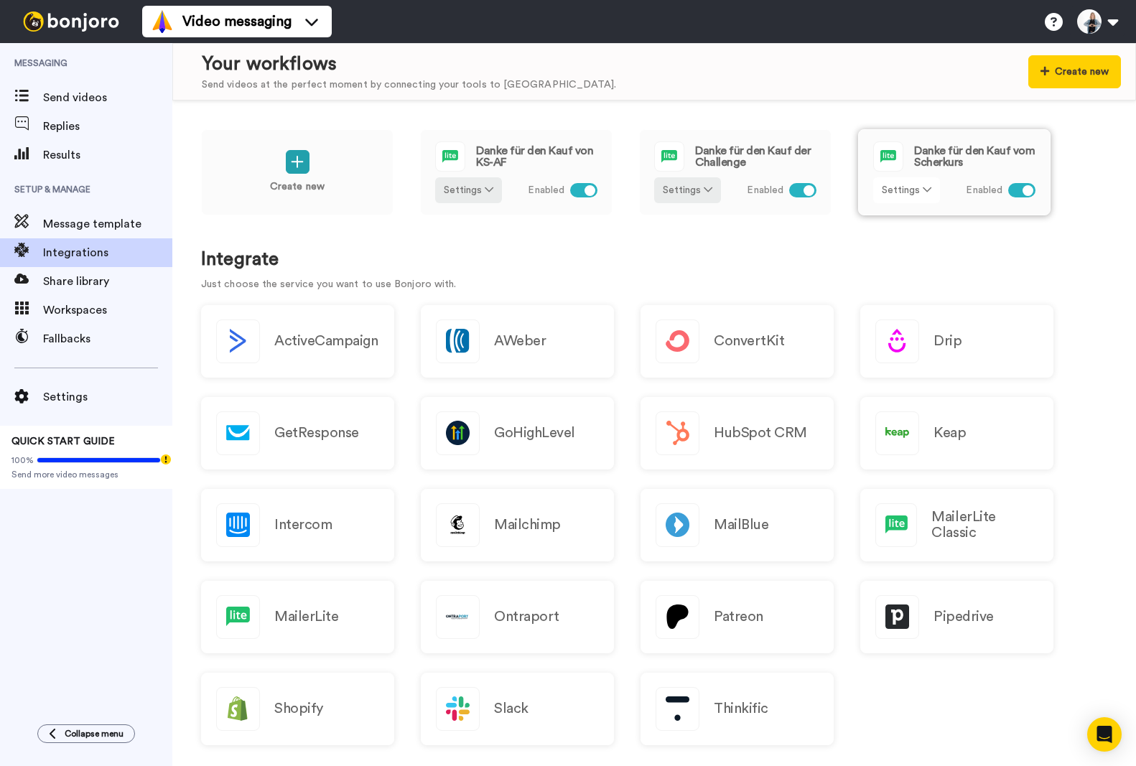
click at [907, 188] on button "Settings" at bounding box center [906, 190] width 67 height 26
click at [906, 215] on link "Edit" at bounding box center [907, 221] width 64 height 26
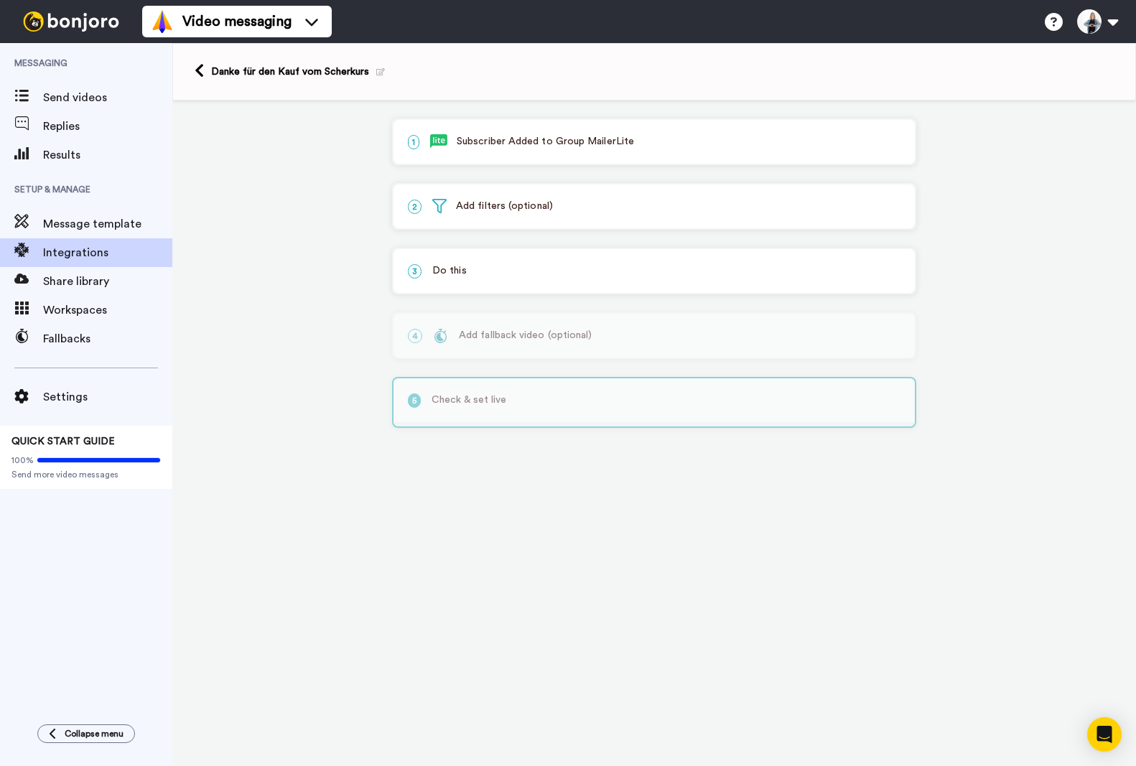
click at [583, 137] on p "1 Subscriber Added to Group MailerLite" at bounding box center [654, 141] width 493 height 15
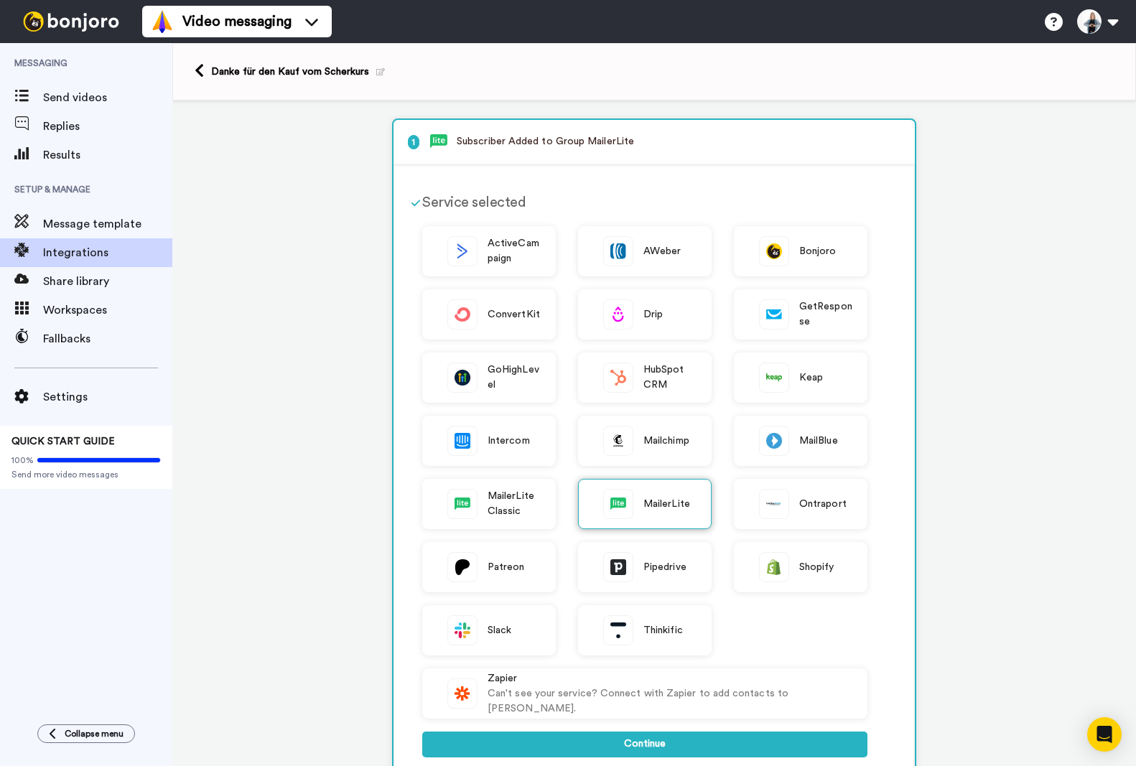
click at [646, 501] on span "MailerLite" at bounding box center [666, 504] width 47 height 15
click at [648, 508] on span "MailerLite" at bounding box center [666, 504] width 47 height 15
click at [641, 491] on div "MailerLite" at bounding box center [645, 504] width 134 height 50
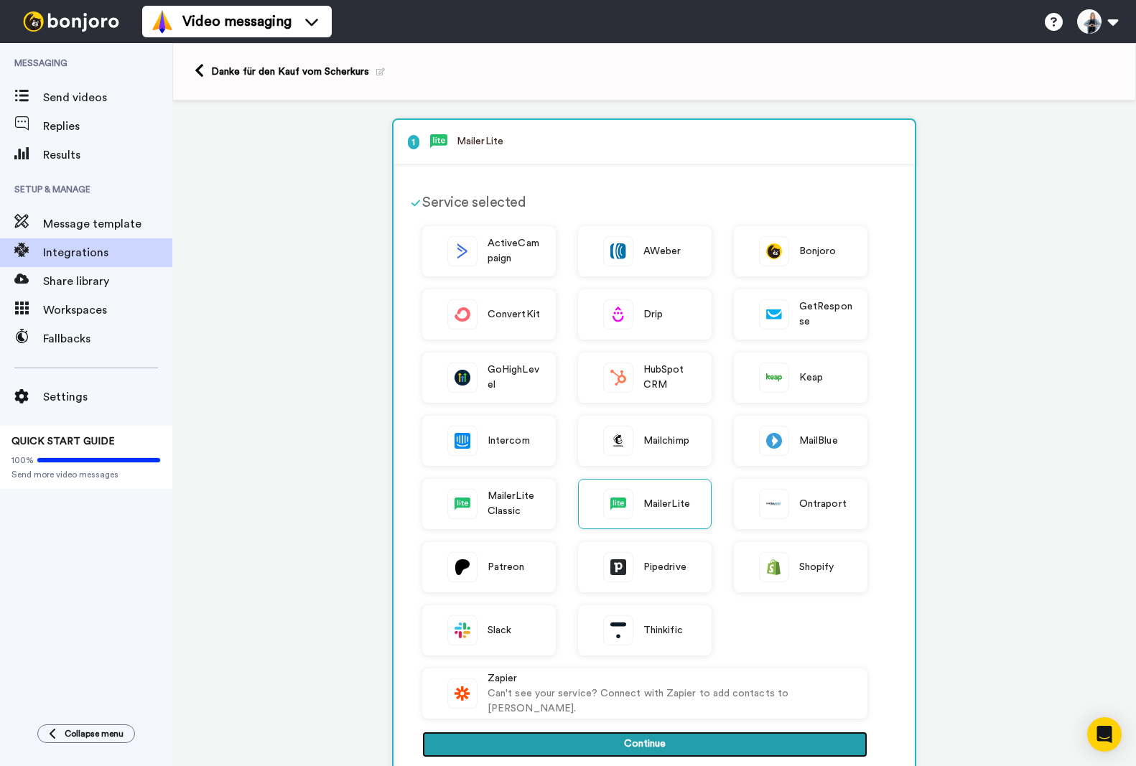
click at [631, 738] on button "Continue" at bounding box center [644, 745] width 445 height 26
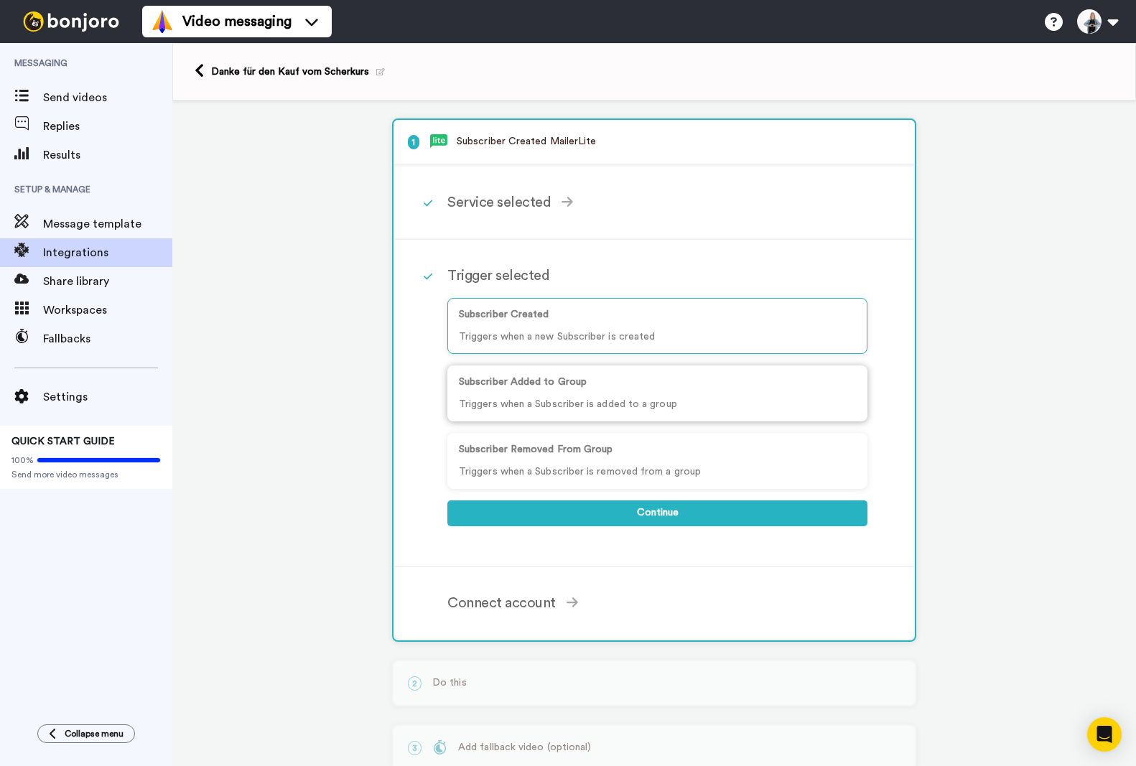
click at [530, 396] on div "Subscriber Added to Group Triggers when a Subscriber is added to a group" at bounding box center [657, 394] width 420 height 56
click at [632, 408] on p "Triggers when a Subscriber is added to a group" at bounding box center [657, 404] width 397 height 15
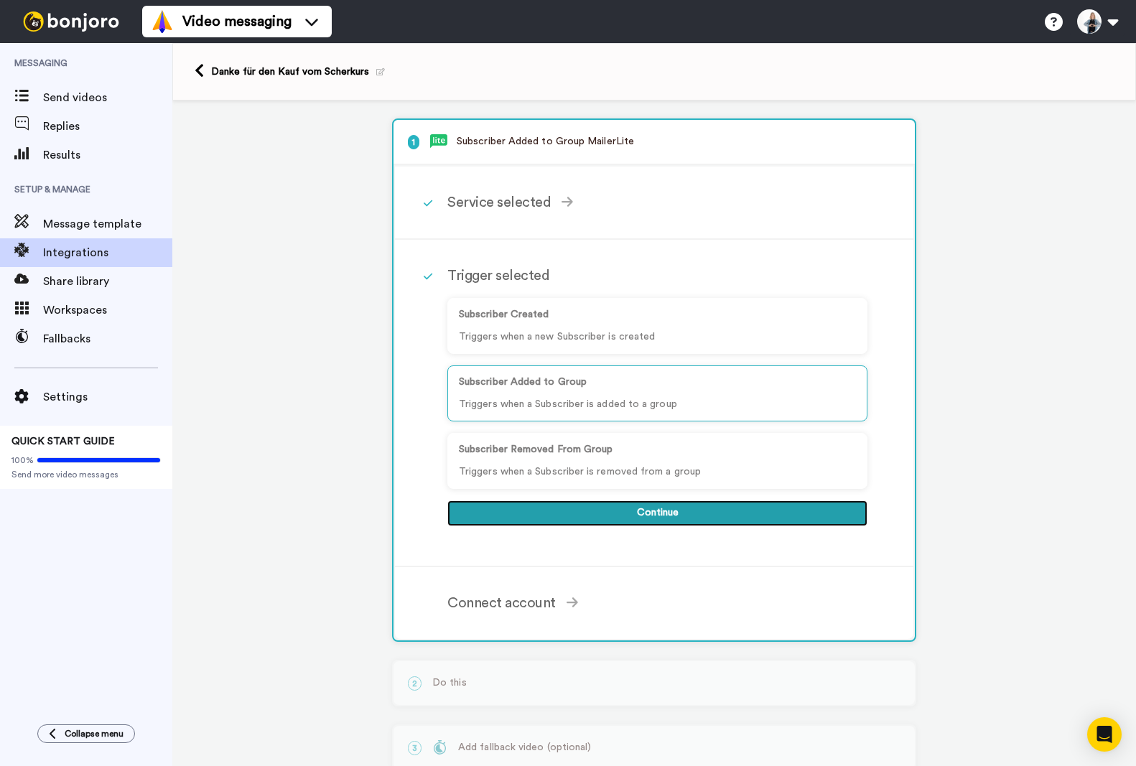
click at [661, 511] on button "Continue" at bounding box center [657, 514] width 420 height 26
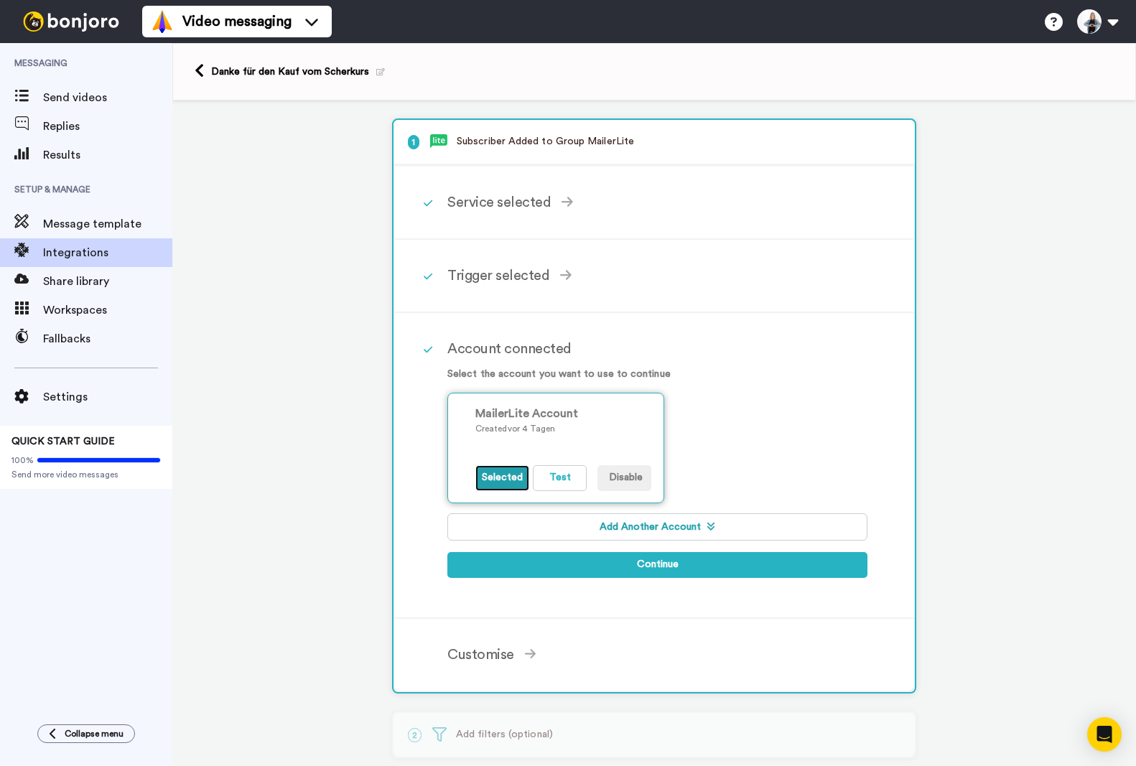
click at [513, 480] on button "Selected" at bounding box center [502, 478] width 54 height 26
click at [549, 486] on button "Test" at bounding box center [560, 478] width 54 height 26
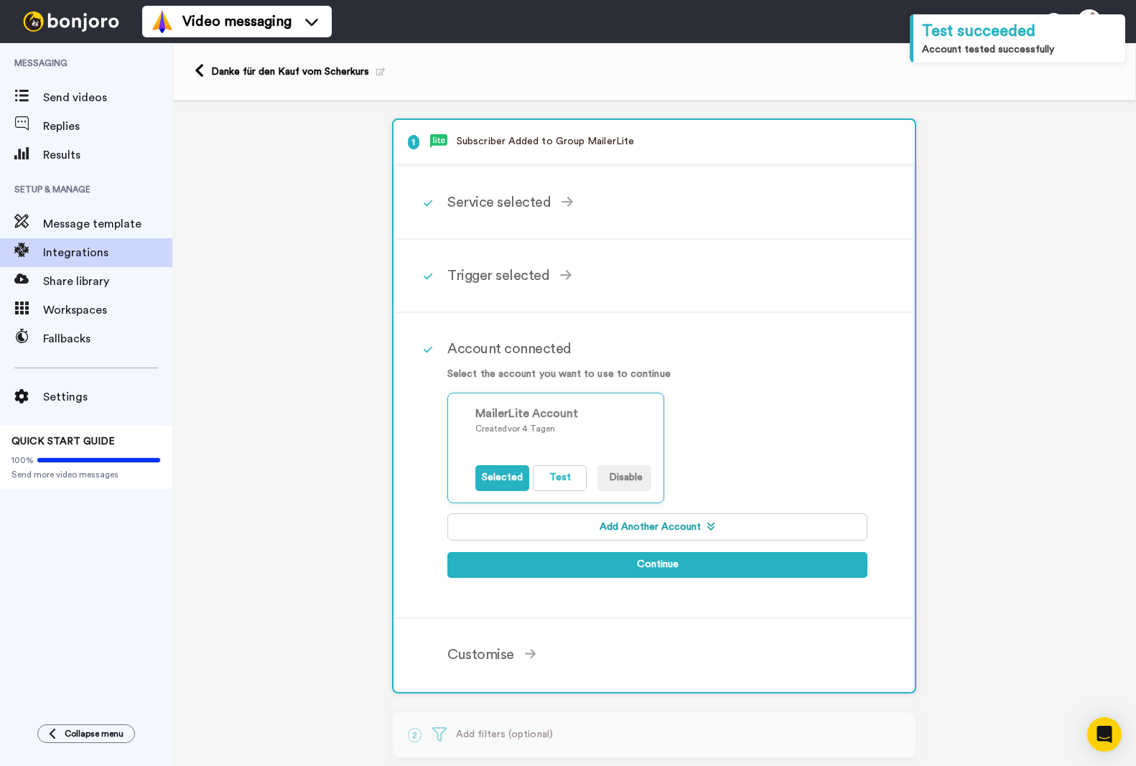
click at [637, 525] on button "Add Another Account" at bounding box center [657, 526] width 420 height 27
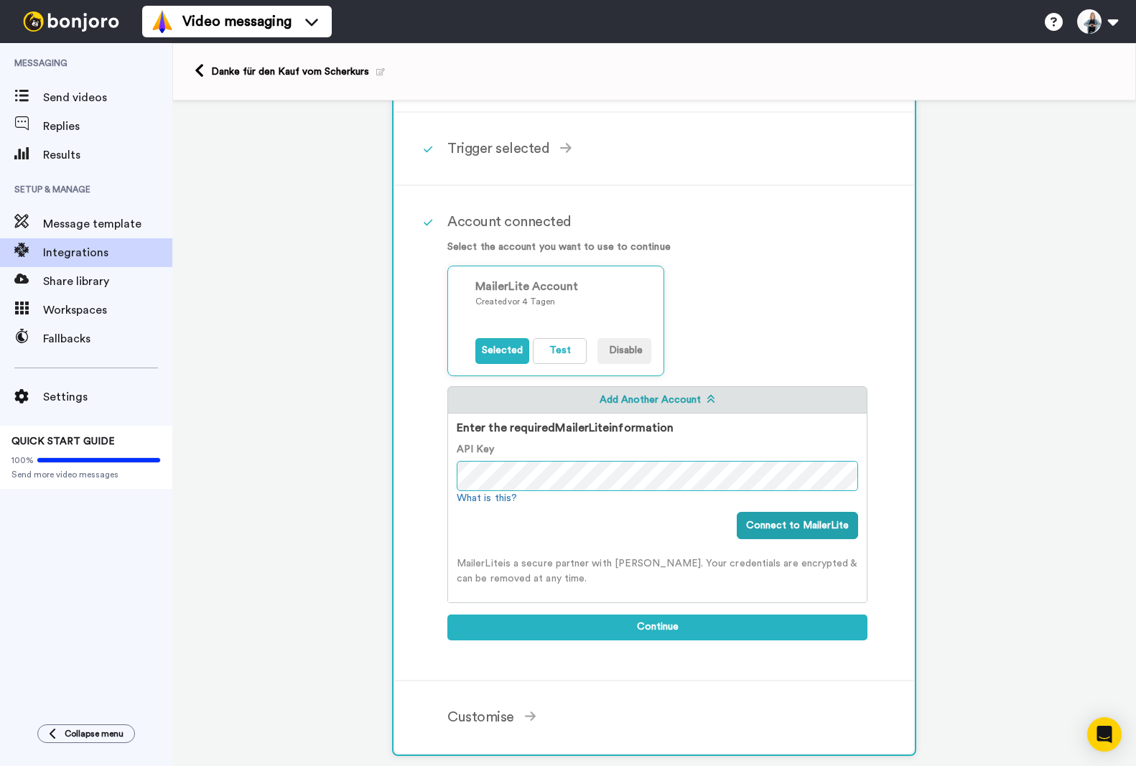
scroll to position [144, 0]
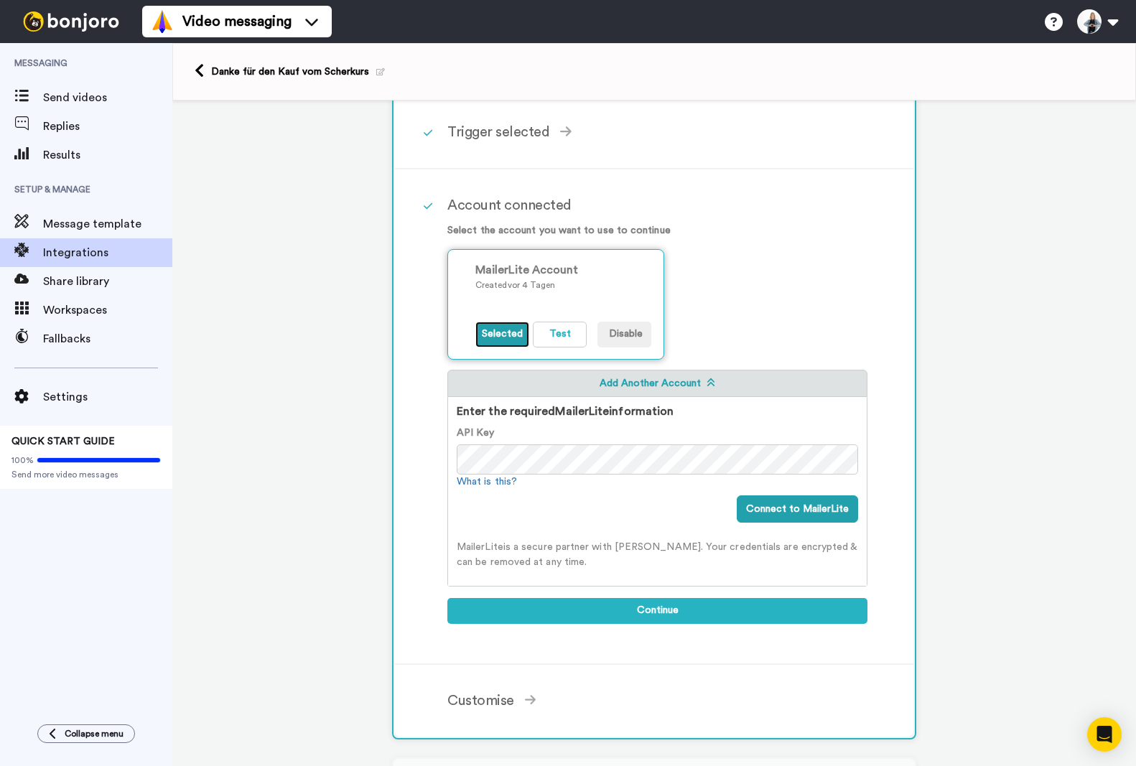
click at [498, 337] on button "Selected" at bounding box center [502, 335] width 54 height 26
click at [485, 333] on button "Selected" at bounding box center [502, 335] width 54 height 26
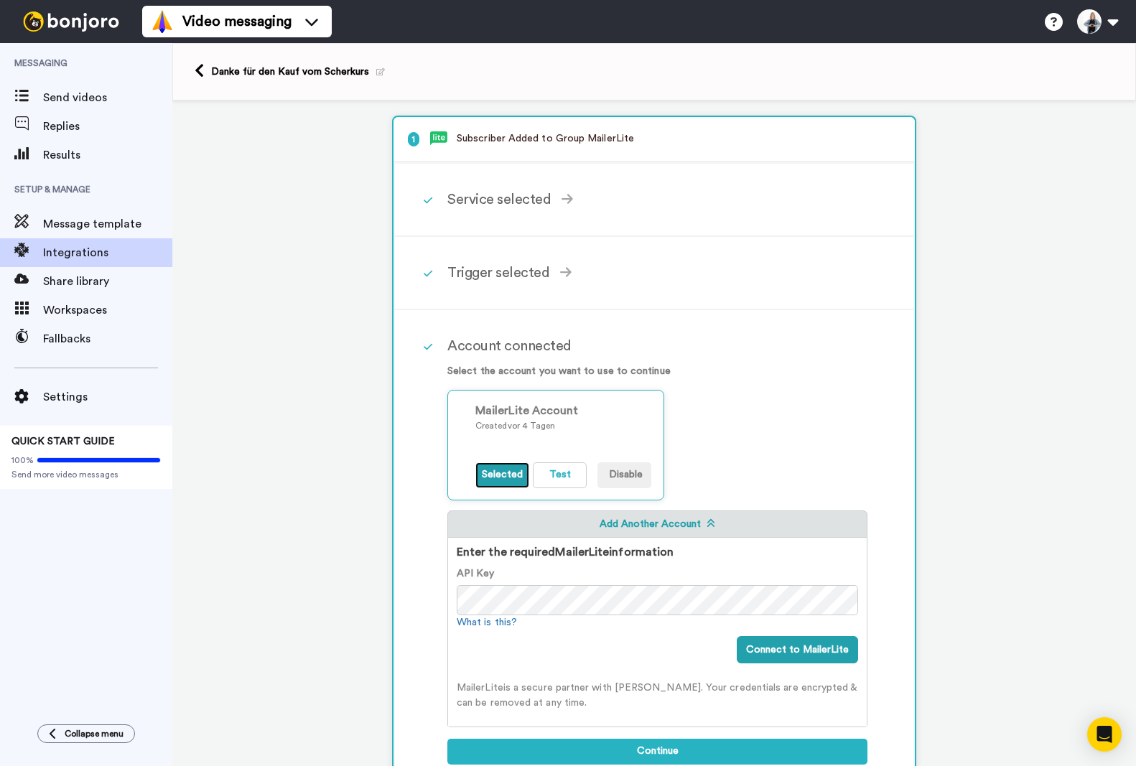
scroll to position [0, 0]
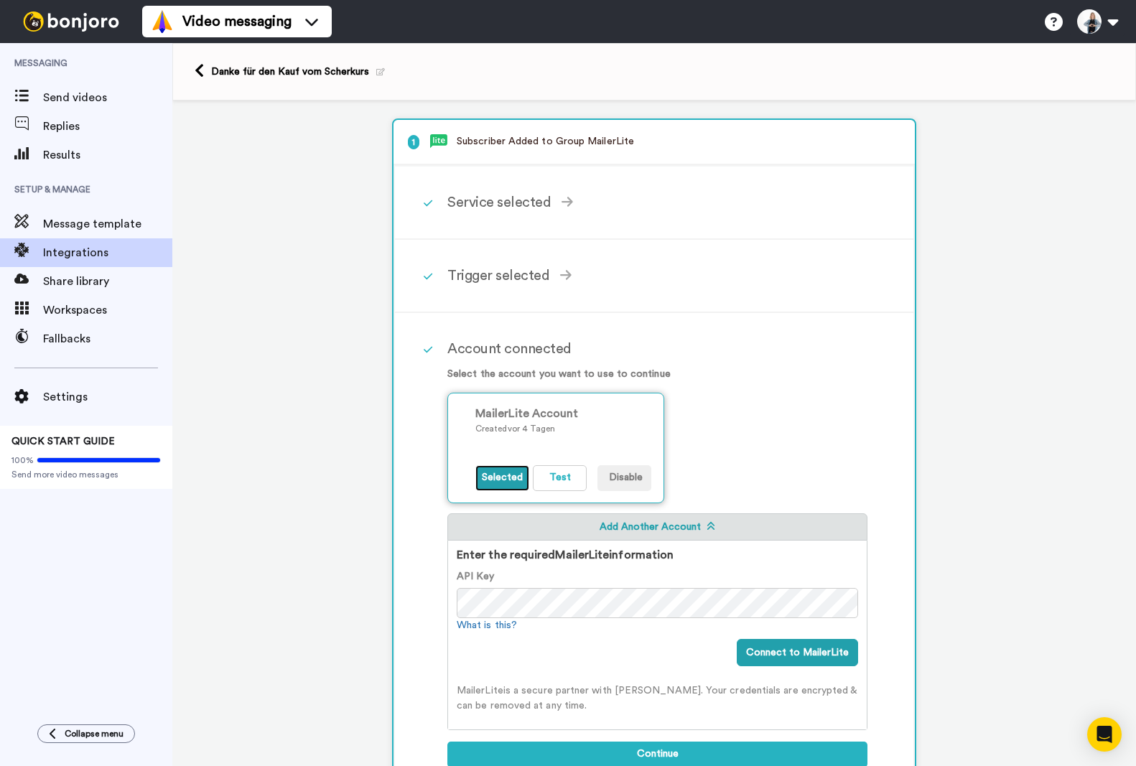
click at [496, 475] on button "Selected" at bounding box center [502, 478] width 54 height 26
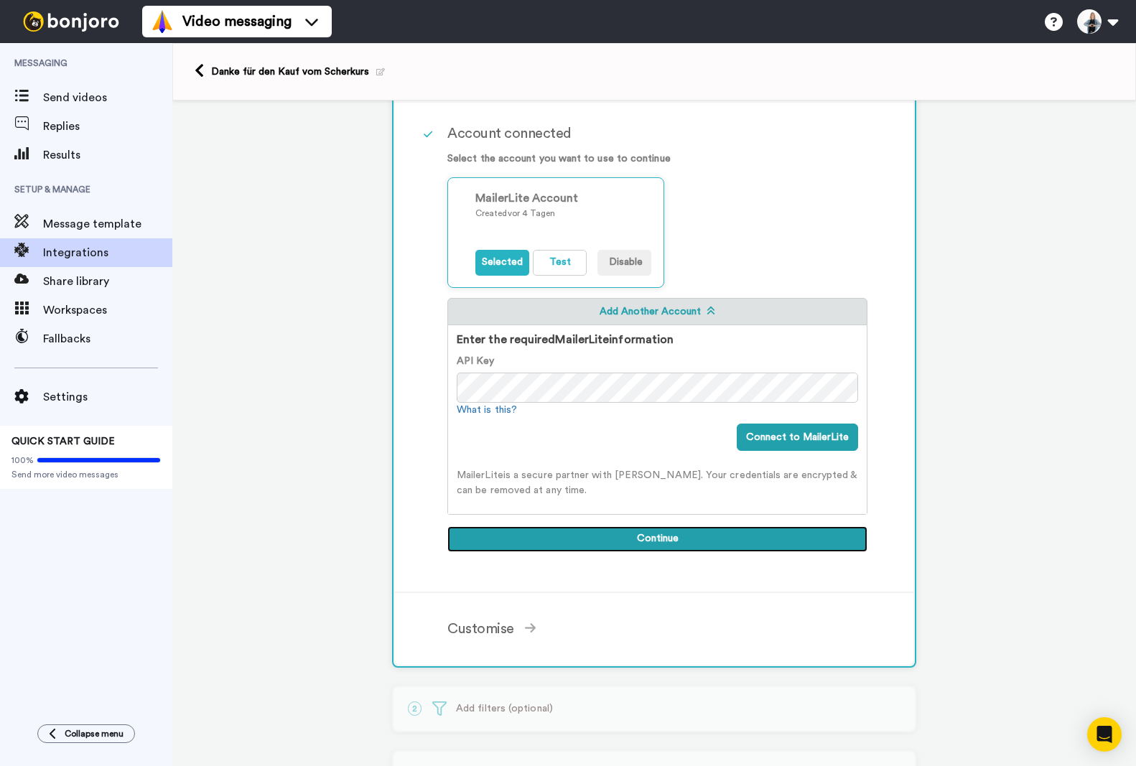
click at [657, 544] on button "Continue" at bounding box center [657, 539] width 420 height 26
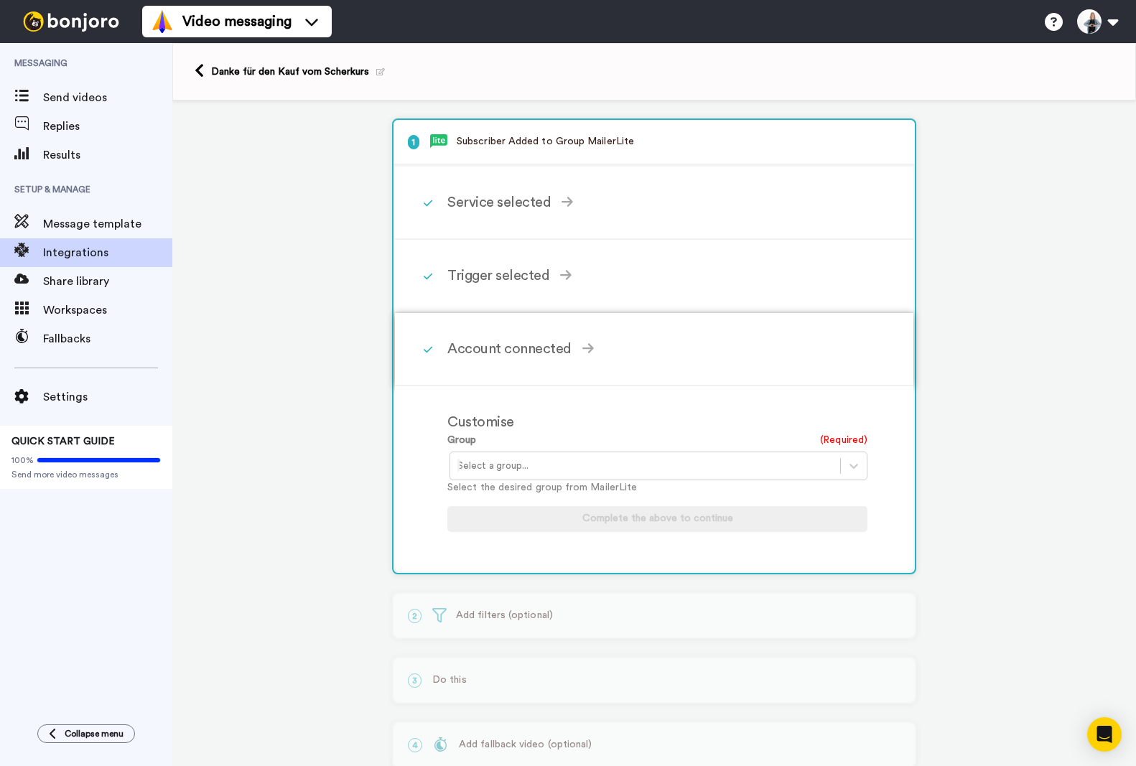
click at [496, 352] on div "Account connected" at bounding box center [657, 349] width 420 height 22
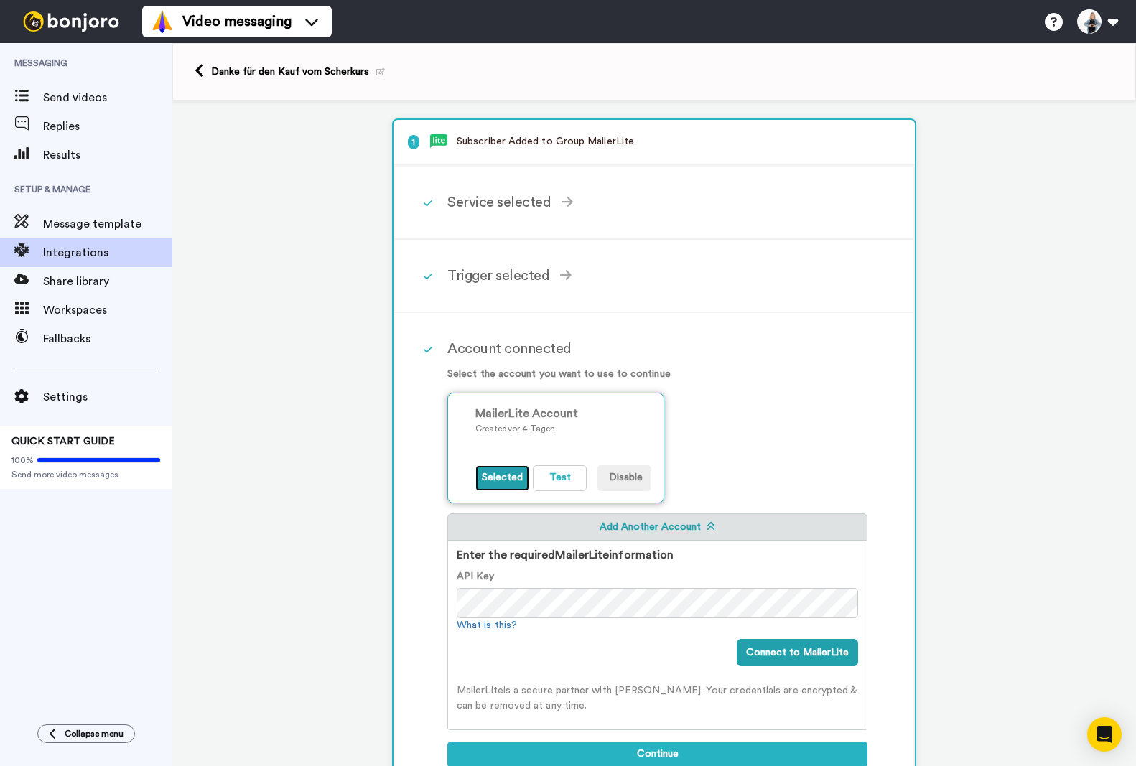
click at [489, 480] on button "Selected" at bounding box center [502, 478] width 54 height 26
click at [641, 527] on button "Add Another Account" at bounding box center [657, 526] width 420 height 27
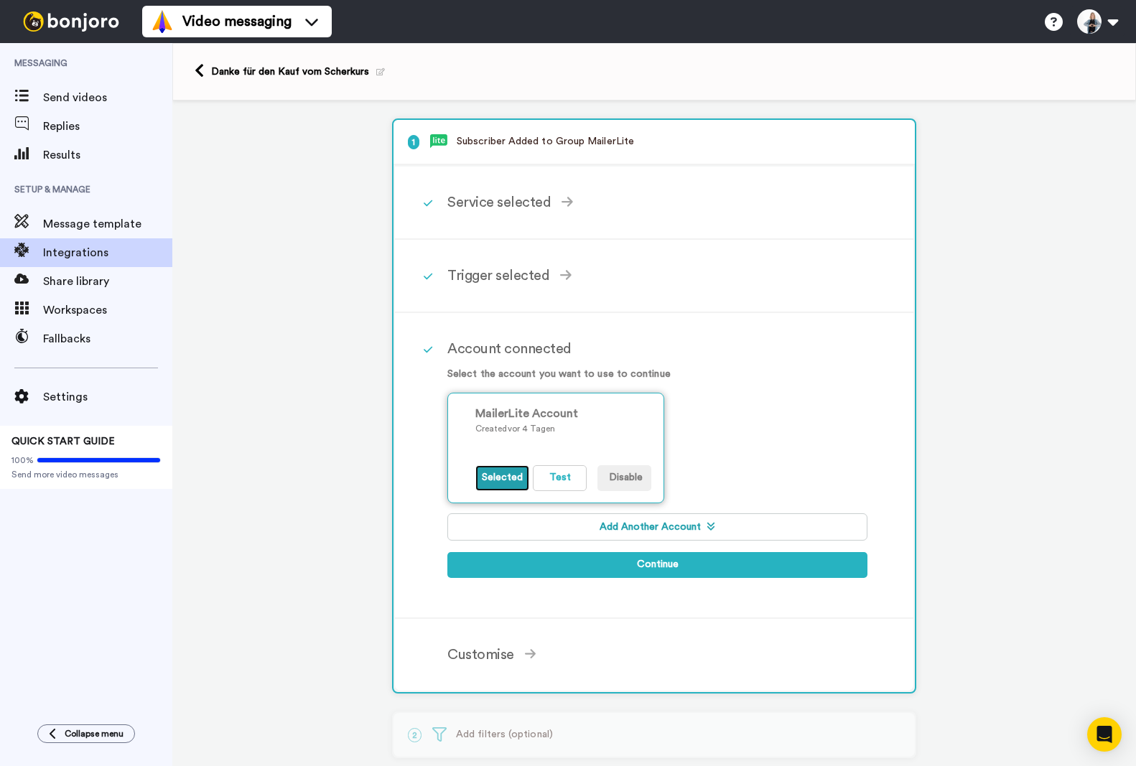
click at [493, 478] on button "Selected" at bounding box center [502, 478] width 54 height 26
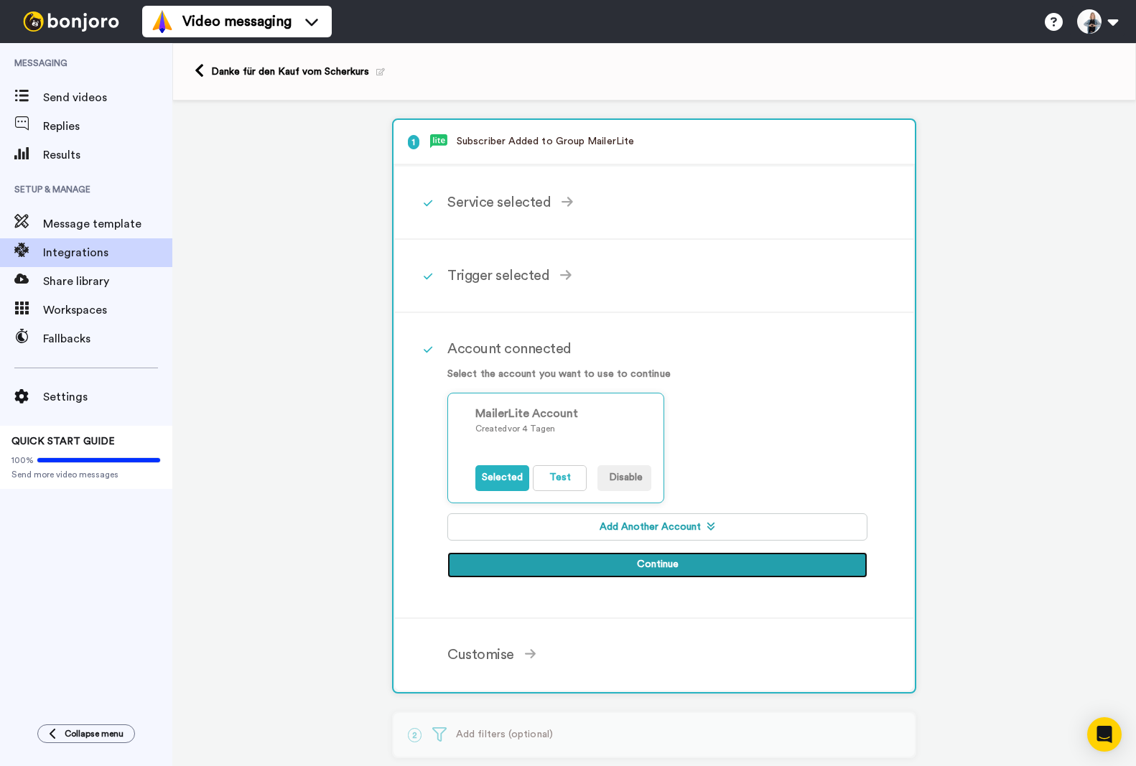
click at [648, 566] on button "Continue" at bounding box center [657, 565] width 420 height 26
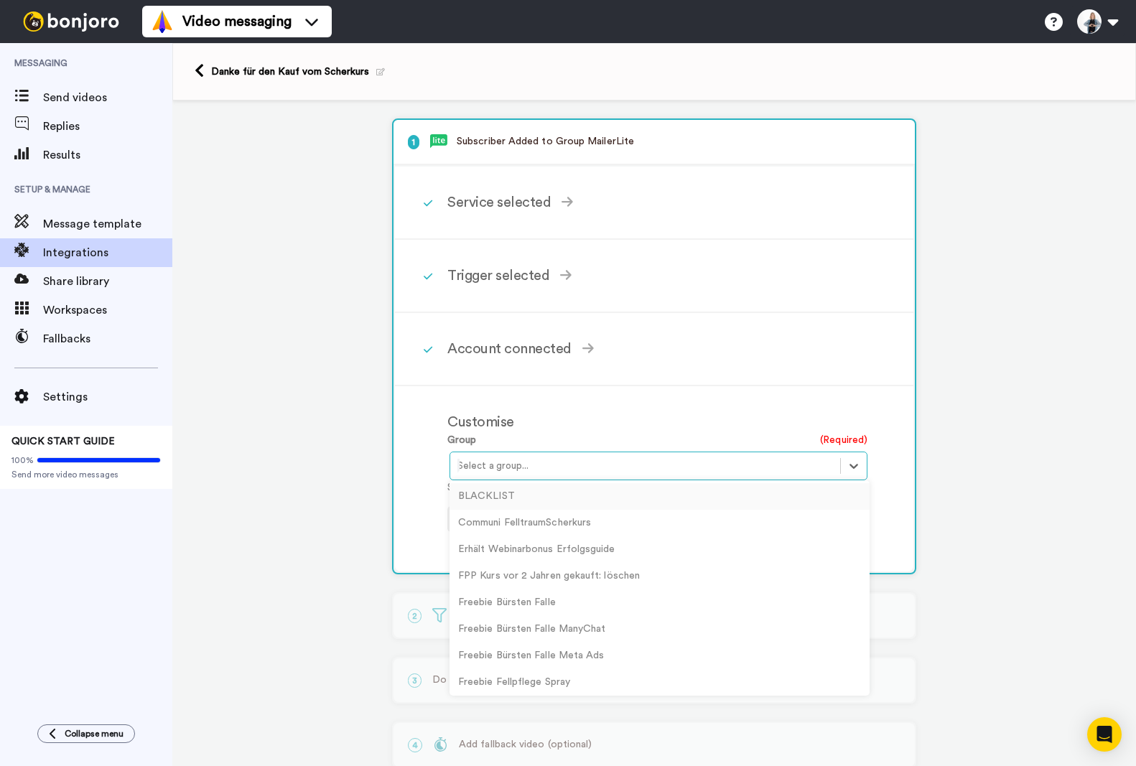
click at [519, 463] on div at bounding box center [645, 465] width 376 height 17
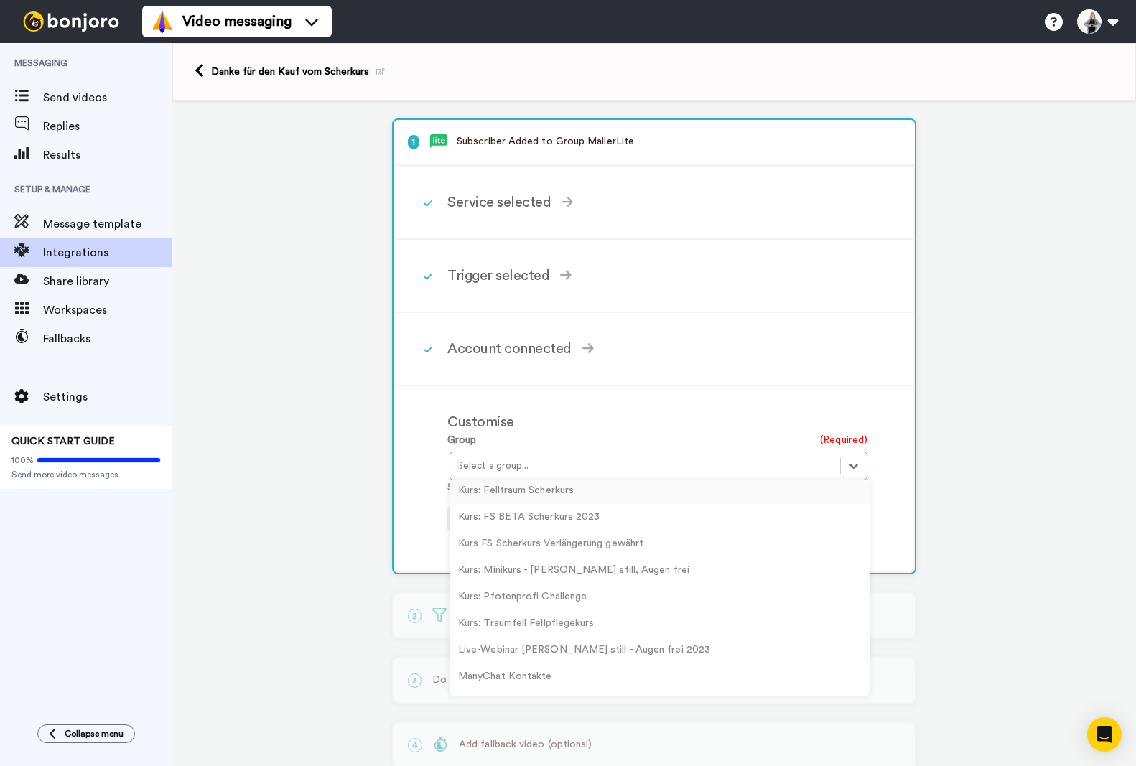
click at [536, 493] on div "Kurs: Felltraum Scherkurs" at bounding box center [660, 491] width 420 height 27
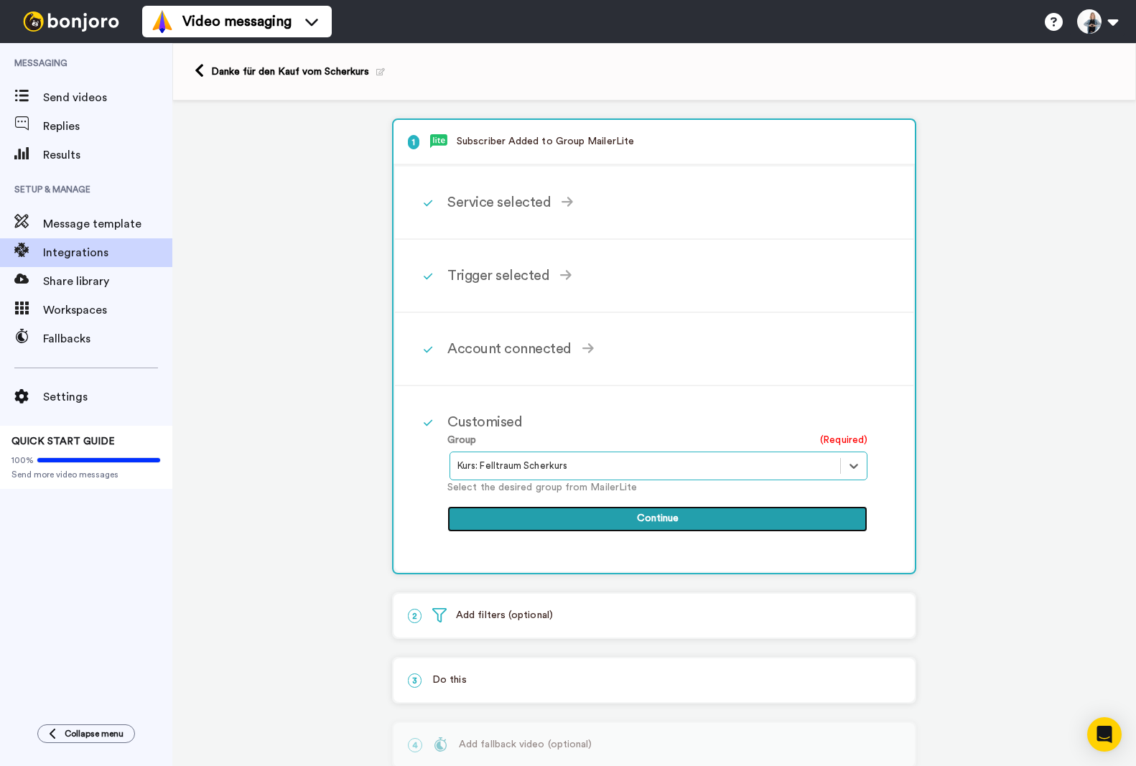
click at [646, 515] on button "Continue" at bounding box center [657, 519] width 420 height 26
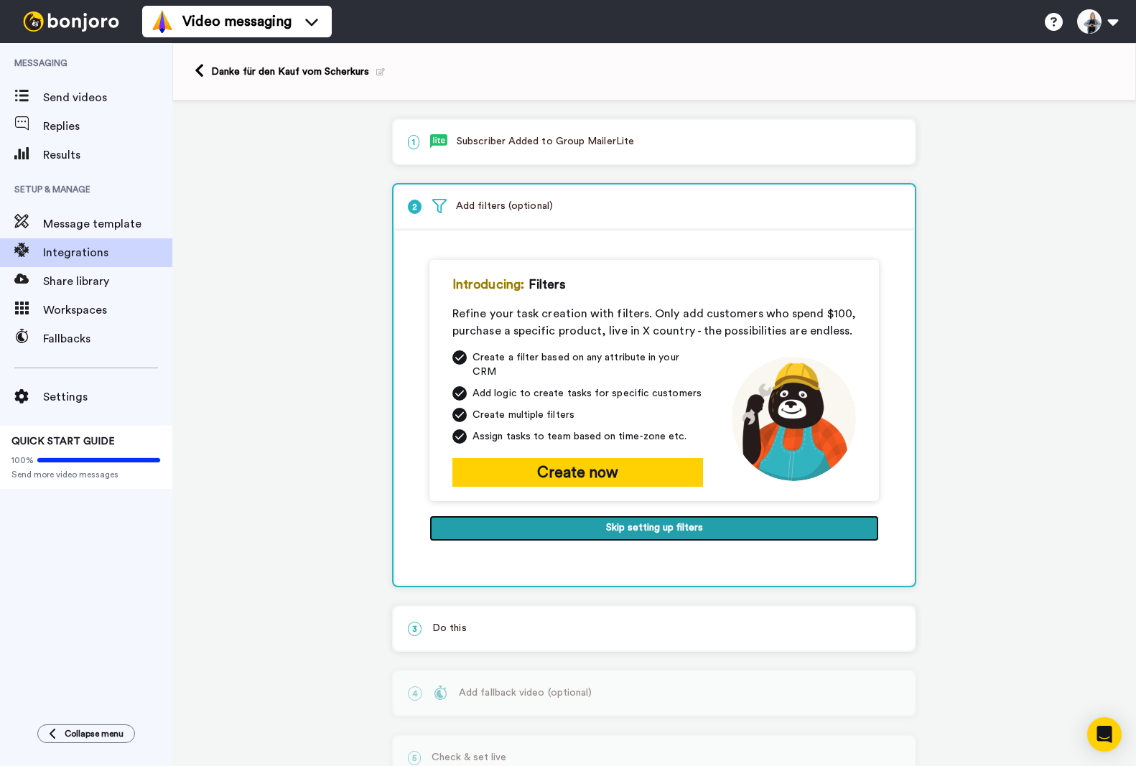
click at [637, 516] on button "Skip setting up filters" at bounding box center [654, 529] width 450 height 26
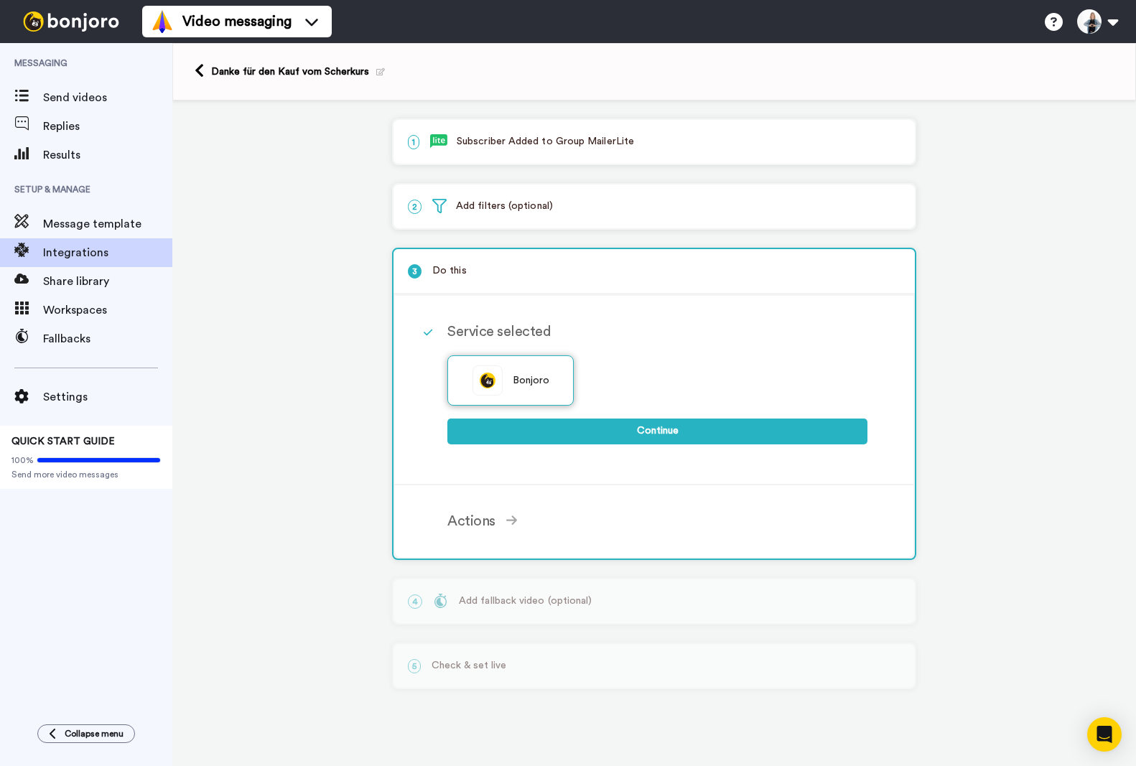
click at [521, 382] on span "Bonjoro" at bounding box center [531, 380] width 37 height 15
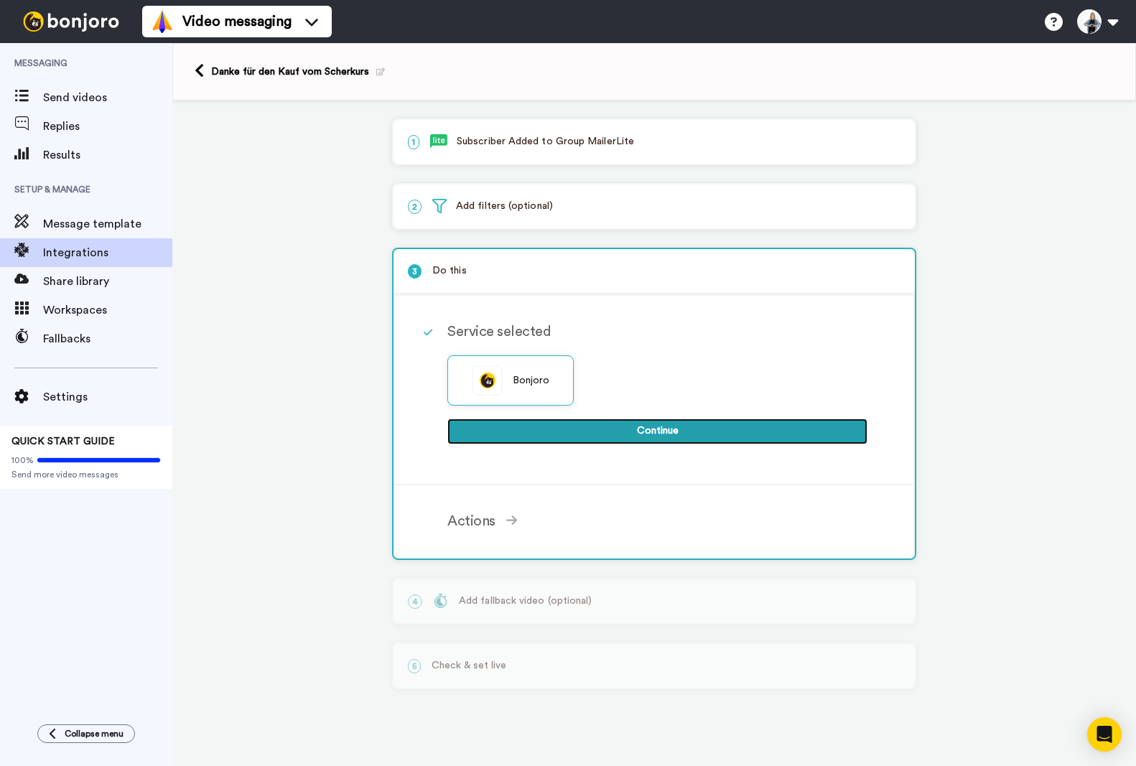
click at [669, 424] on button "Continue" at bounding box center [657, 432] width 420 height 26
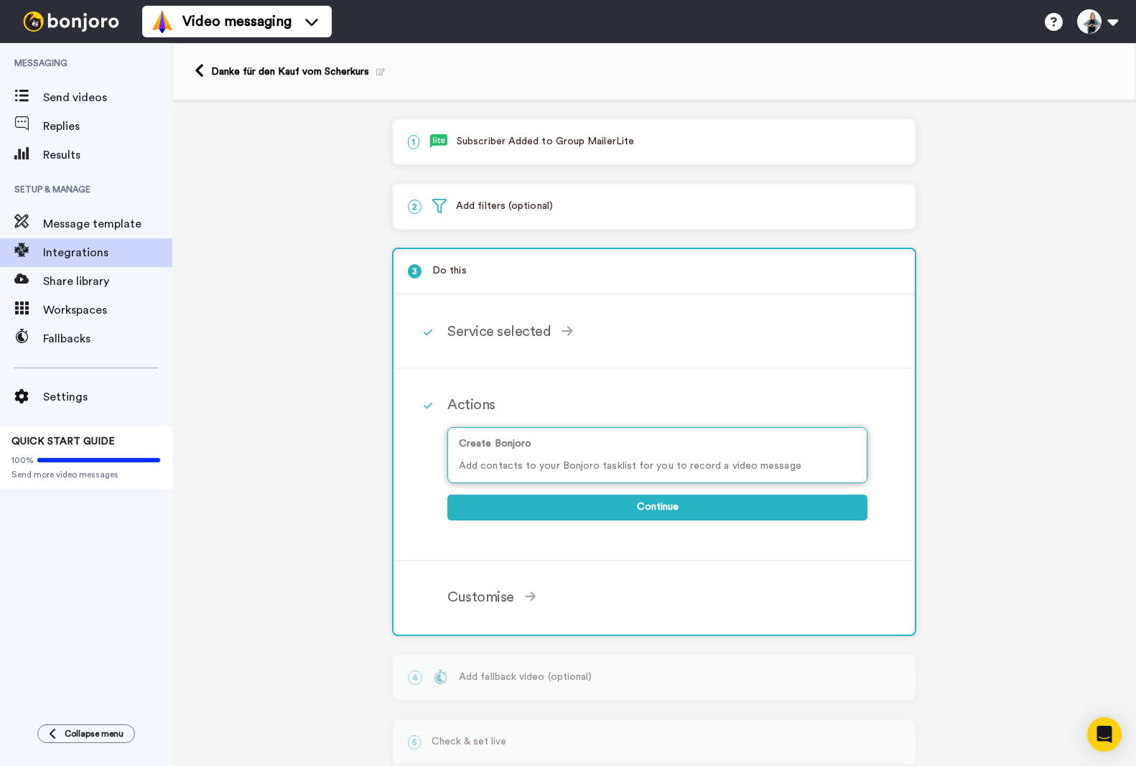
click at [640, 468] on p "Add contacts to your Bonjoro tasklist for you to record a video message" at bounding box center [657, 466] width 397 height 15
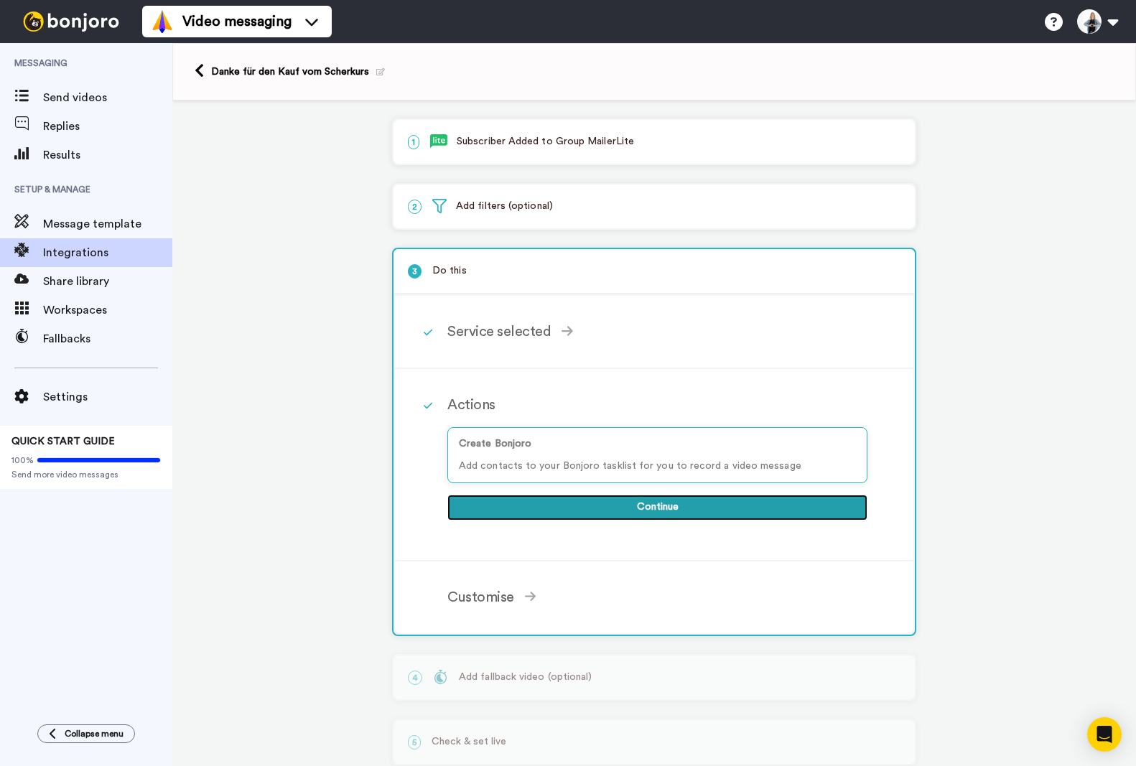
click at [635, 506] on button "Continue" at bounding box center [657, 508] width 420 height 26
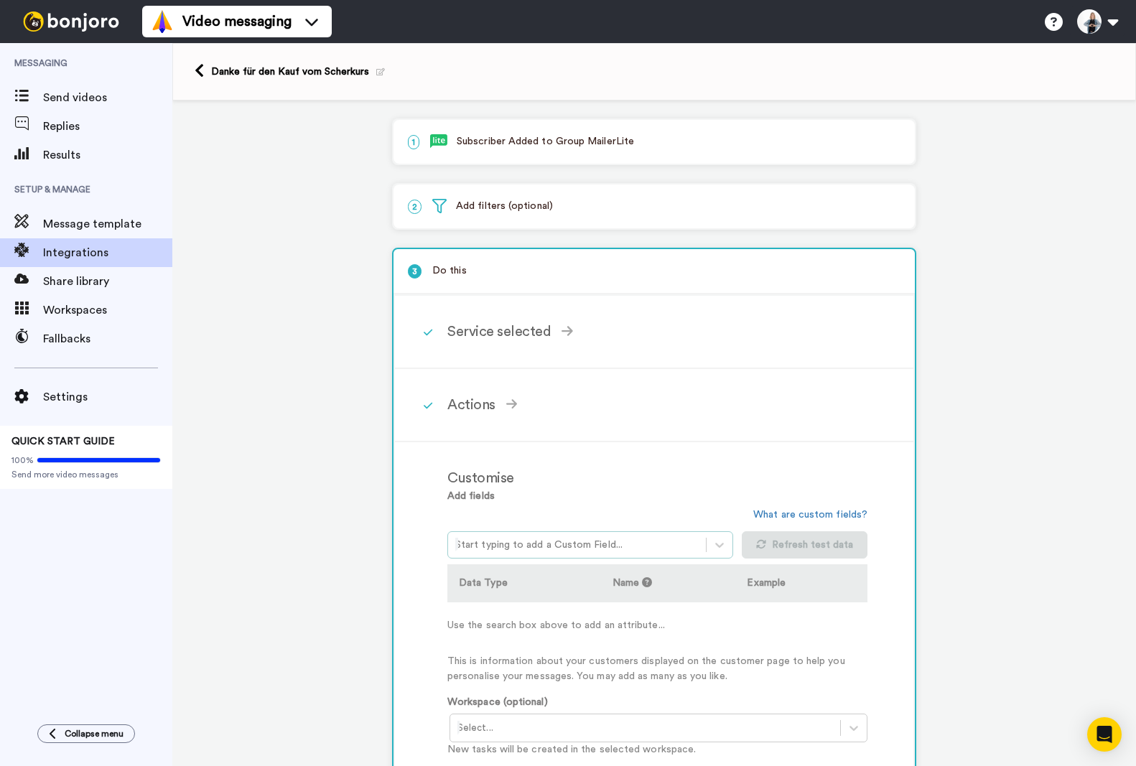
click at [689, 543] on div at bounding box center [576, 544] width 243 height 17
click at [595, 723] on div at bounding box center [645, 728] width 376 height 17
click at [571, 757] on div "Task List <Default>" at bounding box center [660, 758] width 420 height 27
click at [620, 540] on div at bounding box center [576, 544] width 243 height 17
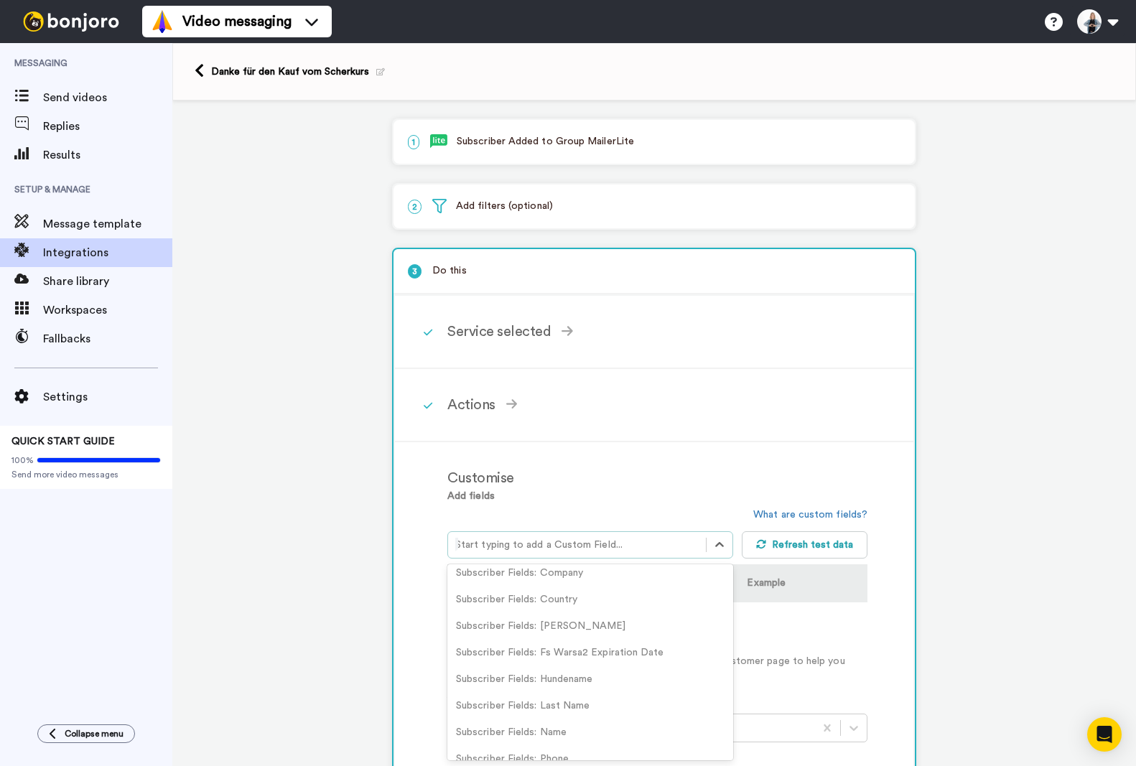
scroll to position [215, 0]
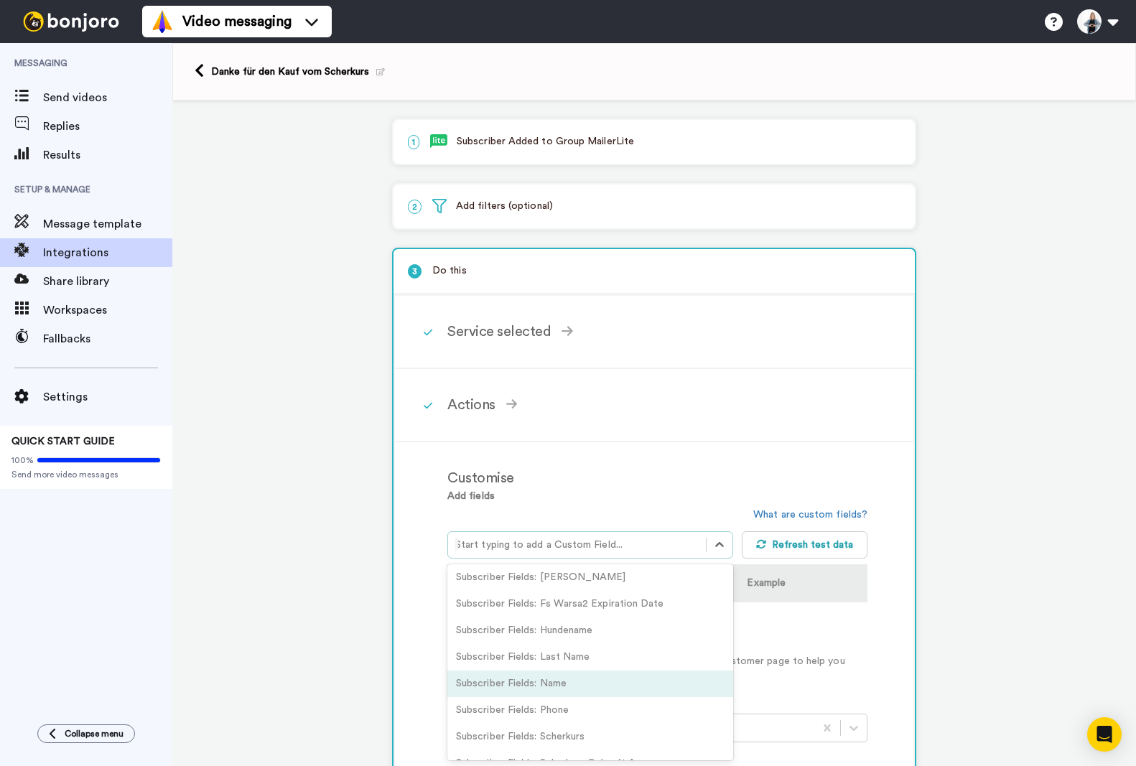
click at [561, 684] on div "Subscriber Fields: Name" at bounding box center [590, 684] width 286 height 27
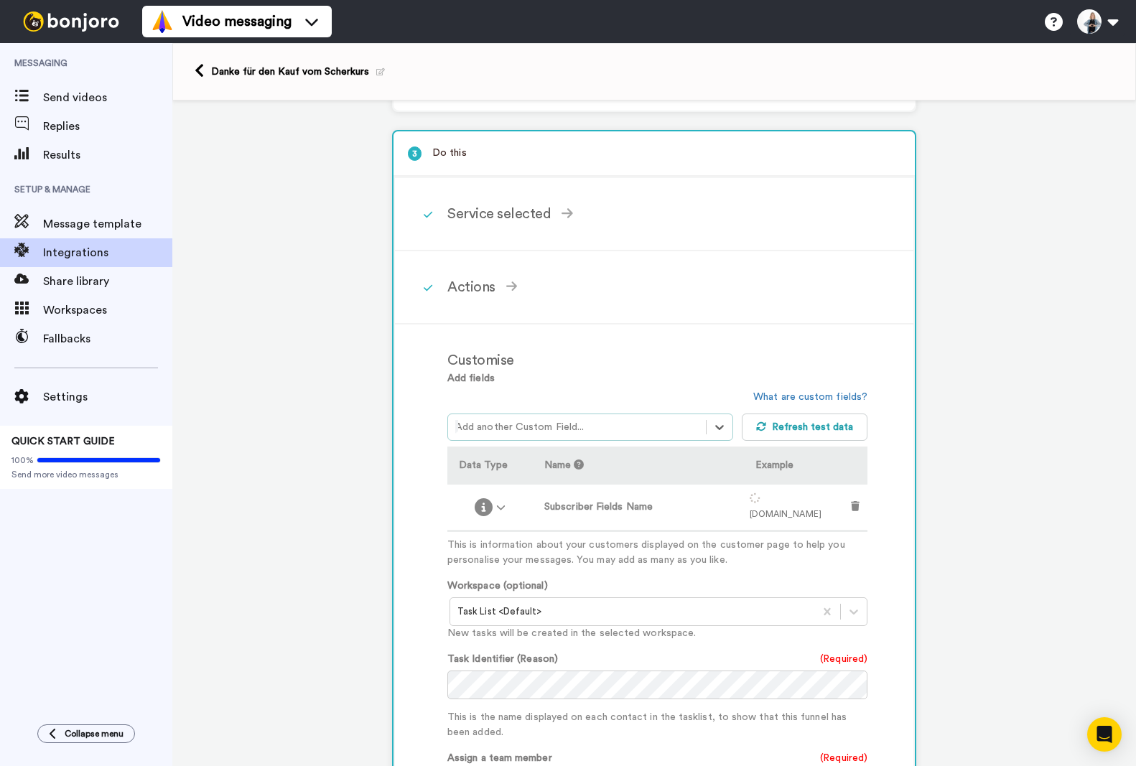
scroll to position [287, 0]
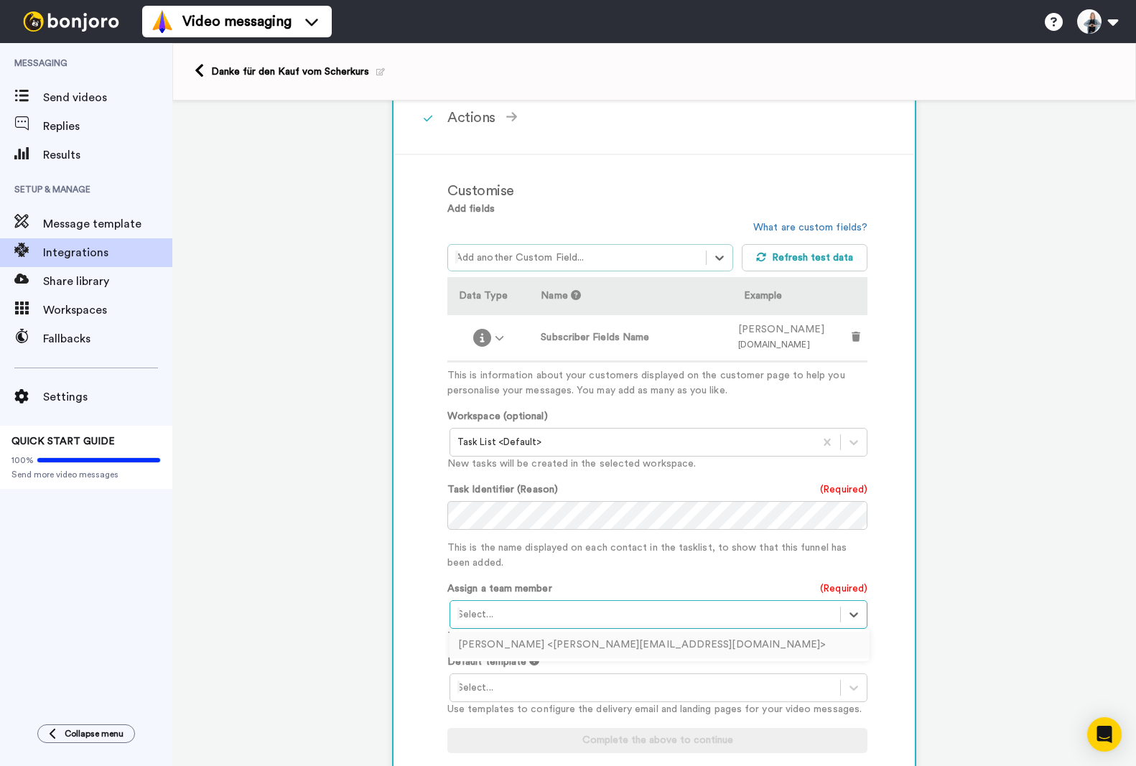
click at [595, 611] on div at bounding box center [645, 614] width 376 height 17
click at [585, 650] on div "Sabine Schweingruber <sabine@schweingruber.cloud>" at bounding box center [660, 645] width 420 height 27
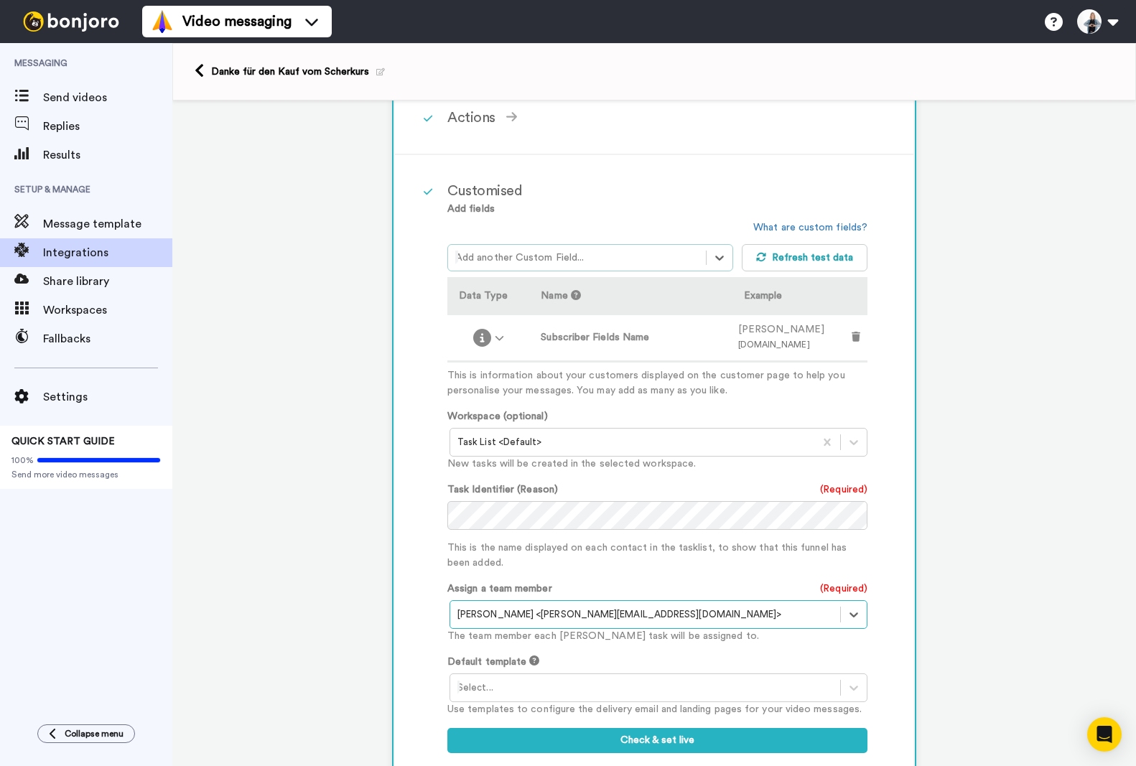
click at [549, 681] on div at bounding box center [645, 687] width 376 height 17
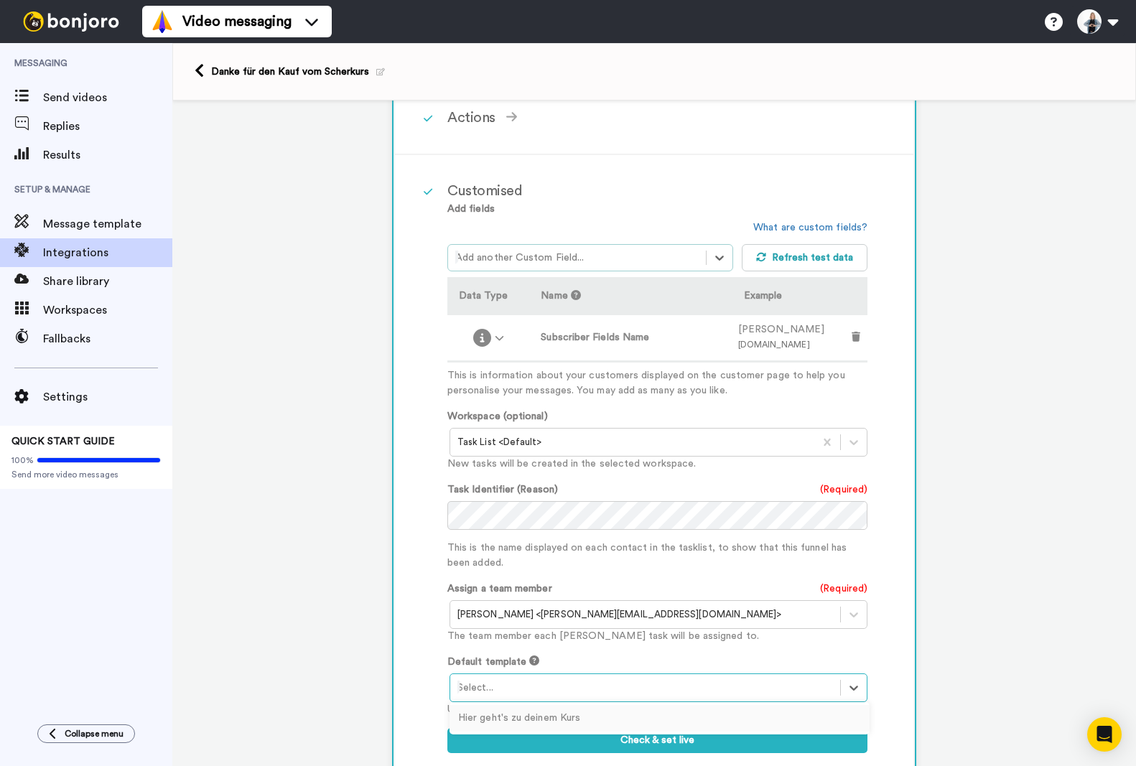
click at [552, 682] on div at bounding box center [645, 687] width 376 height 17
click at [557, 679] on div at bounding box center [645, 687] width 376 height 17
click at [521, 718] on div "Hier geht's zu deinem Kurs" at bounding box center [660, 718] width 420 height 27
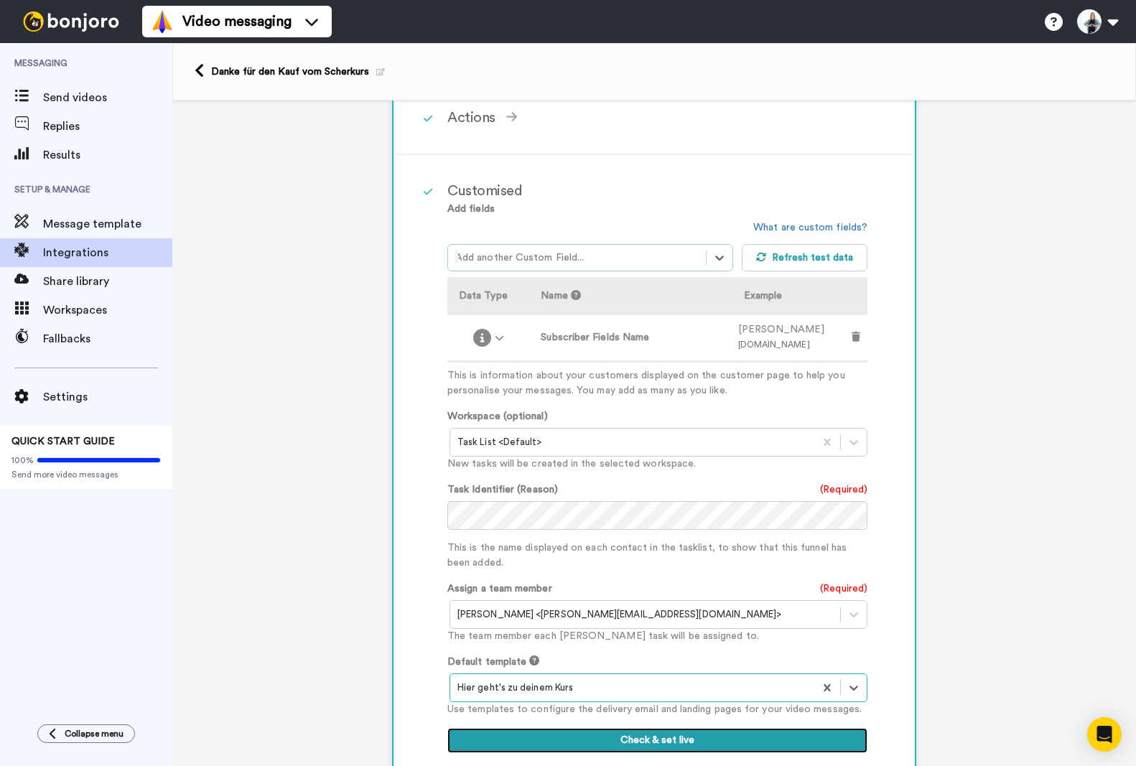
click at [641, 744] on button "Check & set live" at bounding box center [657, 741] width 420 height 26
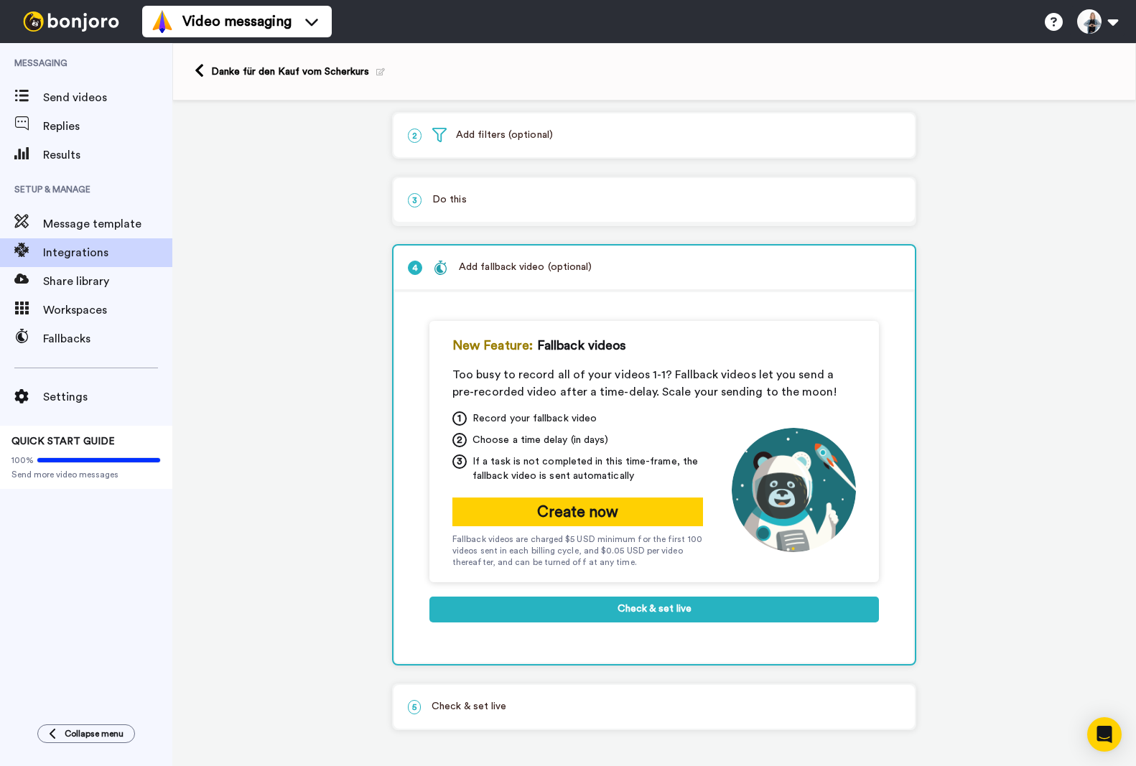
scroll to position [71, 0]
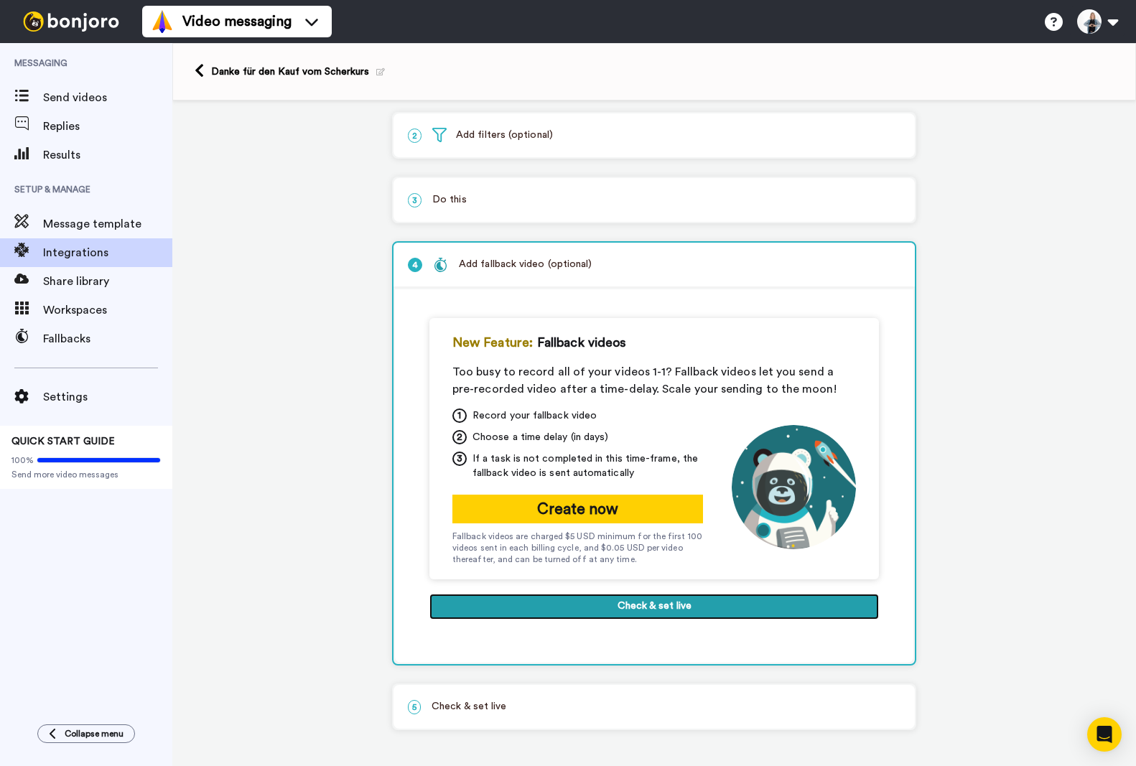
click at [628, 615] on button "Check & set live" at bounding box center [654, 607] width 450 height 26
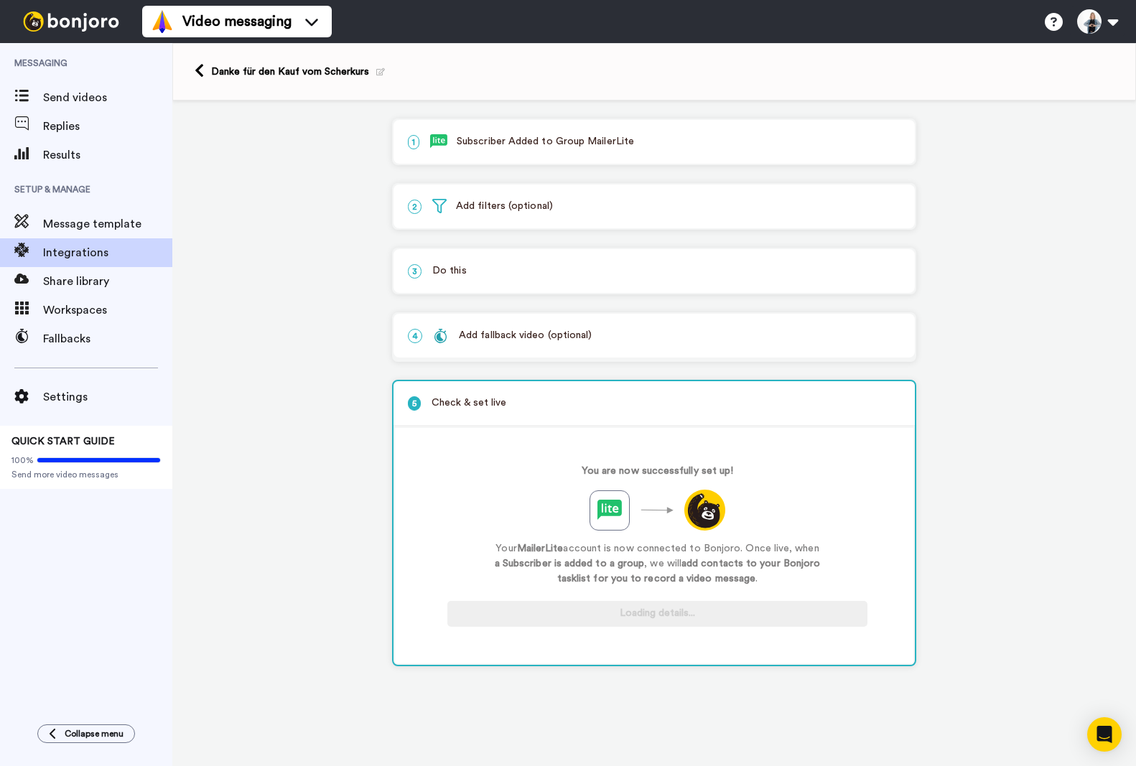
scroll to position [0, 0]
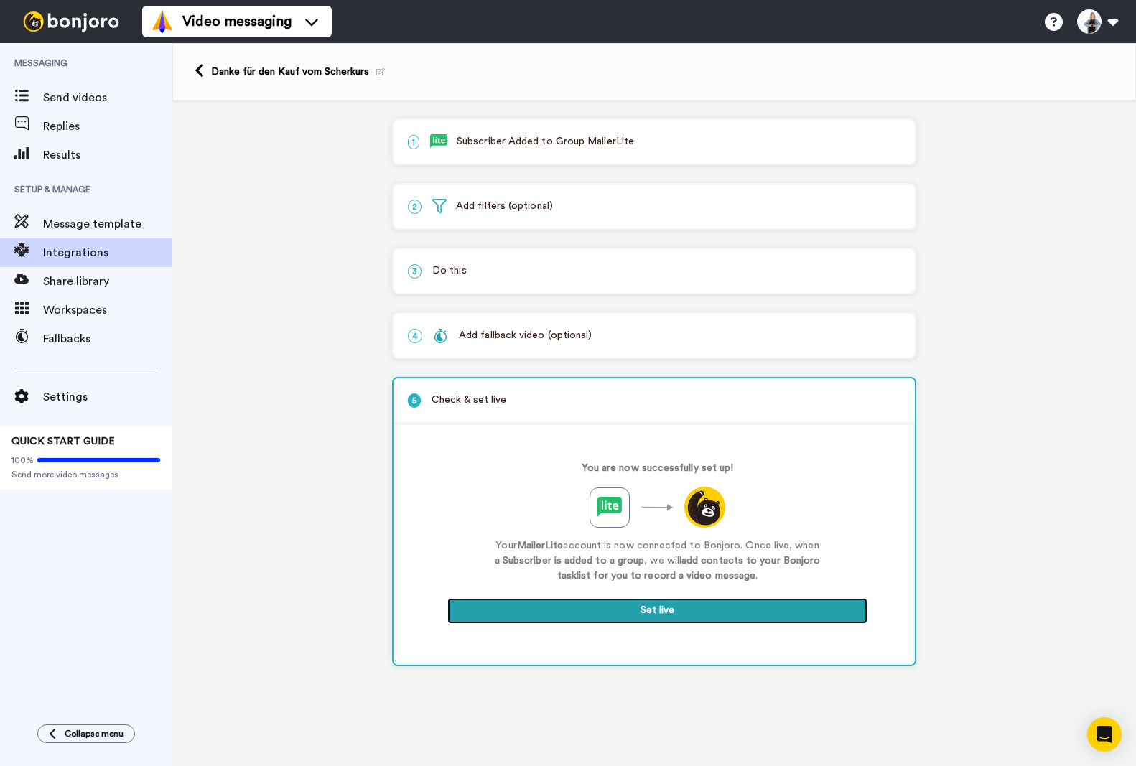
click at [662, 605] on button "Set live" at bounding box center [657, 611] width 420 height 26
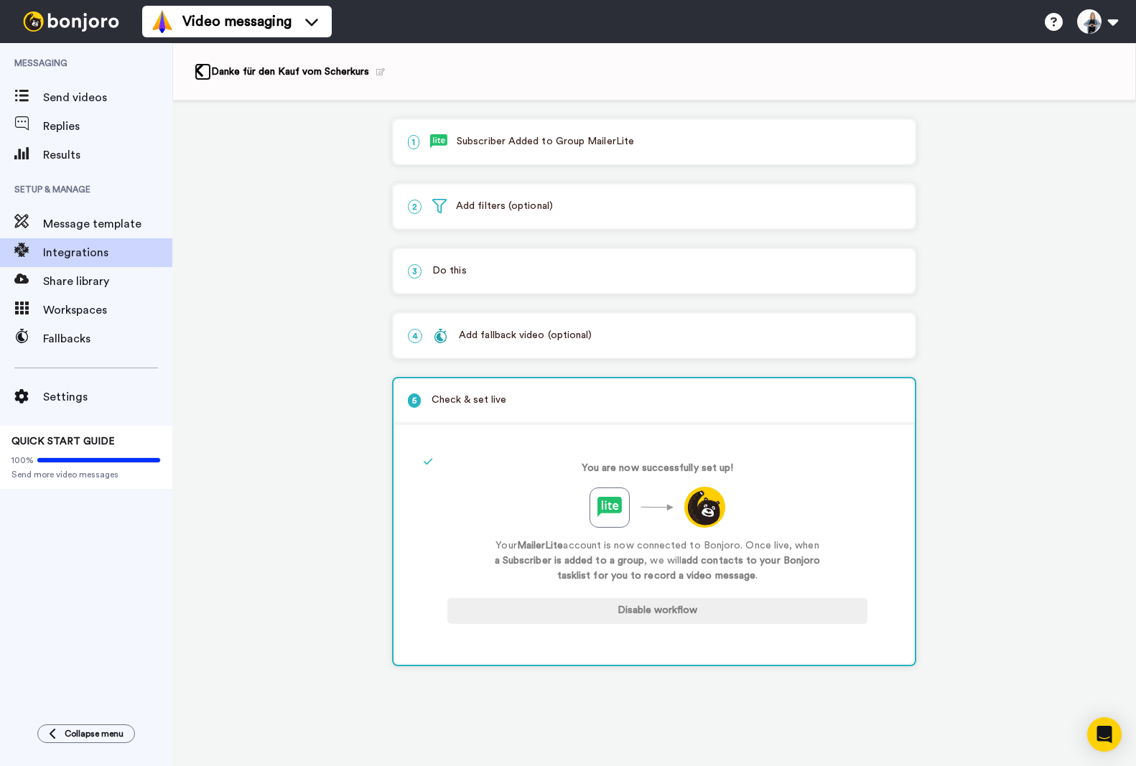
click at [200, 75] on icon at bounding box center [199, 70] width 9 height 15
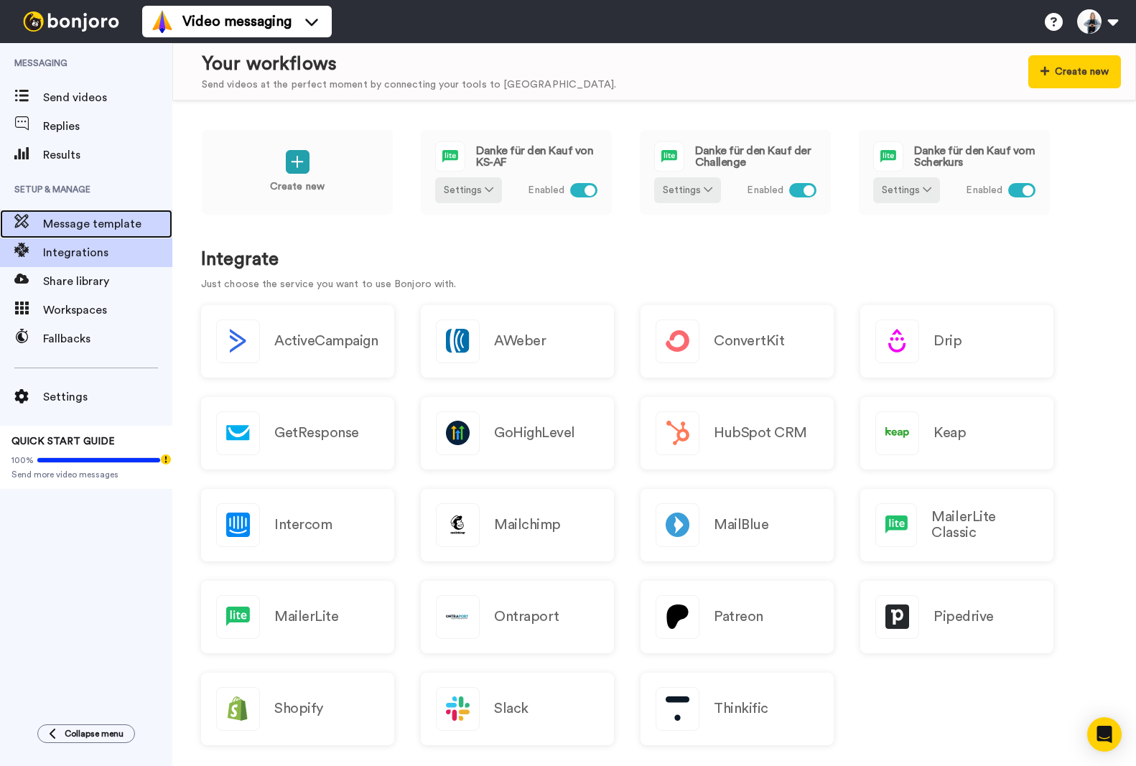
click at [63, 218] on span "Message template" at bounding box center [107, 223] width 129 height 17
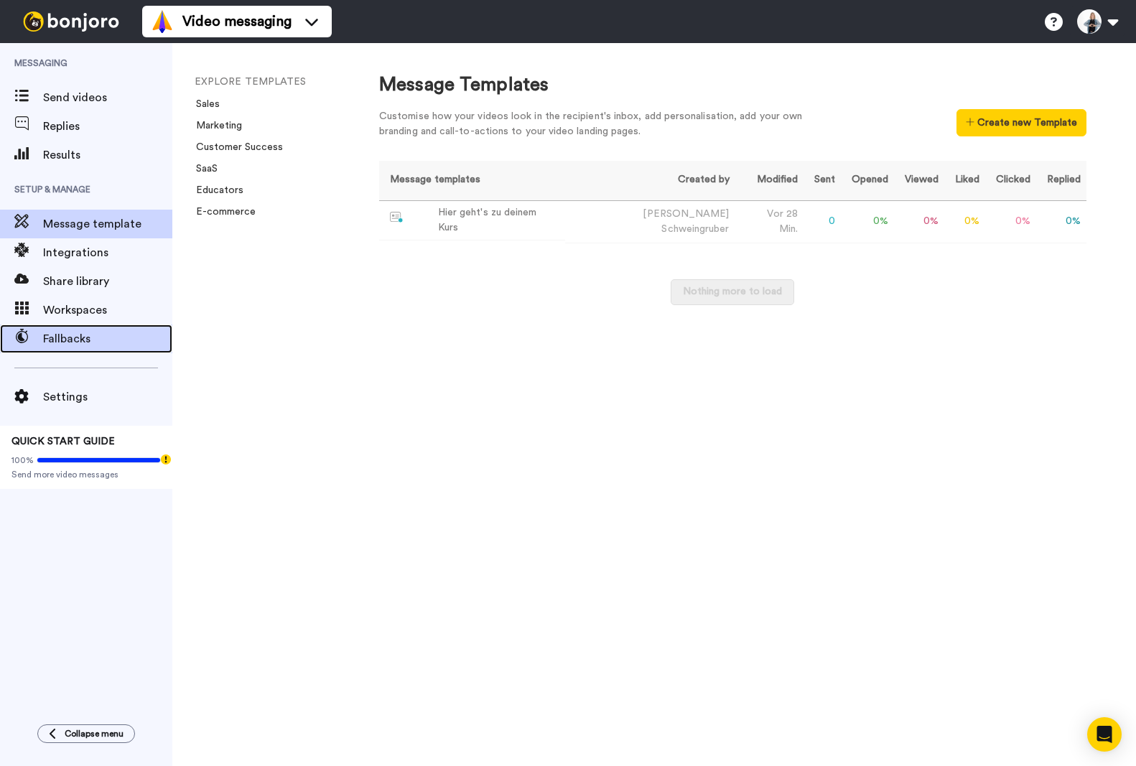
click at [80, 325] on div "Fallbacks" at bounding box center [86, 339] width 172 height 29
click at [80, 304] on span "Workspaces" at bounding box center [107, 310] width 129 height 17
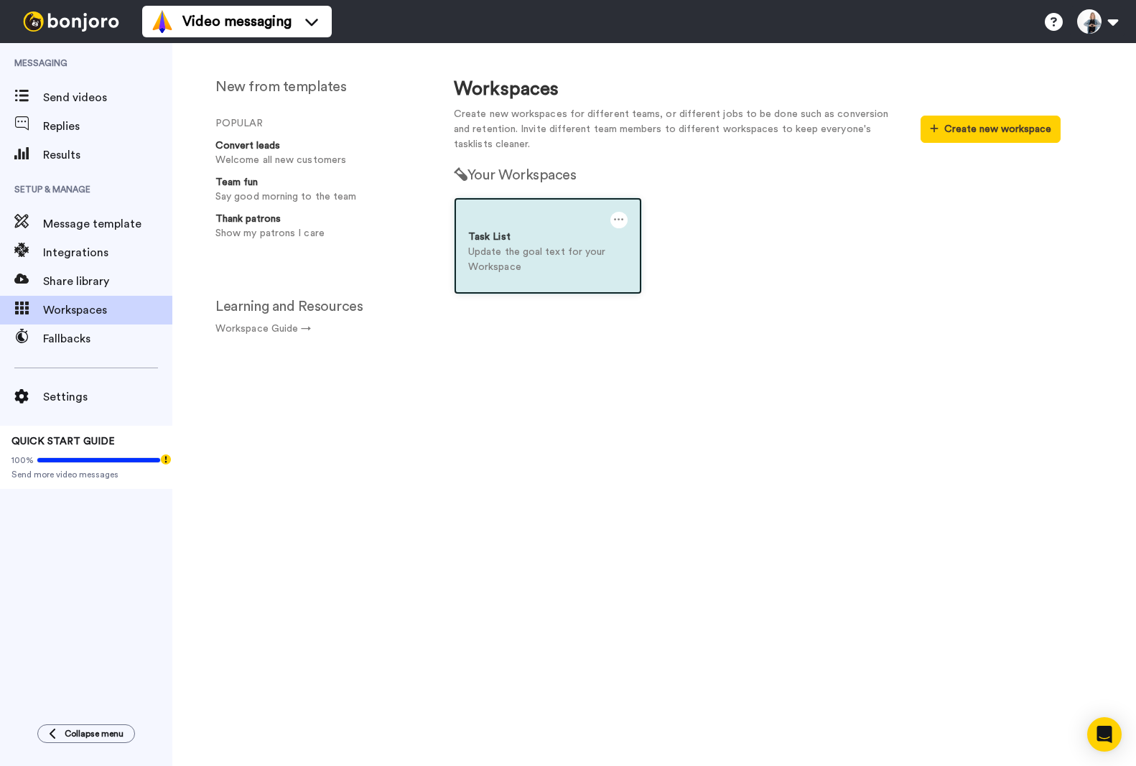
click at [522, 250] on p "Update the goal text for your Workspace" at bounding box center [547, 260] width 159 height 30
click at [625, 215] on div at bounding box center [618, 220] width 17 height 17
click at [615, 219] on icon at bounding box center [619, 220] width 10 height 16
click at [548, 222] on div "Settings" at bounding box center [555, 227] width 128 height 28
click at [513, 223] on div "Settings" at bounding box center [555, 227] width 128 height 28
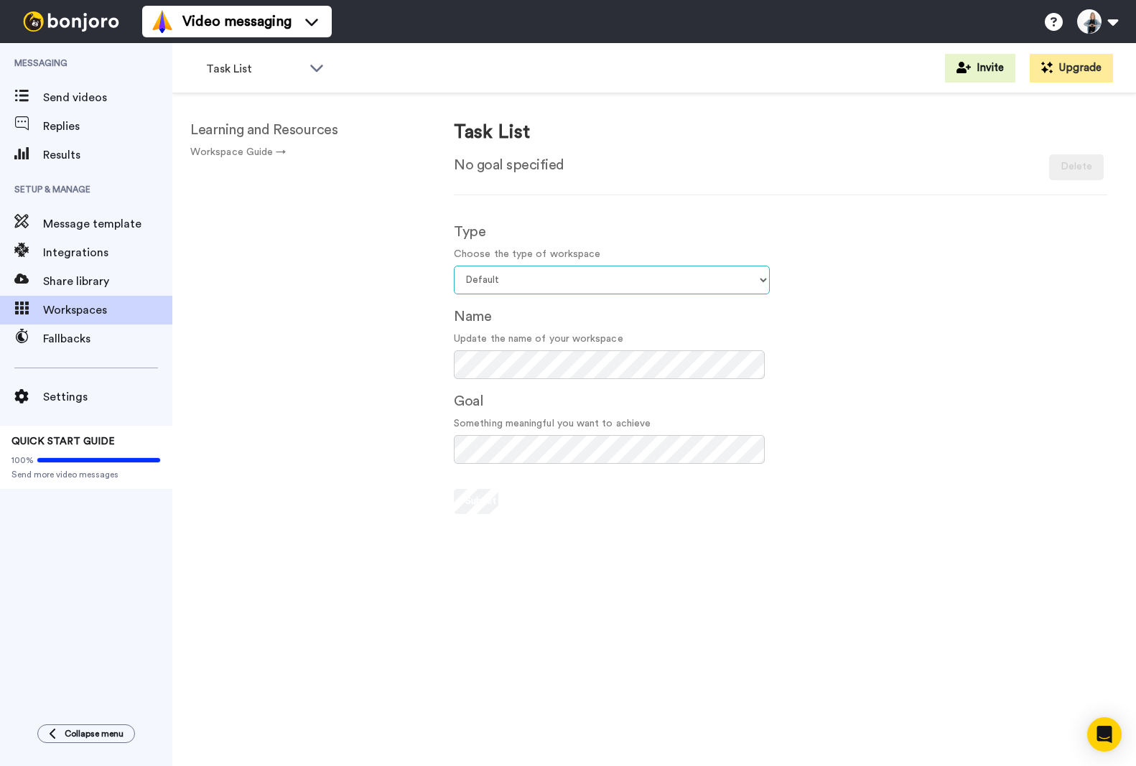
click at [532, 279] on select "Select your workspace type Default Onboarding Activation Retention Team updates…" at bounding box center [612, 280] width 316 height 29
select select "Thanking"
click at [454, 266] on select "Select your workspace type Default Onboarding Activation Retention Team updates…" at bounding box center [612, 280] width 316 height 29
click at [406, 363] on div "Learning and Resources Workspace Guide → Task List No goal specified Archive [G…" at bounding box center [654, 454] width 964 height 723
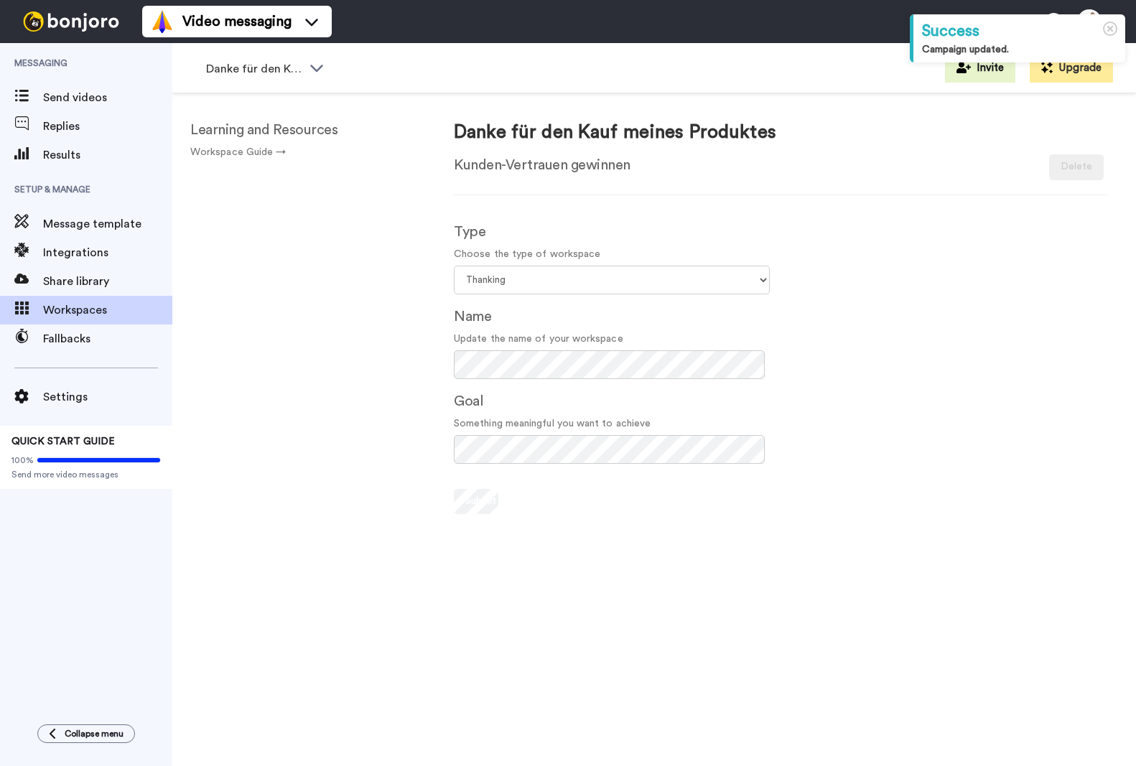
click at [321, 67] on icon at bounding box center [316, 68] width 13 height 7
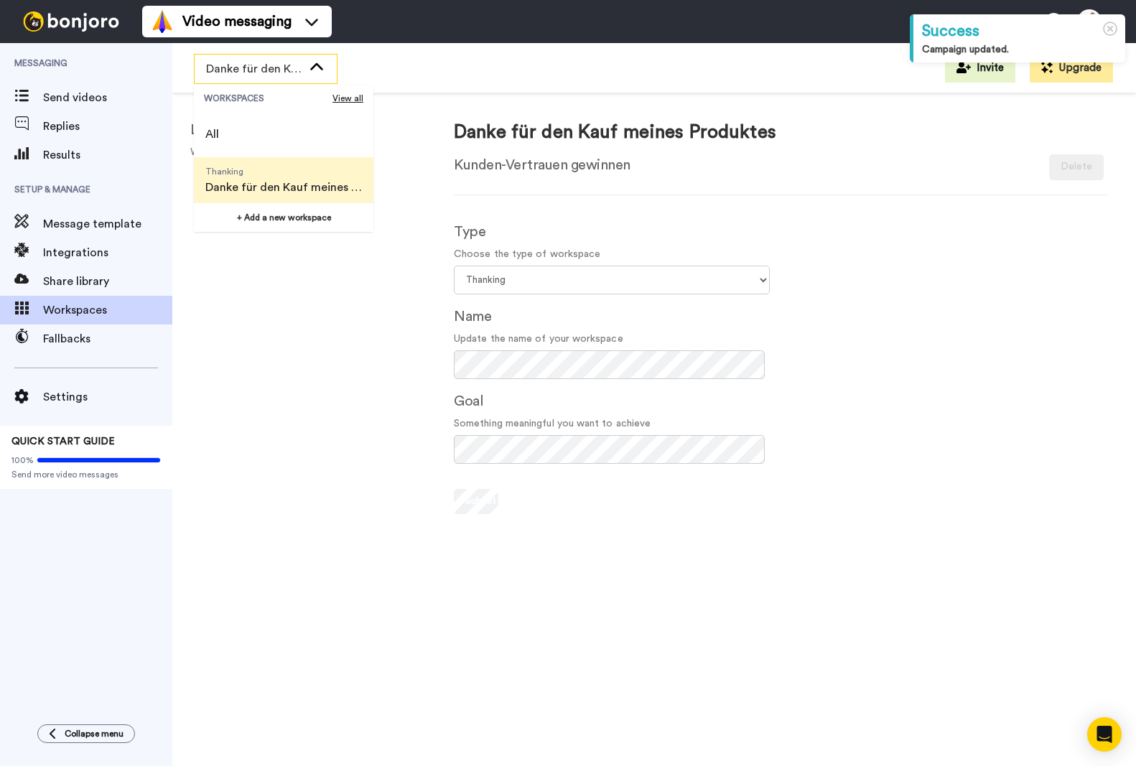
click at [269, 195] on span "Danke für den Kauf meines Produktes" at bounding box center [283, 187] width 157 height 17
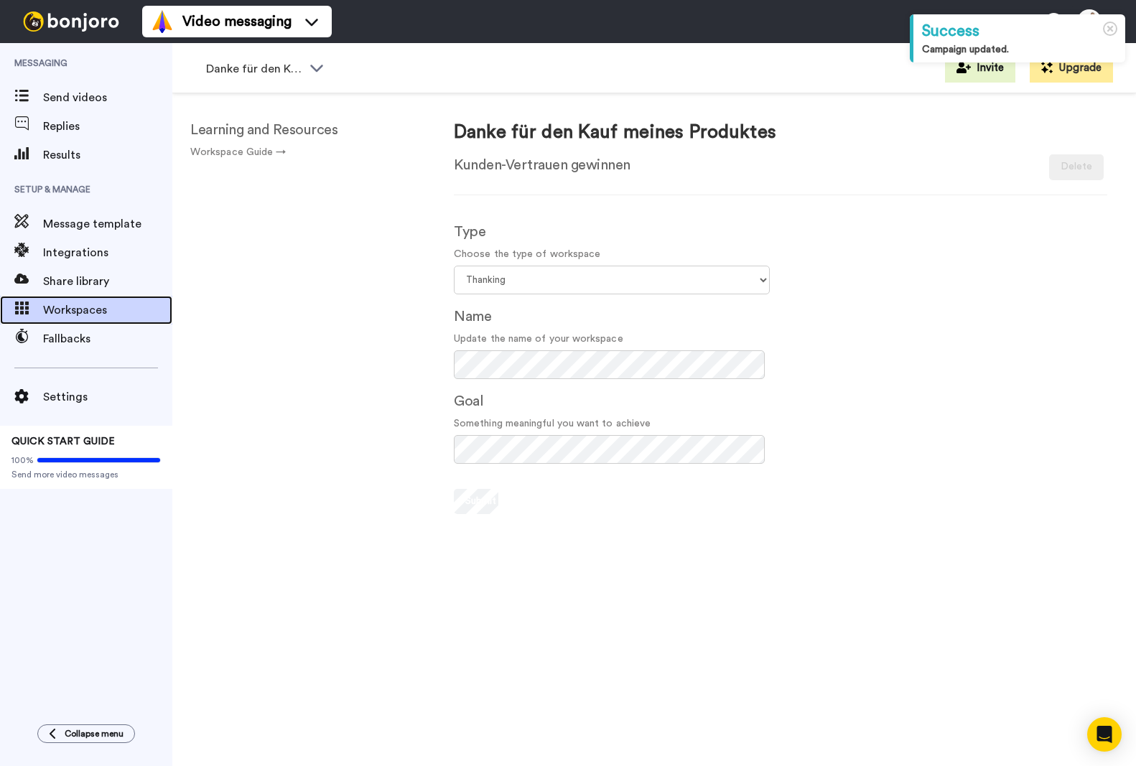
click at [61, 304] on span "Workspaces" at bounding box center [107, 310] width 129 height 17
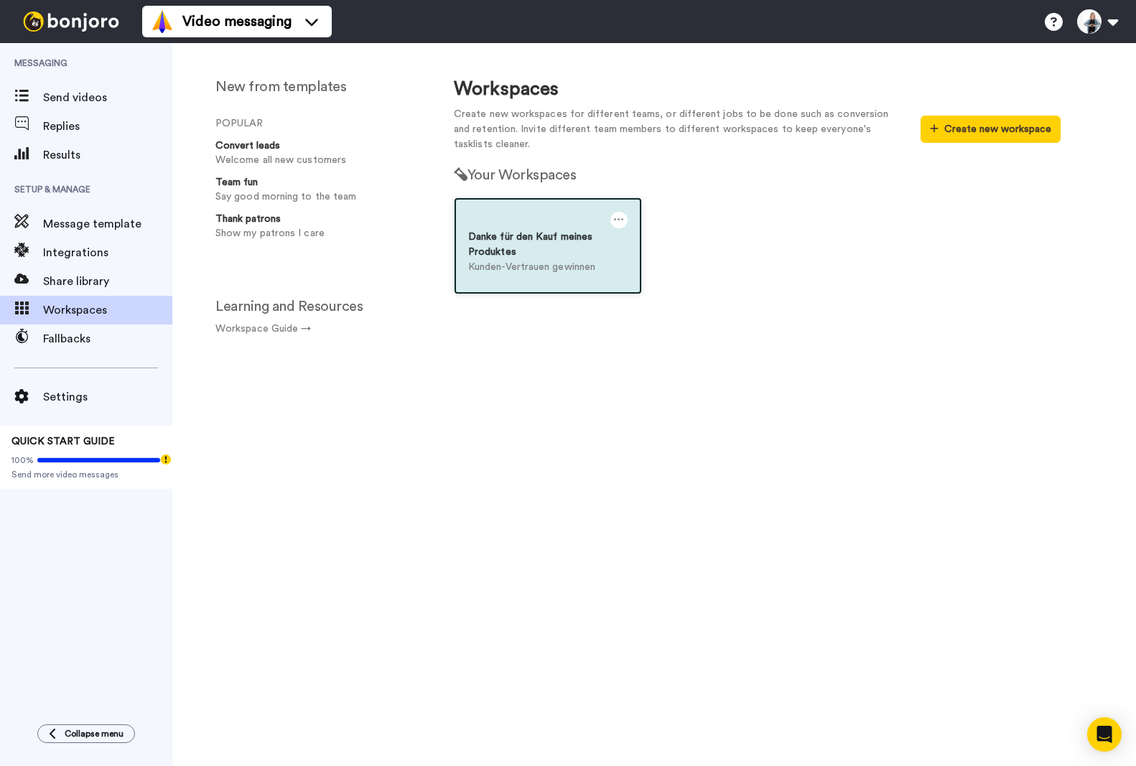
click at [496, 250] on div "Danke für den Kauf meines Produktes" at bounding box center [547, 245] width 159 height 30
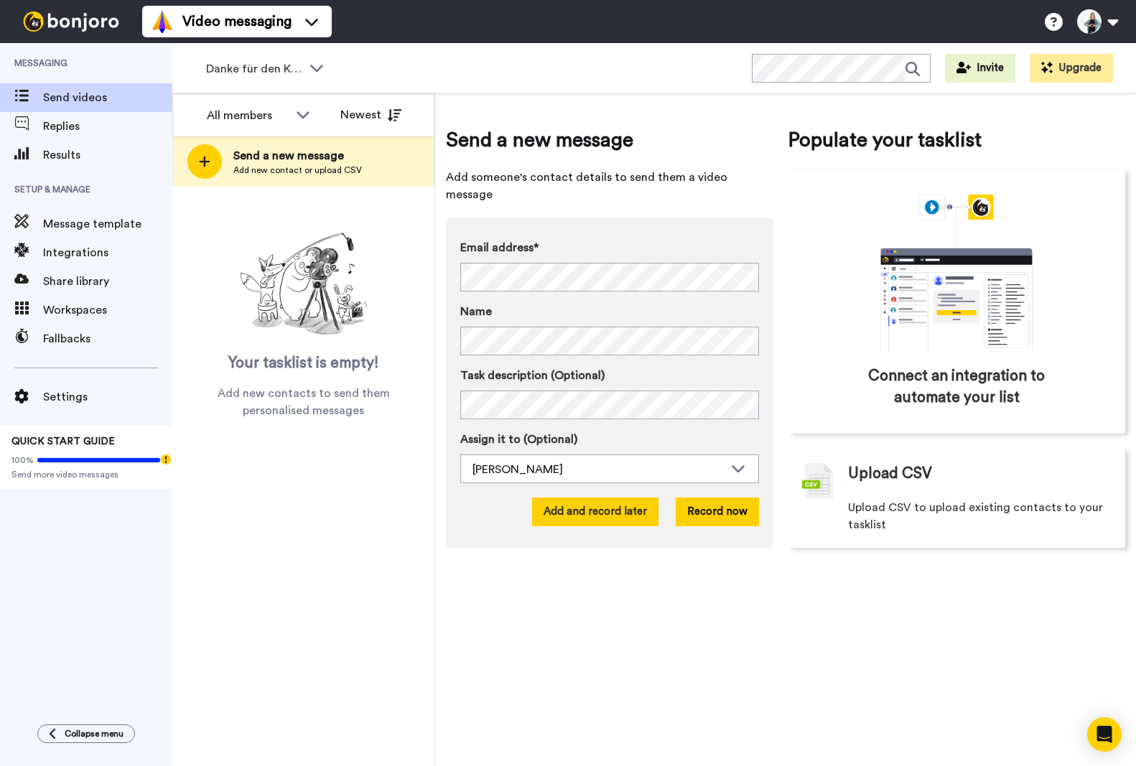
click at [585, 498] on button "Add and record later" at bounding box center [595, 512] width 126 height 29
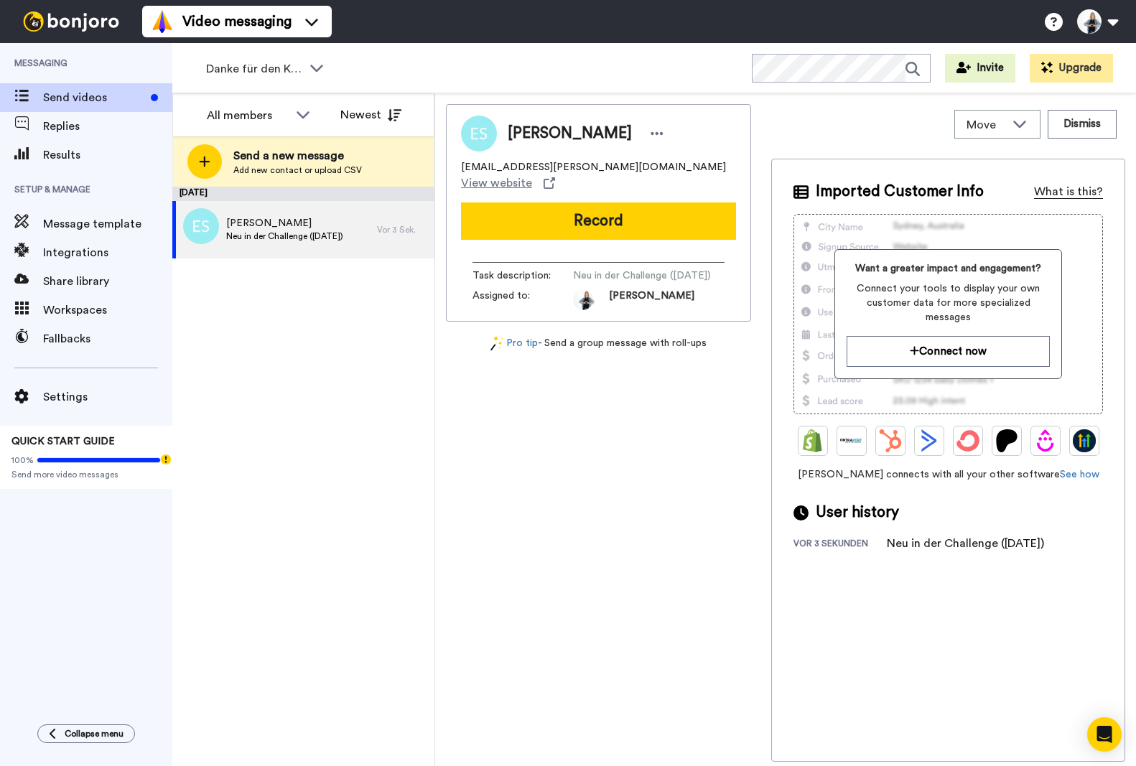
click at [1078, 190] on div "What is this?" at bounding box center [1068, 191] width 69 height 17
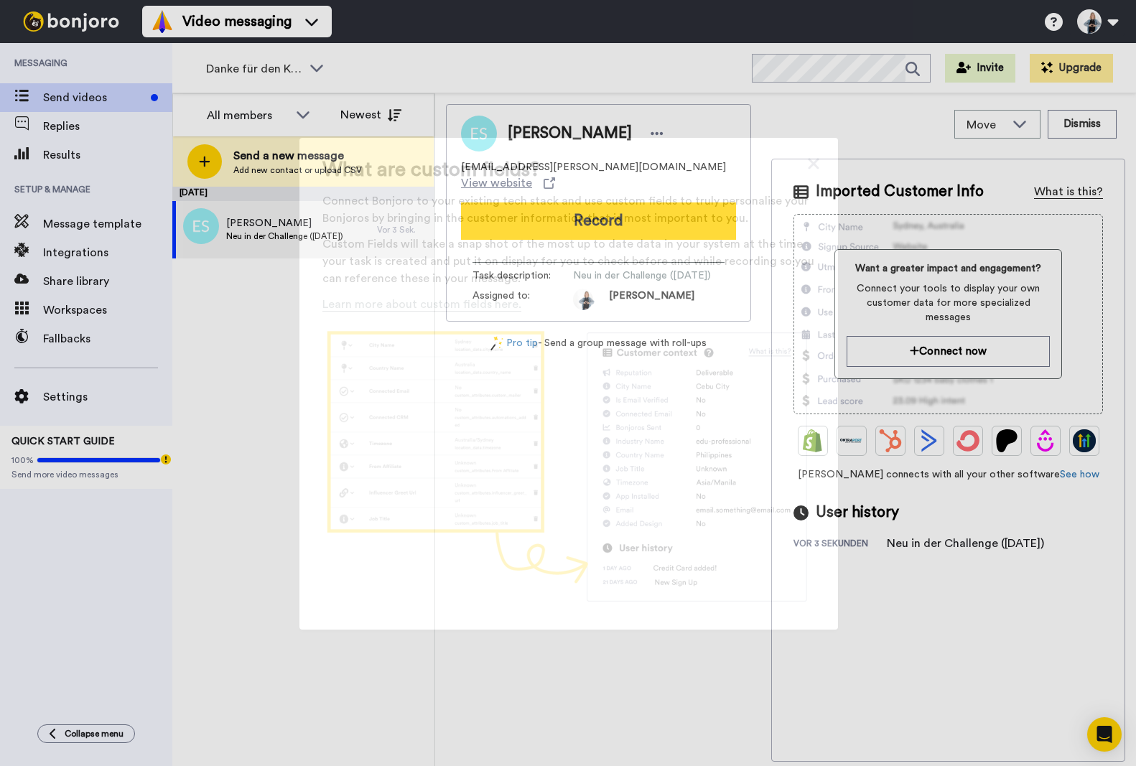
click at [1078, 190] on div "What are custom fields? Connect Bonjoro to your existing tech stack and use cus…" at bounding box center [568, 383] width 1136 height 766
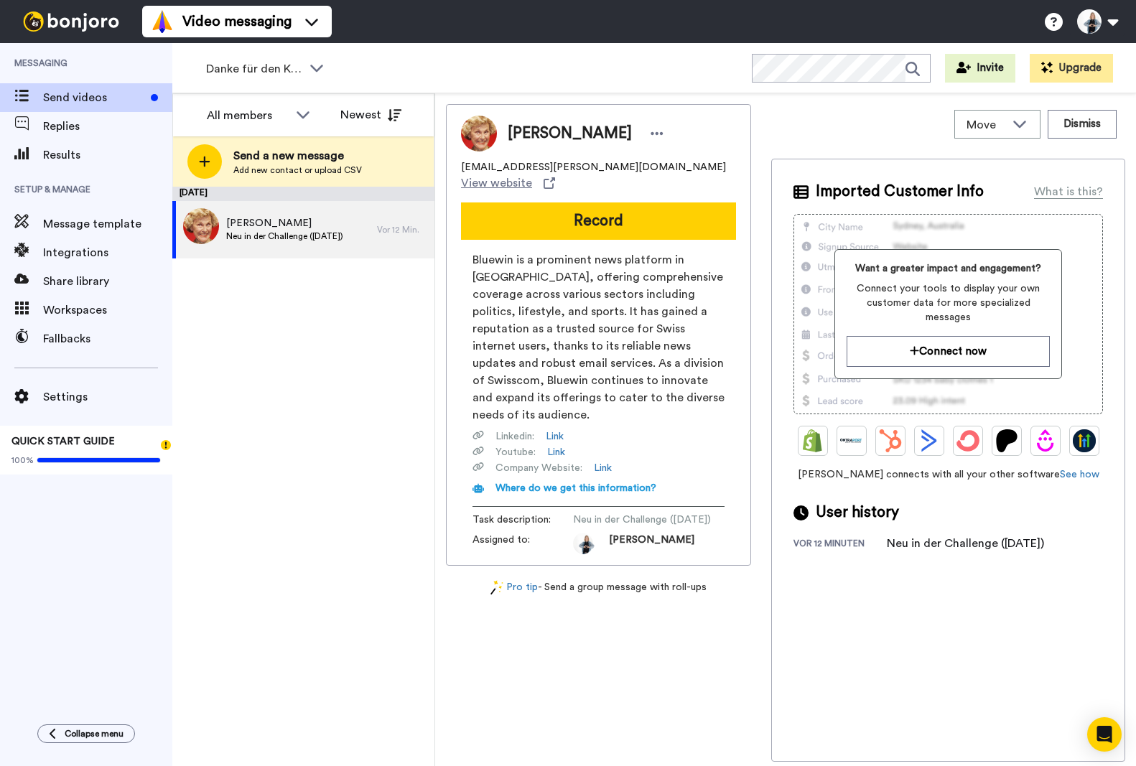
click at [728, 22] on div "Video messaging Switch to Video messaging Testimonials Settings Discover Help &…" at bounding box center [639, 21] width 994 height 43
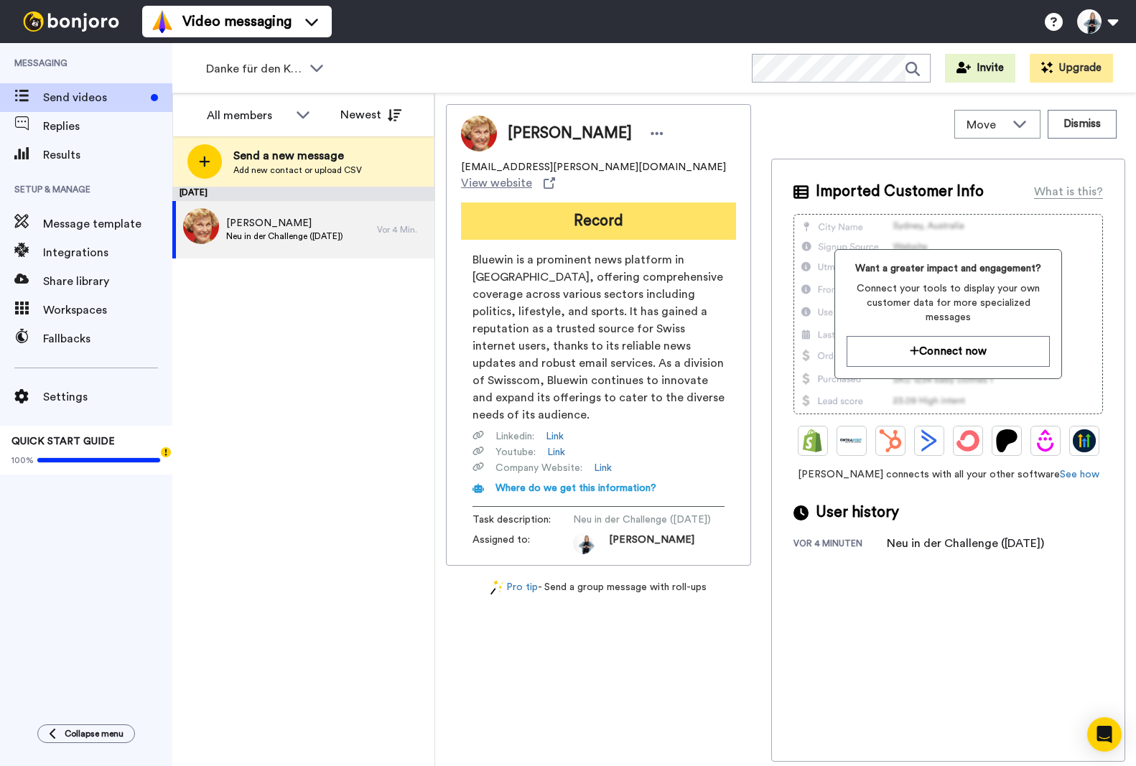
click at [604, 206] on button "Record" at bounding box center [598, 221] width 275 height 37
